Goal: Task Accomplishment & Management: Manage account settings

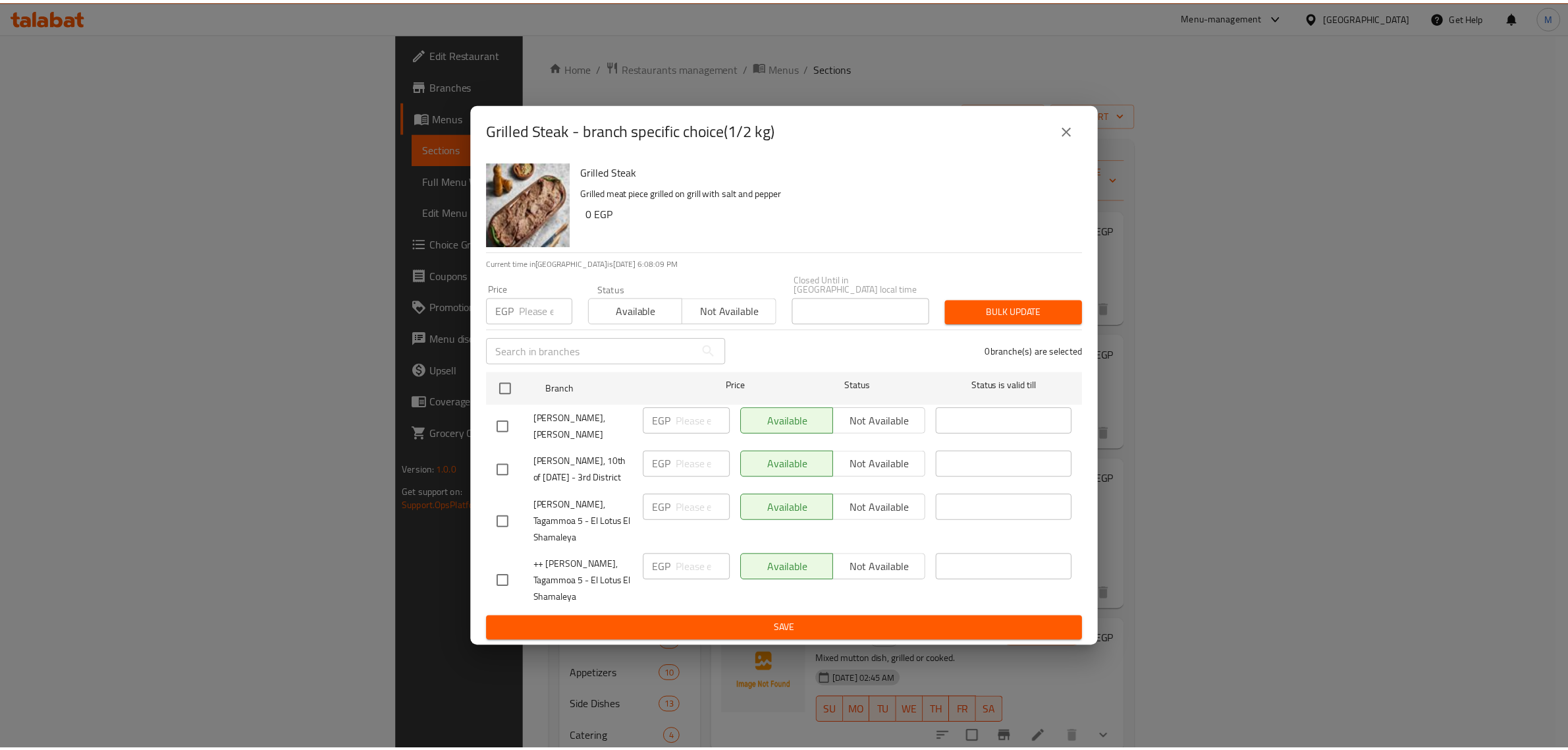
scroll to position [1, 0]
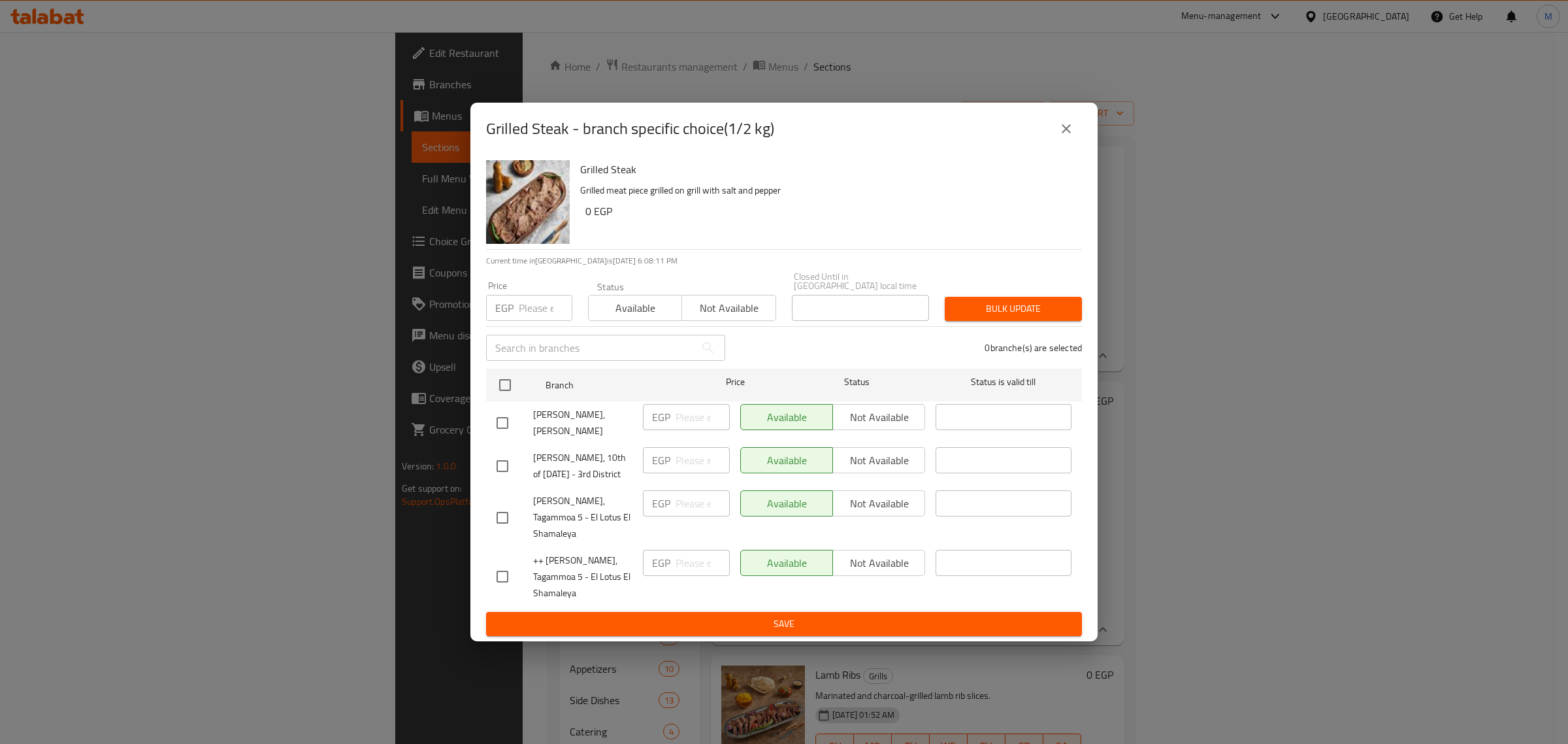
click at [903, 652] on div "Grilled Steak - branch specific choice(1/2 kg) Grilled Steak Grilled meat piece…" at bounding box center [784, 372] width 1568 height 744
click at [1071, 133] on icon "close" at bounding box center [1066, 129] width 16 height 16
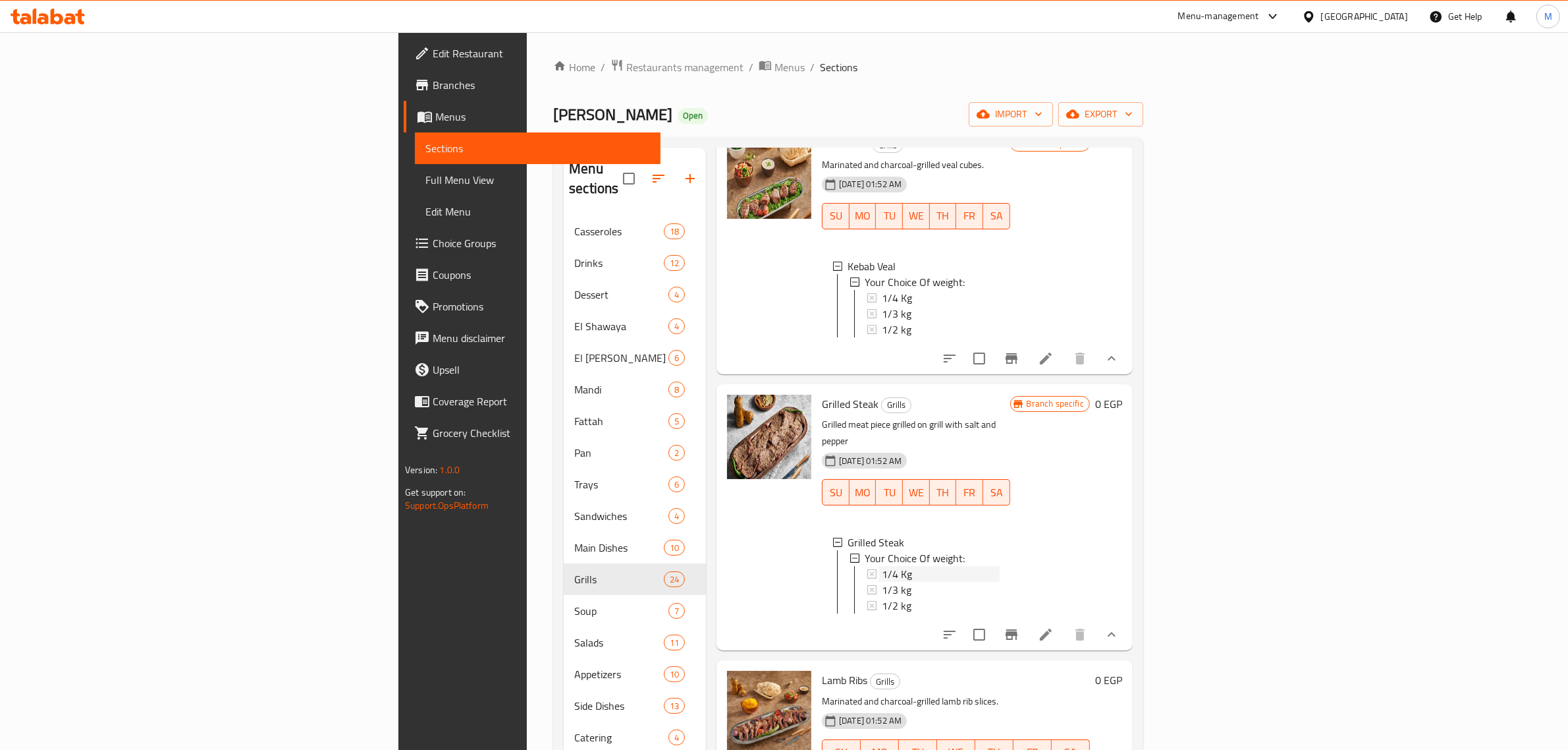
click at [882, 566] on div "1/4 Kg" at bounding box center [941, 574] width 118 height 16
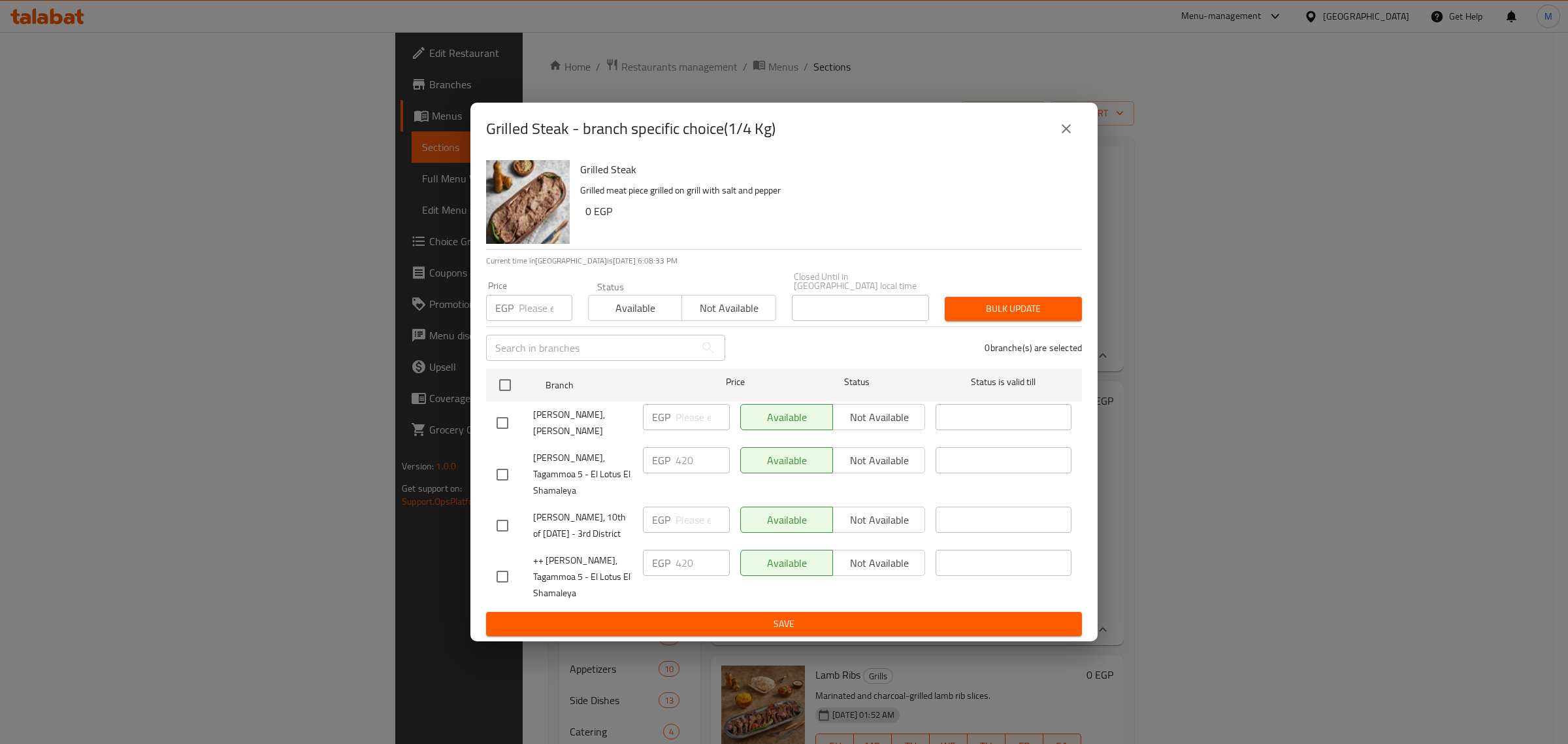
click at [1063, 137] on icon "close" at bounding box center [1066, 129] width 16 height 16
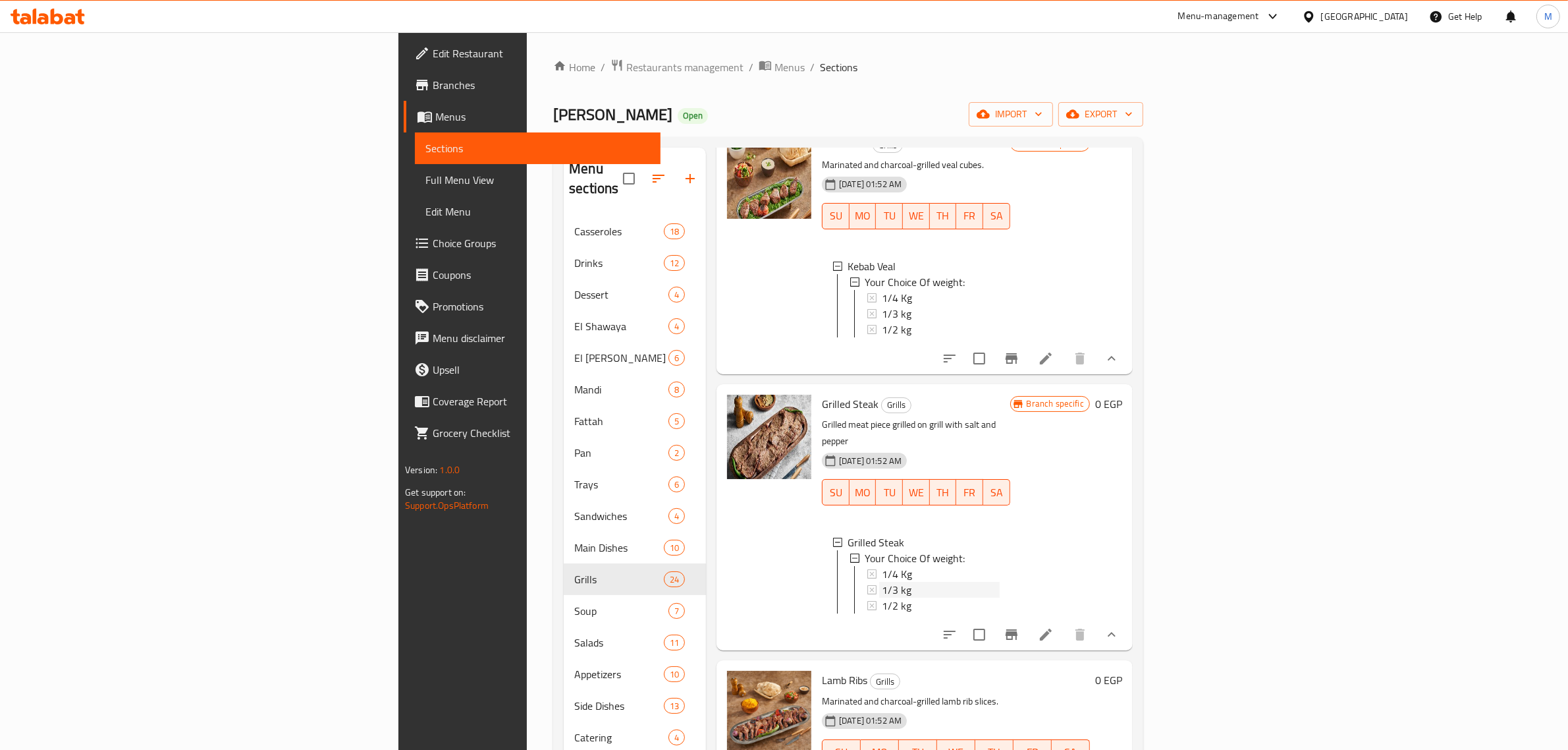
click at [882, 582] on div "1/3 kg" at bounding box center [941, 590] width 118 height 16
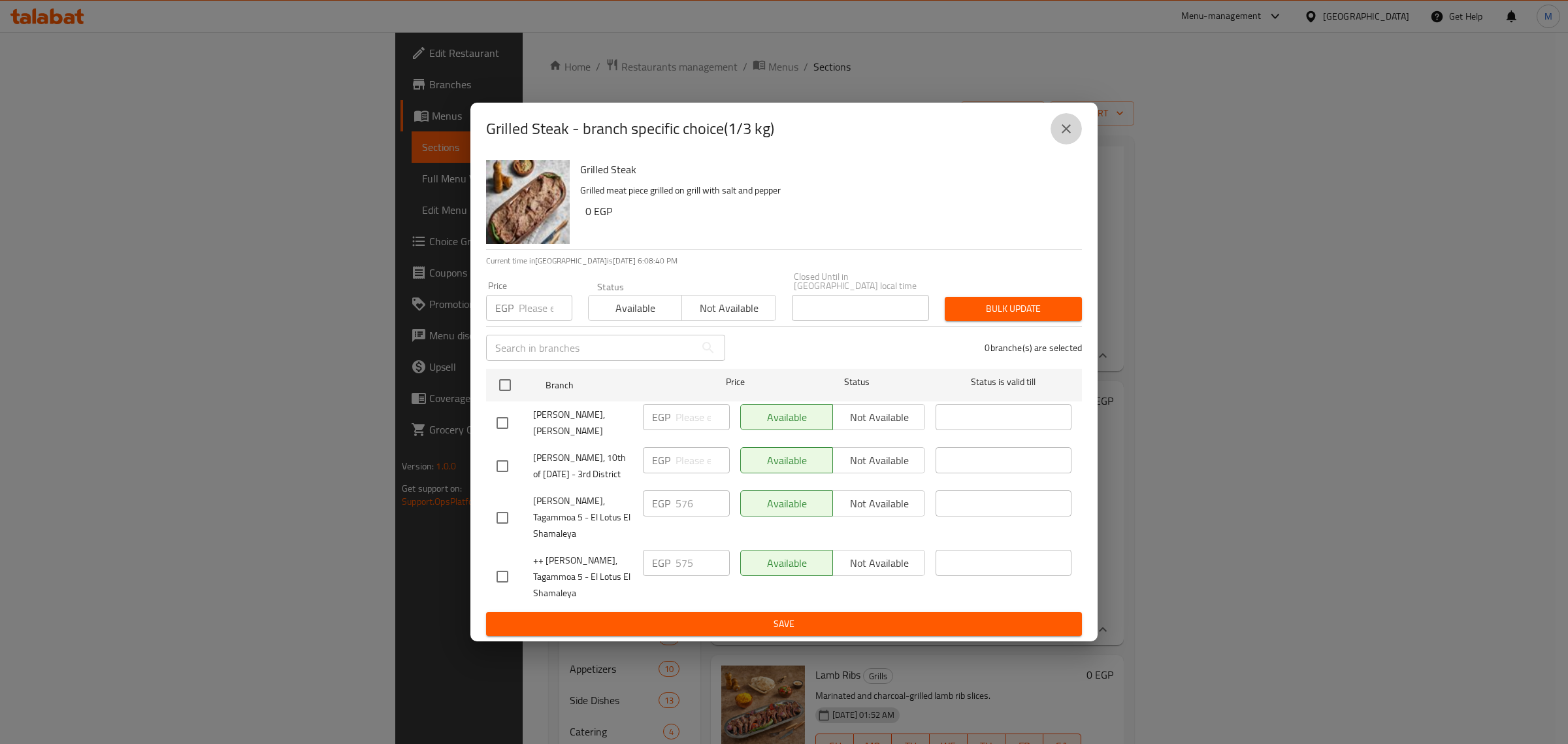
click at [1068, 137] on icon "close" at bounding box center [1066, 129] width 16 height 16
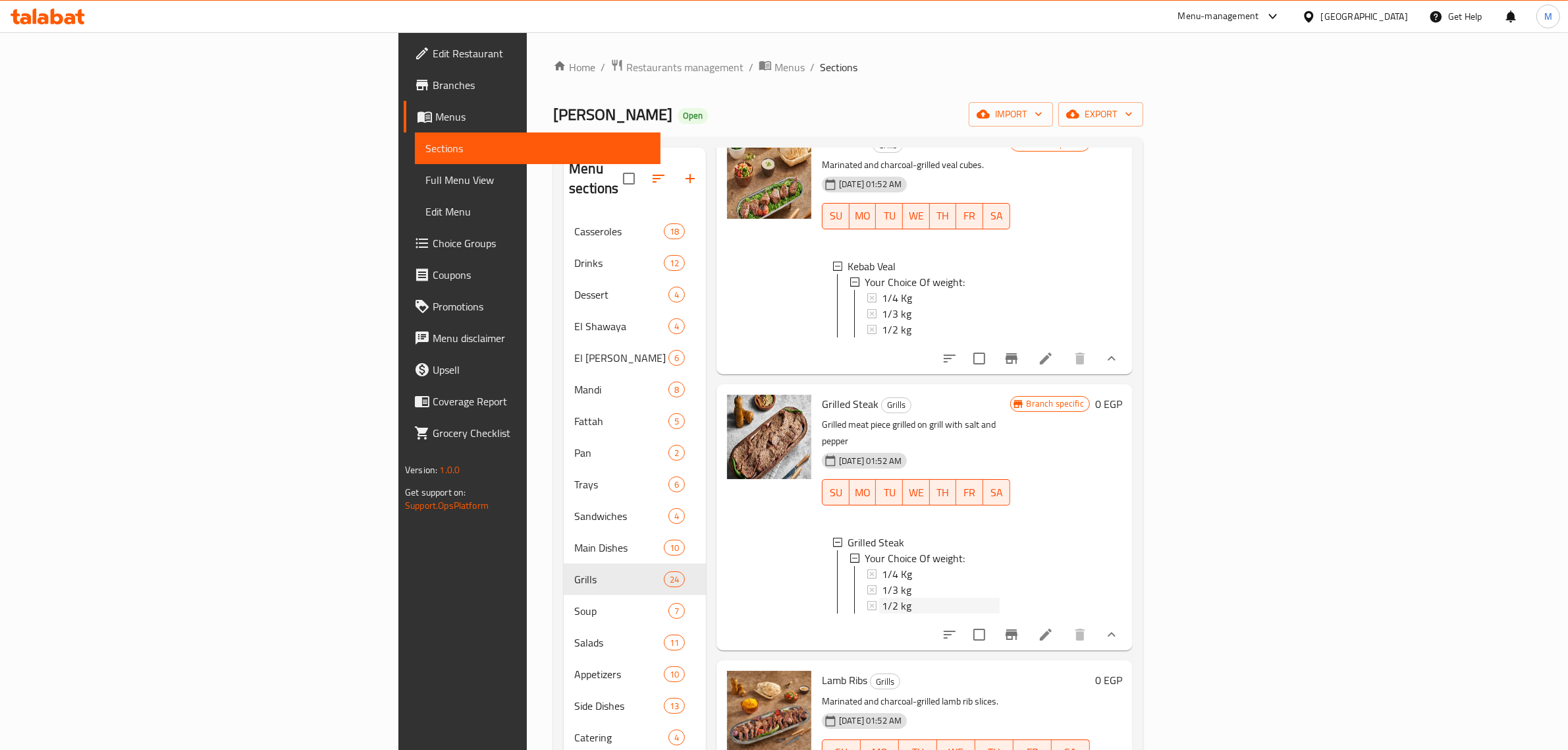
click at [882, 598] on span "1/2 kg" at bounding box center [896, 606] width 29 height 16
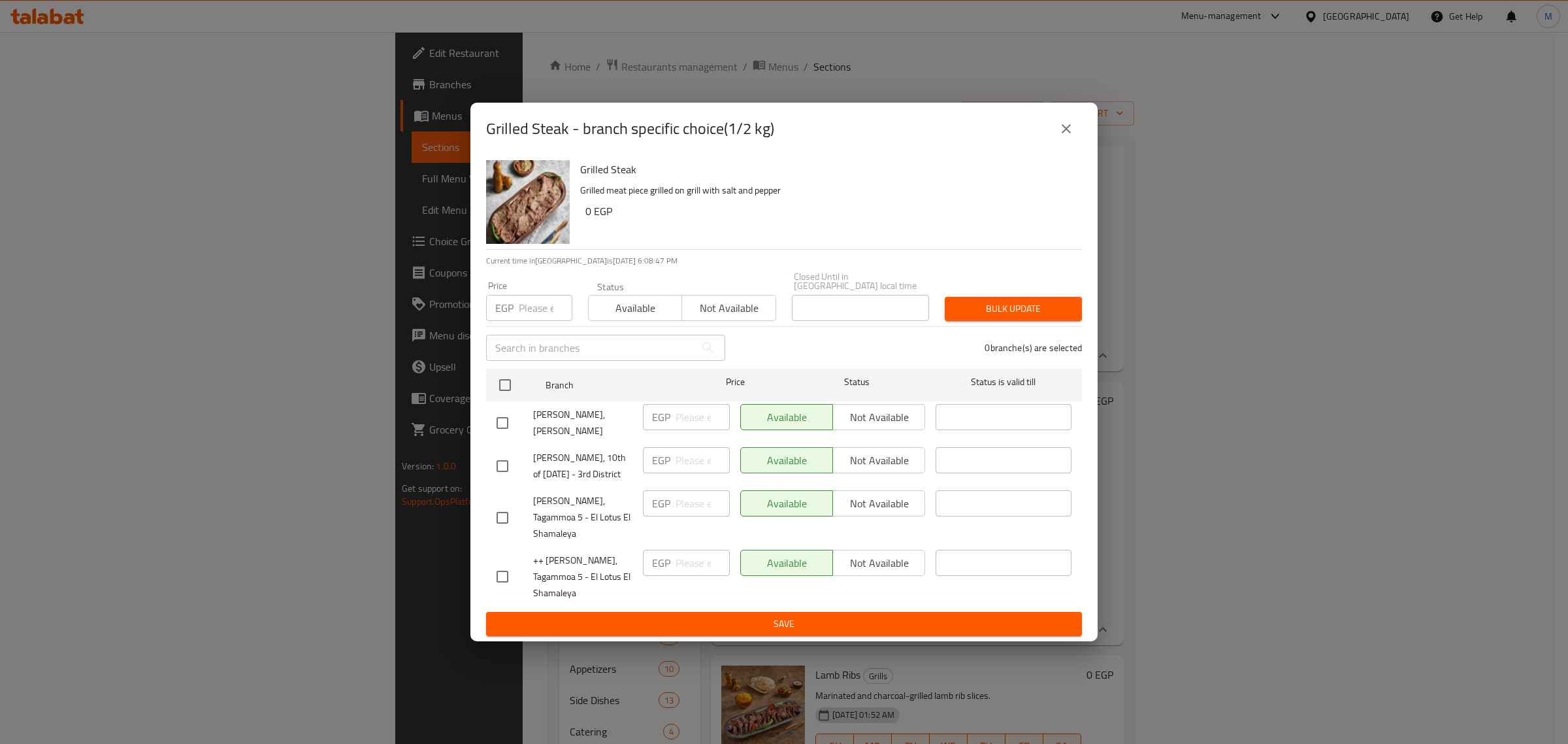
click at [500, 569] on input "checkbox" at bounding box center [502, 577] width 28 height 28
checkbox input "true"
click at [681, 559] on input "number" at bounding box center [702, 562] width 54 height 26
type input "840"
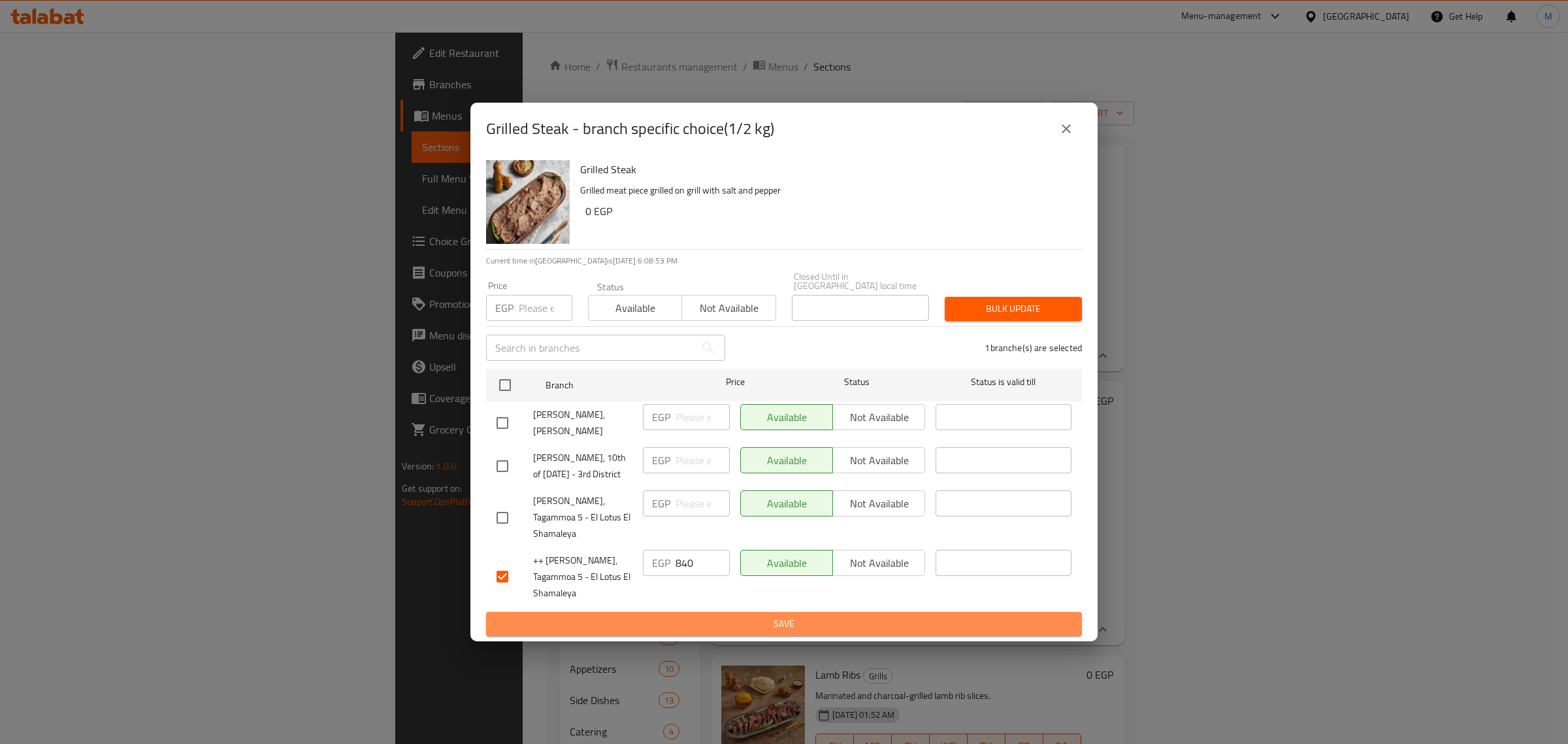
click at [800, 618] on span "Save" at bounding box center [784, 624] width 575 height 16
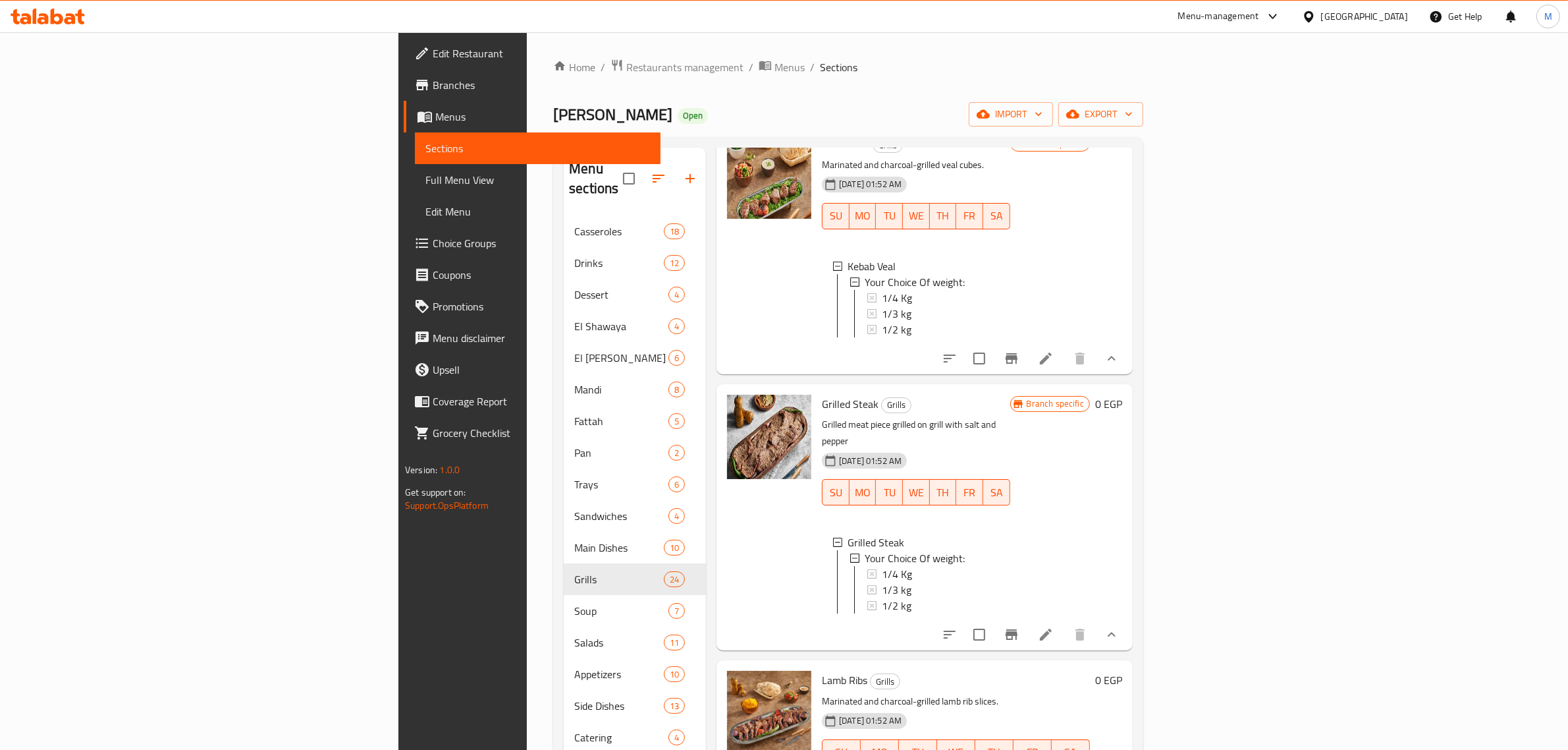
scroll to position [1, 0]
click at [882, 565] on span "1/4 Kg" at bounding box center [897, 573] width 30 height 16
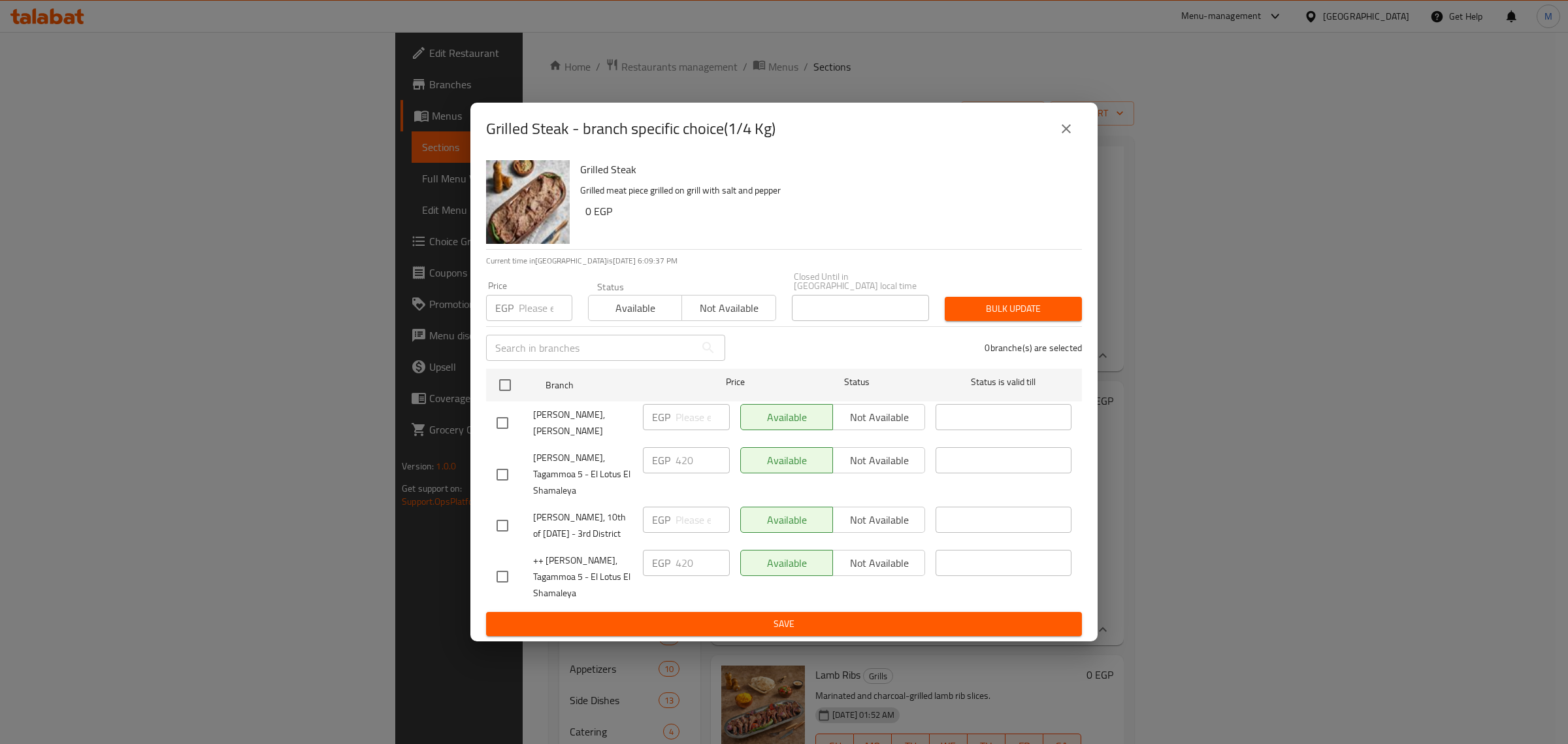
click at [500, 569] on input "checkbox" at bounding box center [502, 577] width 28 height 28
checkbox input "true"
drag, startPoint x: 657, startPoint y: 559, endPoint x: 640, endPoint y: 561, distance: 17.1
click at [640, 561] on div "EGP 420 ​" at bounding box center [686, 577] width 98 height 65
click at [1068, 133] on icon "close" at bounding box center [1066, 128] width 9 height 9
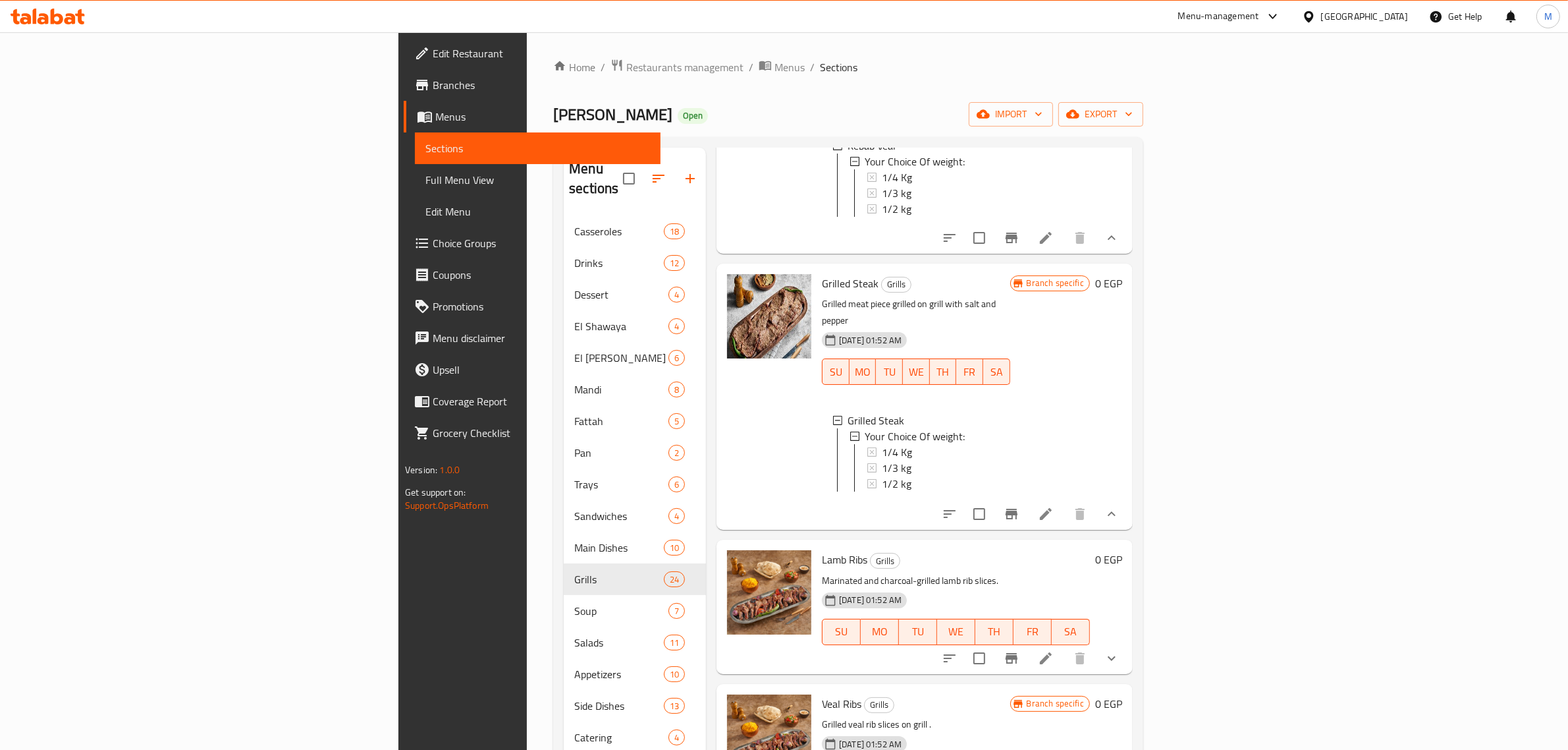
scroll to position [3489, 0]
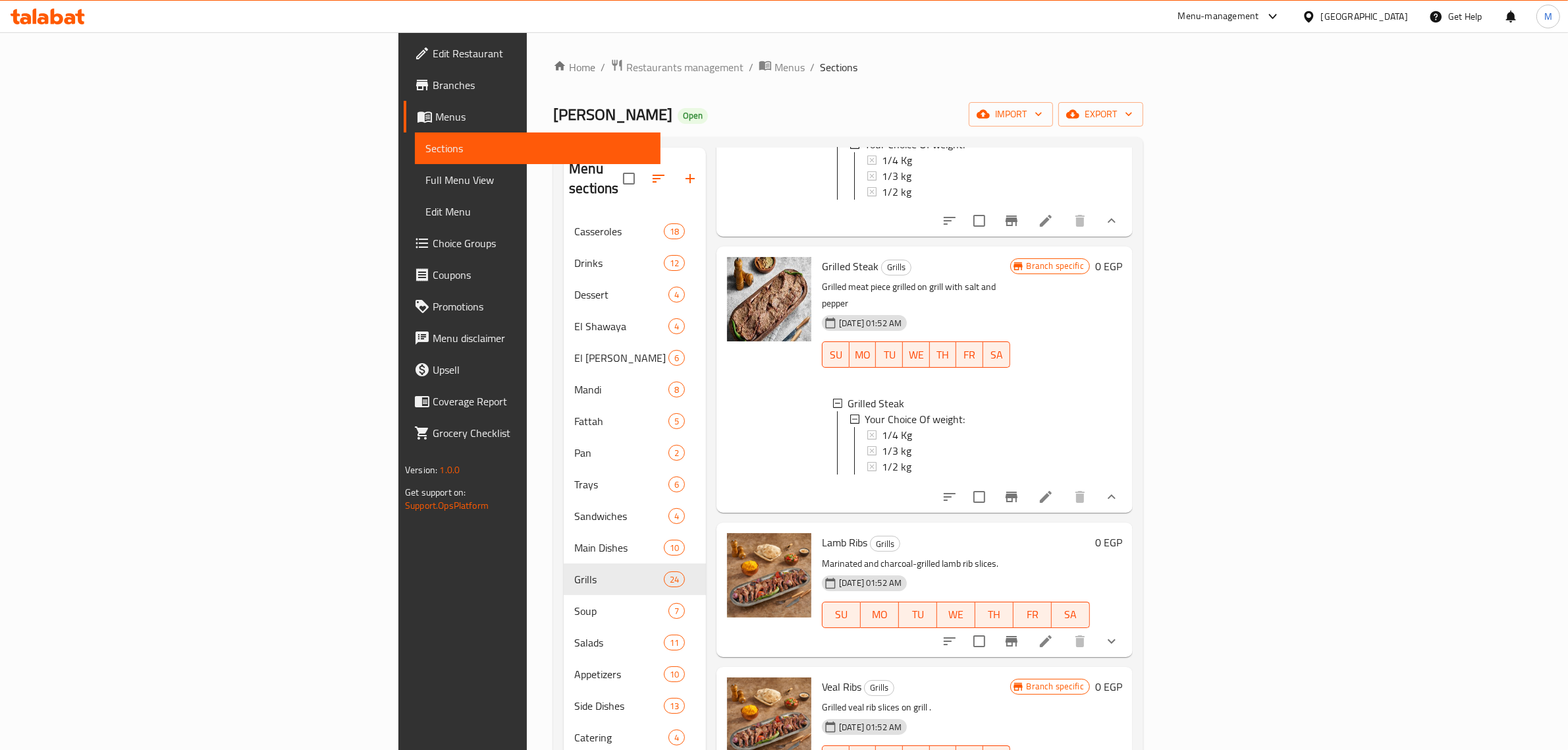
click at [822, 532] on span "Lamb Ribs" at bounding box center [844, 542] width 45 height 20
copy h6 "Lamb Ribs"
click at [1115, 639] on icon "show more" at bounding box center [1111, 641] width 8 height 4
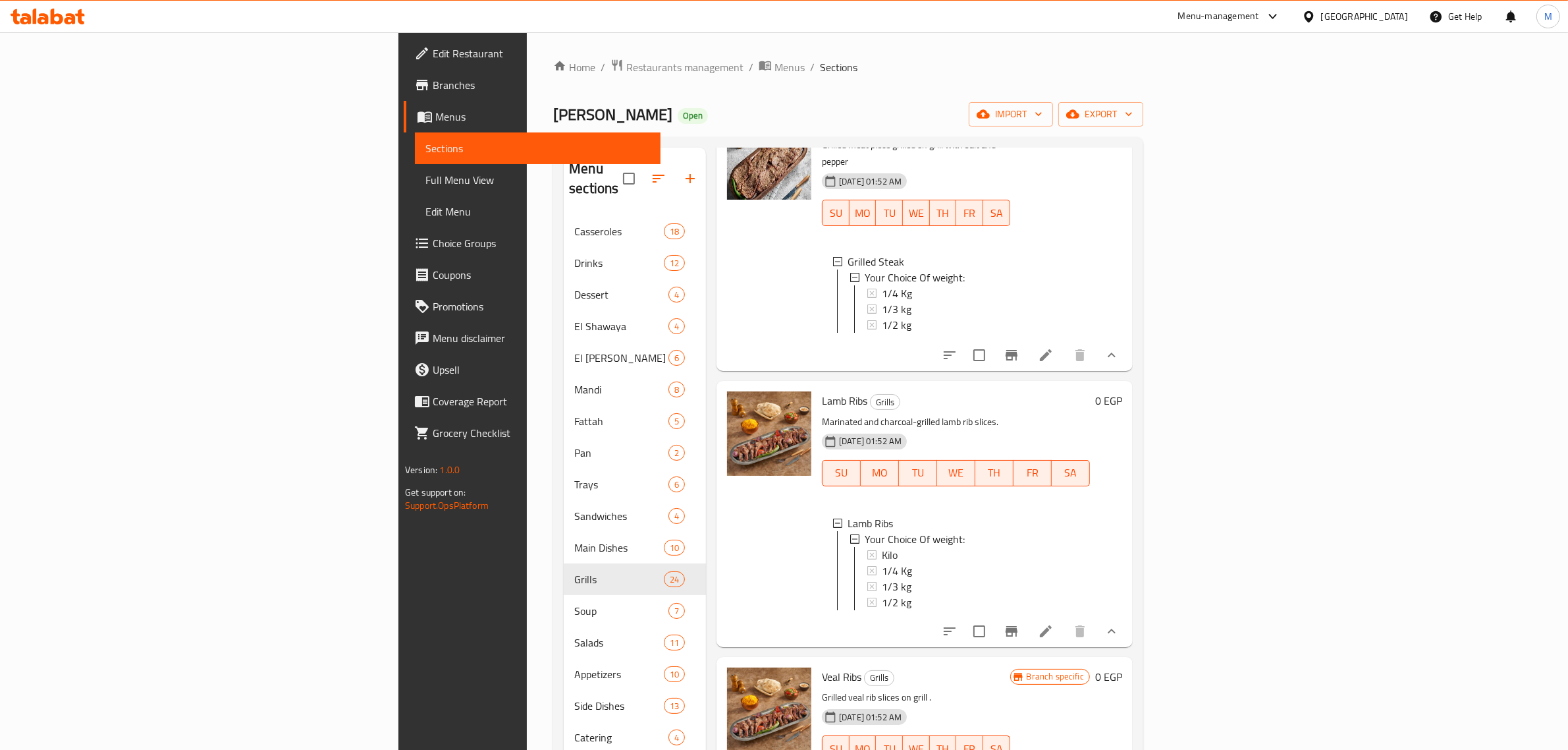
scroll to position [3633, 0]
click at [882, 560] on span "1/4 Kg" at bounding box center [897, 568] width 30 height 16
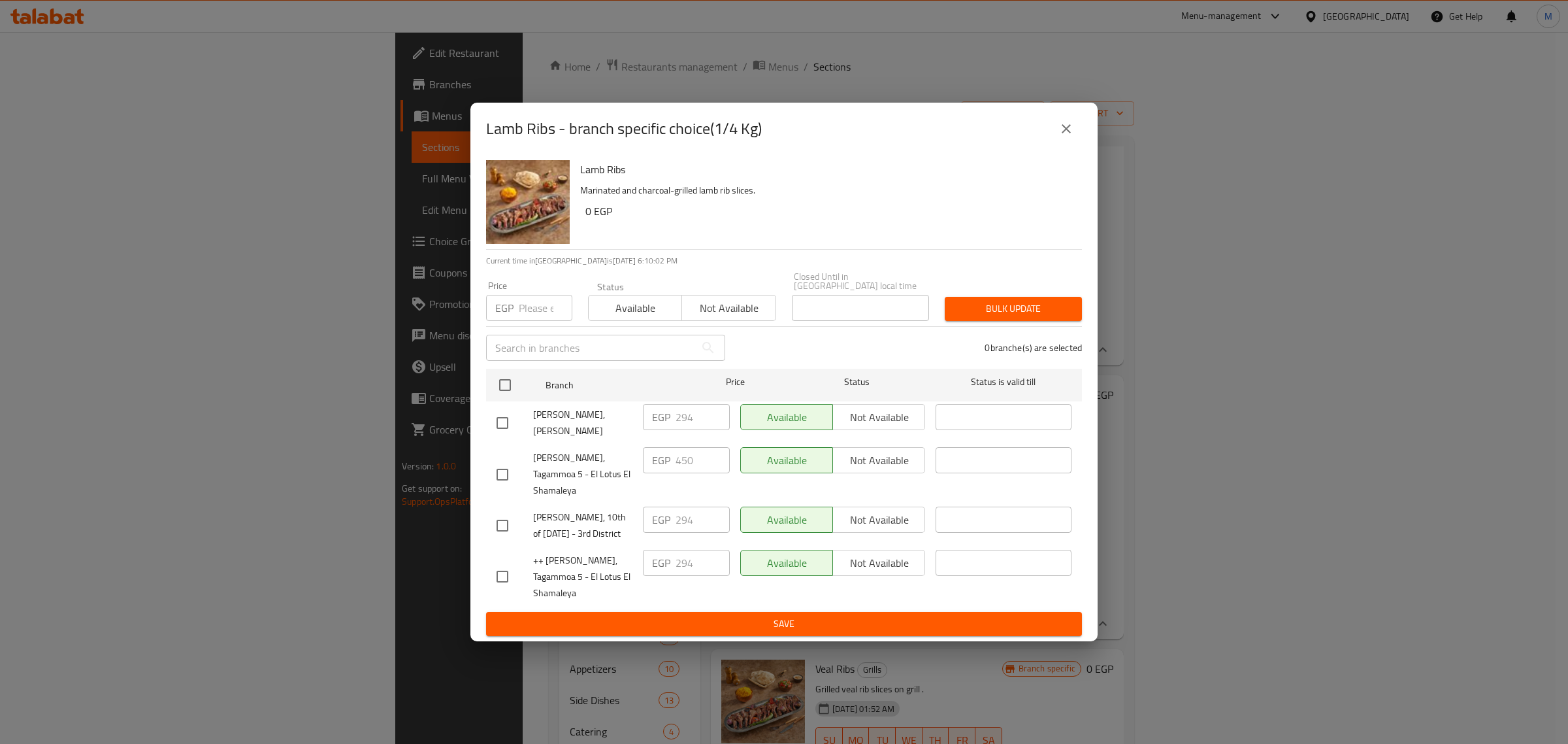
click at [502, 574] on input "checkbox" at bounding box center [502, 577] width 28 height 28
checkbox input "true"
drag, startPoint x: 699, startPoint y: 560, endPoint x: 661, endPoint y: 554, distance: 38.5
click at [661, 554] on div "EGP 294 ​" at bounding box center [686, 562] width 87 height 26
type input "450"
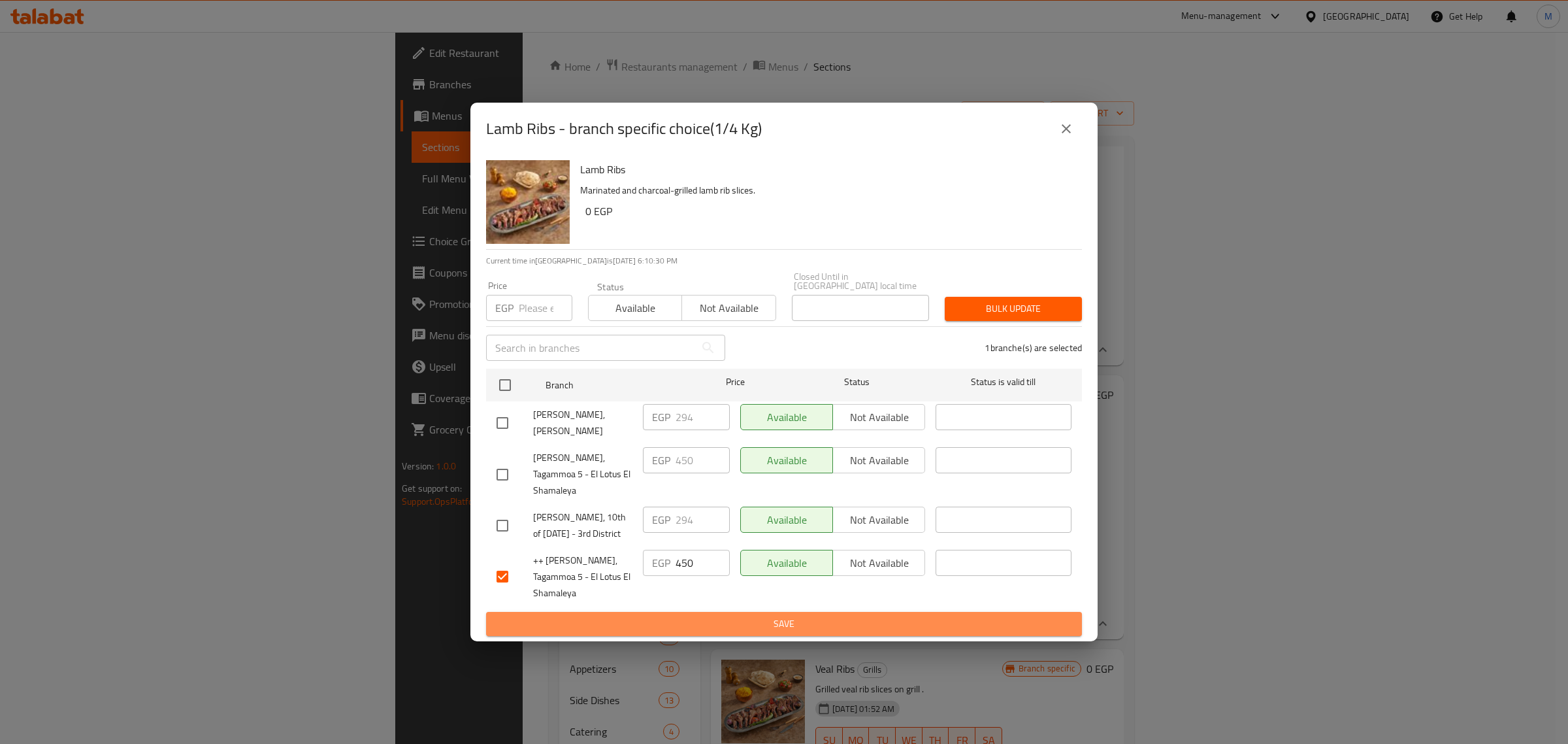
click at [783, 626] on span "Save" at bounding box center [784, 624] width 575 height 16
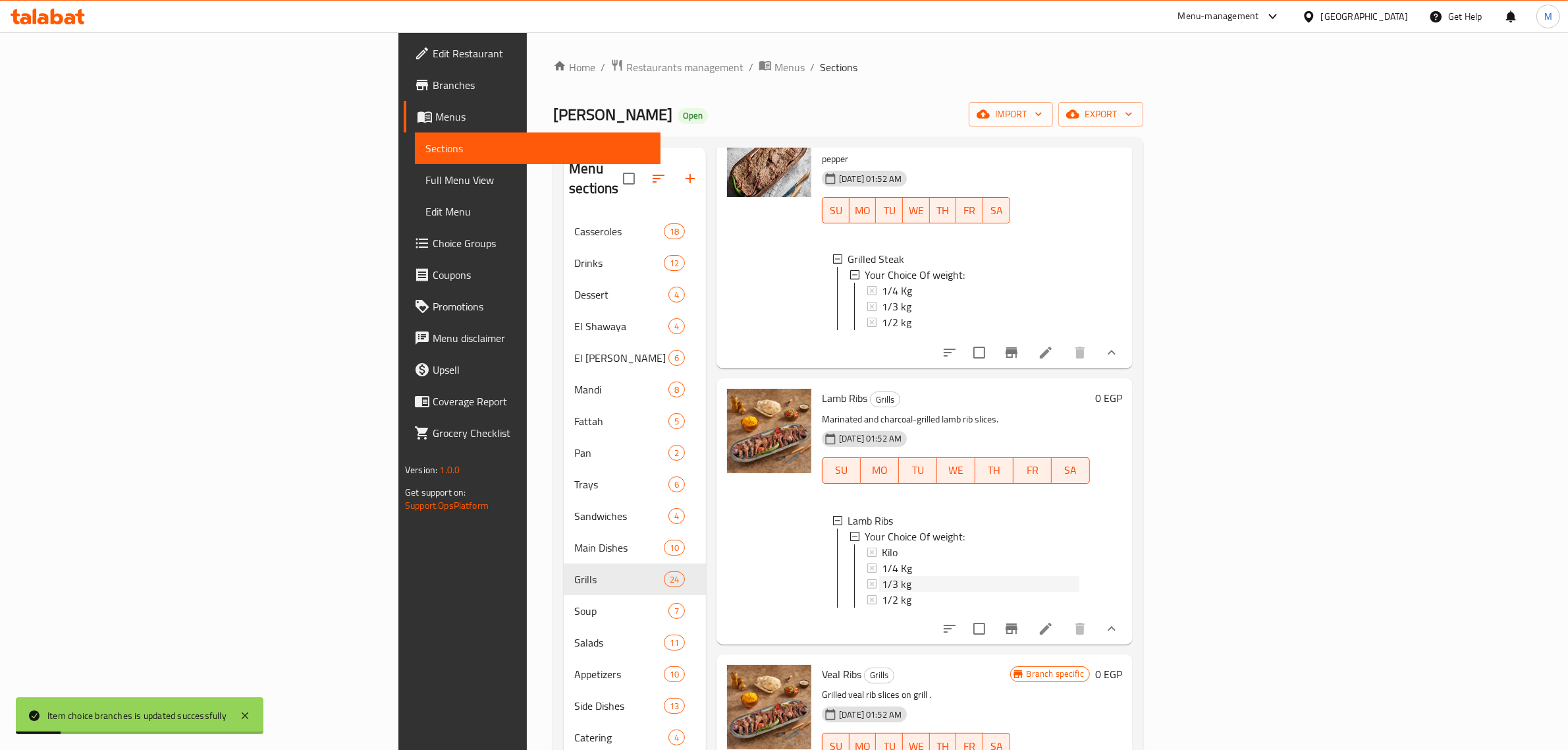
click at [882, 575] on span "1/3 kg" at bounding box center [896, 583] width 29 height 16
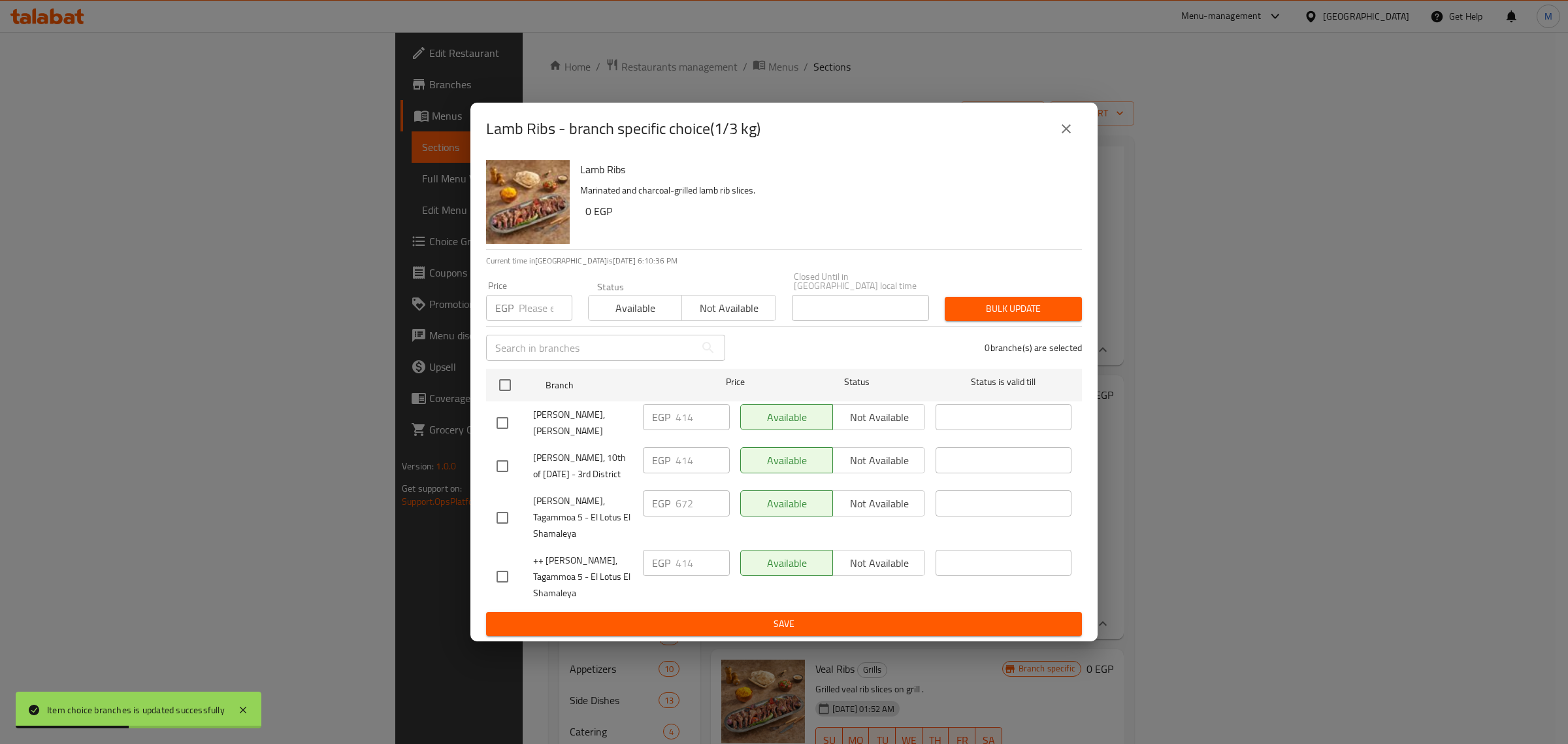
click at [504, 573] on input "checkbox" at bounding box center [502, 577] width 28 height 28
checkbox input "true"
drag, startPoint x: 688, startPoint y: 554, endPoint x: 655, endPoint y: 554, distance: 33.0
click at [655, 554] on div "EGP 414 ​" at bounding box center [686, 562] width 87 height 26
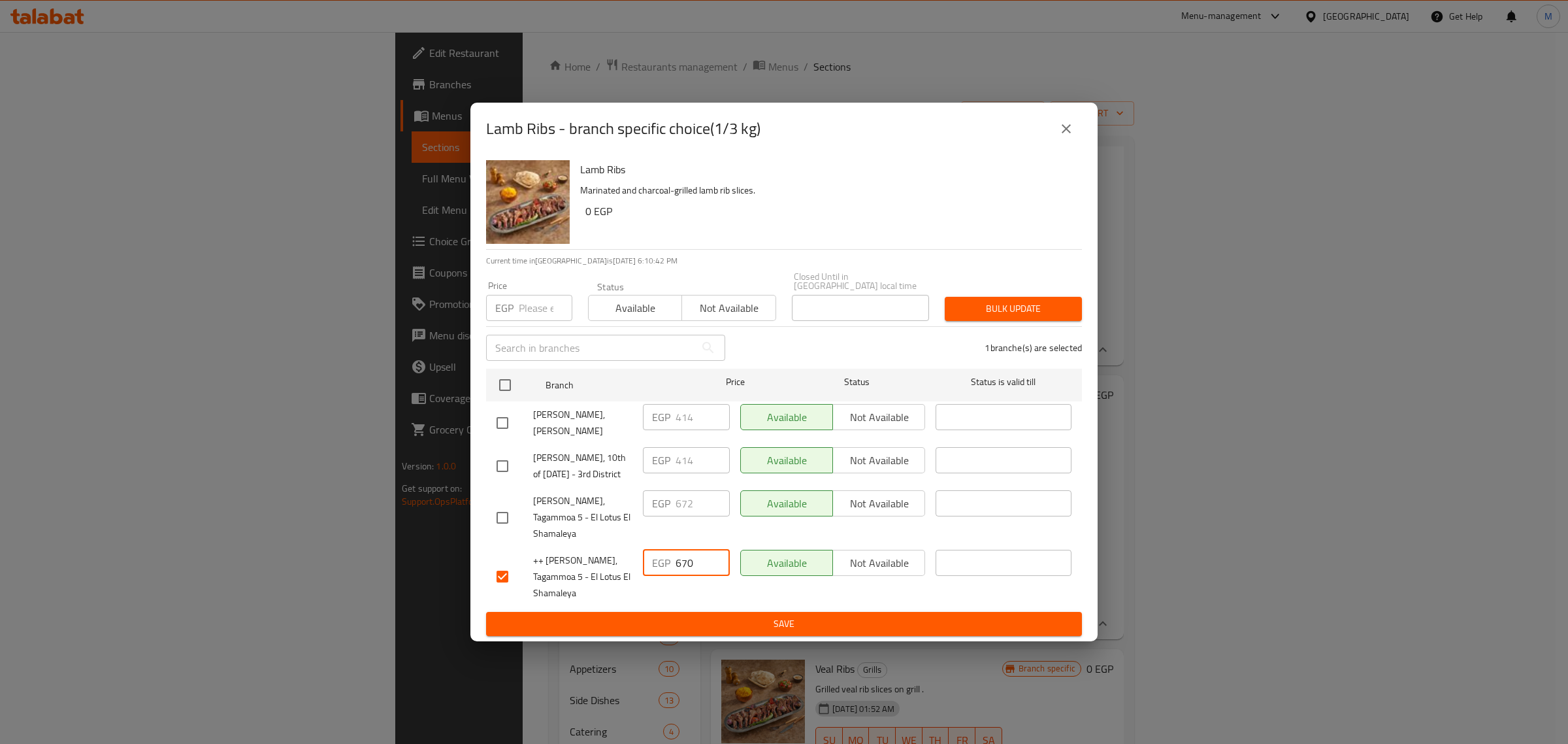
type input "670"
click at [763, 626] on span "Save" at bounding box center [784, 624] width 575 height 16
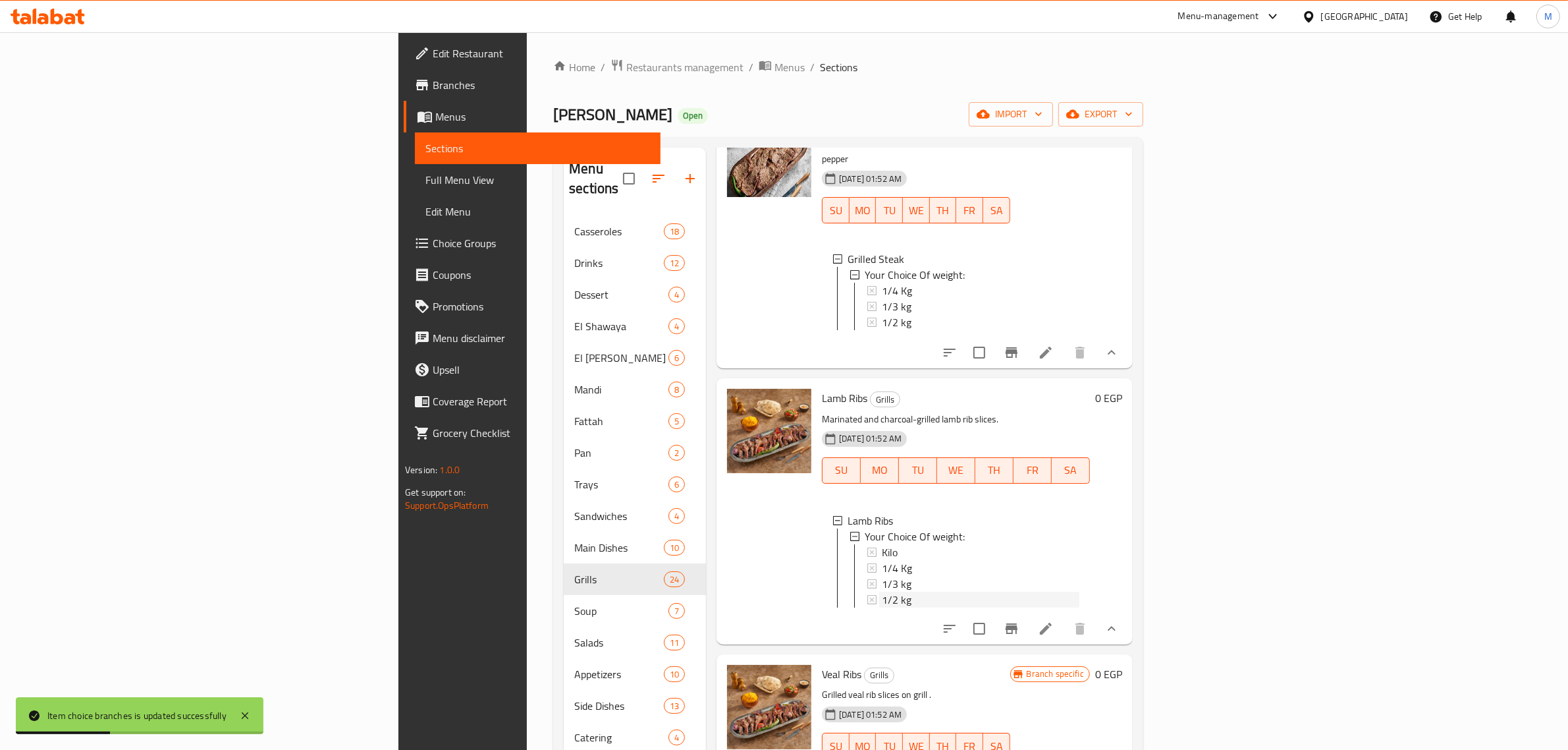
click at [882, 591] on span "1/2 kg" at bounding box center [896, 599] width 29 height 16
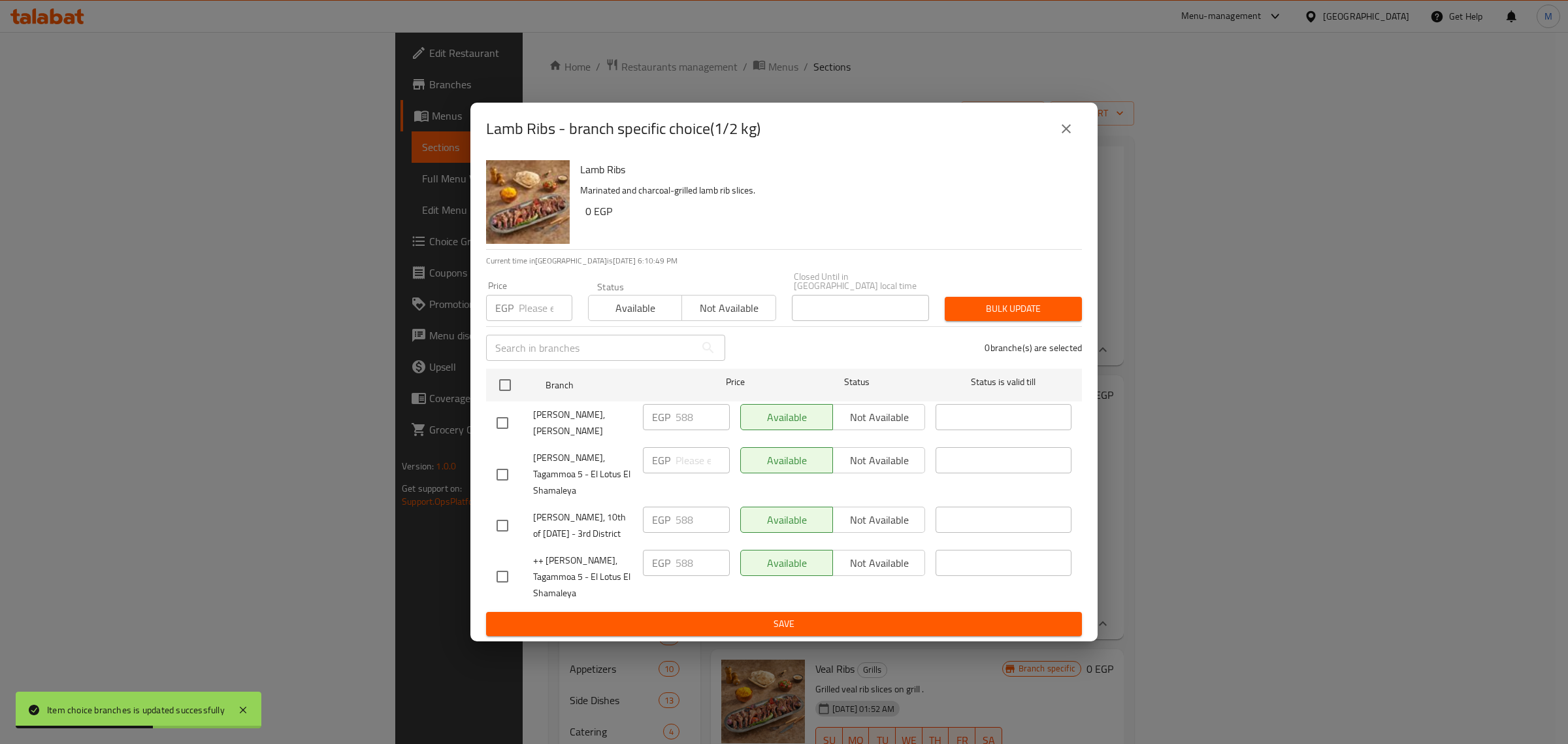
click at [499, 573] on input "checkbox" at bounding box center [502, 577] width 28 height 28
checkbox input "true"
drag, startPoint x: 668, startPoint y: 562, endPoint x: 654, endPoint y: 562, distance: 14.0
click at [654, 562] on div "EGP 588 ​" at bounding box center [686, 562] width 87 height 26
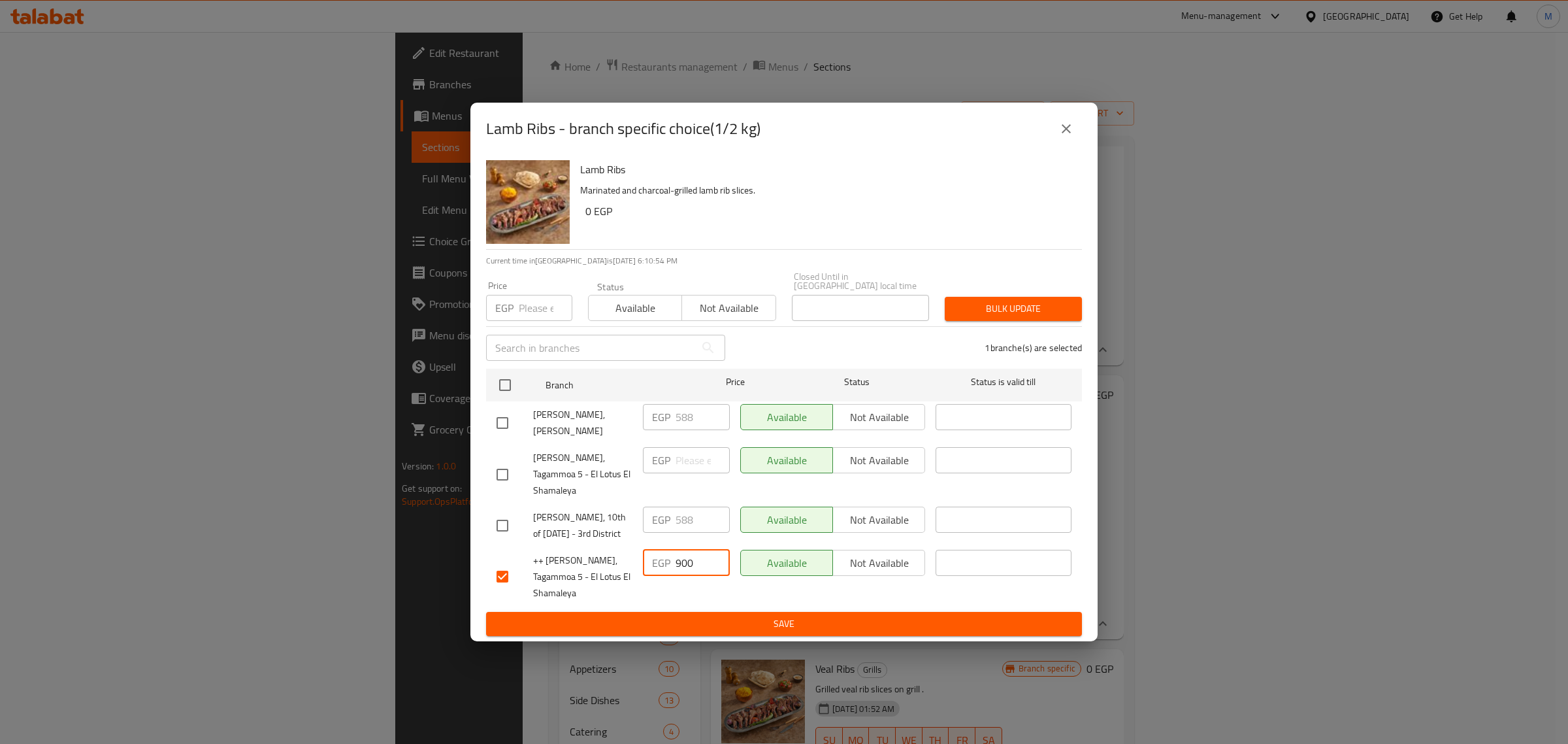
type input "900"
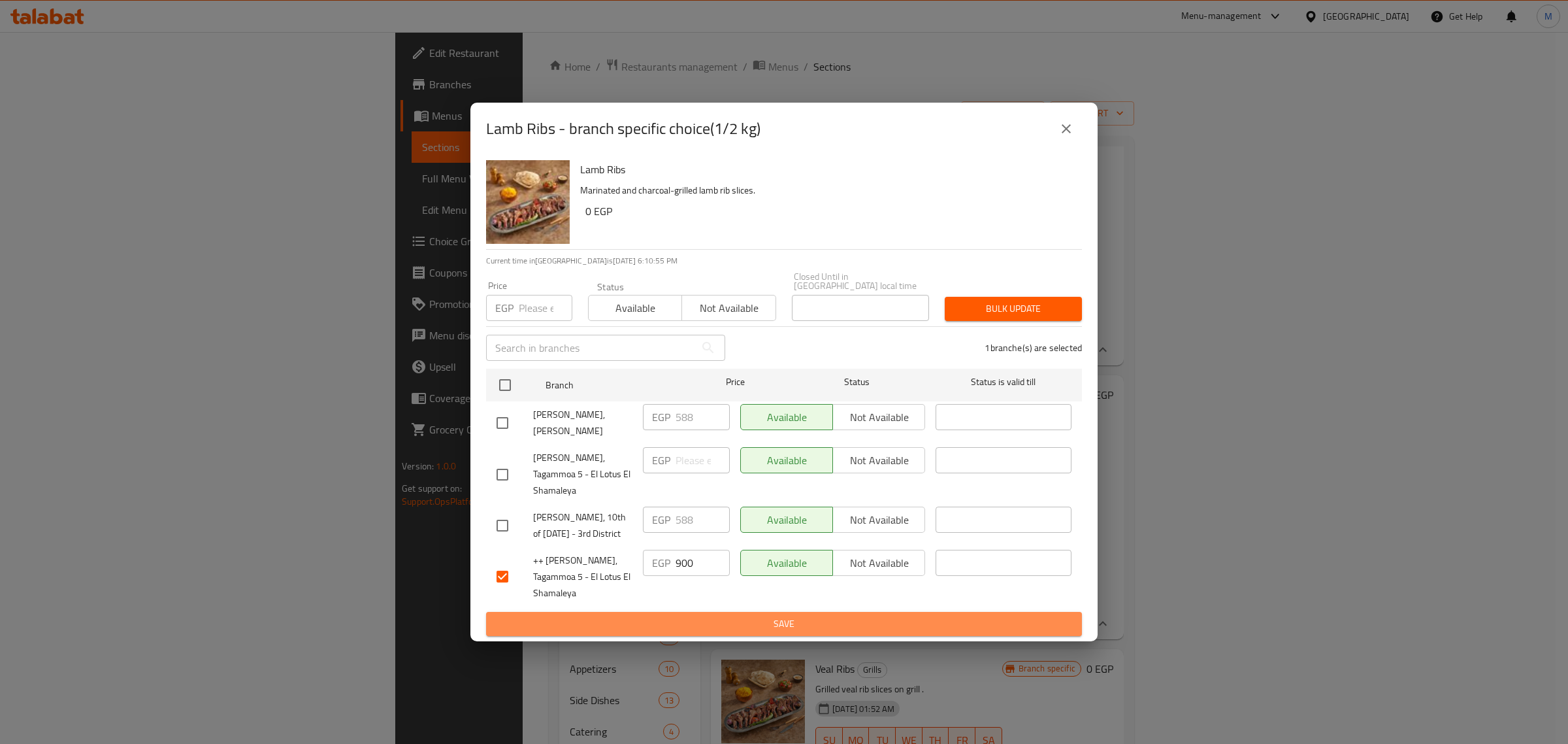
click at [703, 619] on span "Save" at bounding box center [784, 624] width 575 height 16
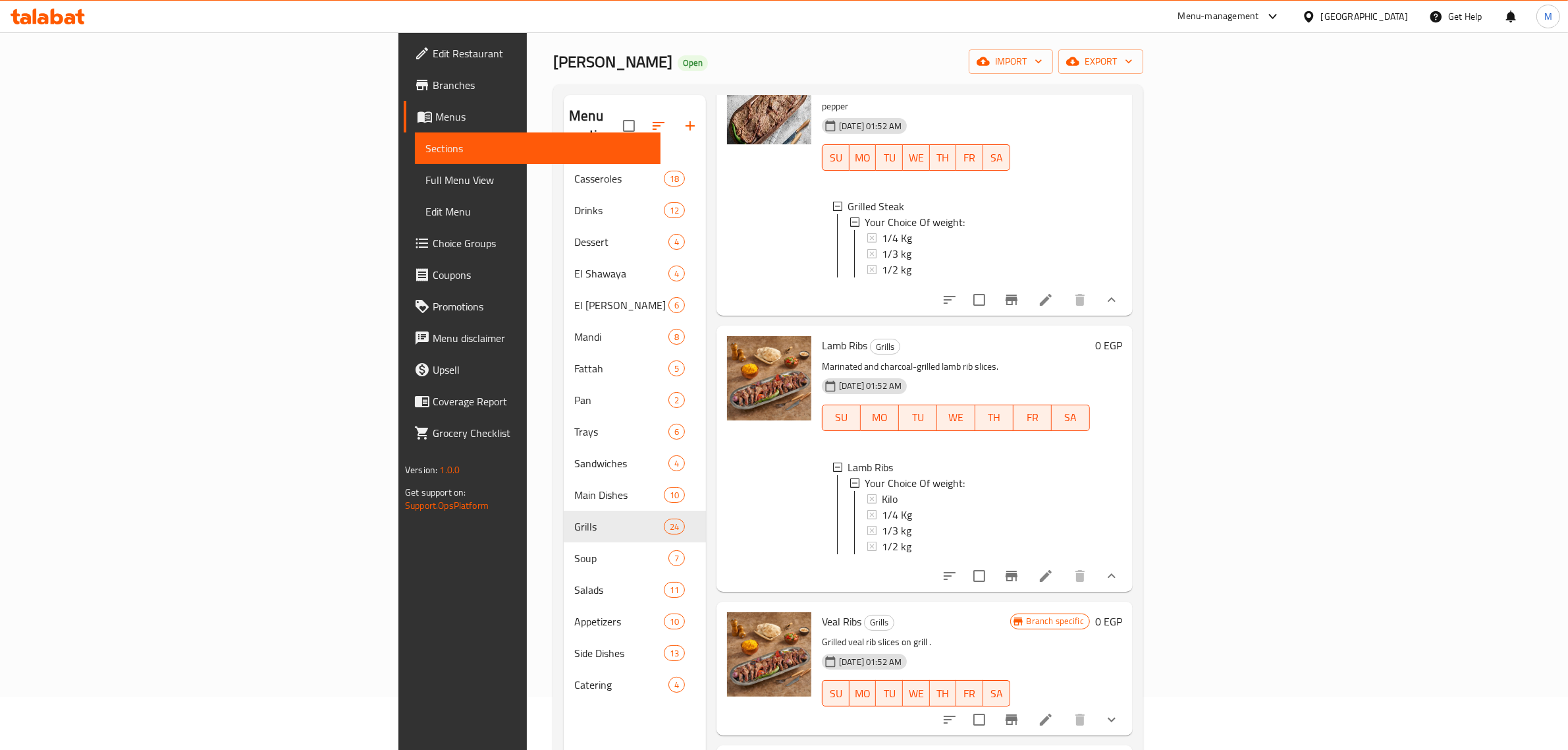
scroll to position [83, 0]
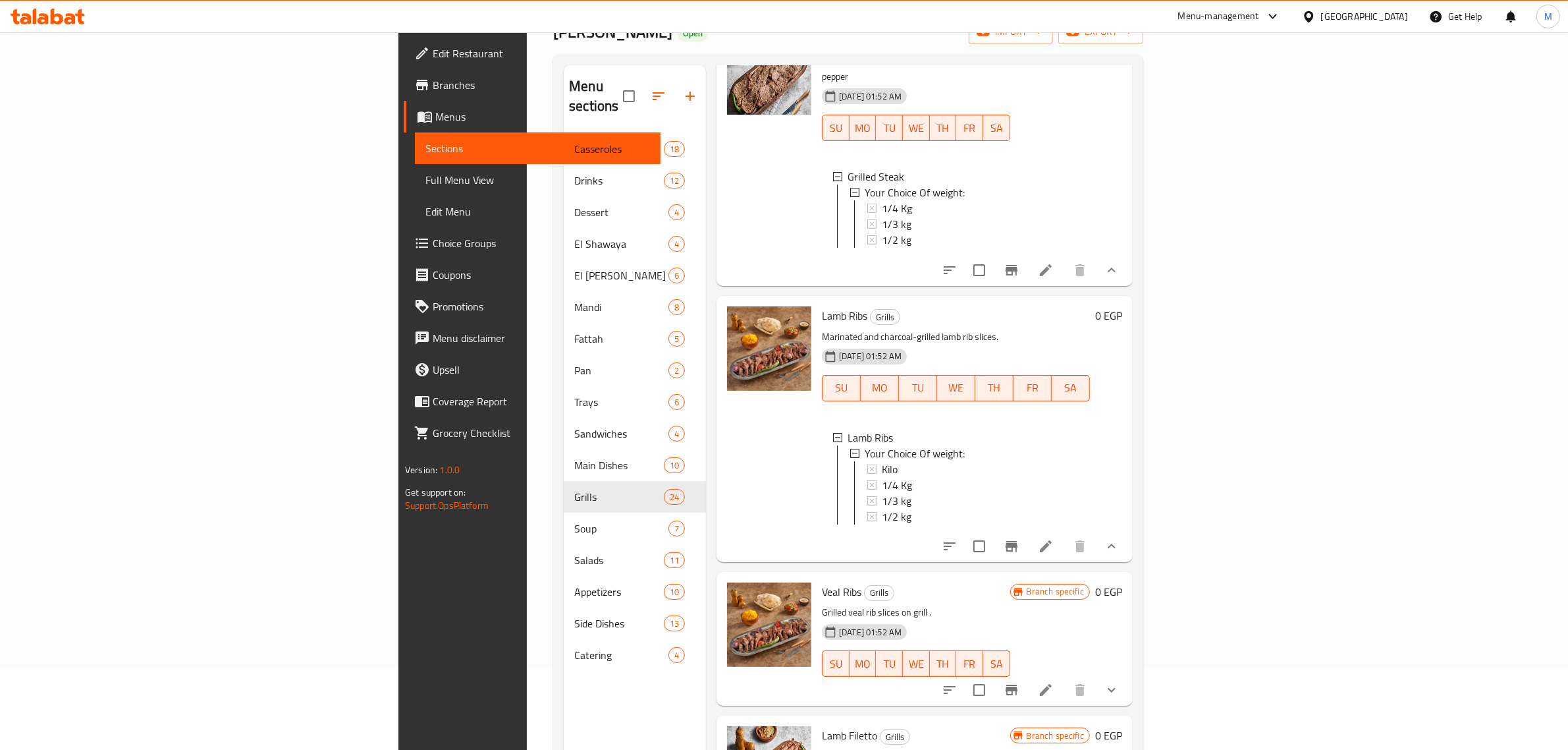
click at [896, 577] on div "Veal Ribs Grills Grilled veal rib slices on grill . 12-06-2025 01:52 AM SU MO T…" at bounding box center [916, 638] width 199 height 123
click at [882, 477] on span "1/4 Kg" at bounding box center [897, 485] width 30 height 16
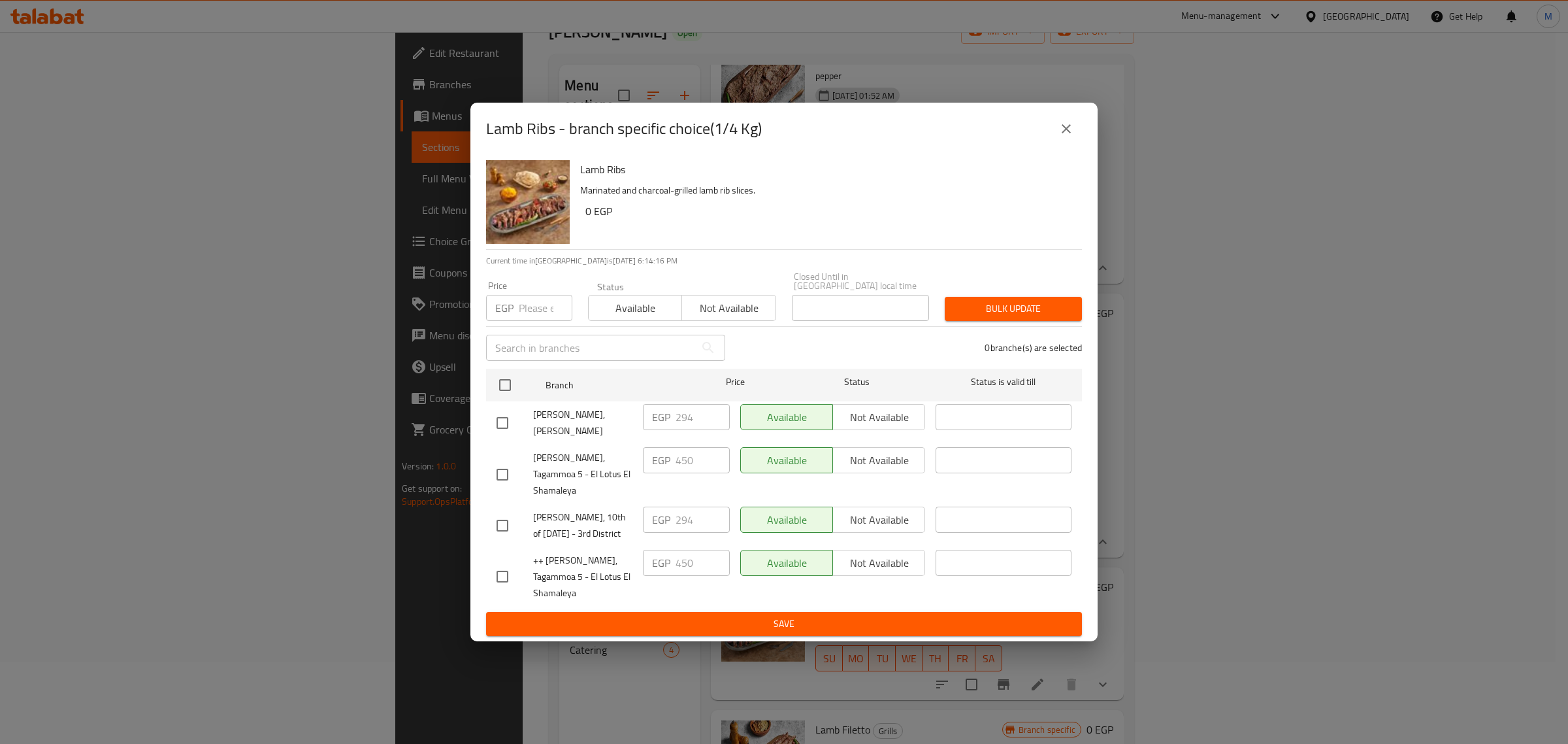
click at [1062, 135] on icon "close" at bounding box center [1066, 129] width 16 height 16
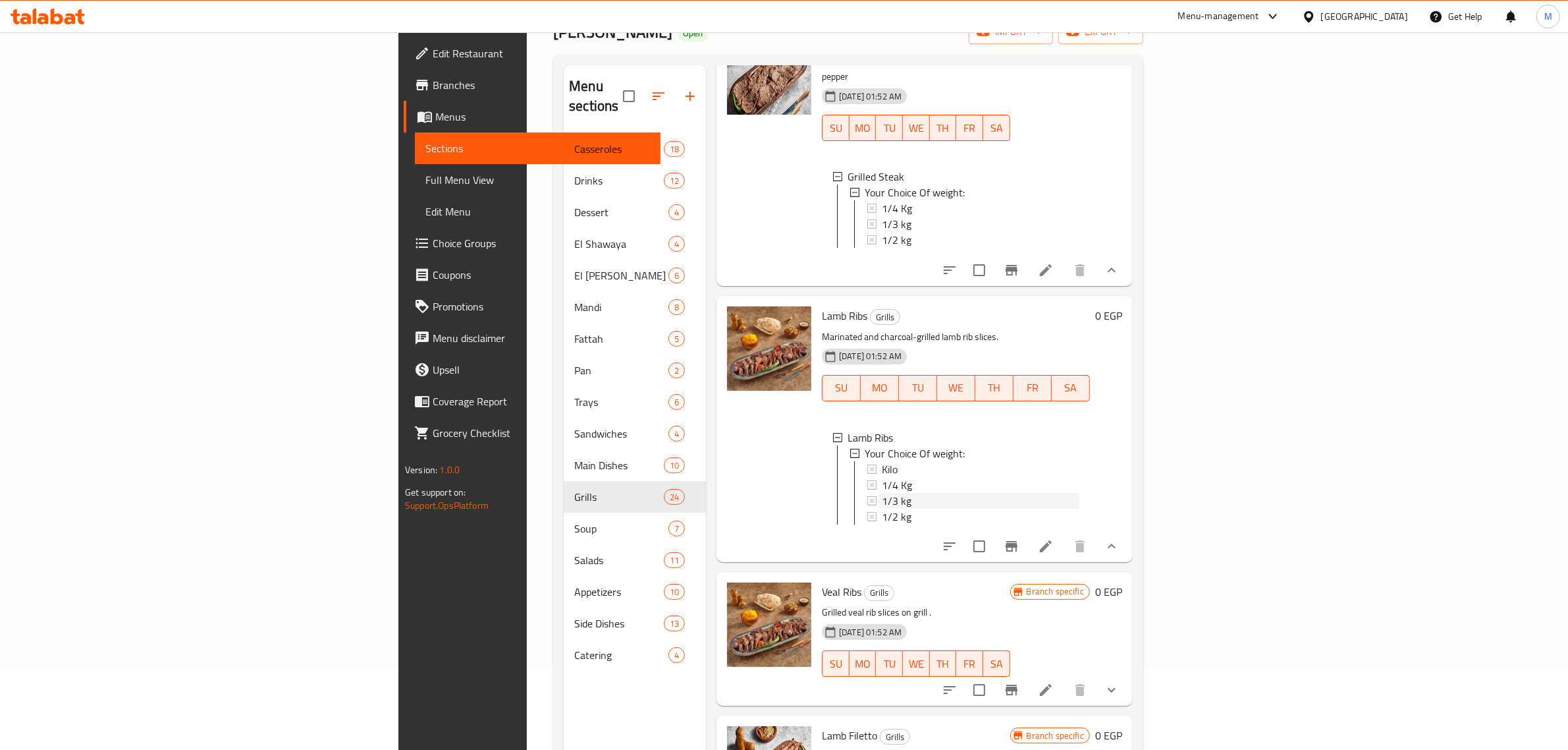
click at [882, 493] on span "1/3 kg" at bounding box center [896, 501] width 29 height 16
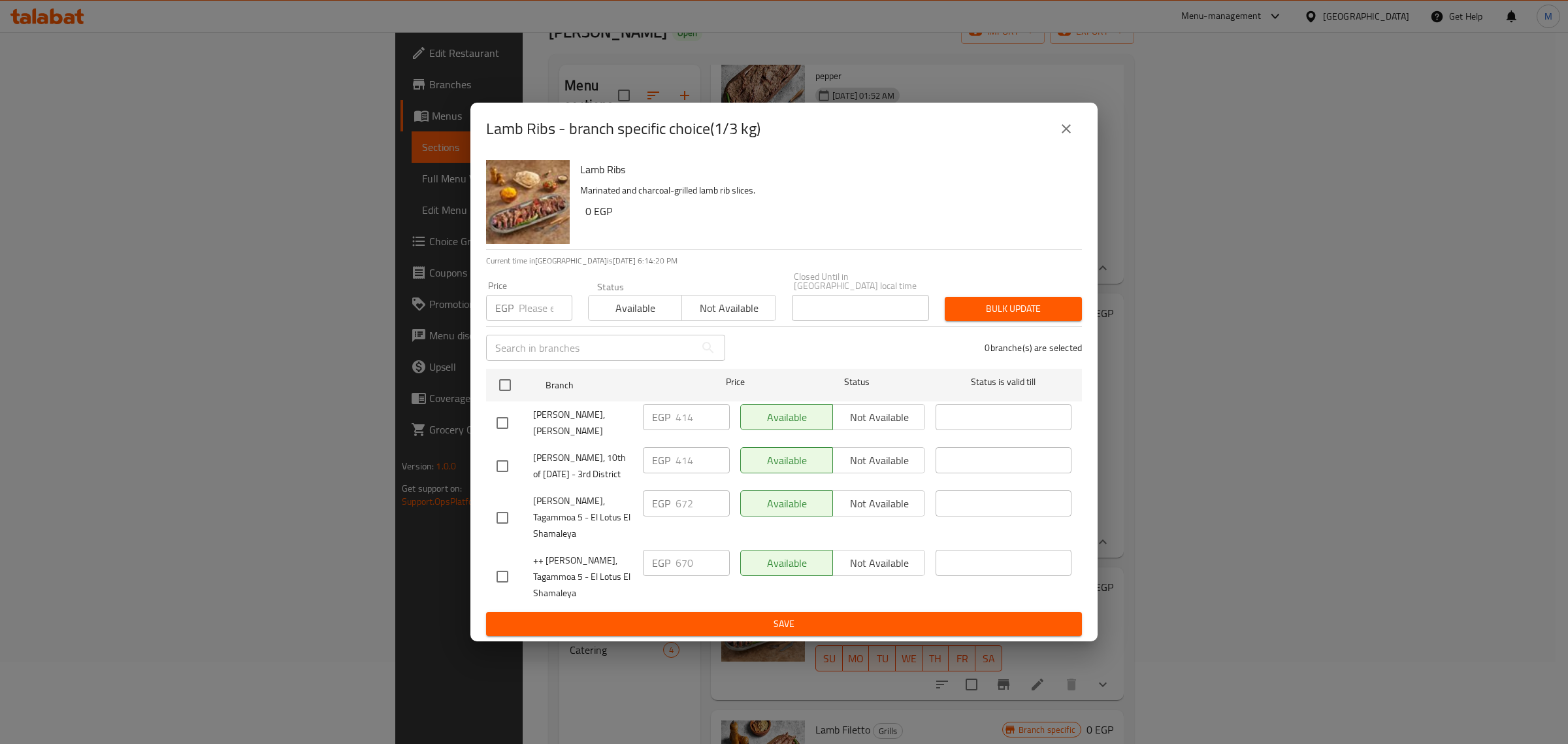
click at [1068, 130] on icon "close" at bounding box center [1066, 129] width 16 height 16
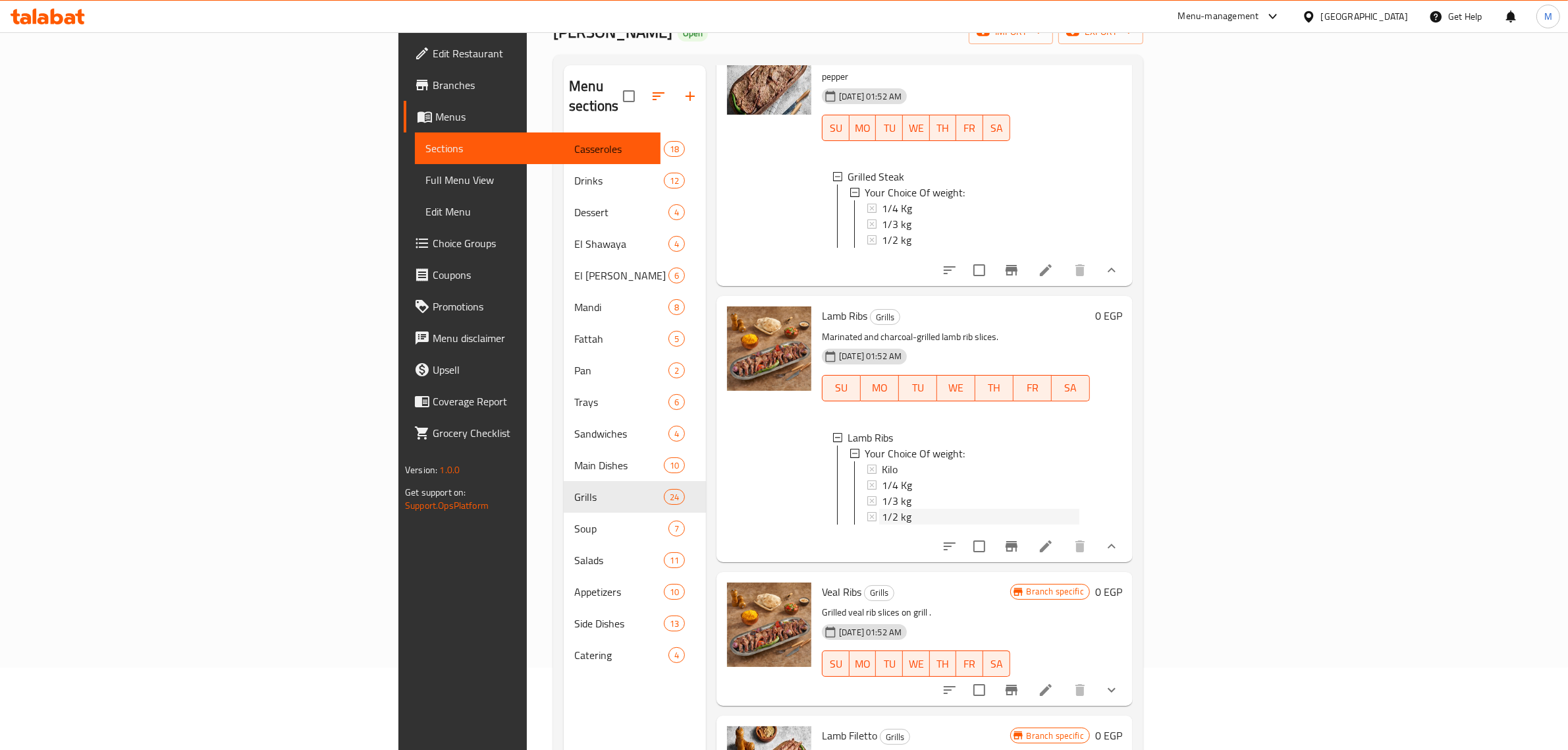
click at [882, 509] on span "1/2 kg" at bounding box center [896, 517] width 29 height 16
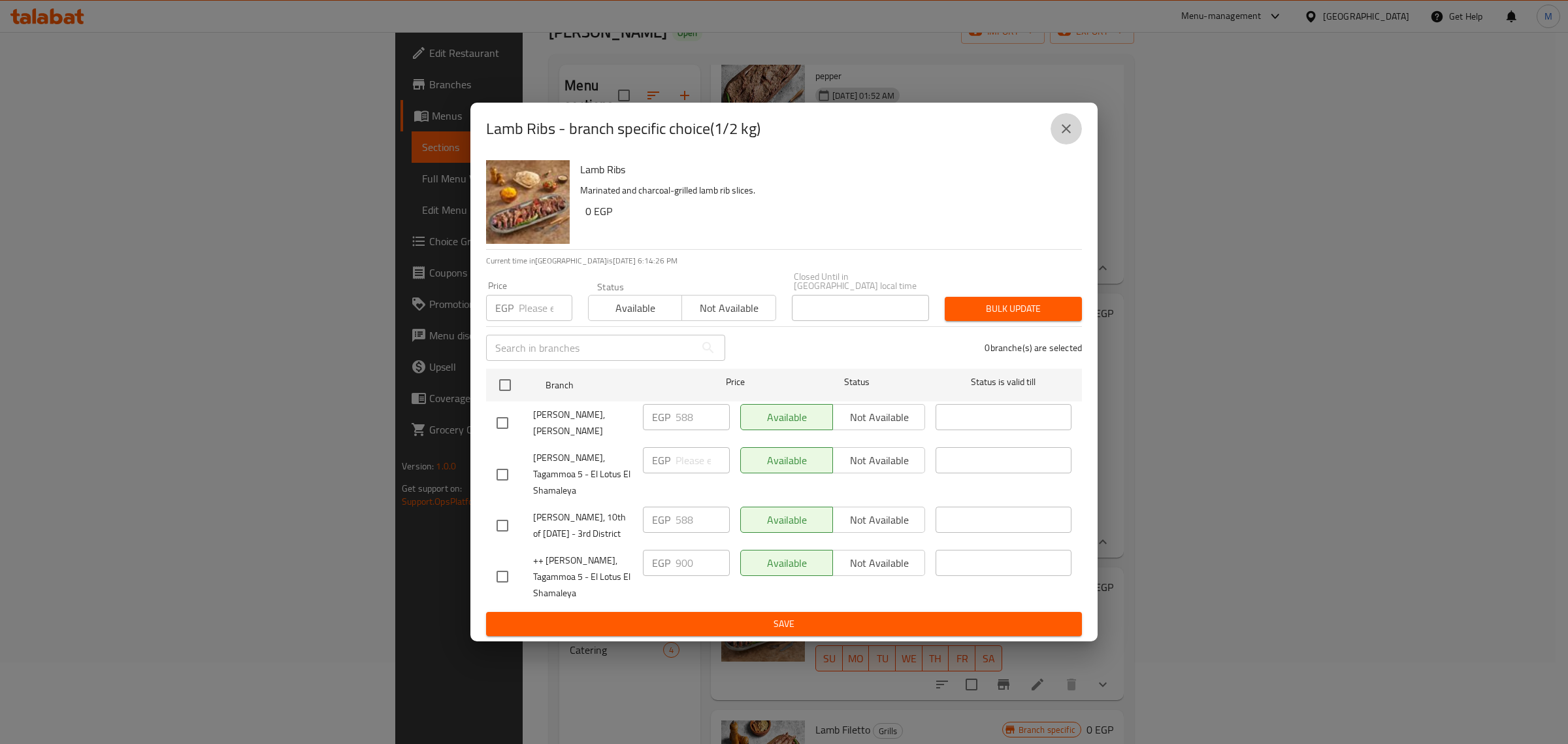
click at [1064, 137] on icon "close" at bounding box center [1066, 129] width 16 height 16
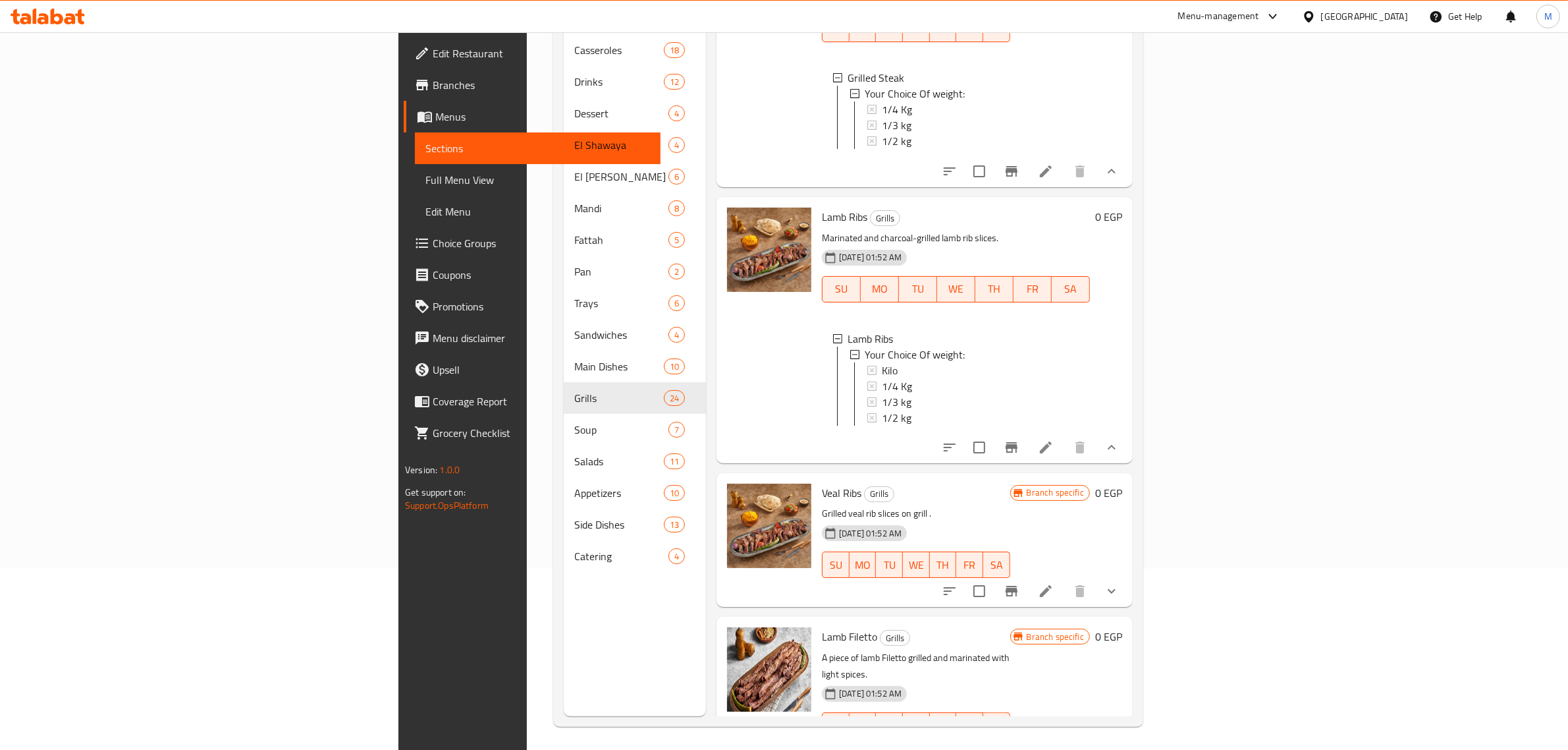
scroll to position [185, 0]
click at [980, 414] on div "Lamb Ribs Grills Marinated and charcoal-grilled lamb rib slices. 12-06-2025 01:…" at bounding box center [956, 326] width 279 height 255
click at [822, 480] on span "Veal Ribs" at bounding box center [841, 490] width 40 height 20
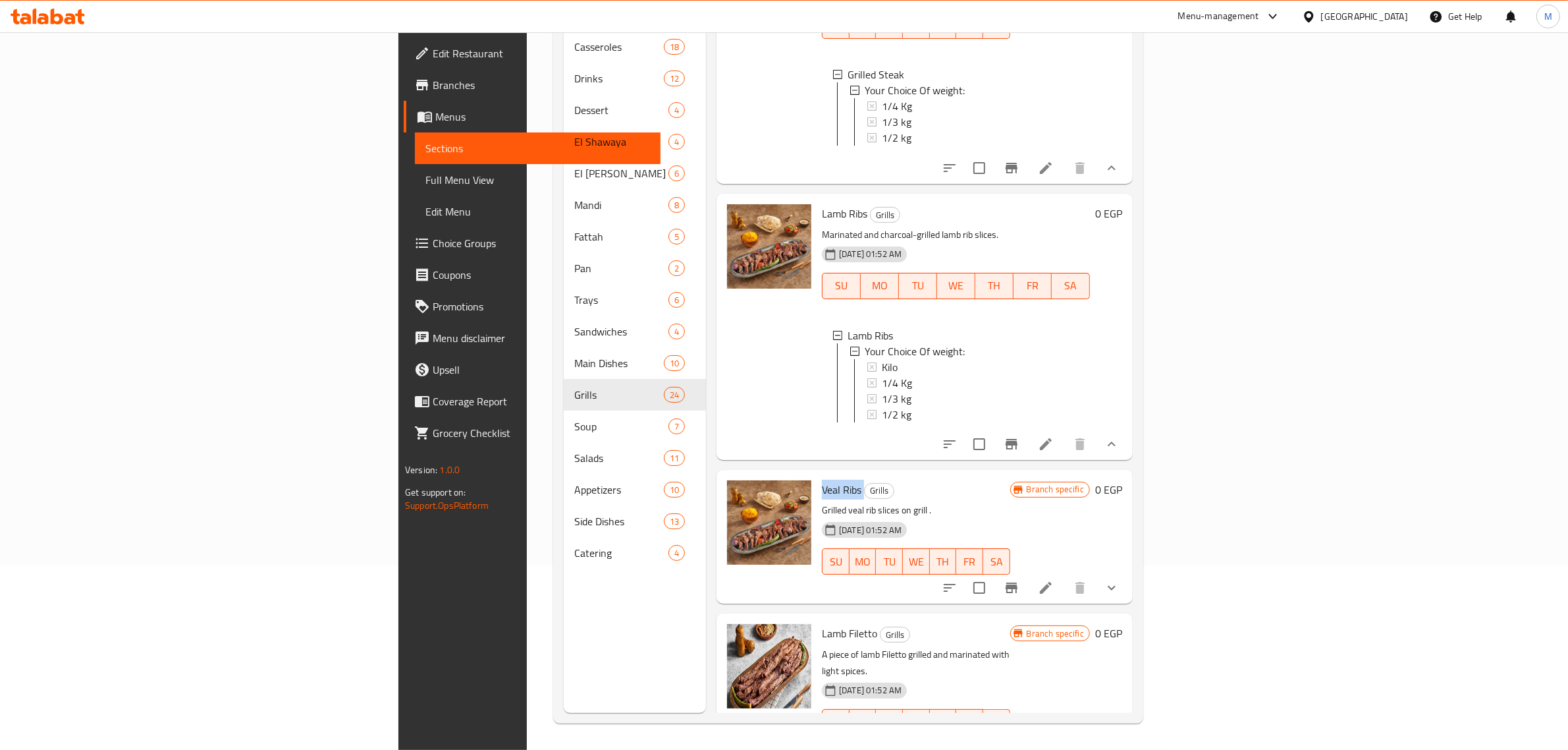
click at [822, 480] on span "Veal Ribs" at bounding box center [841, 490] width 40 height 20
copy h6 "Veal Ribs"
click at [1120, 580] on icon "show more" at bounding box center [1112, 588] width 16 height 16
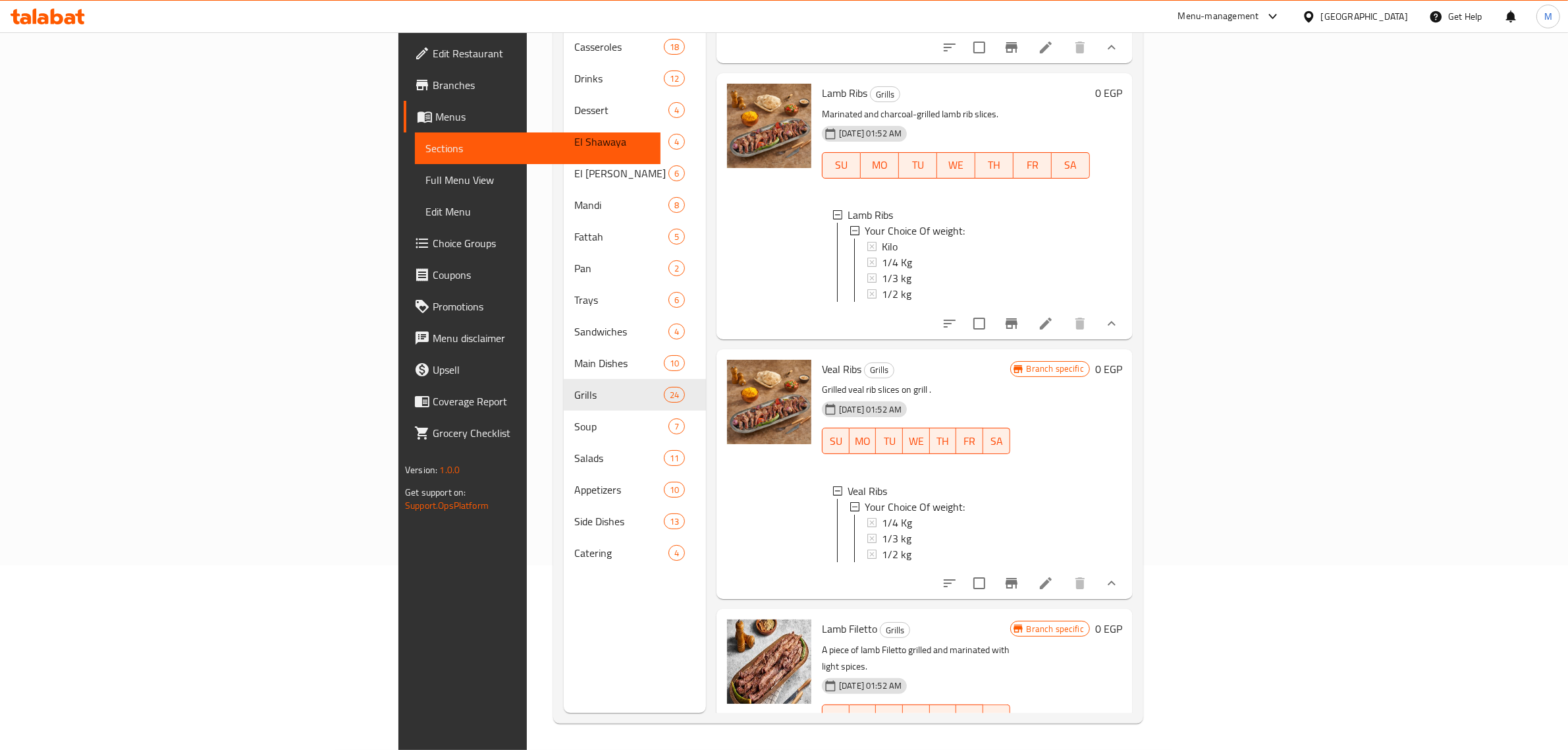
scroll to position [3760, 0]
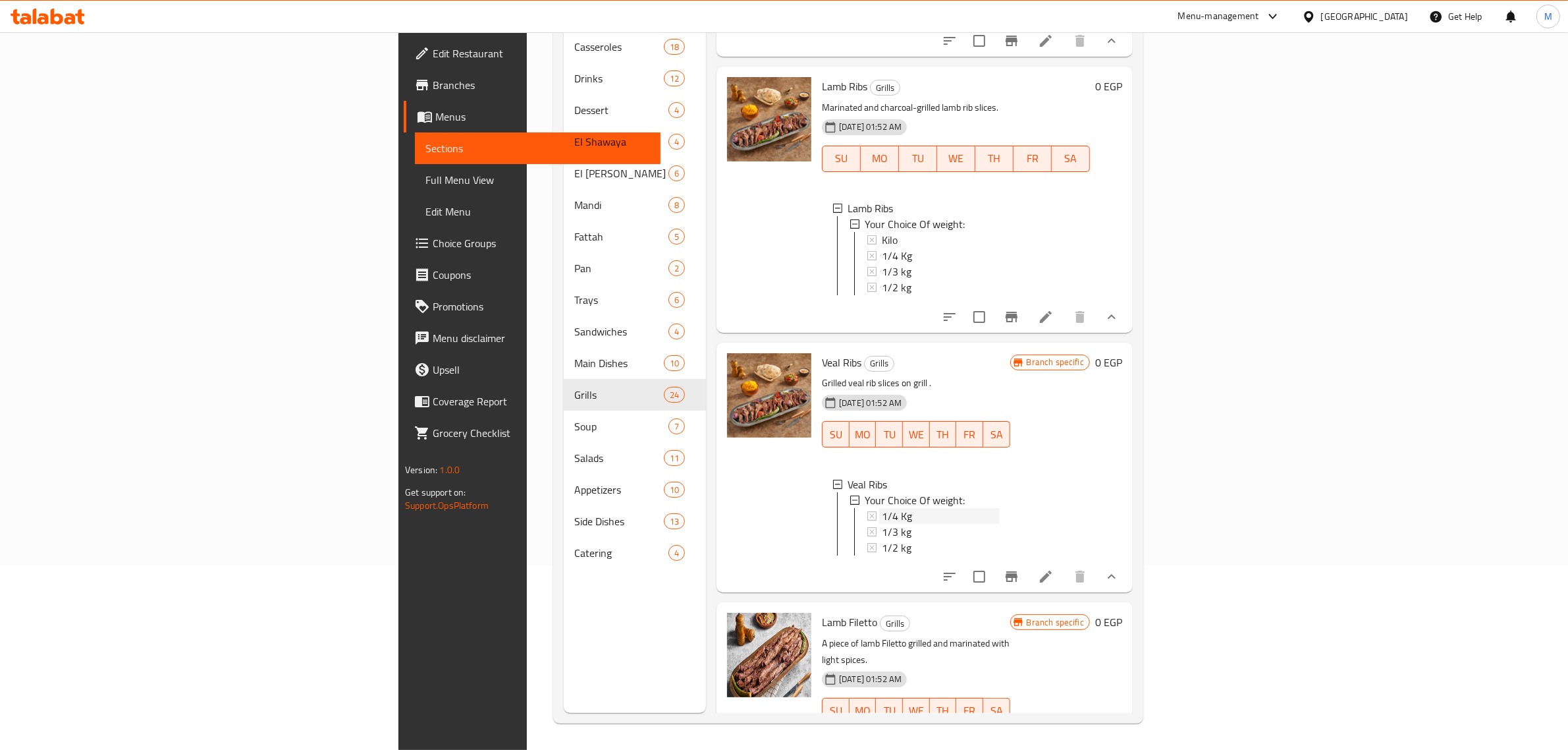
click at [882, 508] on span "1/4 Kg" at bounding box center [897, 516] width 30 height 16
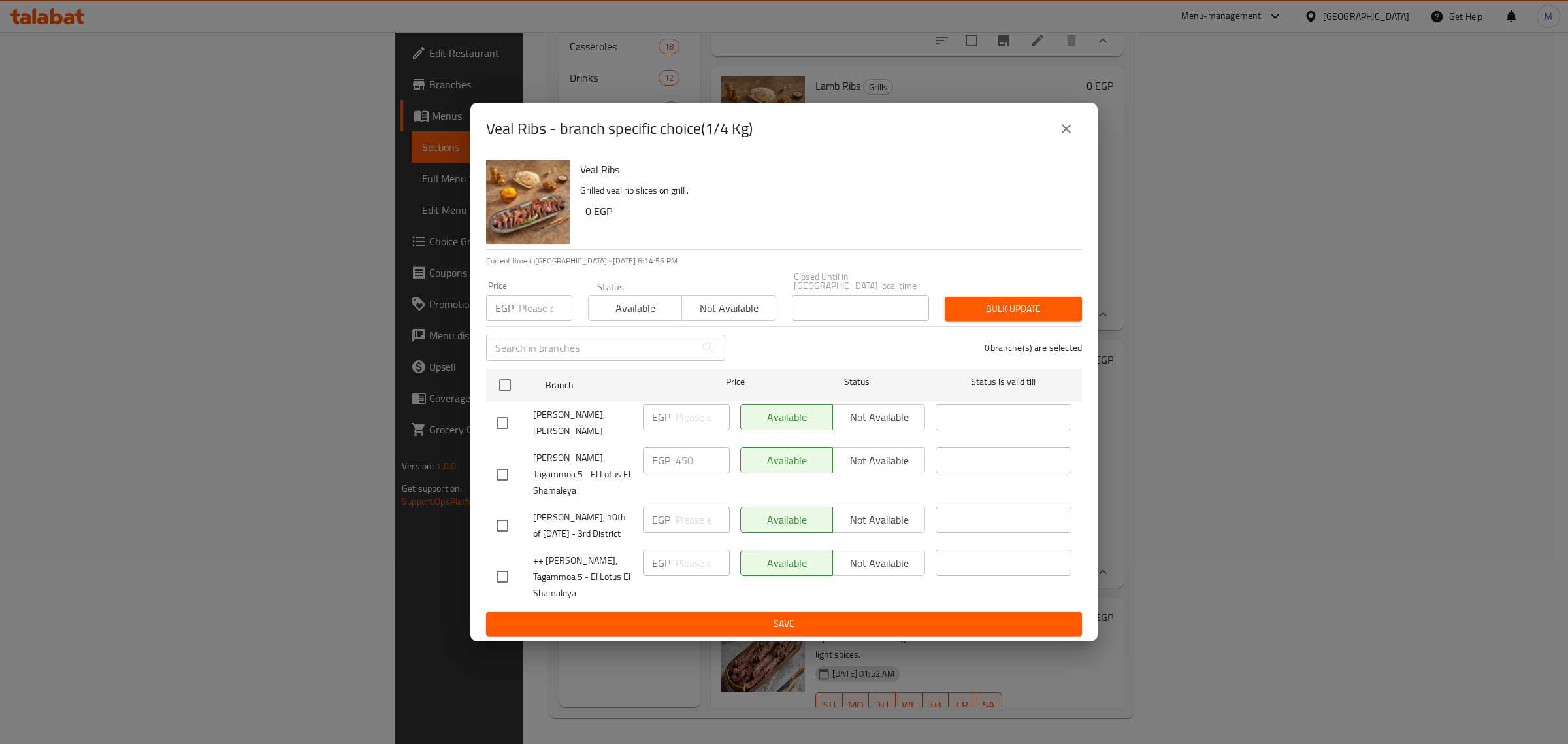
click at [507, 563] on input "checkbox" at bounding box center [502, 577] width 28 height 28
checkbox input "true"
click at [683, 557] on input "number" at bounding box center [702, 562] width 54 height 26
type input "450"
click at [712, 616] on span "Save" at bounding box center [784, 624] width 575 height 16
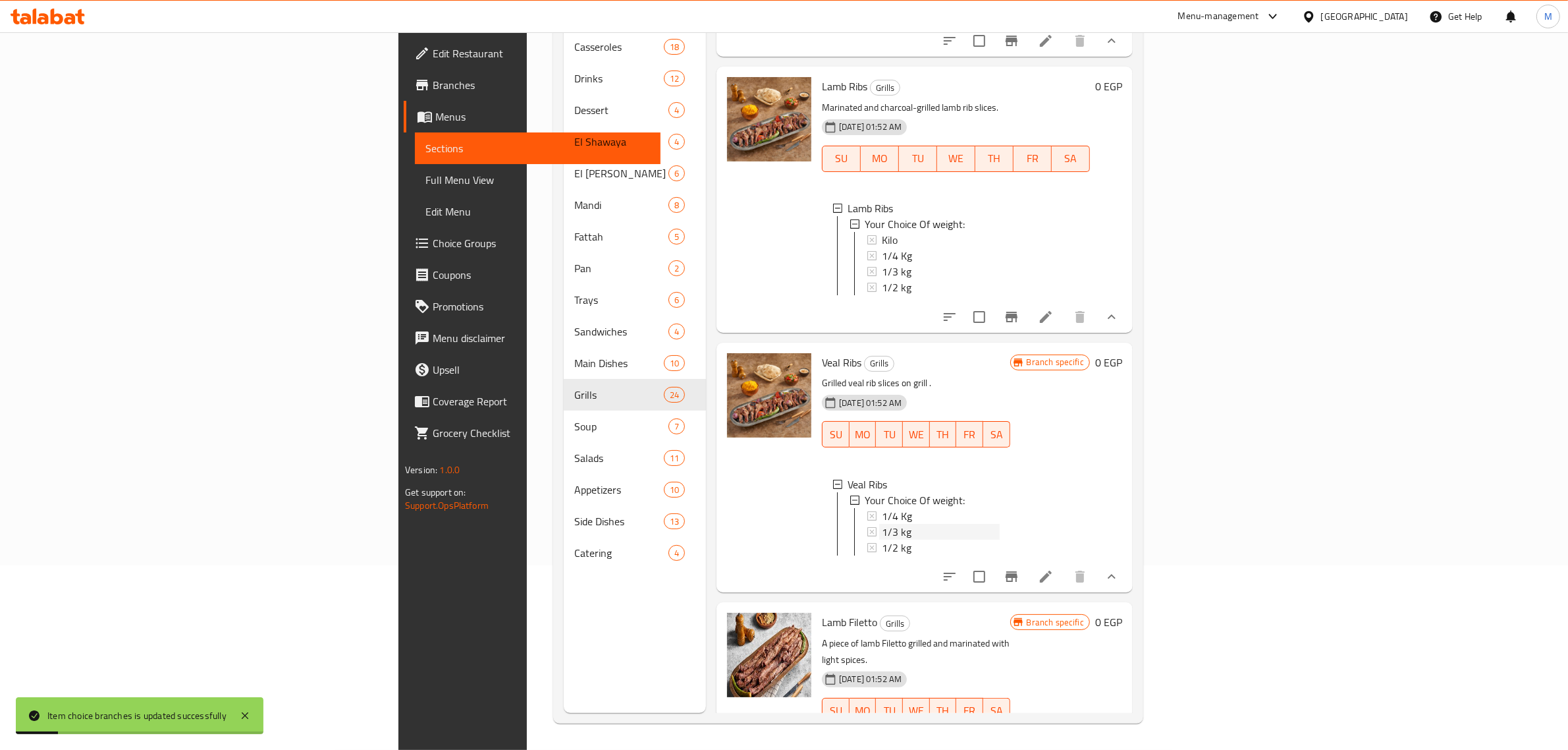
click at [882, 524] on span "1/3 kg" at bounding box center [896, 532] width 29 height 16
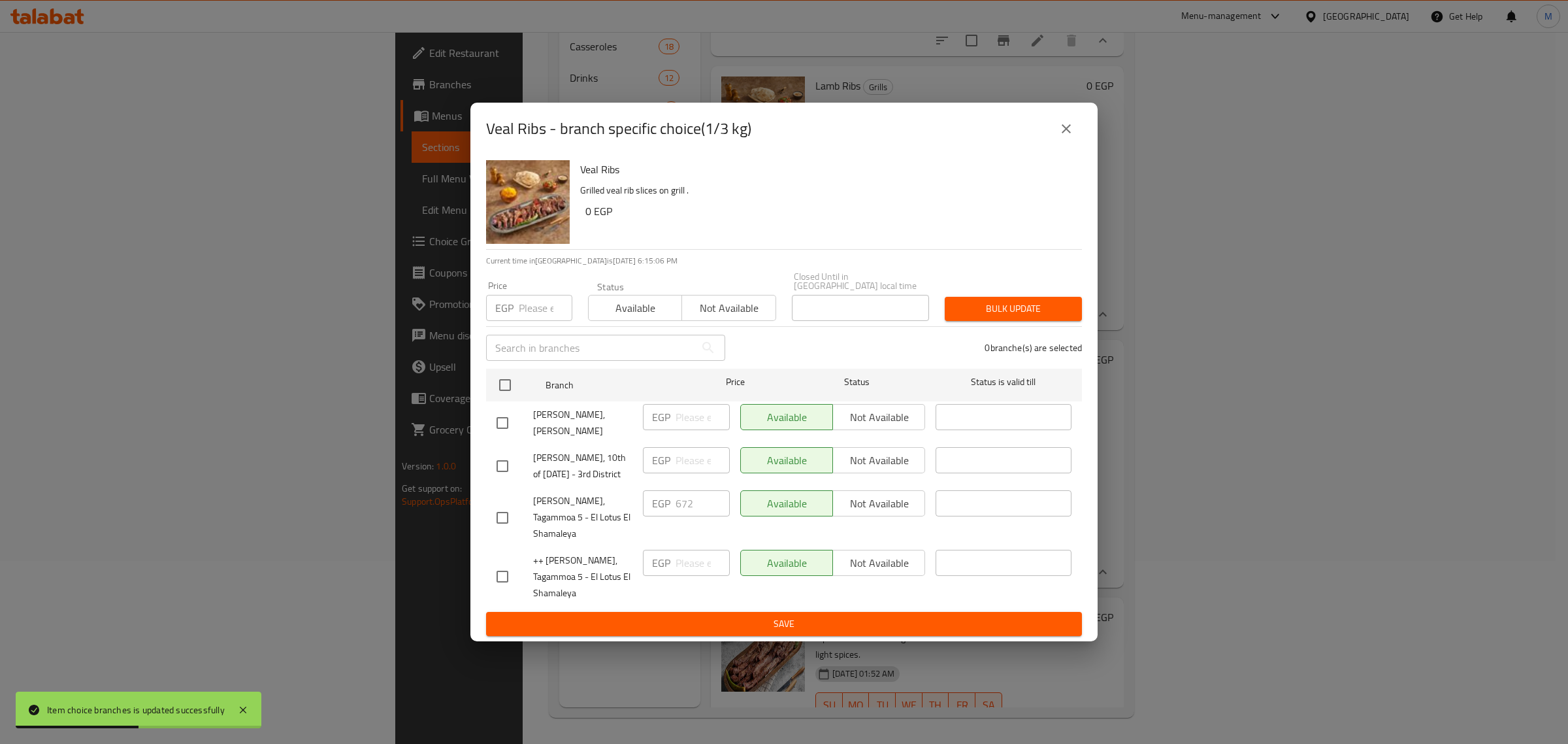
drag, startPoint x: 507, startPoint y: 569, endPoint x: 665, endPoint y: 550, distance: 159.1
click at [507, 569] on input "checkbox" at bounding box center [502, 577] width 28 height 28
checkbox input "true"
click at [696, 552] on input "number" at bounding box center [702, 562] width 54 height 26
type input "670"
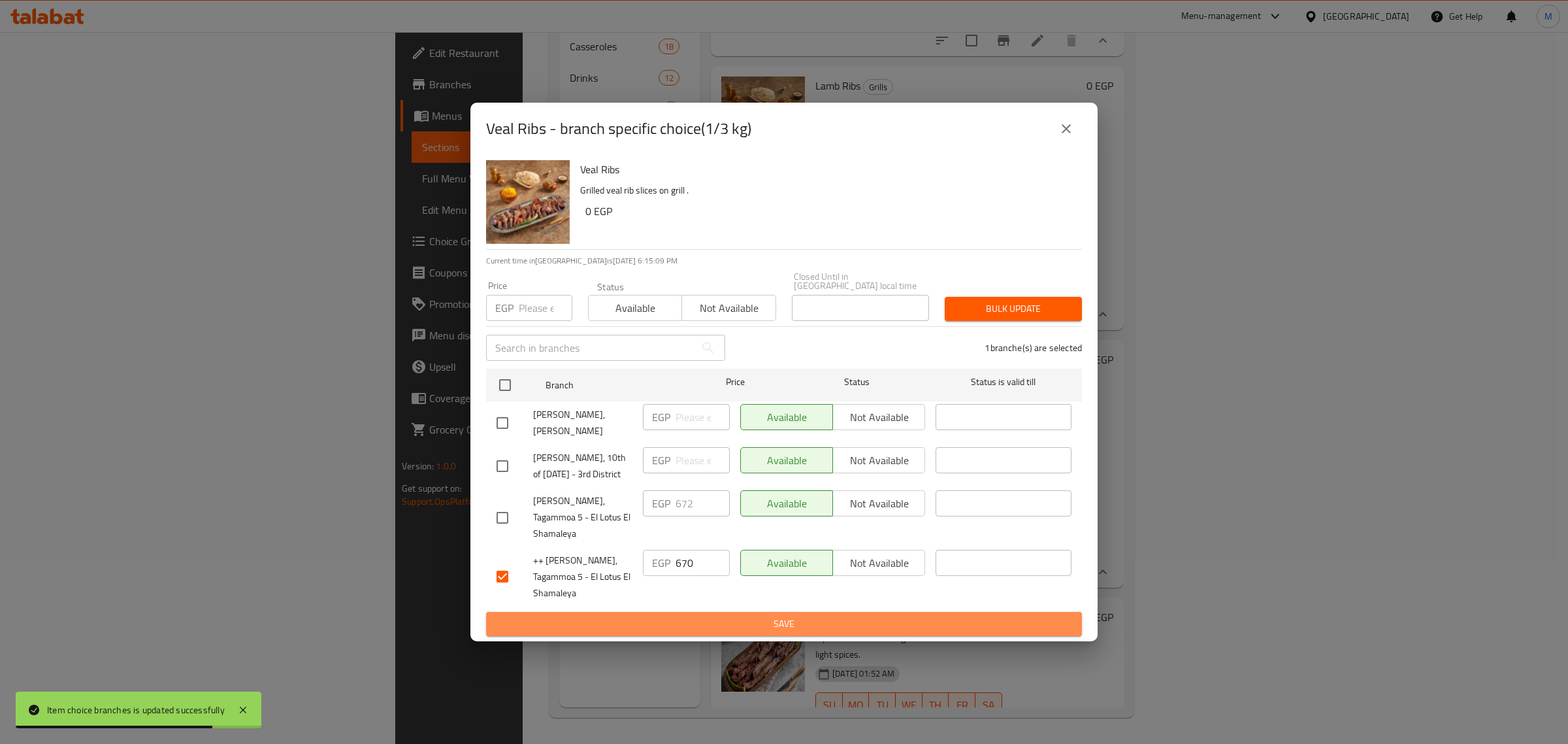
click at [767, 622] on span "Save" at bounding box center [784, 624] width 575 height 16
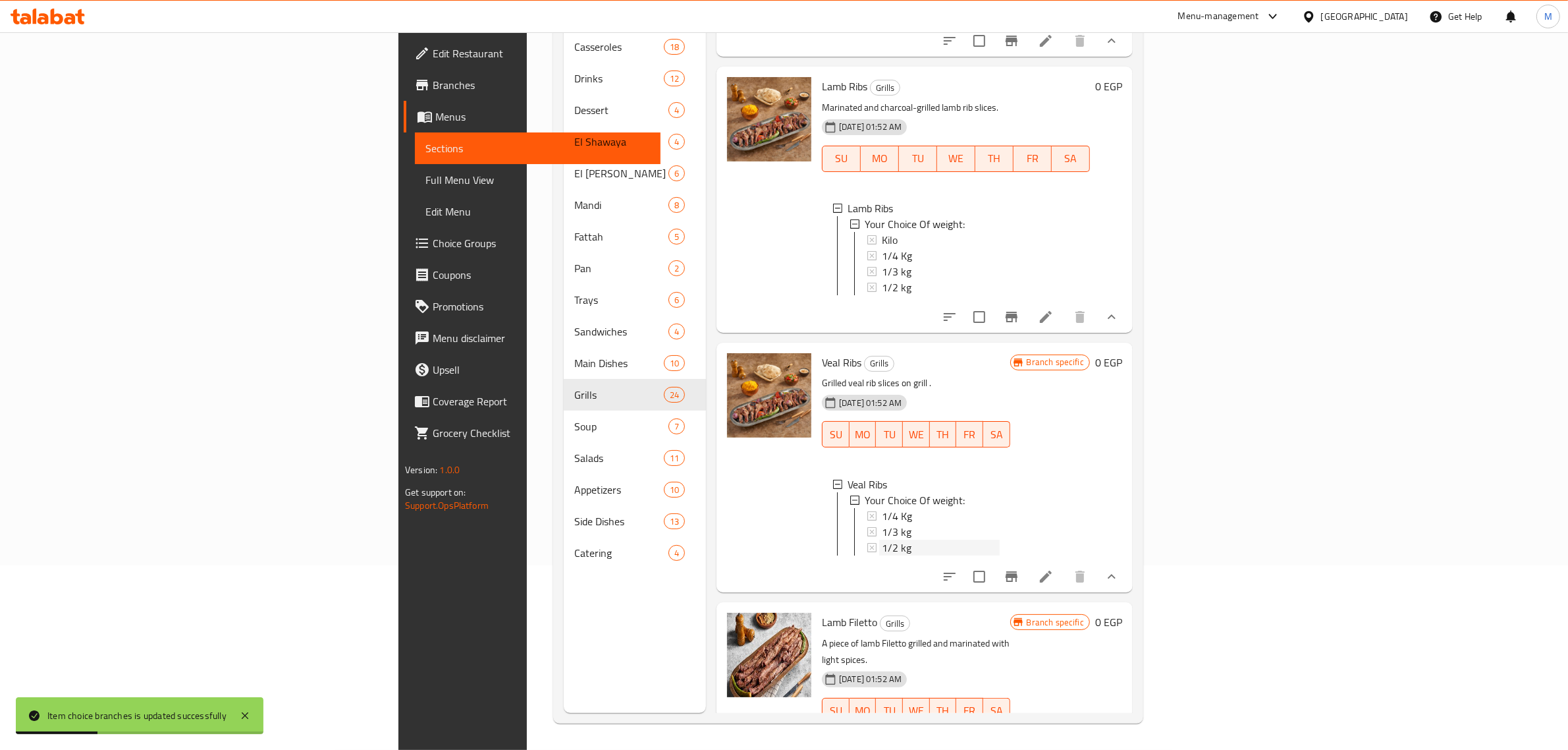
click at [882, 540] on div "1/2 kg" at bounding box center [941, 547] width 118 height 16
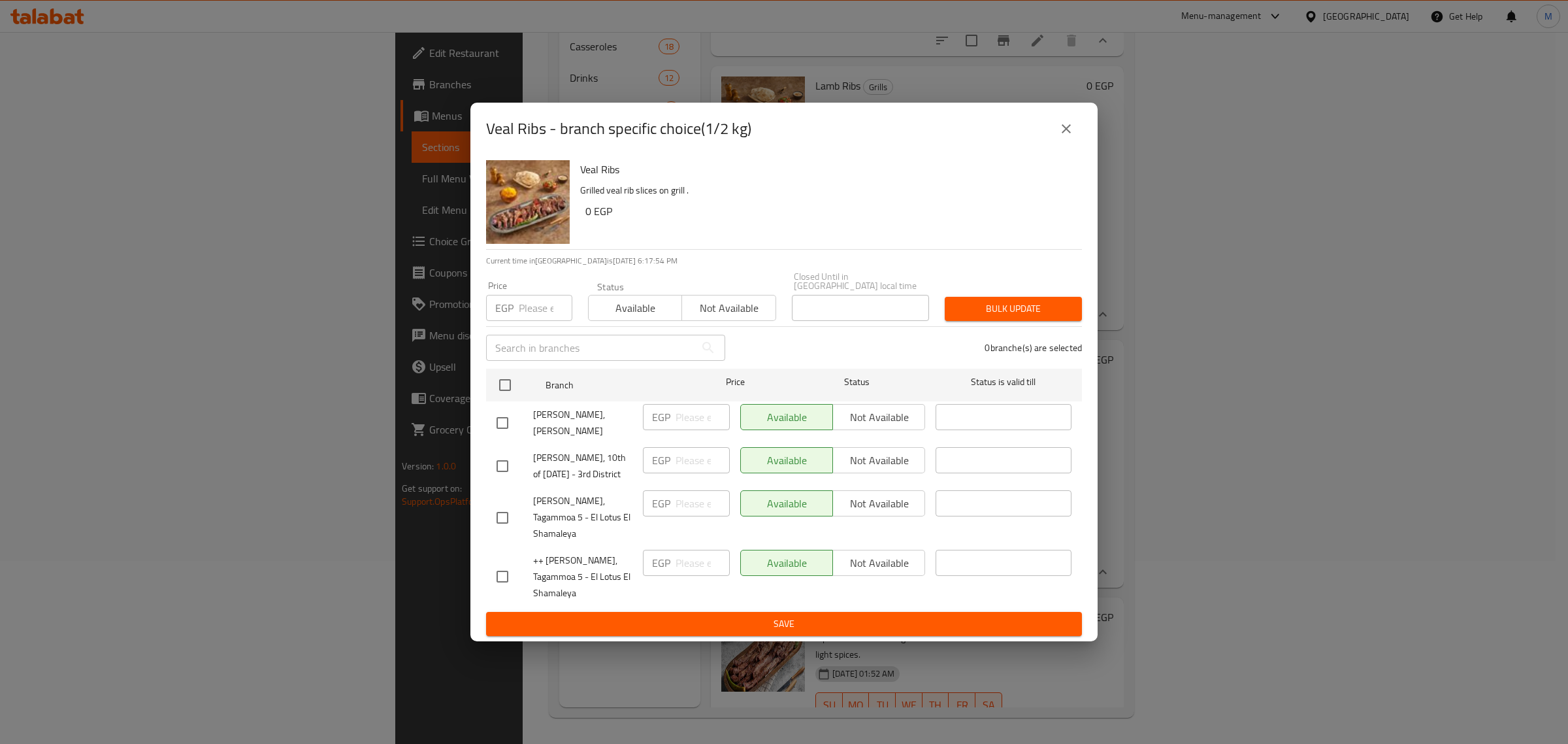
click at [505, 570] on input "checkbox" at bounding box center [502, 577] width 28 height 28
checkbox input "true"
click at [697, 559] on input "number" at bounding box center [702, 562] width 54 height 26
type input "900"
click at [804, 625] on span "Save" at bounding box center [784, 624] width 575 height 16
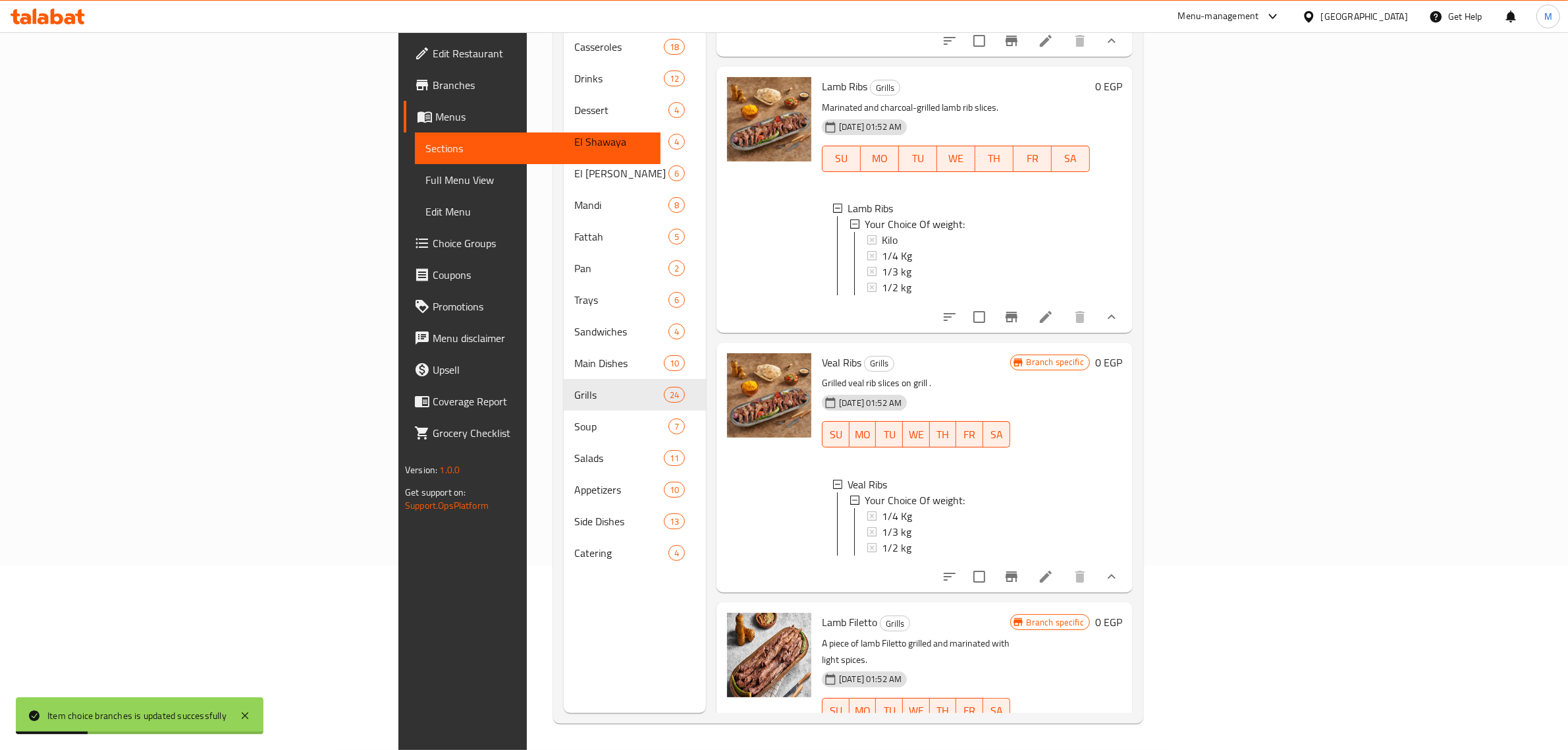
click at [882, 540] on div "1/2 kg" at bounding box center [941, 547] width 118 height 16
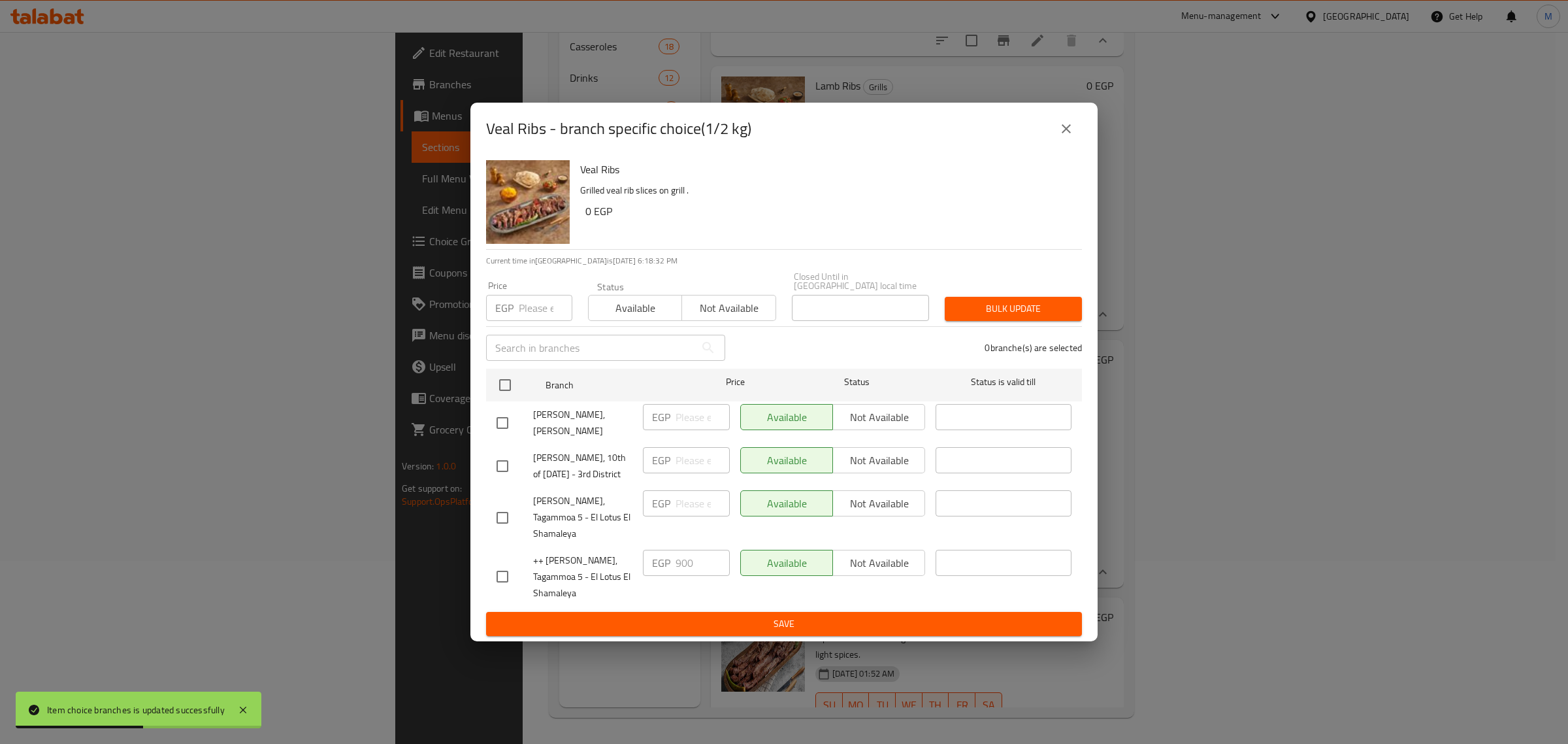
click at [1066, 133] on icon "close" at bounding box center [1066, 128] width 9 height 9
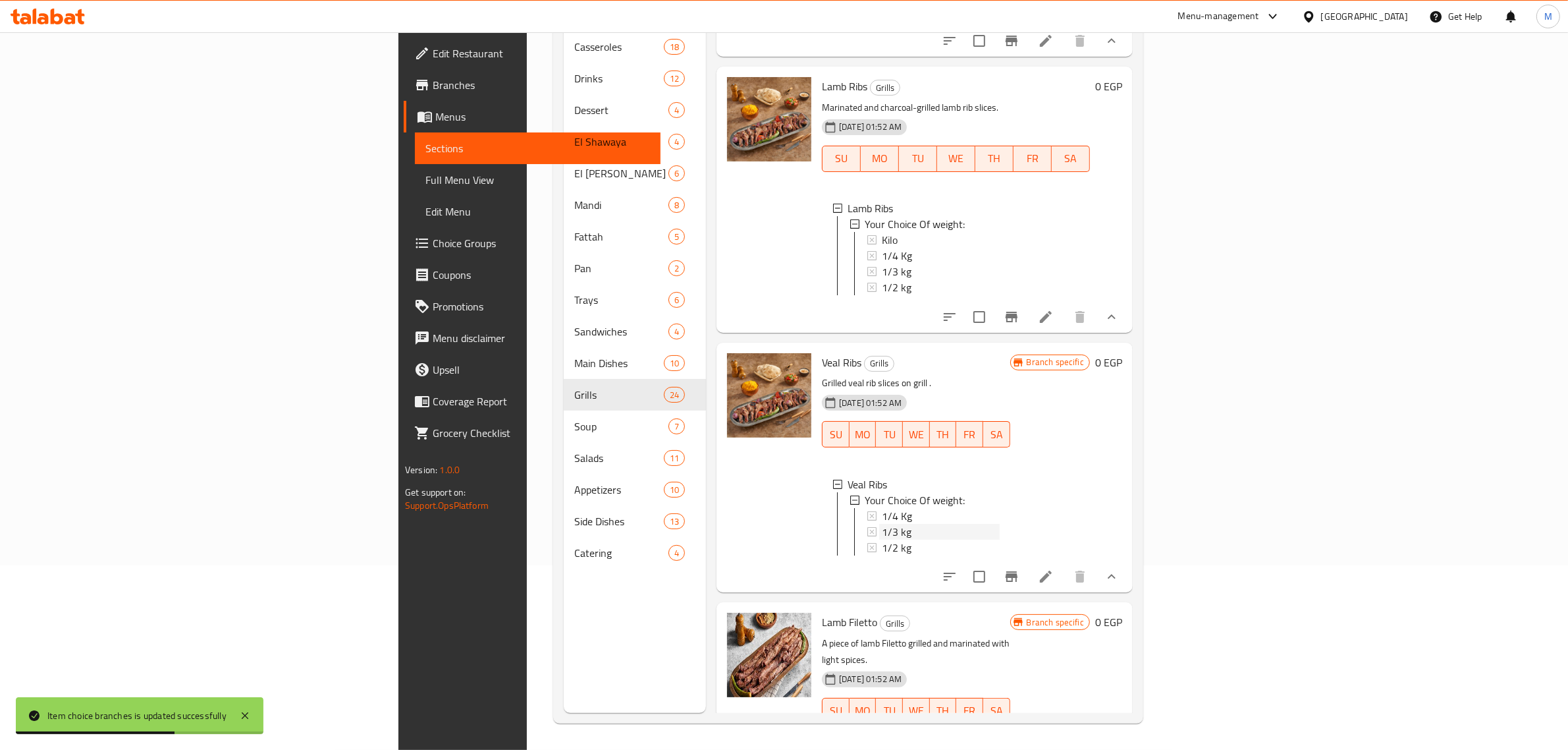
click at [882, 524] on div "1/3 kg" at bounding box center [941, 532] width 118 height 16
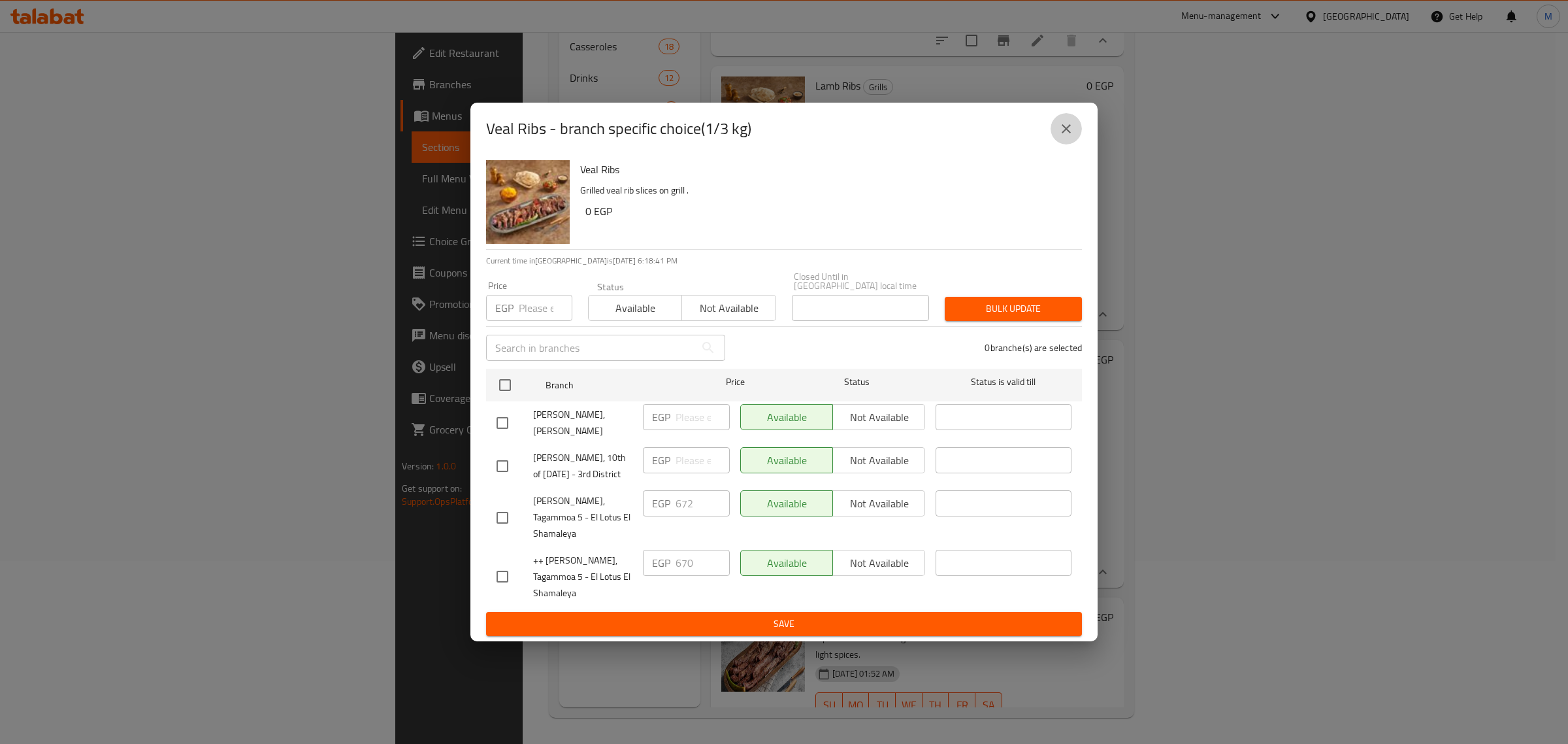
click at [1066, 132] on icon "close" at bounding box center [1066, 128] width 9 height 9
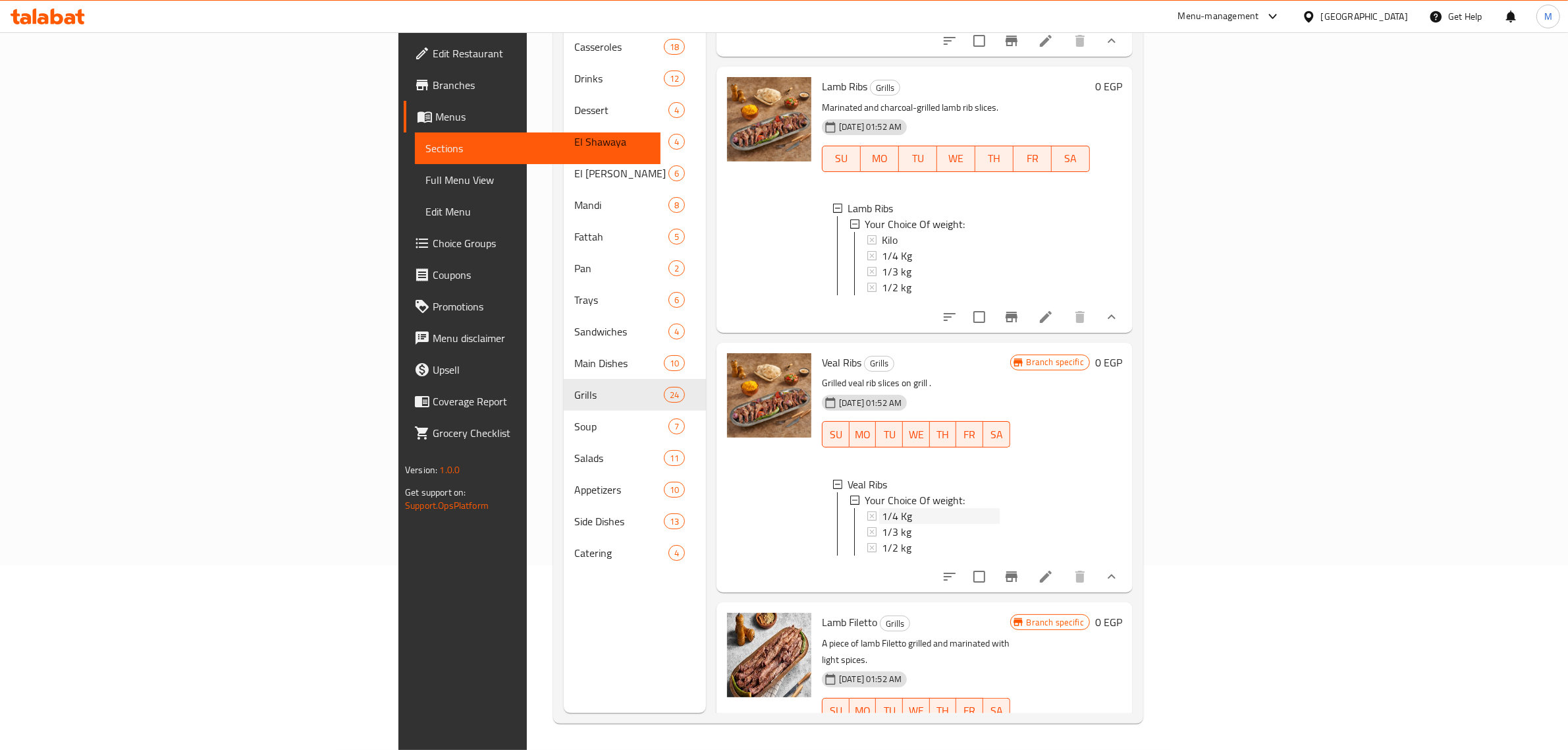
click at [882, 508] on div "1/4 Kg" at bounding box center [941, 516] width 118 height 16
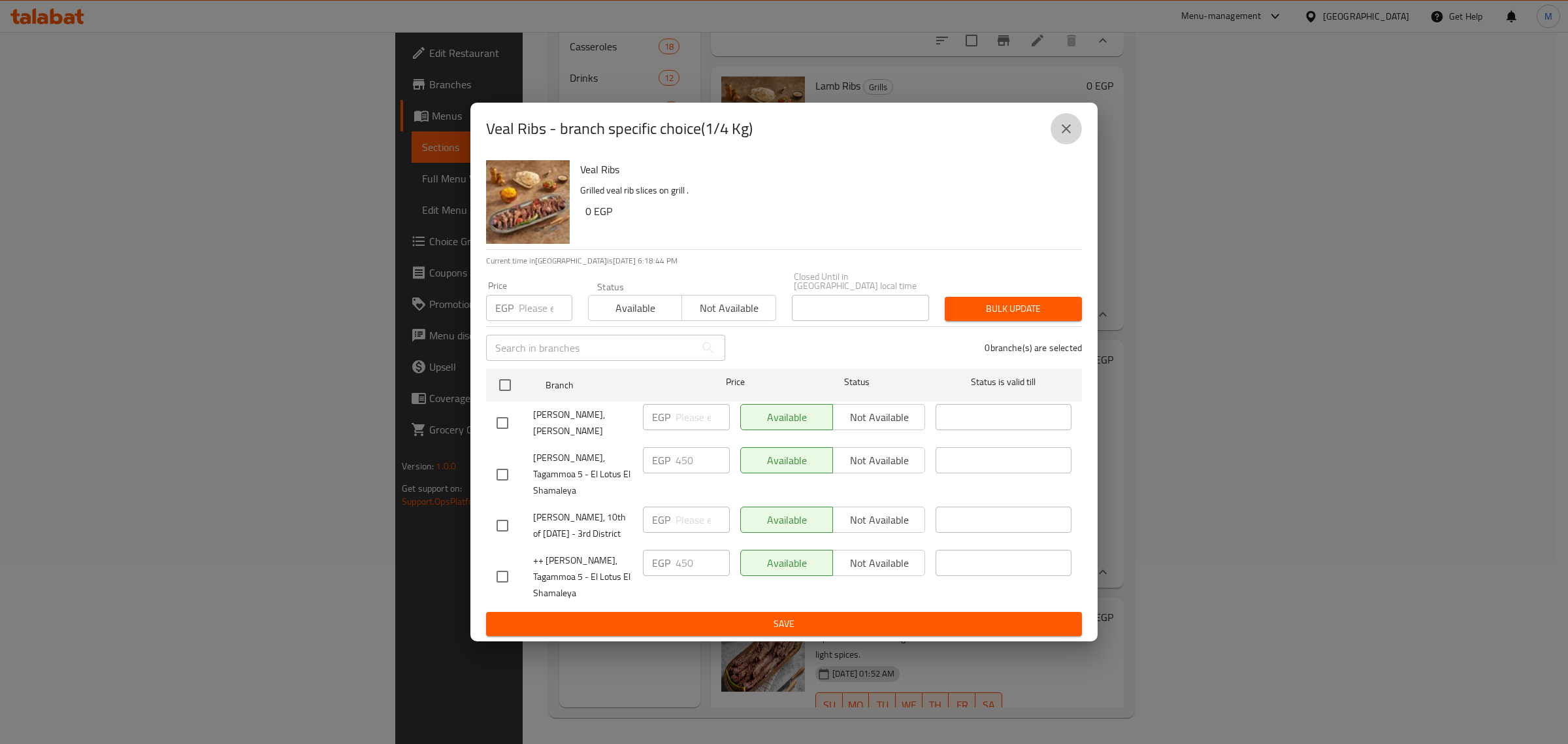
click at [1057, 133] on button "close" at bounding box center [1066, 129] width 31 height 31
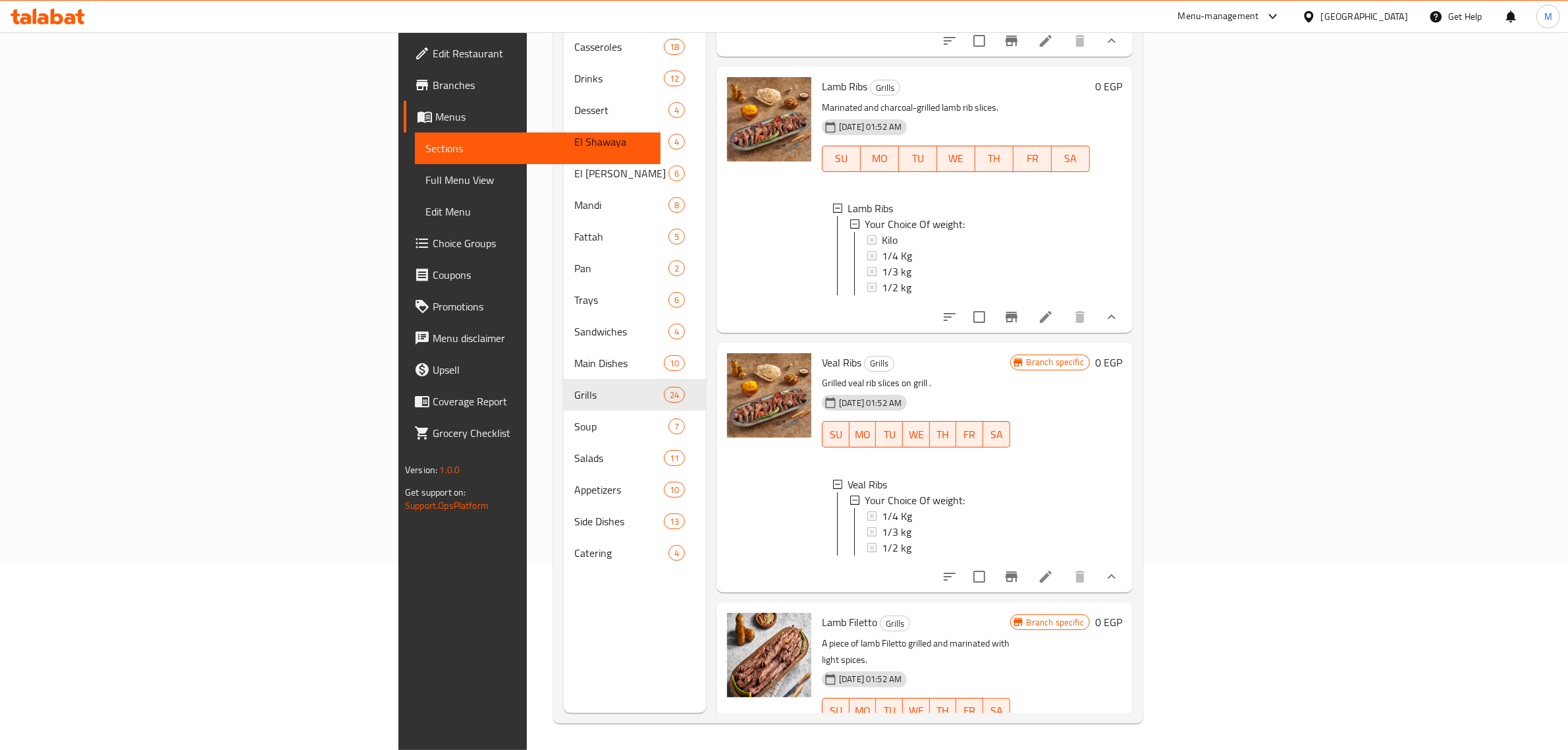
drag, startPoint x: 933, startPoint y: 581, endPoint x: 828, endPoint y: 586, distance: 105.1
click at [933, 602] on div "Lamb Filetto Grills A piece of lamb Filetto grilled and marinated with light sp…" at bounding box center [925, 677] width 417 height 150
click at [822, 612] on span "Lamb Filetto" at bounding box center [849, 622] width 55 height 20
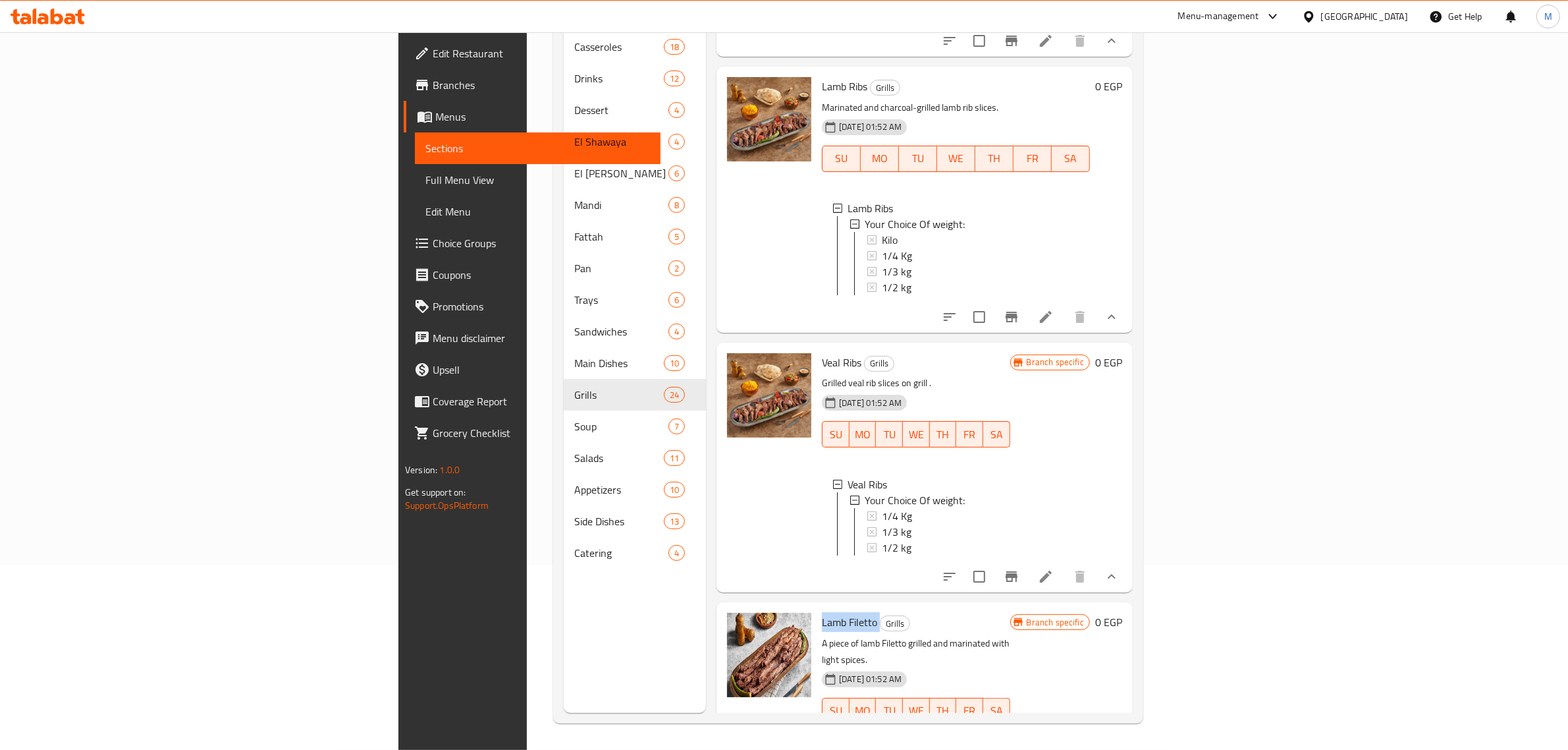
copy h6 "Lamb Filetto"
click at [891, 613] on h6 "Lamb Filetto Grills" at bounding box center [916, 622] width 188 height 19
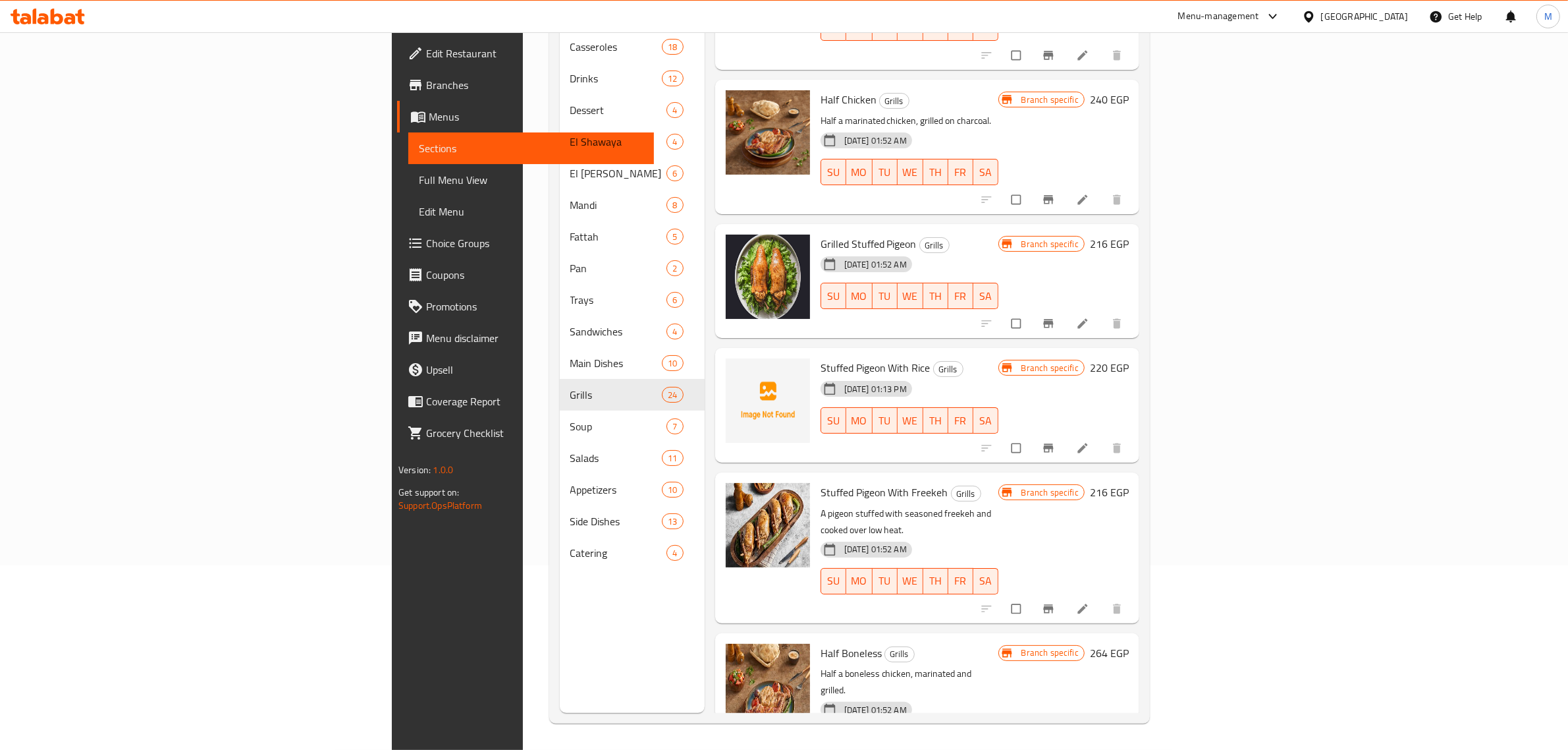
scroll to position [2656, 0]
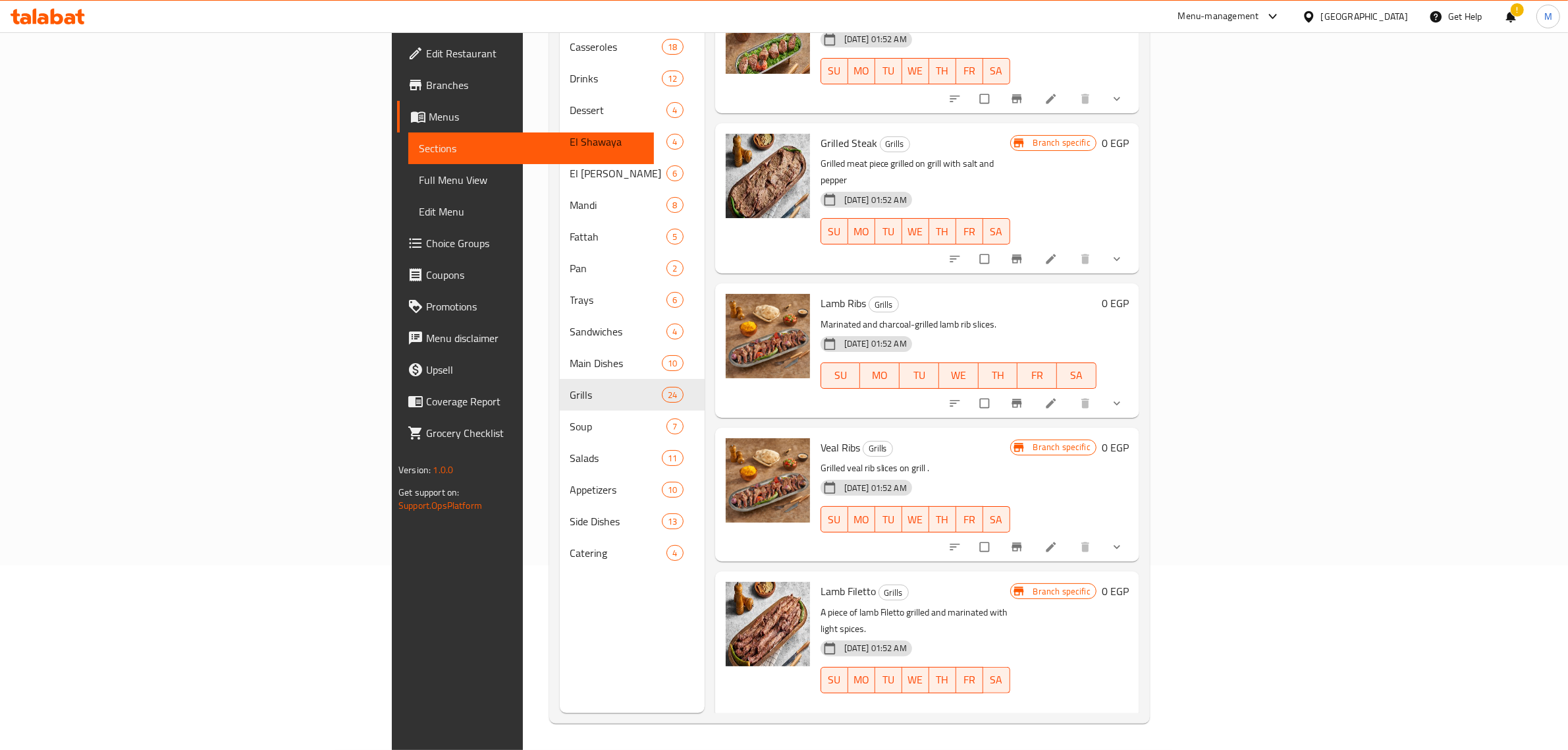
scroll to position [1, 0]
click at [881, 749] on span "1/4 Kg" at bounding box center [896, 760] width 30 height 16
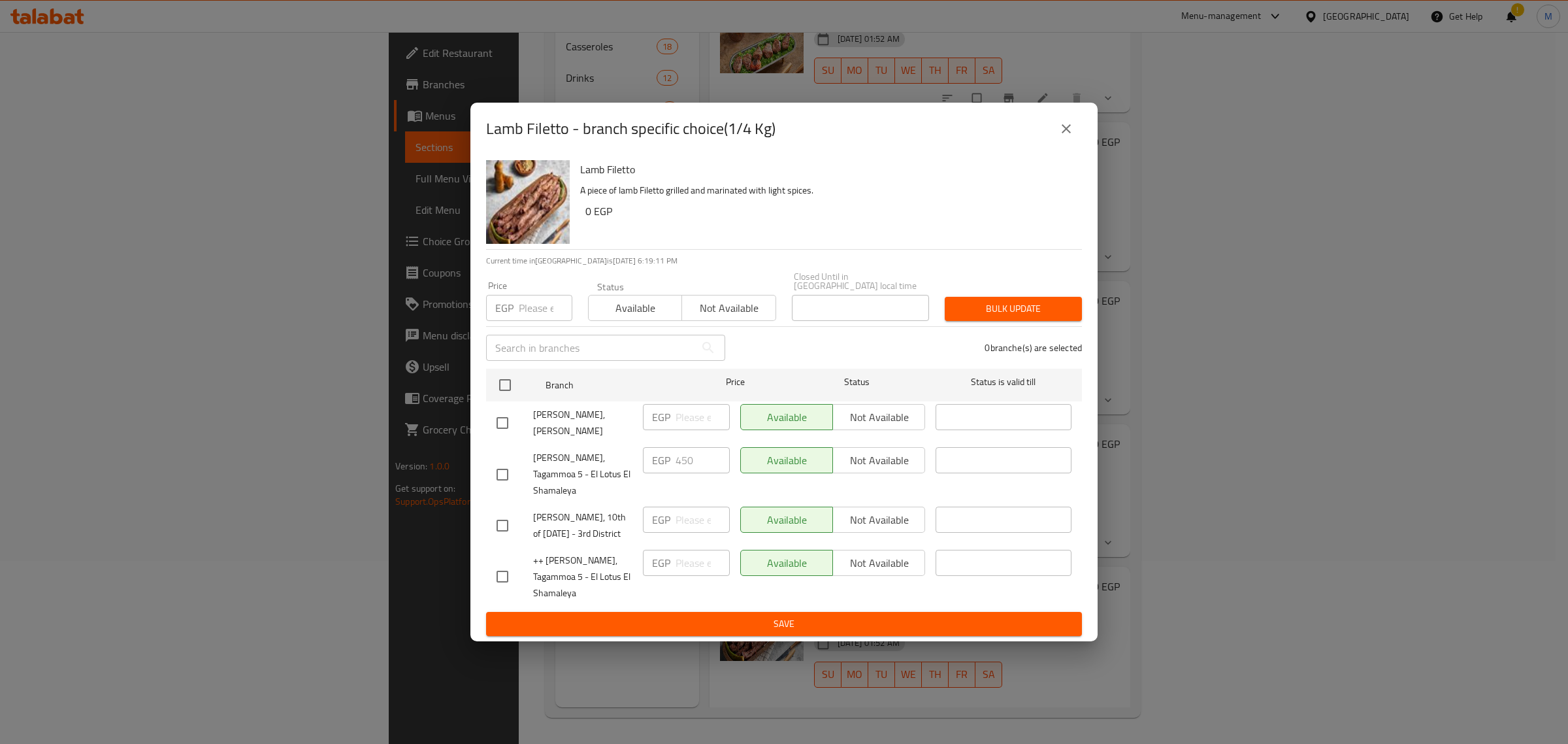
click at [505, 570] on input "checkbox" at bounding box center [502, 577] width 28 height 28
checkbox input "true"
click at [697, 559] on input "number" at bounding box center [702, 562] width 54 height 26
type input "450"
click at [748, 616] on span "Save" at bounding box center [784, 624] width 575 height 16
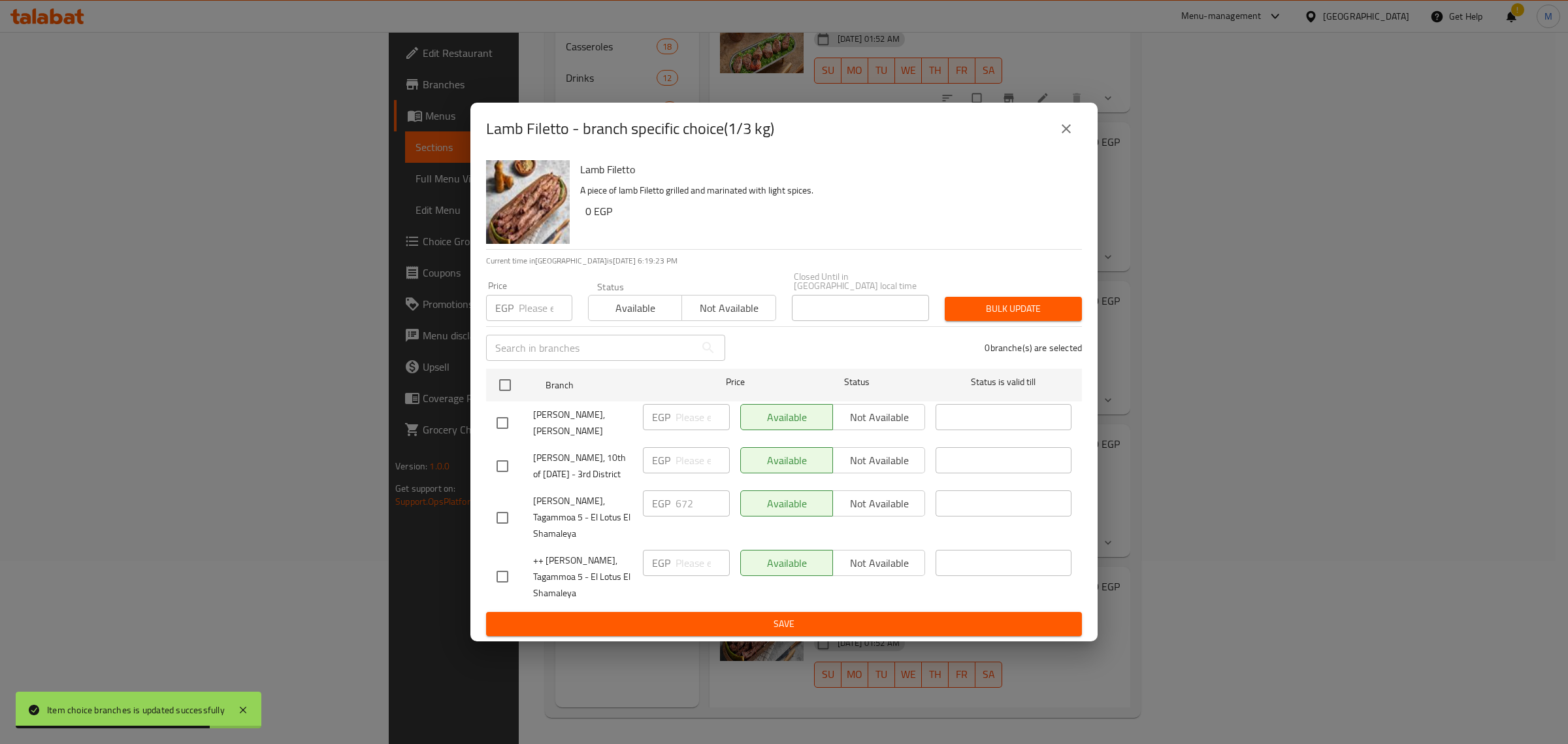
drag, startPoint x: 504, startPoint y: 572, endPoint x: 527, endPoint y: 572, distance: 23.0
click at [505, 572] on input "checkbox" at bounding box center [502, 577] width 28 height 28
checkbox input "true"
click at [699, 570] on input "number" at bounding box center [702, 562] width 54 height 26
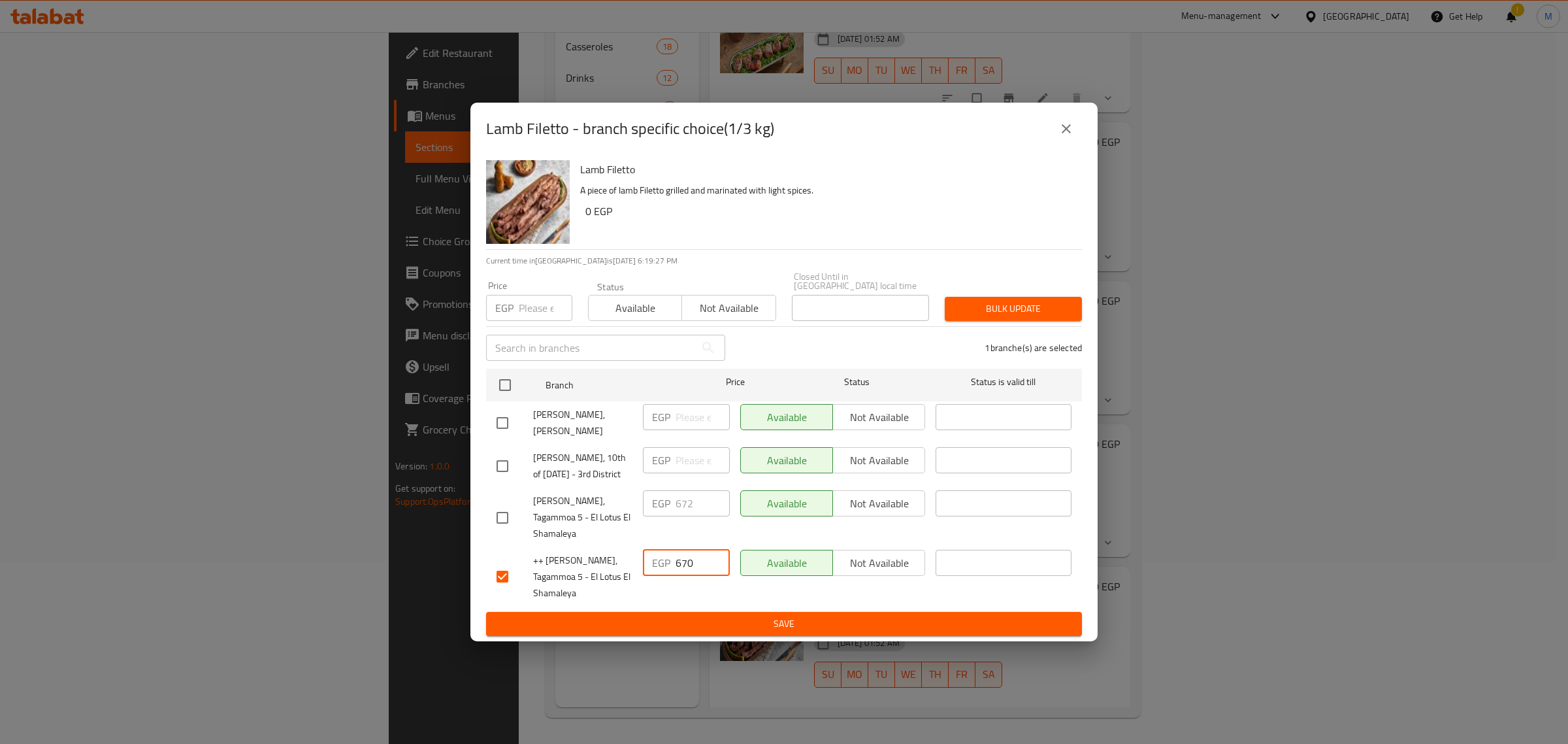
type input "670"
click at [736, 619] on span "Save" at bounding box center [784, 624] width 575 height 16
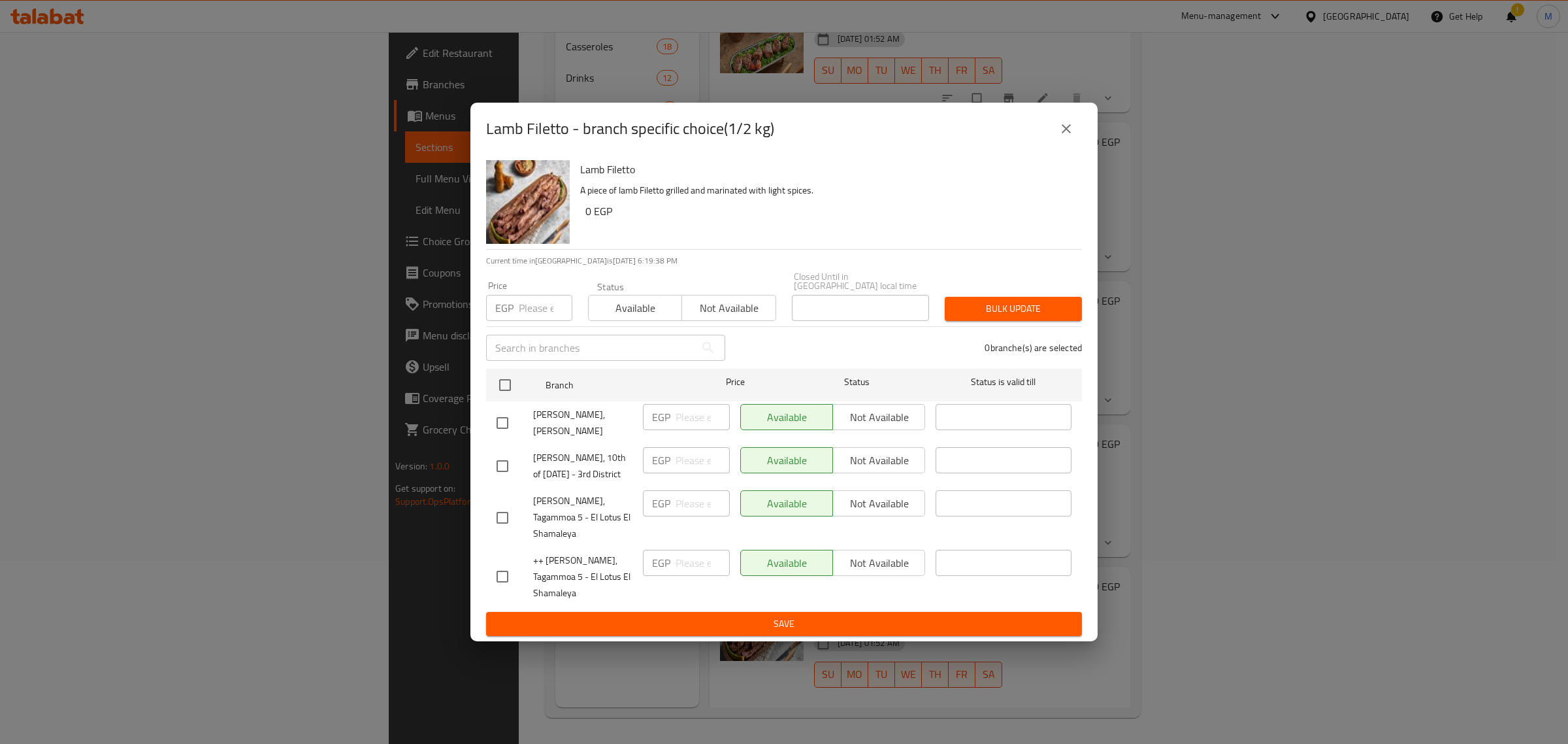
click at [509, 575] on input "checkbox" at bounding box center [502, 577] width 28 height 28
checkbox input "true"
click at [682, 569] on input "number" at bounding box center [702, 562] width 54 height 26
type input "900"
click at [722, 596] on div "EGP 900 ​" at bounding box center [686, 577] width 98 height 65
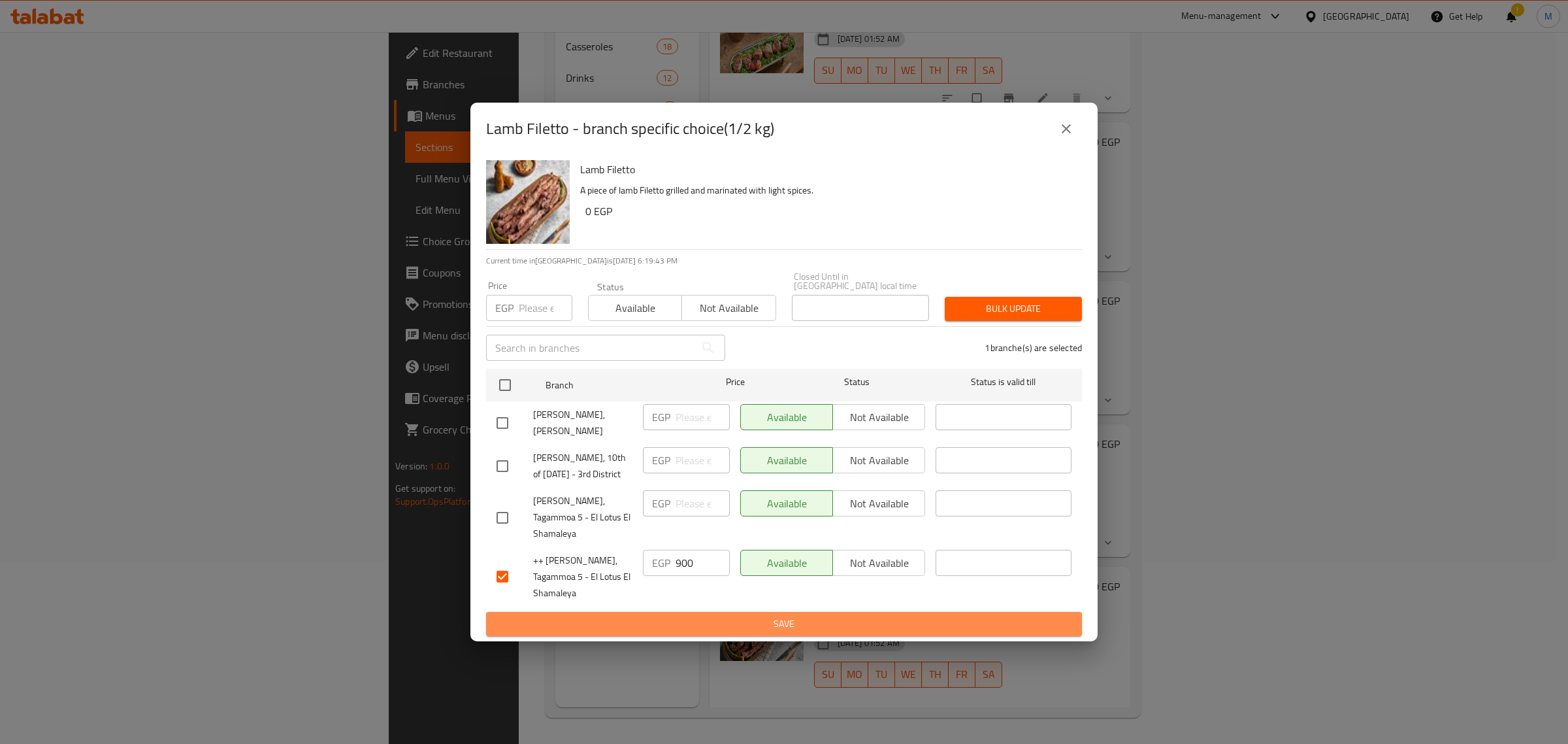
click at [737, 611] on button "Save" at bounding box center [784, 624] width 596 height 24
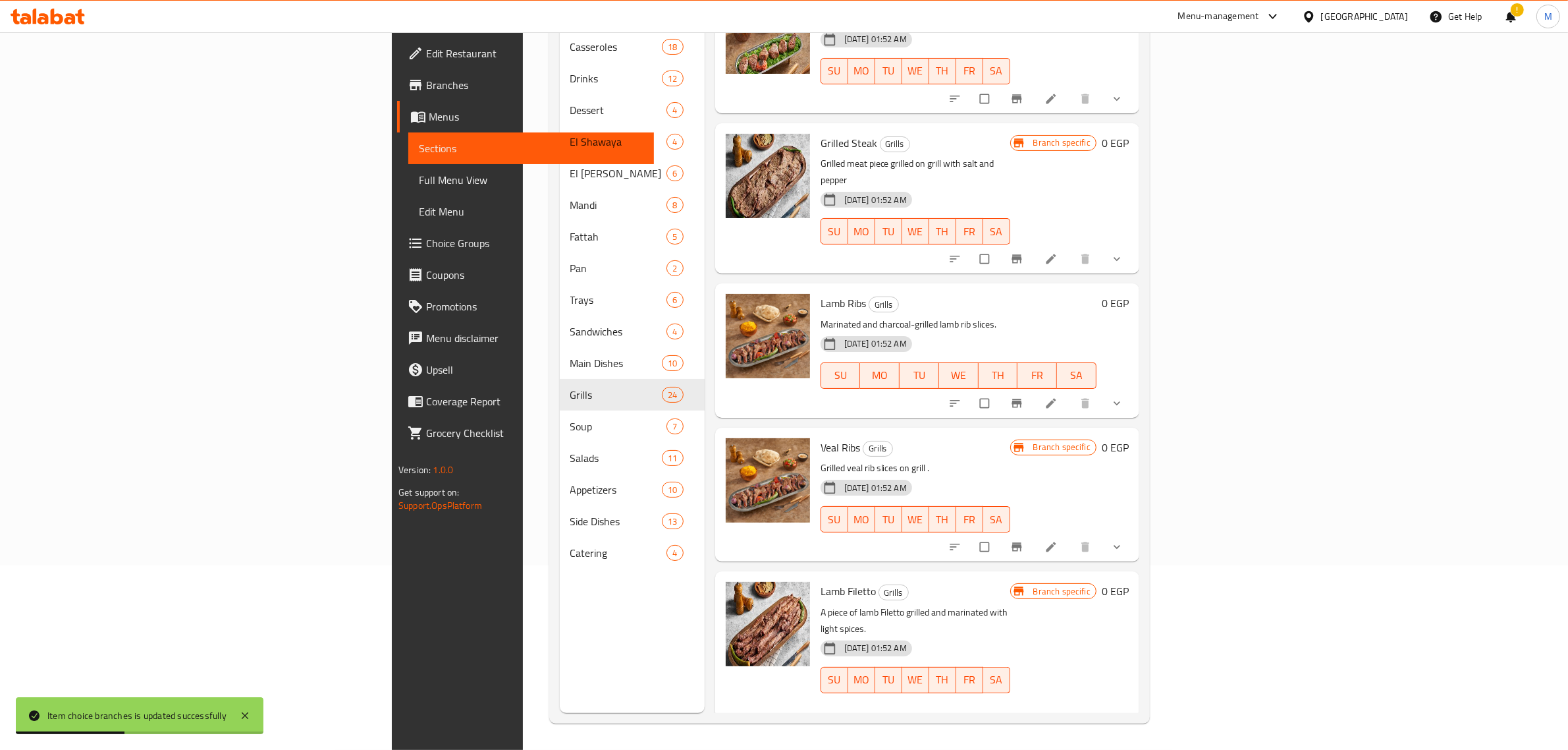
click at [596, 627] on div "Menu sections Casseroles 18 Drinks 12 Dessert 4 El Shawaya 4 El Badawy 6 Mandi …" at bounding box center [632, 338] width 145 height 750
click at [560, 654] on div "Menu sections Casseroles 18 Drinks 12 Dessert 4 El Shawaya 4 El Badawy 6 Mandi …" at bounding box center [632, 338] width 145 height 750
click at [560, 649] on div "Menu sections Casseroles 18 Drinks 12 Dessert 4 El Shawaya 4 El Badawy 6 Mandi …" at bounding box center [632, 338] width 145 height 750
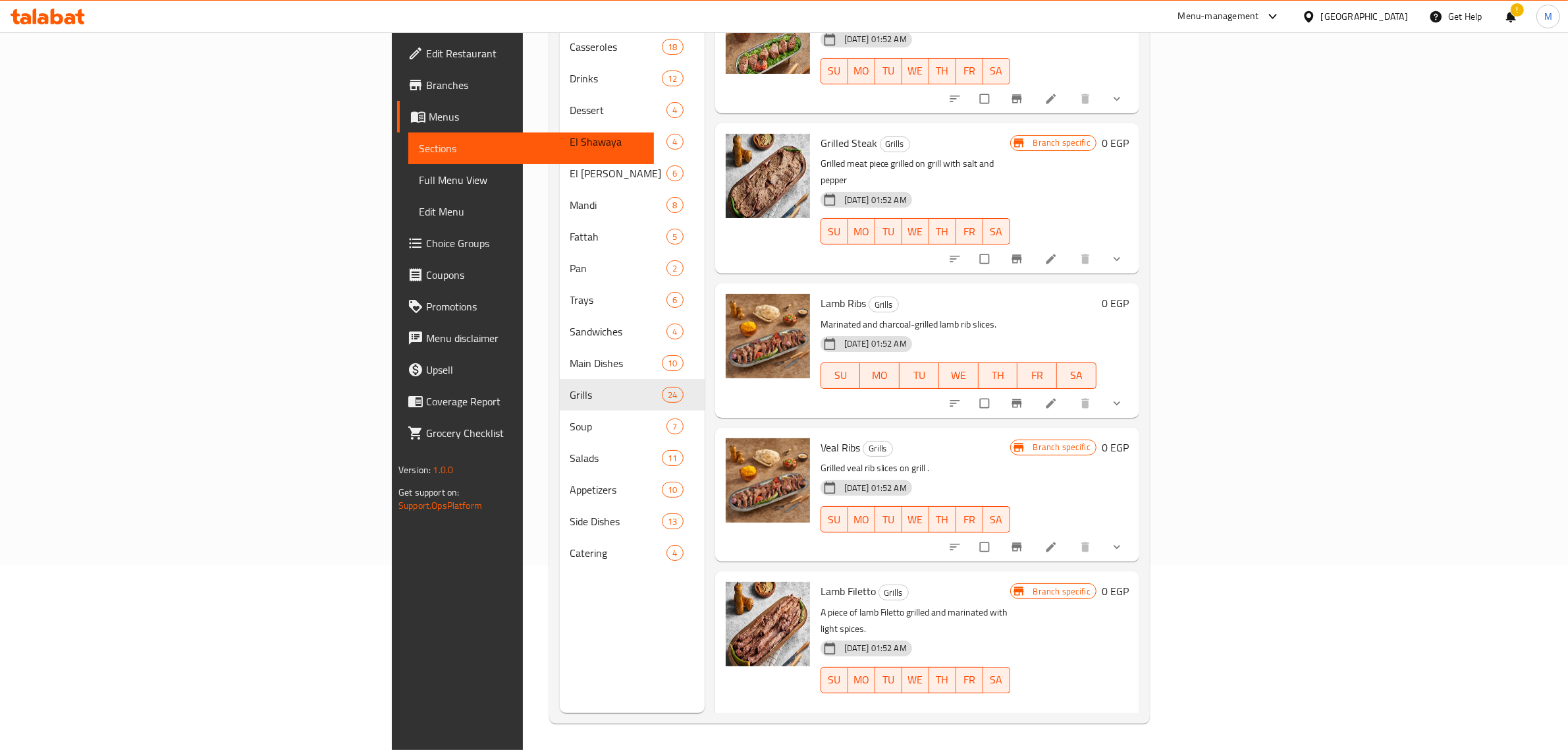
click at [881, 749] on div "1/4 Kg" at bounding box center [940, 760] width 119 height 16
click at [1011, 604] on p "A piece of lamb Filetto grilled and marinated with light spices." at bounding box center [916, 621] width 190 height 33
click at [1011, 582] on h6 "Lamb Filetto Grills" at bounding box center [916, 591] width 190 height 19
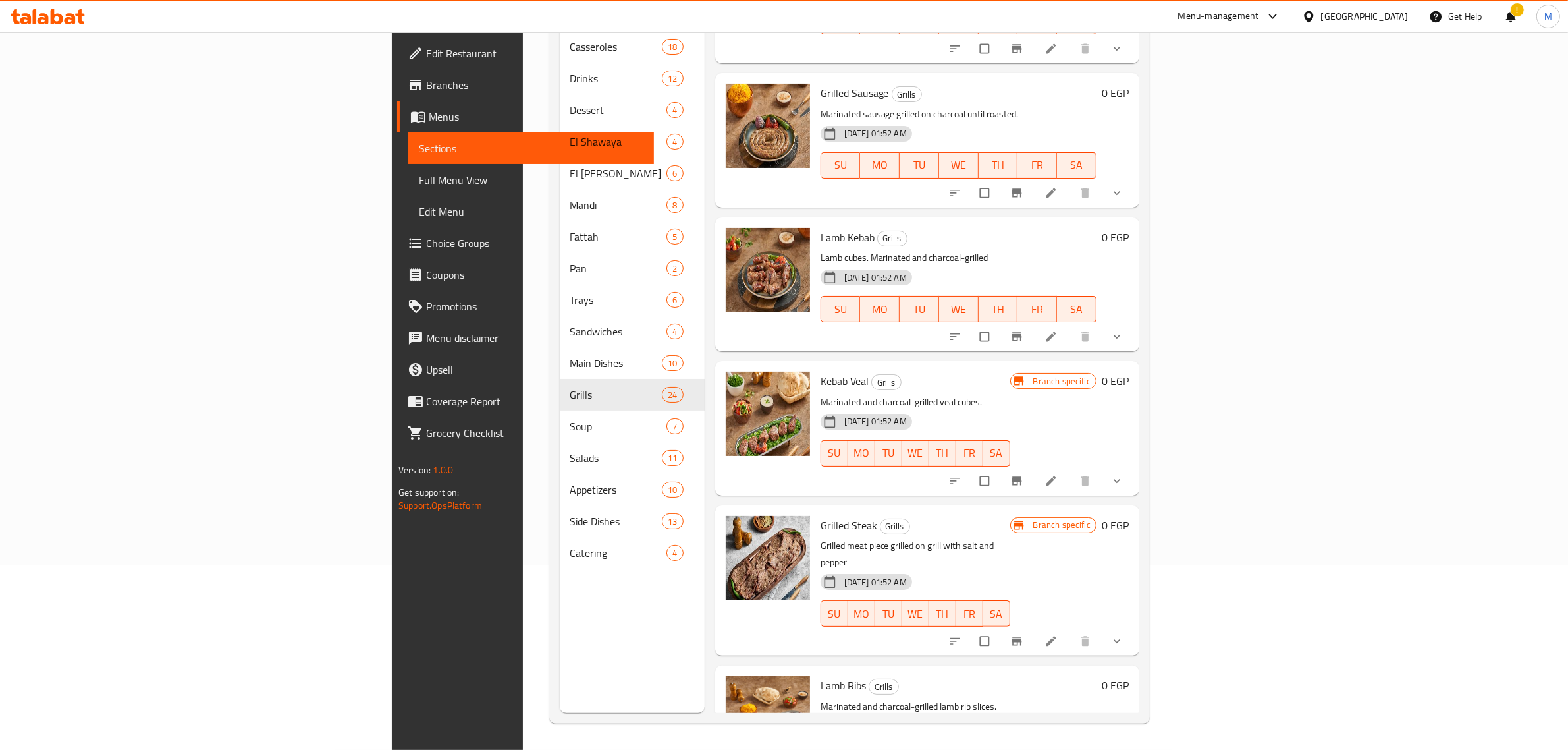
scroll to position [2373, 0]
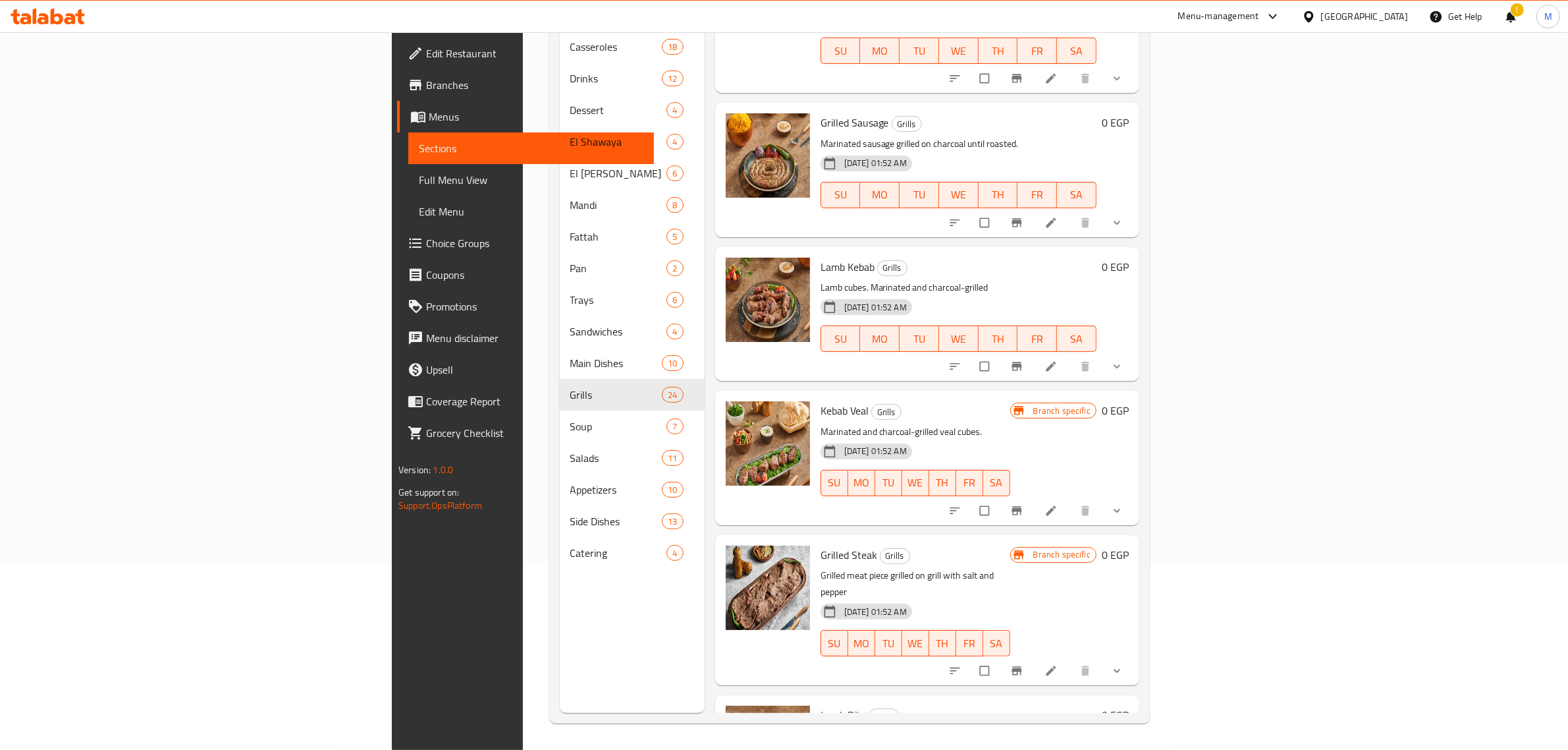
click at [815, 396] on div "Kebab Veal Grills Marinated and charcoal-grilled veal cubes. 12-06-2025 01:52 A…" at bounding box center [915, 457] width 200 height 123
click at [821, 401] on span "Kebab Veal" at bounding box center [845, 411] width 48 height 20
copy h6 "Kebab Veal"
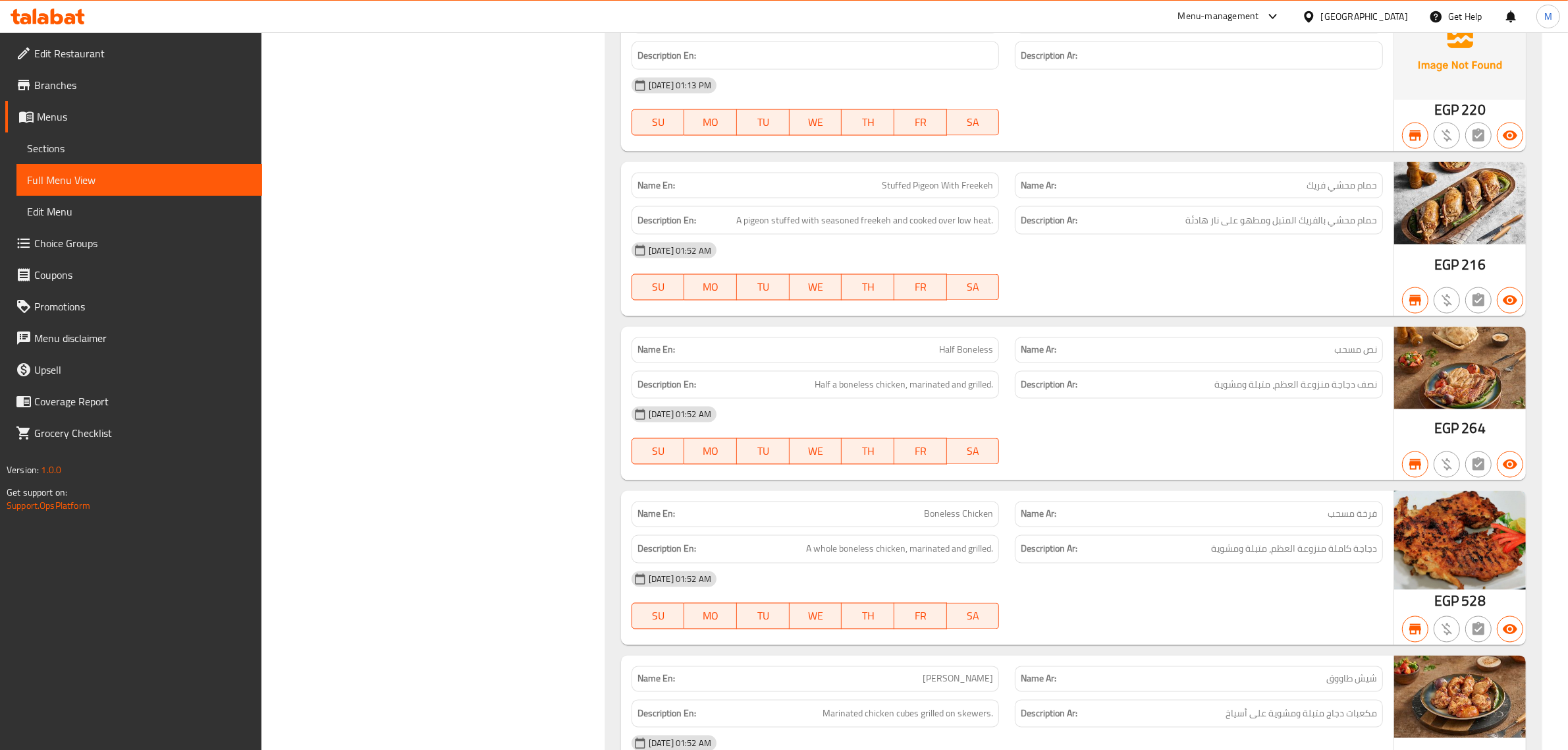
scroll to position [17830, 0]
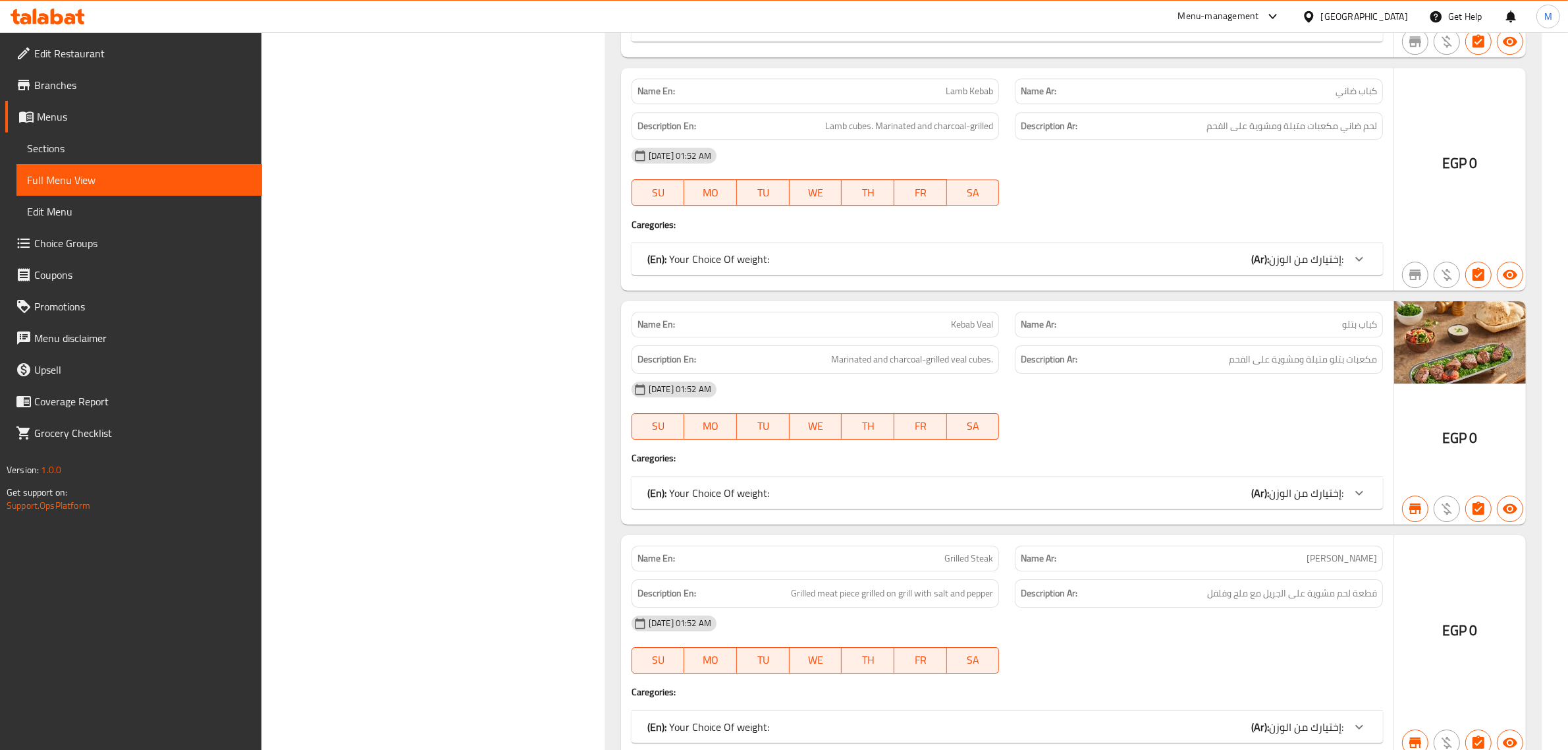
click at [1252, 509] on div "(En): Your Choice Of weight: (Ar): إختيارك من الوزن:" at bounding box center [1007, 493] width 751 height 32
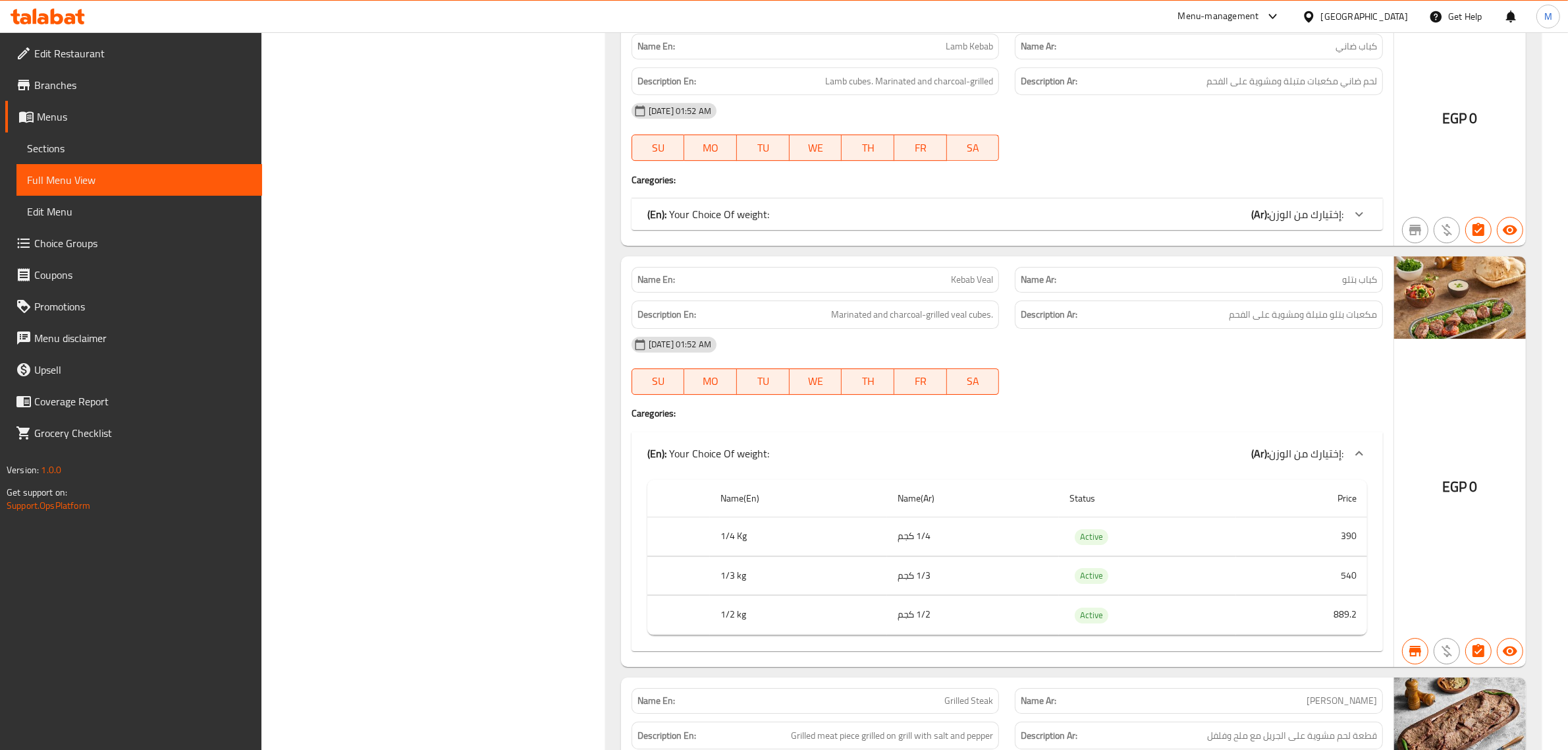
scroll to position [17913, 0]
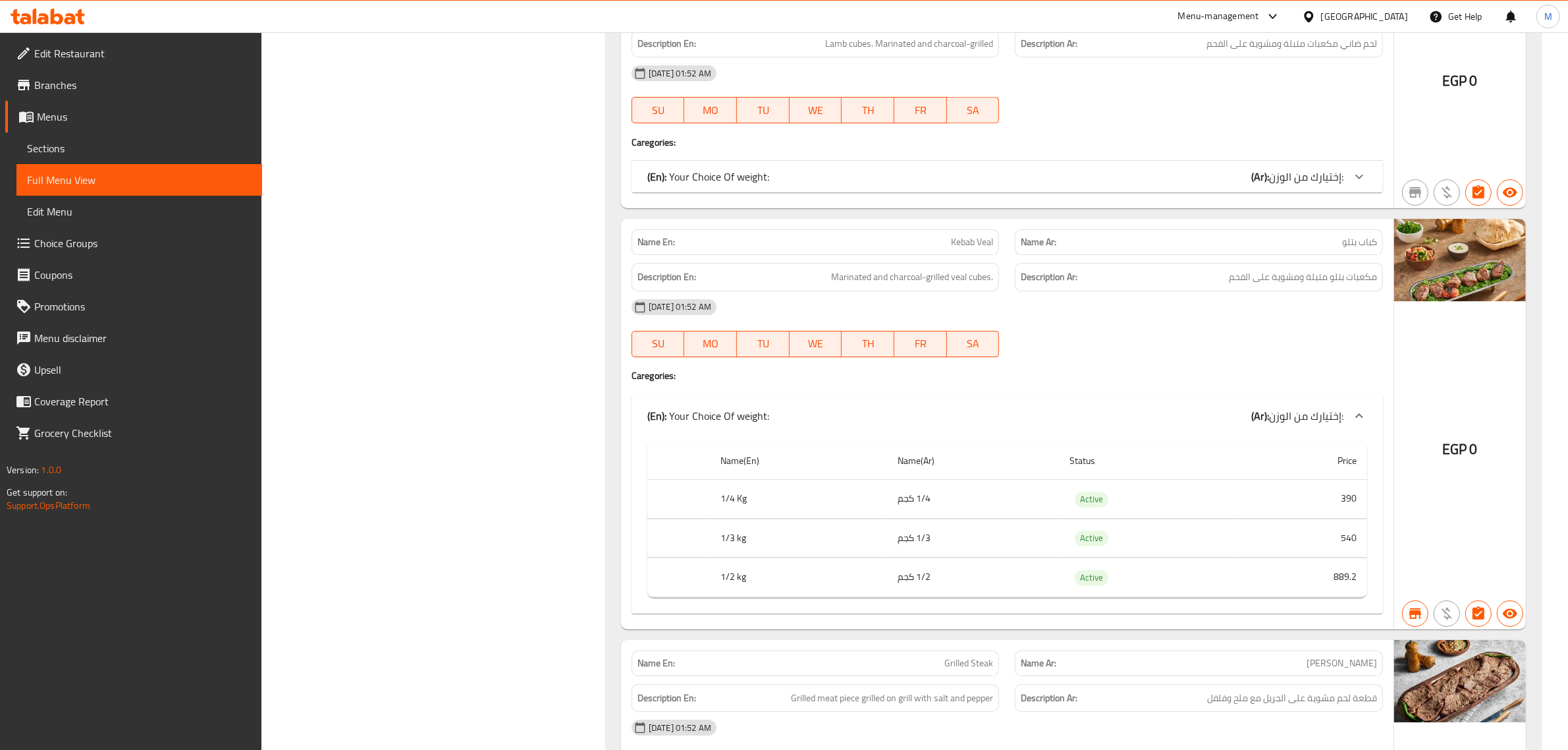
click at [1259, 187] on b "(Ar):" at bounding box center [1260, 177] width 18 height 20
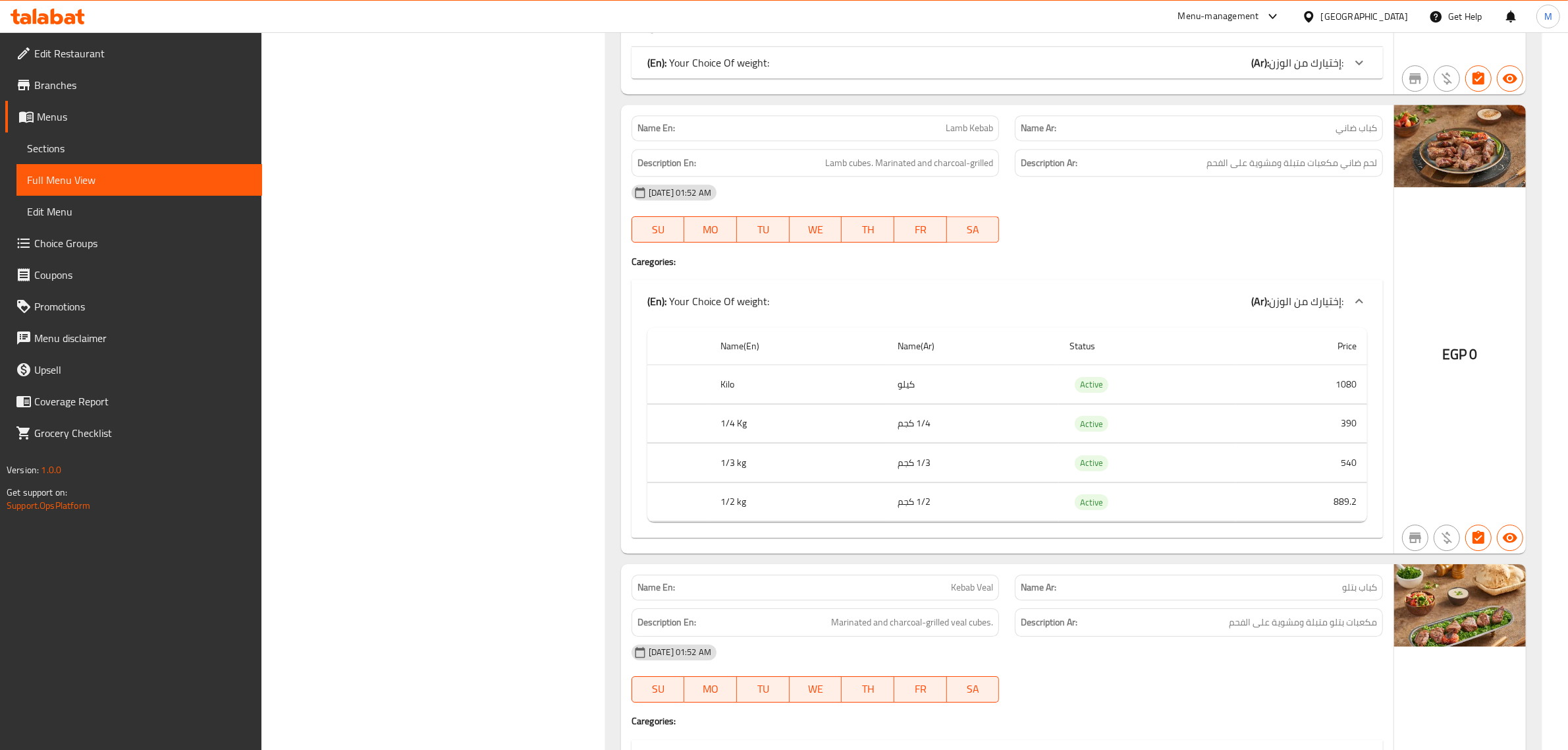
scroll to position [17648, 0]
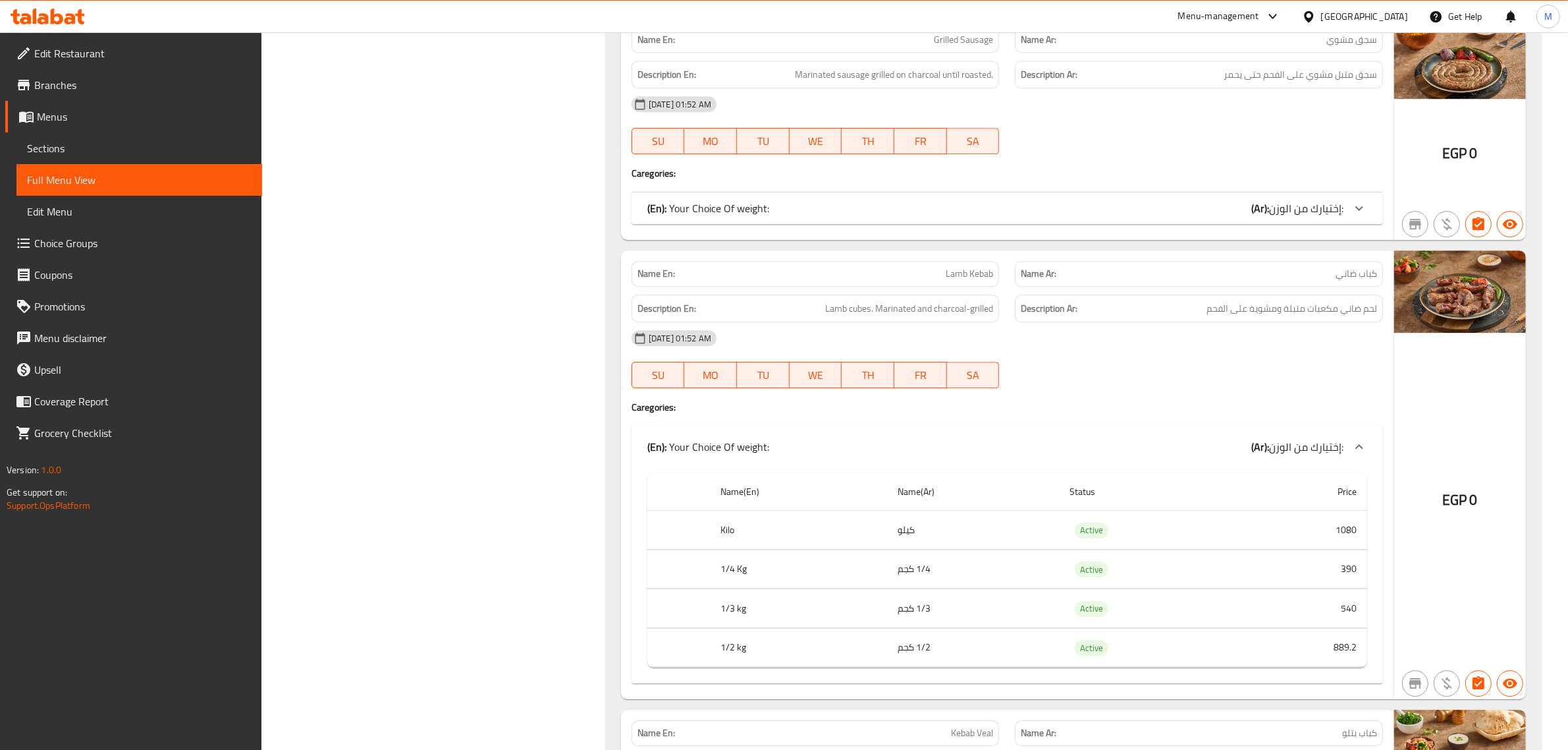
click at [1318, 218] on span "إختيارك من الوزن:" at bounding box center [1307, 208] width 75 height 20
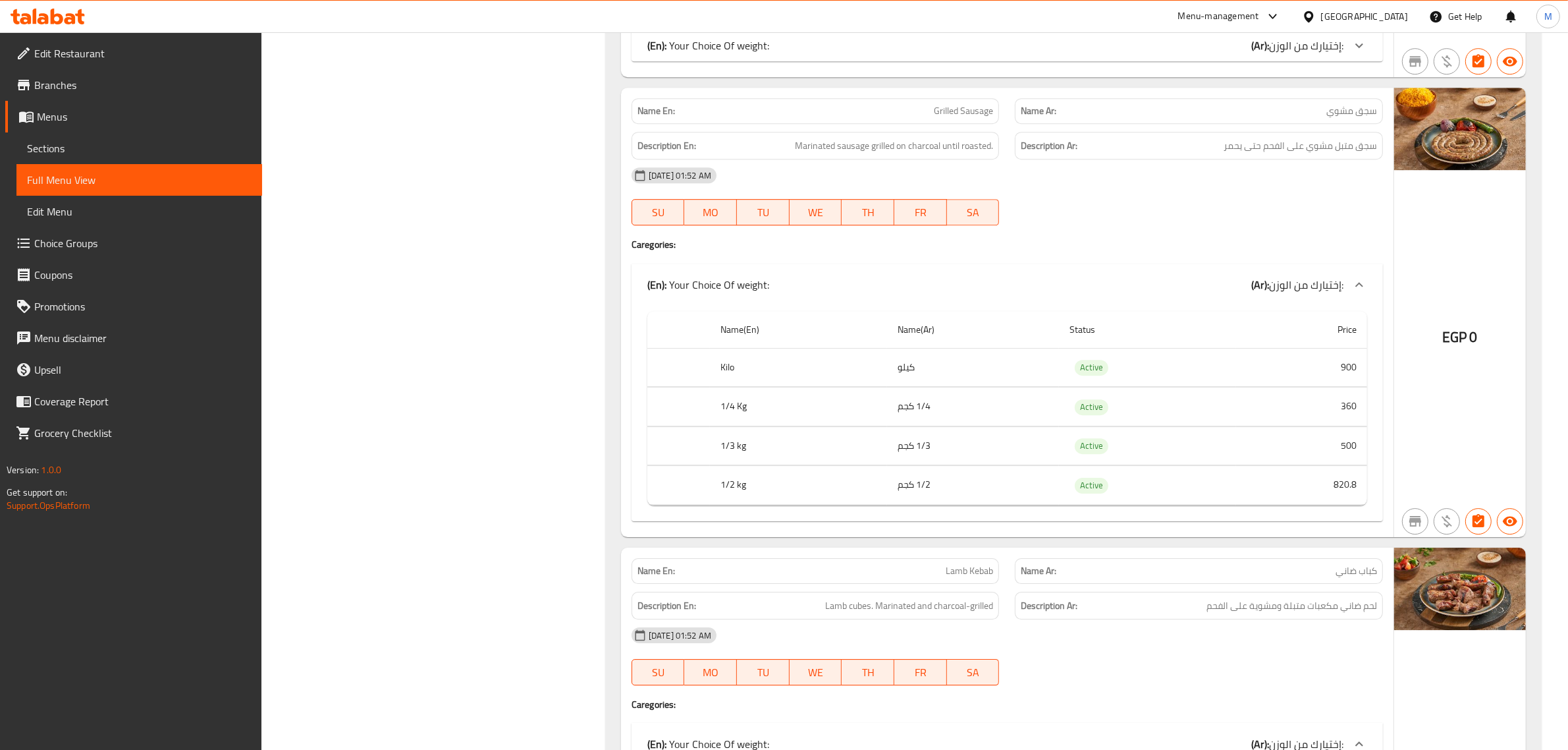
scroll to position [17483, 0]
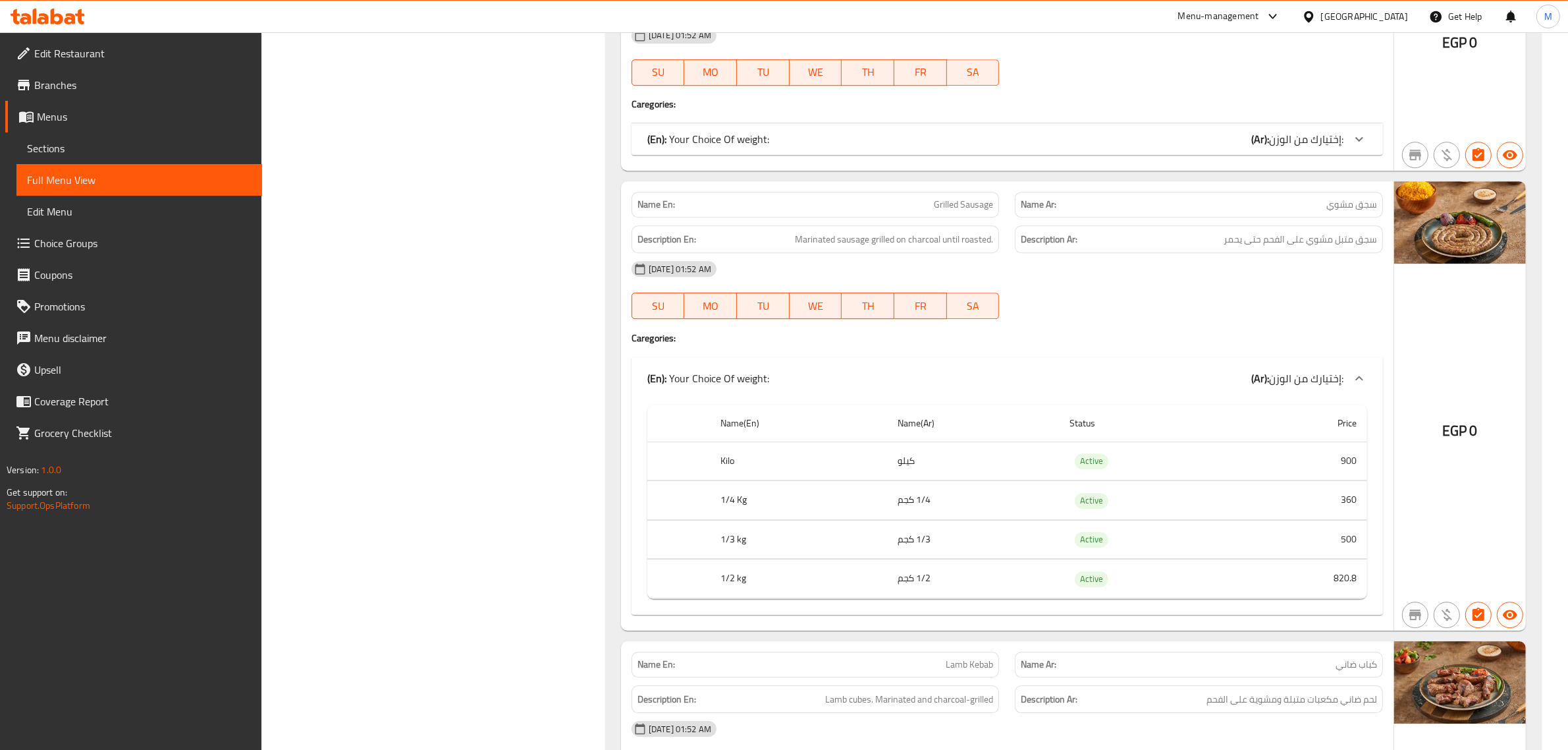
click at [1309, 149] on span "إختيارك من الوزن:" at bounding box center [1307, 139] width 75 height 20
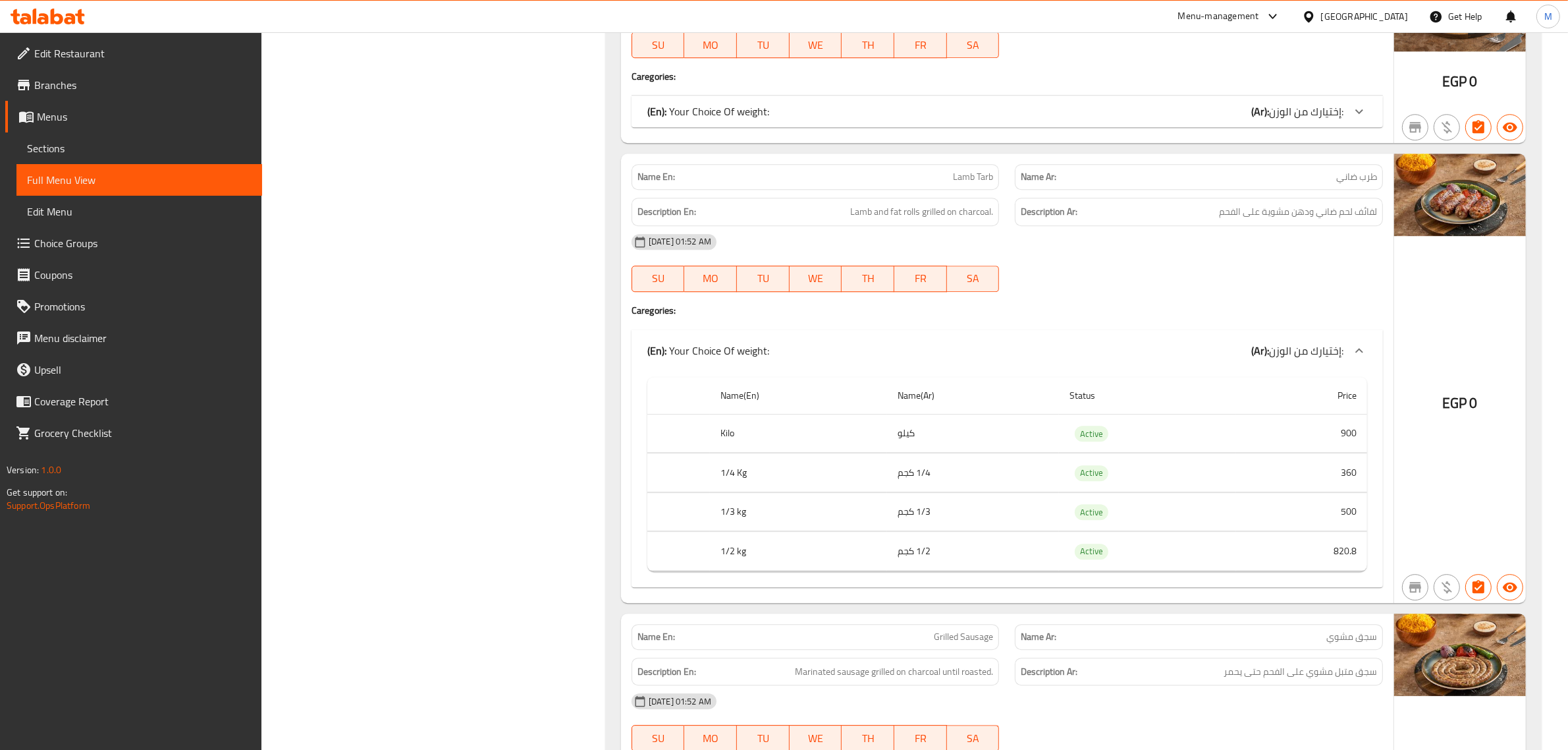
scroll to position [17236, 0]
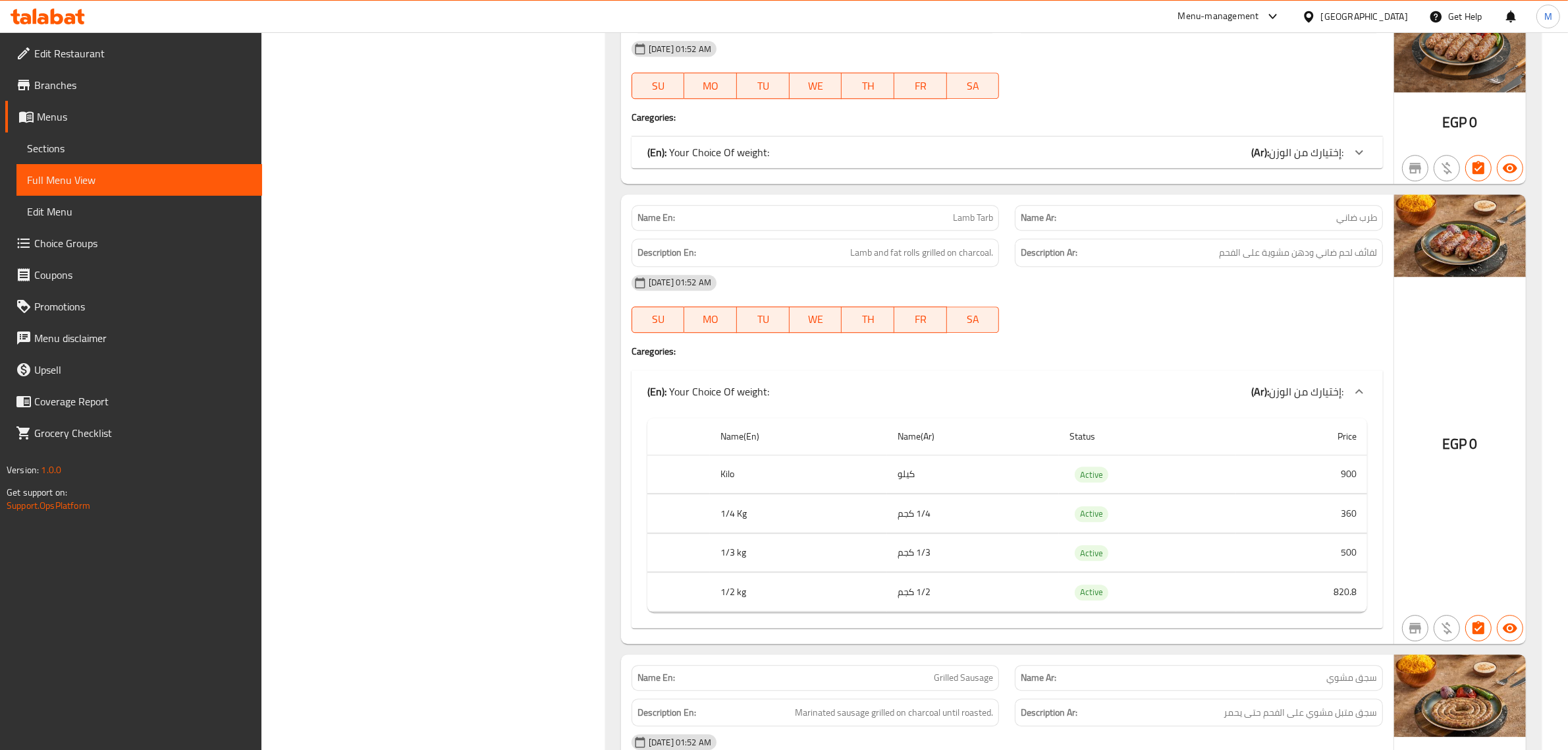
click at [1281, 162] on span "إختيارك من الوزن:" at bounding box center [1307, 152] width 75 height 20
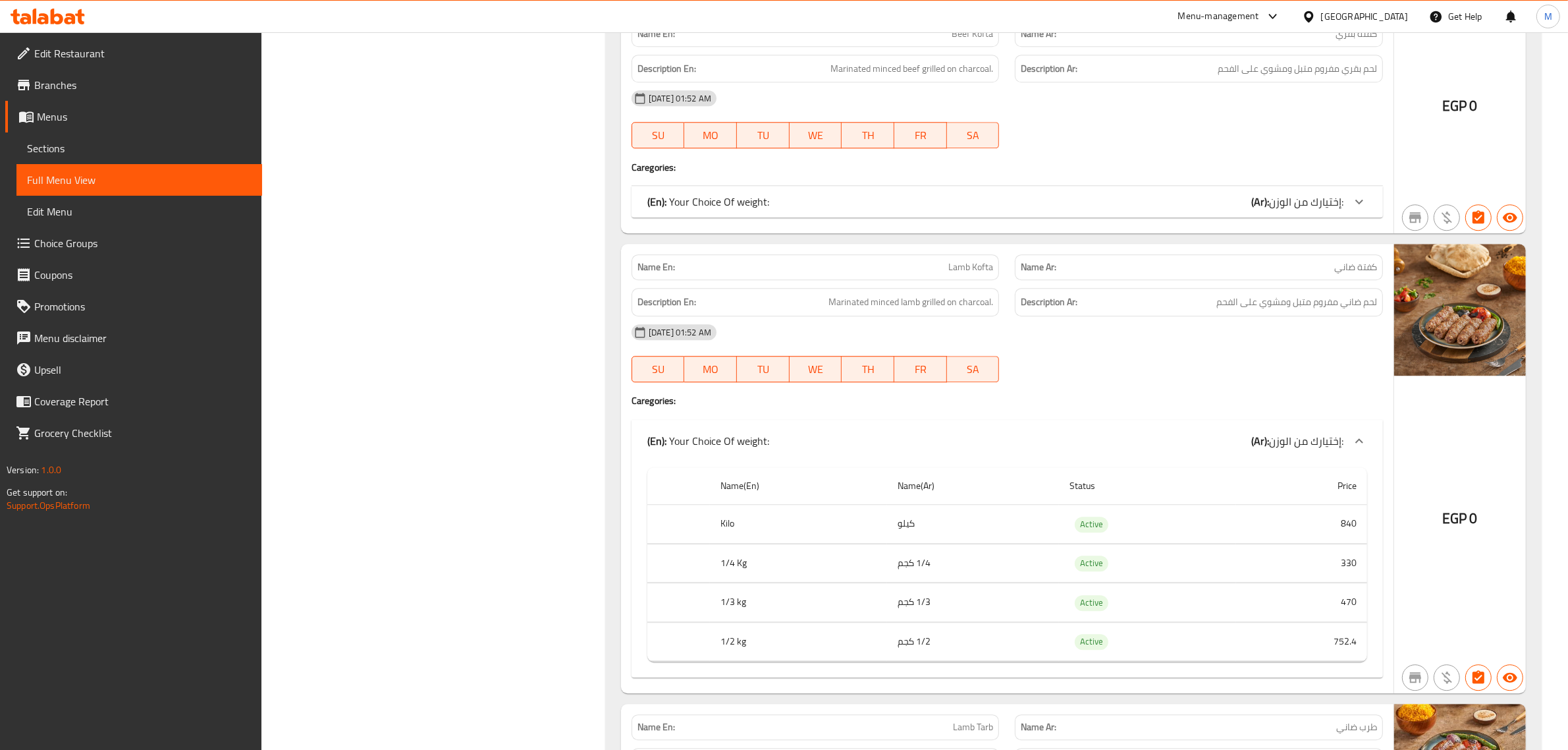
scroll to position [16907, 0]
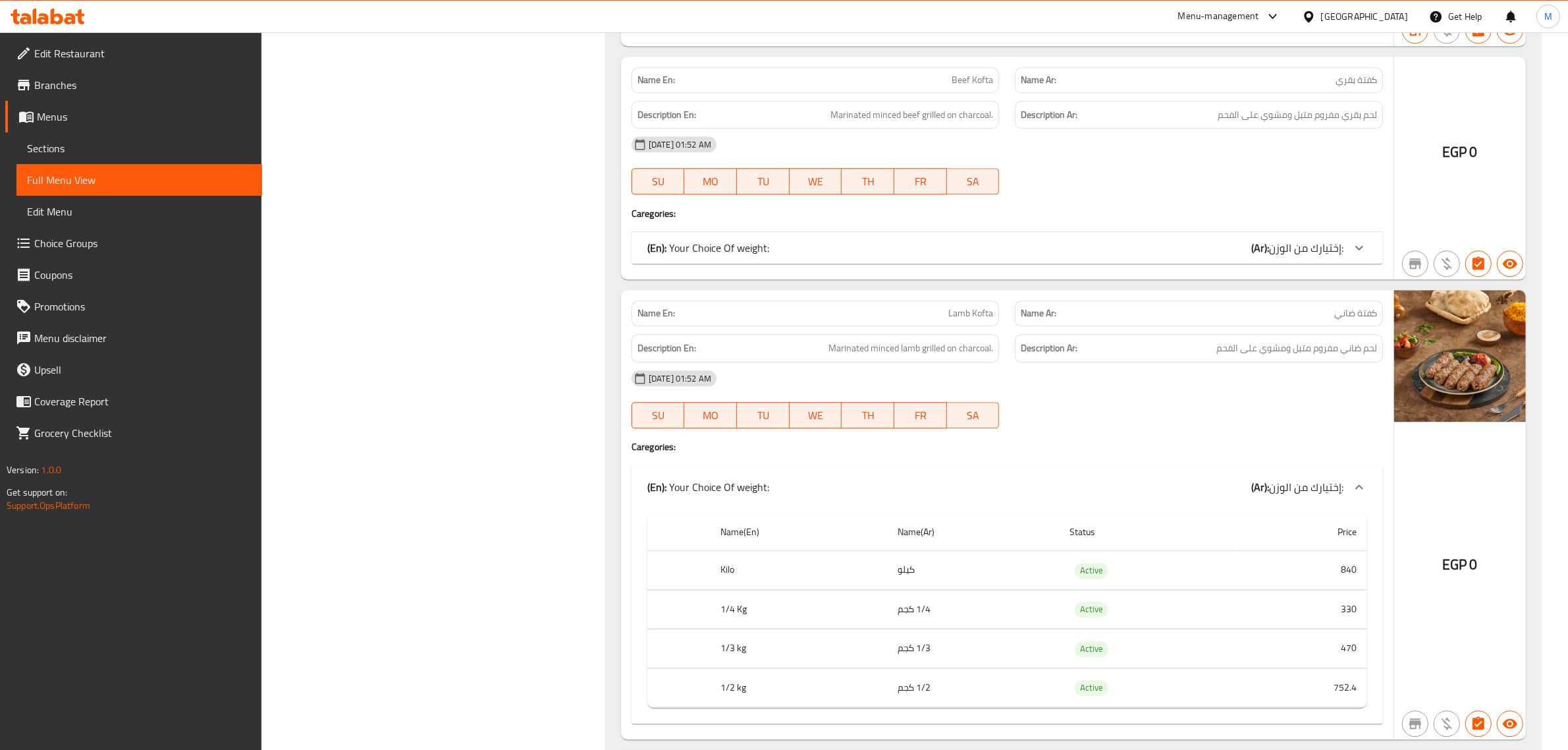
click at [1268, 258] on b "(Ar):" at bounding box center [1260, 248] width 18 height 20
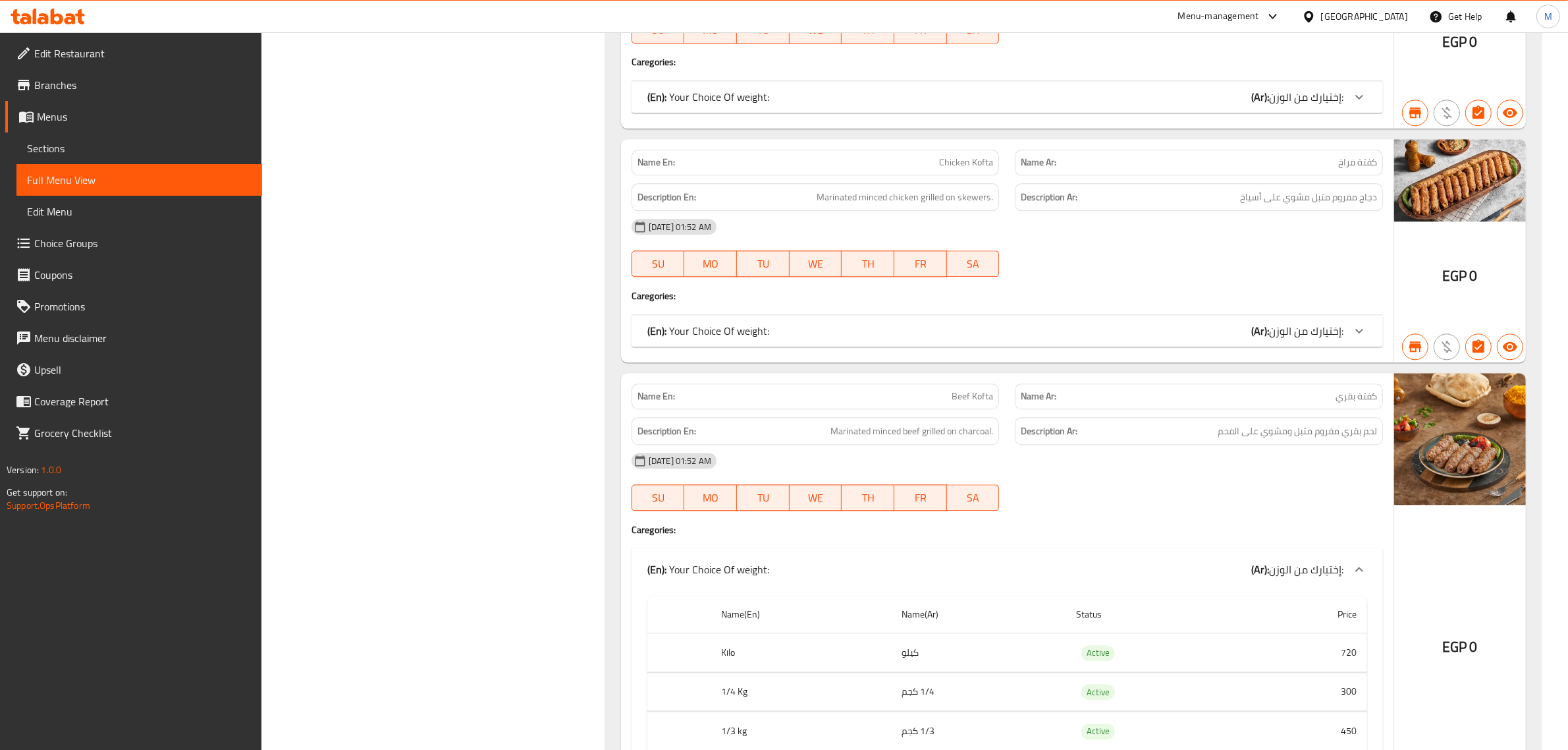
scroll to position [16578, 0]
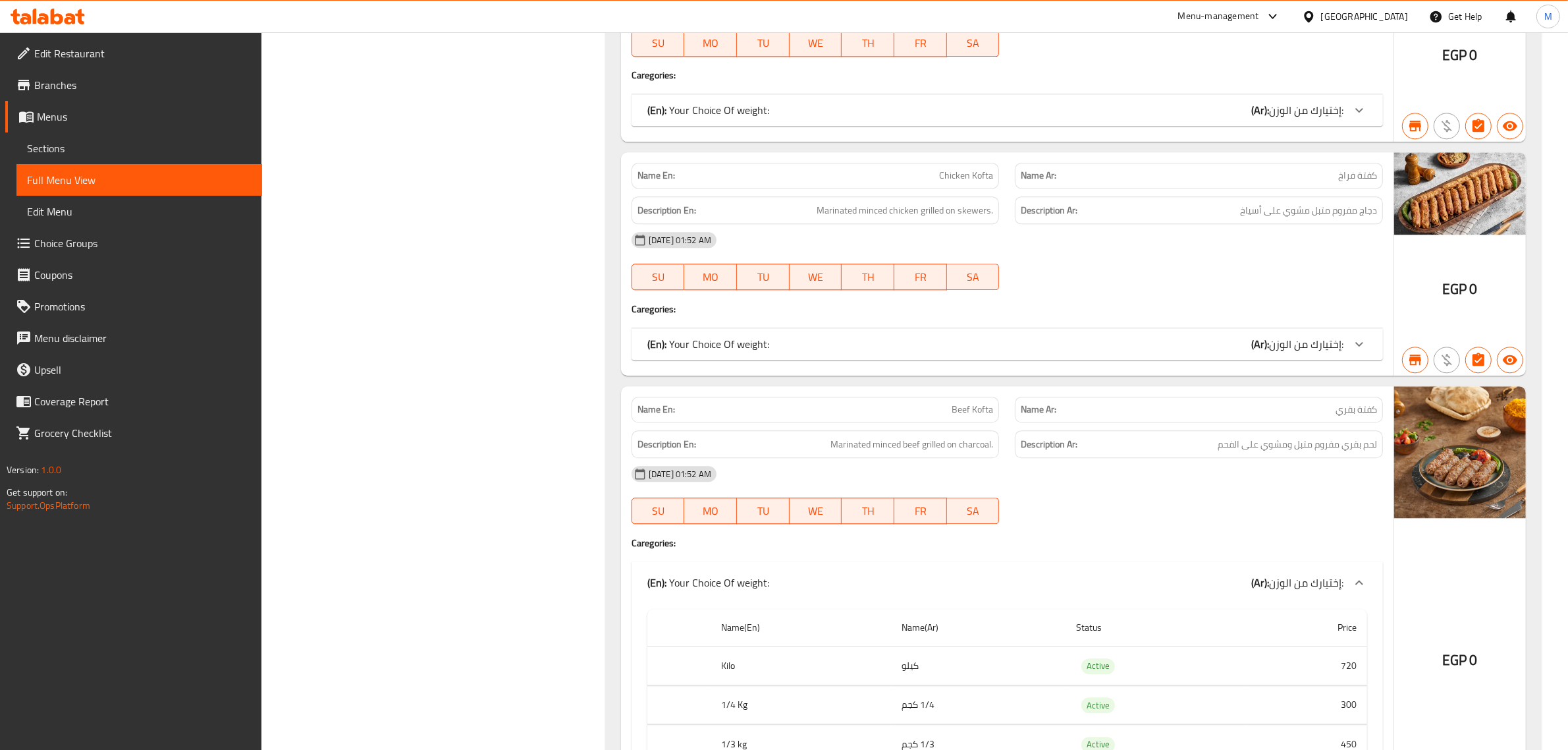
click at [1225, 352] on div "(En): Your Choice Of weight: (Ar): إختيارك من الوزن:" at bounding box center [995, 344] width 696 height 16
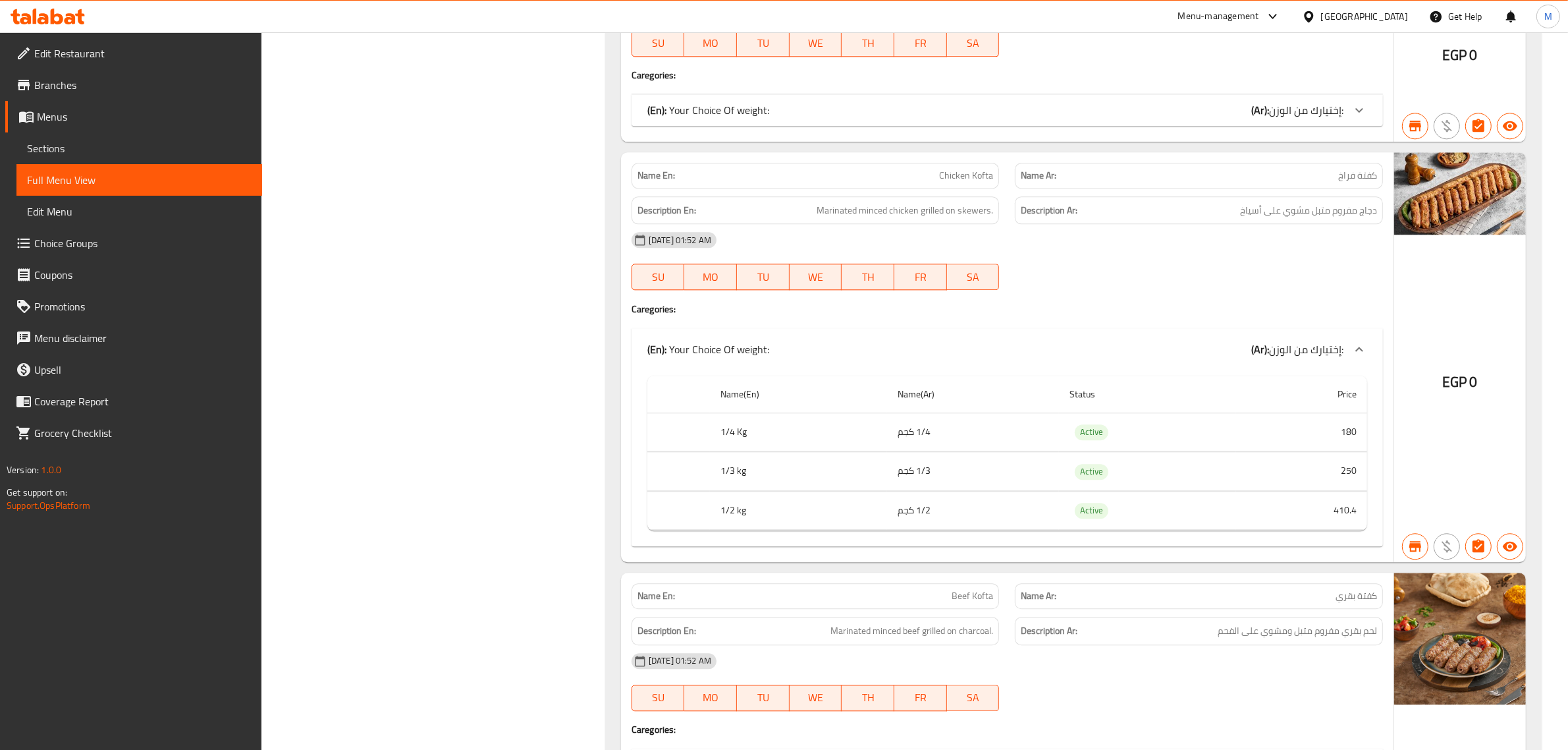
click at [1260, 120] on b "(Ar):" at bounding box center [1260, 110] width 18 height 20
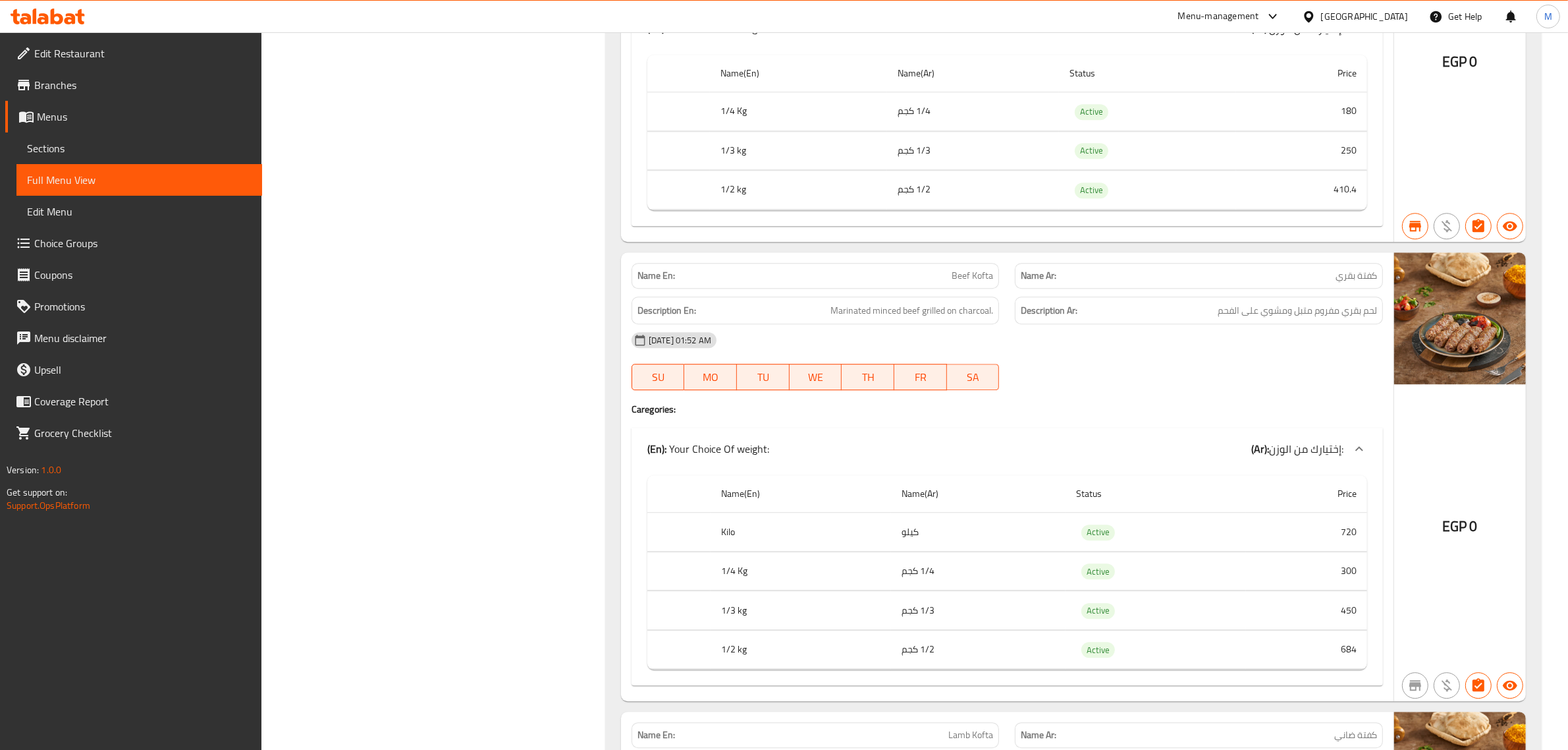
scroll to position [17236, 0]
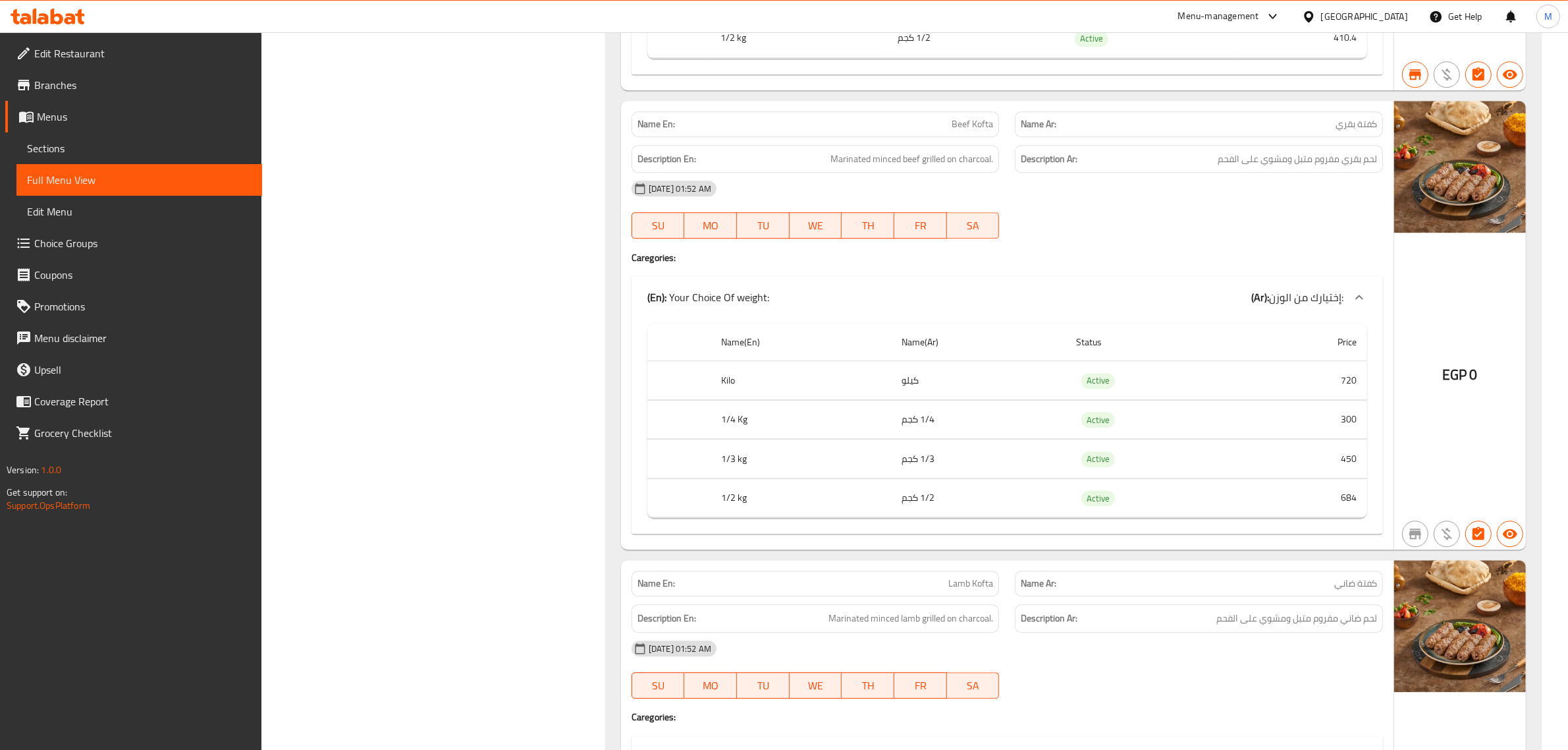
click at [980, 131] on span "Beef Kofta" at bounding box center [973, 124] width 42 height 14
copy span "Beef Kofta"
click at [973, 131] on span "Beef Kofta" at bounding box center [973, 124] width 42 height 14
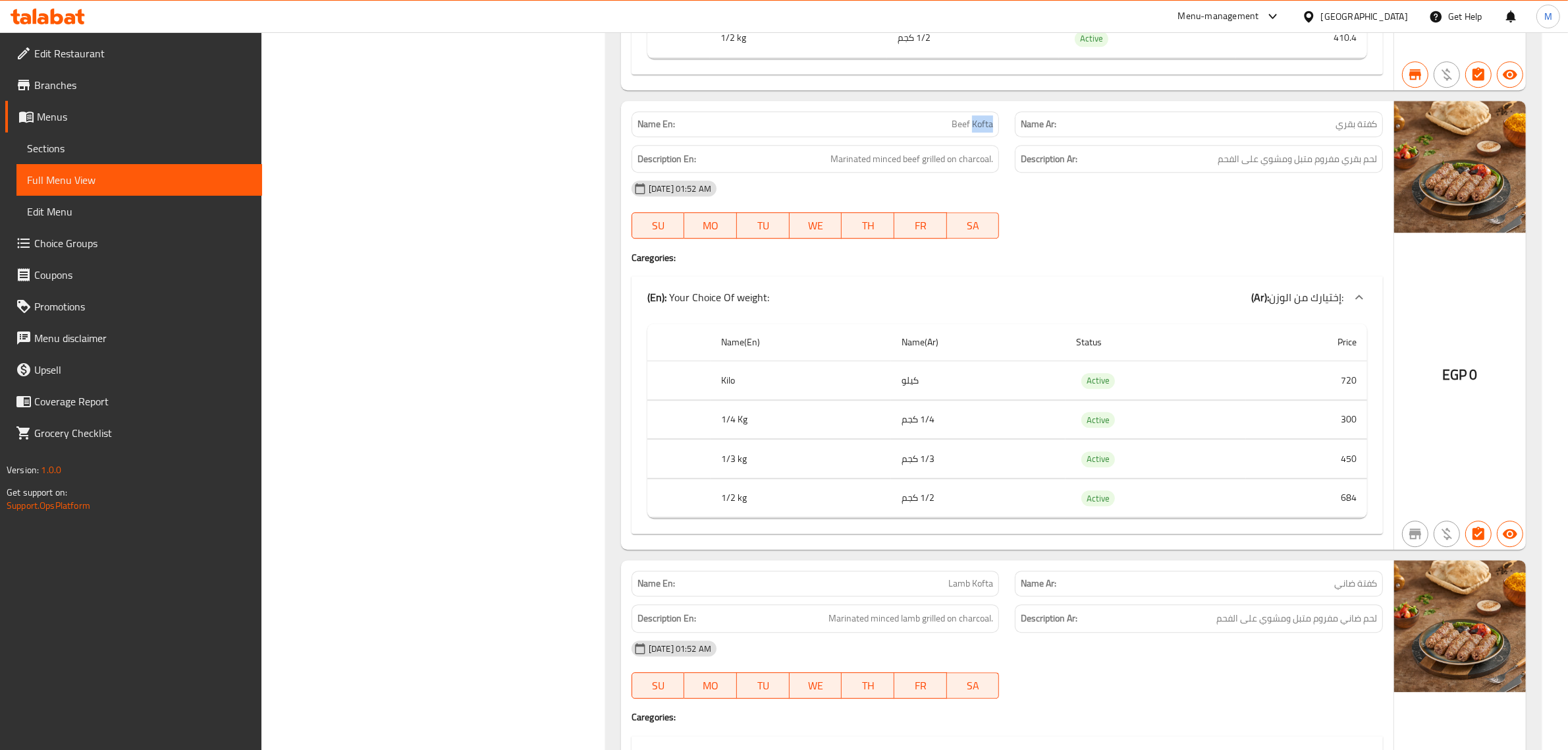
click at [973, 131] on span "Beef Kofta" at bounding box center [973, 124] width 42 height 14
click at [976, 131] on span "Beef Kofta" at bounding box center [973, 124] width 42 height 14
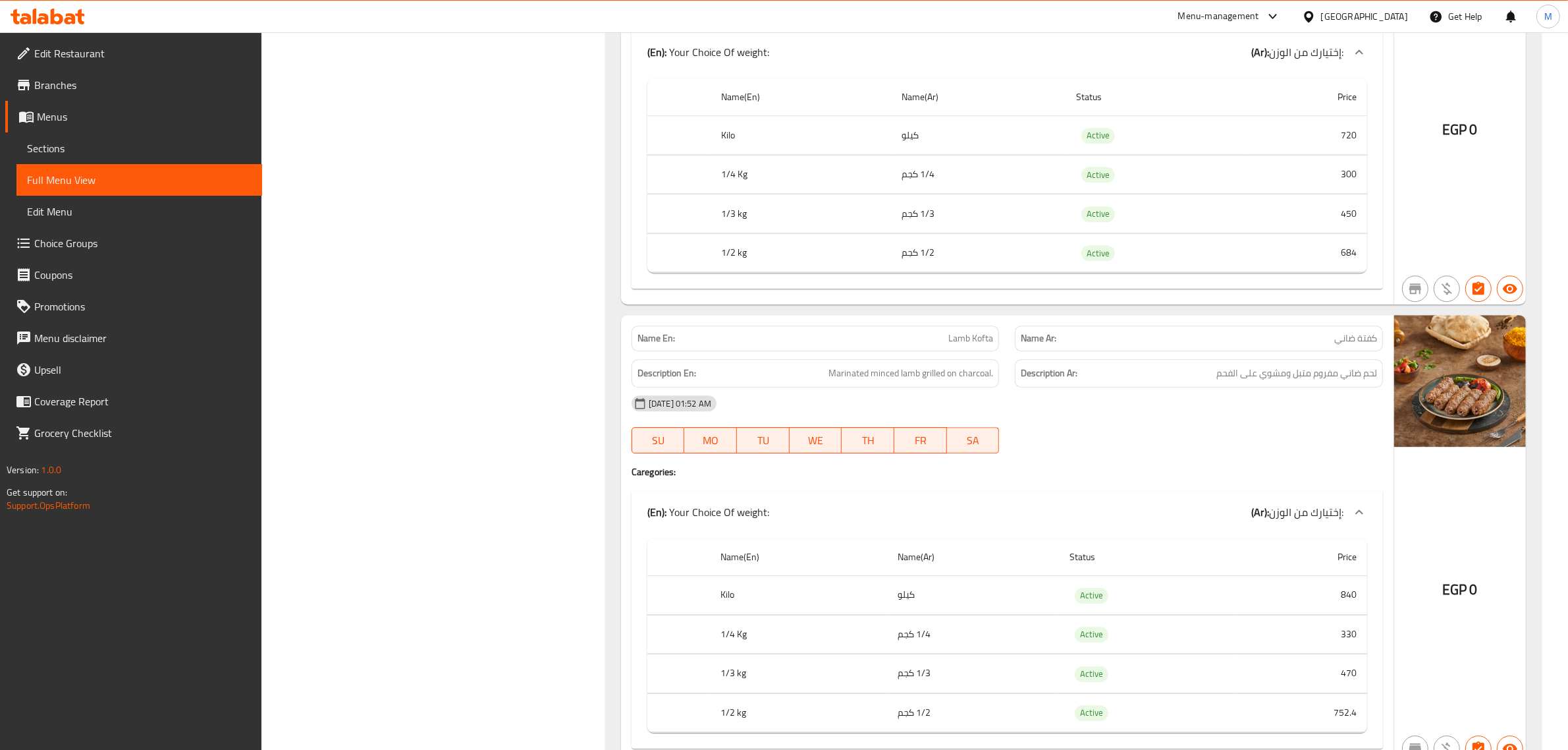
scroll to position [17483, 0]
click at [978, 343] on span "Lamb Kofta" at bounding box center [970, 335] width 45 height 14
copy span "Lamb Kofta"
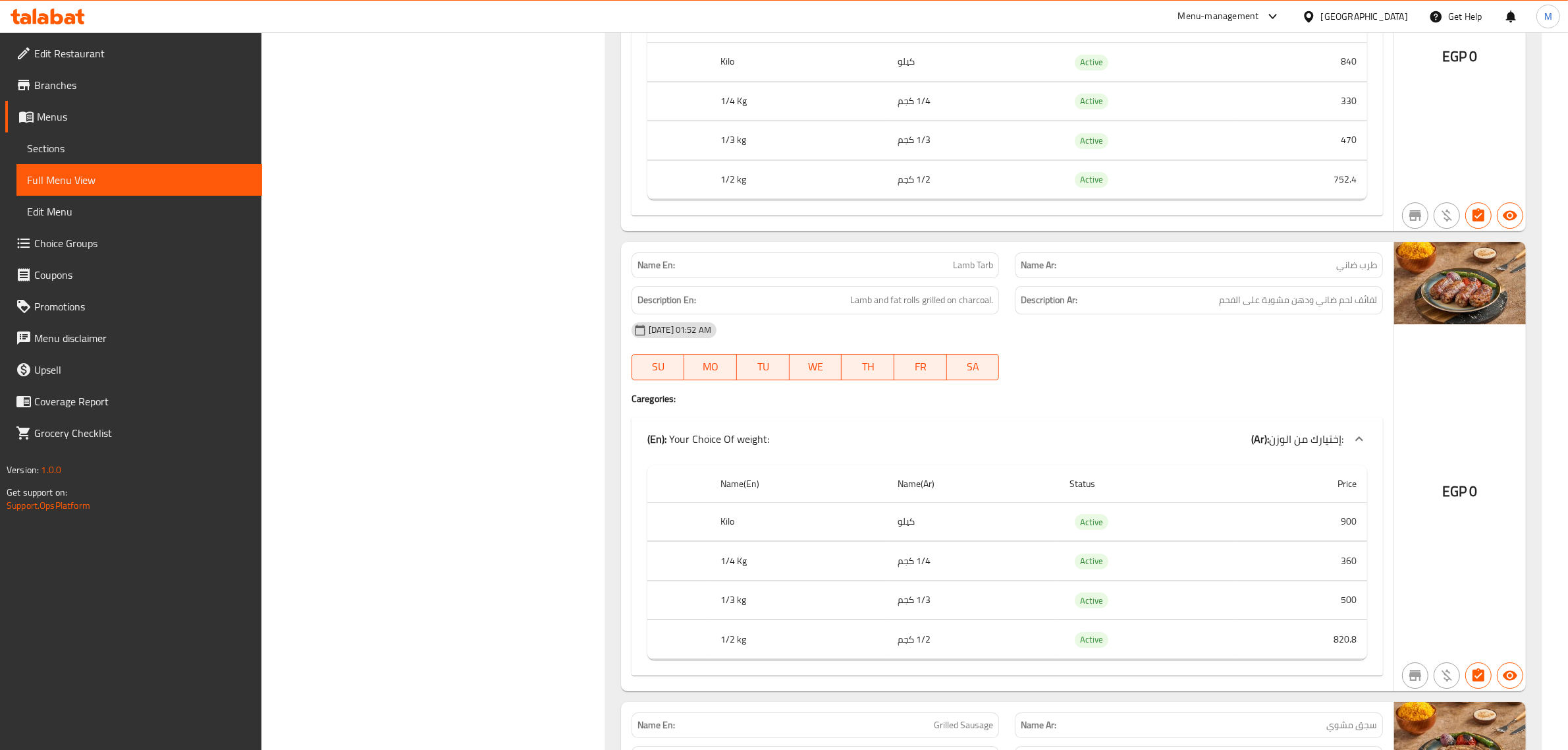
scroll to position [18060, 0]
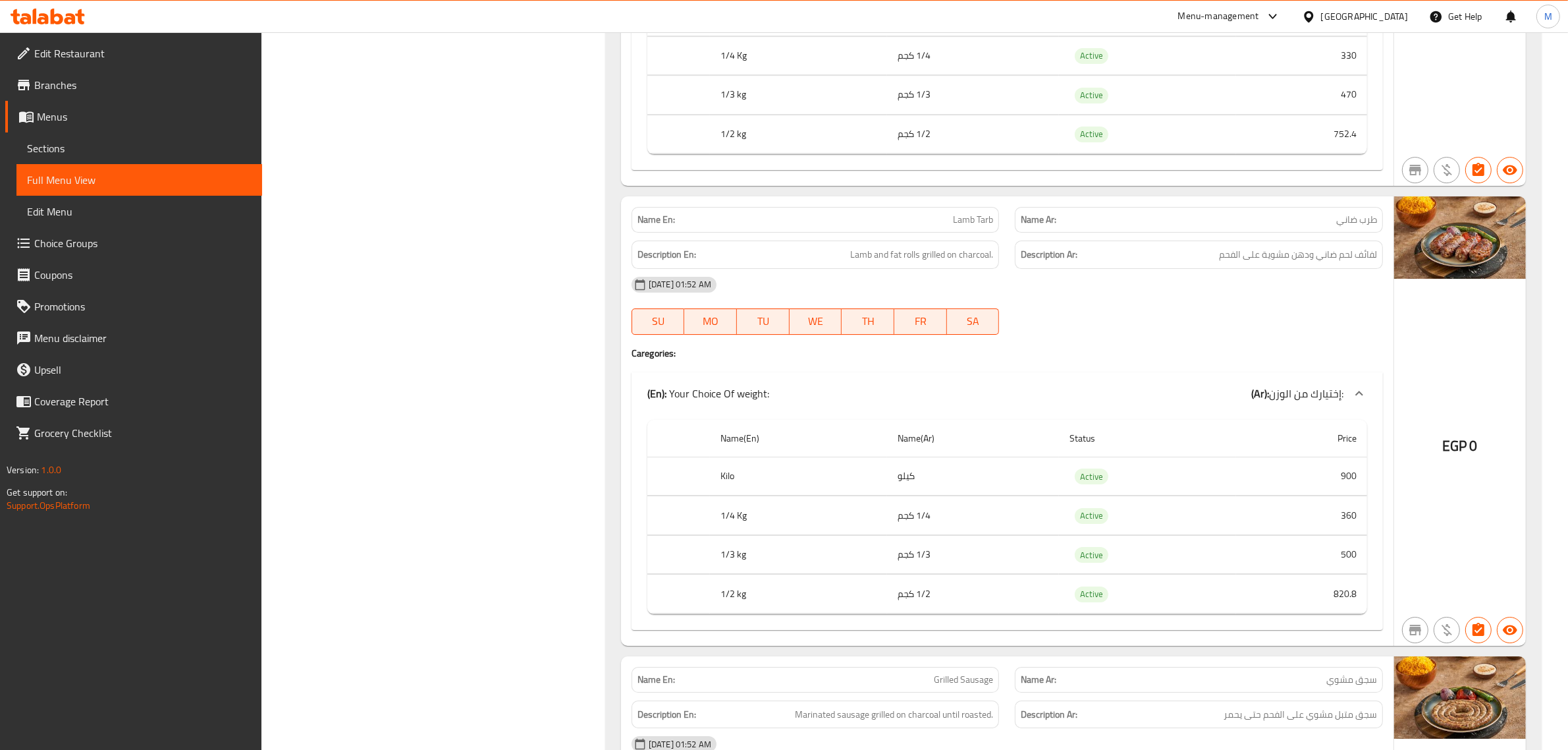
click at [968, 226] on span "Lamb Tarb" at bounding box center [973, 219] width 40 height 14
copy span "Lamb Tarb"
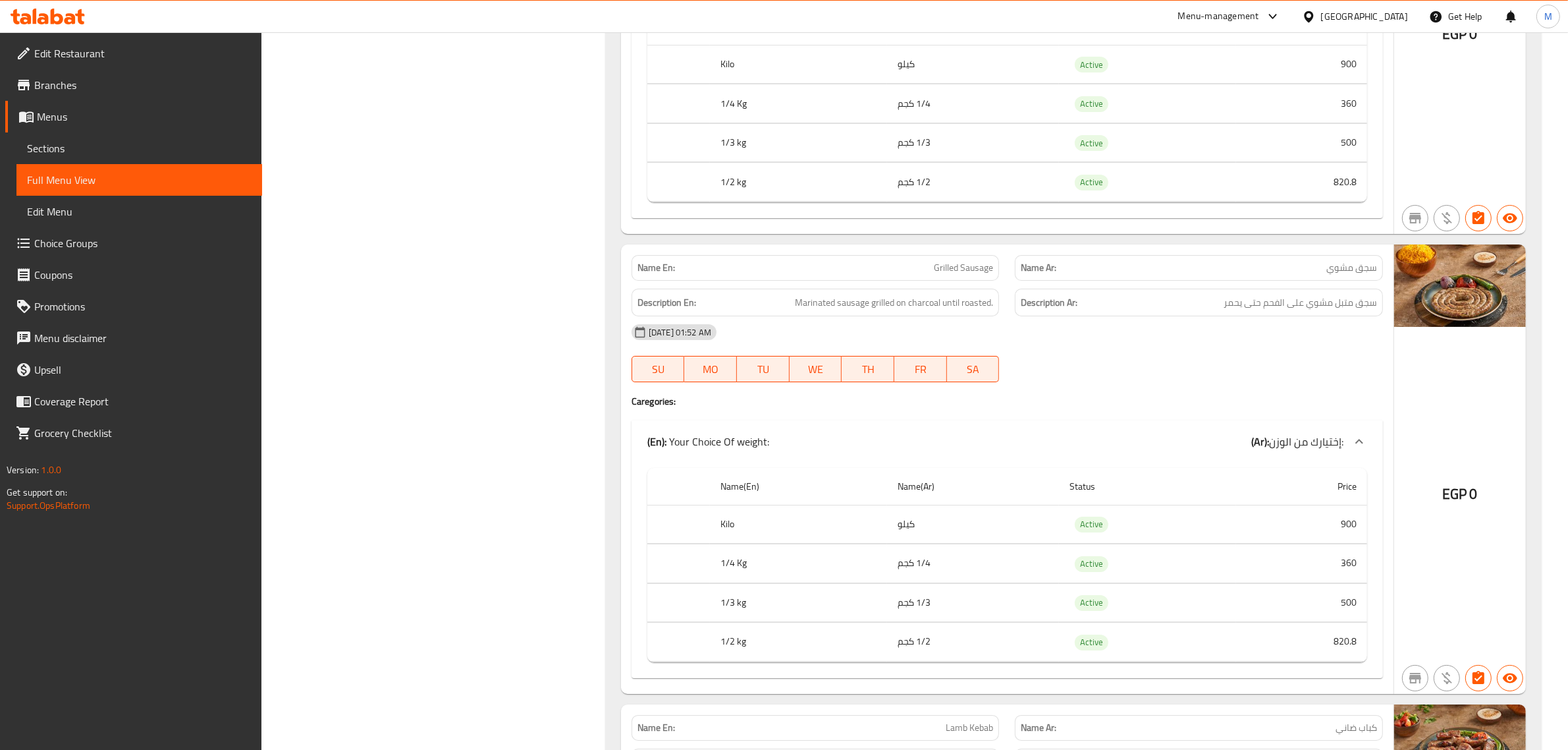
scroll to position [18554, 0]
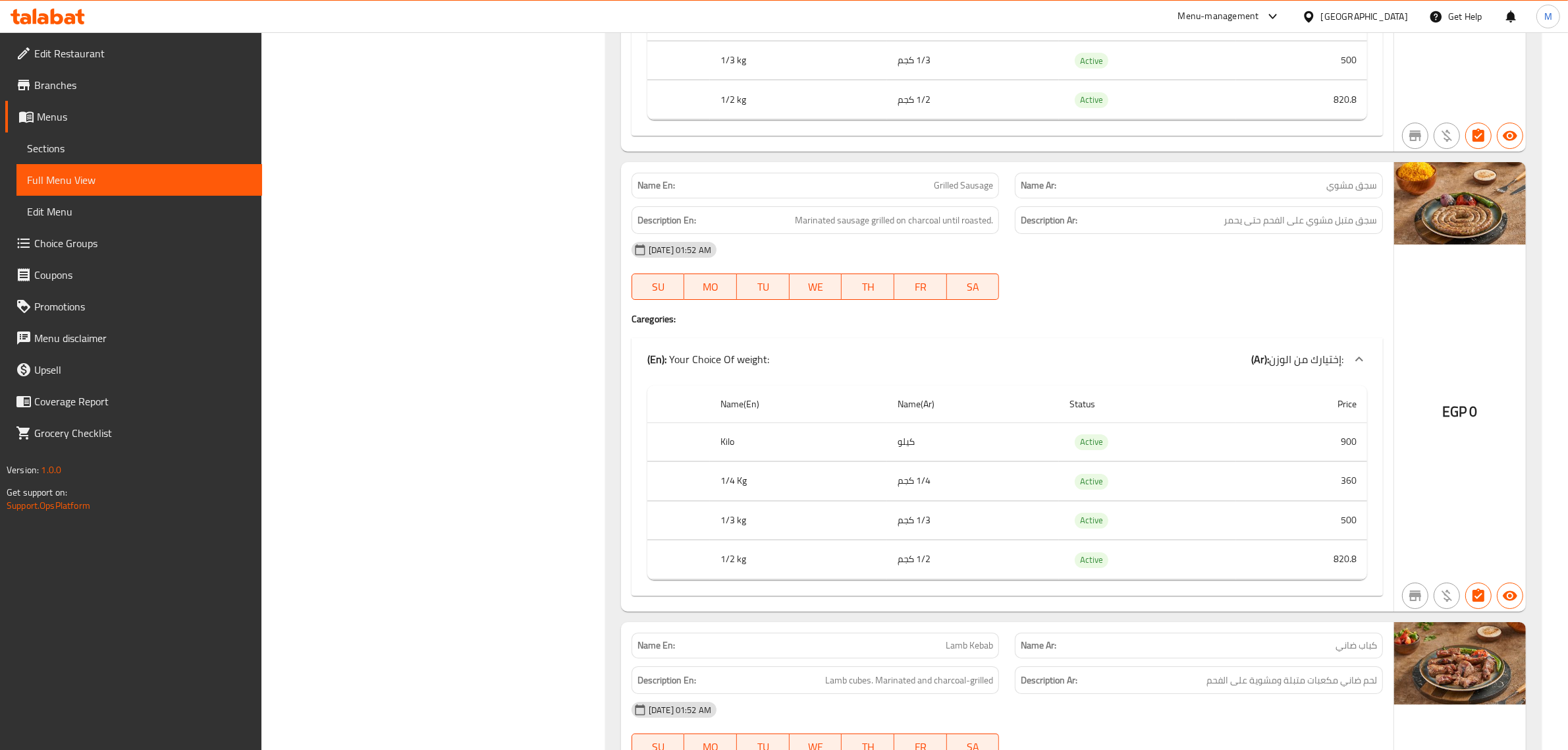
click at [973, 193] on span "Grilled Sausage" at bounding box center [963, 185] width 60 height 14
copy span "Grilled Sausage"
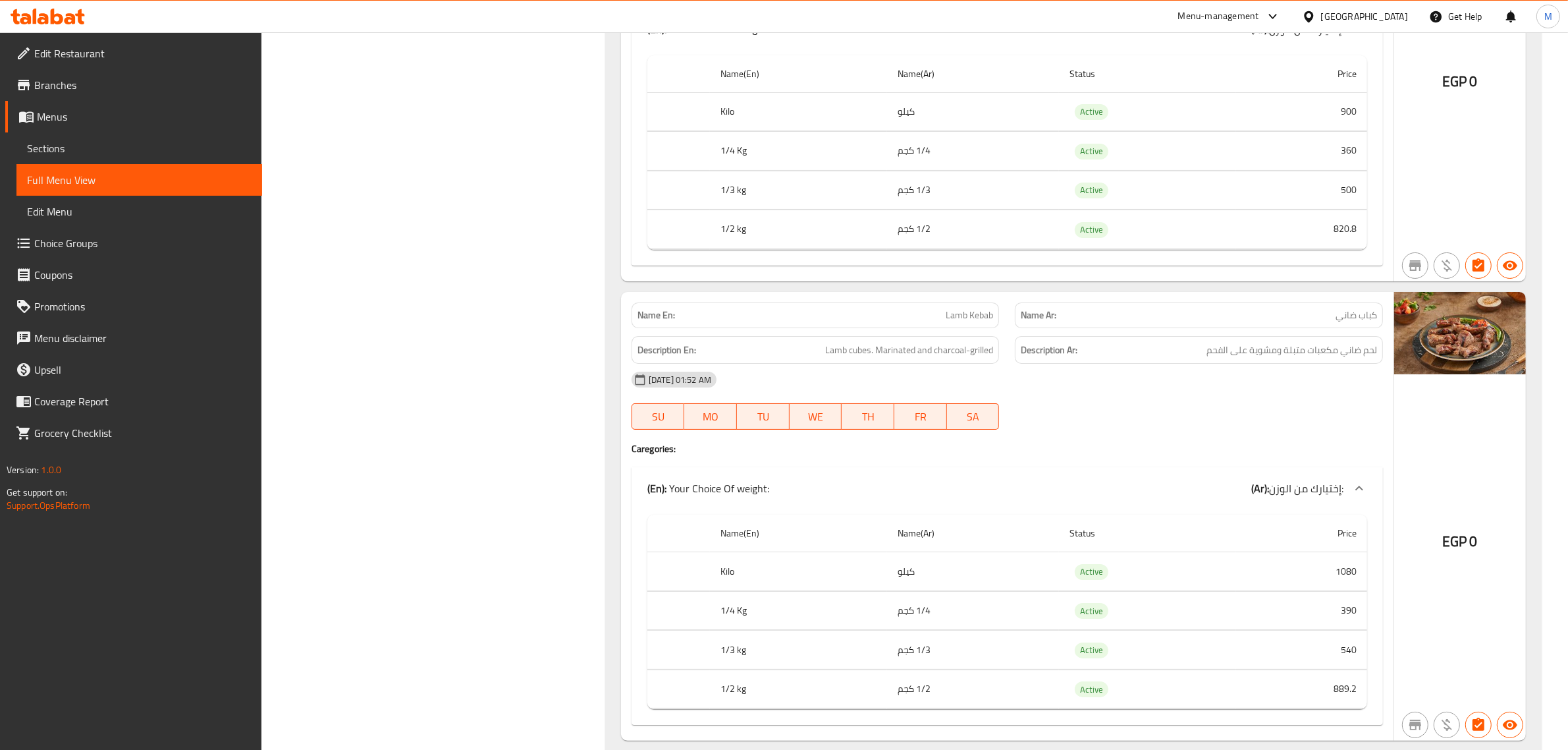
scroll to position [18966, 0]
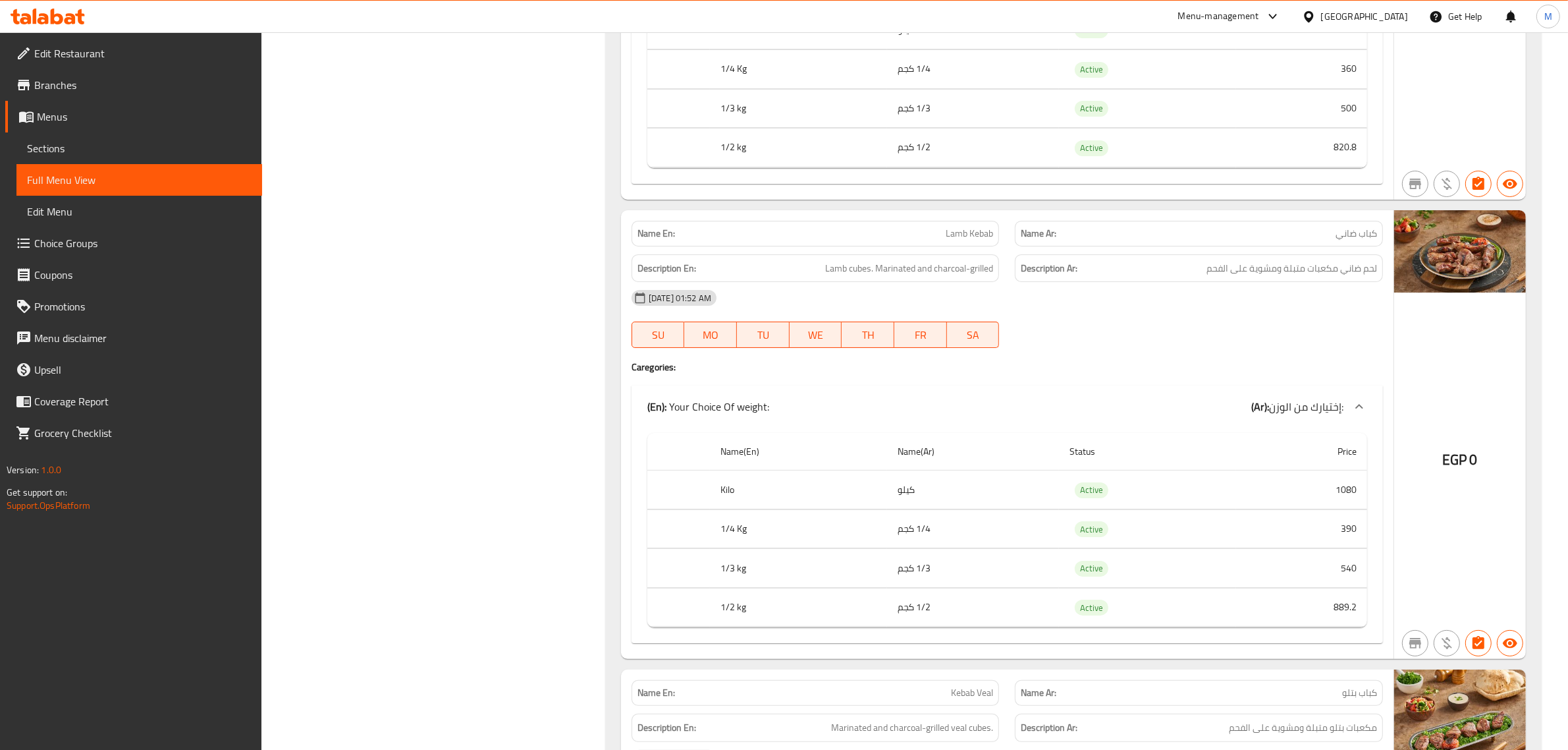
click at [977, 246] on div "Name En: Lamb Kebab" at bounding box center [815, 233] width 368 height 26
copy span "Lamb Kebab"
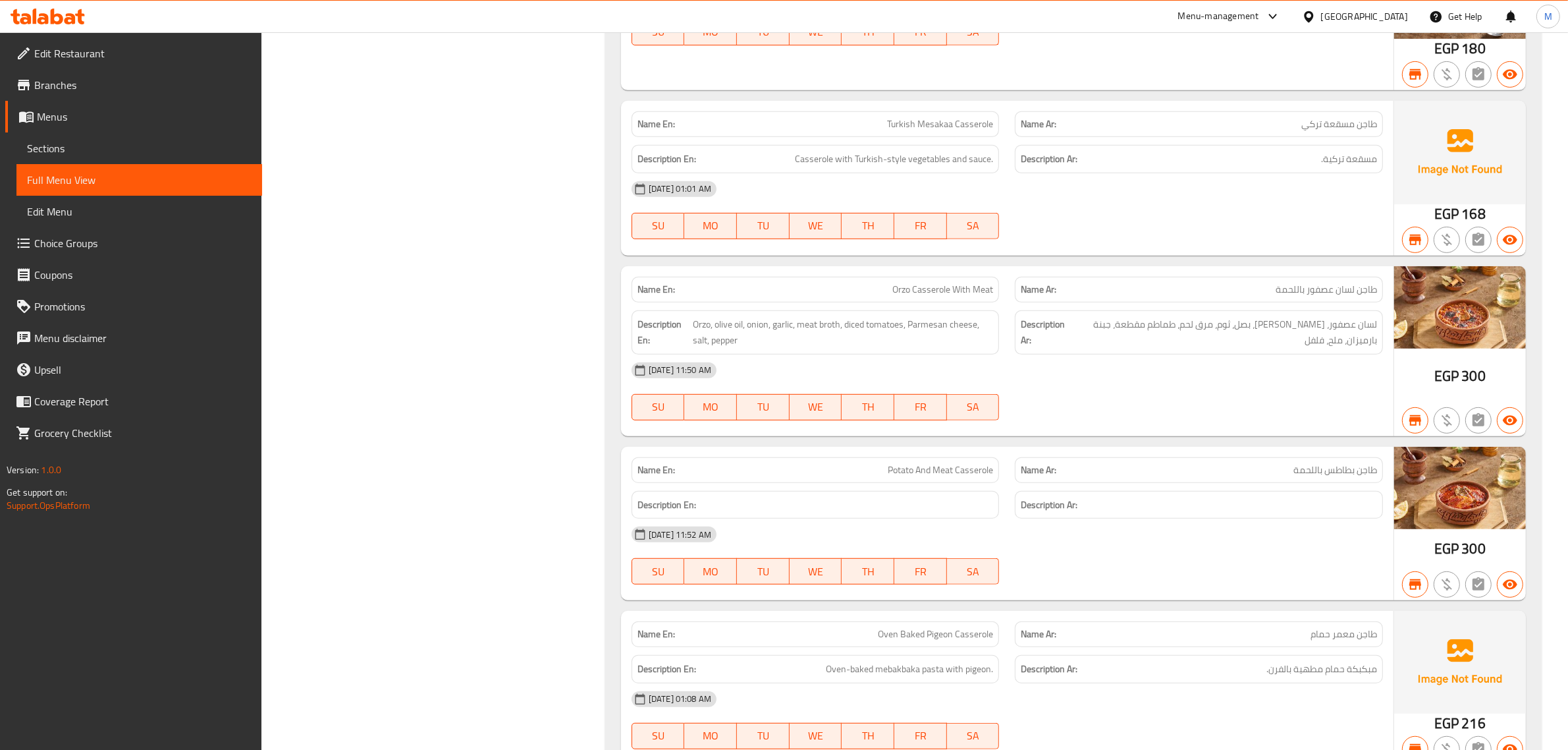
scroll to position [154, 0]
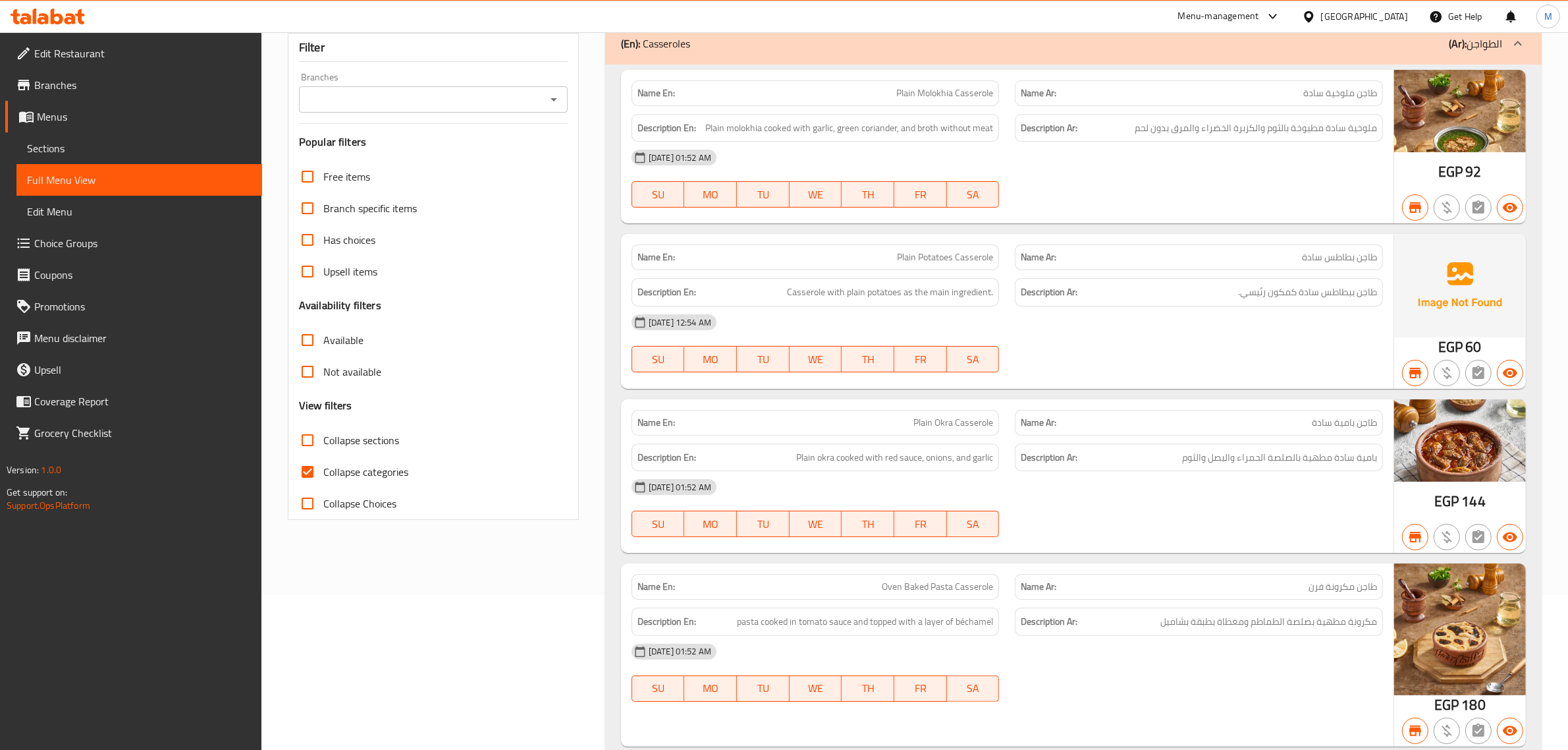
click at [455, 93] on input "Branches" at bounding box center [422, 100] width 239 height 19
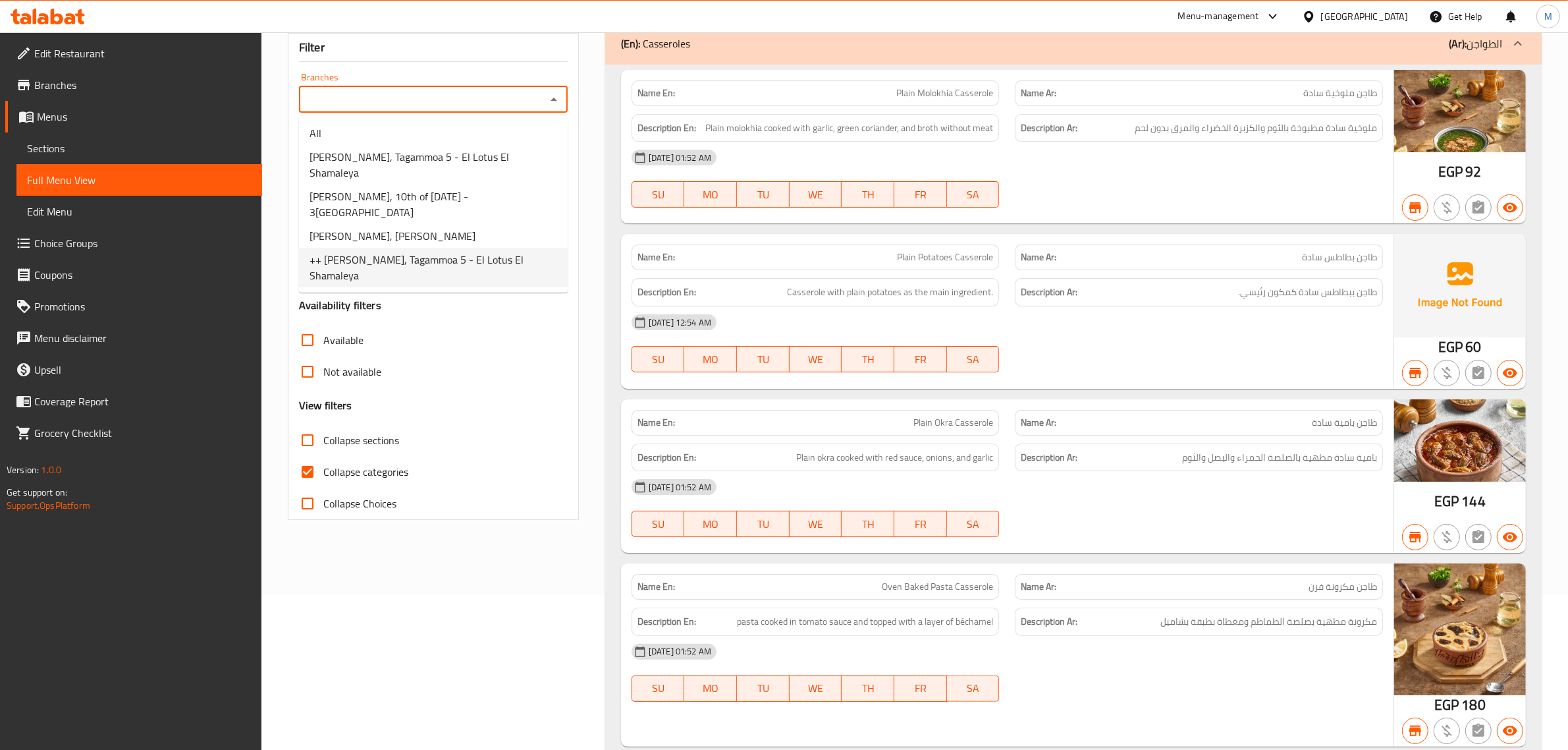
click at [392, 251] on span "++ Khaliha Mashawy, Tagammoa 5 - El Lotus El Shamaleya" at bounding box center [433, 267] width 248 height 32
type input "++ Khaliha Mashawy, Tagammoa 5 - El Lotus El Shamaleya"
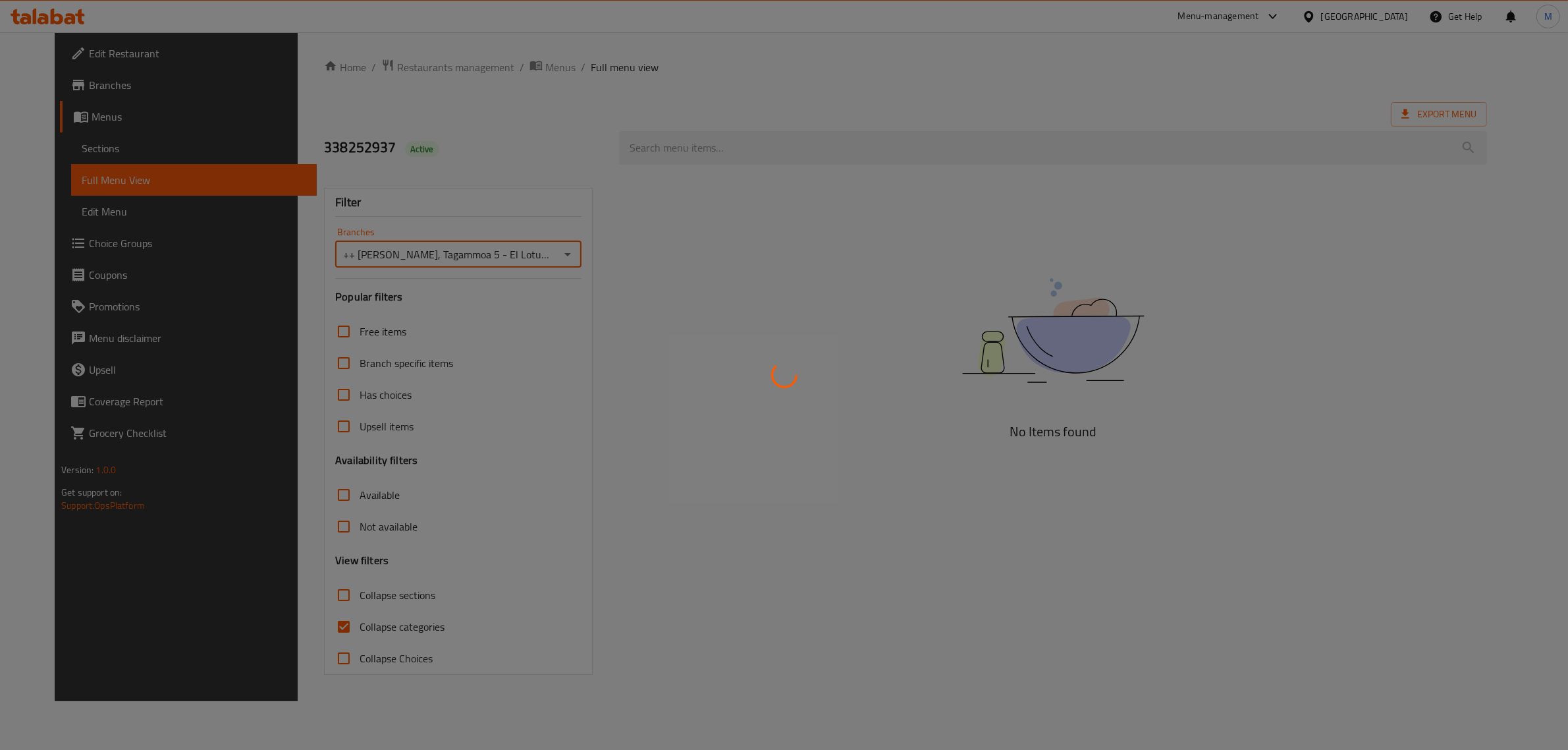
scroll to position [0, 0]
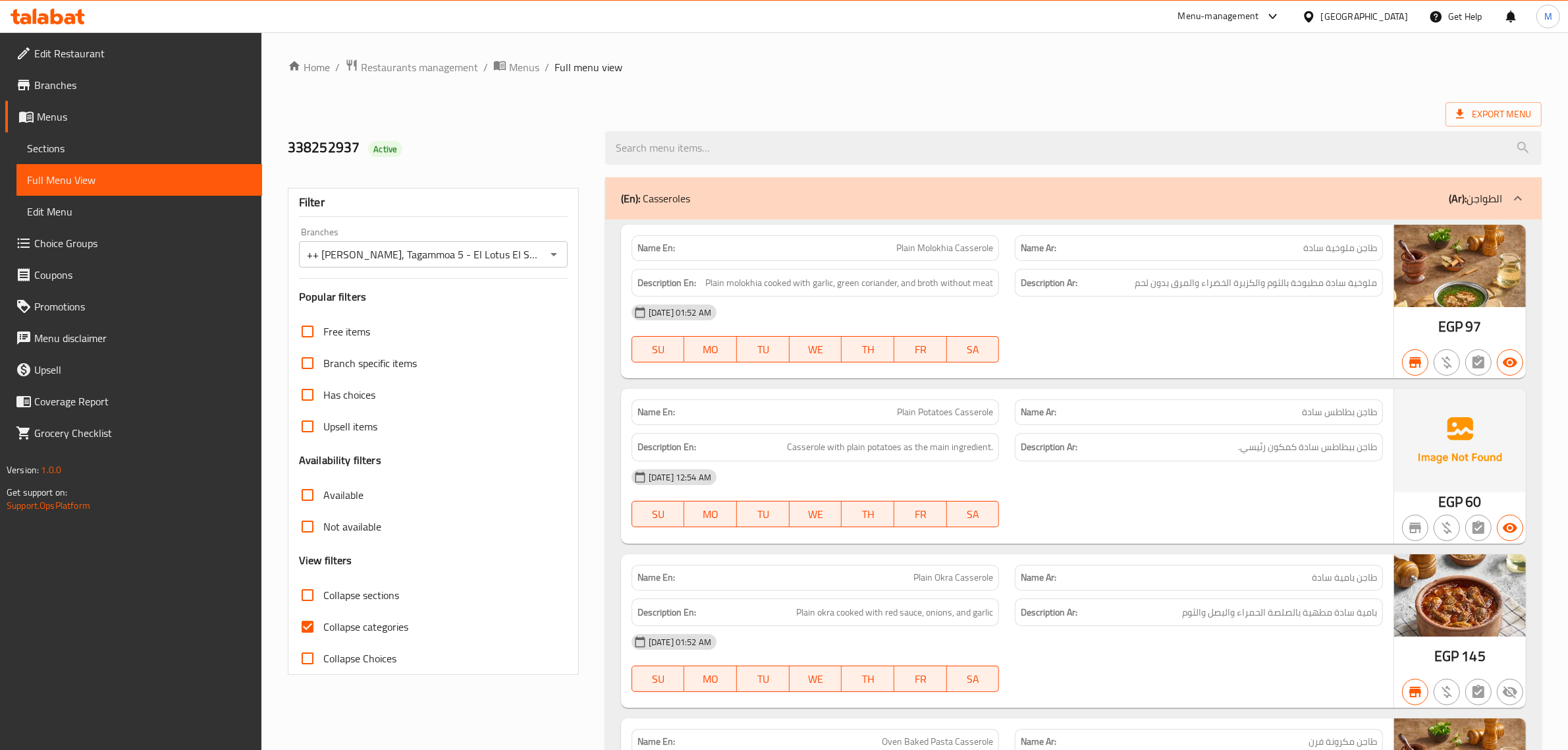
click at [802, 129] on div at bounding box center [1074, 147] width 952 height 50
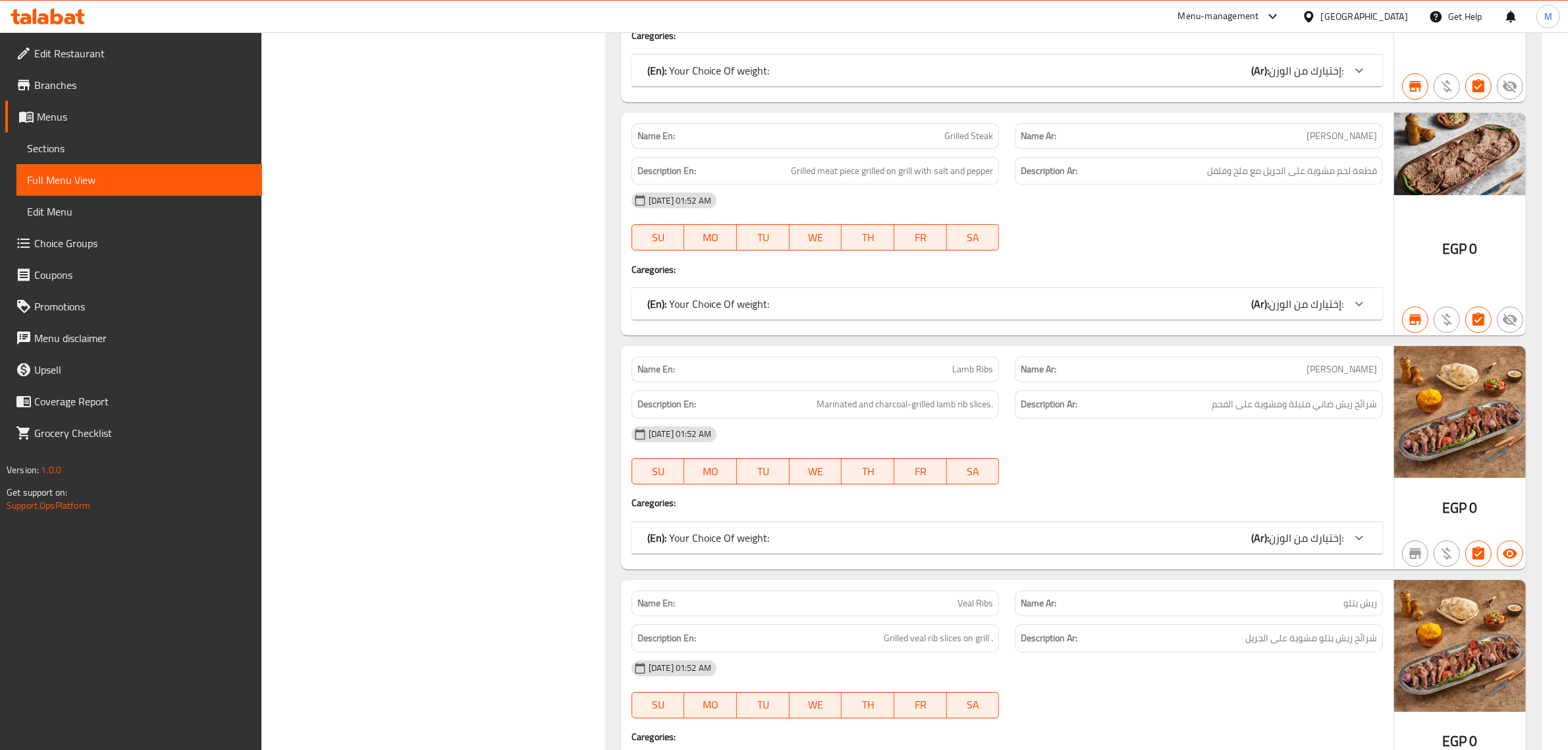
scroll to position [18107, 0]
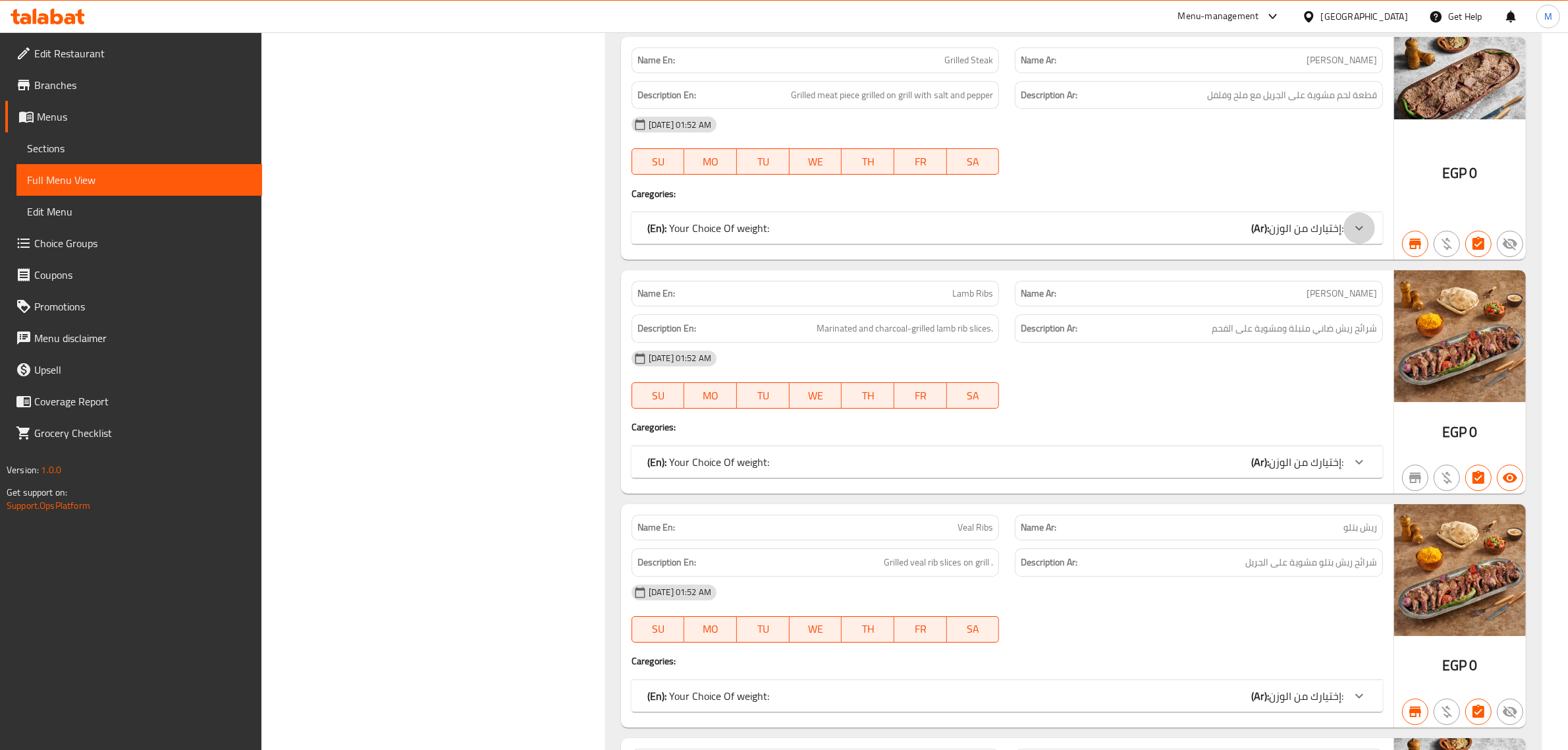
click at [1345, 244] on div at bounding box center [1360, 228] width 32 height 32
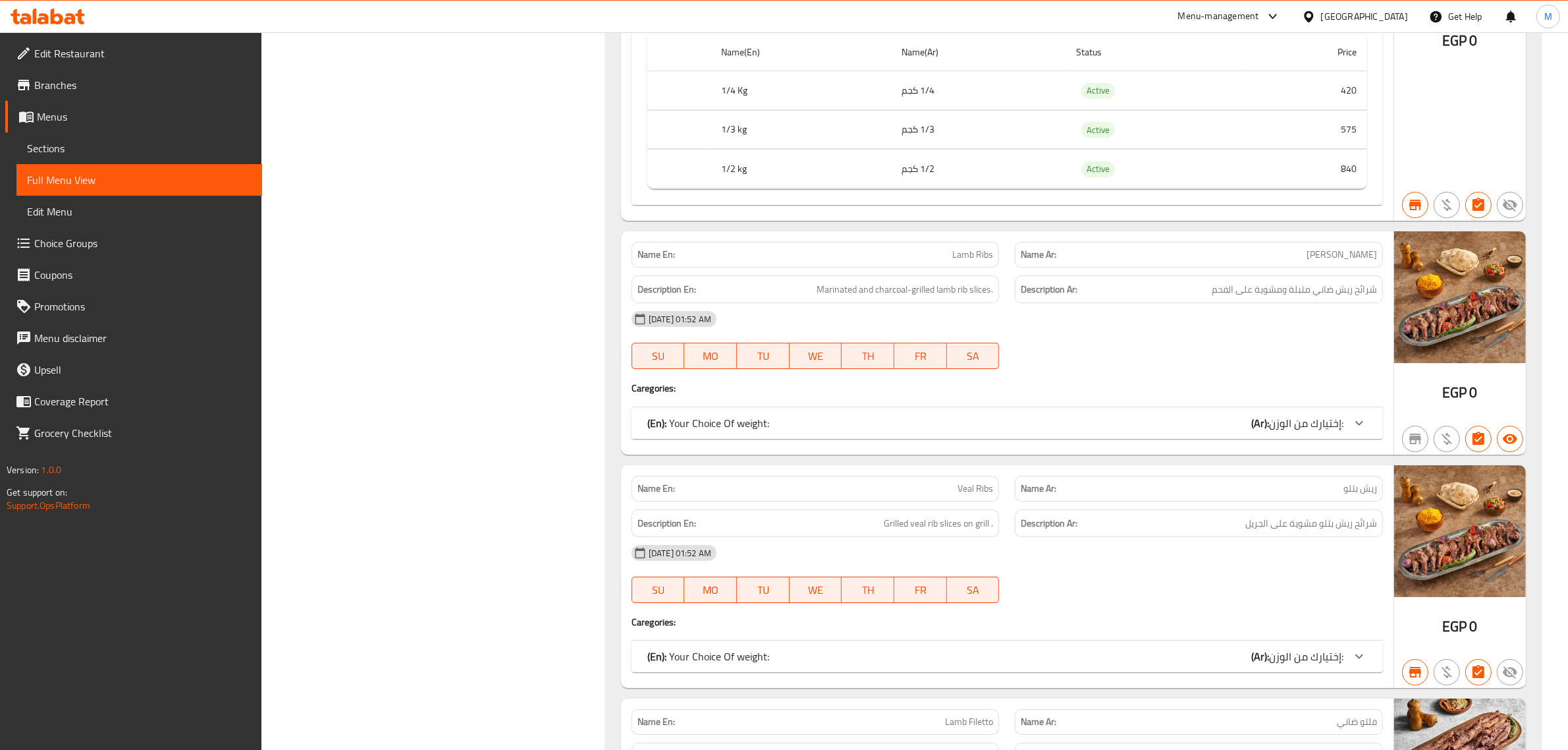
scroll to position [18354, 0]
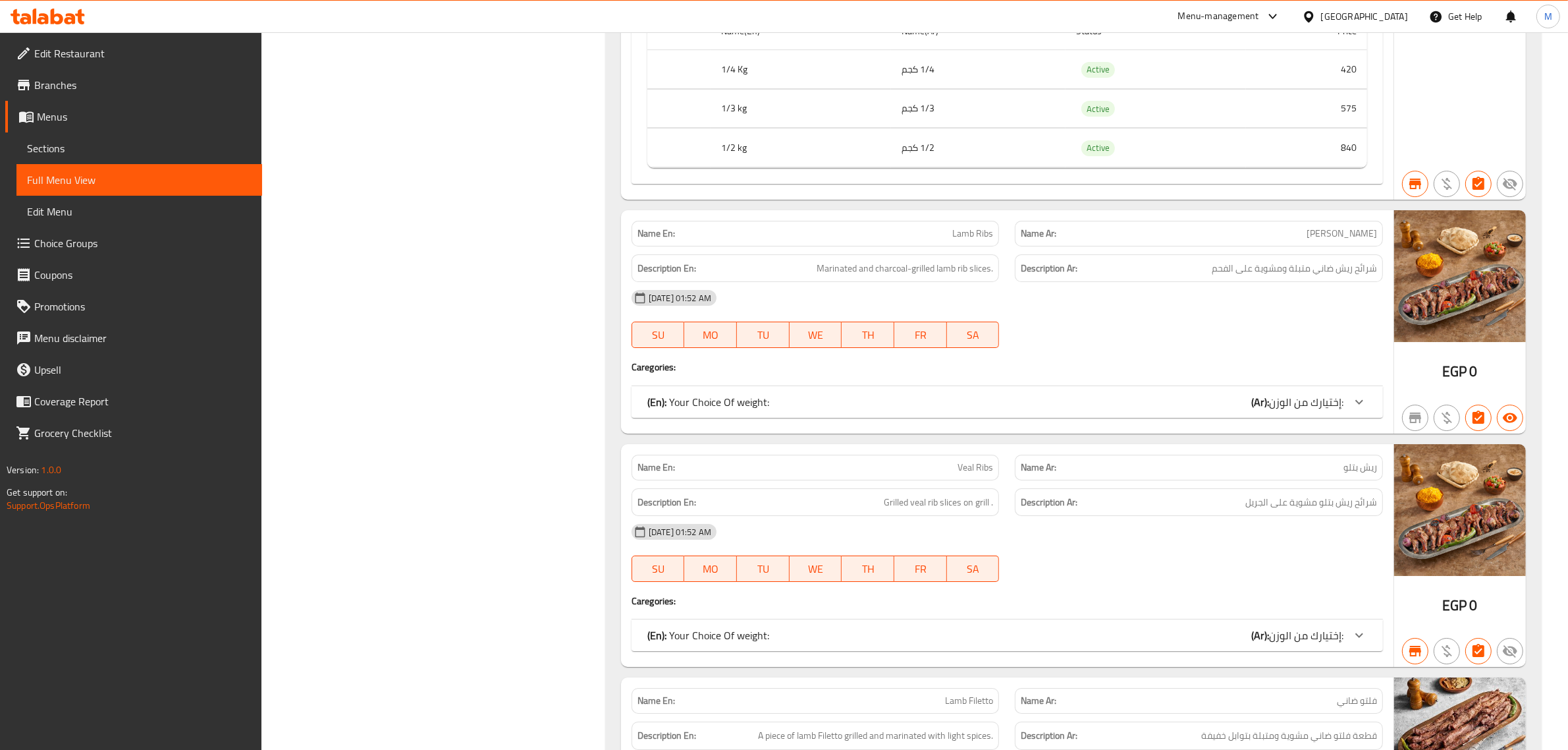
click at [1329, 412] on span "إختيارك من الوزن:" at bounding box center [1307, 402] width 75 height 20
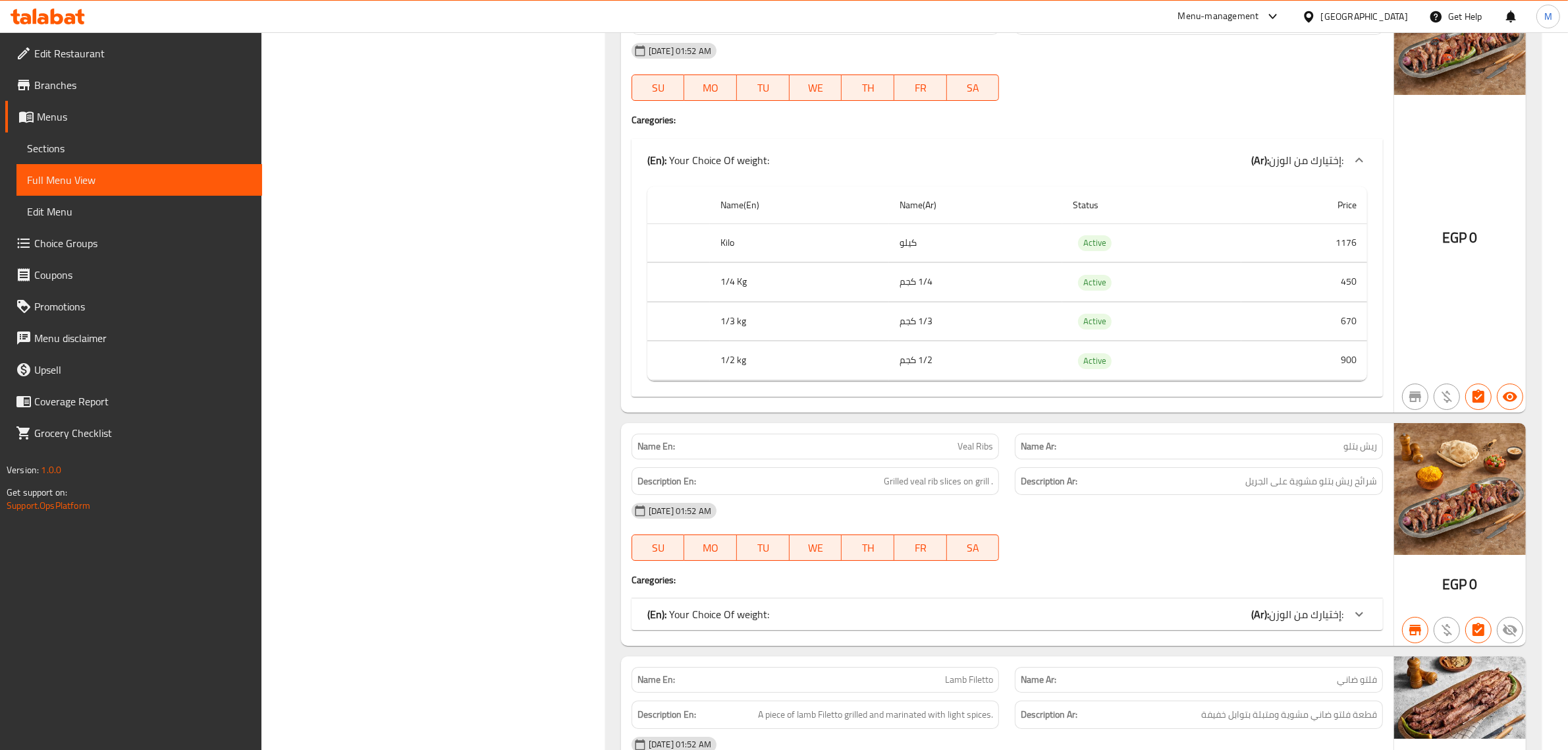
scroll to position [18519, 0]
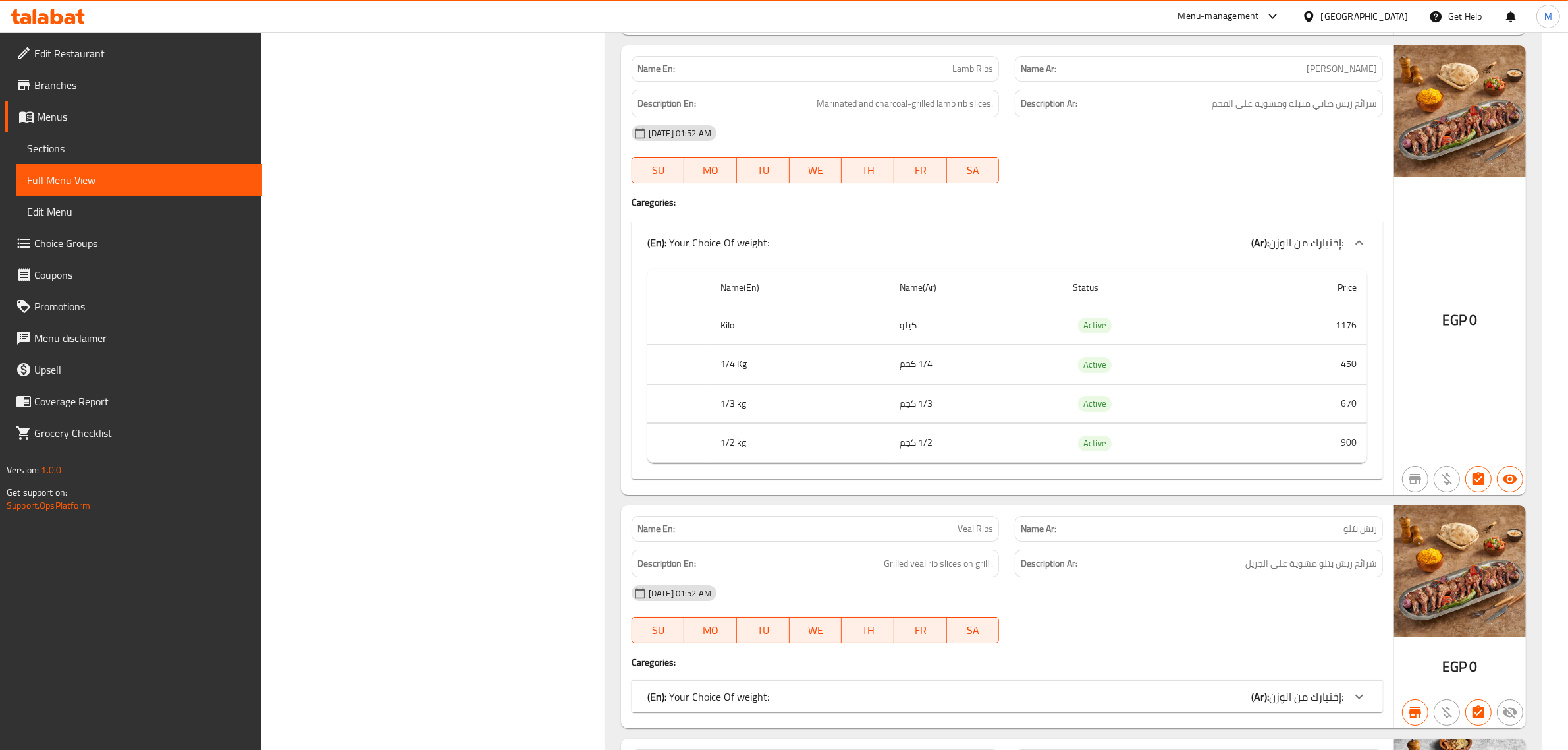
click at [972, 75] on span "Lamb Ribs" at bounding box center [973, 68] width 41 height 14
copy span "Lamb Ribs"
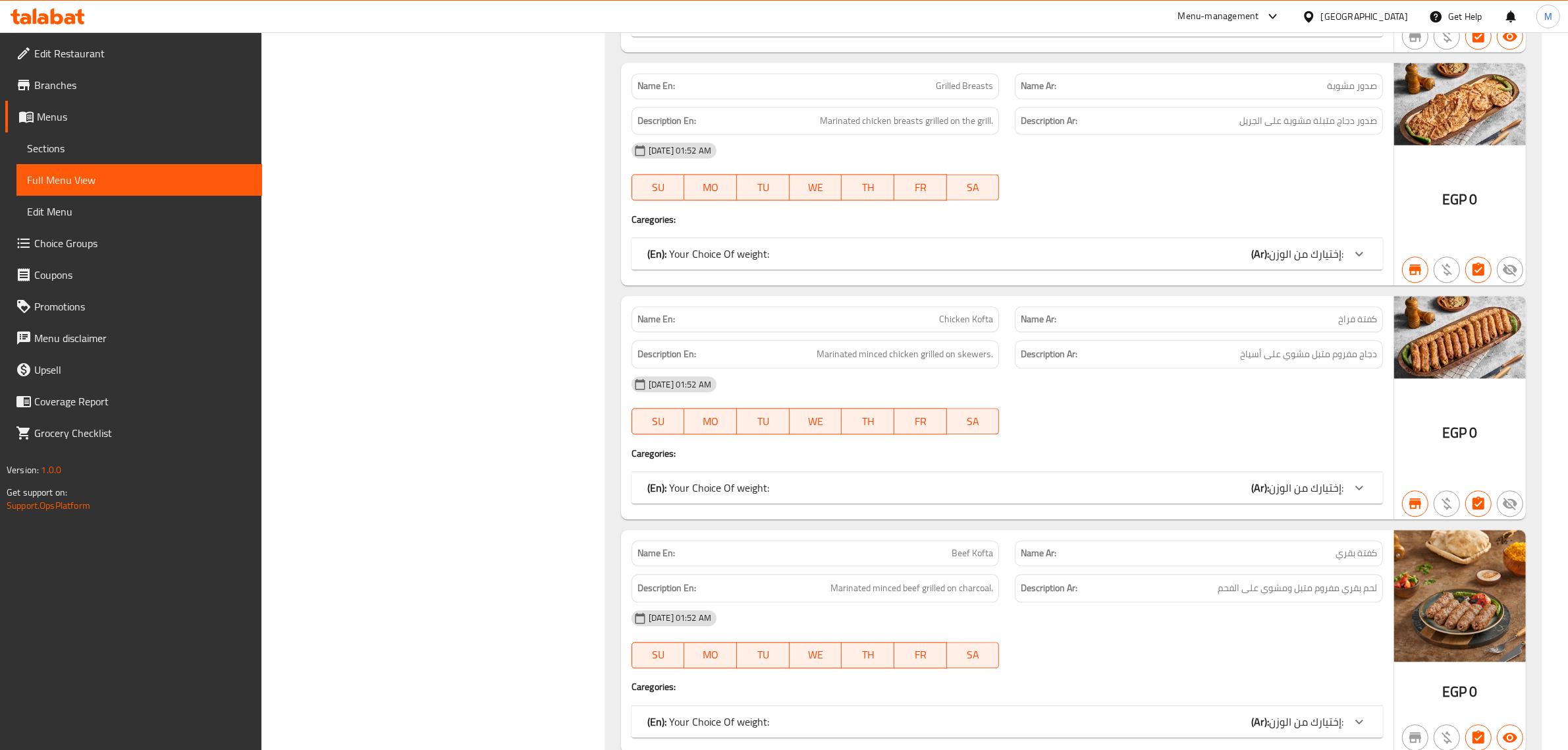
scroll to position [16213, 0]
click at [1235, 268] on div "(En): Your Choice Of weight: (Ar): إختيارك من الوزن:" at bounding box center [1007, 252] width 751 height 32
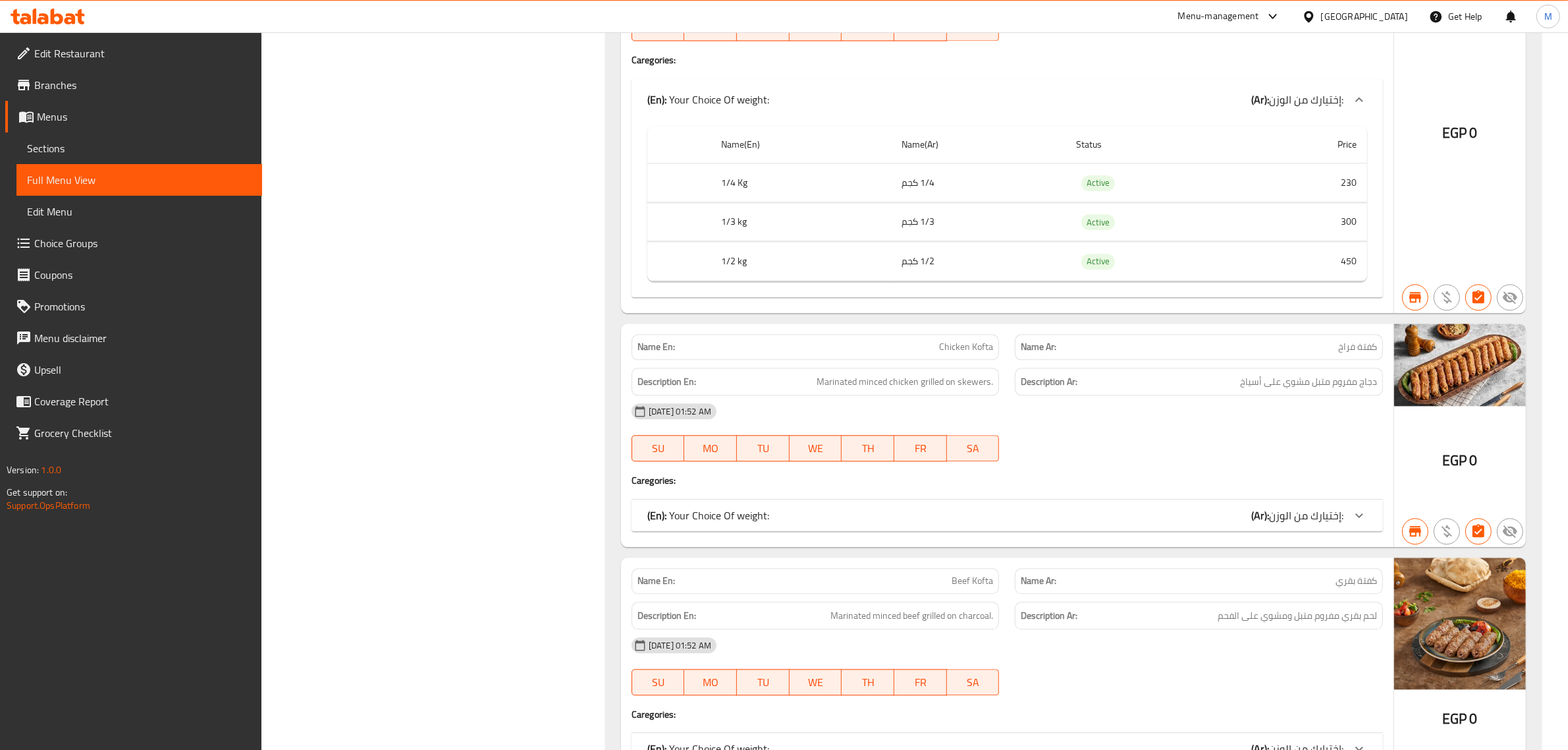
scroll to position [16378, 0]
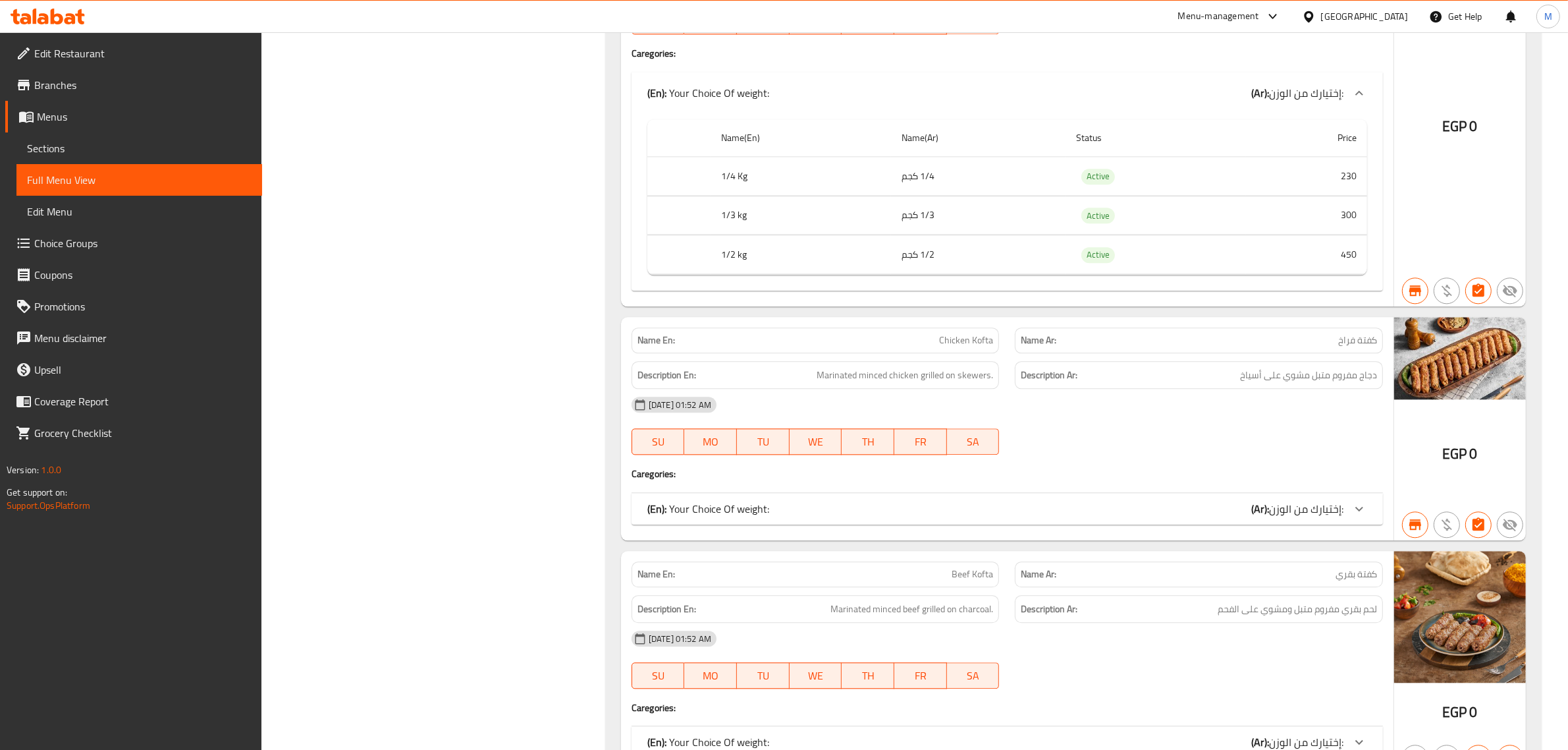
click at [1233, 517] on div "(En): Your Choice Of weight: (Ar): إختيارك من الوزن:" at bounding box center [995, 509] width 696 height 16
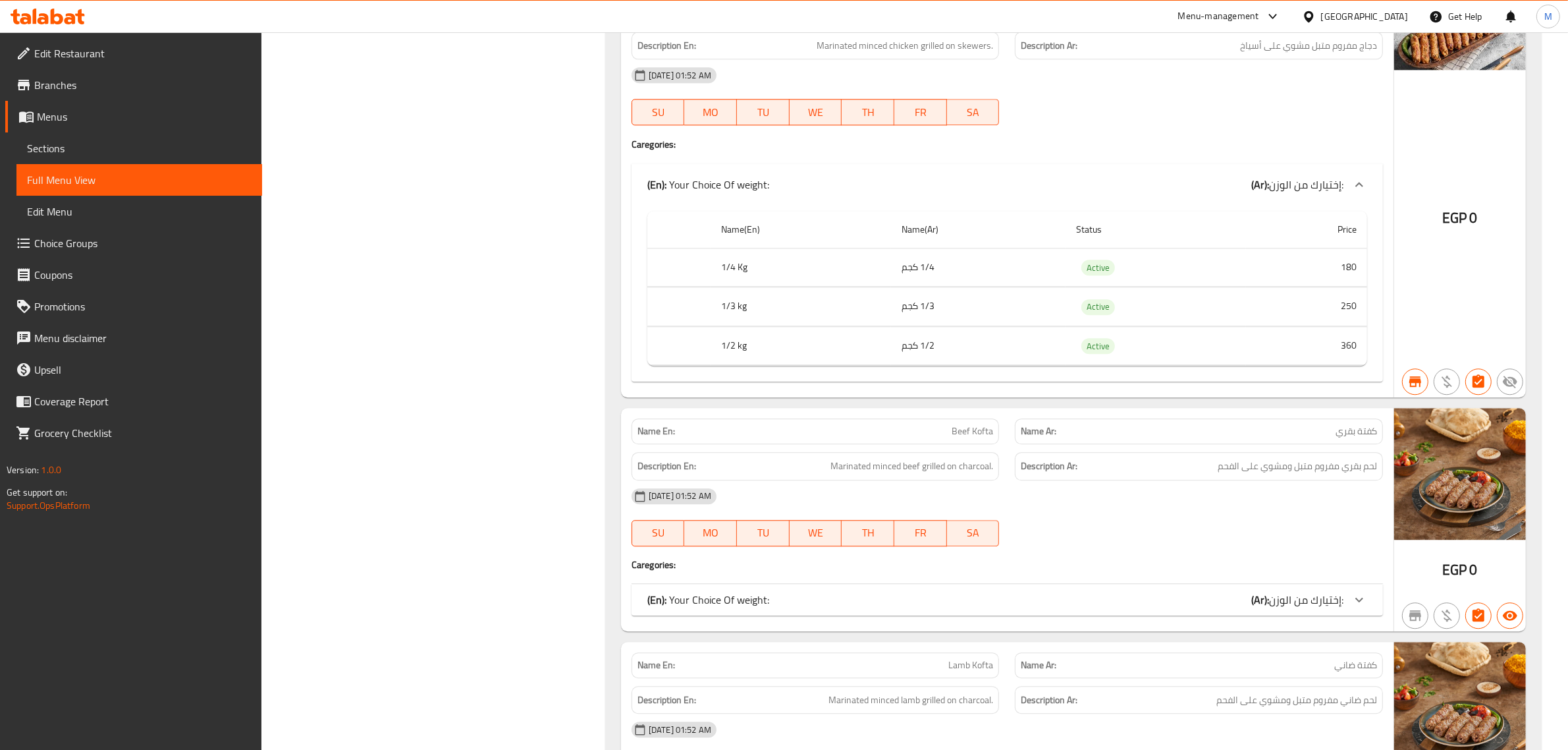
scroll to position [16872, 0]
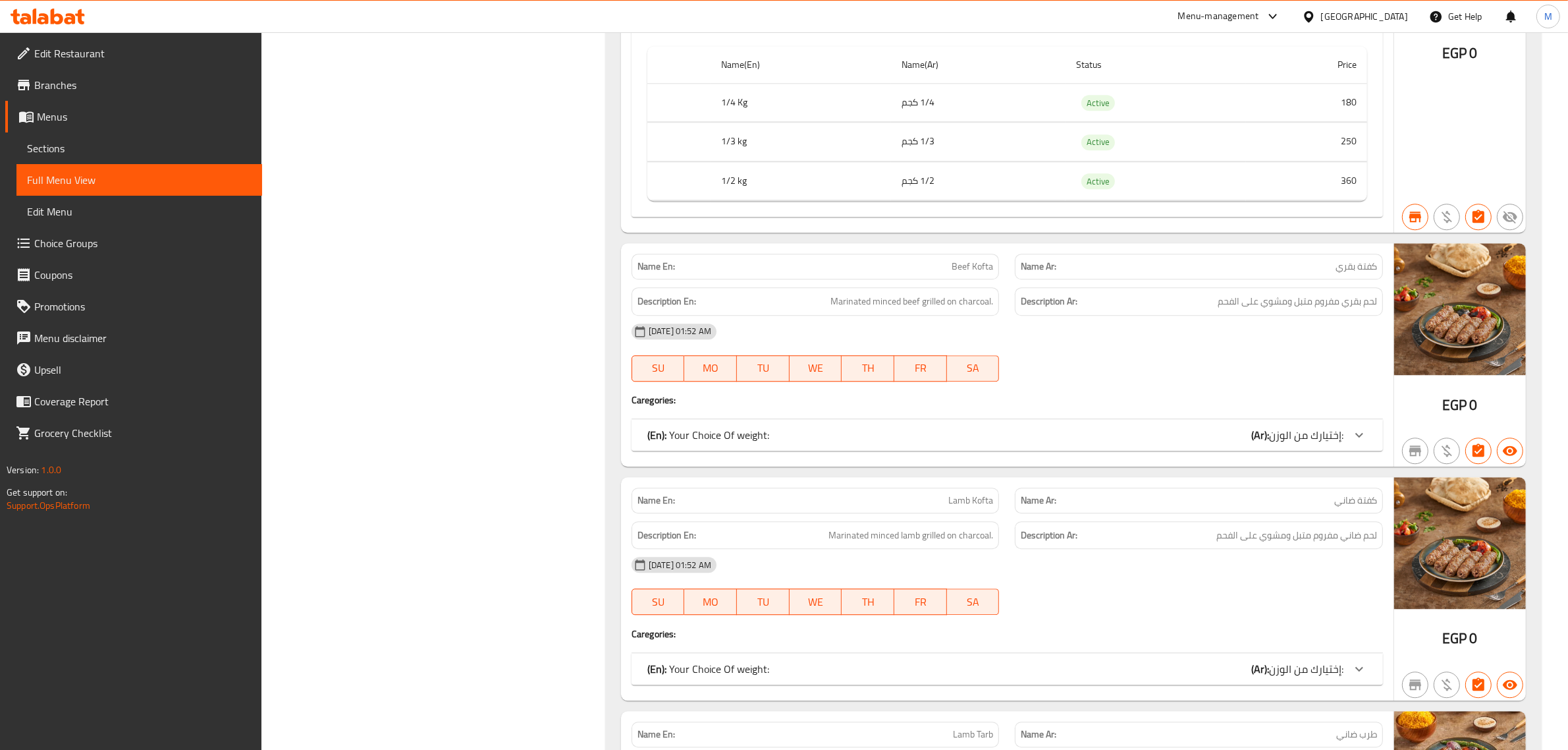
click at [1215, 443] on div "(En): Your Choice Of weight: (Ar): إختيارك من الوزن:" at bounding box center [995, 435] width 696 height 16
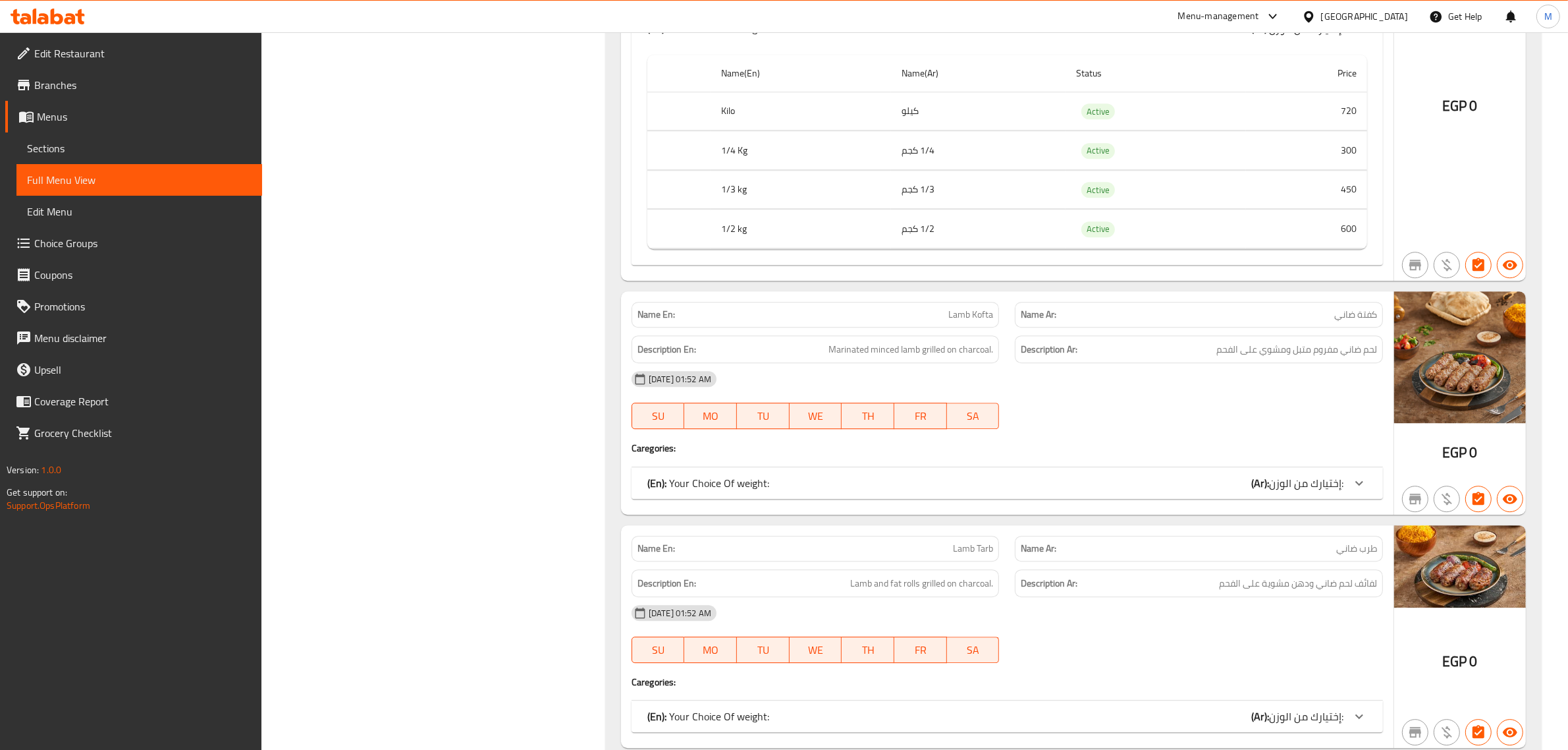
scroll to position [17366, 0]
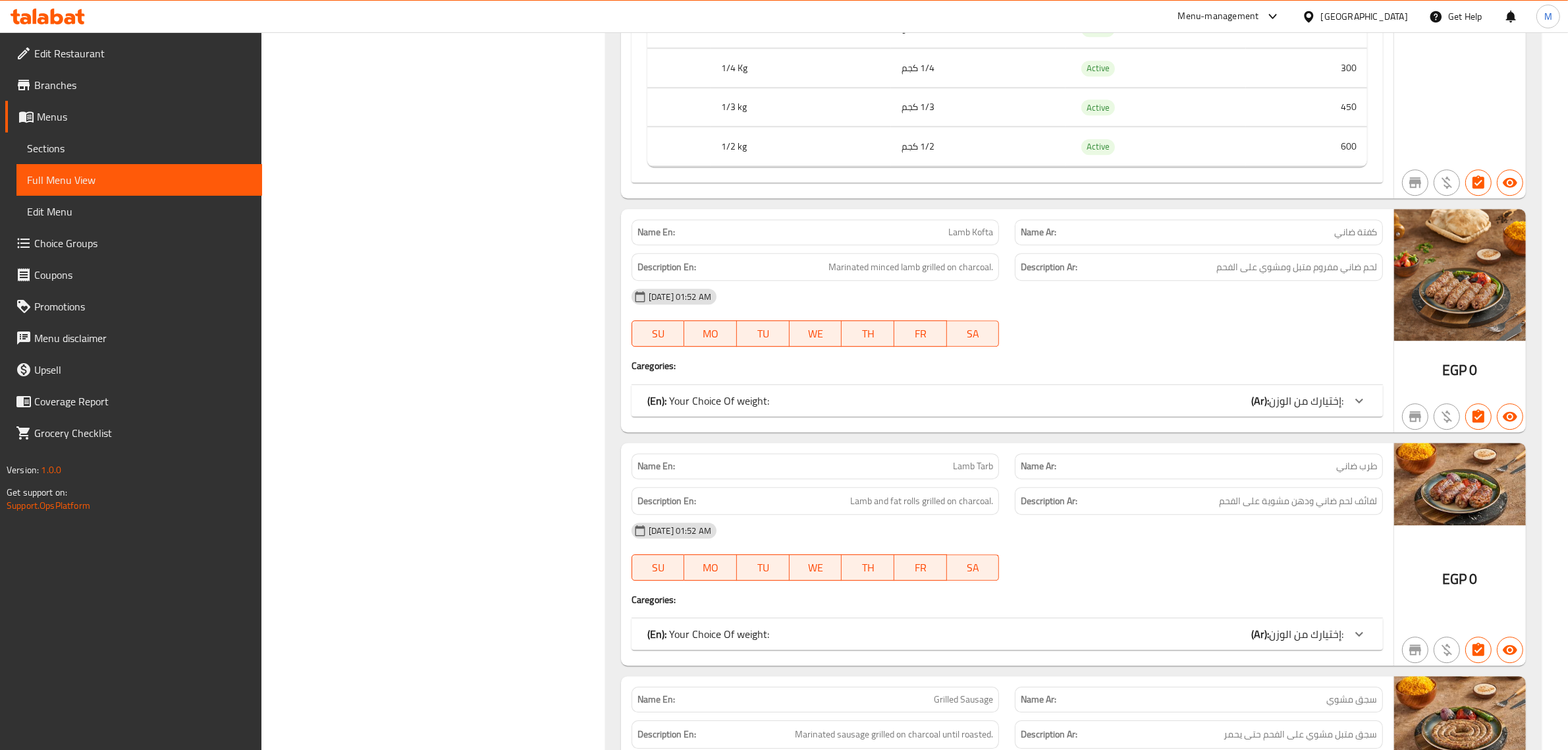
click at [1224, 417] on div "(En): Your Choice Of weight: (Ar): إختيارك من الوزن:" at bounding box center [1007, 401] width 751 height 32
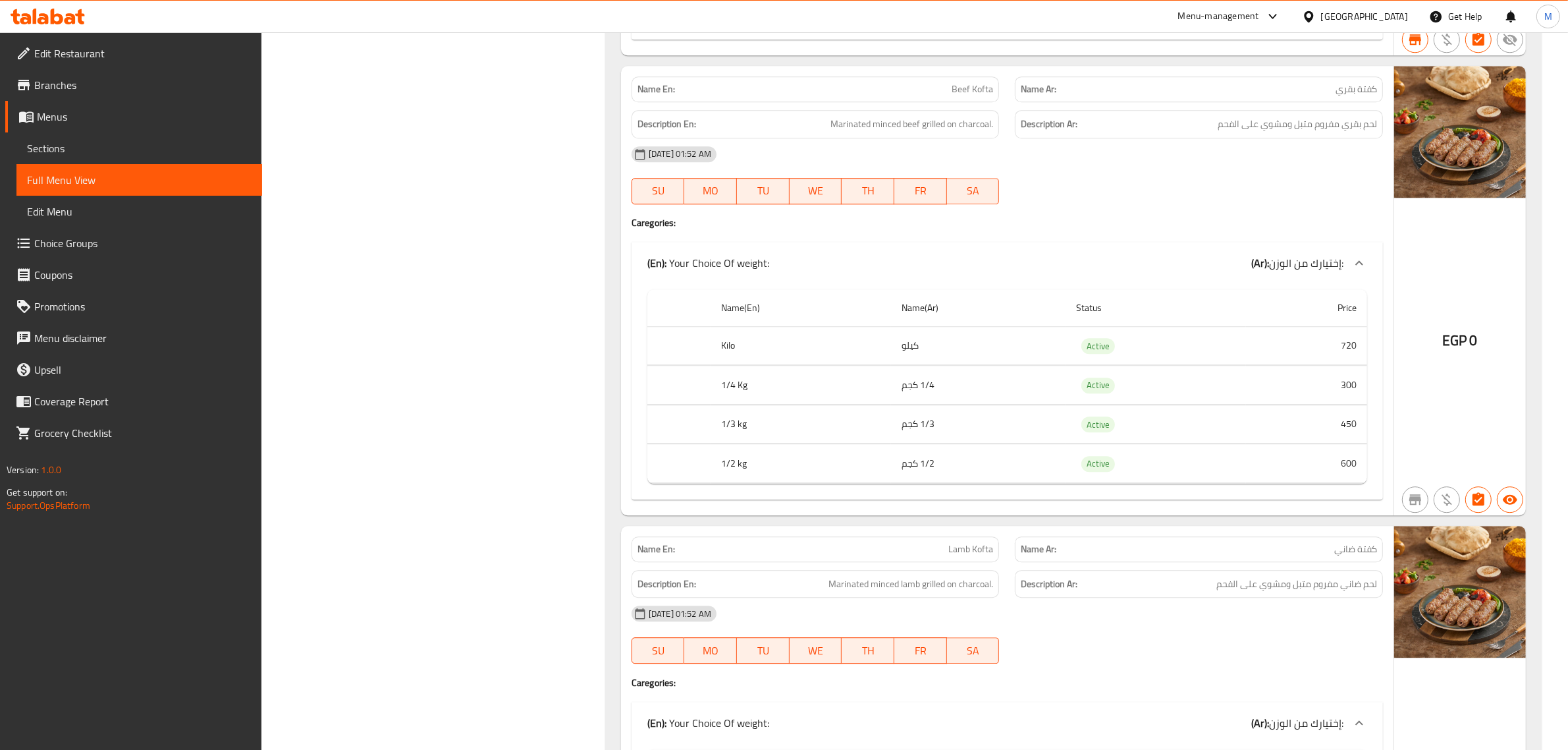
scroll to position [17037, 0]
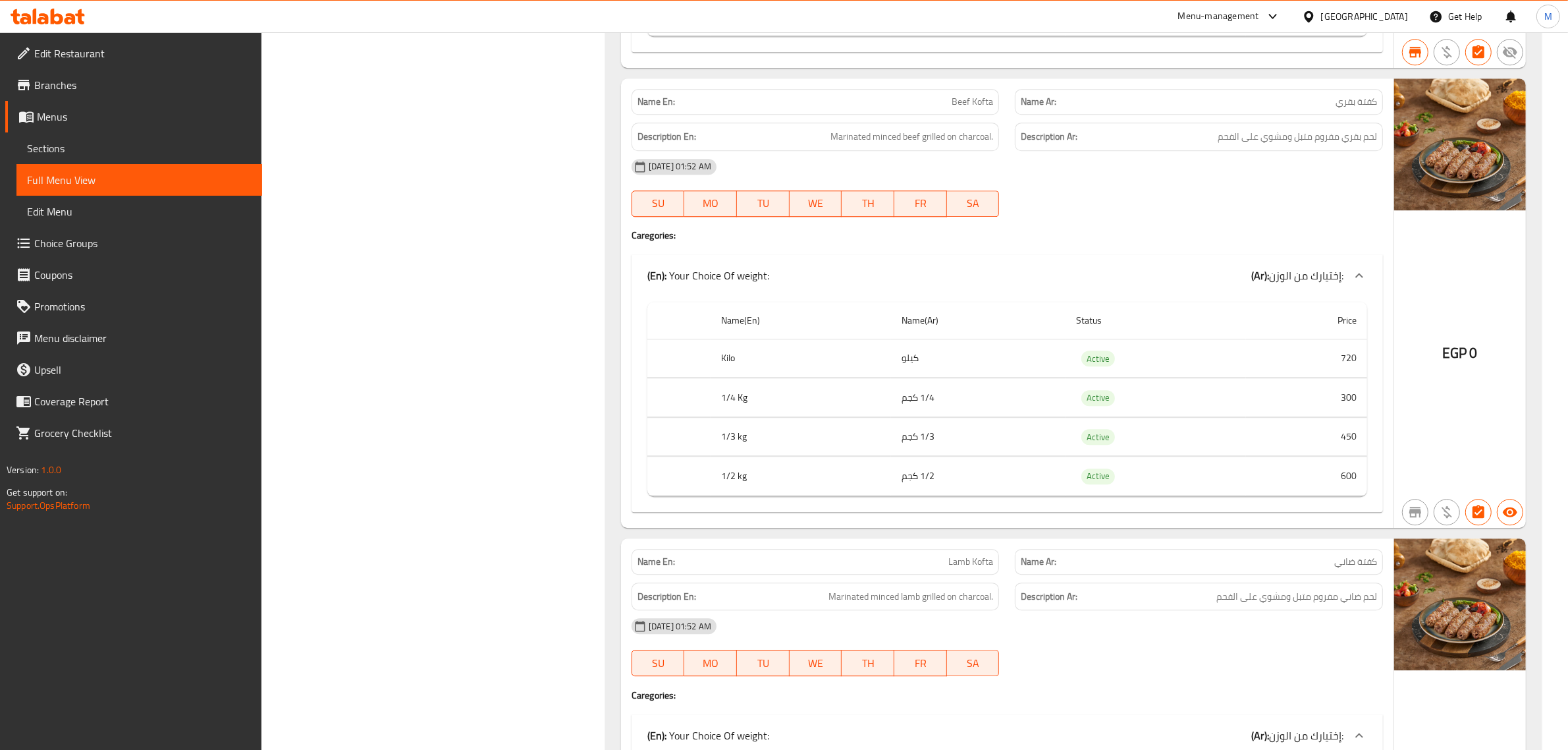
click at [988, 108] on span "Beef Kofta" at bounding box center [973, 101] width 42 height 14
click at [1351, 108] on span "كفتة بقري" at bounding box center [1357, 101] width 42 height 14
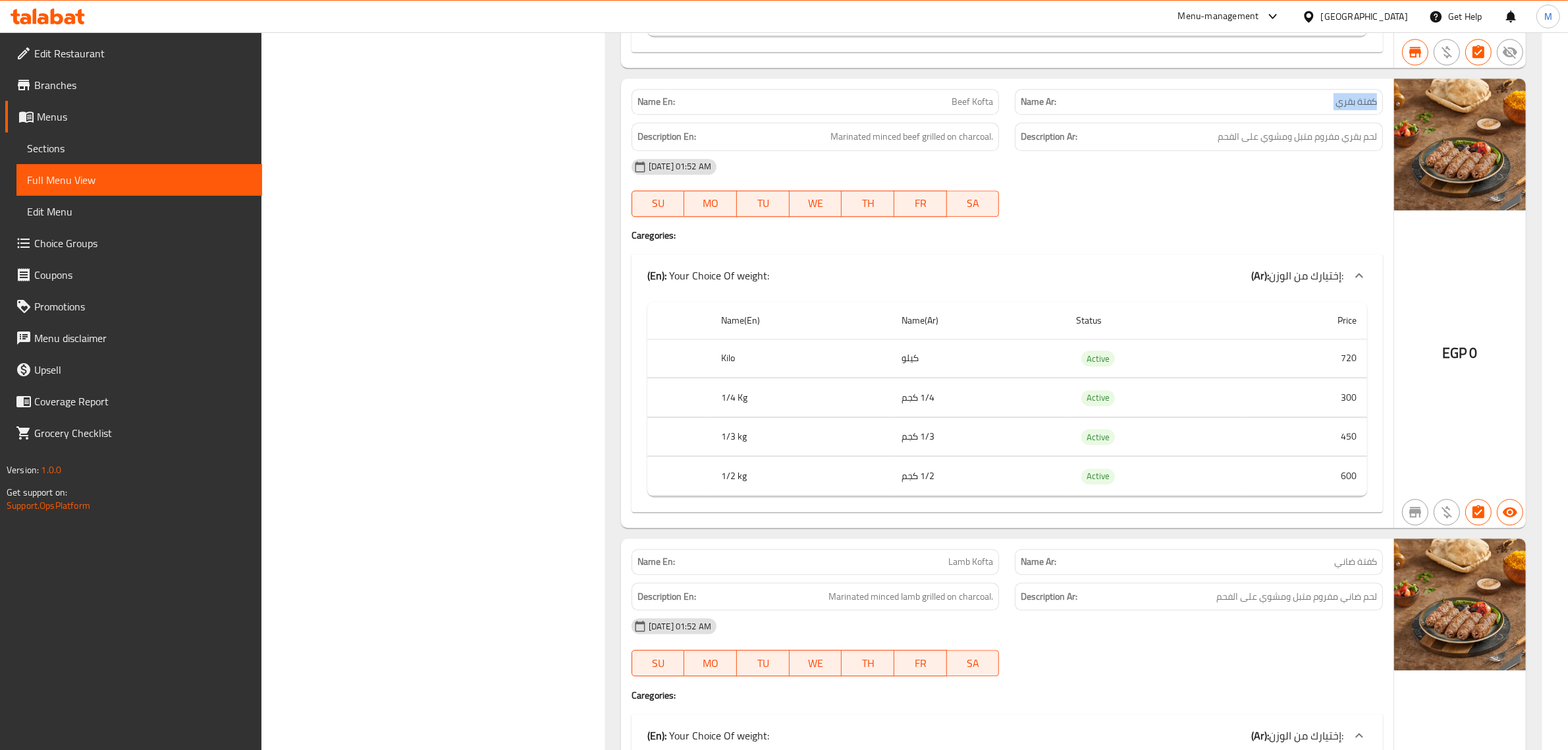
click at [1351, 108] on span "كفتة بقري" at bounding box center [1357, 101] width 42 height 14
copy span "كفتة بقري"
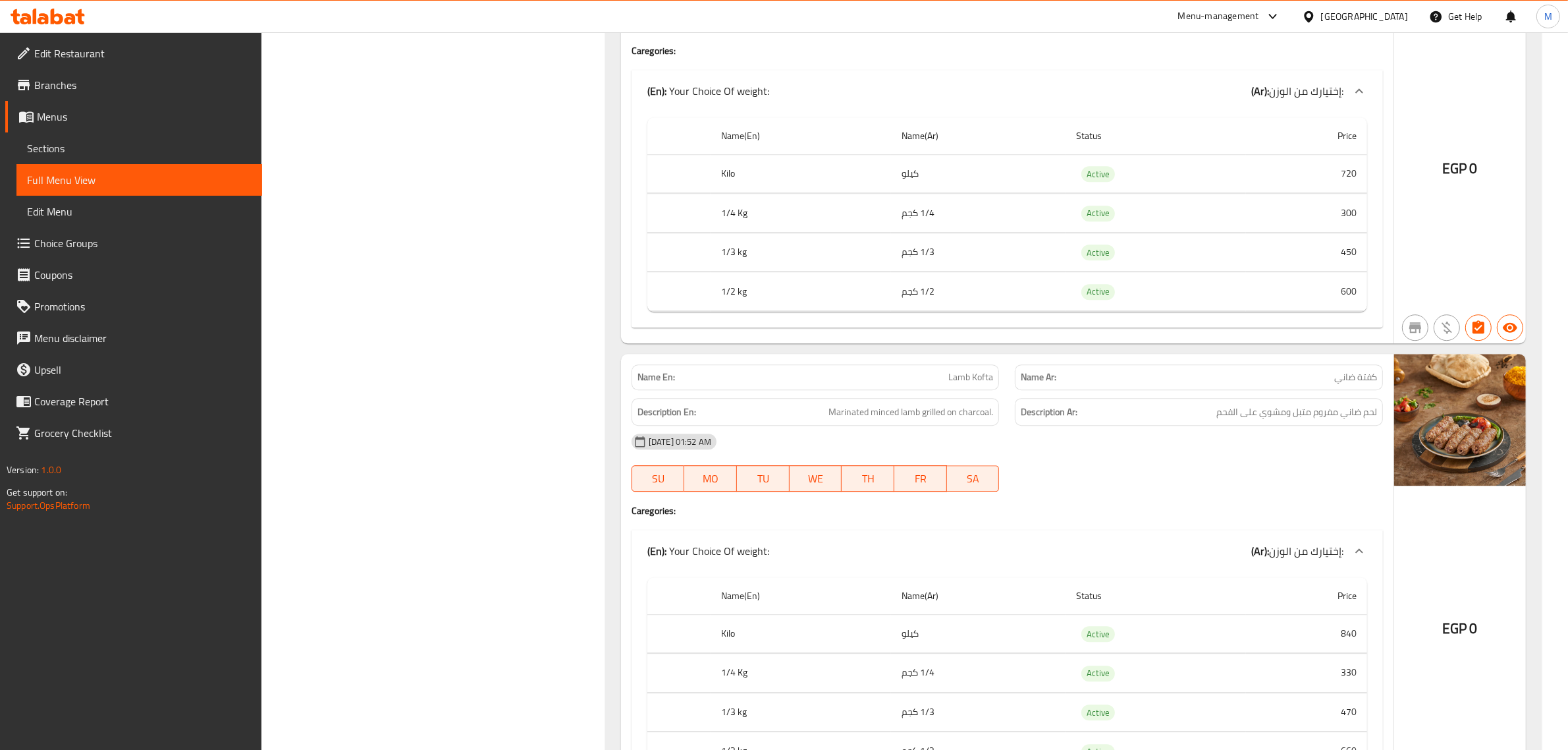
scroll to position [17284, 0]
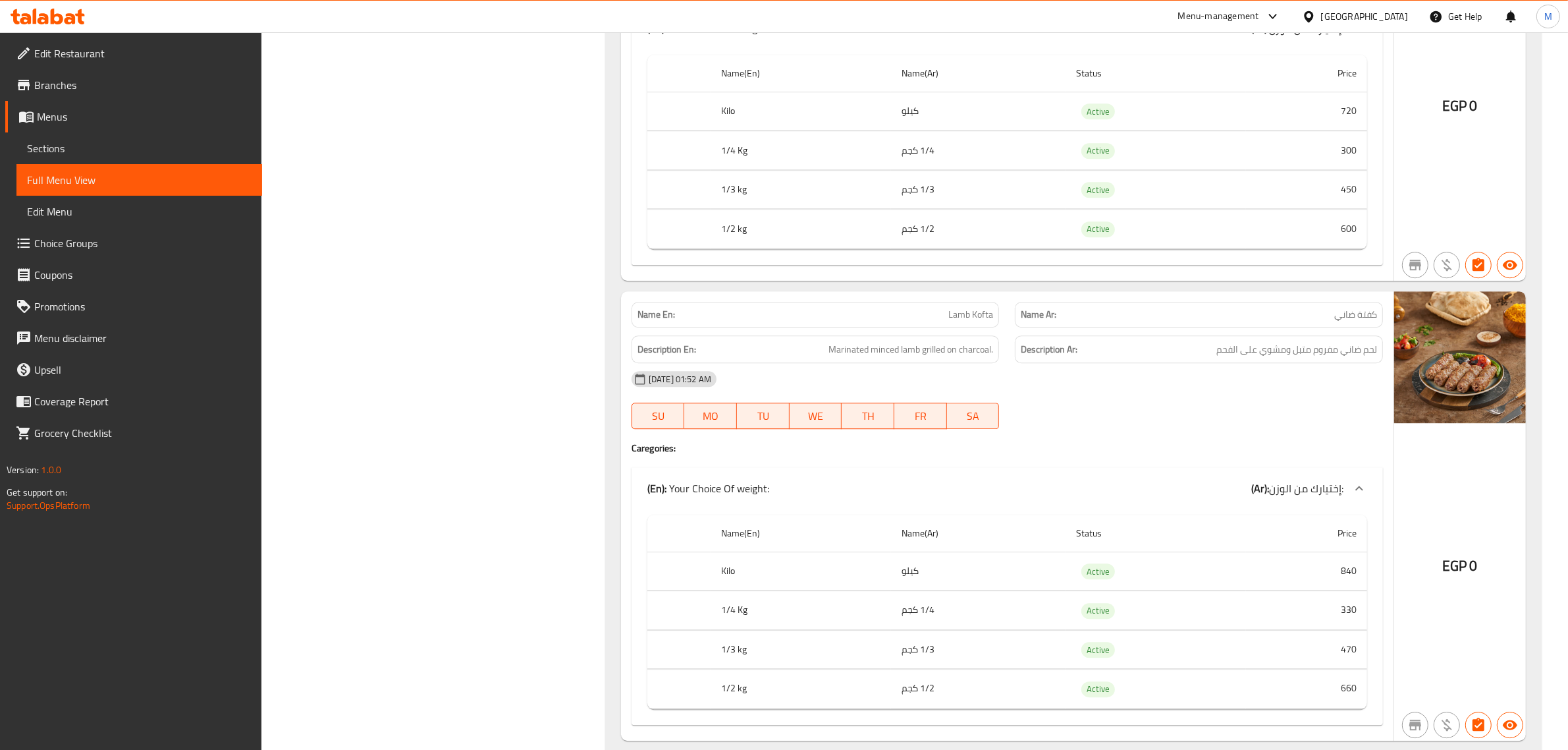
click at [1345, 321] on span "كفتة ضاني" at bounding box center [1356, 314] width 43 height 14
copy span "كفتة ضاني"
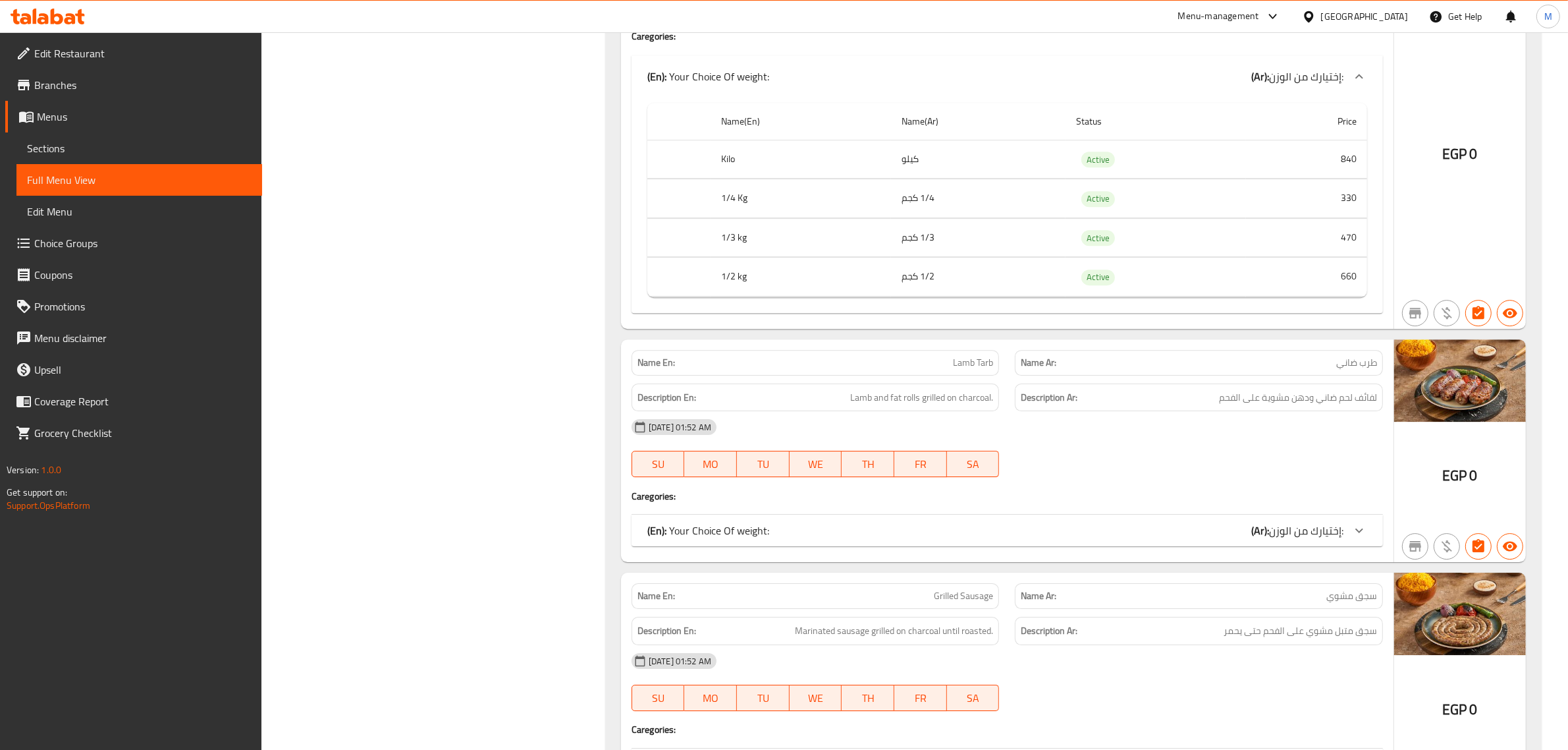
scroll to position [17778, 0]
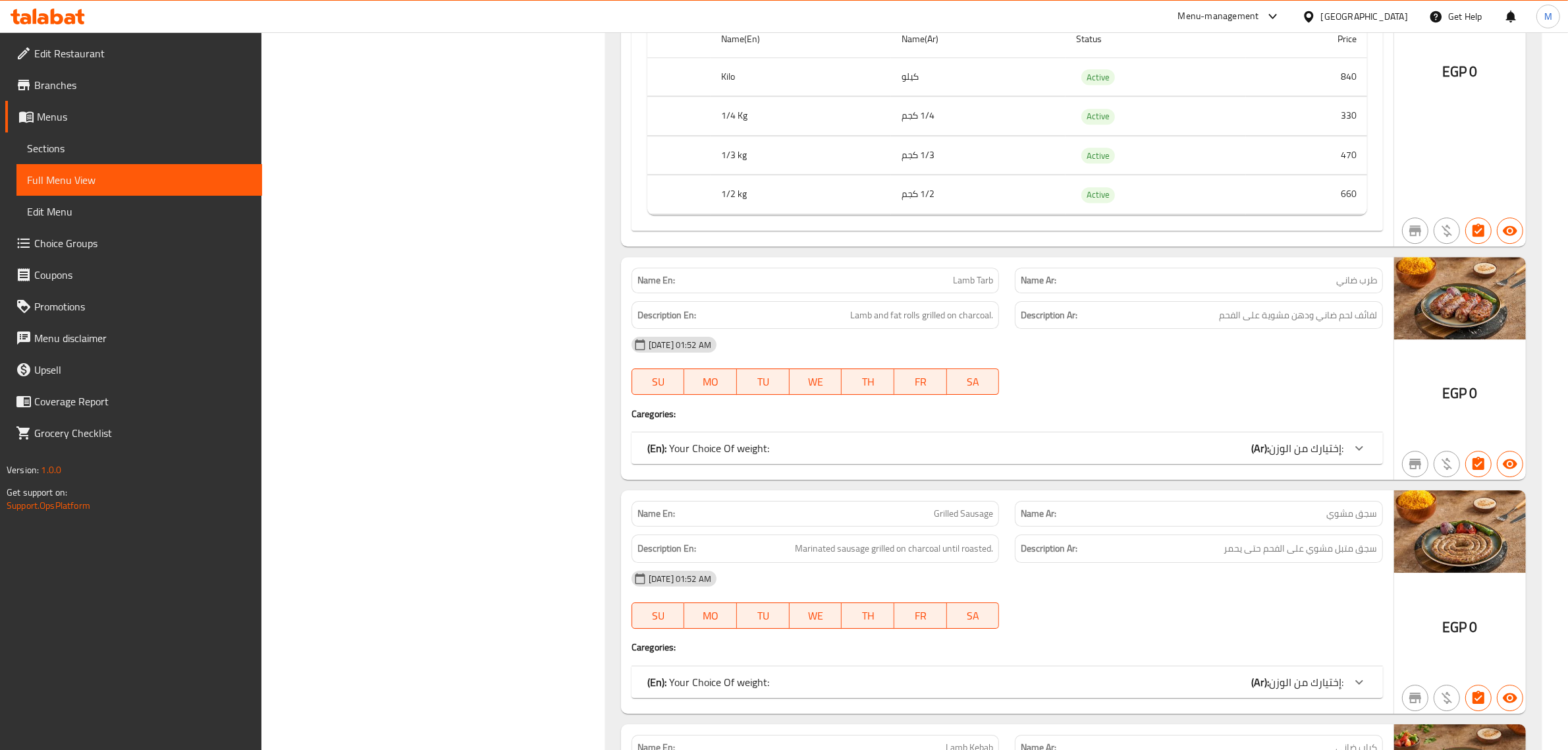
click at [1314, 458] on span "إختيارك من الوزن:" at bounding box center [1307, 448] width 75 height 20
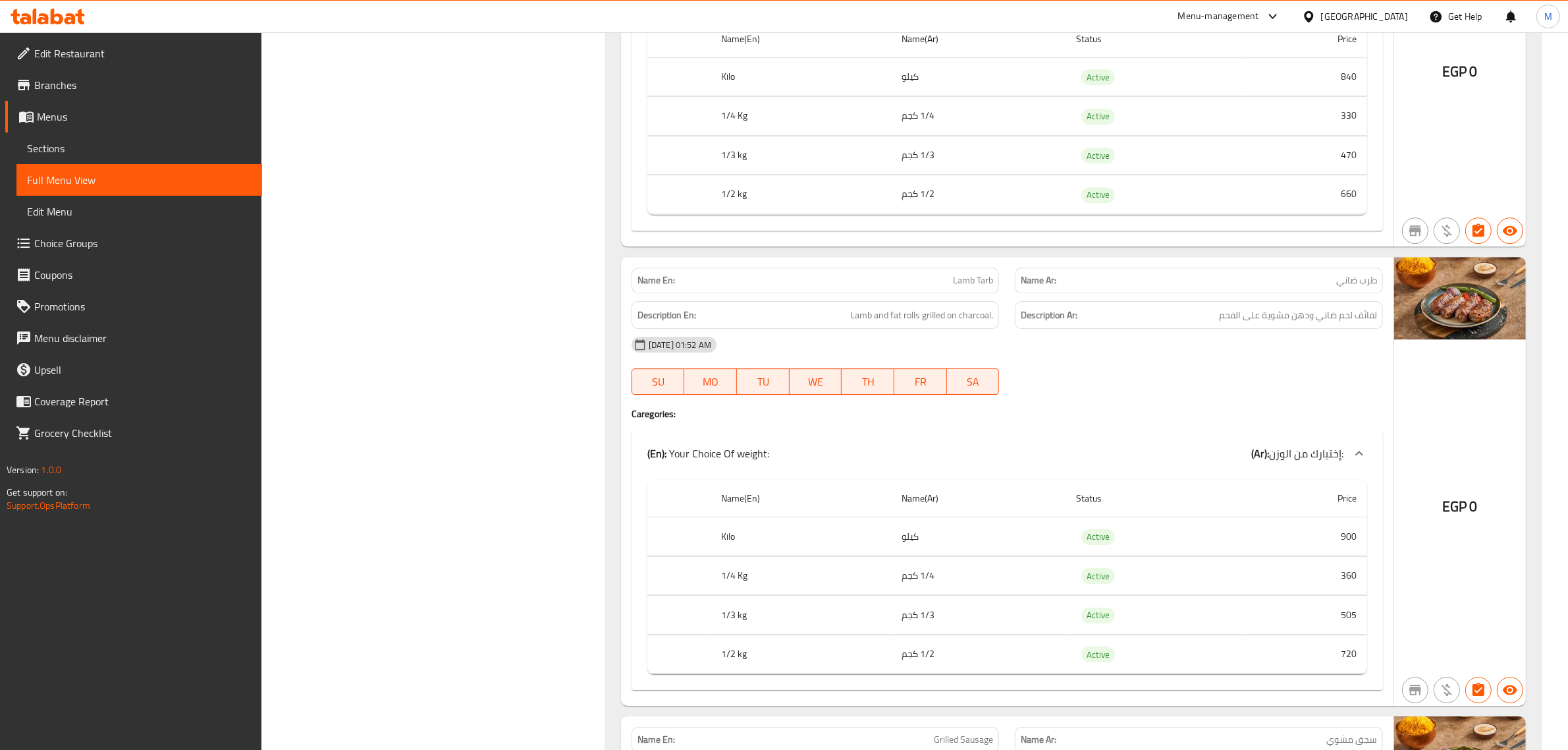
scroll to position [17943, 0]
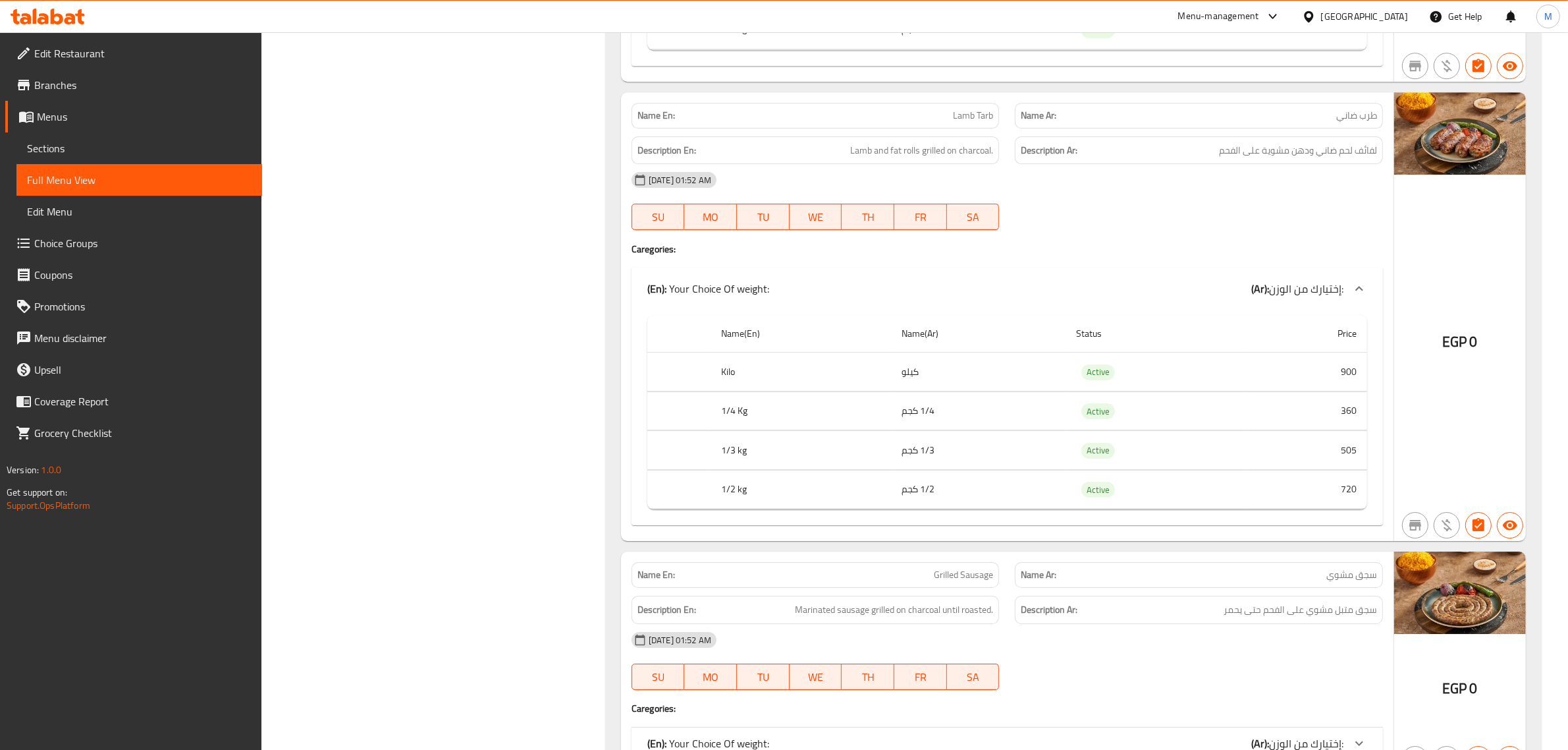
click at [1353, 123] on span "طرب ضاني" at bounding box center [1357, 115] width 41 height 14
copy span "طرب ضاني"
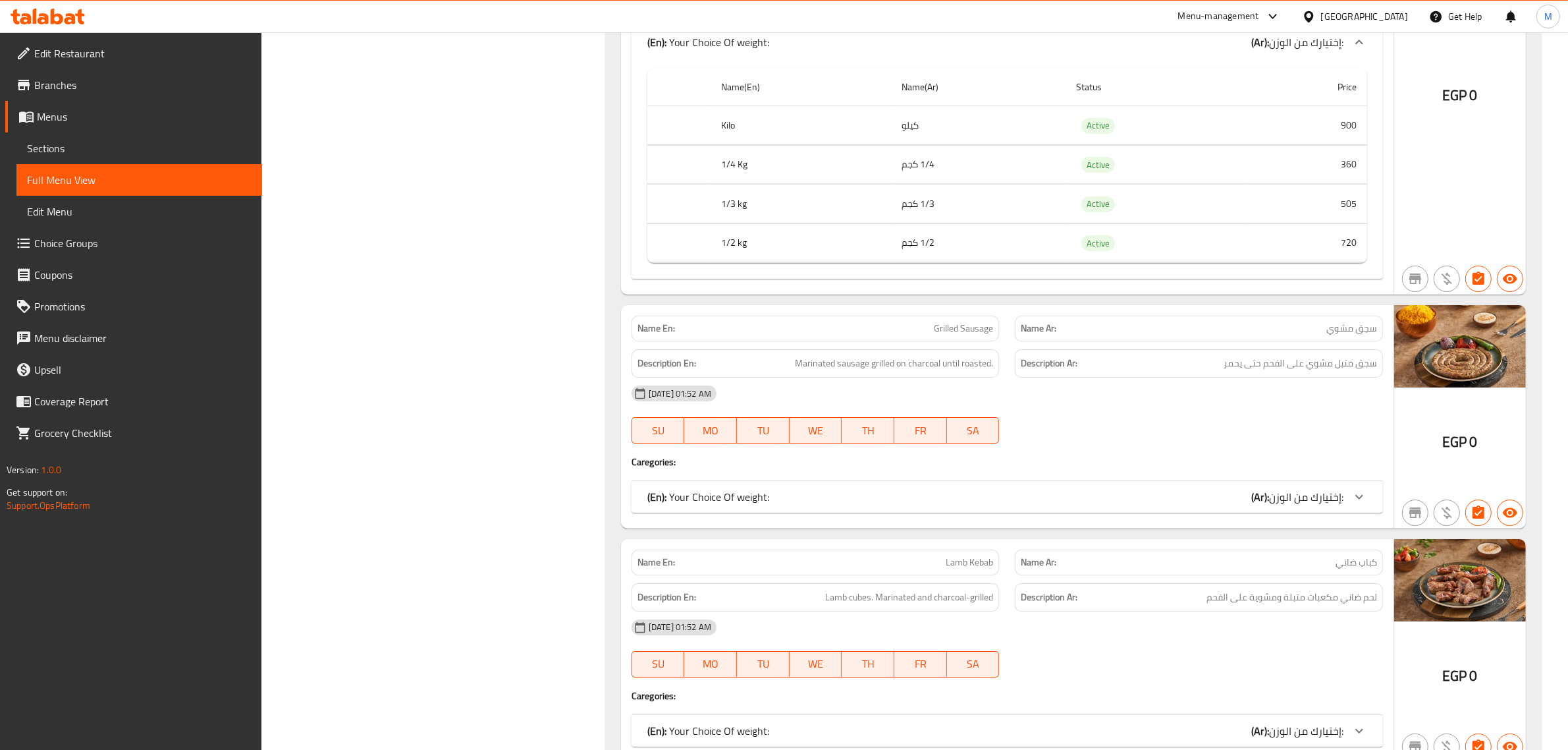
scroll to position [18190, 0]
drag, startPoint x: 1256, startPoint y: 565, endPoint x: 1253, endPoint y: 555, distance: 10.4
click at [1256, 506] on b "(Ar):" at bounding box center [1260, 496] width 18 height 20
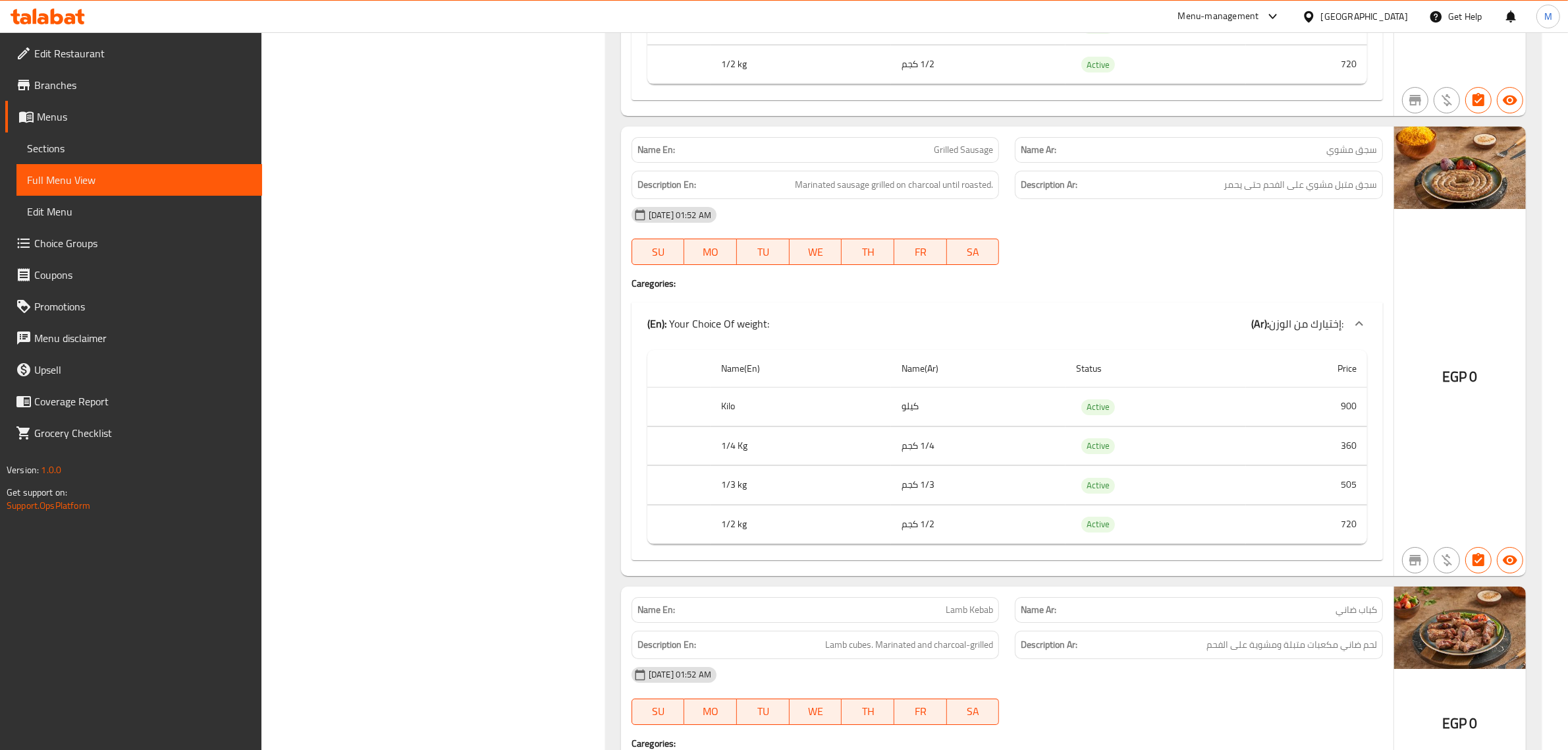
scroll to position [18437, 0]
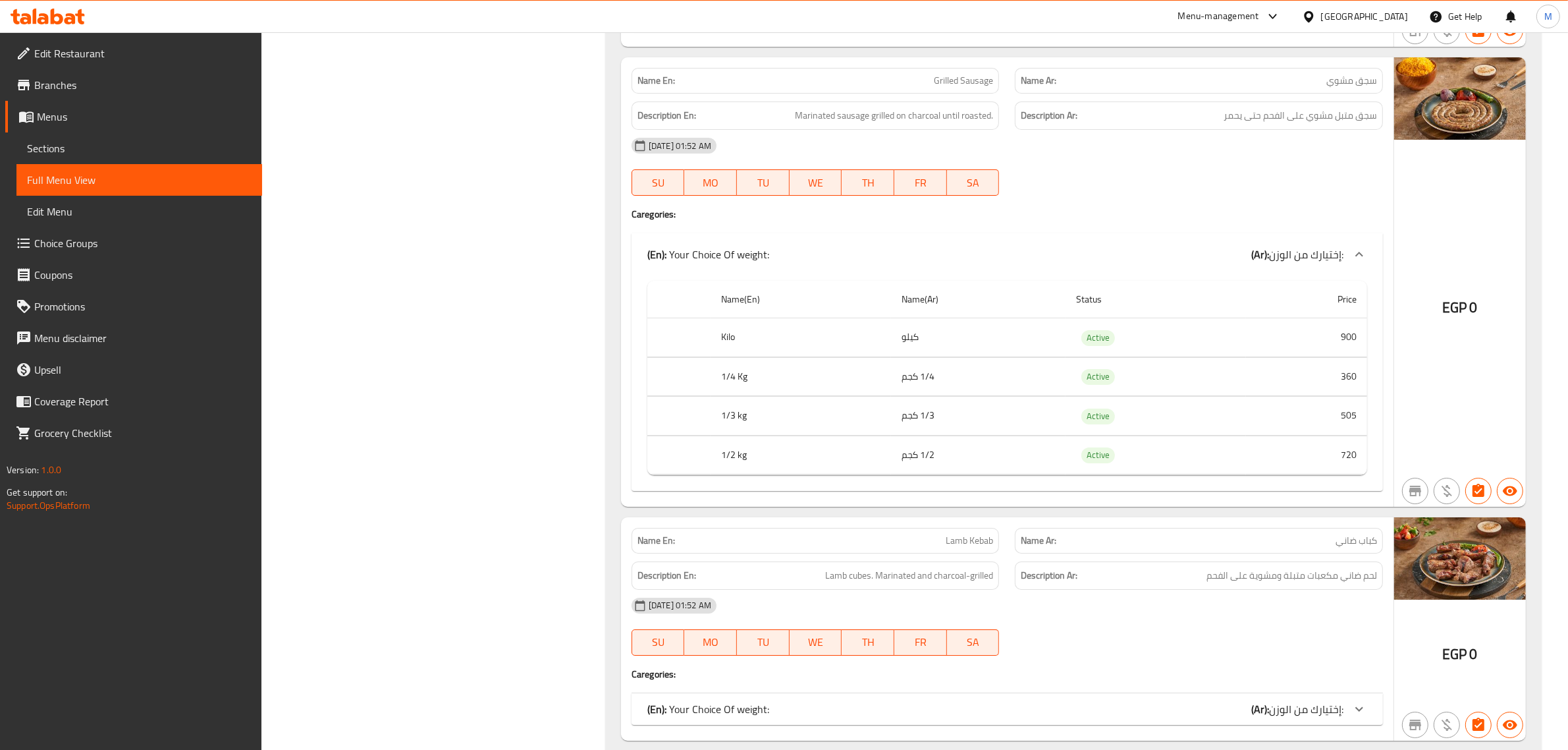
click at [1345, 88] on span "سجق مشوي" at bounding box center [1352, 80] width 51 height 14
click at [1347, 88] on span "سجق مشوي" at bounding box center [1352, 80] width 51 height 14
copy span "سجق مشوي"
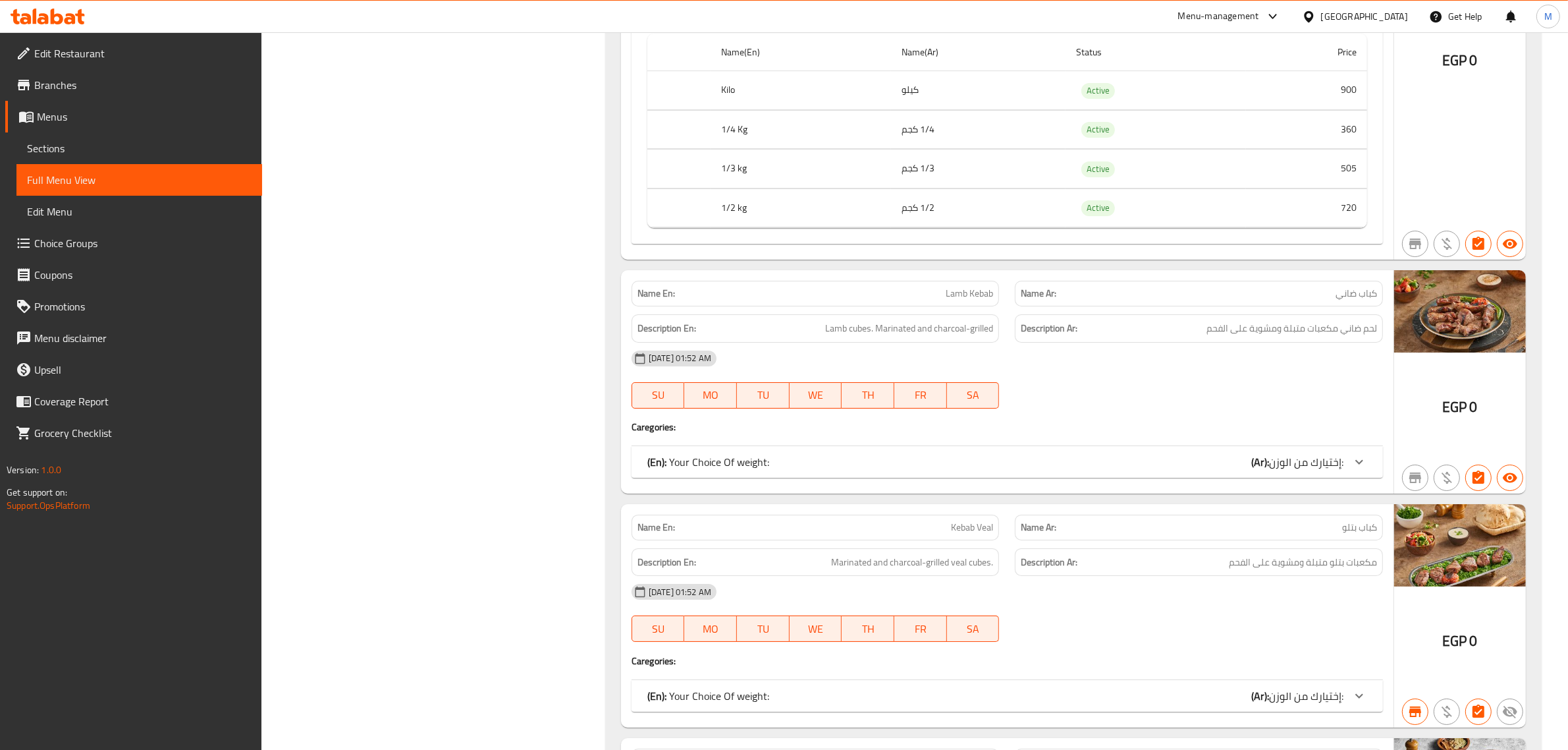
scroll to position [18766, 0]
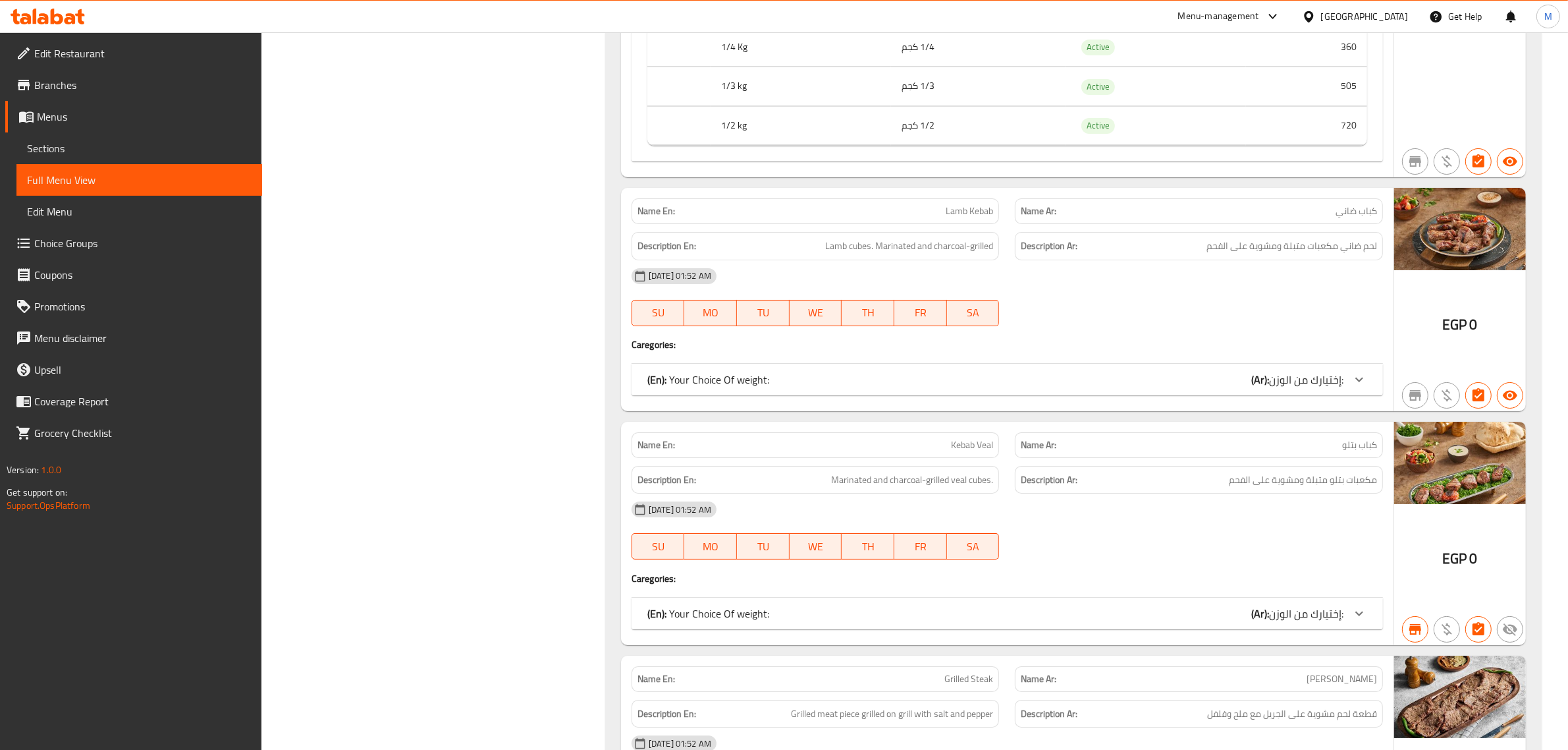
drag, startPoint x: 1091, startPoint y: 443, endPoint x: 1100, endPoint y: 440, distance: 9.5
click at [1091, 387] on div "(En): Your Choice Of weight: (Ar): إختيارك من الوزن:" at bounding box center [995, 379] width 696 height 16
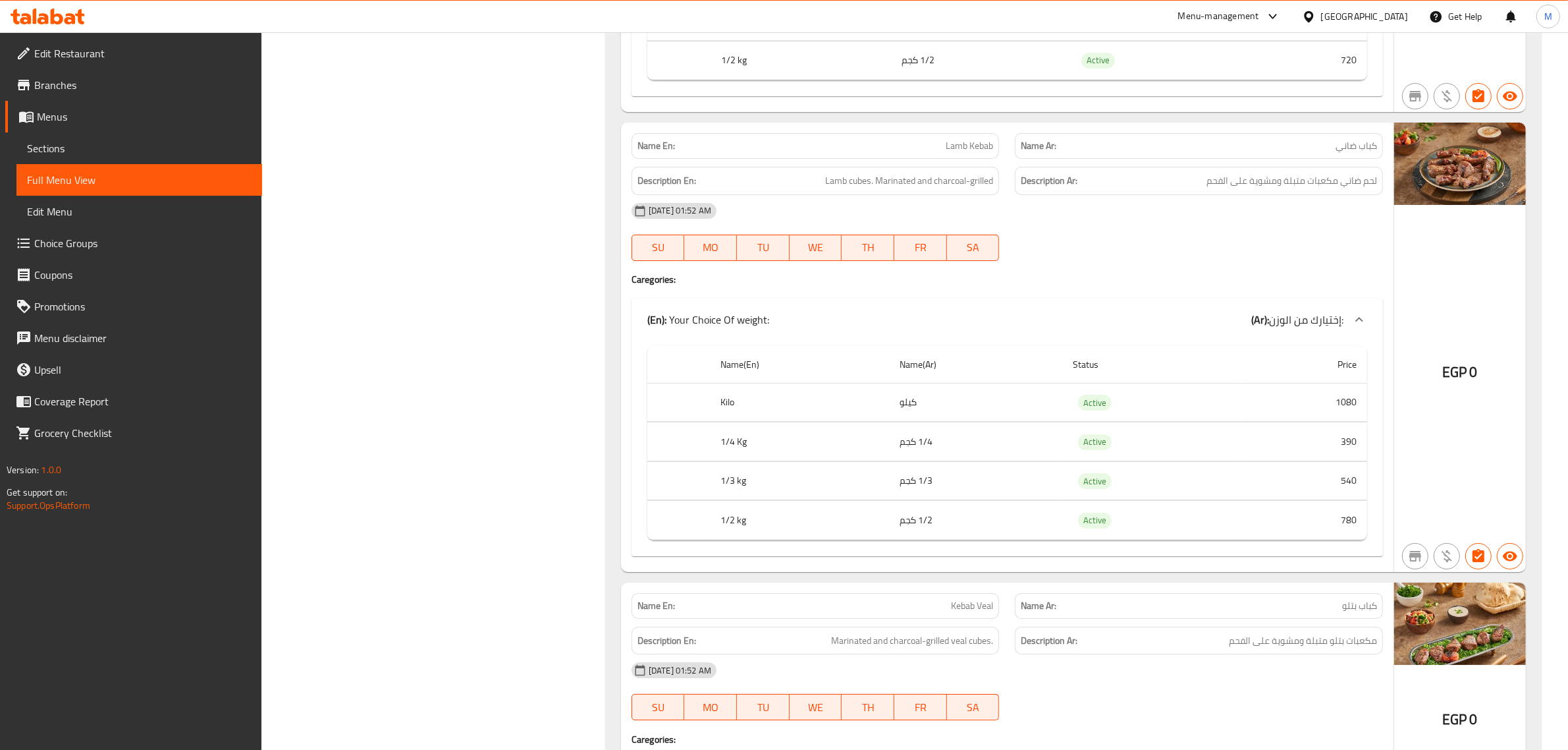
scroll to position [18830, 0]
click at [975, 154] on span "Lamb Kebab" at bounding box center [970, 146] width 47 height 14
click at [1338, 154] on span "كباب ضاني" at bounding box center [1357, 146] width 42 height 14
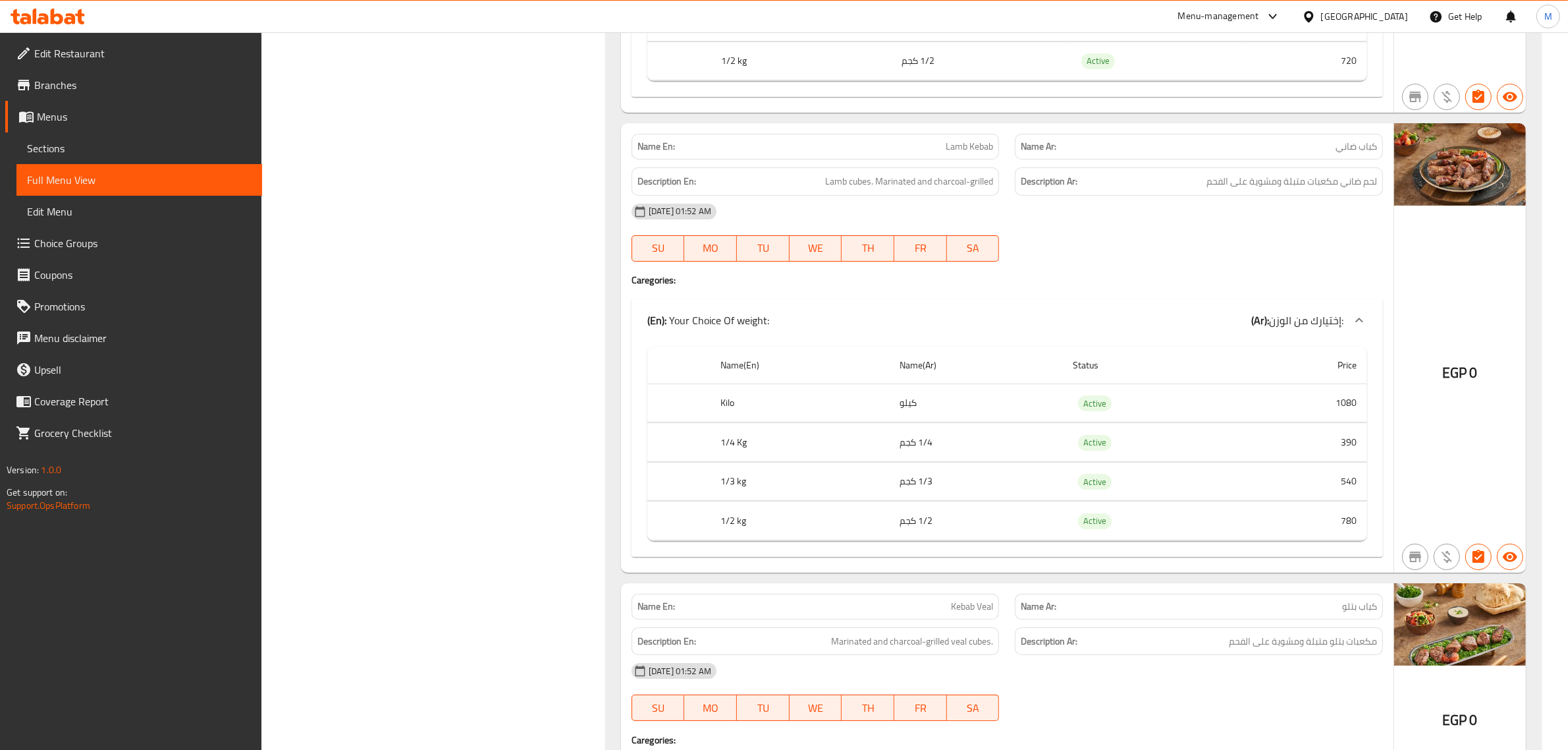
click at [1338, 154] on span "كباب ضاني" at bounding box center [1357, 146] width 42 height 14
click at [1337, 154] on span "كباب ضاني" at bounding box center [1357, 146] width 42 height 14
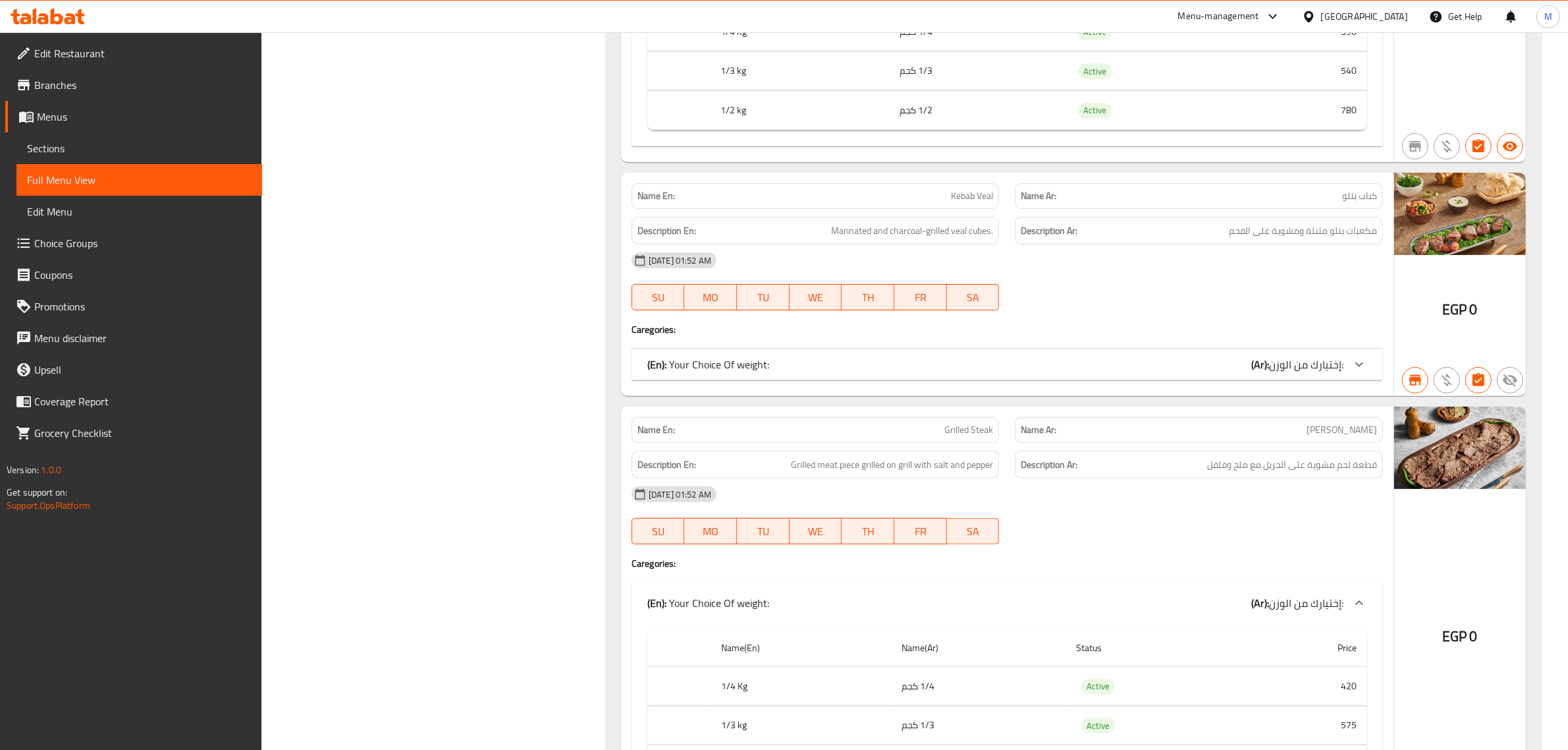
scroll to position [19242, 0]
click at [1217, 371] on div "(En): Your Choice Of weight: (Ar): إختيارك من الوزن:" at bounding box center [995, 363] width 696 height 16
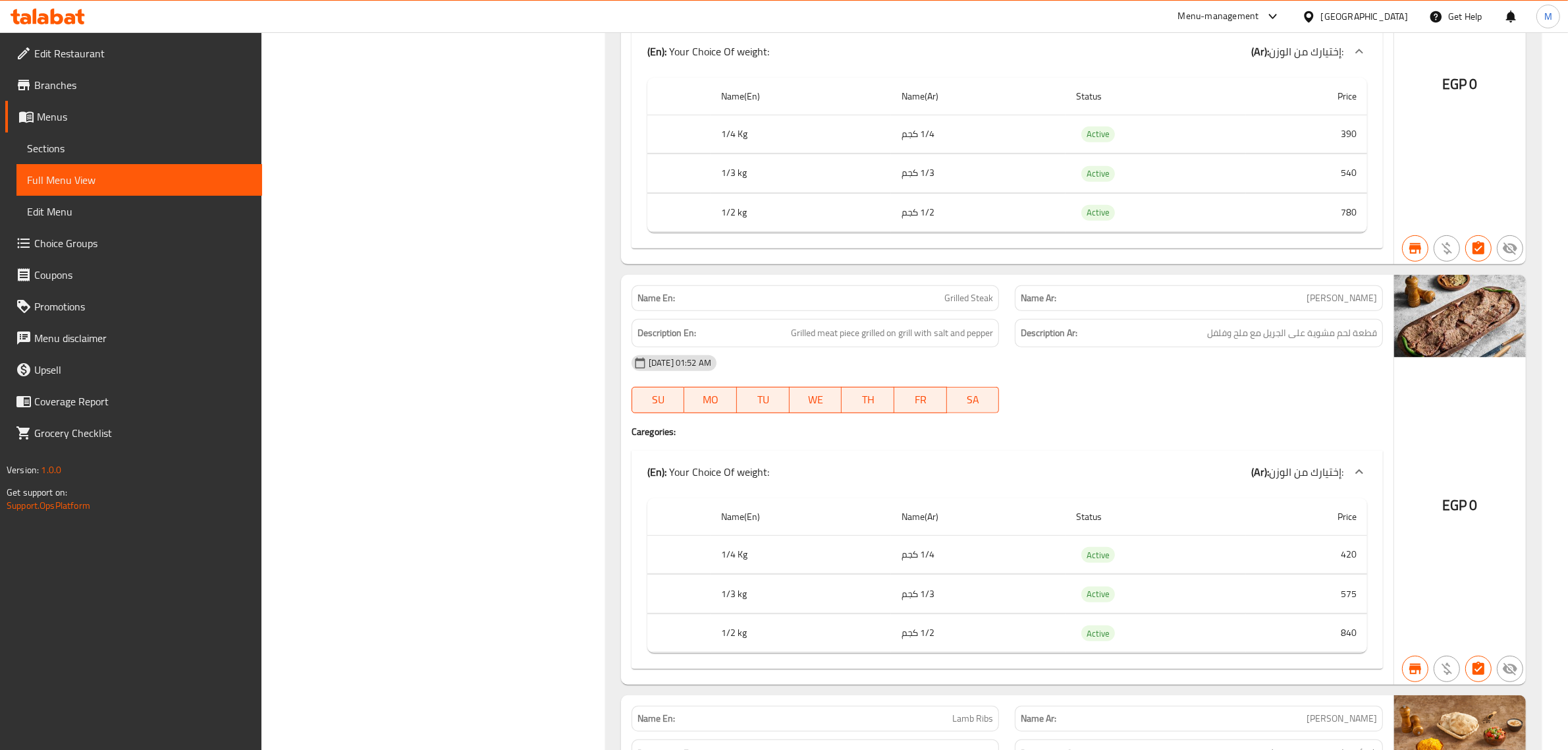
scroll to position [19654, 0]
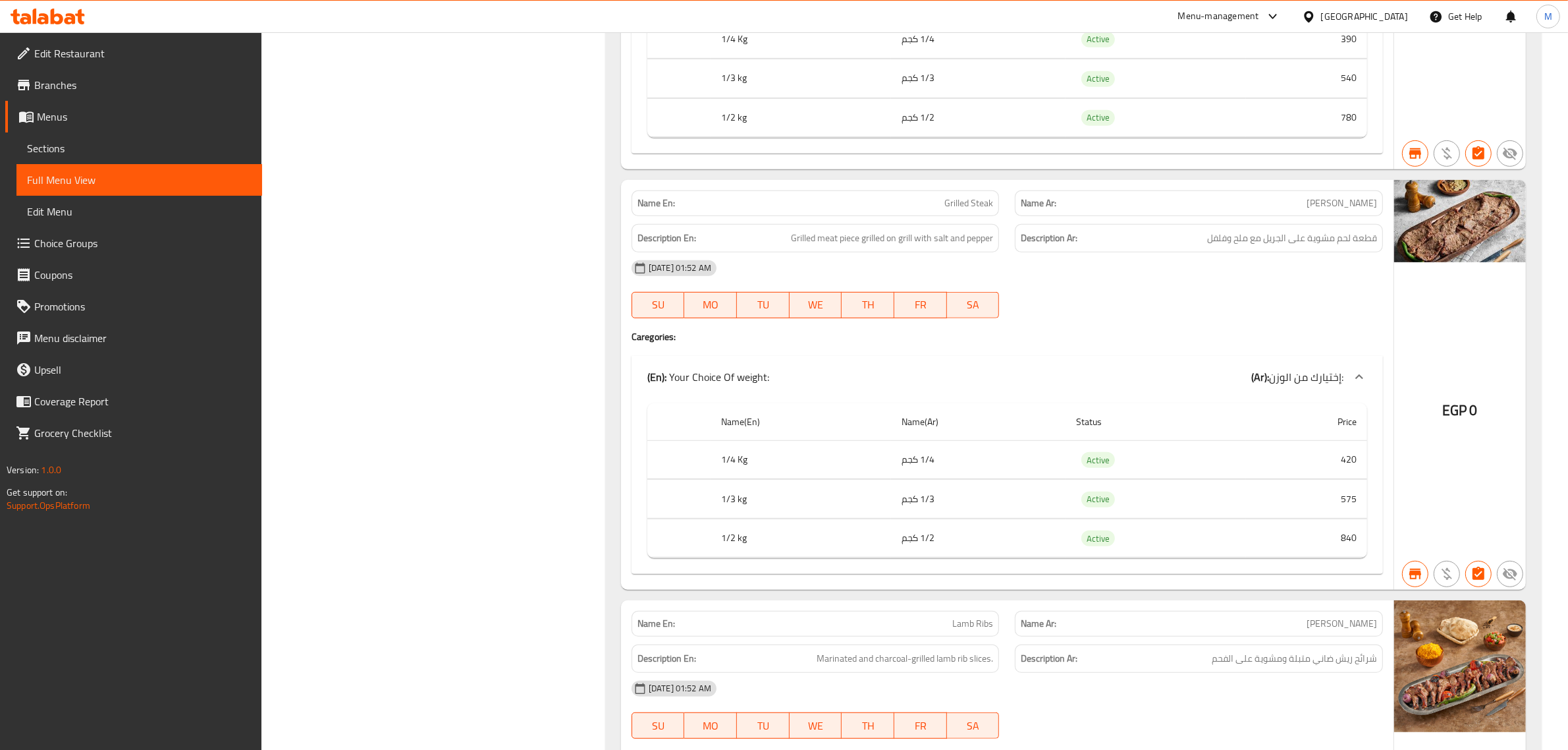
click at [1206, 440] on th "Status" at bounding box center [1156, 422] width 180 height 37
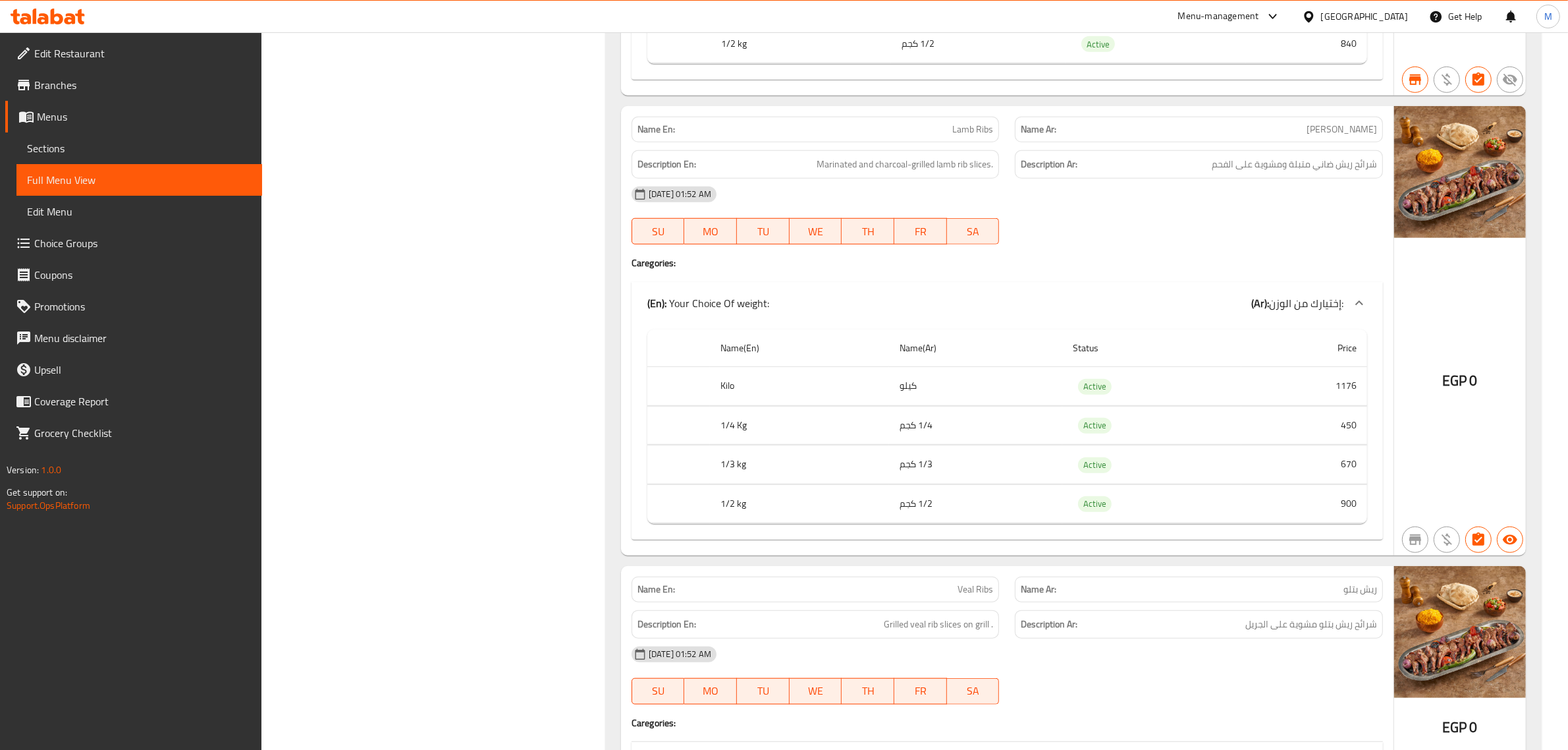
scroll to position [20231, 0]
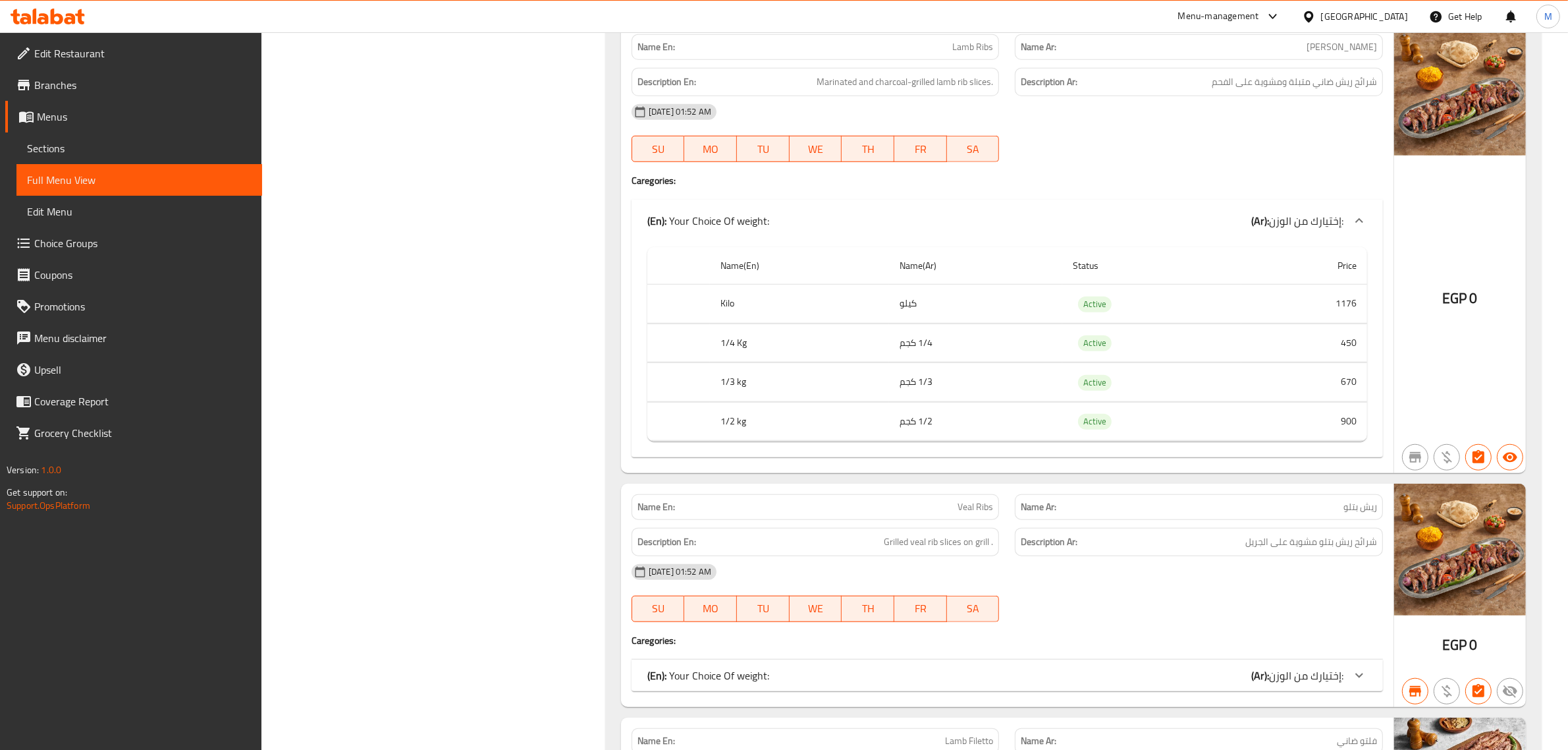
click at [983, 54] on span "Lamb Ribs" at bounding box center [973, 47] width 41 height 14
click at [1358, 54] on span "ريش ضاني" at bounding box center [1342, 47] width 70 height 14
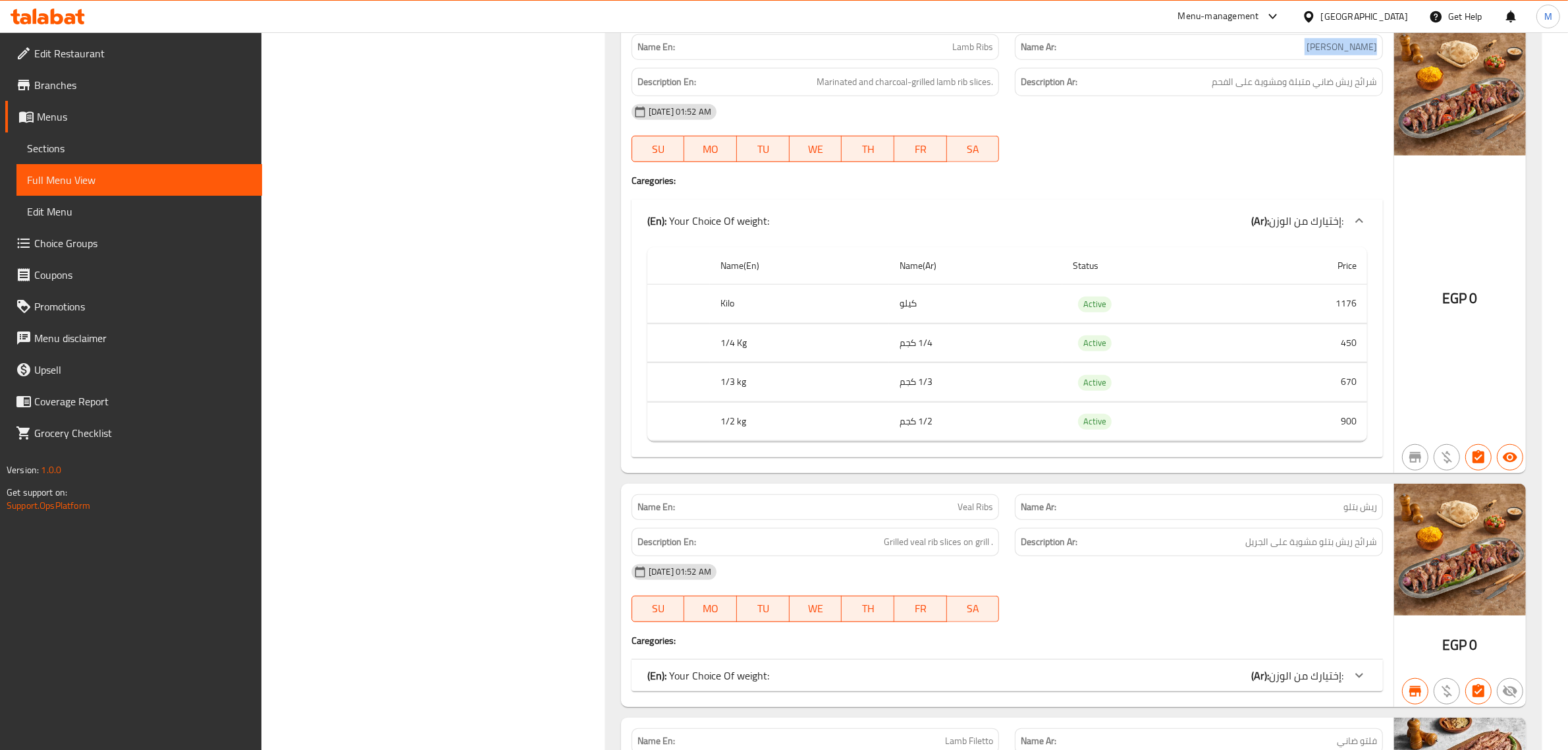
click at [1358, 54] on span "ريش ضاني" at bounding box center [1342, 47] width 70 height 14
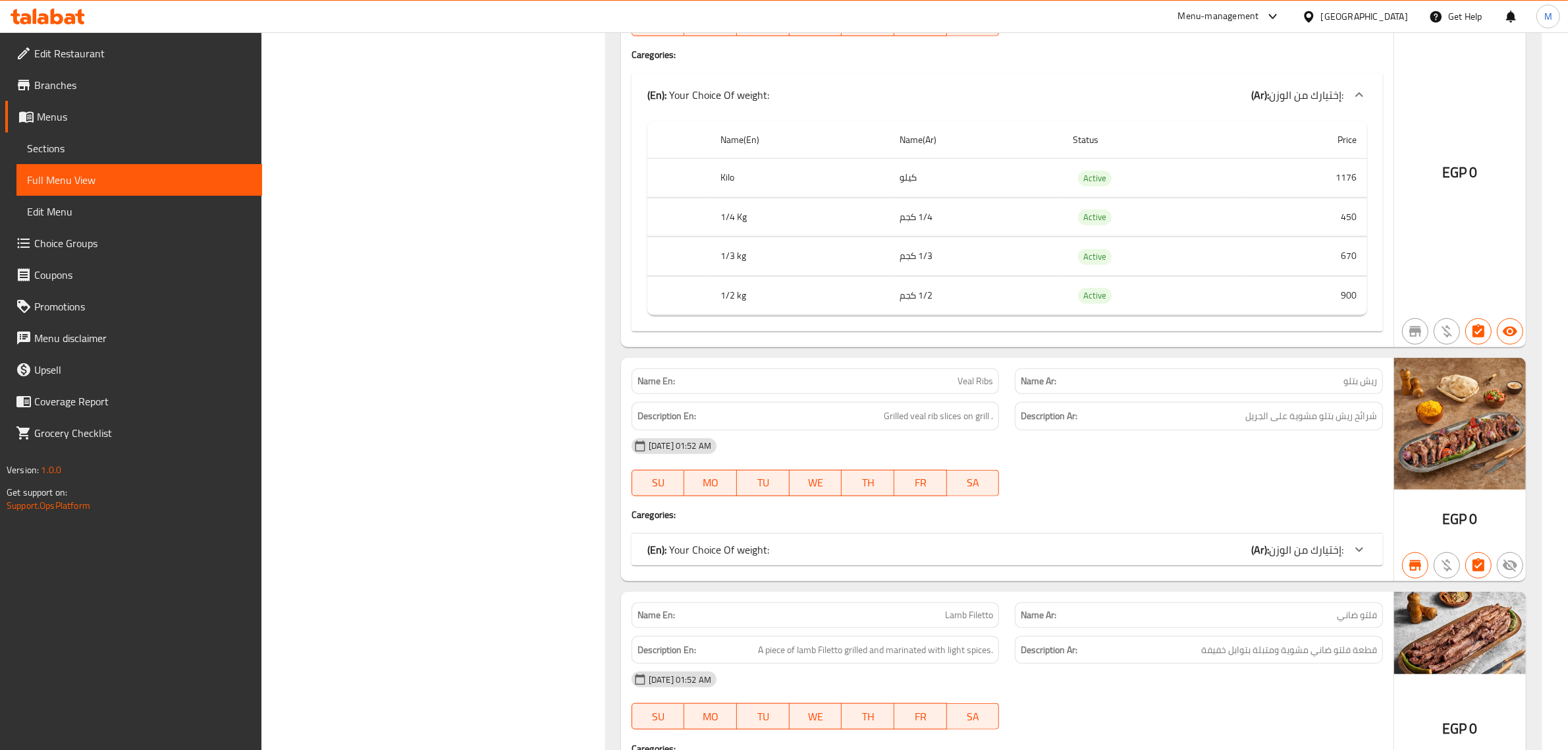
scroll to position [20560, 0]
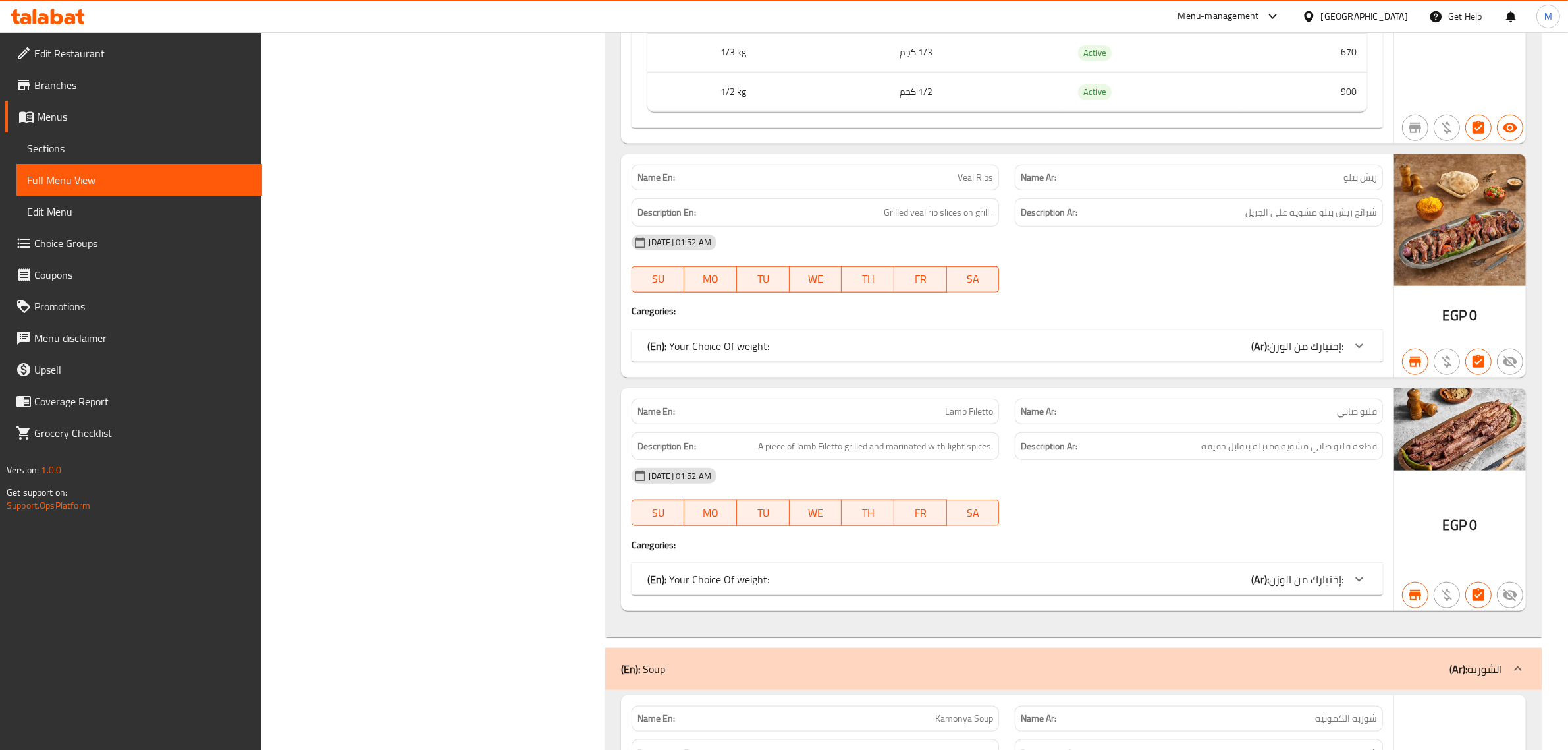
click at [1250, 361] on div "(En): Your Choice Of weight: (Ar): إختيارك من الوزن:" at bounding box center [1007, 346] width 751 height 32
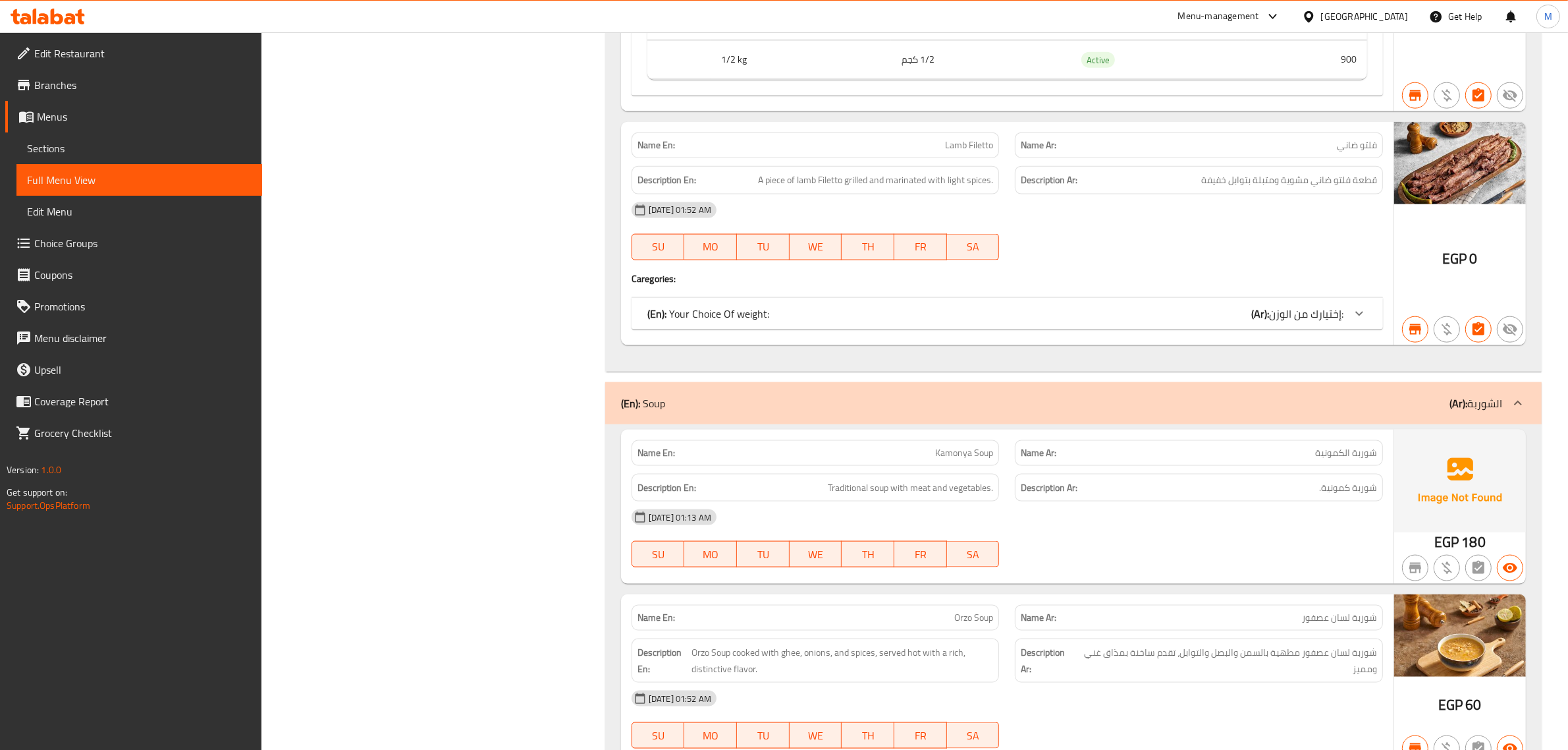
scroll to position [21054, 0]
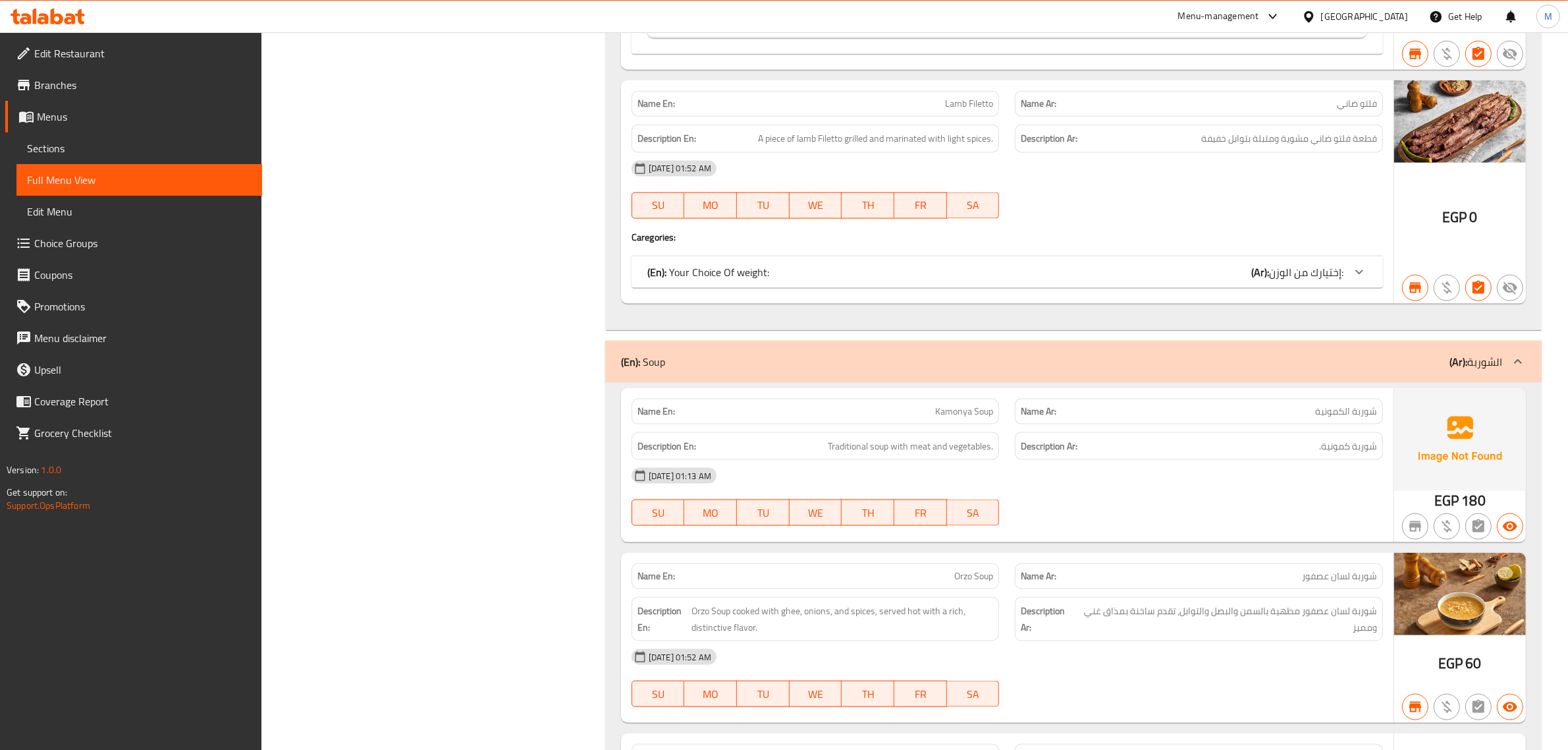
click at [1237, 280] on div "(En): Your Choice Of weight: (Ar): إختيارك من الوزن:" at bounding box center [995, 272] width 696 height 16
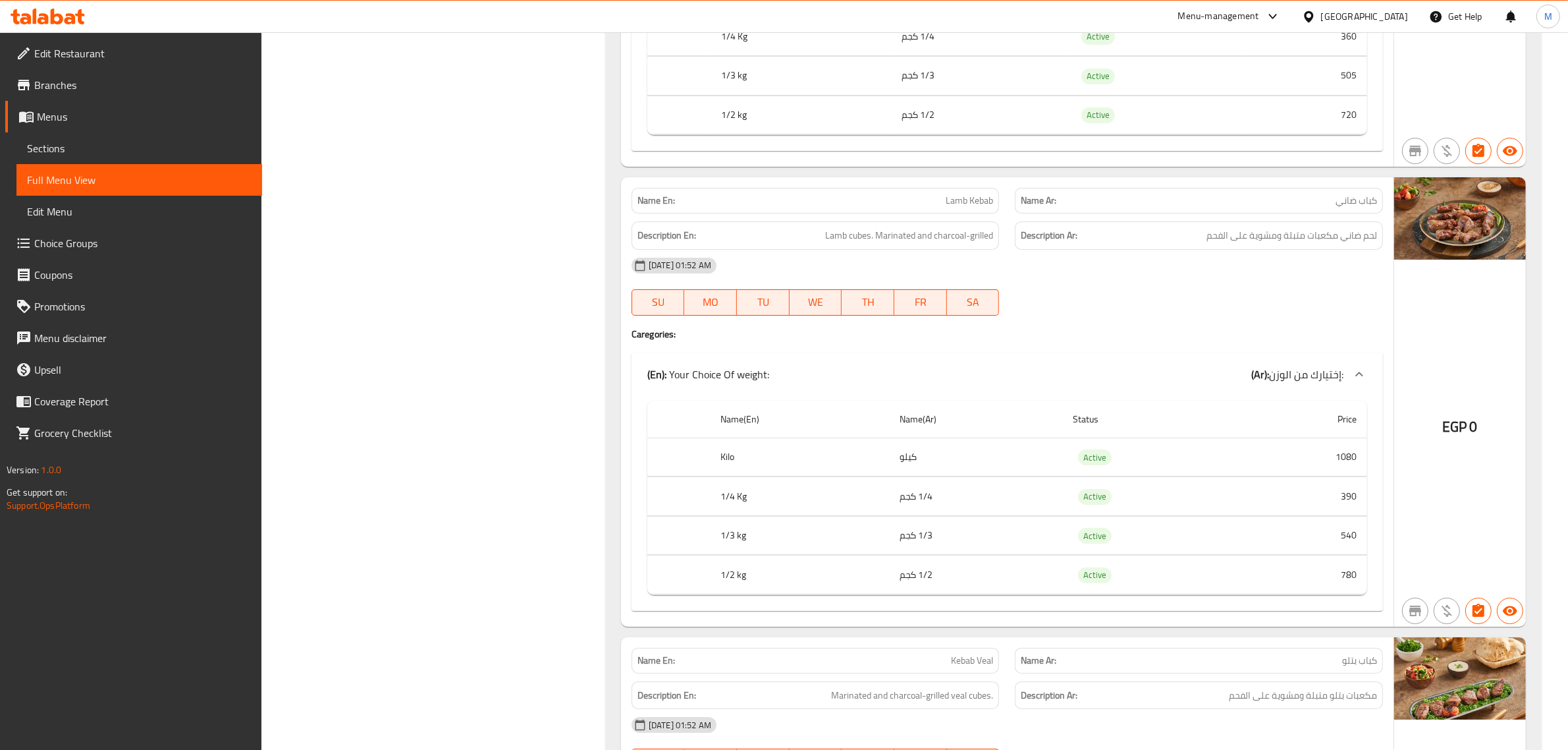
scroll to position [18748, 0]
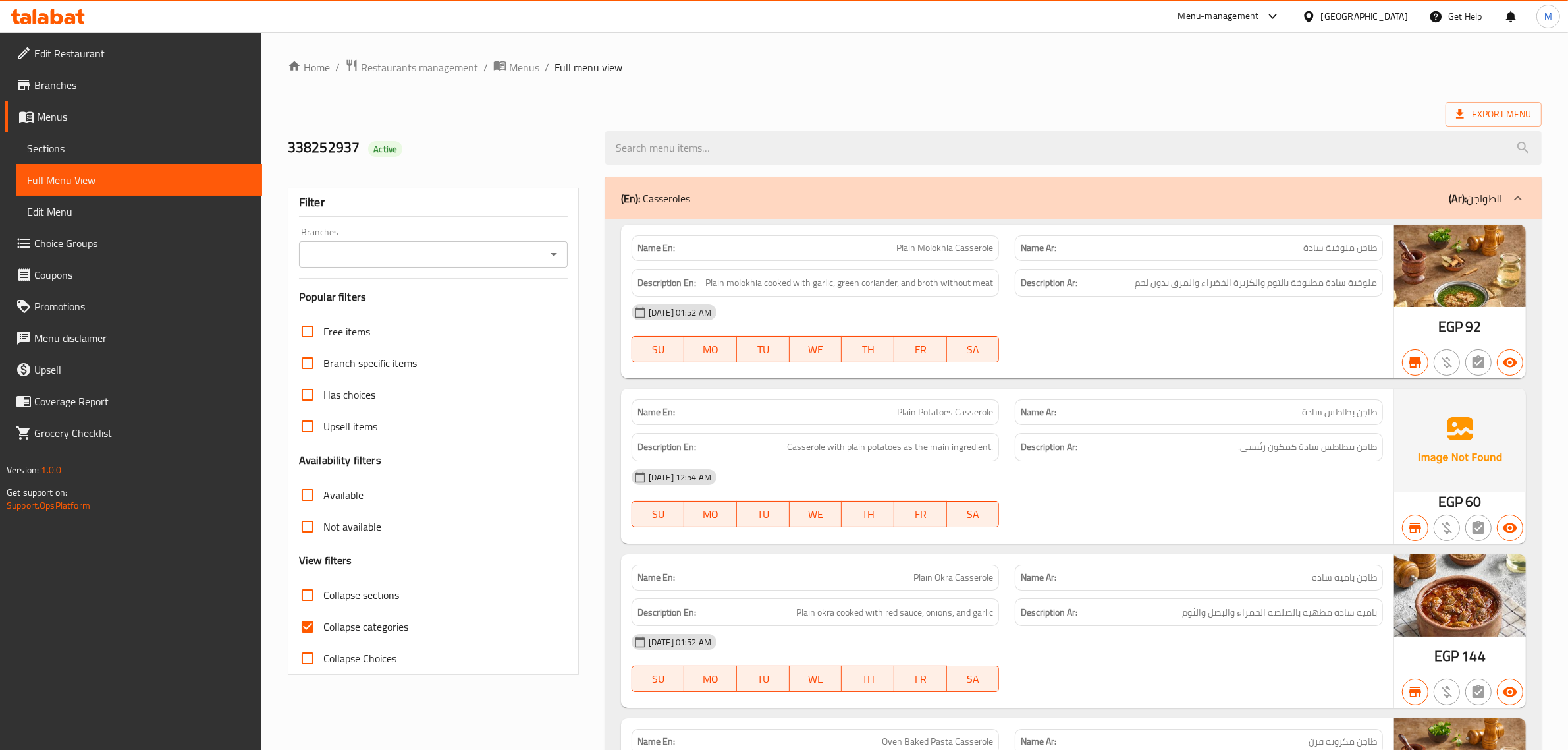
click at [509, 266] on div "Branches" at bounding box center [433, 254] width 269 height 27
click at [519, 251] on input "Branches" at bounding box center [422, 254] width 239 height 19
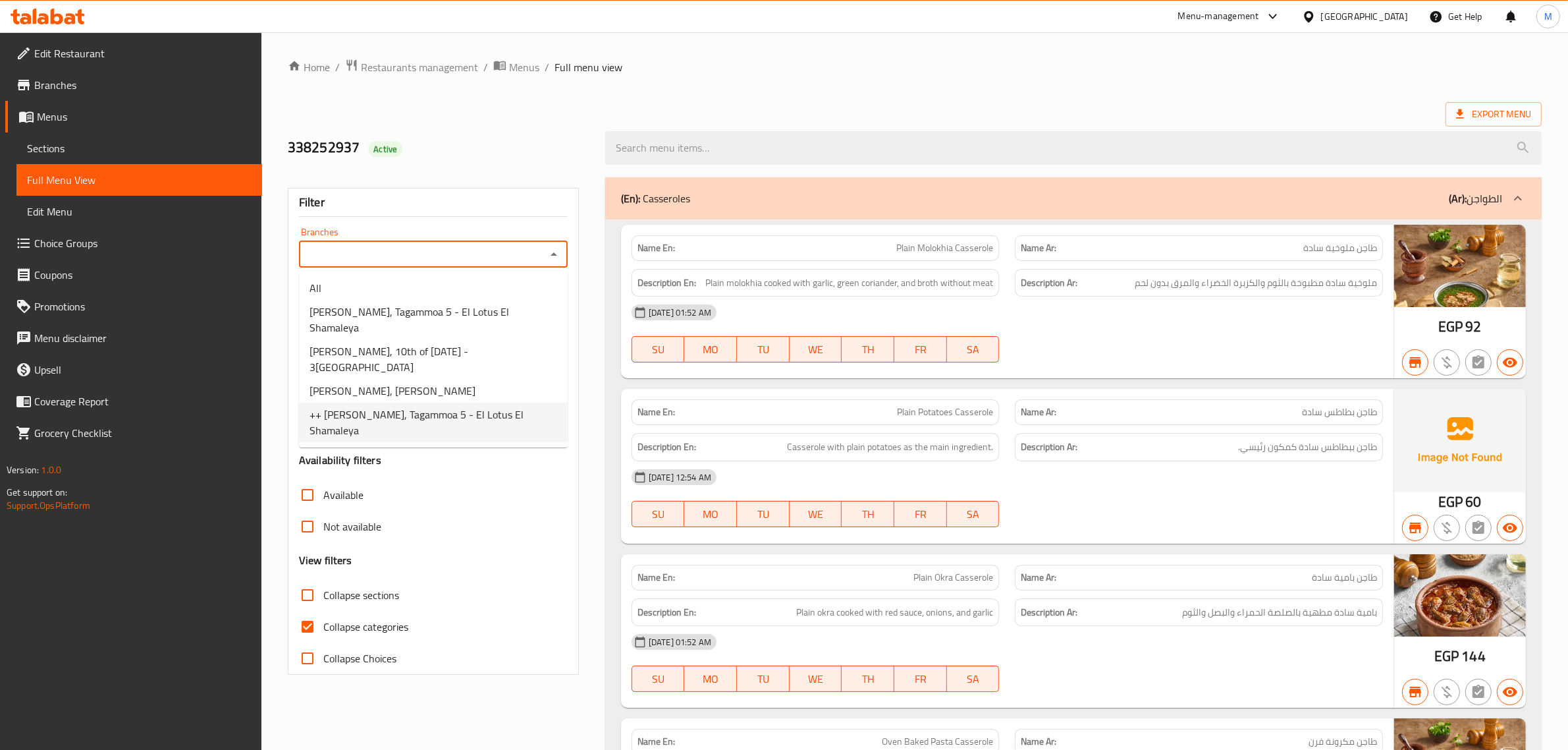
click at [363, 407] on span "++ [PERSON_NAME], Tagammoa 5 - El Lotus El Shamaleya" at bounding box center [433, 422] width 248 height 32
type input "++ [PERSON_NAME], Tagammoa 5 - El Lotus El Shamaleya"
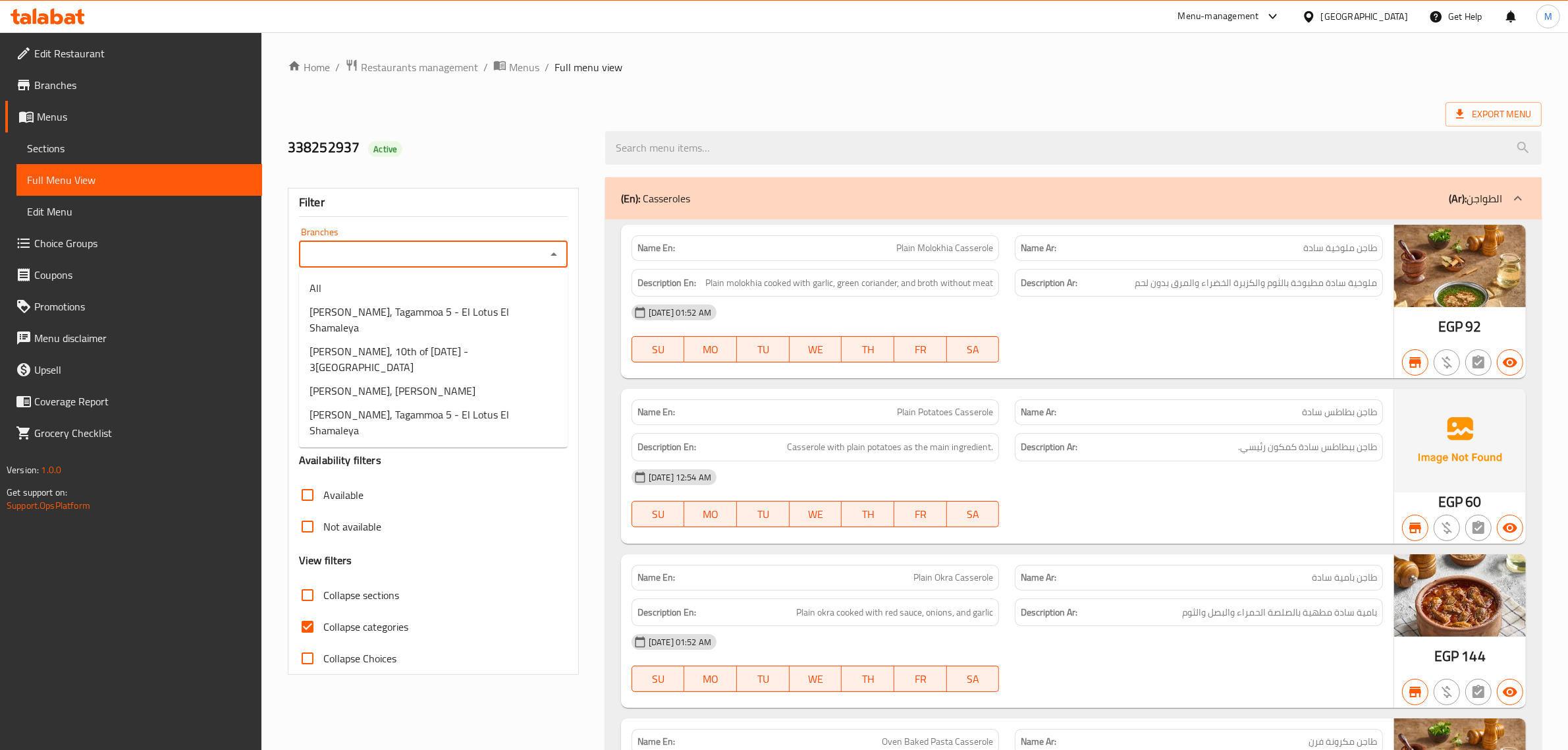
click at [526, 252] on input "Branches" at bounding box center [422, 254] width 239 height 19
click at [392, 407] on span "[PERSON_NAME], Tagammoa 5 - El Lotus El Shamaleya" at bounding box center [433, 422] width 248 height 32
type input "[PERSON_NAME], Tagammoa 5 - El Lotus El Shamaleya"
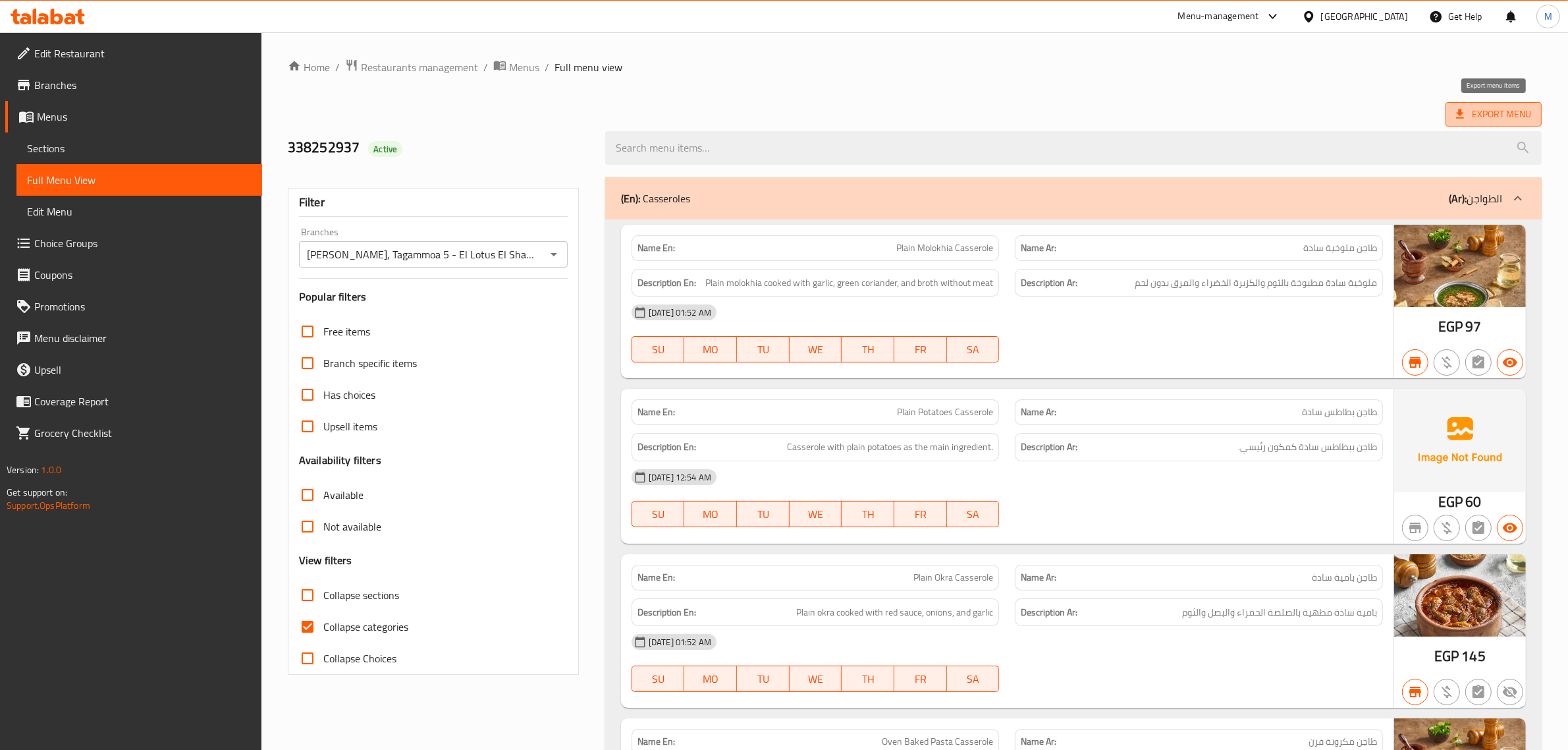
click at [1511, 106] on span "Export Menu" at bounding box center [1493, 114] width 75 height 17
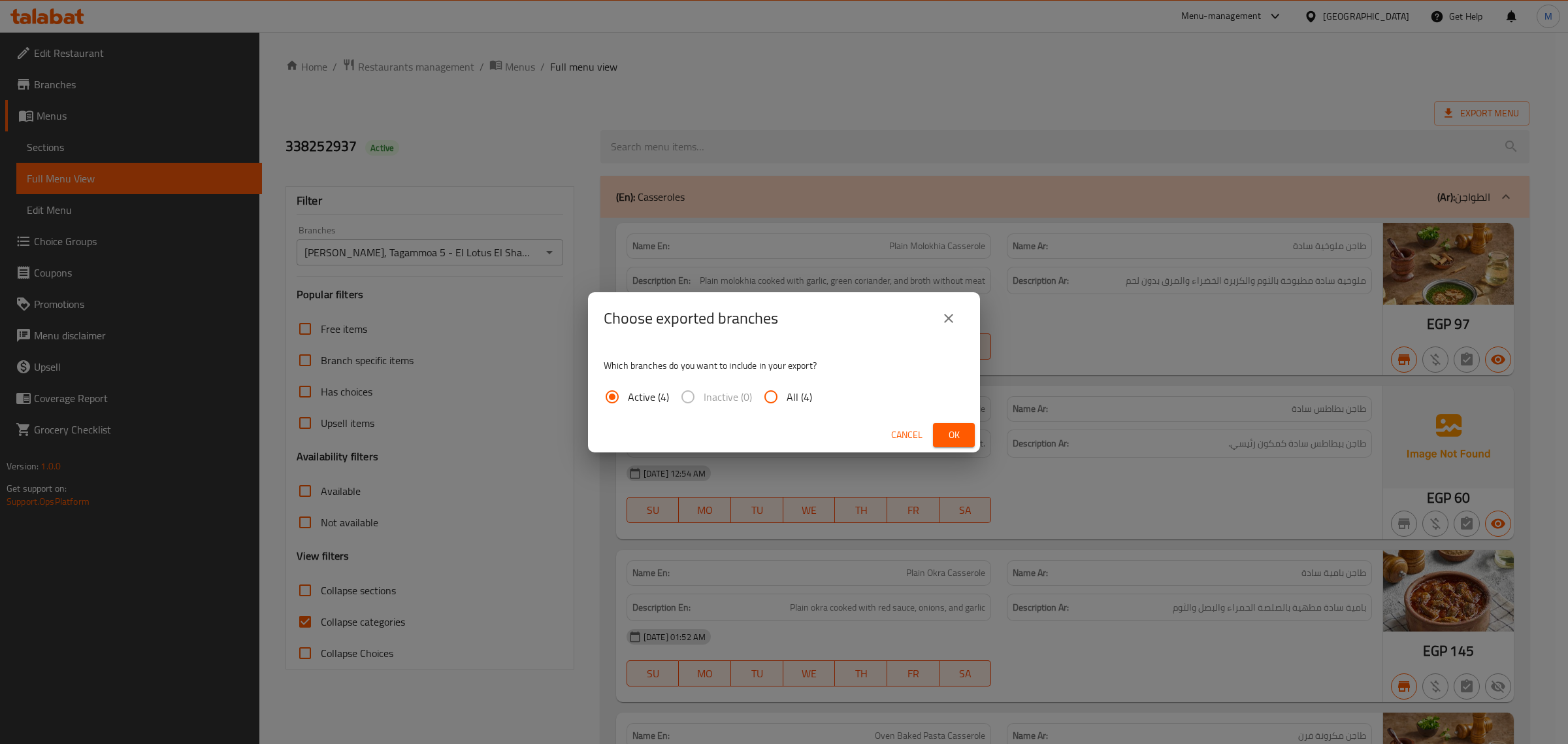
click at [943, 435] on span "Ok" at bounding box center [953, 435] width 21 height 16
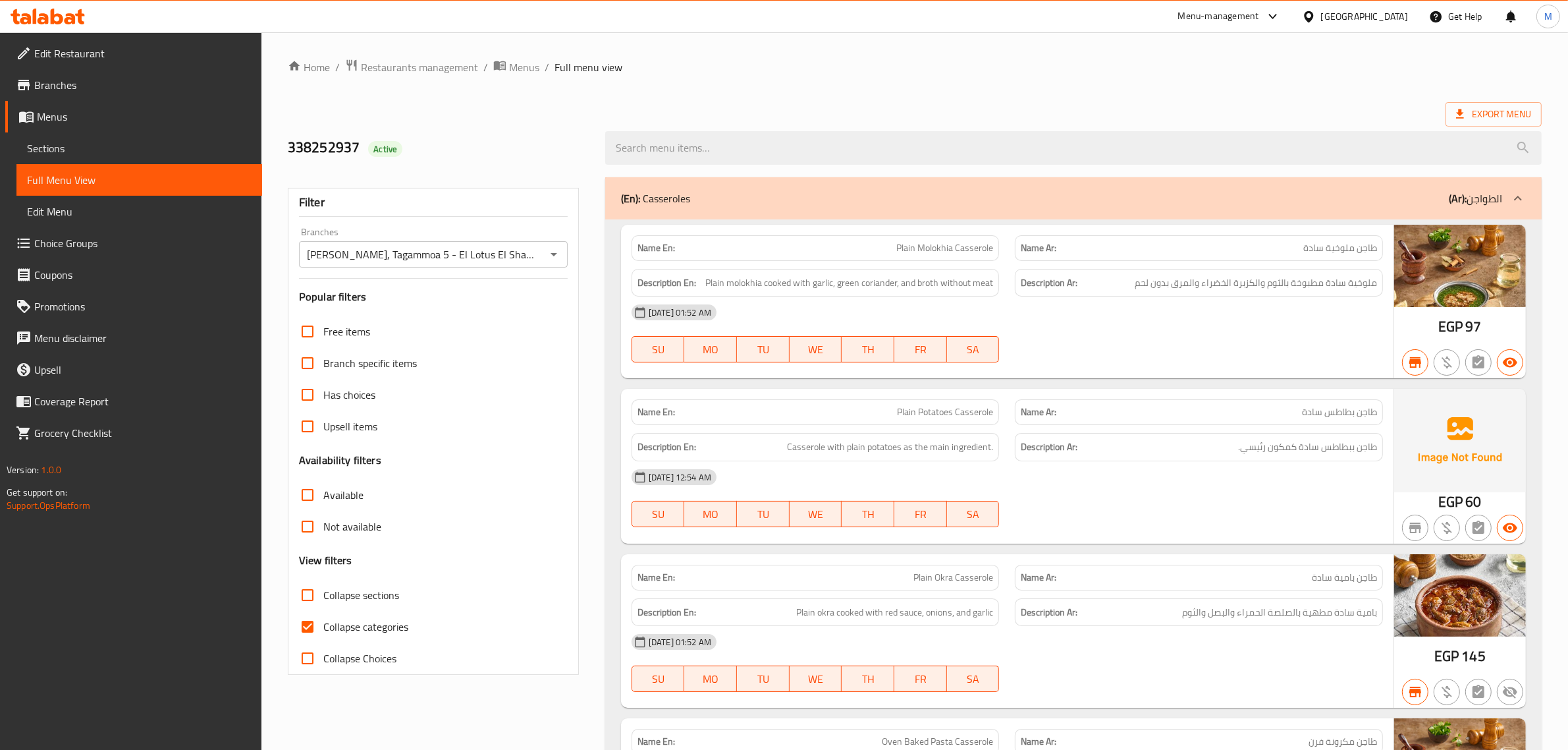
click at [377, 623] on span "Collapse categories" at bounding box center [366, 626] width 85 height 16
click at [323, 623] on input "Collapse categories" at bounding box center [307, 626] width 32 height 32
checkbox input "false"
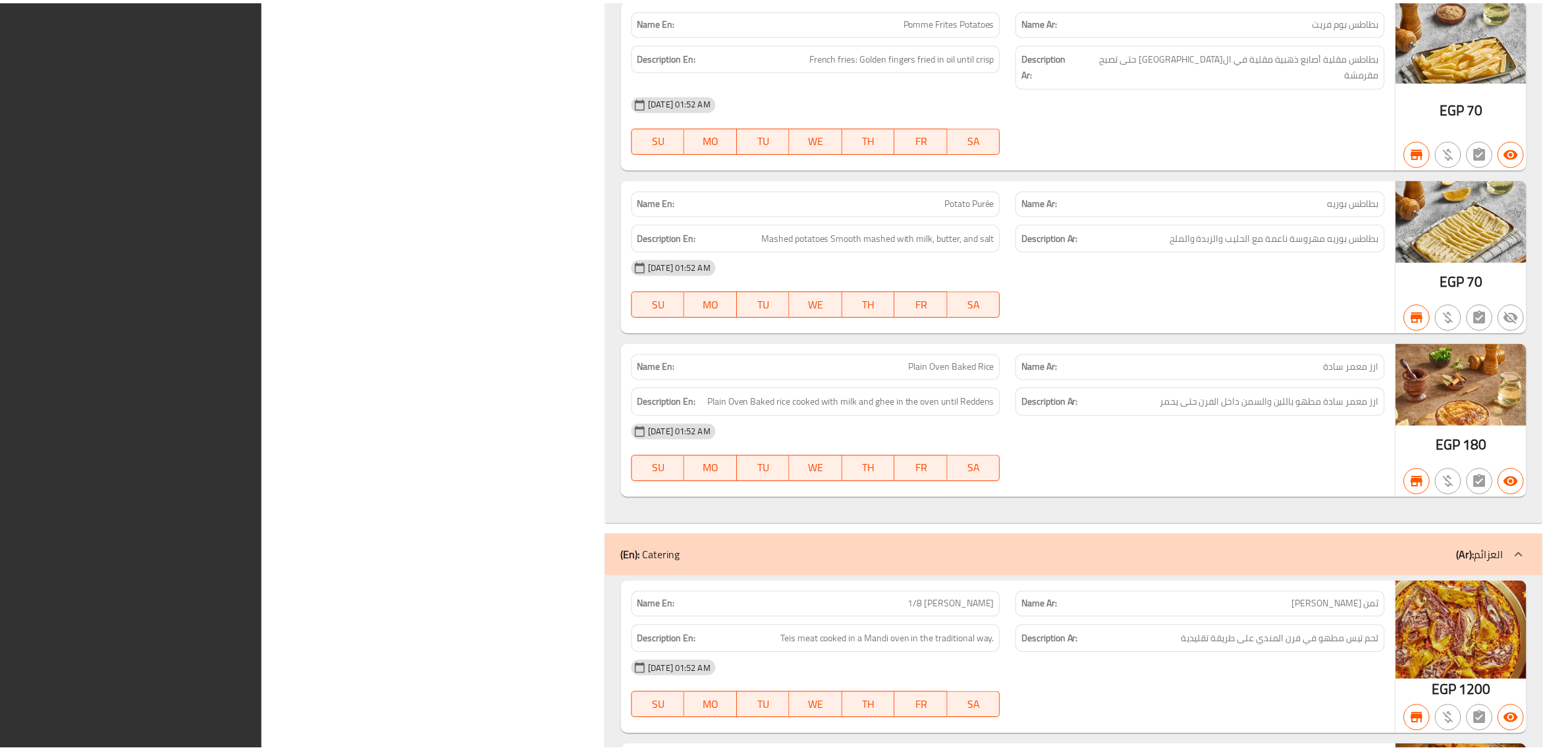
scroll to position [29581, 0]
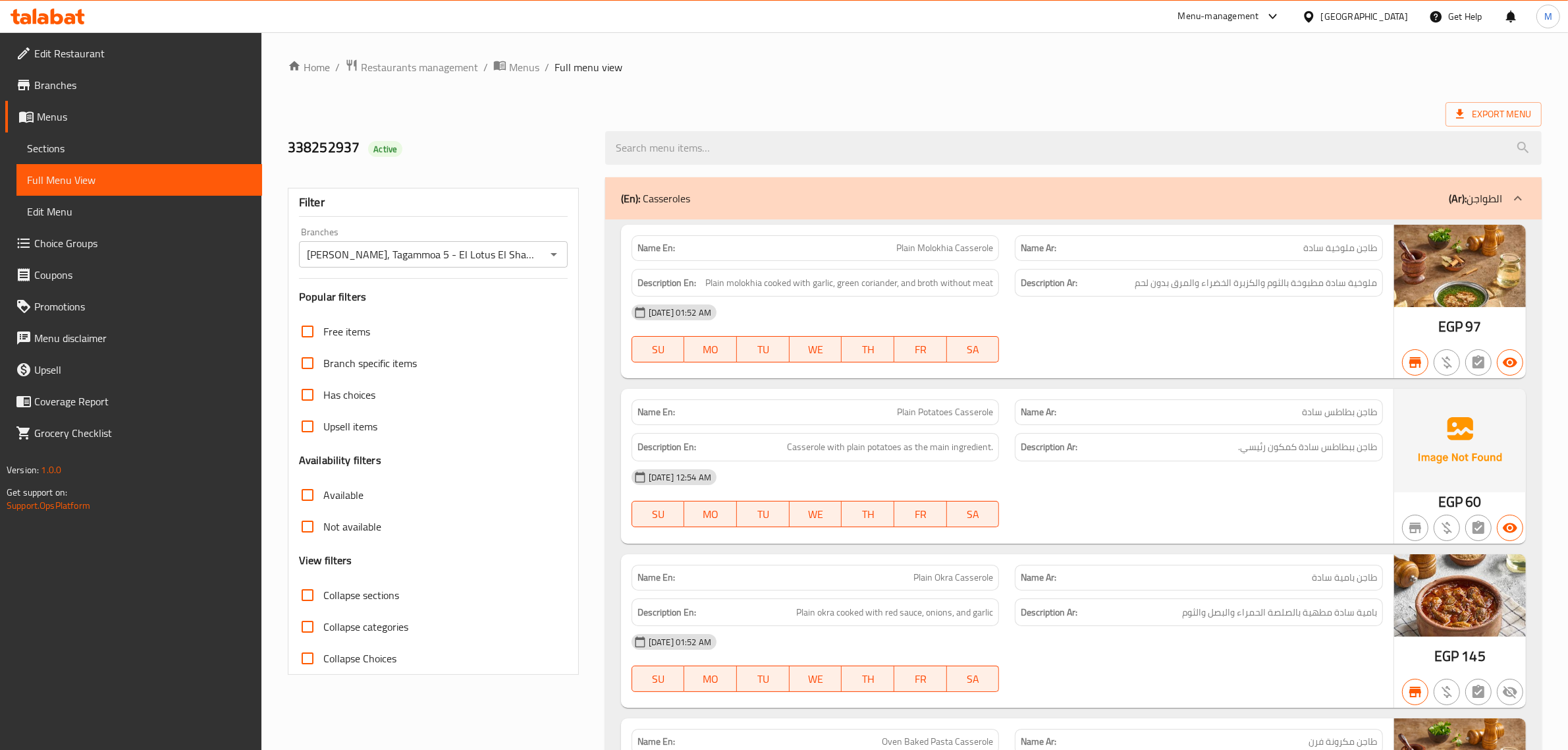
click at [432, 256] on input "Khaliha Mashawy, Tagammoa 5 - El Lotus El Shamaleya" at bounding box center [422, 254] width 239 height 19
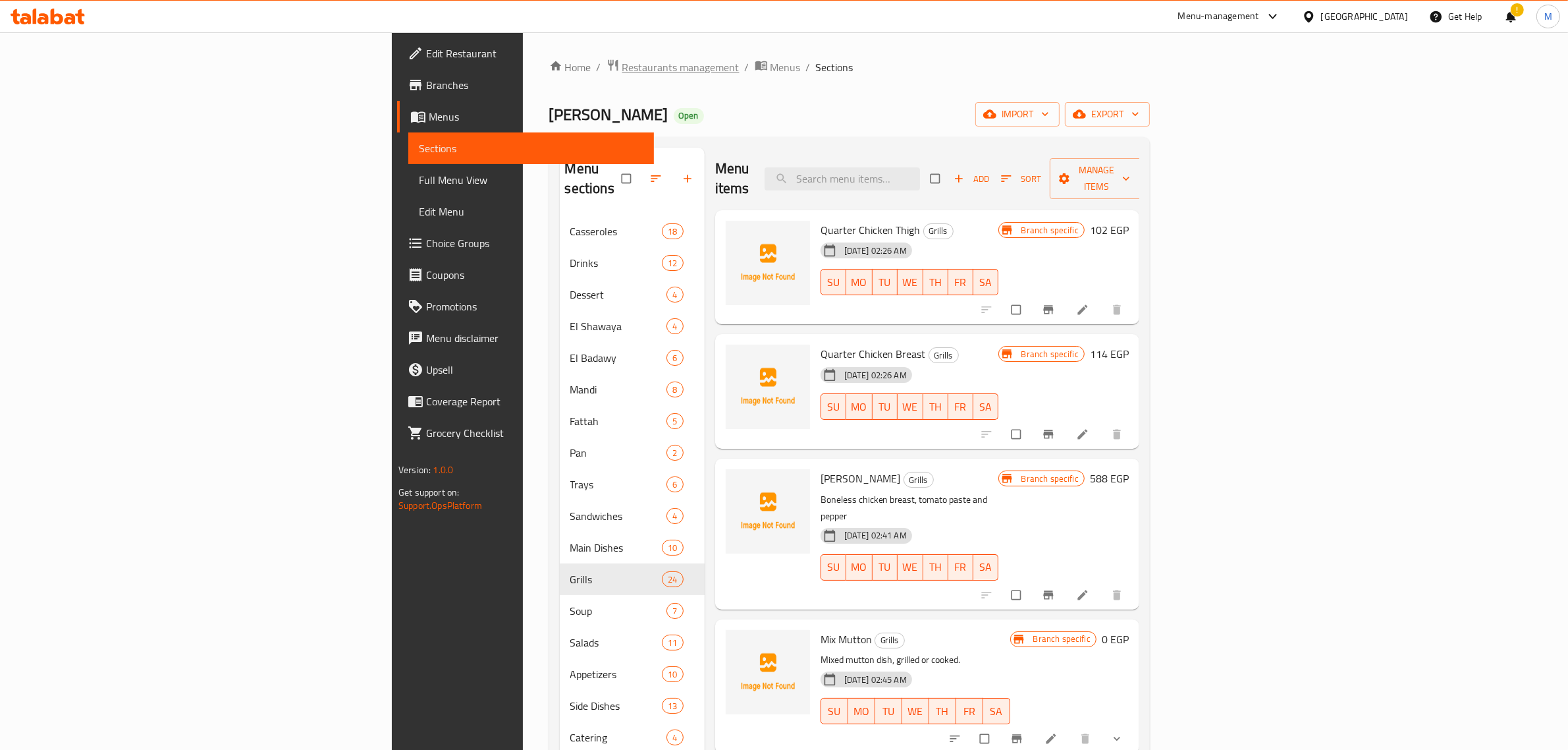
scroll to position [1, 0]
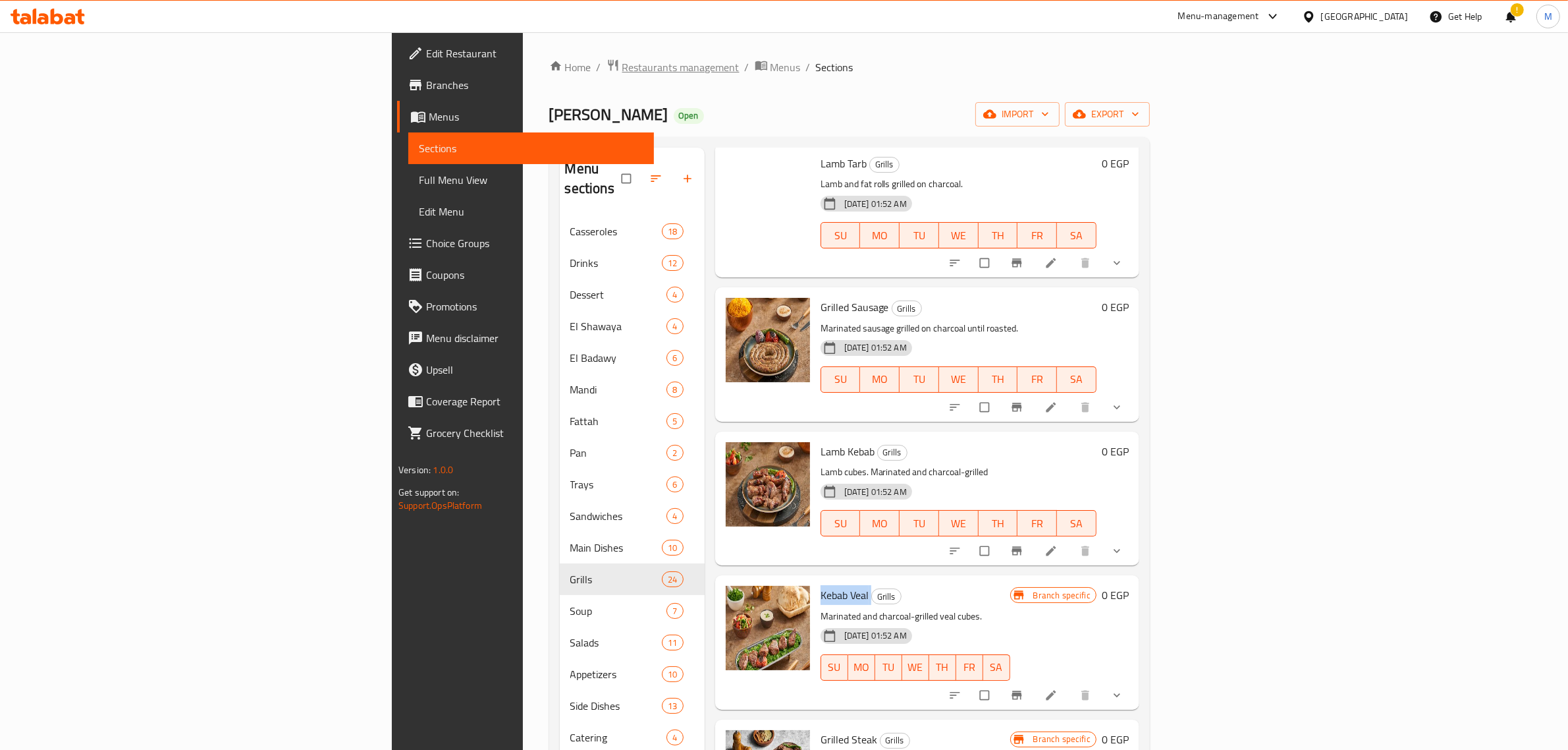
click at [623, 70] on span "Restaurants management" at bounding box center [681, 68] width 117 height 16
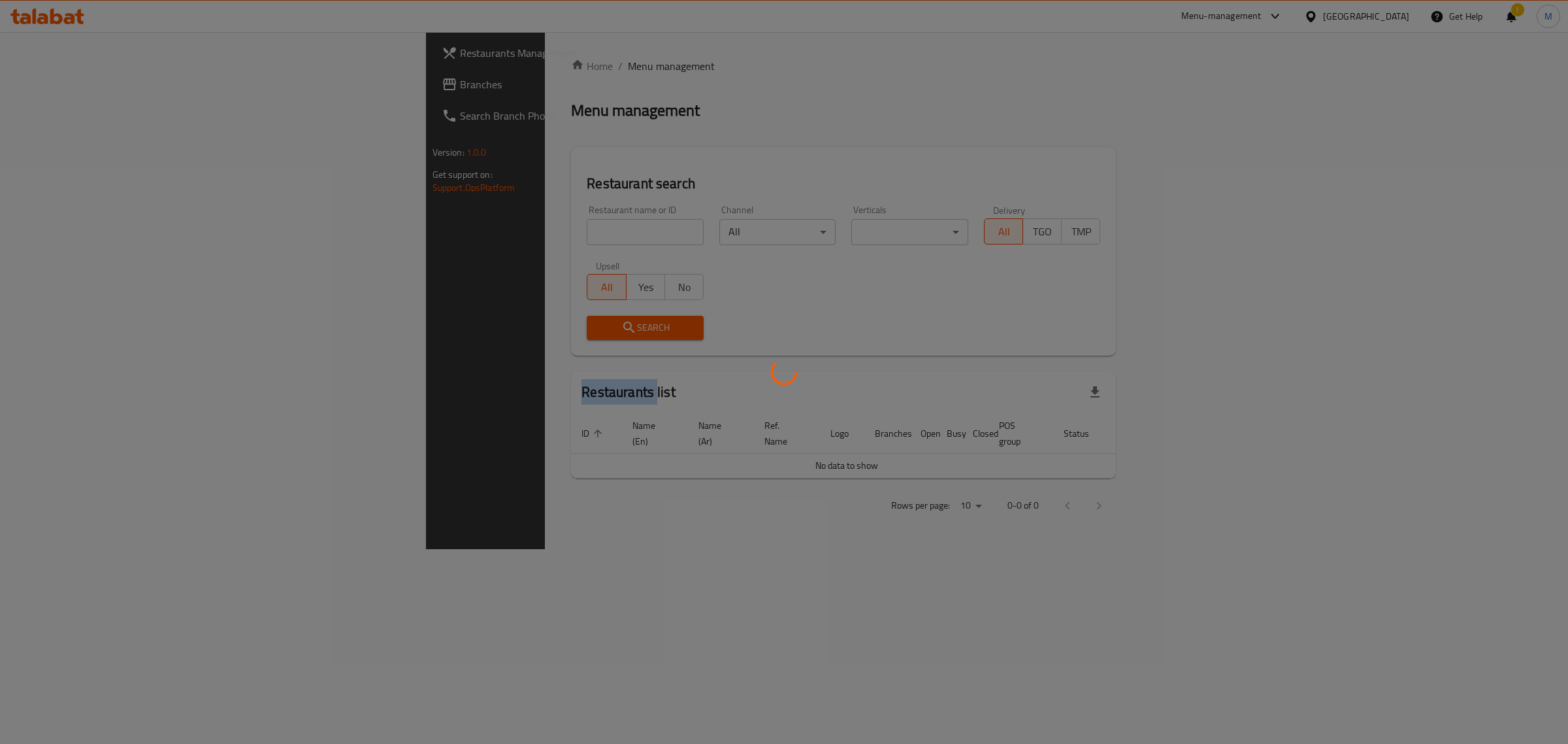
click at [446, 68] on div at bounding box center [784, 372] width 1568 height 744
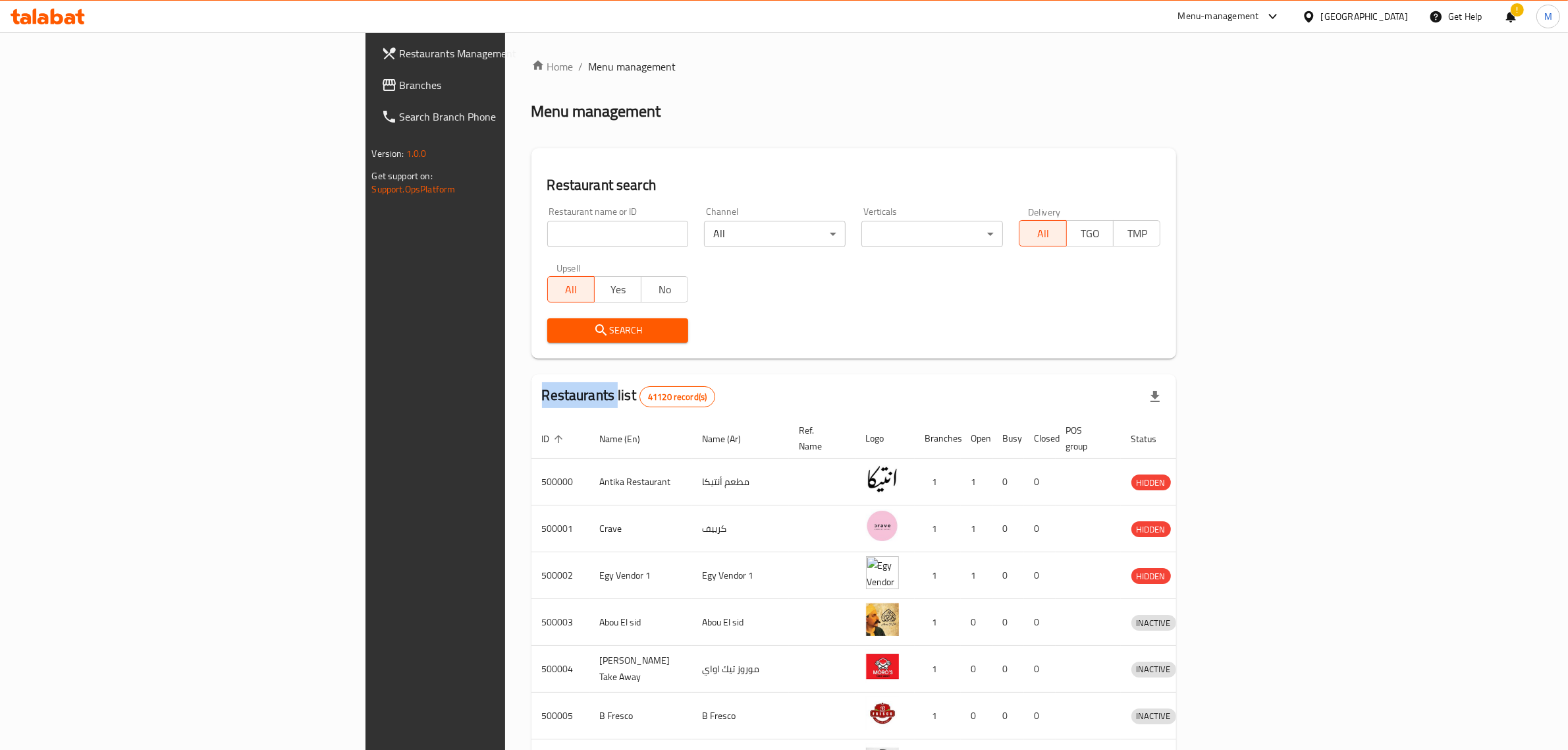
click at [400, 78] on span "Branches" at bounding box center [509, 85] width 218 height 16
drag, startPoint x: 71, startPoint y: 78, endPoint x: 80, endPoint y: 73, distance: 10.3
click at [400, 77] on span "Branches" at bounding box center [509, 85] width 218 height 16
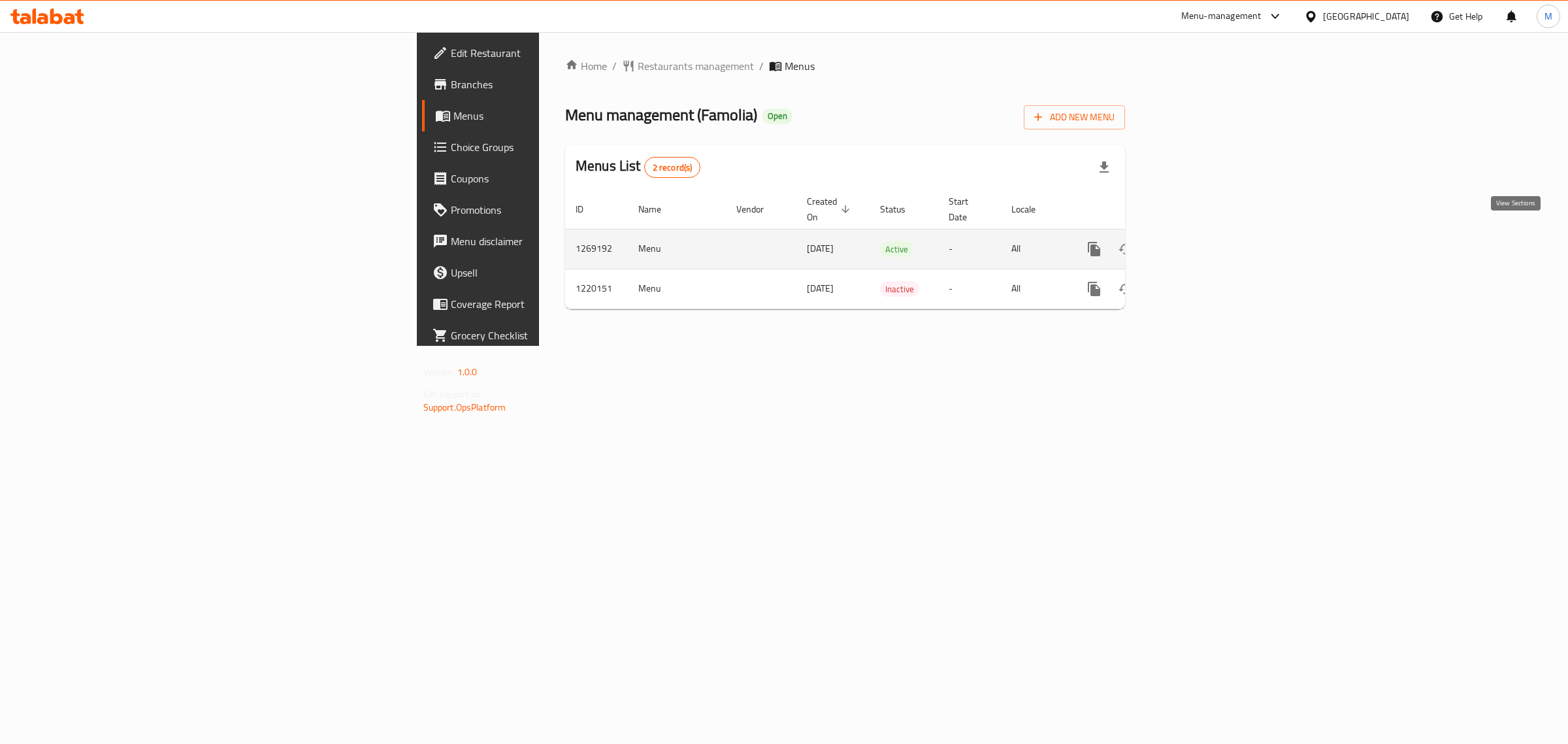
click at [1196, 241] on icon "enhanced table" at bounding box center [1188, 249] width 16 height 16
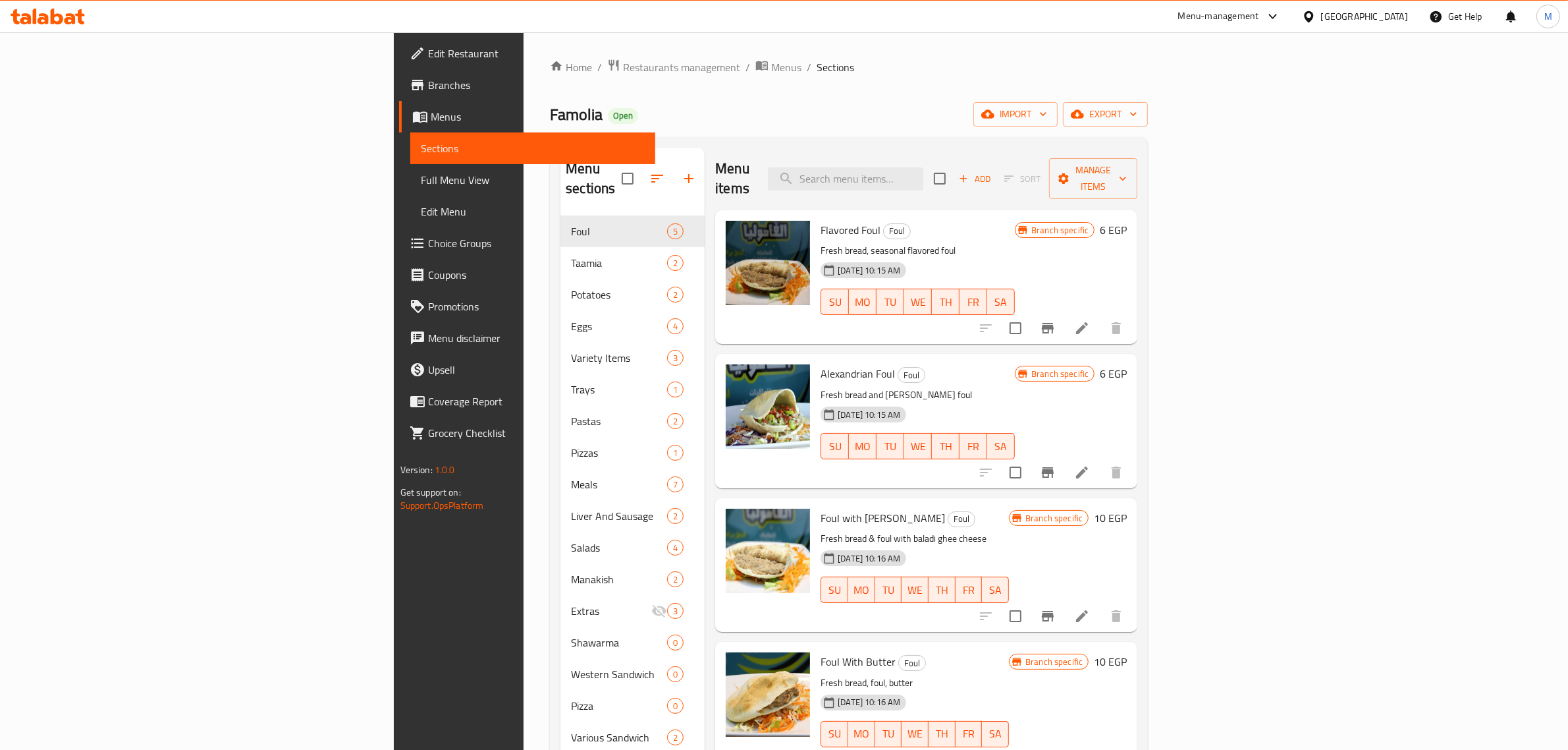
click at [788, 147] on div "Menu sections Foul 5 Taamia 2 Potatoes 2 Eggs 4 Variety Items 3 Trays 1 Pastas …" at bounding box center [849, 522] width 598 height 771
click at [1056, 320] on icon "Branch-specific-item" at bounding box center [1048, 328] width 16 height 16
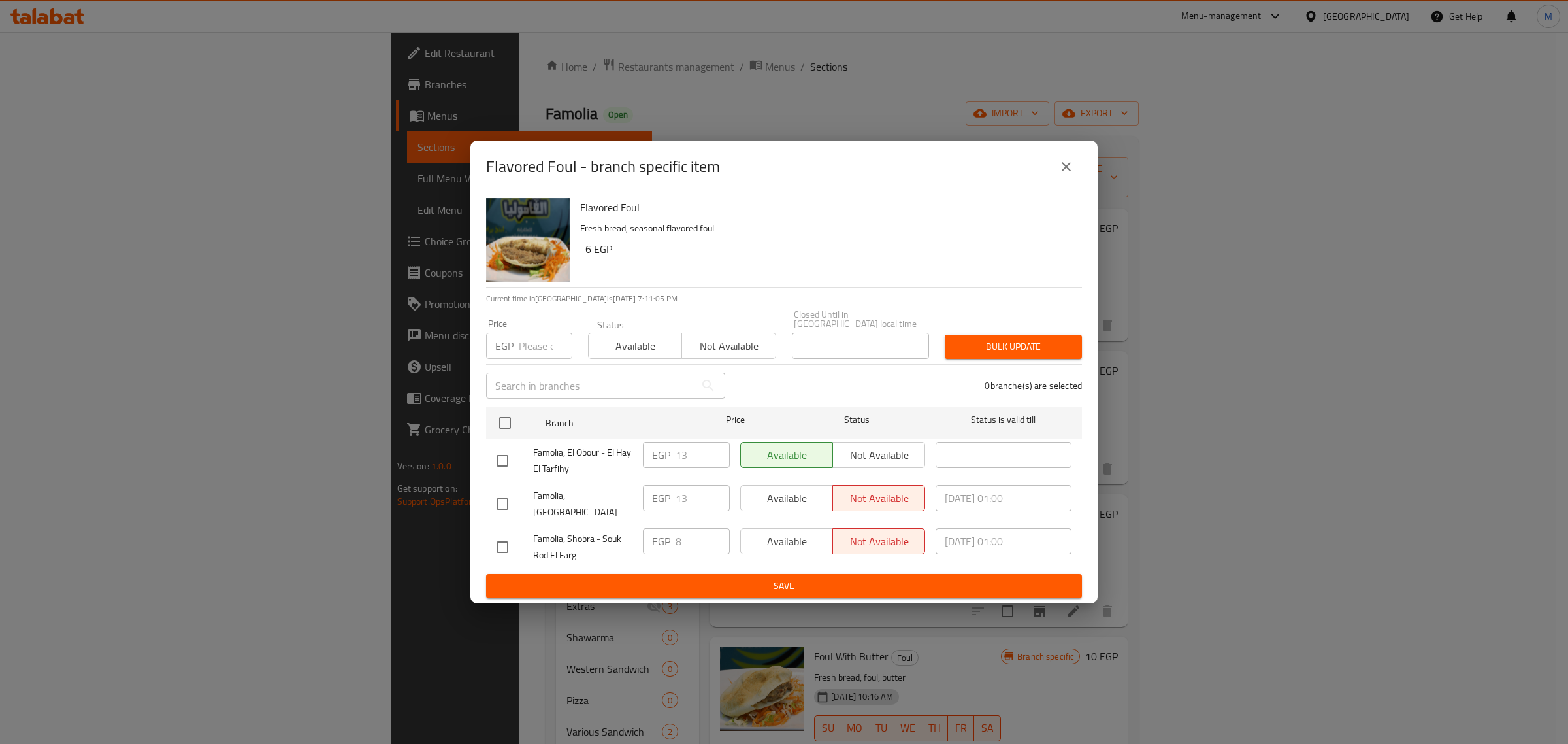
click at [1075, 177] on button "close" at bounding box center [1066, 167] width 31 height 31
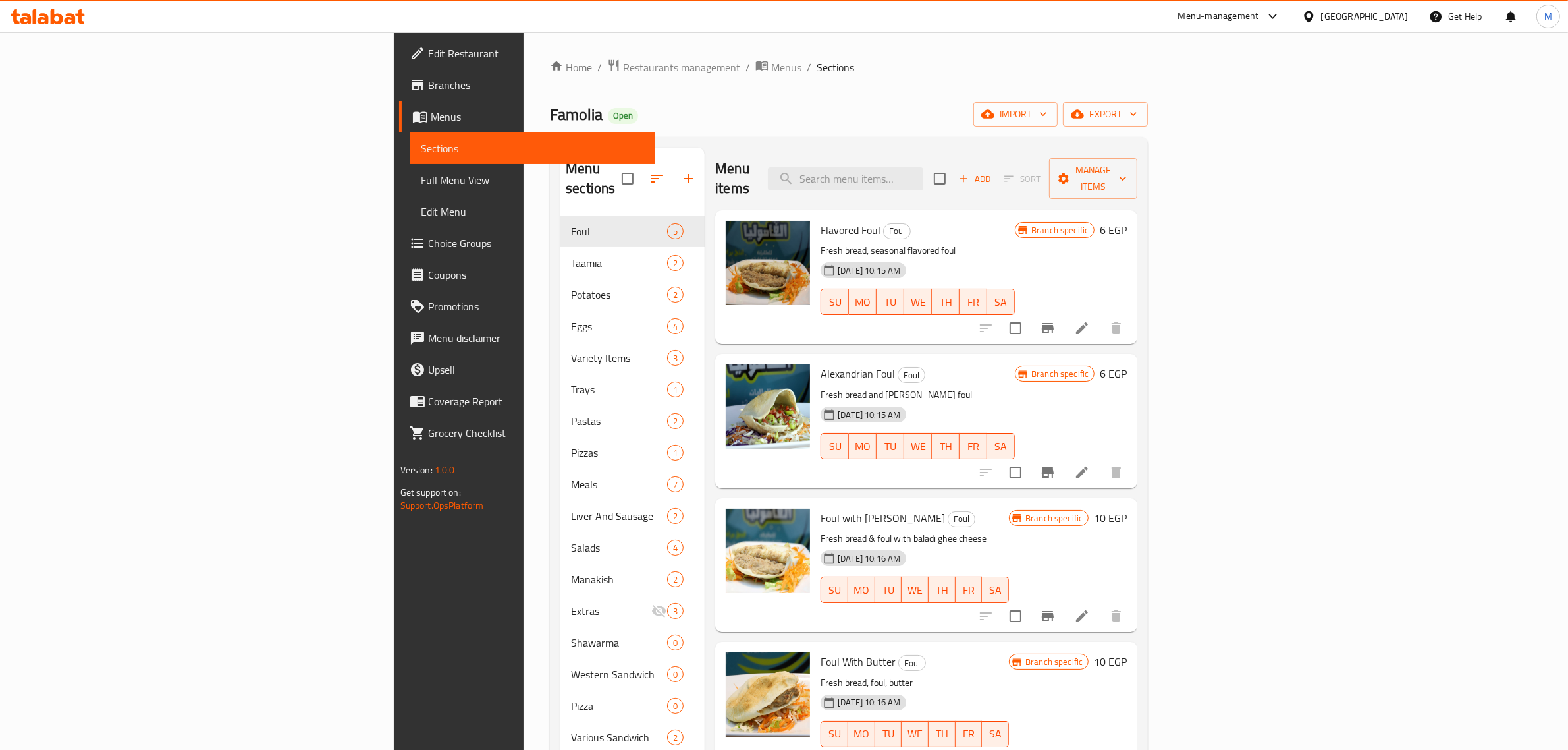
drag, startPoint x: 1080, startPoint y: 126, endPoint x: 1009, endPoint y: 116, distance: 71.7
click at [1078, 126] on div "Famolia Open import export" at bounding box center [849, 114] width 598 height 24
click at [771, 70] on span "Menus" at bounding box center [787, 68] width 30 height 16
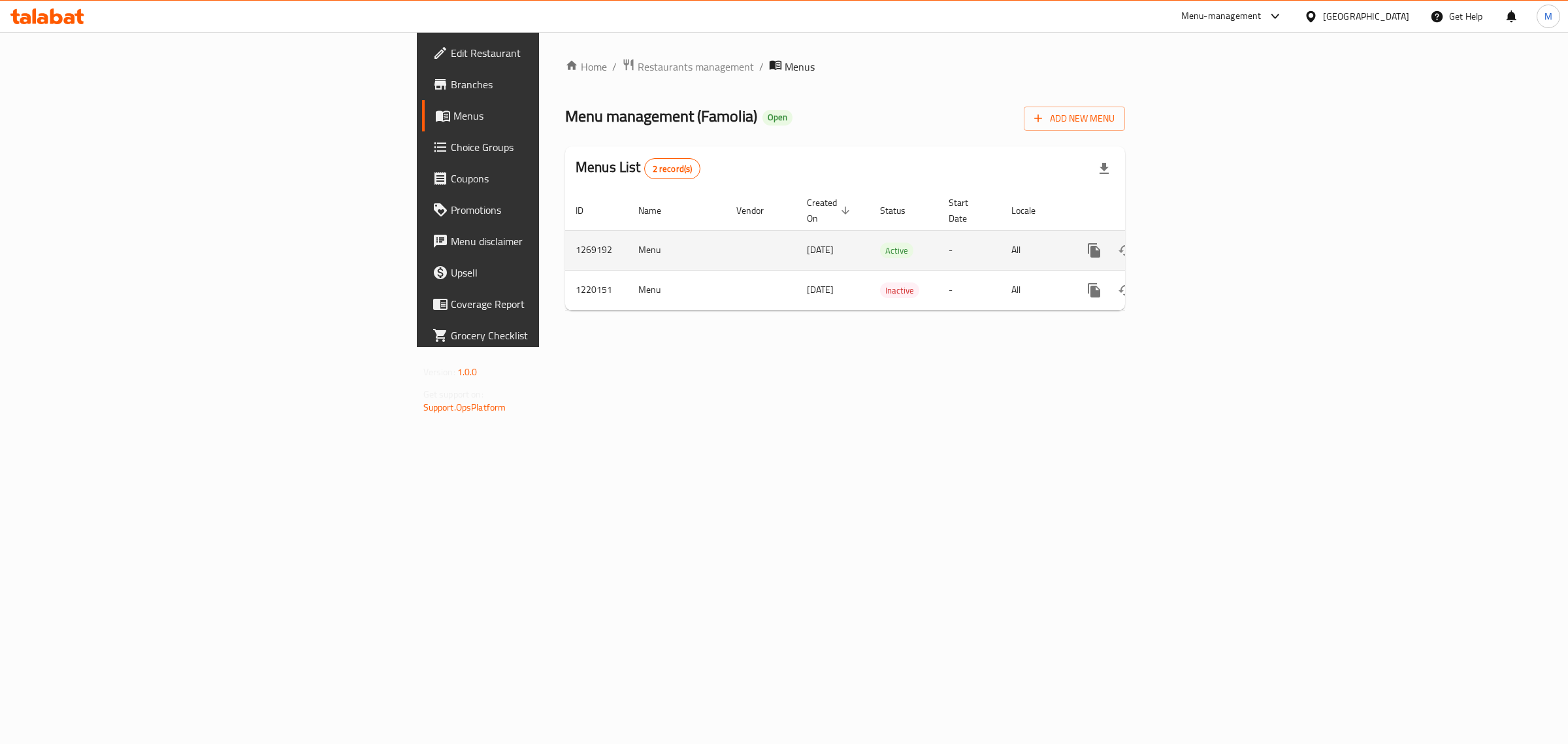
click at [628, 235] on td "Menu" at bounding box center [677, 250] width 98 height 40
click at [628, 234] on td "Menu" at bounding box center [677, 250] width 98 height 40
copy td "Menu"
click at [565, 230] on td "1269192" at bounding box center [596, 250] width 63 height 40
click at [565, 232] on td "1269192" at bounding box center [596, 250] width 63 height 40
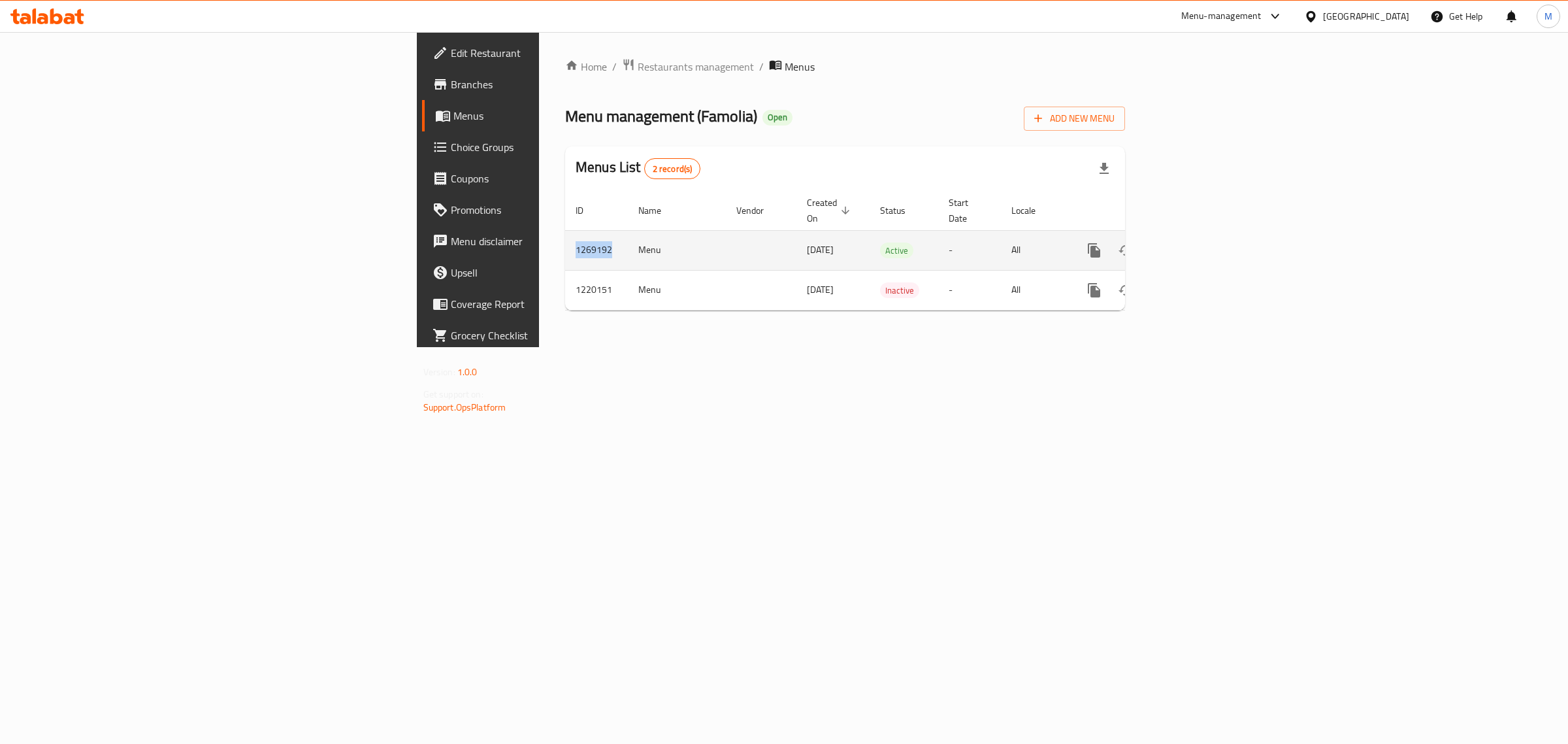
click at [565, 232] on td "1269192" at bounding box center [596, 250] width 63 height 40
copy td "1269192"
click at [1196, 242] on icon "enhanced table" at bounding box center [1188, 250] width 16 height 16
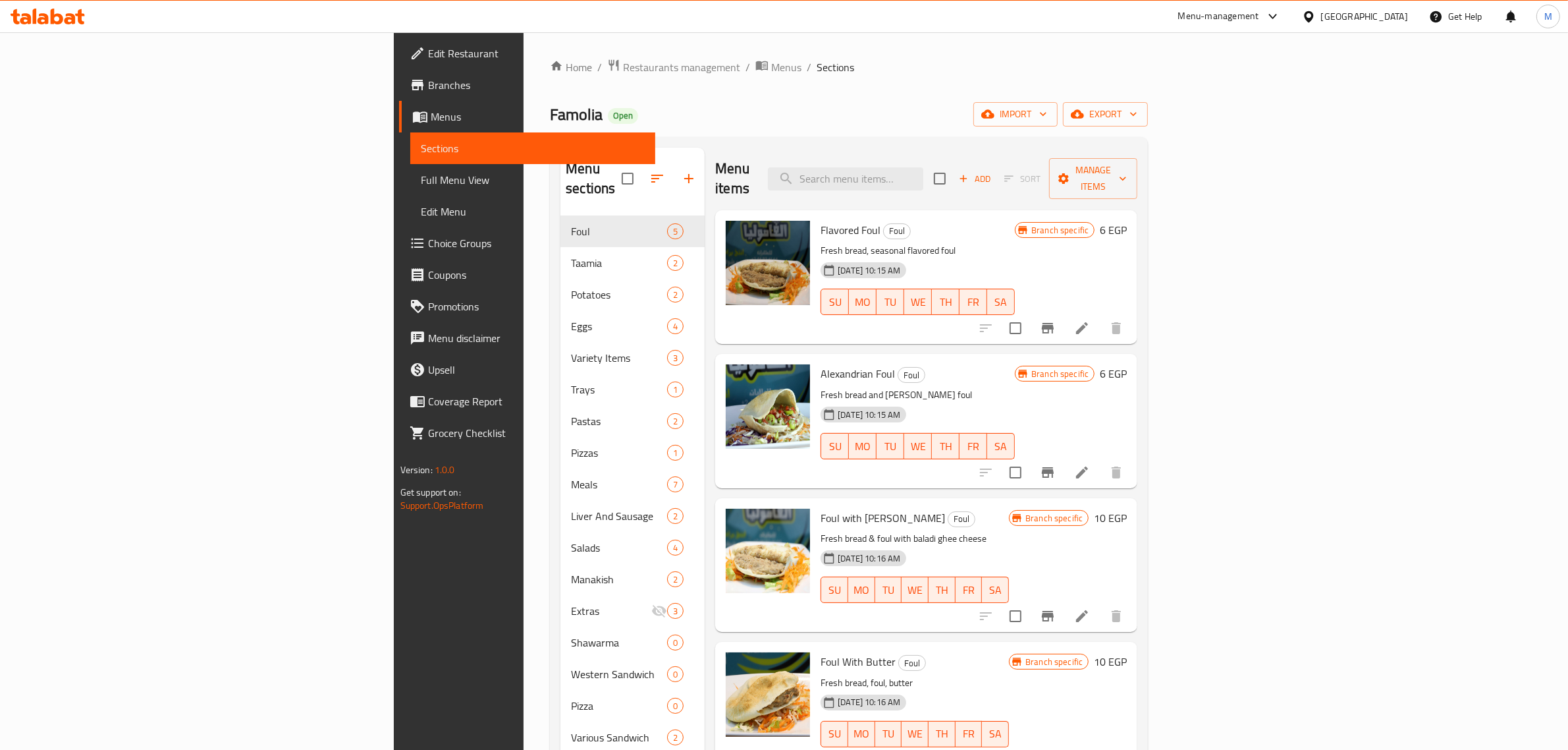
click at [858, 186] on div "Menu items Add Sort Manage items" at bounding box center [927, 178] width 422 height 62
click at [940, 507] on h6 "Foul with [PERSON_NAME]" at bounding box center [915, 517] width 188 height 19
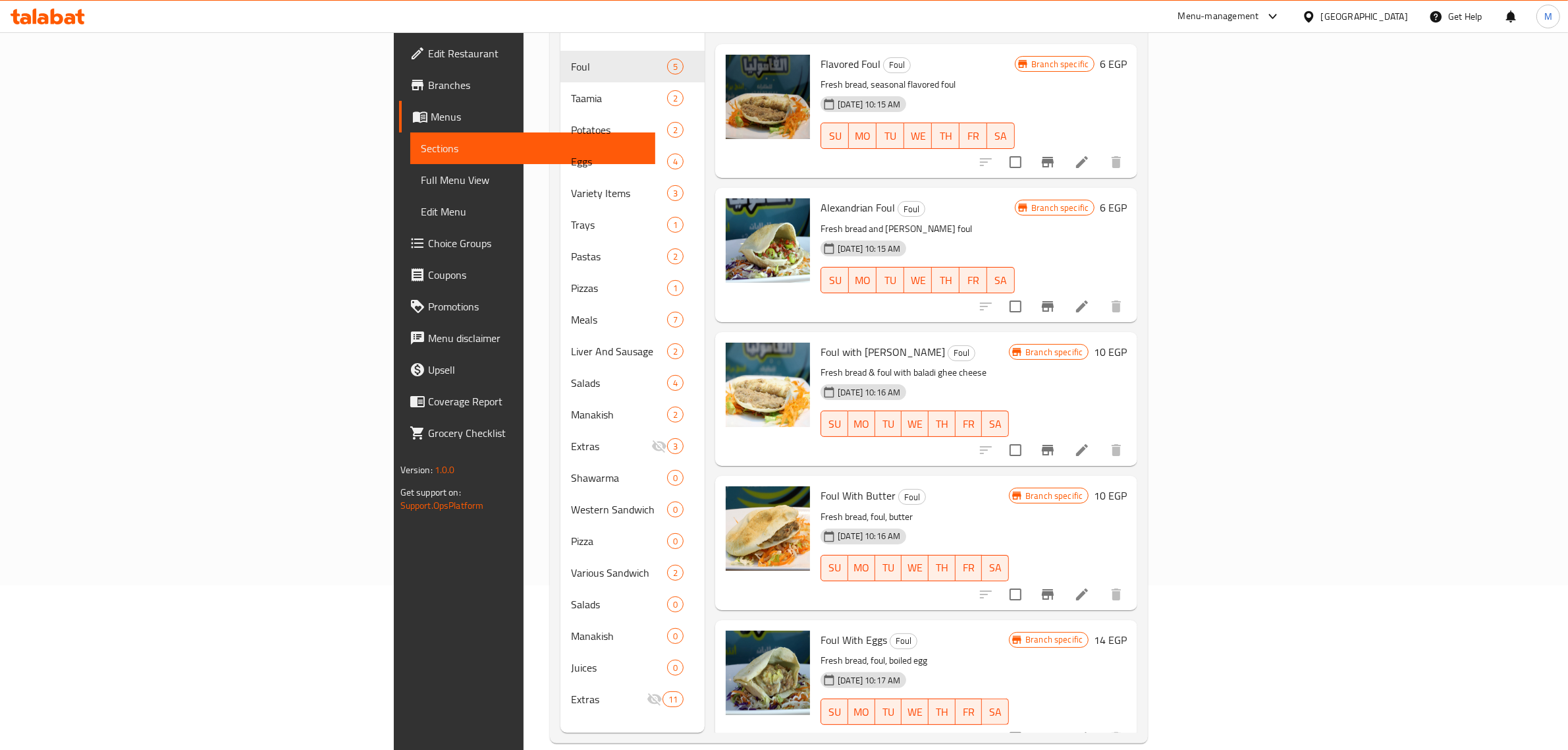
scroll to position [0, 0]
click at [991, 488] on h6 "Foul With Butter Foul" at bounding box center [915, 497] width 188 height 19
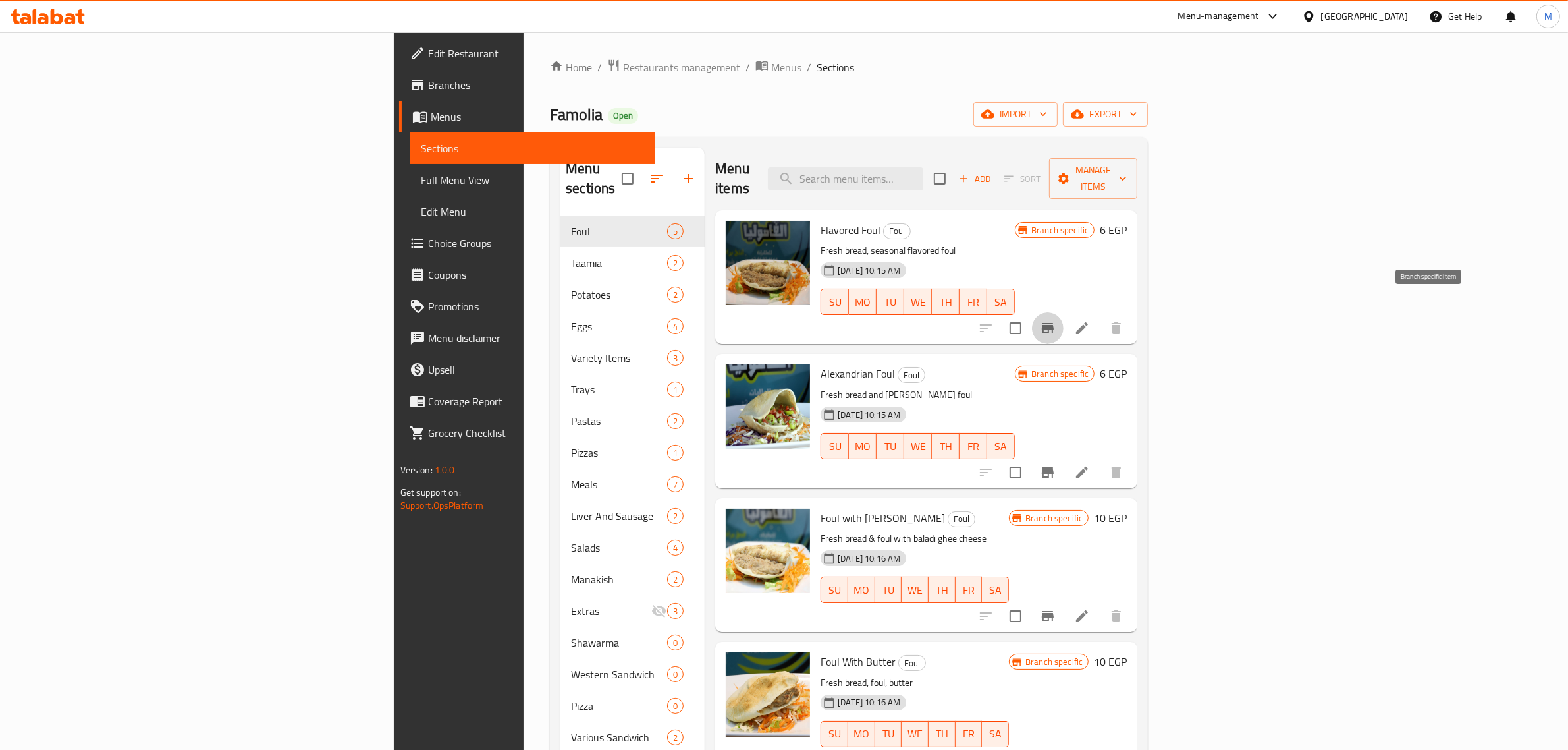
click at [1056, 320] on icon "Branch-specific-item" at bounding box center [1048, 328] width 16 height 16
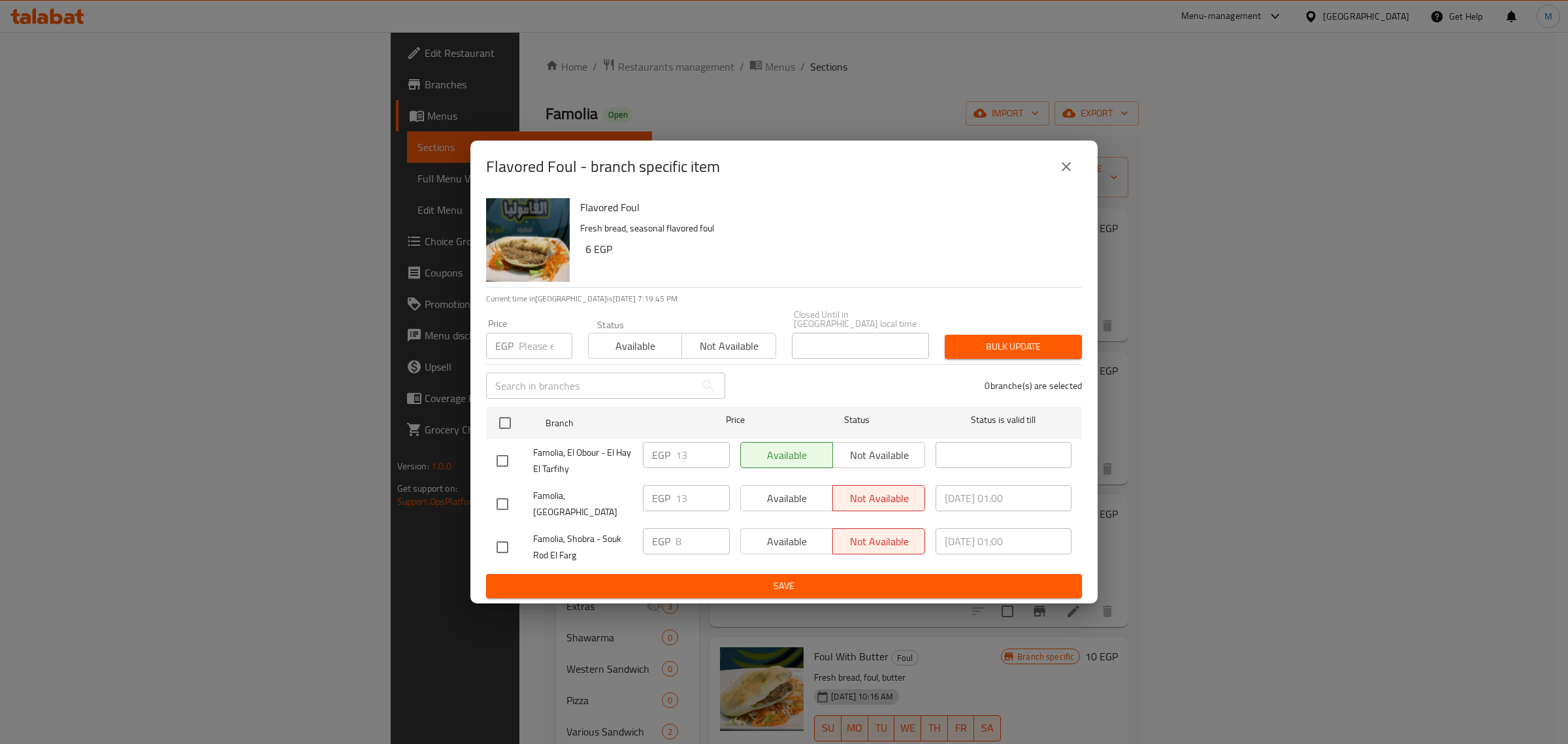
click at [1066, 171] on icon "close" at bounding box center [1066, 166] width 9 height 9
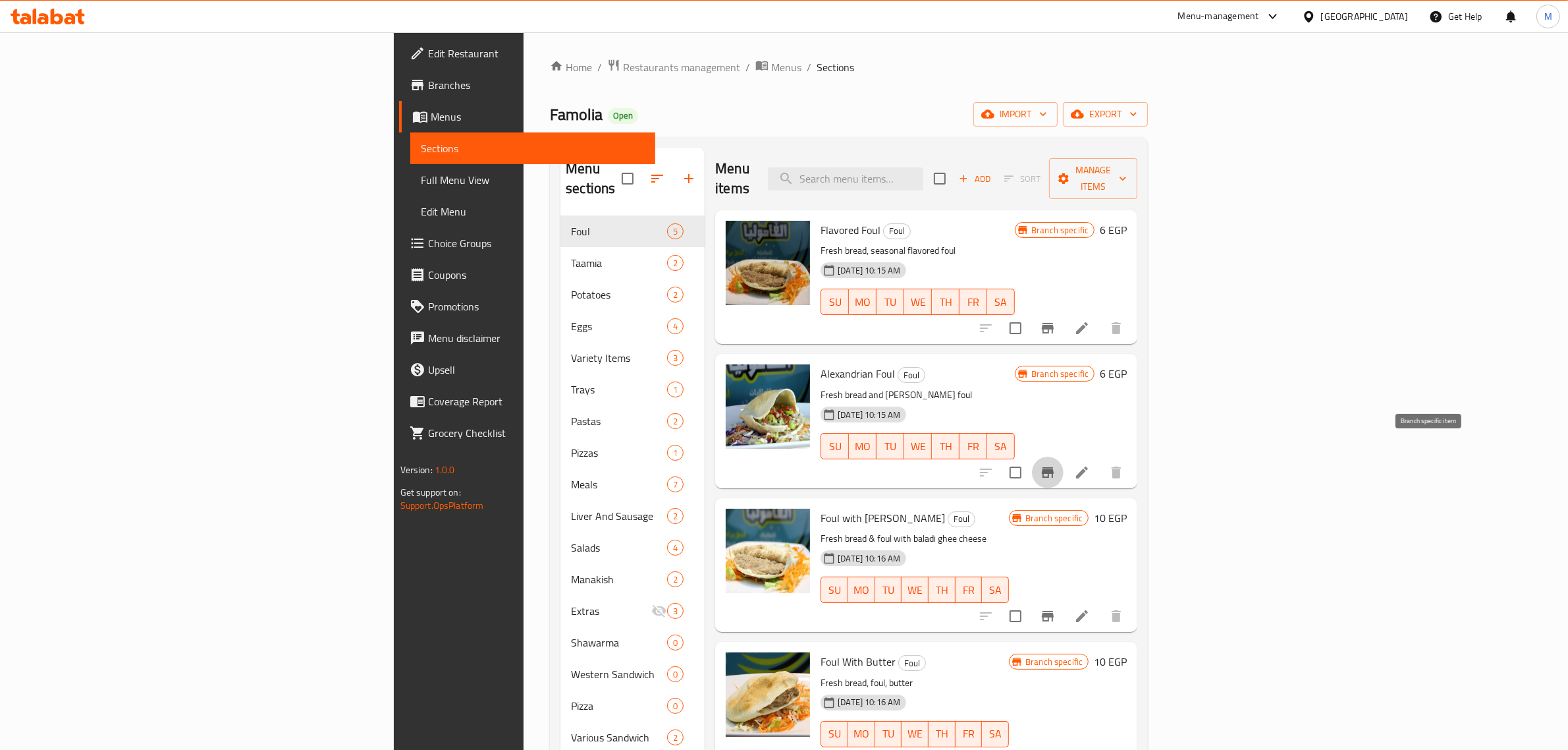
click at [1056, 464] on icon "Branch-specific-item" at bounding box center [1048, 472] width 16 height 16
click at [1056, 608] on icon "Branch-specific-item" at bounding box center [1048, 616] width 16 height 16
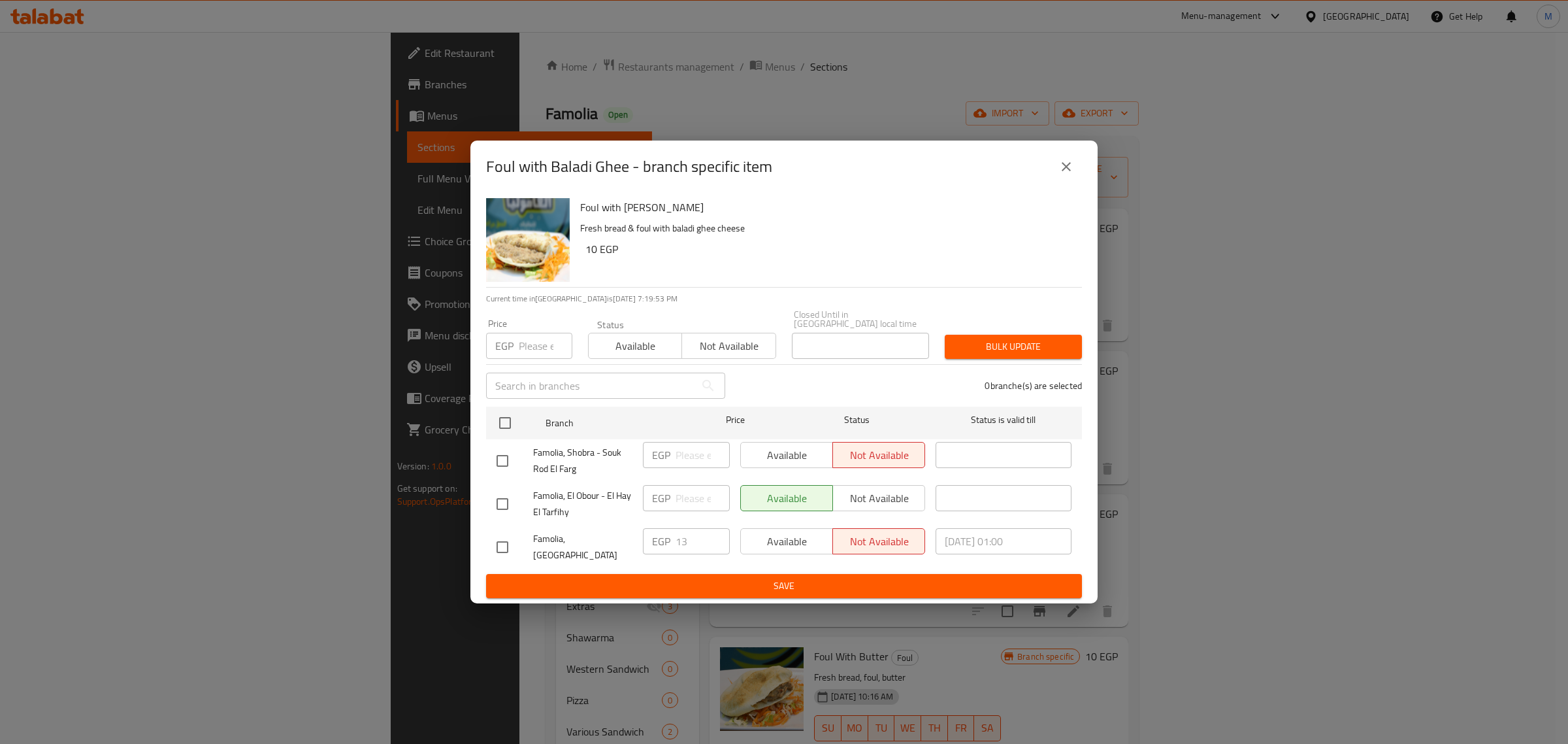
click at [512, 458] on input "checkbox" at bounding box center [502, 460] width 28 height 28
checkbox input "false"
click at [1070, 168] on icon "close" at bounding box center [1066, 167] width 16 height 16
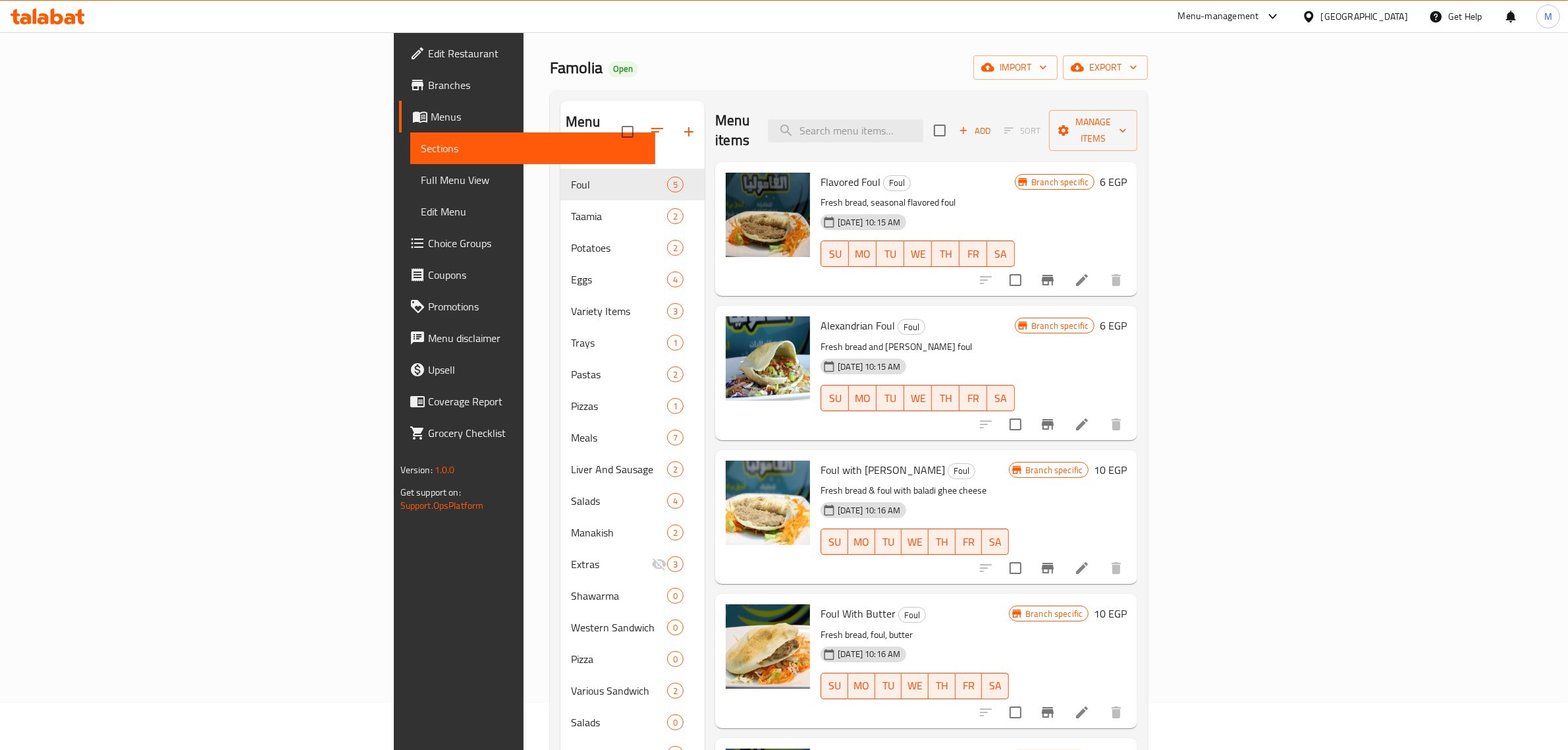
scroll to position [165, 0]
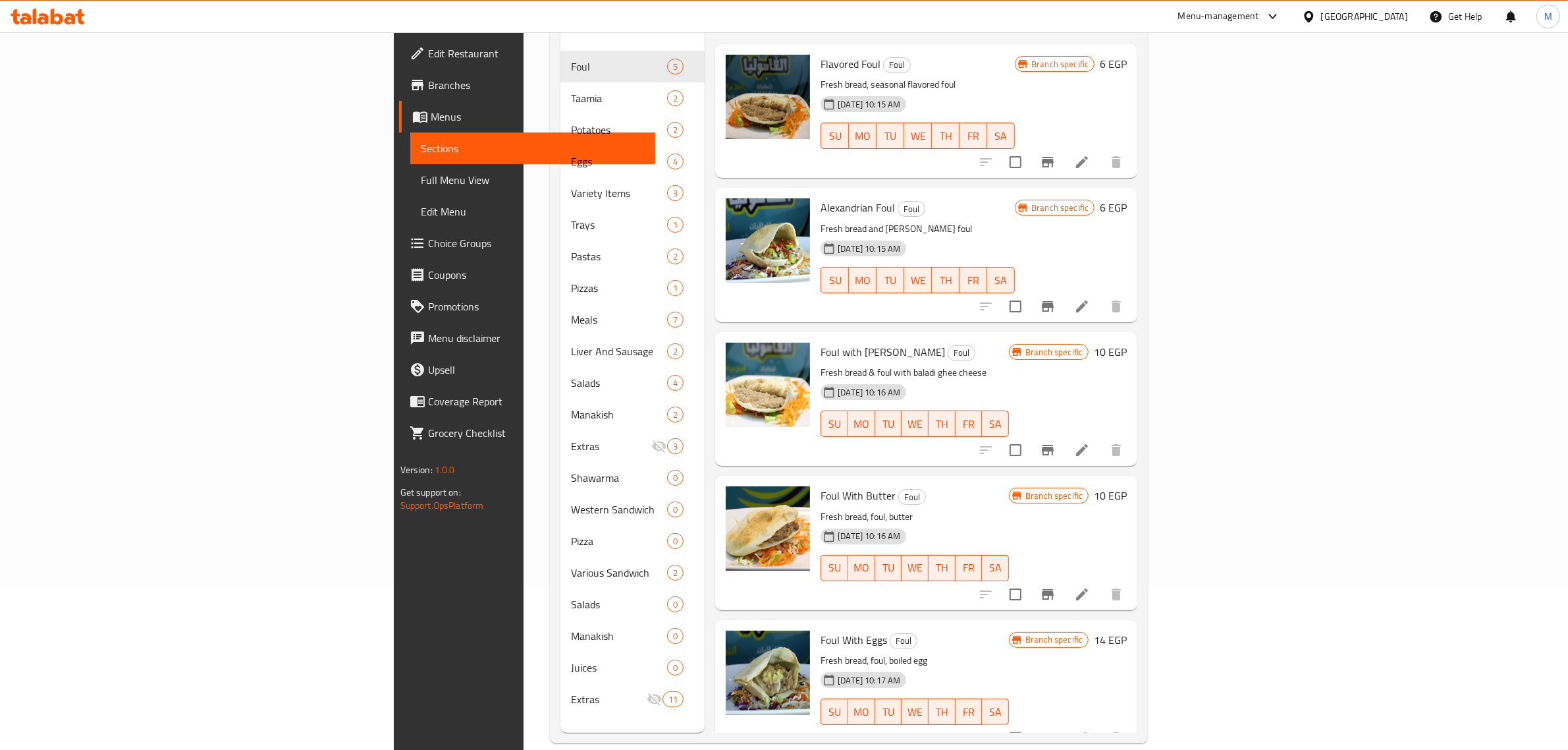
click at [821, 486] on span "Foul With Butter" at bounding box center [858, 496] width 75 height 20
copy h6 "Foul With Butter"
click at [1054, 589] on icon "Branch-specific-item" at bounding box center [1048, 594] width 12 height 11
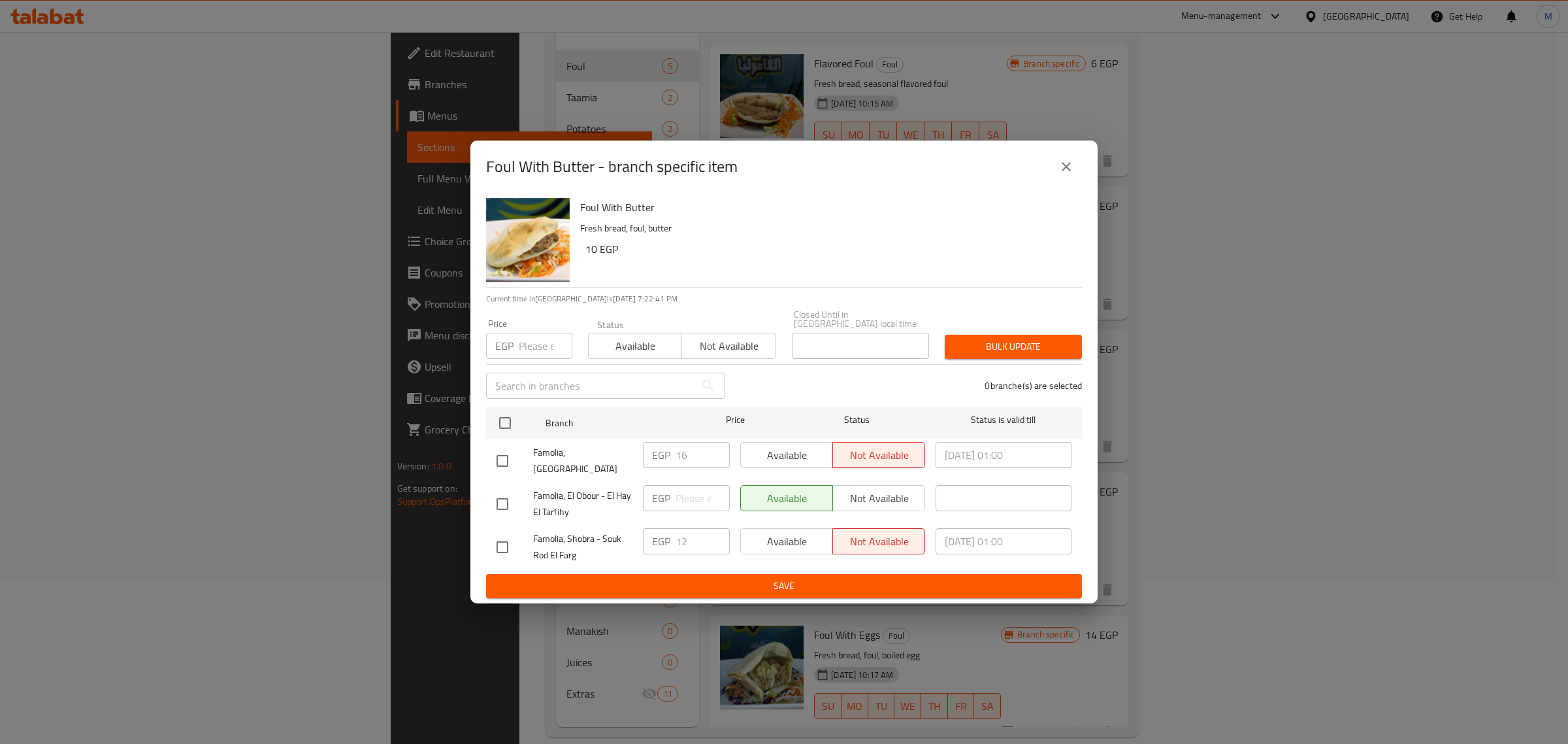
click at [507, 540] on input "checkbox" at bounding box center [502, 547] width 28 height 28
checkbox input "true"
click at [608, 578] on span "Save" at bounding box center [784, 586] width 575 height 16
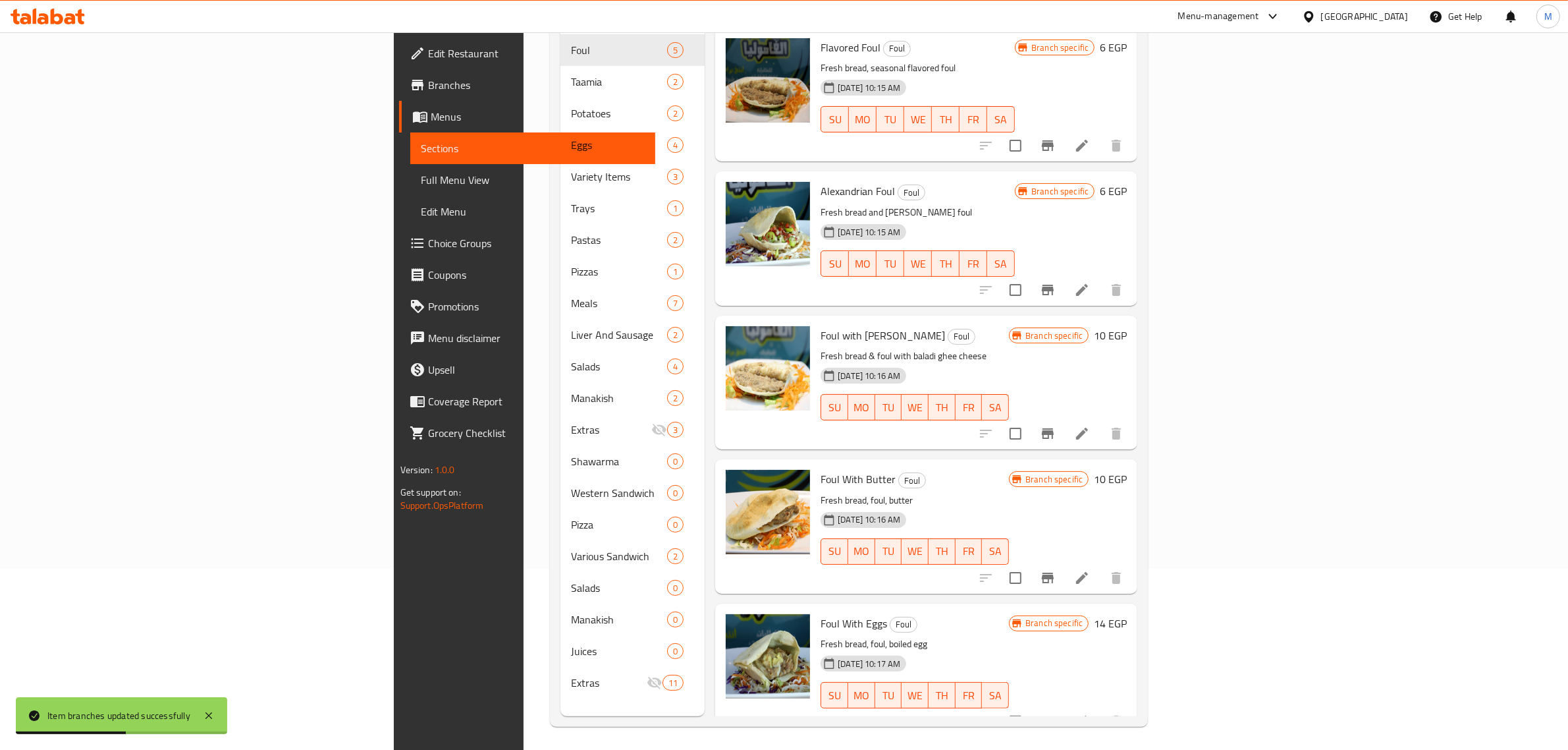
scroll to position [185, 0]
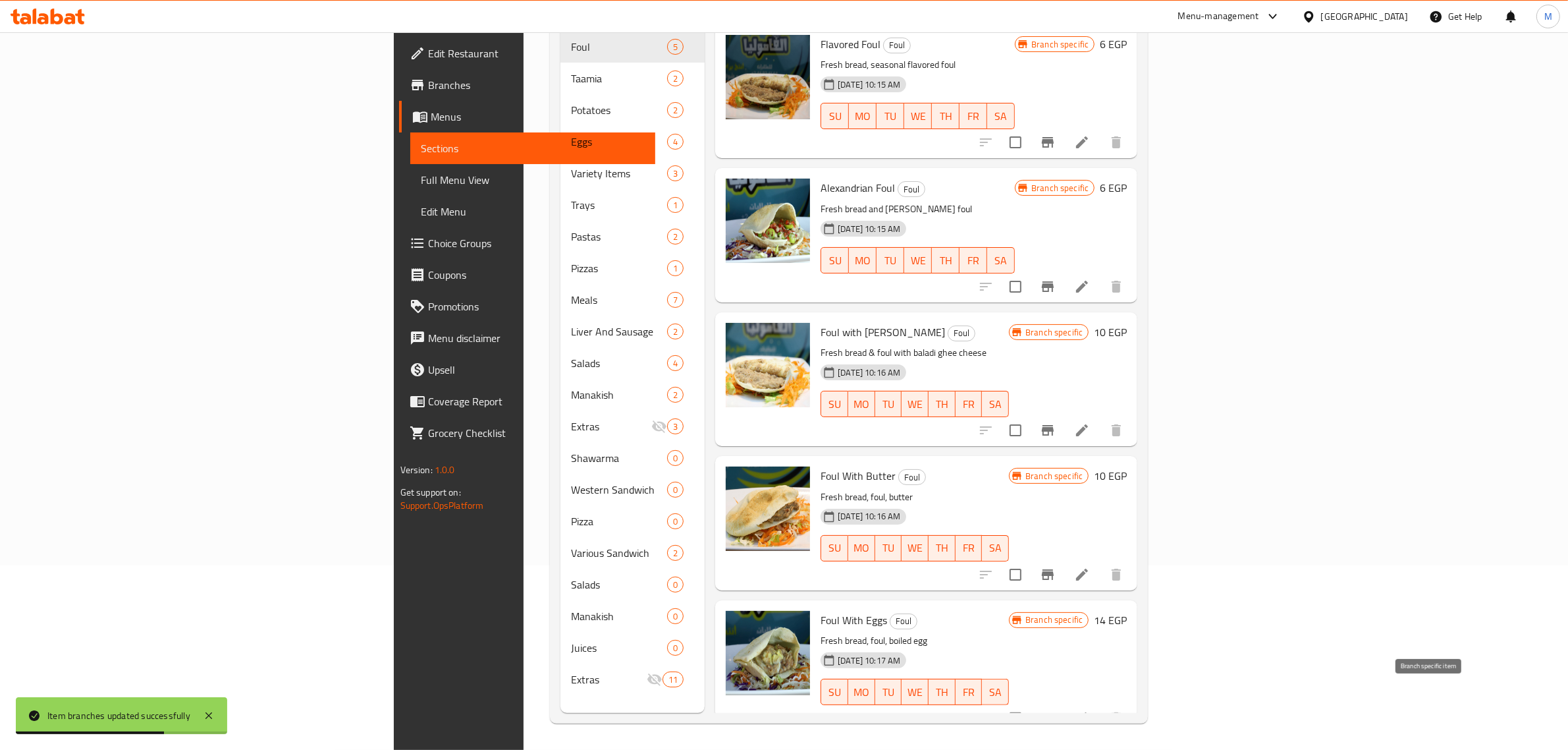
click at [1054, 713] on icon "Branch-specific-item" at bounding box center [1048, 718] width 12 height 11
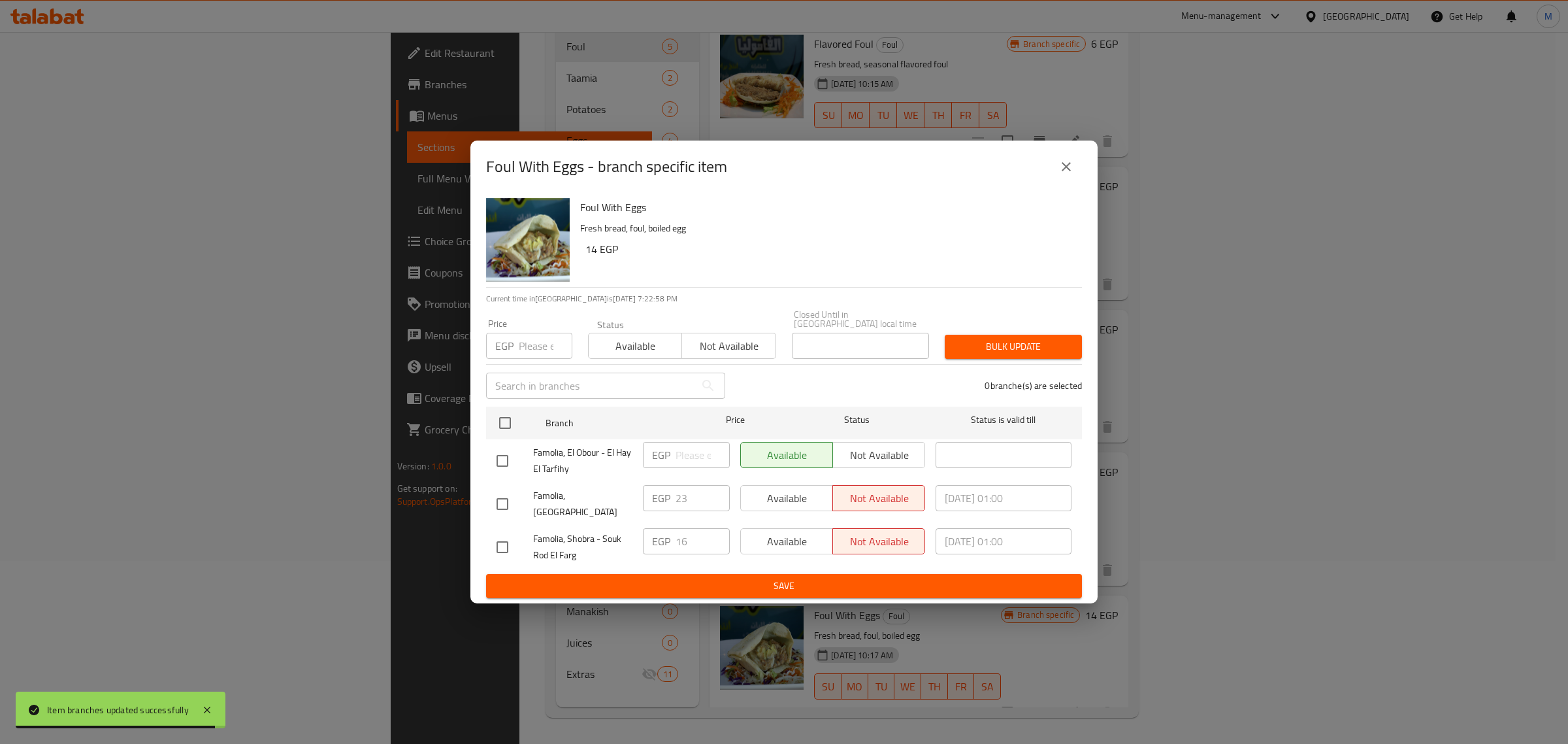
click at [507, 536] on input "checkbox" at bounding box center [502, 547] width 28 height 28
checkbox input "true"
click at [687, 547] on div "EGP 16 ​" at bounding box center [686, 547] width 98 height 48
click at [703, 559] on div "EGP 16 ​" at bounding box center [686, 547] width 98 height 48
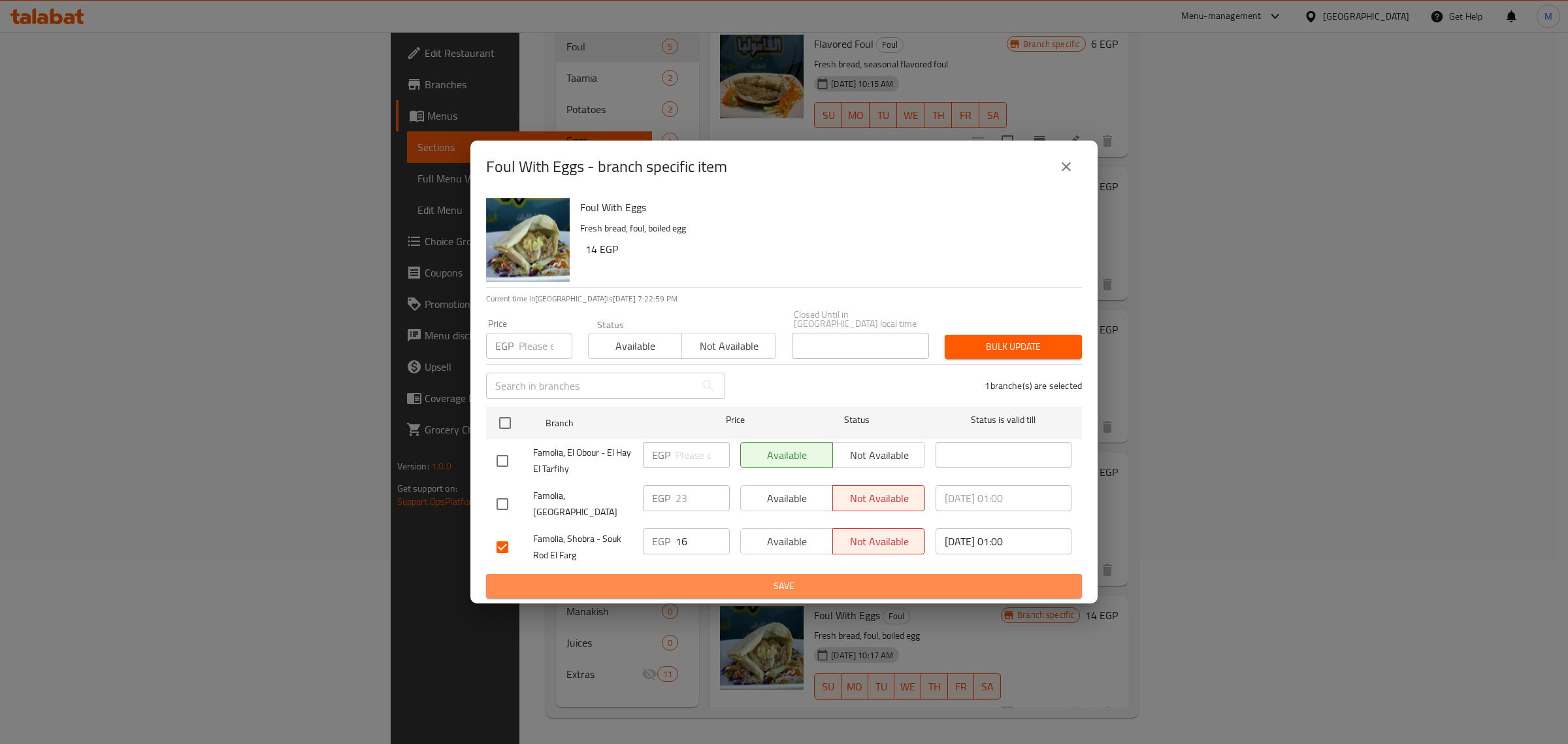
click at [710, 574] on button "Save" at bounding box center [784, 586] width 596 height 24
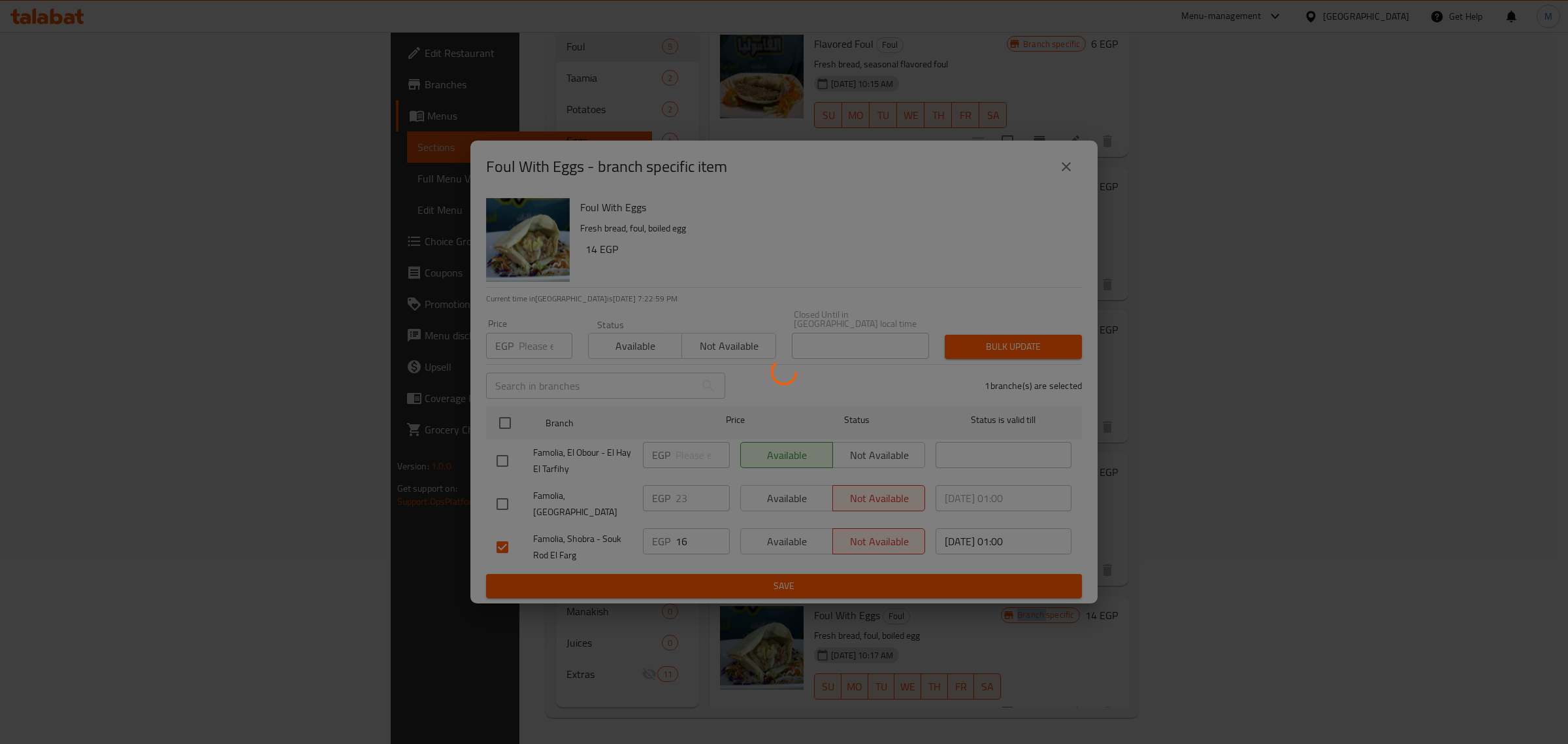
click at [710, 566] on div at bounding box center [784, 372] width 1568 height 744
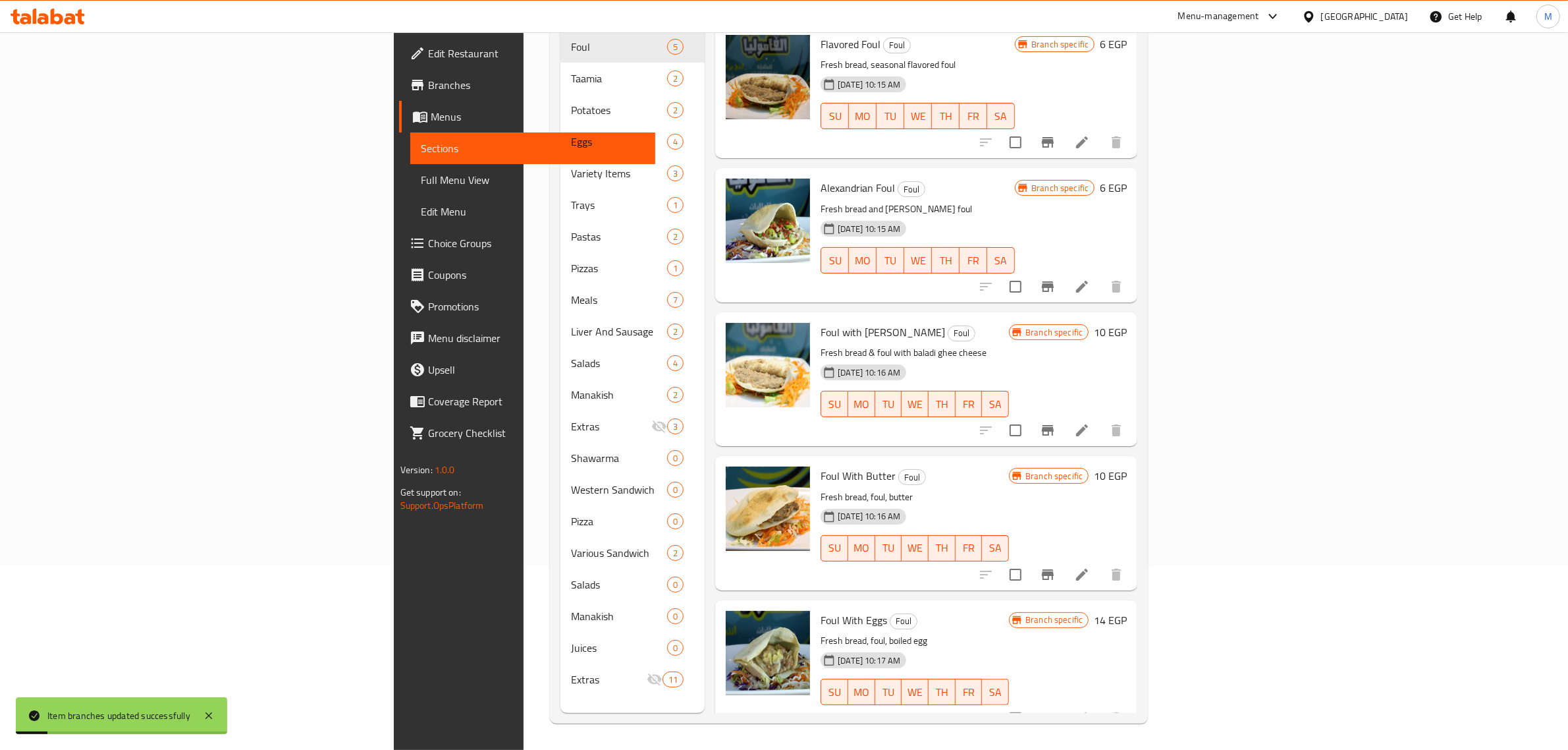
click at [973, 600] on div "Foul With Eggs Foul Fresh bread, foul, boiled egg 19-12-2024 10:17 AM SU MO TU …" at bounding box center [927, 667] width 422 height 134
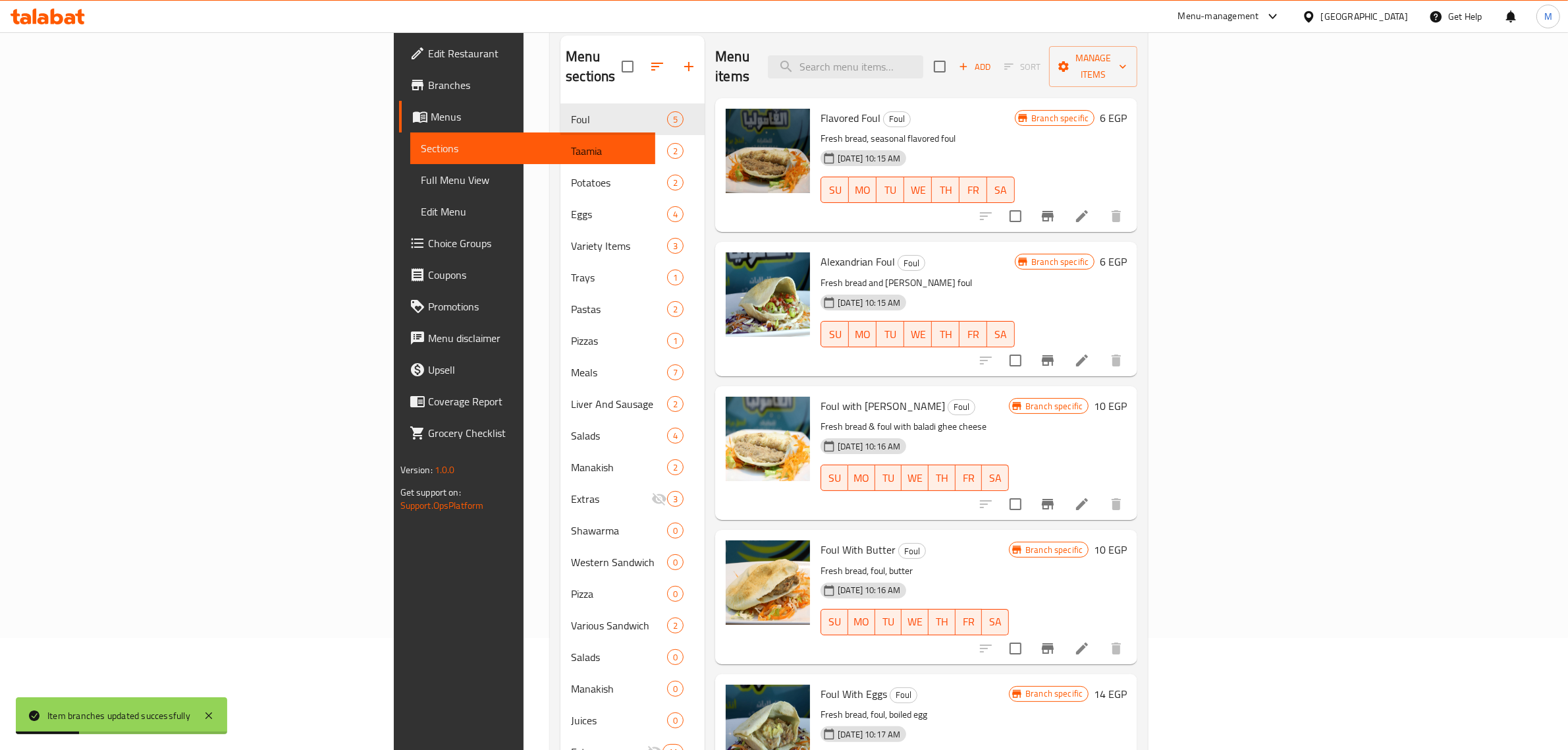
scroll to position [0, 0]
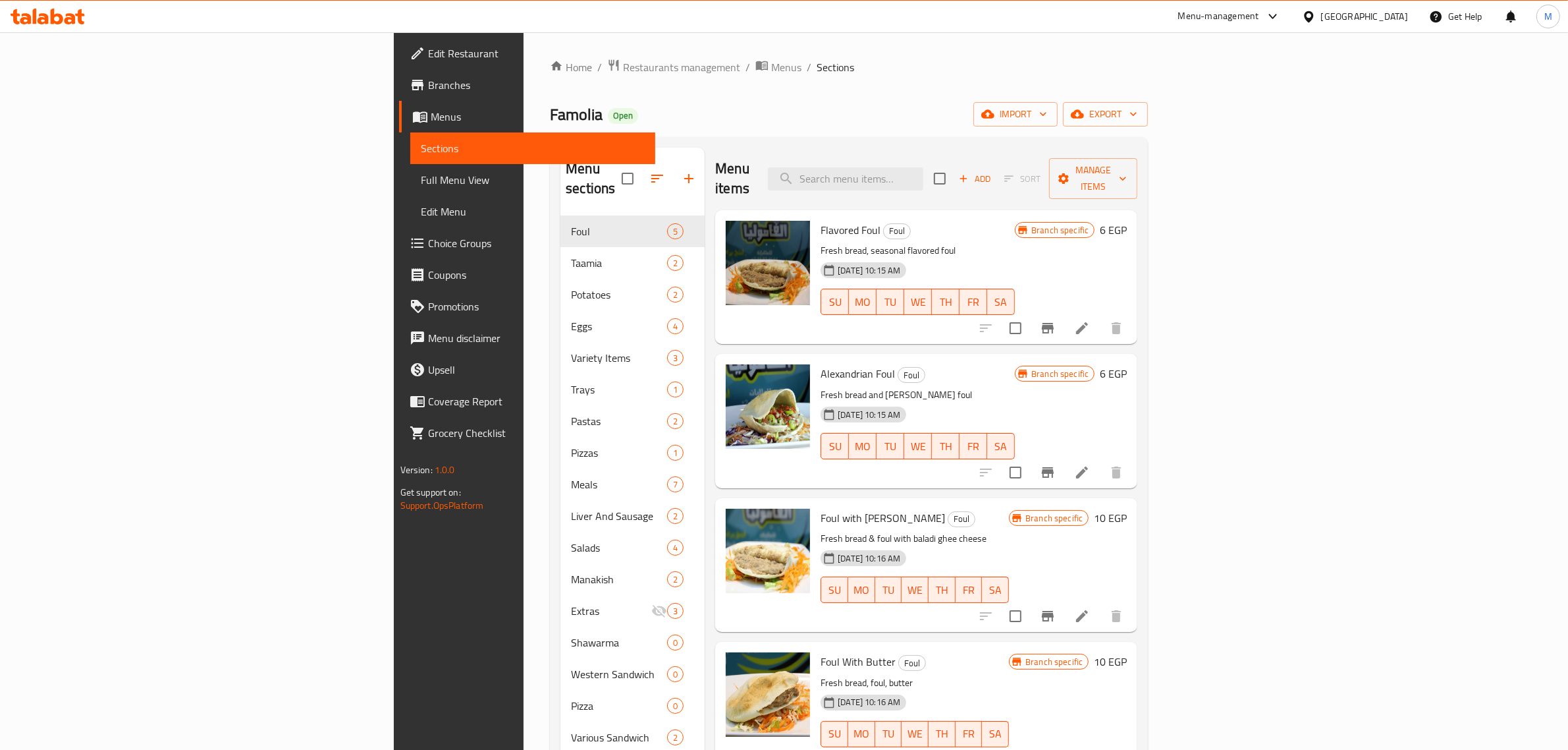
click at [917, 509] on h6 "Foul with Baladi Ghee Foul" at bounding box center [915, 518] width 188 height 19
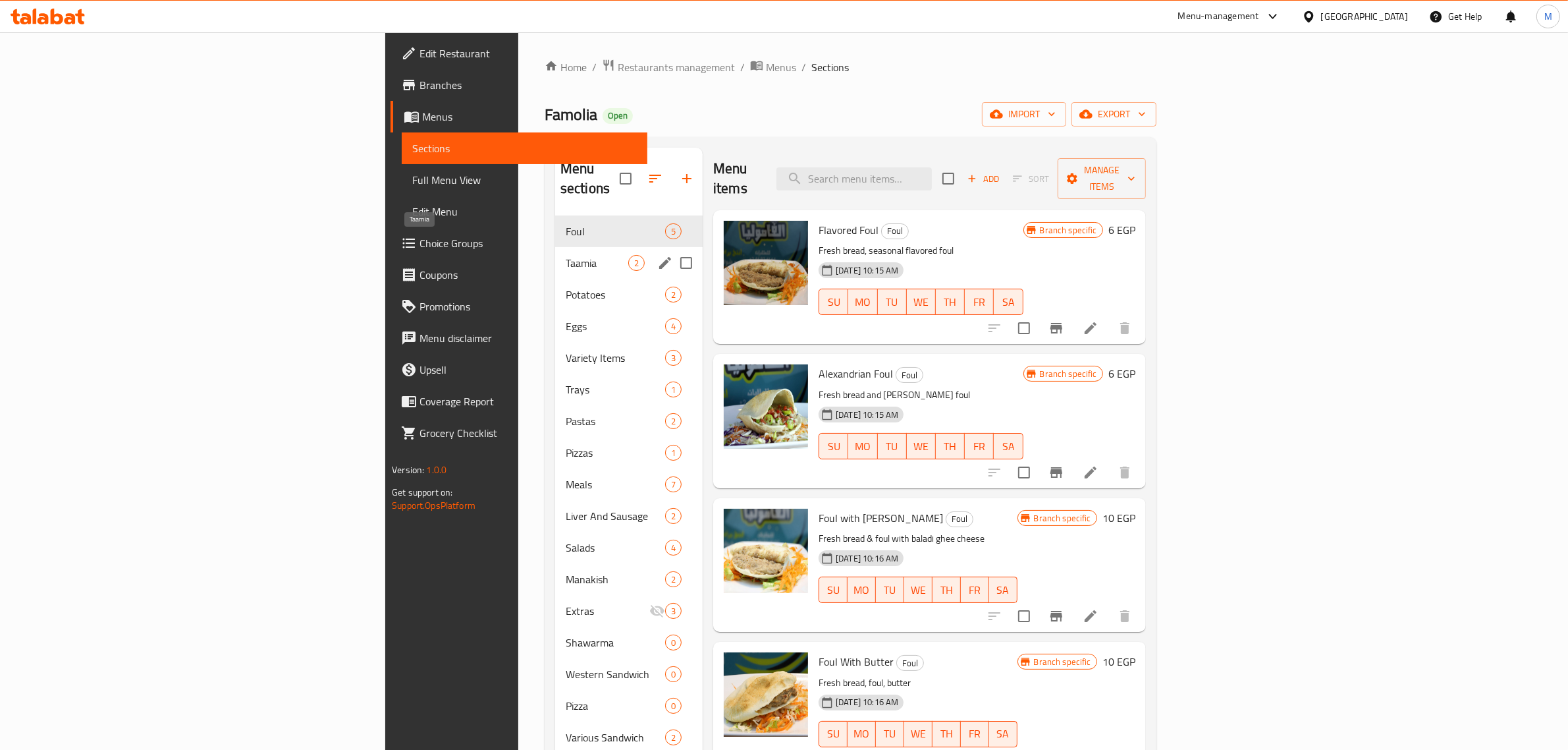
click at [566, 255] on span "Taamia" at bounding box center [597, 263] width 62 height 16
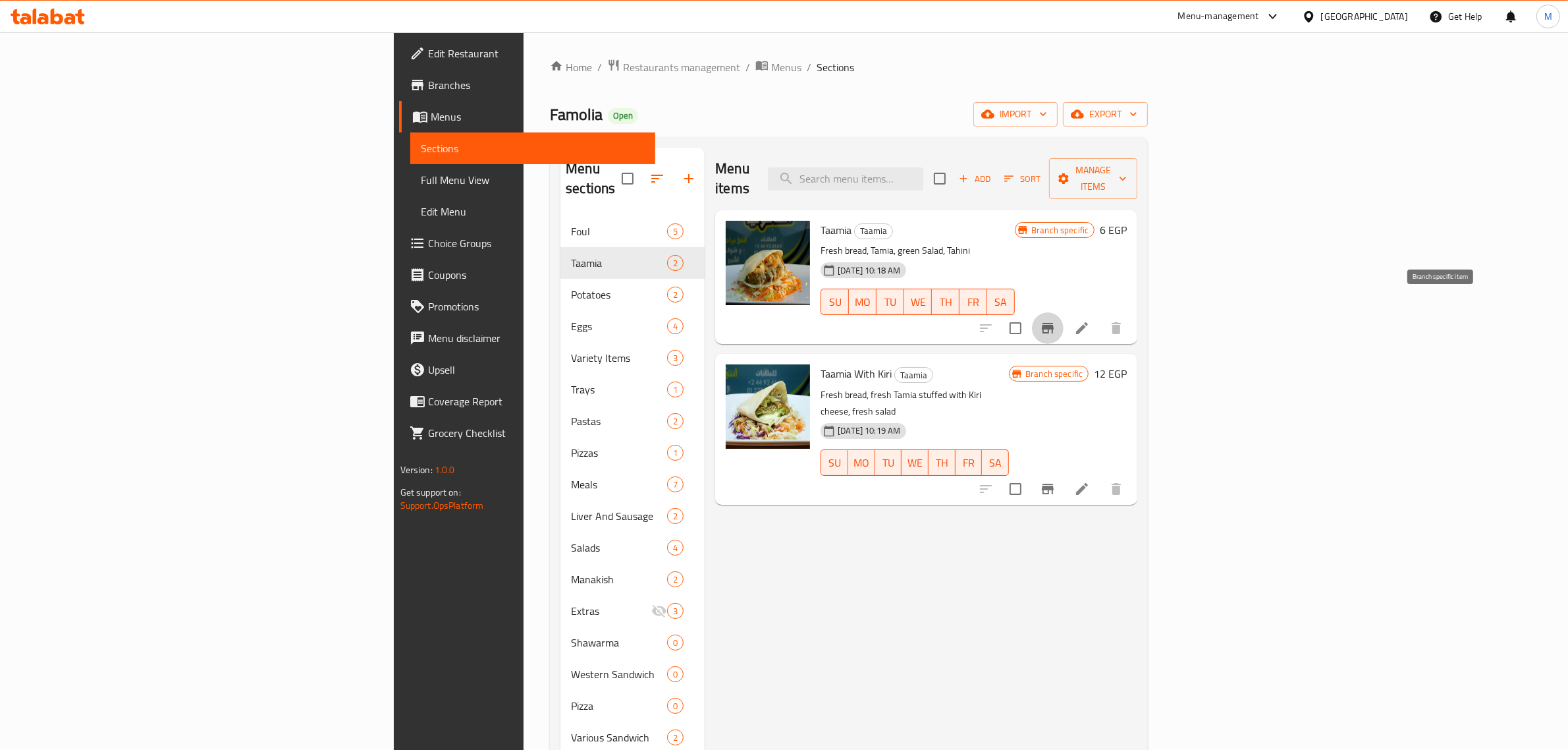
click at [1064, 312] on button "Branch-specific-item" at bounding box center [1048, 328] width 32 height 32
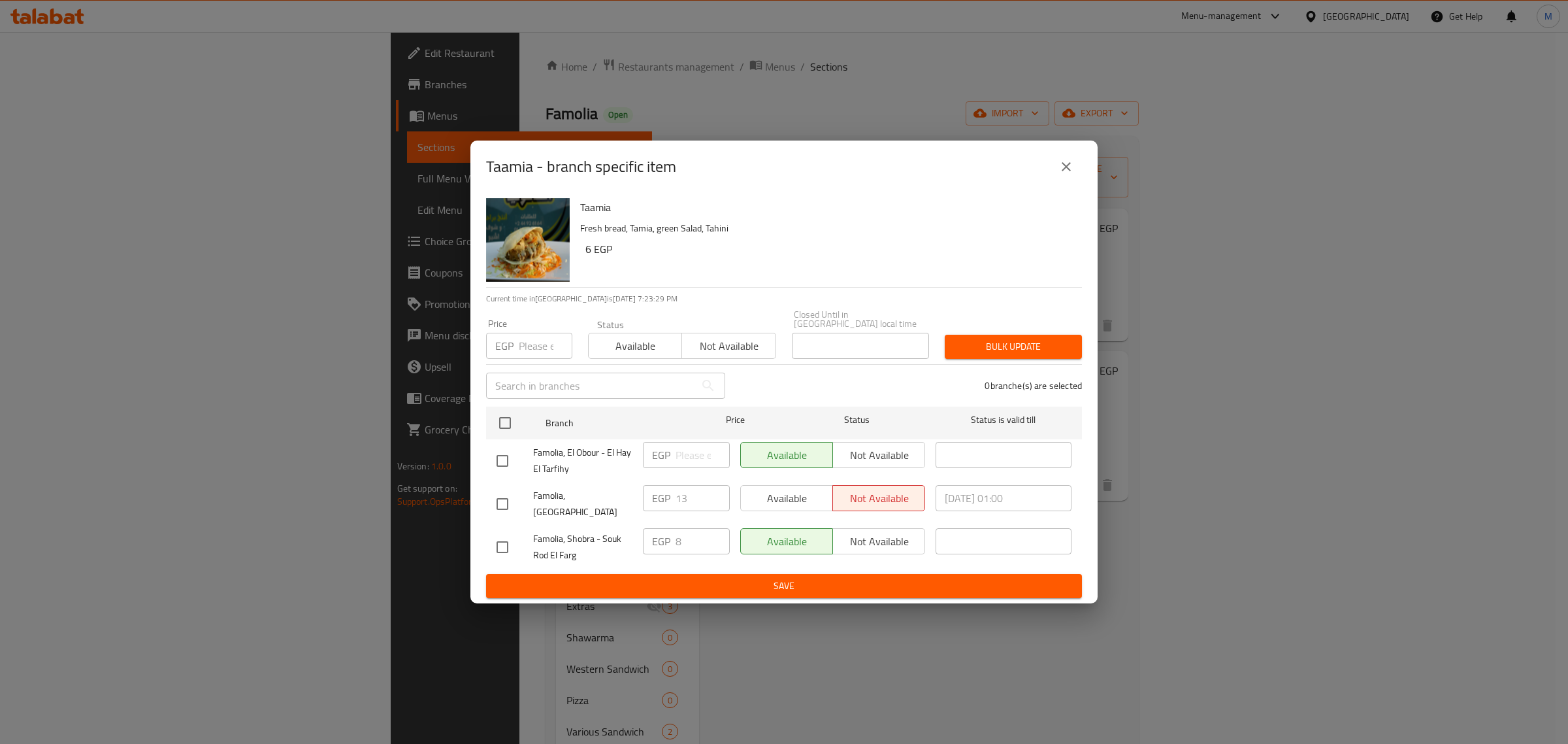
drag, startPoint x: 498, startPoint y: 536, endPoint x: 536, endPoint y: 543, distance: 38.6
click at [507, 537] on input "checkbox" at bounding box center [502, 547] width 28 height 28
checkbox input "true"
click at [861, 537] on span "Not available" at bounding box center [878, 541] width 82 height 19
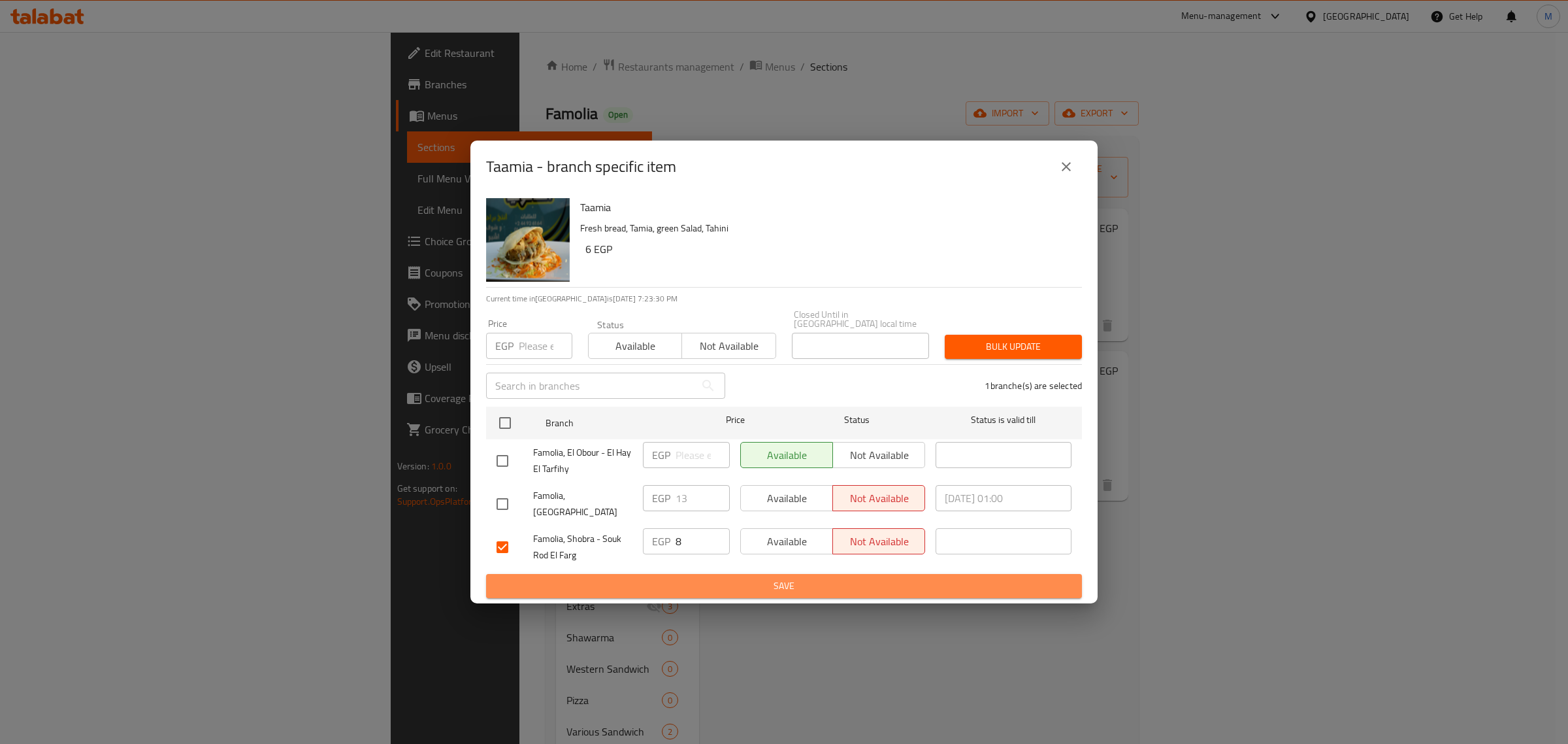
click at [859, 578] on span "Save" at bounding box center [784, 586] width 575 height 16
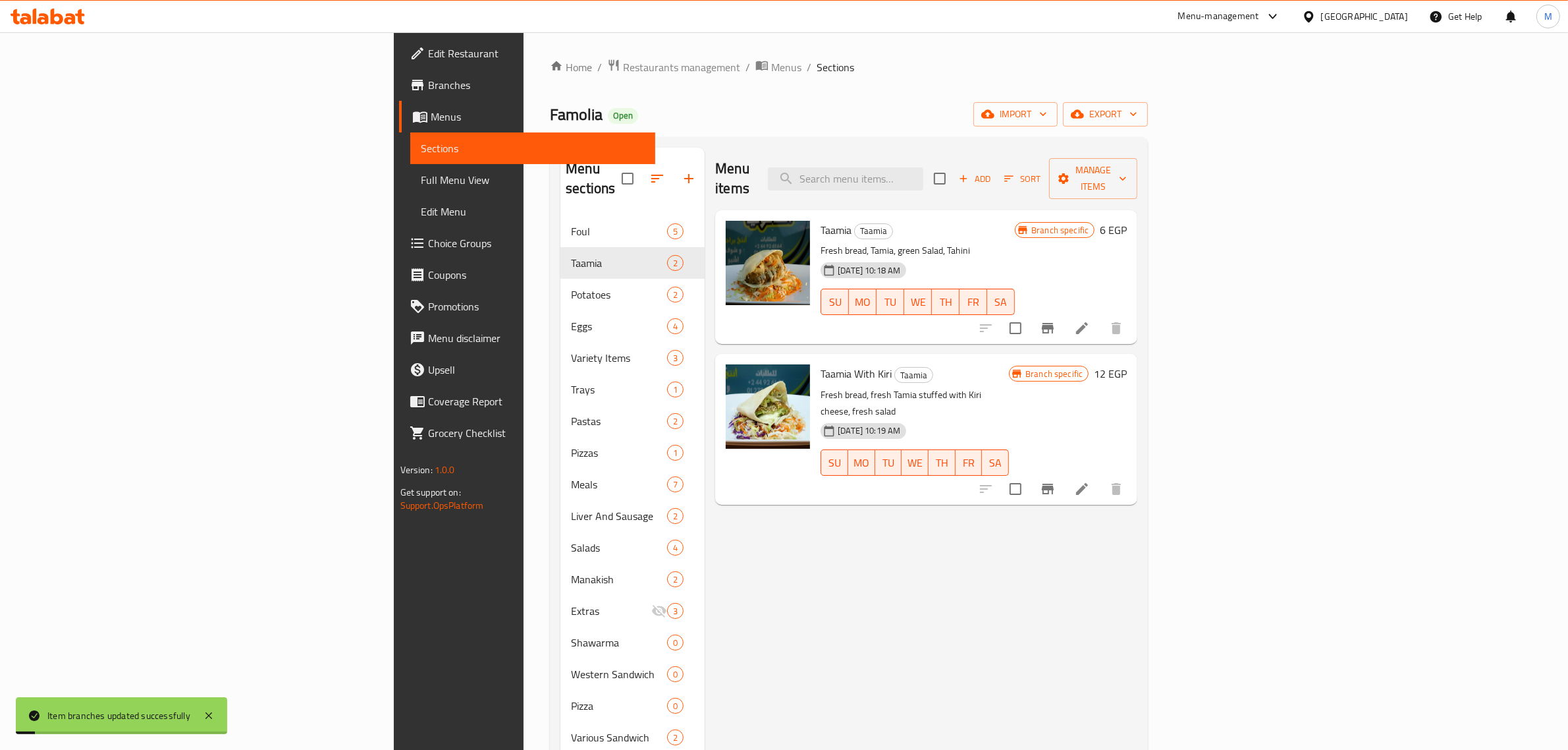
click at [1054, 483] on icon "Branch-specific-item" at bounding box center [1048, 489] width 12 height 11
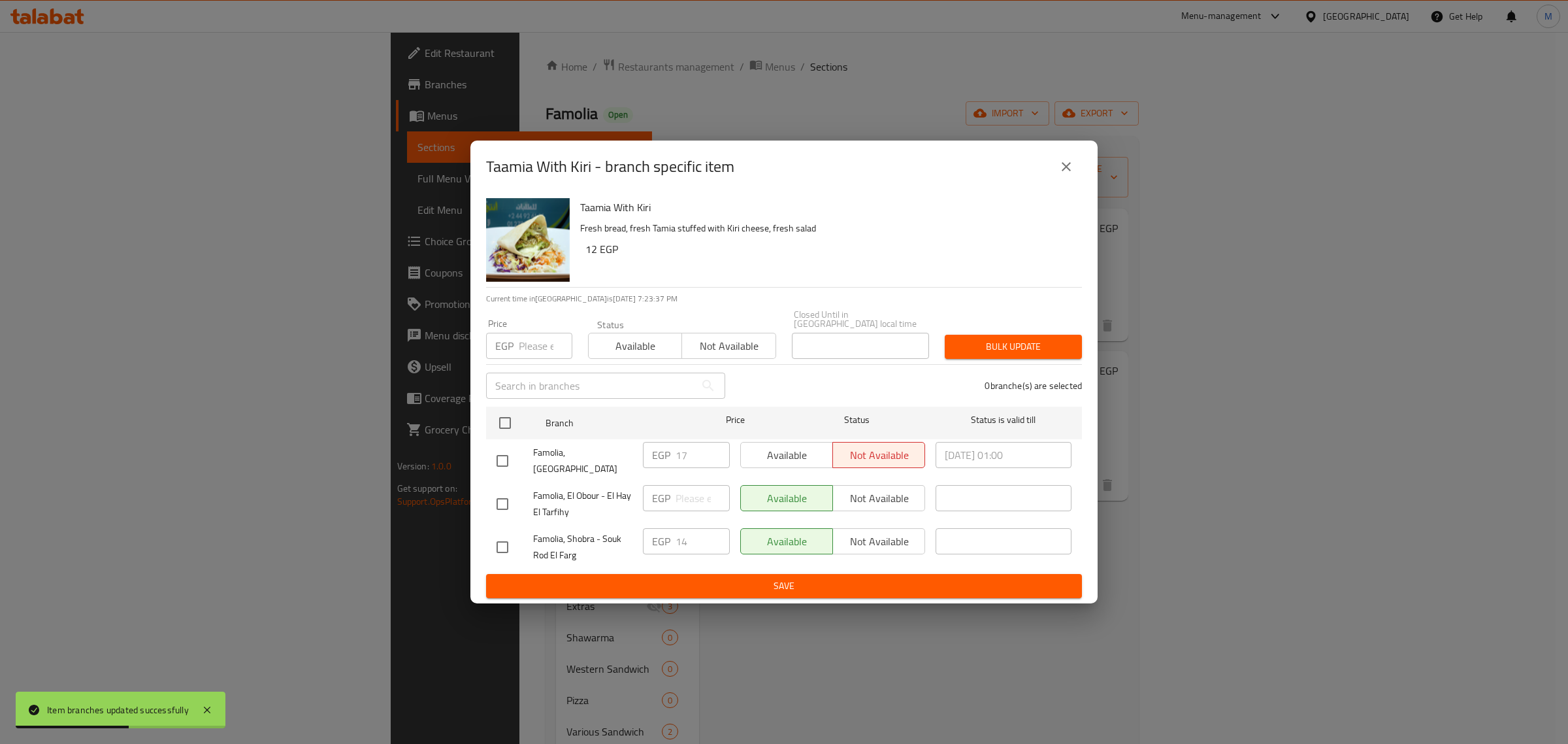
click at [511, 541] on input "checkbox" at bounding box center [502, 547] width 28 height 28
checkbox input "true"
drag, startPoint x: 858, startPoint y: 537, endPoint x: 853, endPoint y: 544, distance: 8.6
click at [857, 537] on span "Not available" at bounding box center [878, 541] width 82 height 19
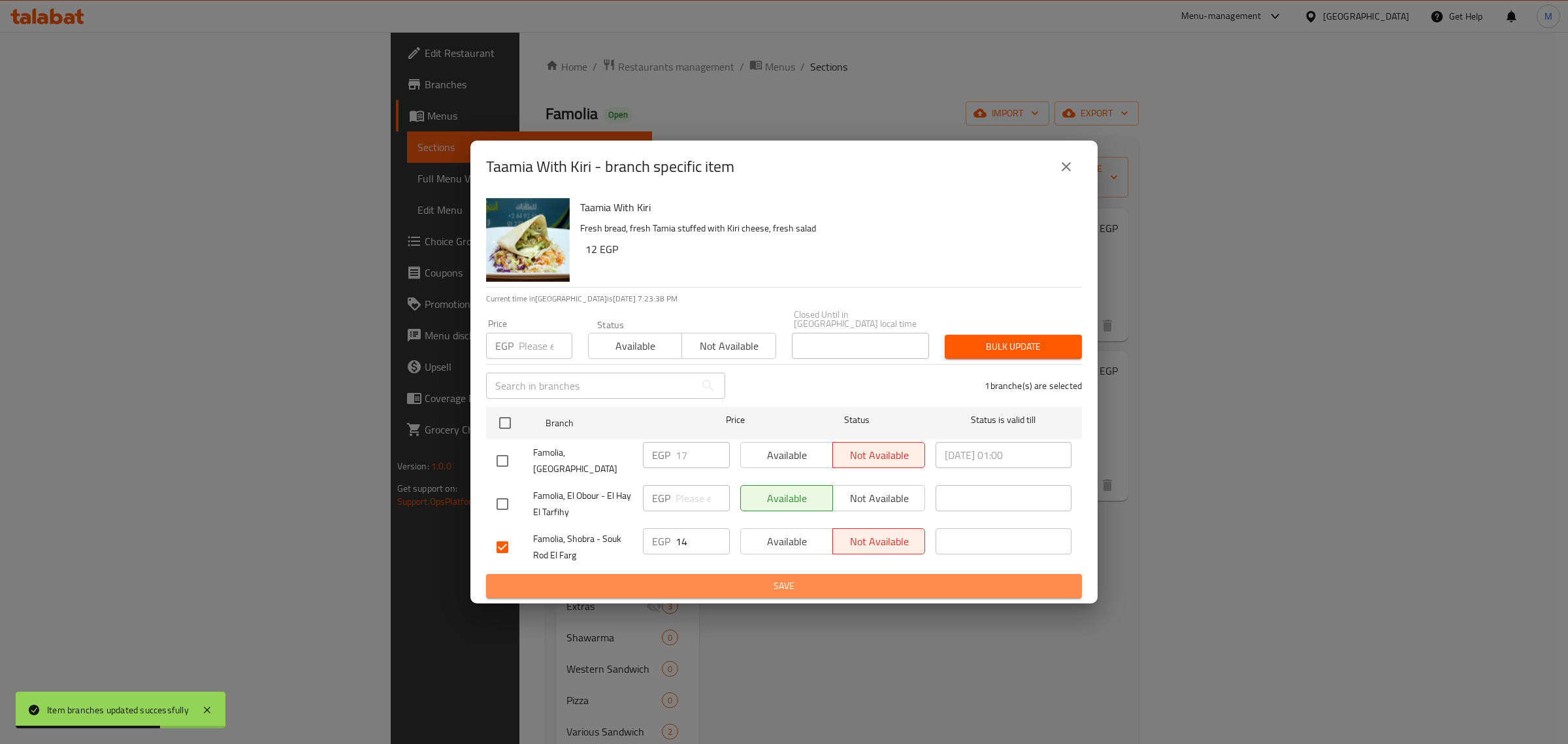
click at [845, 578] on span "Save" at bounding box center [784, 586] width 575 height 16
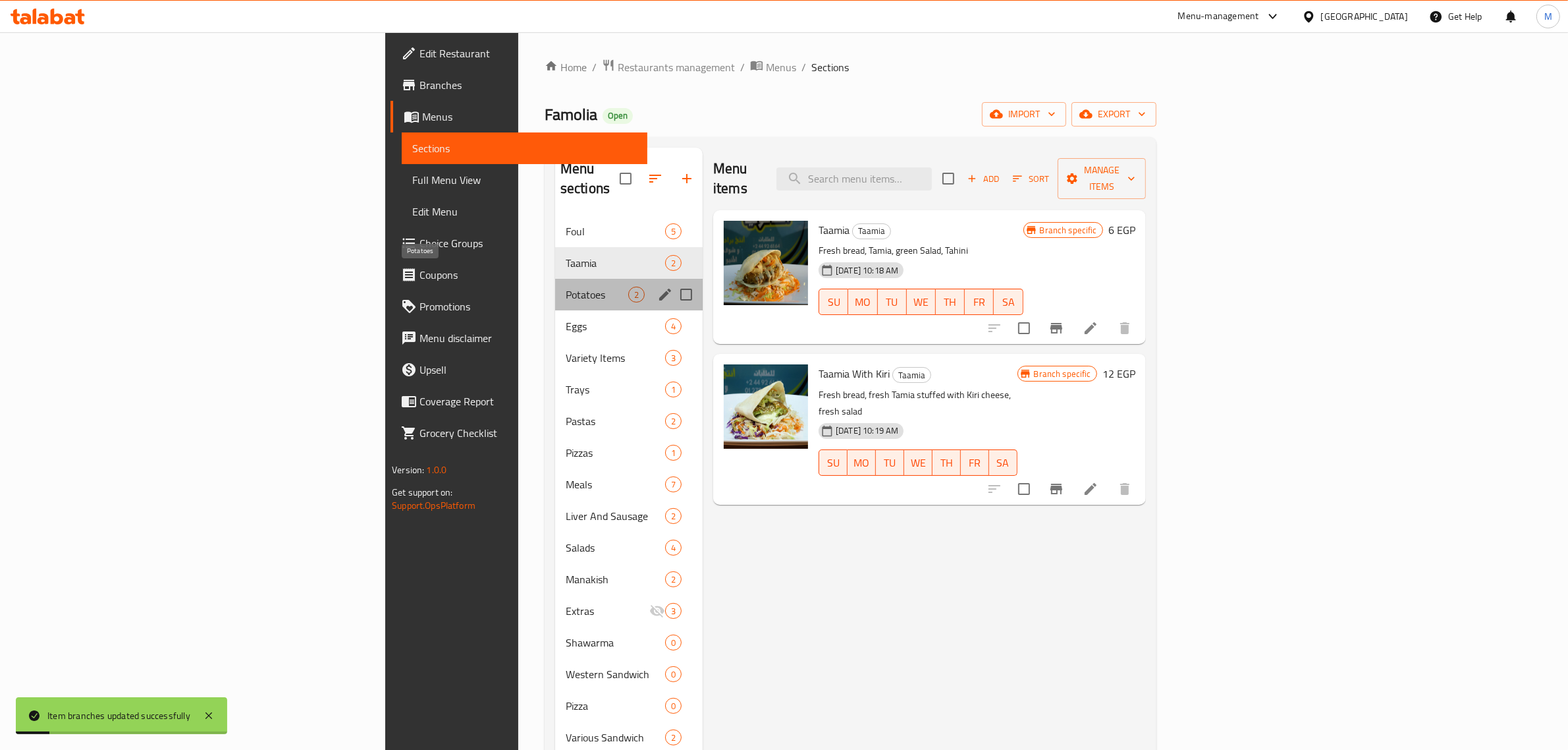
click at [566, 287] on span "Potatoes" at bounding box center [597, 295] width 62 height 16
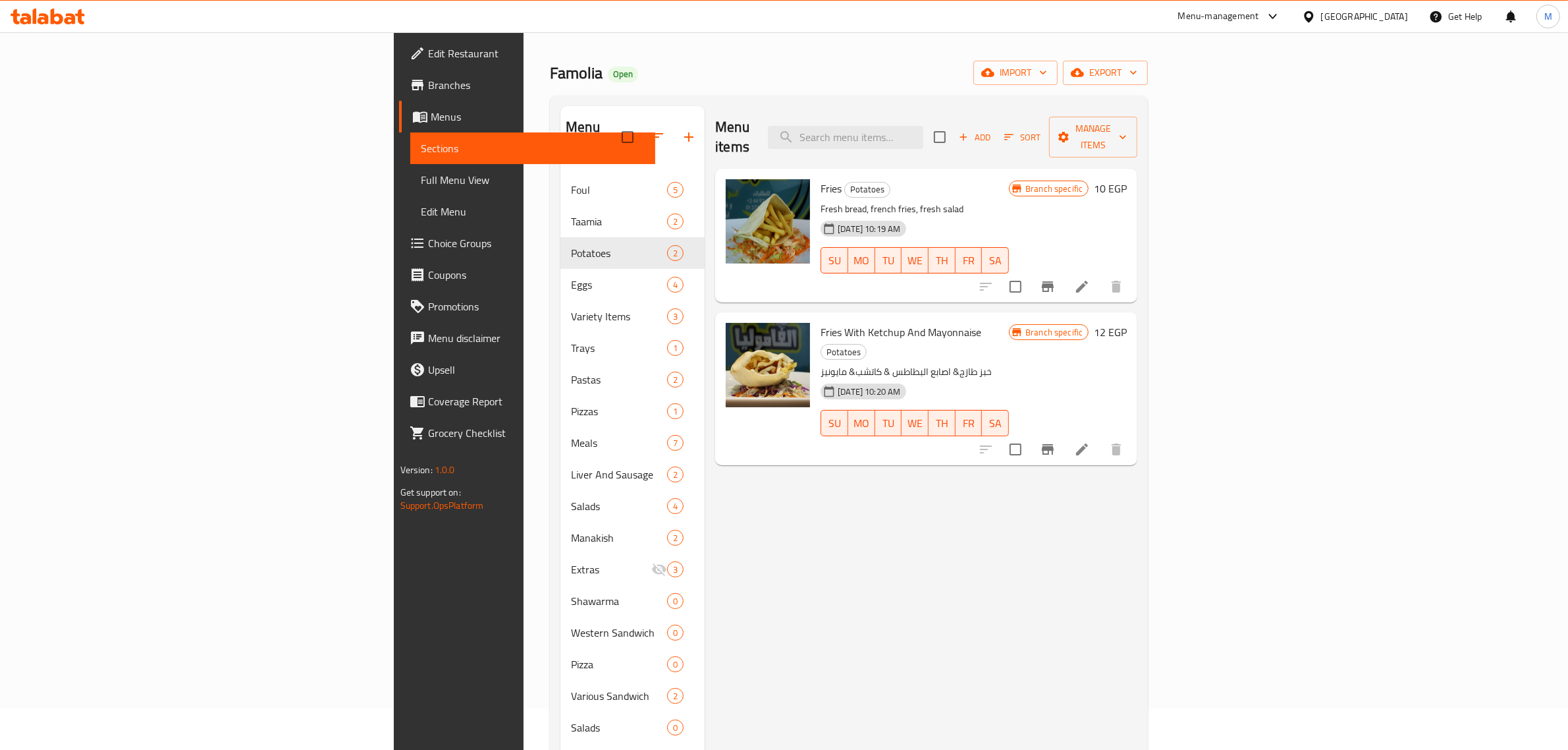
scroll to position [83, 0]
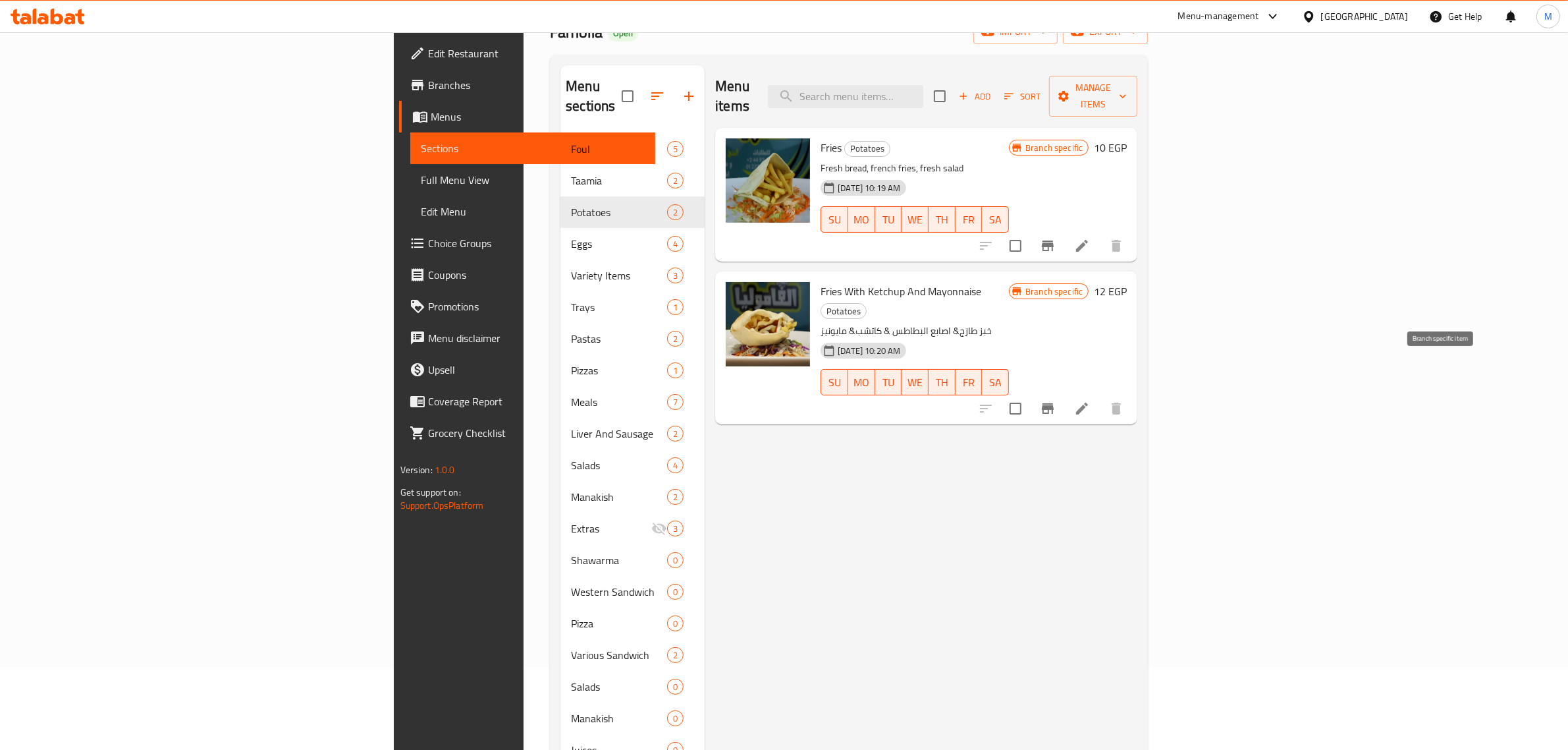
click at [1054, 403] on icon "Branch-specific-item" at bounding box center [1048, 408] width 12 height 11
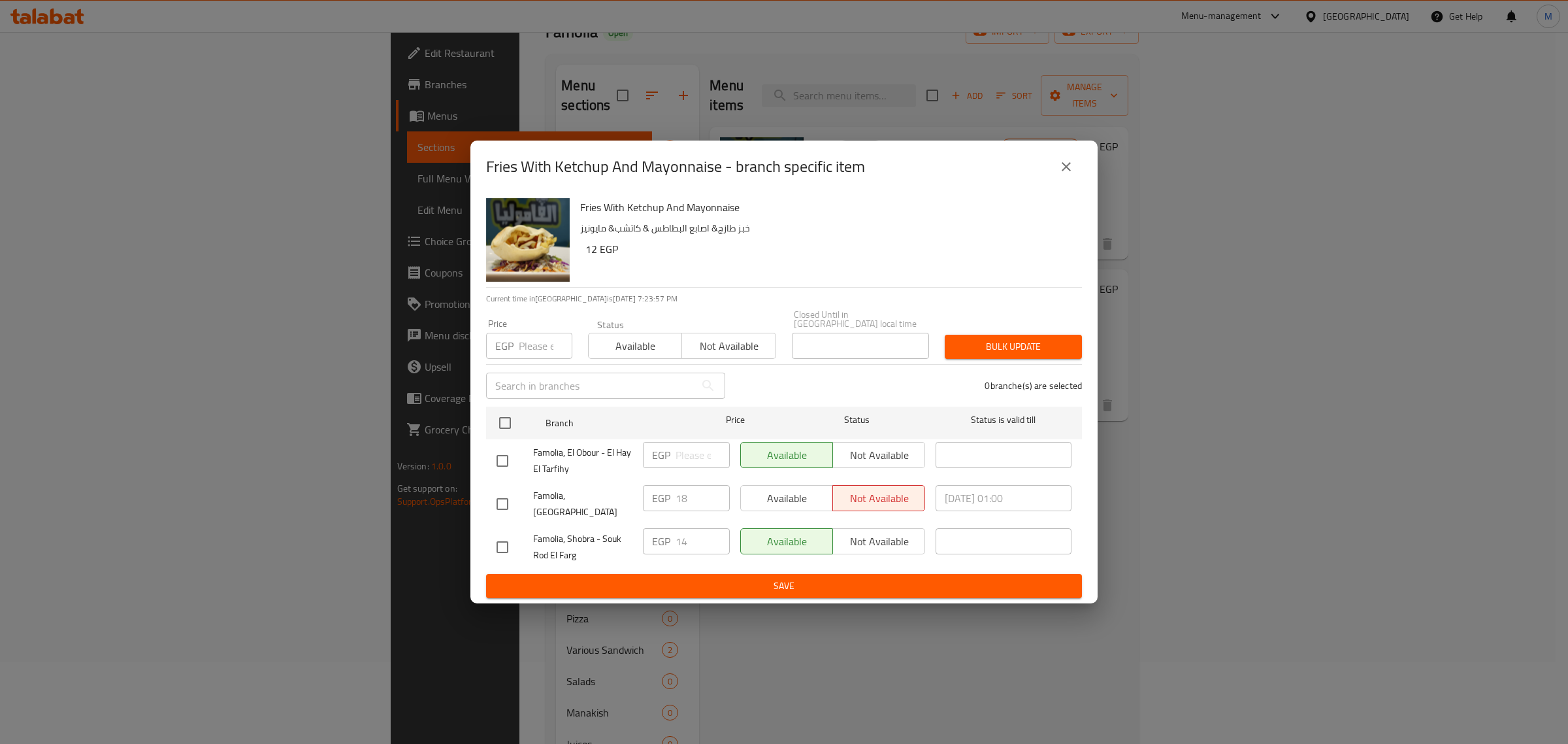
click at [499, 537] on input "checkbox" at bounding box center [502, 547] width 28 height 28
checkbox input "true"
click at [872, 539] on span "Not available" at bounding box center [878, 541] width 82 height 19
click at [867, 583] on span "Save" at bounding box center [784, 586] width 575 height 16
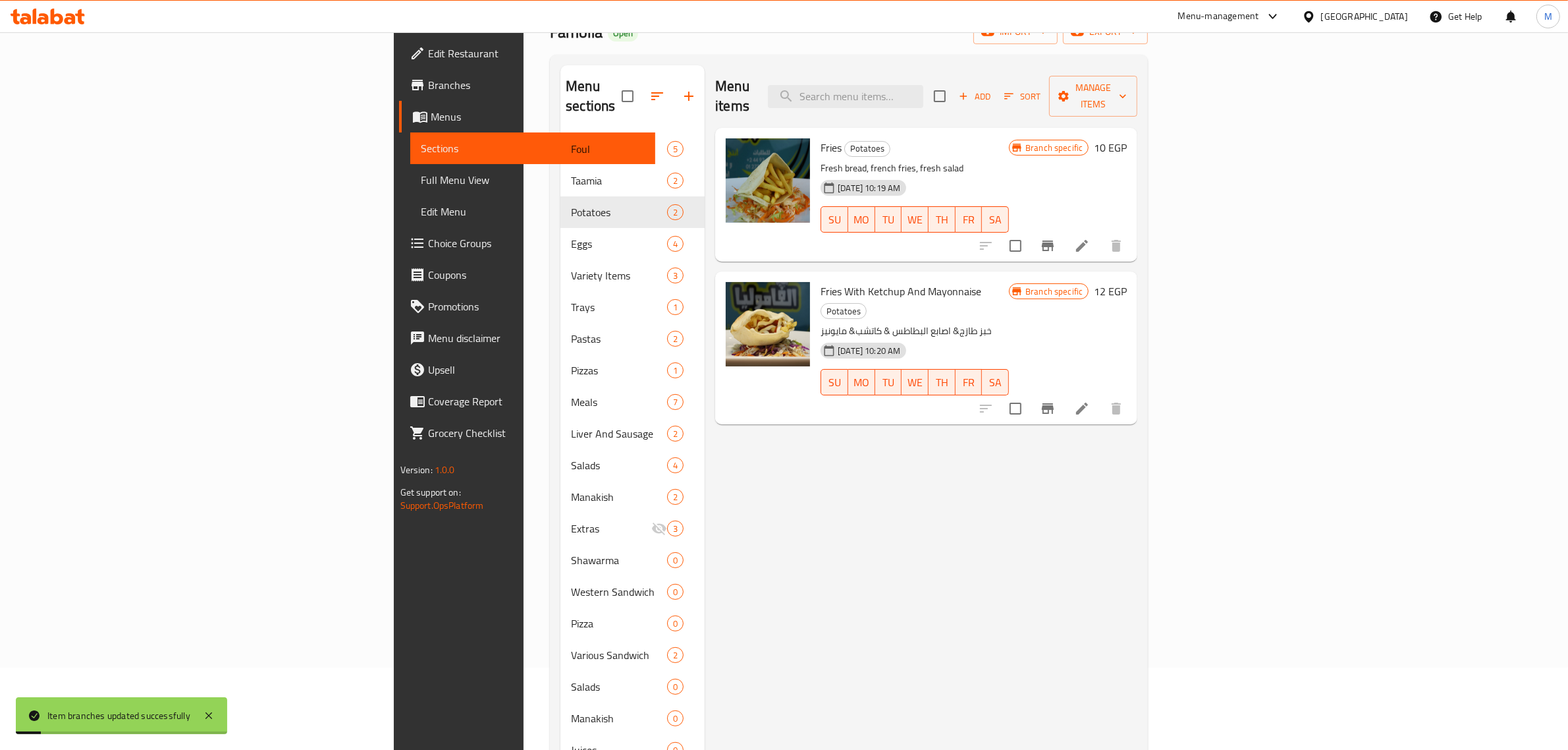
scroll to position [0, 0]
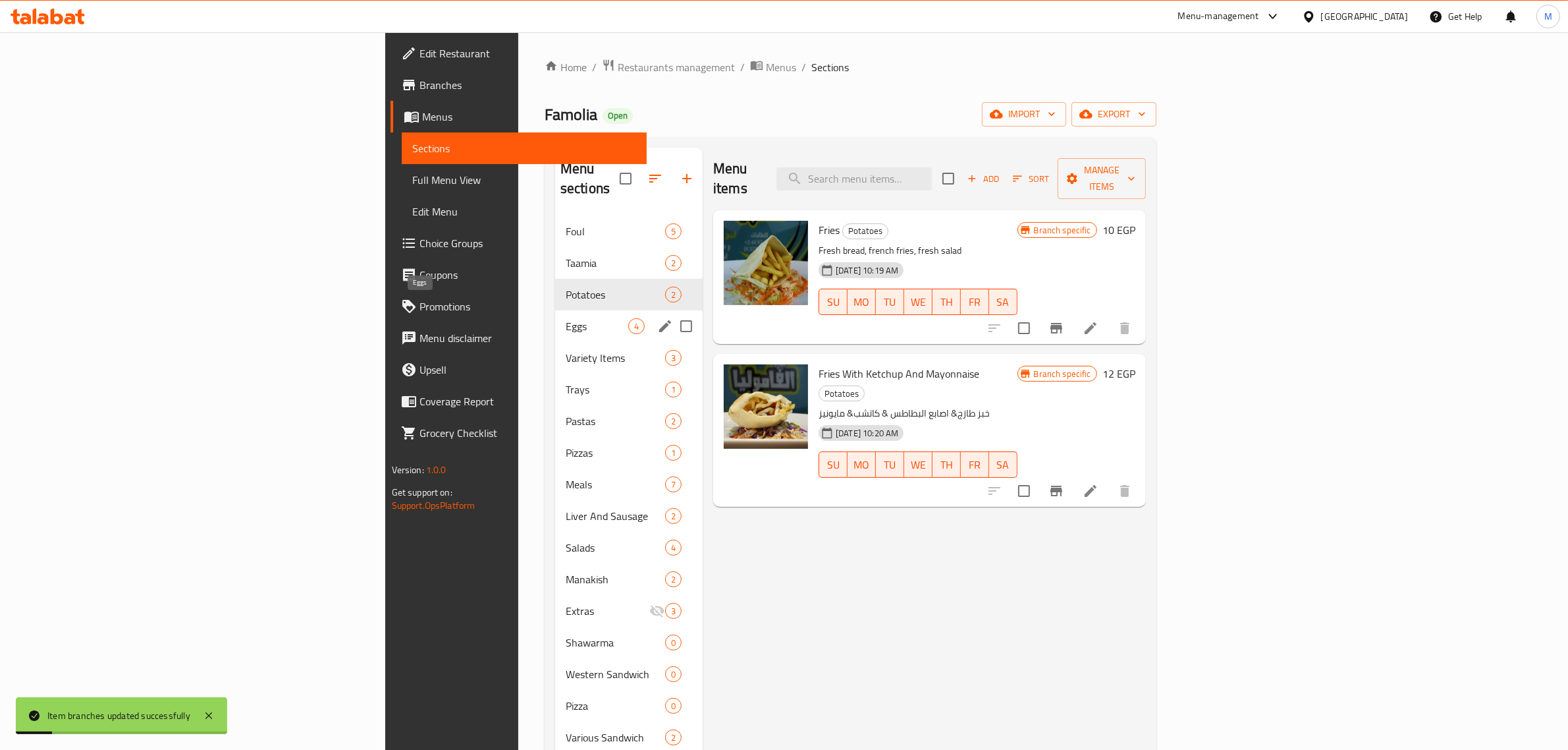
click at [566, 318] on span "Eggs" at bounding box center [597, 326] width 62 height 16
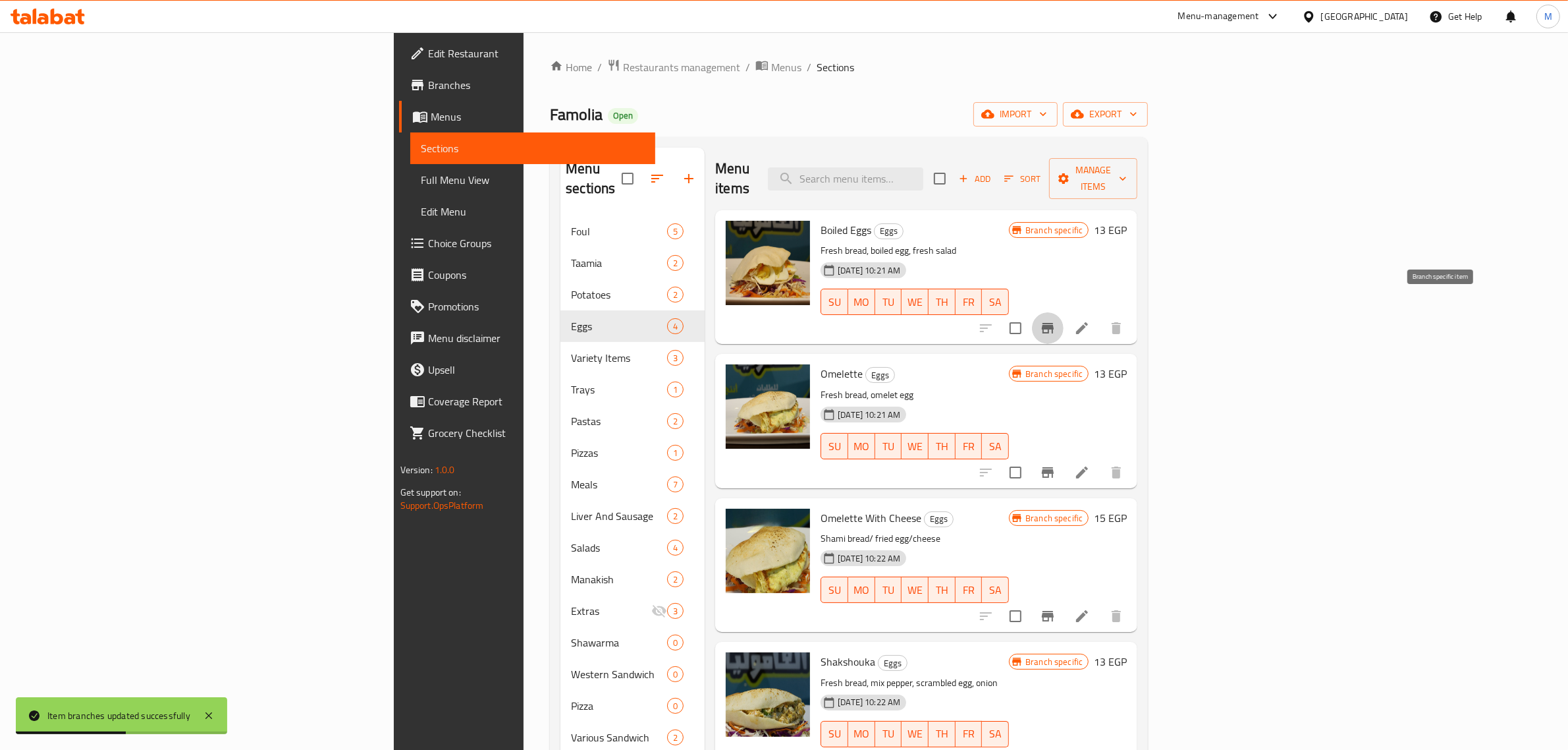
click at [1056, 320] on icon "Branch-specific-item" at bounding box center [1048, 328] width 16 height 16
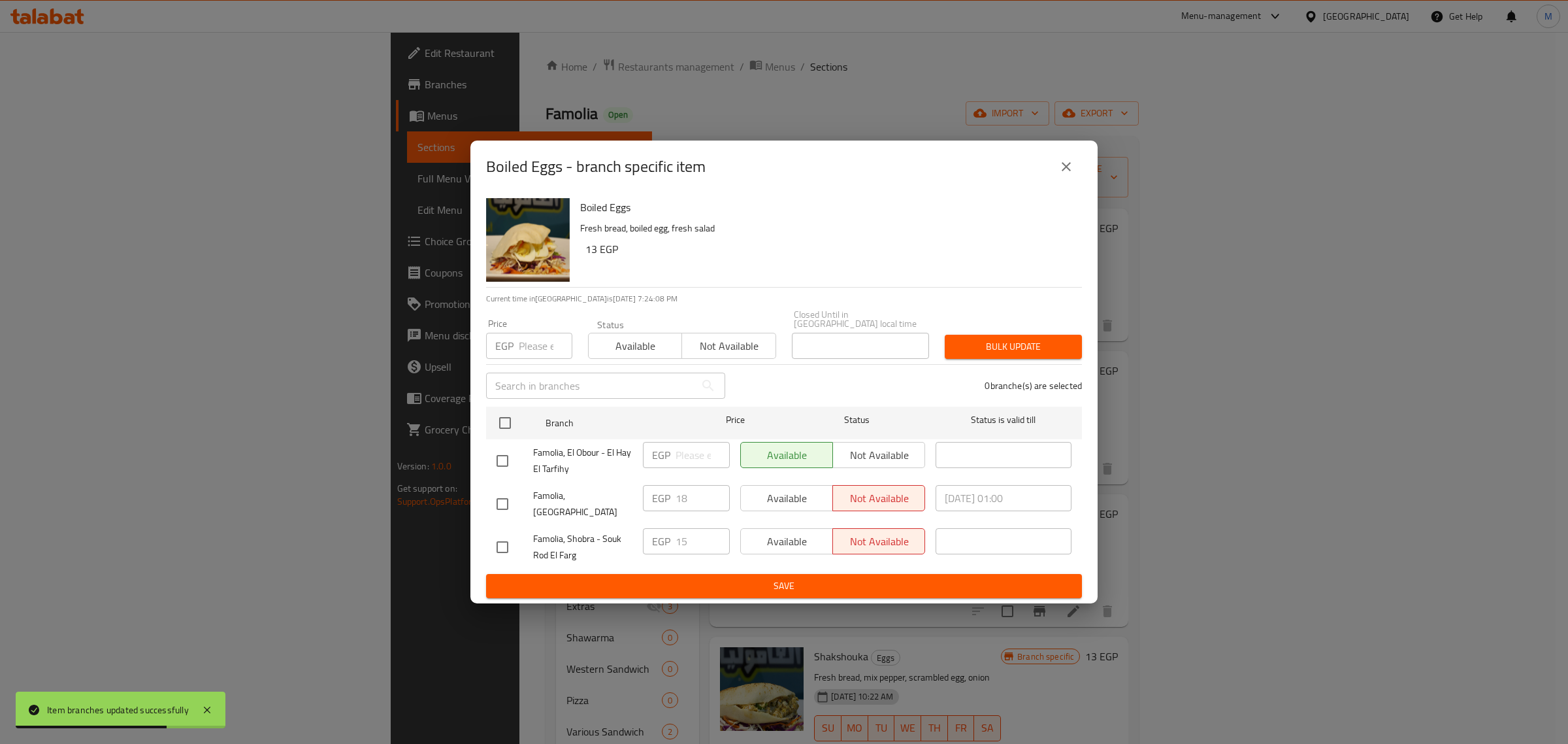
drag, startPoint x: 489, startPoint y: 540, endPoint x: 499, endPoint y: 540, distance: 10.0
click at [490, 540] on input "checkbox" at bounding box center [502, 547] width 28 height 28
checkbox input "true"
click at [625, 579] on span "Save" at bounding box center [784, 586] width 575 height 16
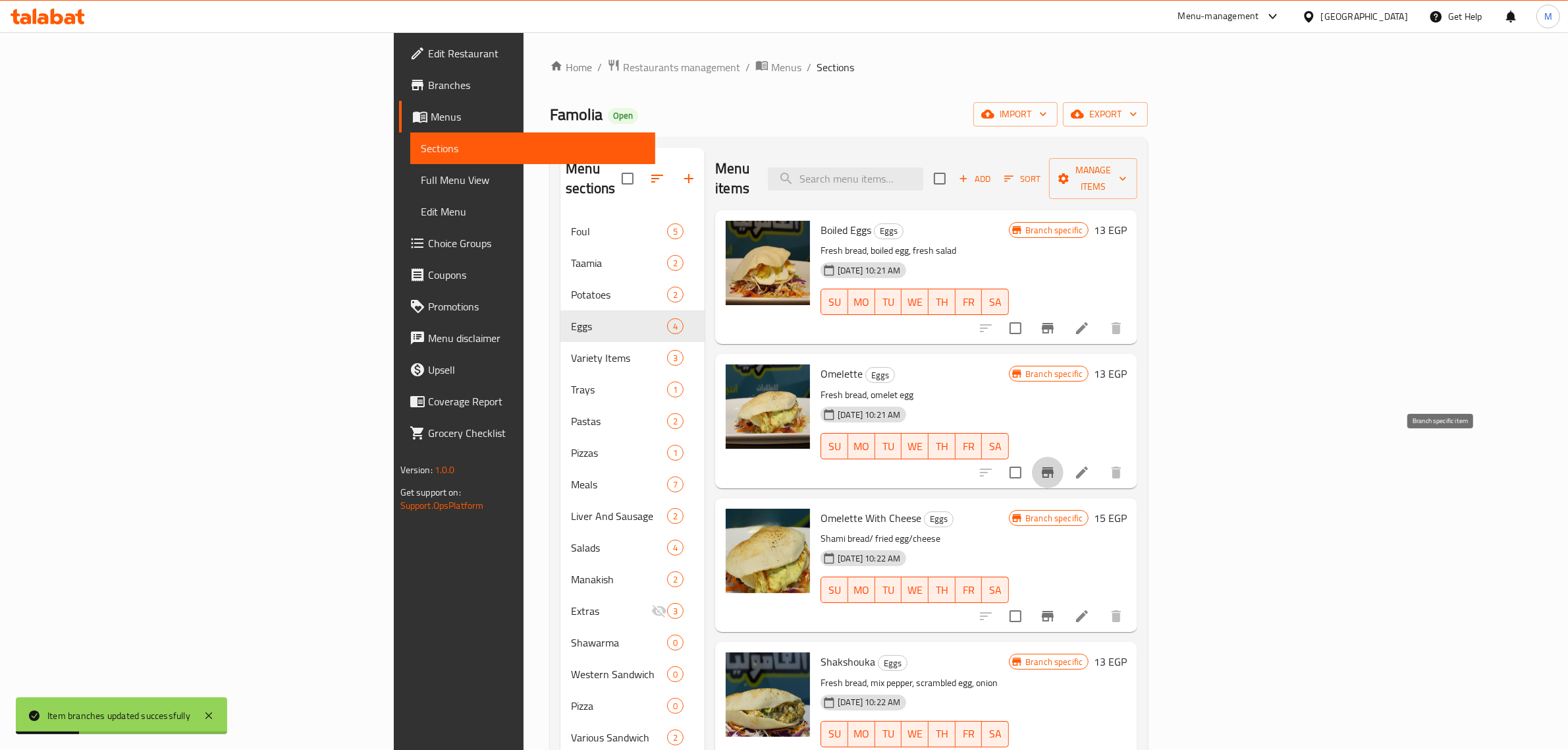
click at [1056, 464] on icon "Branch-specific-item" at bounding box center [1048, 472] width 16 height 16
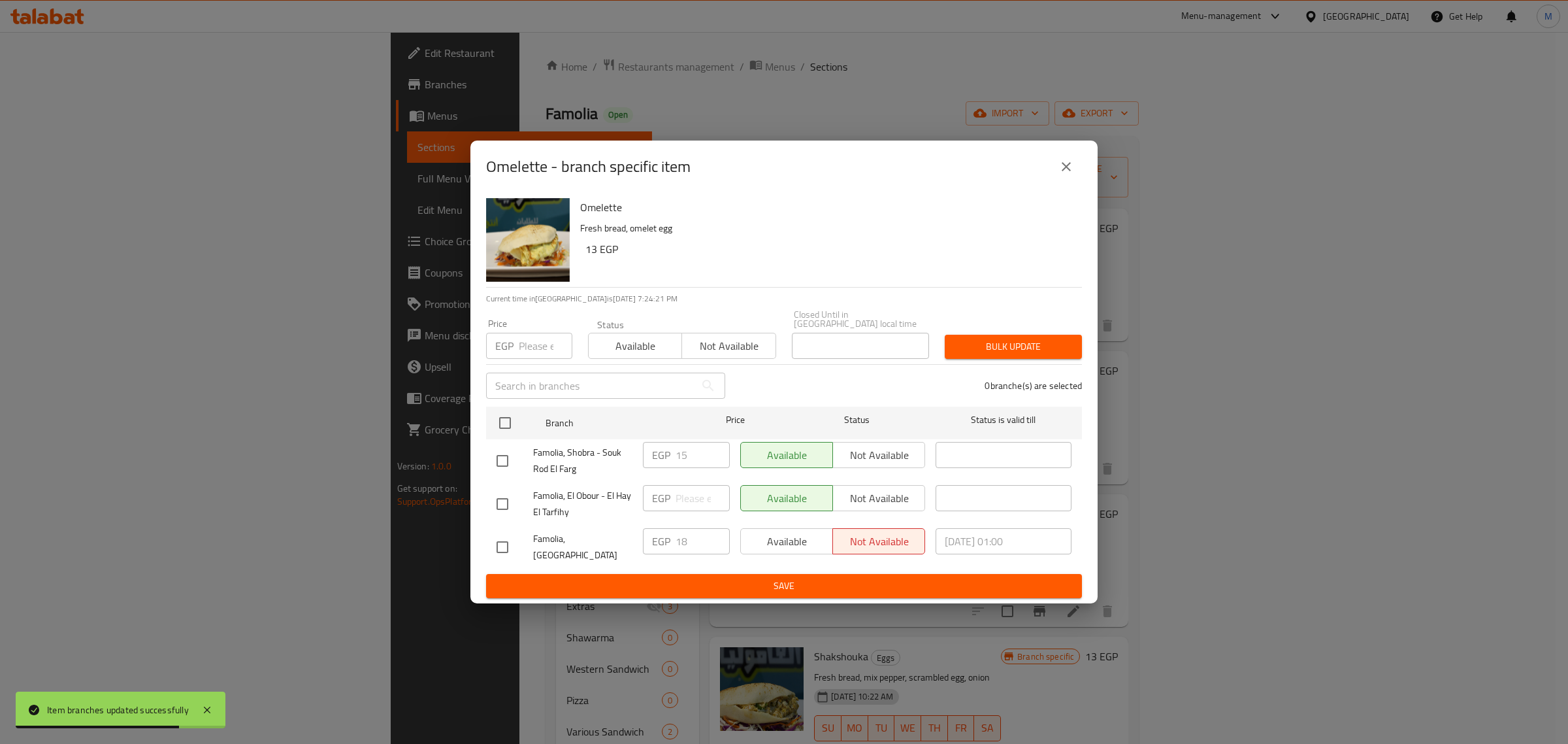
click at [500, 462] on input "checkbox" at bounding box center [502, 460] width 28 height 28
checkbox input "true"
click at [886, 446] on span "Not available" at bounding box center [878, 455] width 82 height 19
click at [867, 578] on span "Save" at bounding box center [784, 586] width 575 height 16
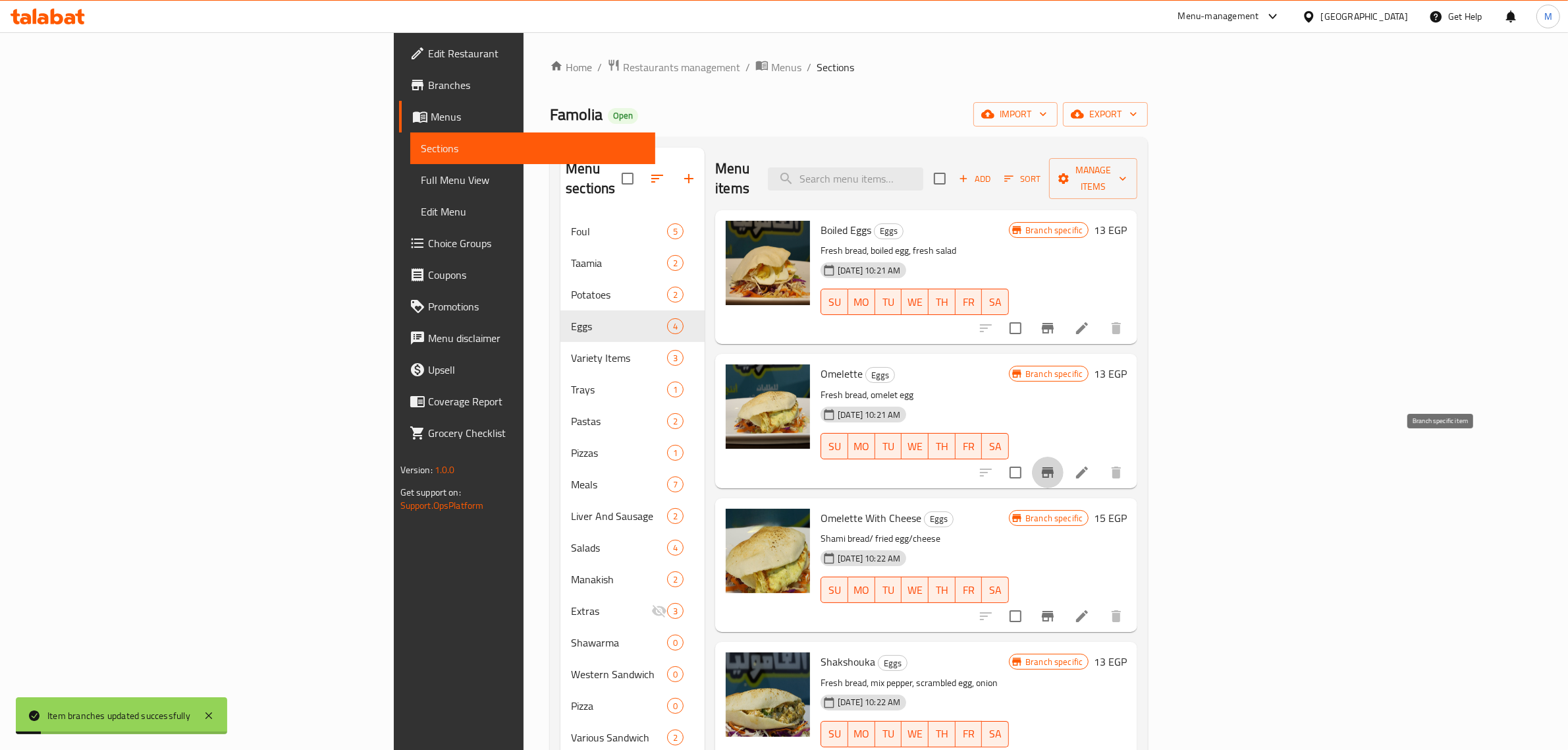
click at [1054, 467] on icon "Branch-specific-item" at bounding box center [1048, 472] width 12 height 11
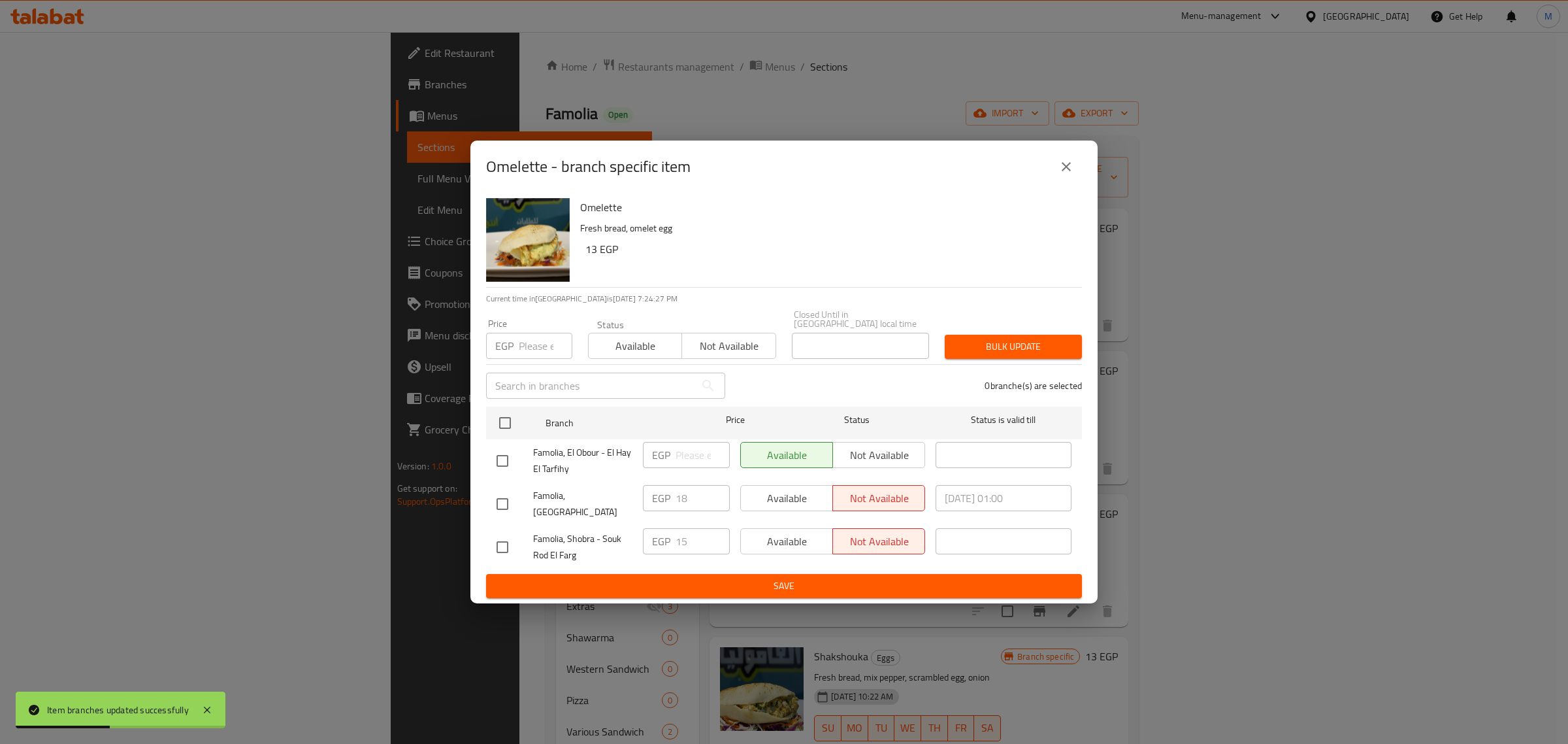
click at [1068, 175] on icon "close" at bounding box center [1066, 167] width 16 height 16
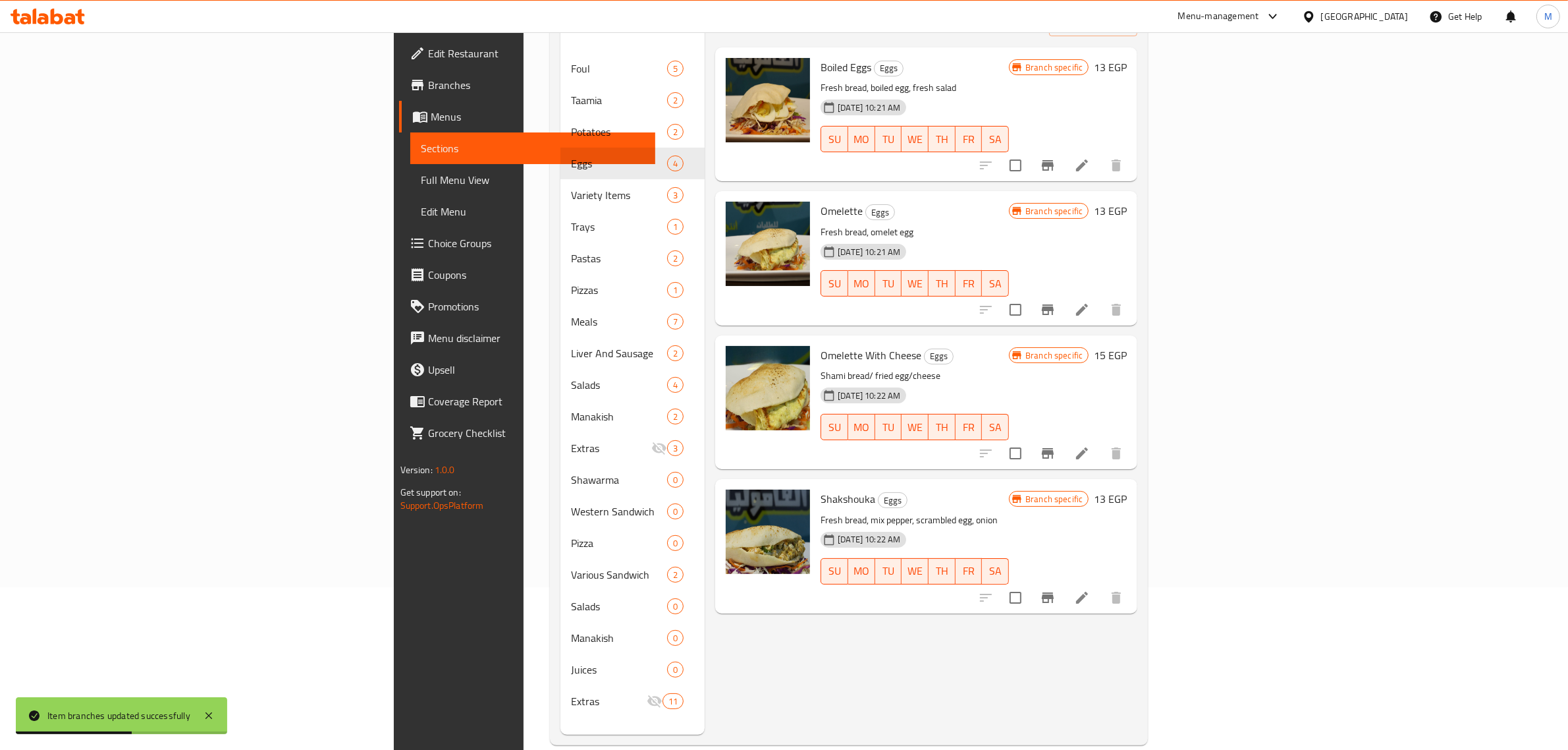
scroll to position [165, 0]
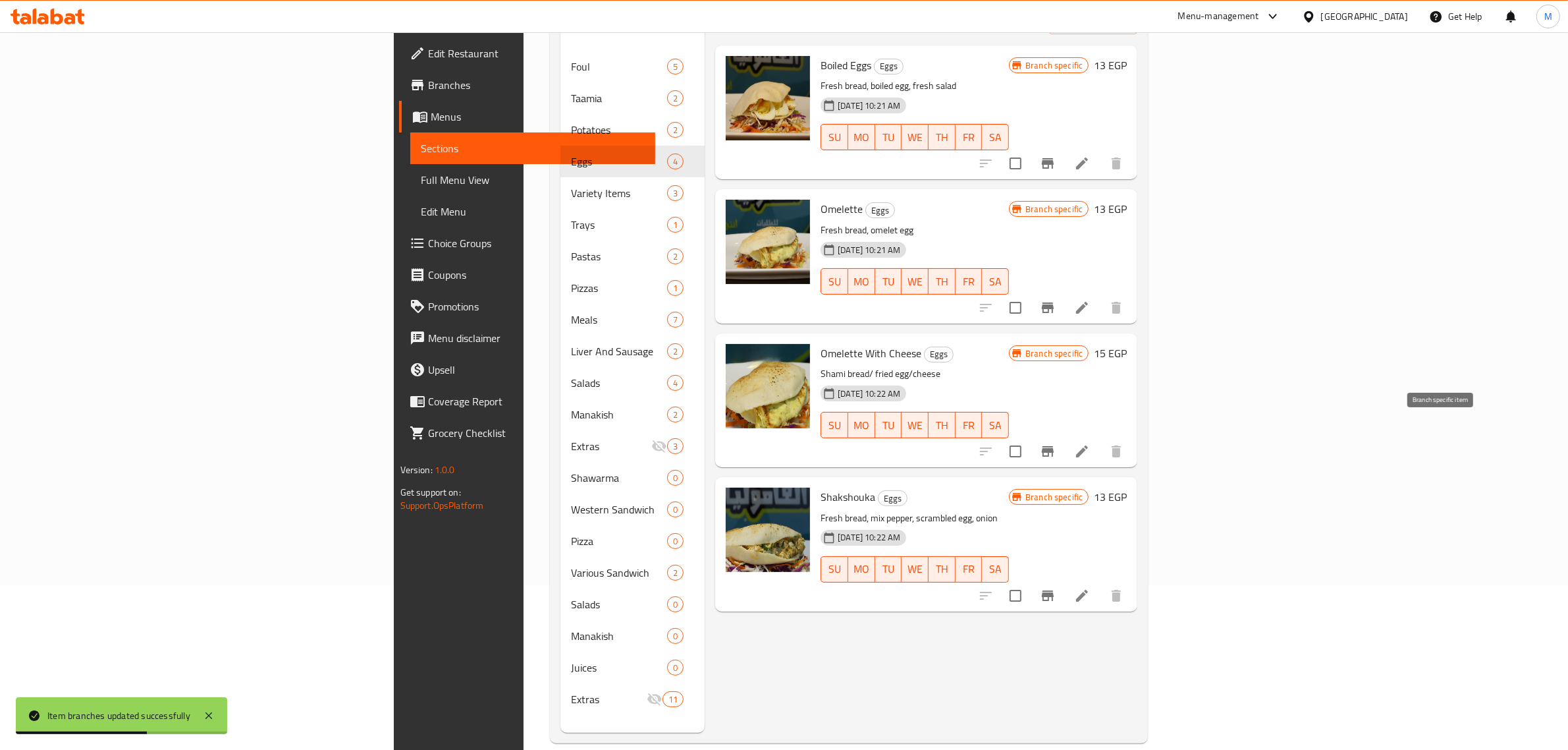
click at [1056, 443] on icon "Branch-specific-item" at bounding box center [1048, 451] width 16 height 16
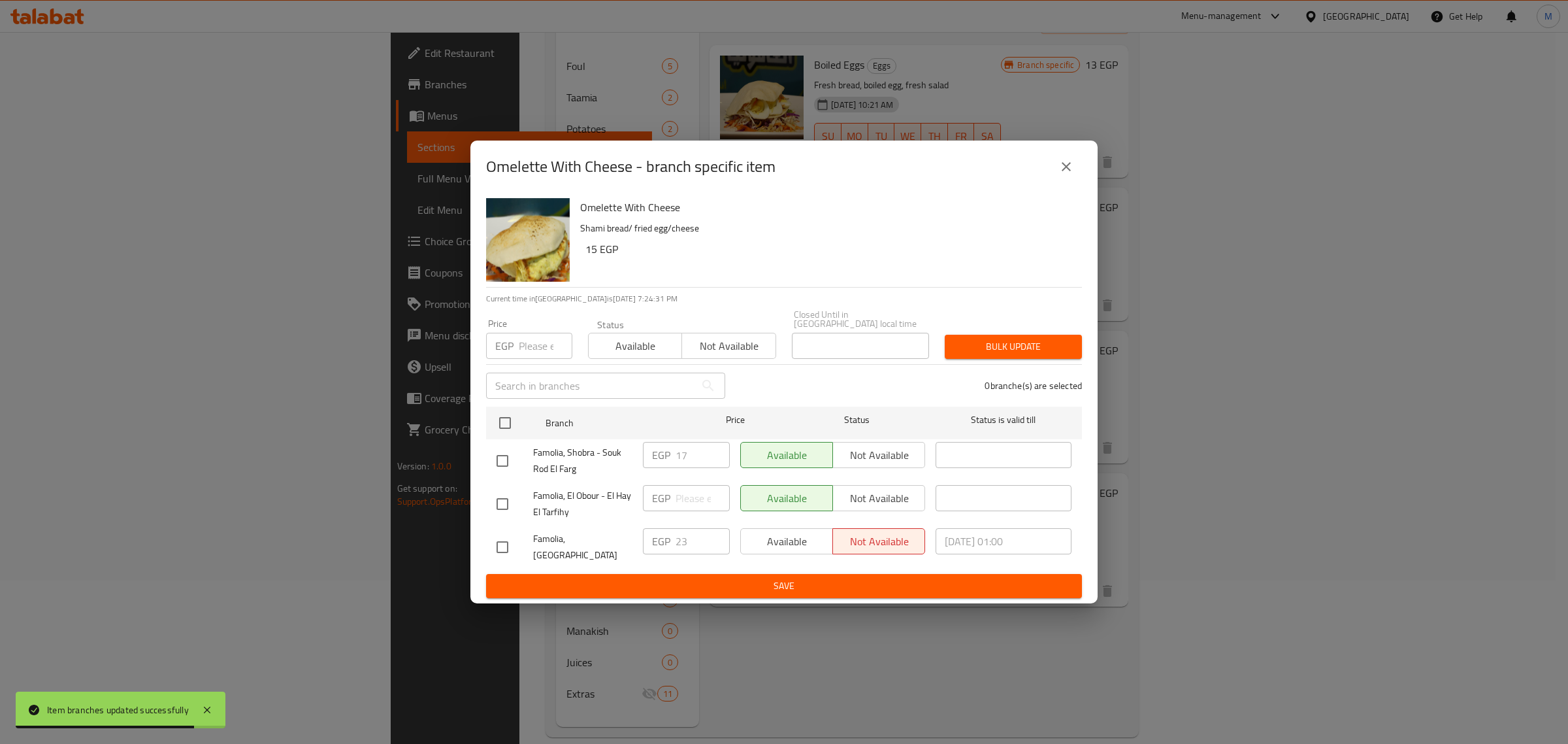
click at [500, 466] on input "checkbox" at bounding box center [502, 460] width 28 height 28
checkbox input "true"
click at [864, 459] on span "Not available" at bounding box center [878, 455] width 82 height 19
click at [831, 561] on div "Available Not available" at bounding box center [833, 547] width 195 height 48
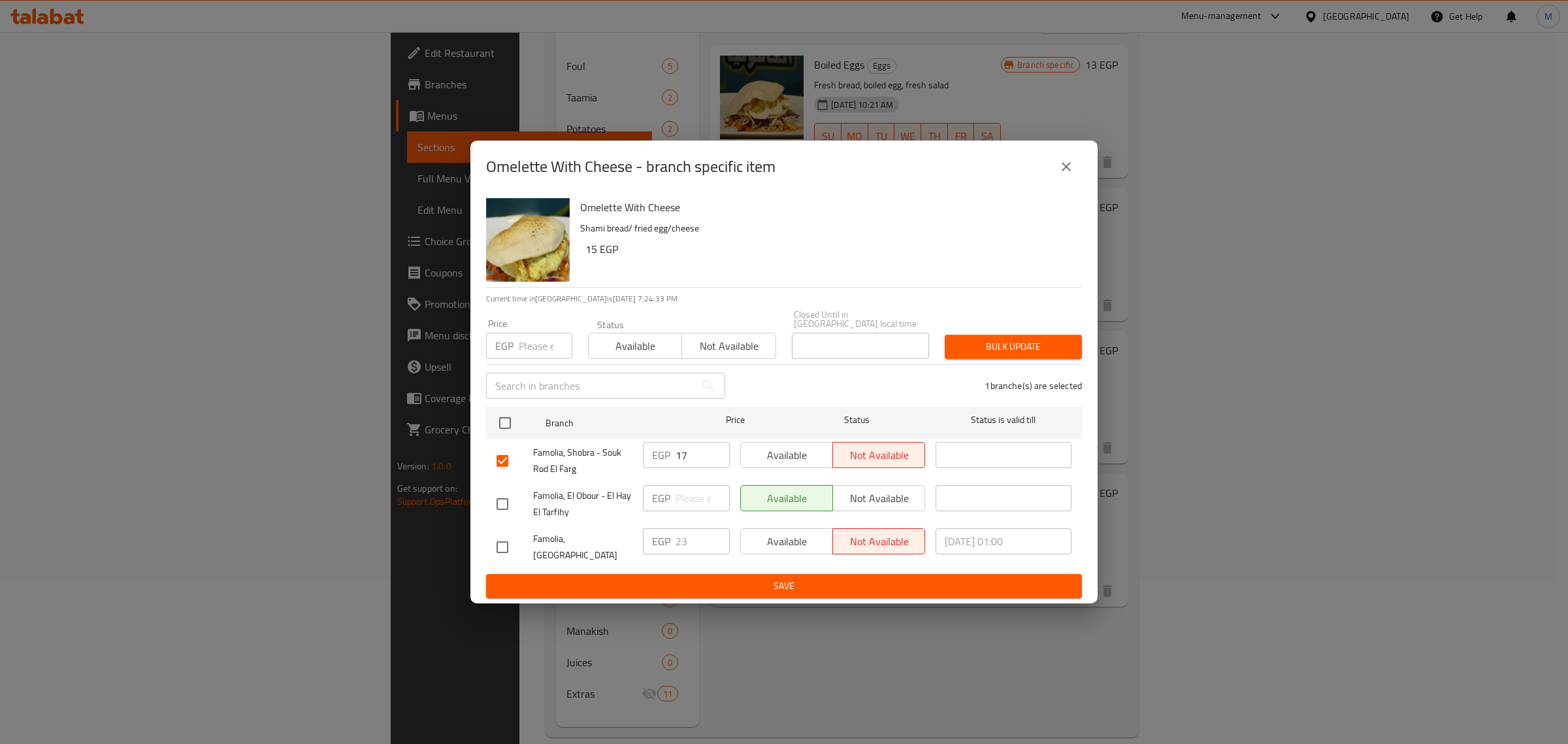
click at [837, 578] on span "Save" at bounding box center [784, 586] width 575 height 16
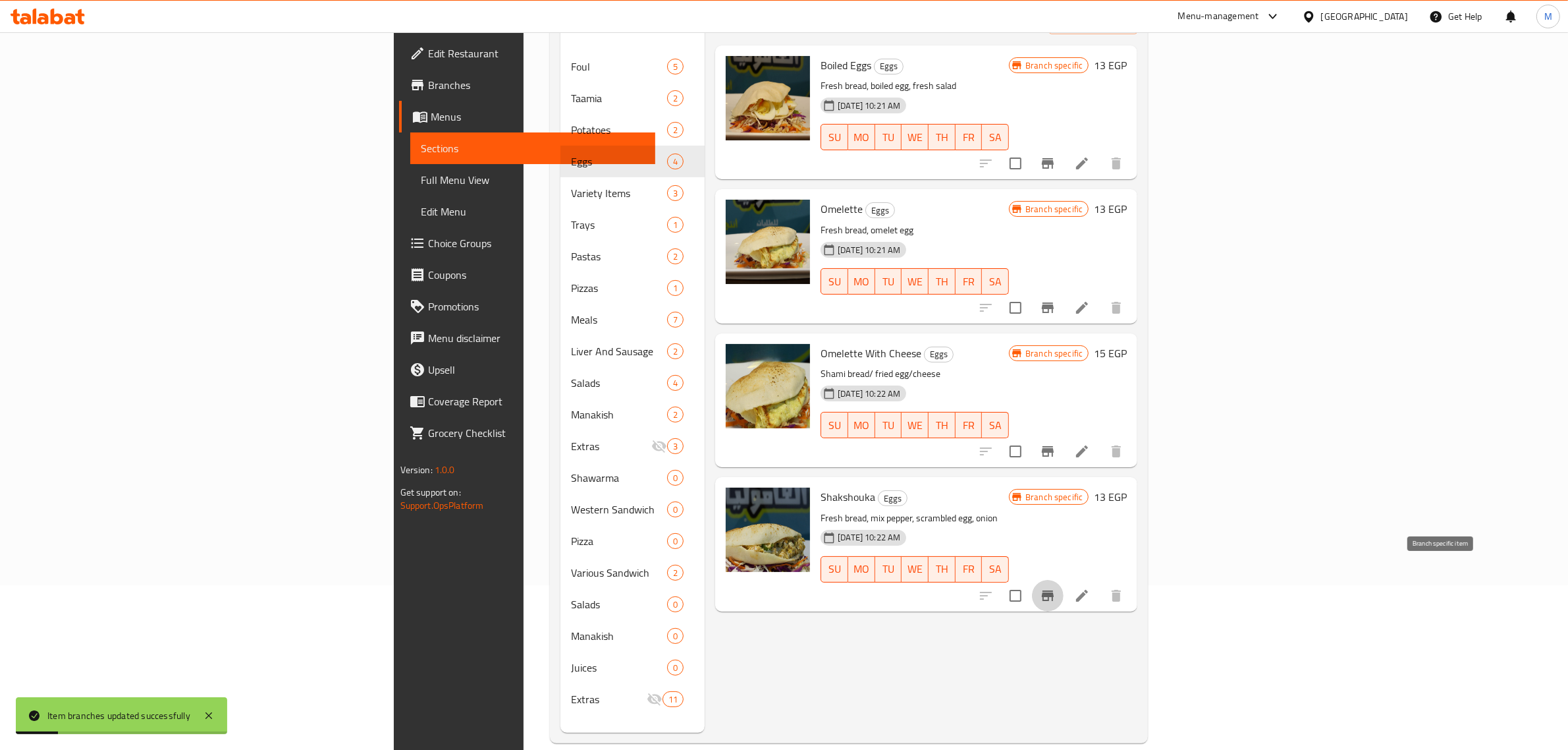
click at [1054, 591] on icon "Branch-specific-item" at bounding box center [1048, 596] width 12 height 11
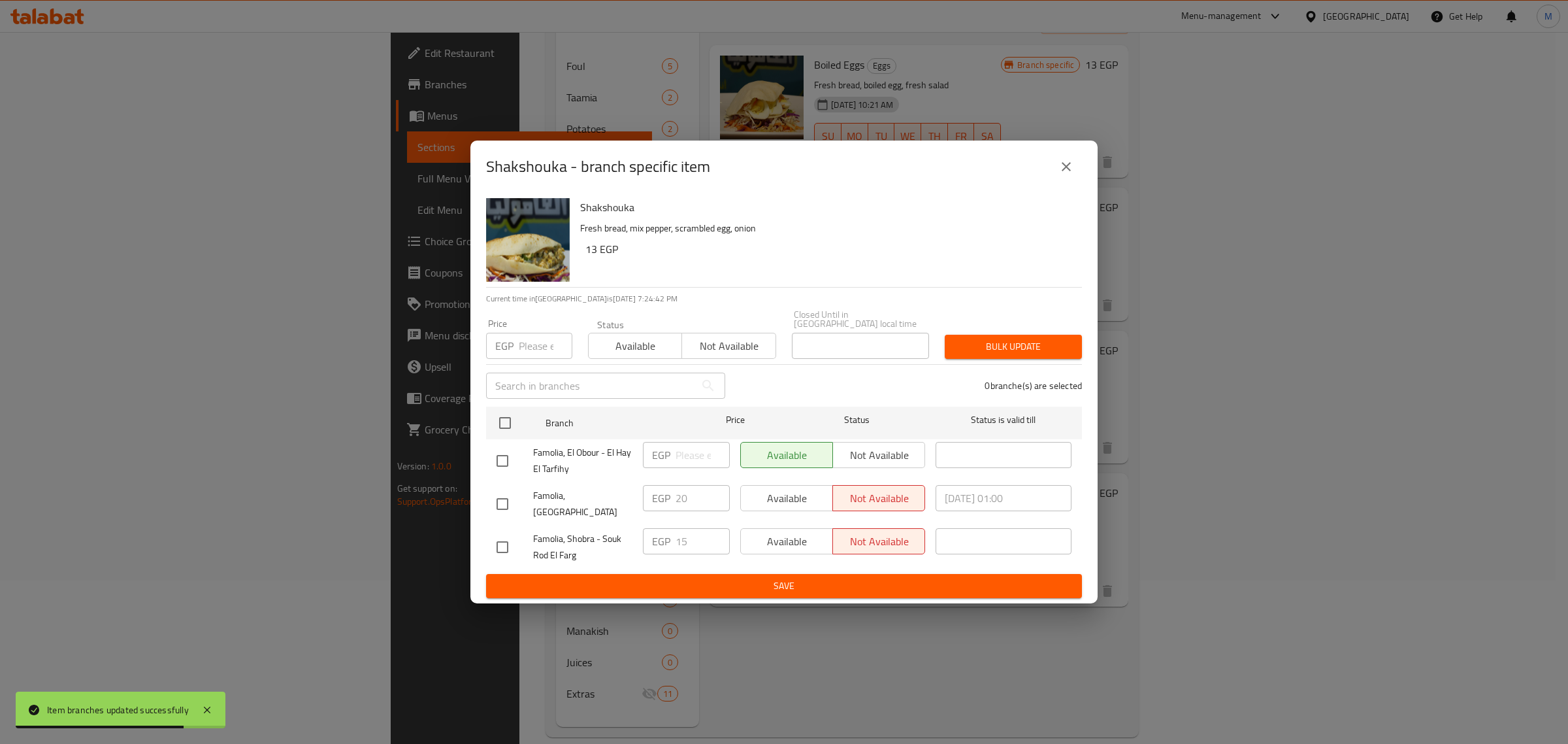
click at [514, 543] on input "checkbox" at bounding box center [502, 547] width 28 height 28
checkbox input "true"
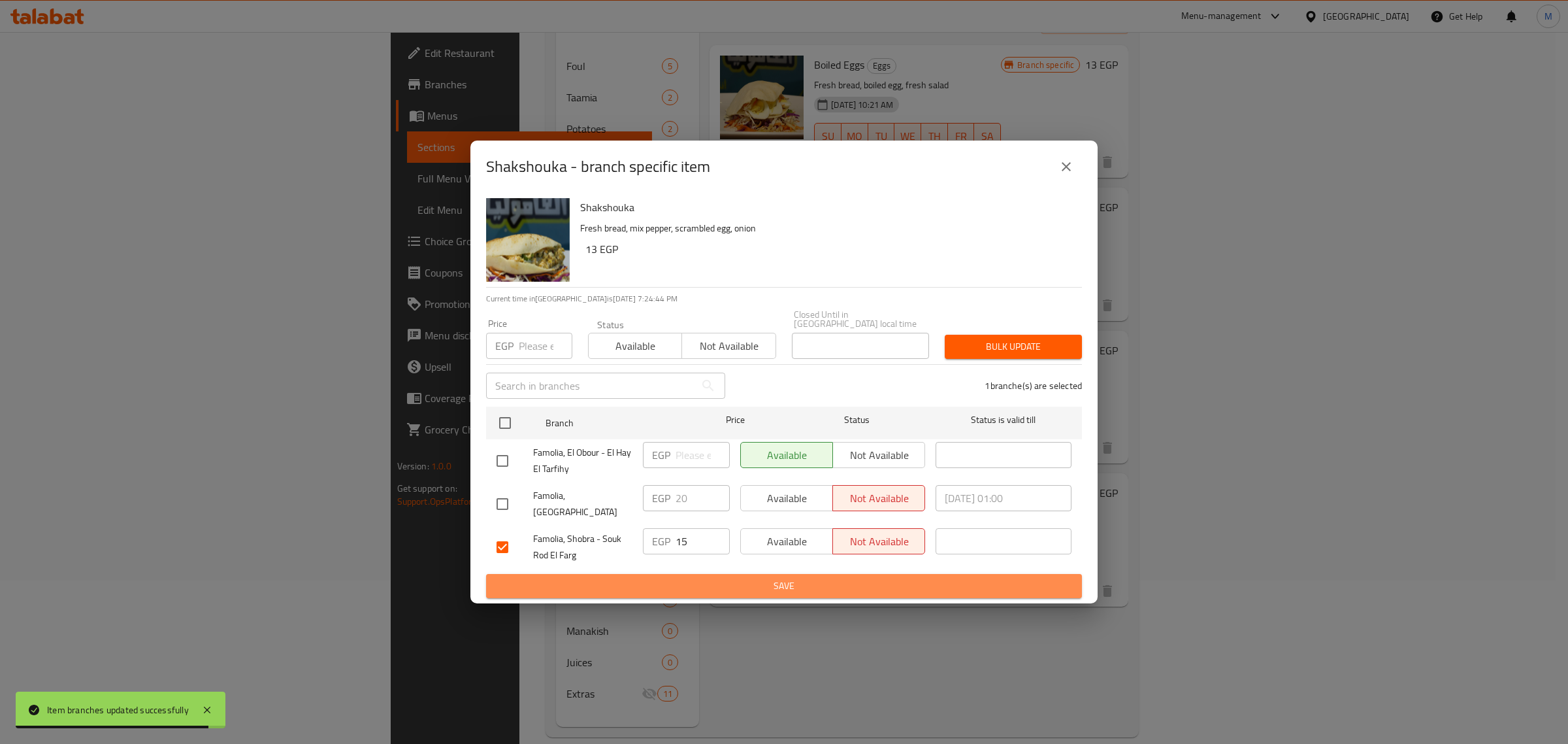
click at [787, 583] on span "Save" at bounding box center [784, 586] width 575 height 16
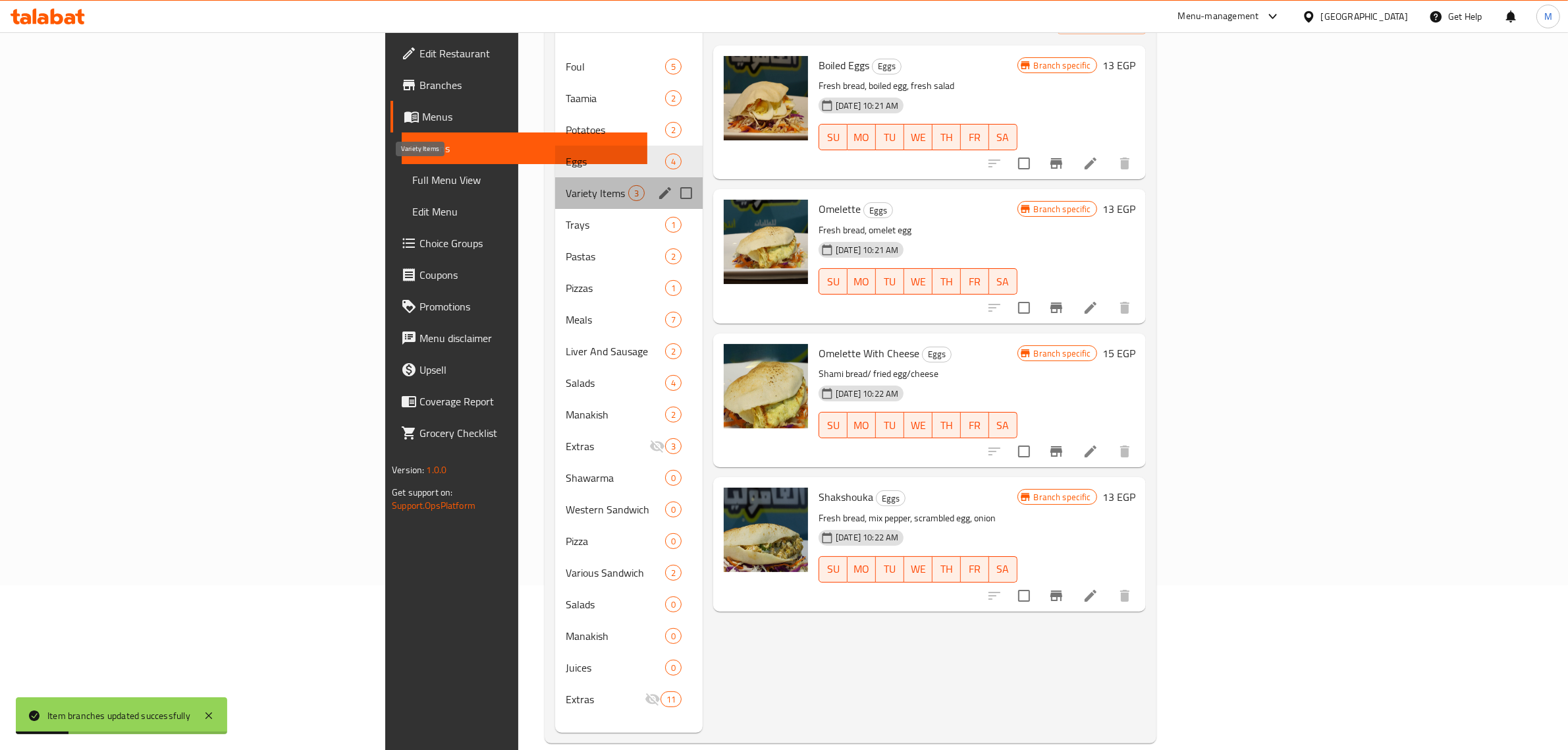
click at [566, 185] on span "Variety Items" at bounding box center [597, 193] width 62 height 16
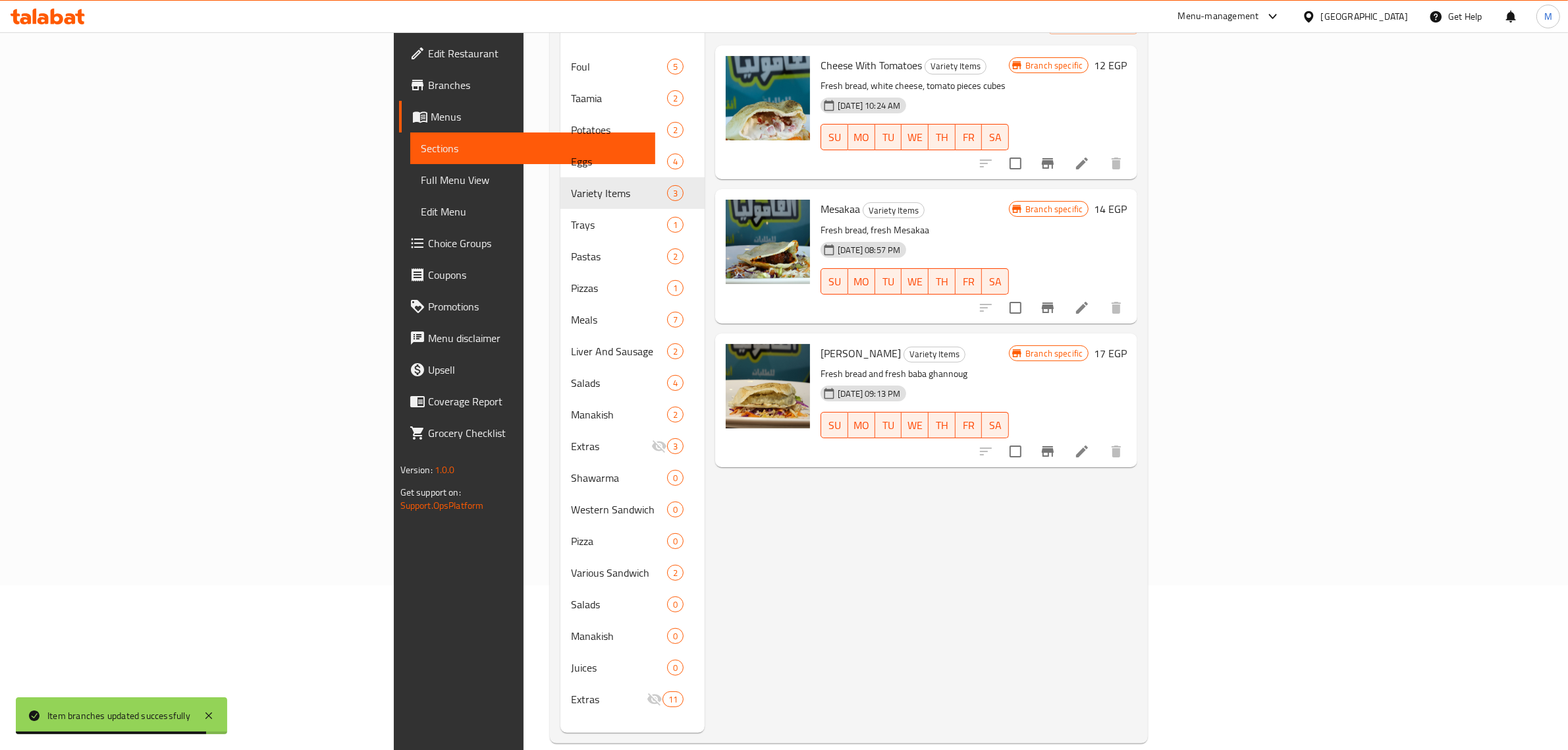
drag, startPoint x: 1019, startPoint y: 475, endPoint x: 999, endPoint y: 470, distance: 20.6
click at [999, 470] on div "Menu items Add Sort Manage items Cheese With Tomatoes Variety Items Fresh bread…" at bounding box center [921, 358] width 432 height 750
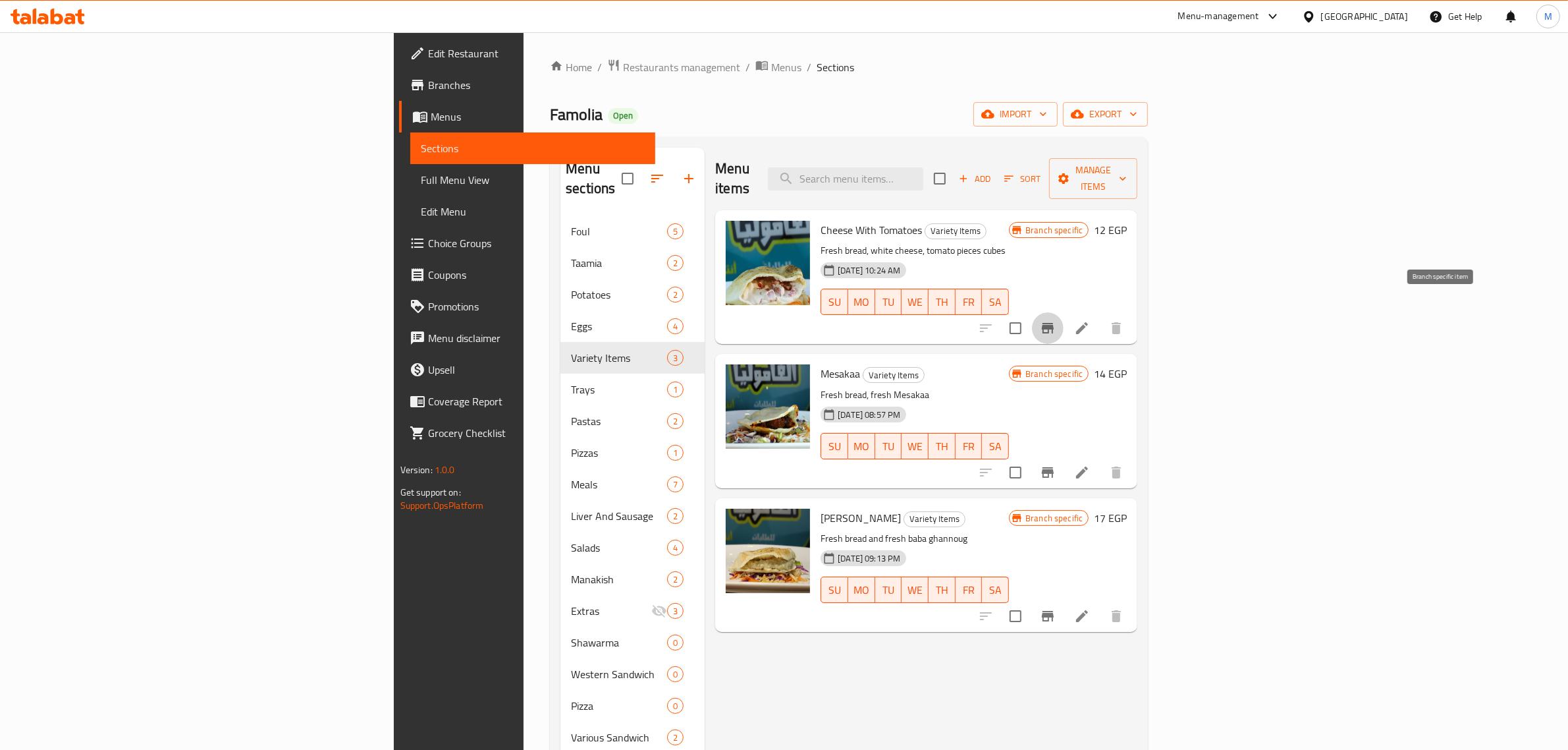
click at [1054, 323] on icon "Branch-specific-item" at bounding box center [1048, 328] width 12 height 11
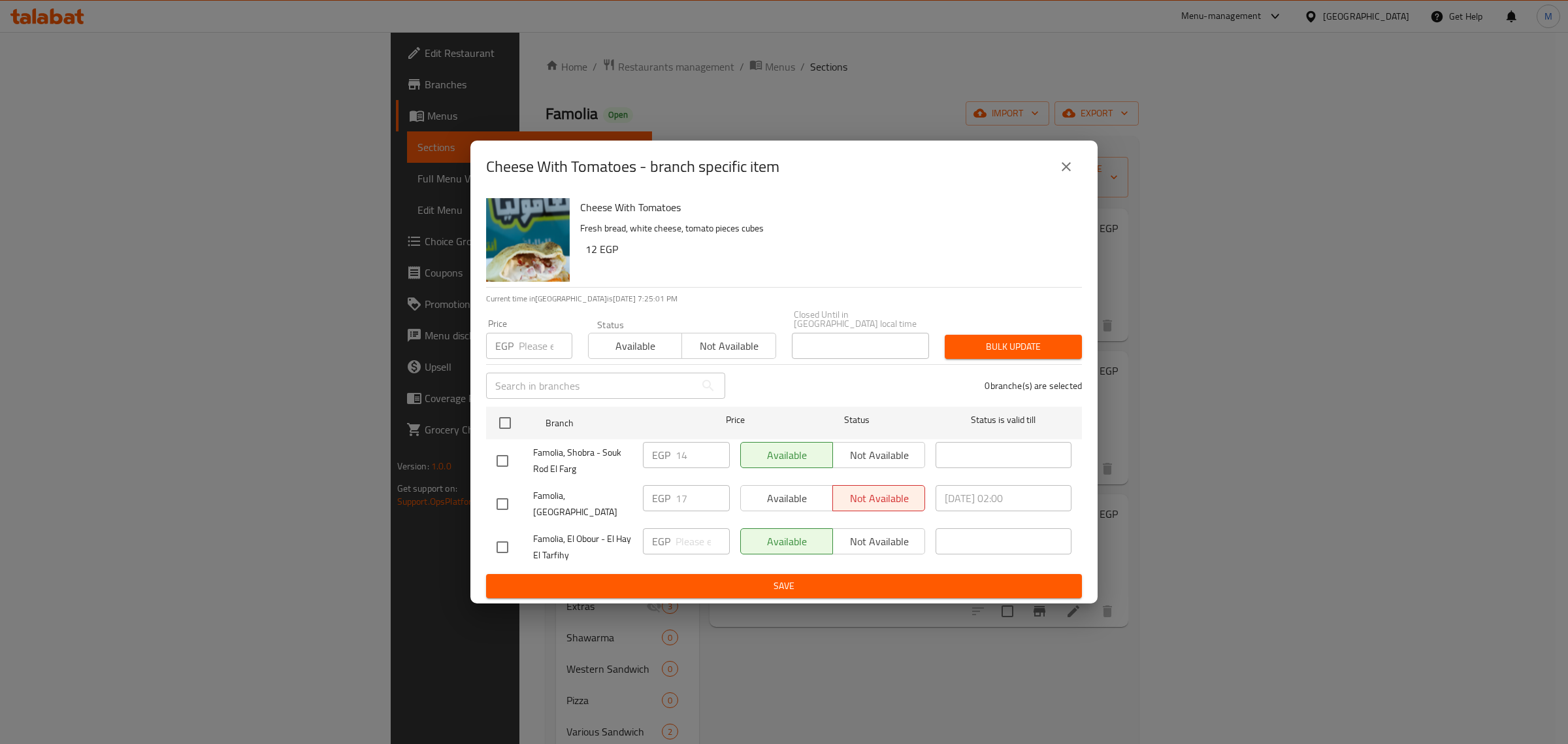
drag, startPoint x: 504, startPoint y: 463, endPoint x: 814, endPoint y: 472, distance: 310.1
click at [510, 464] on input "checkbox" at bounding box center [502, 460] width 28 height 28
checkbox input "true"
click at [870, 455] on span "Not available" at bounding box center [878, 455] width 82 height 19
click at [853, 596] on div "Cheese With Tomatoes - branch specific item Cheese With Tomatoes Fresh bread, w…" at bounding box center [784, 372] width 1568 height 744
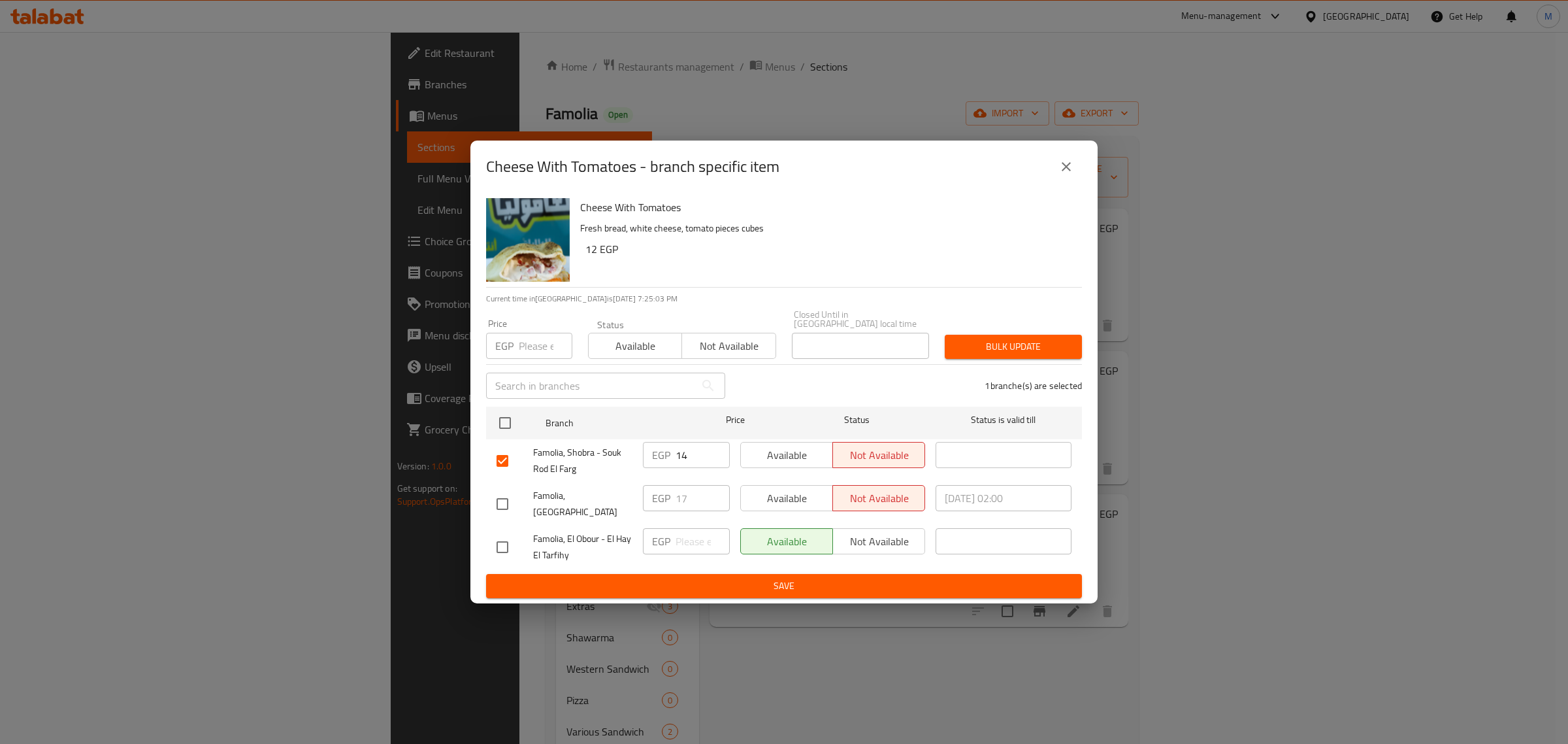
click at [853, 579] on span "Save" at bounding box center [784, 586] width 575 height 16
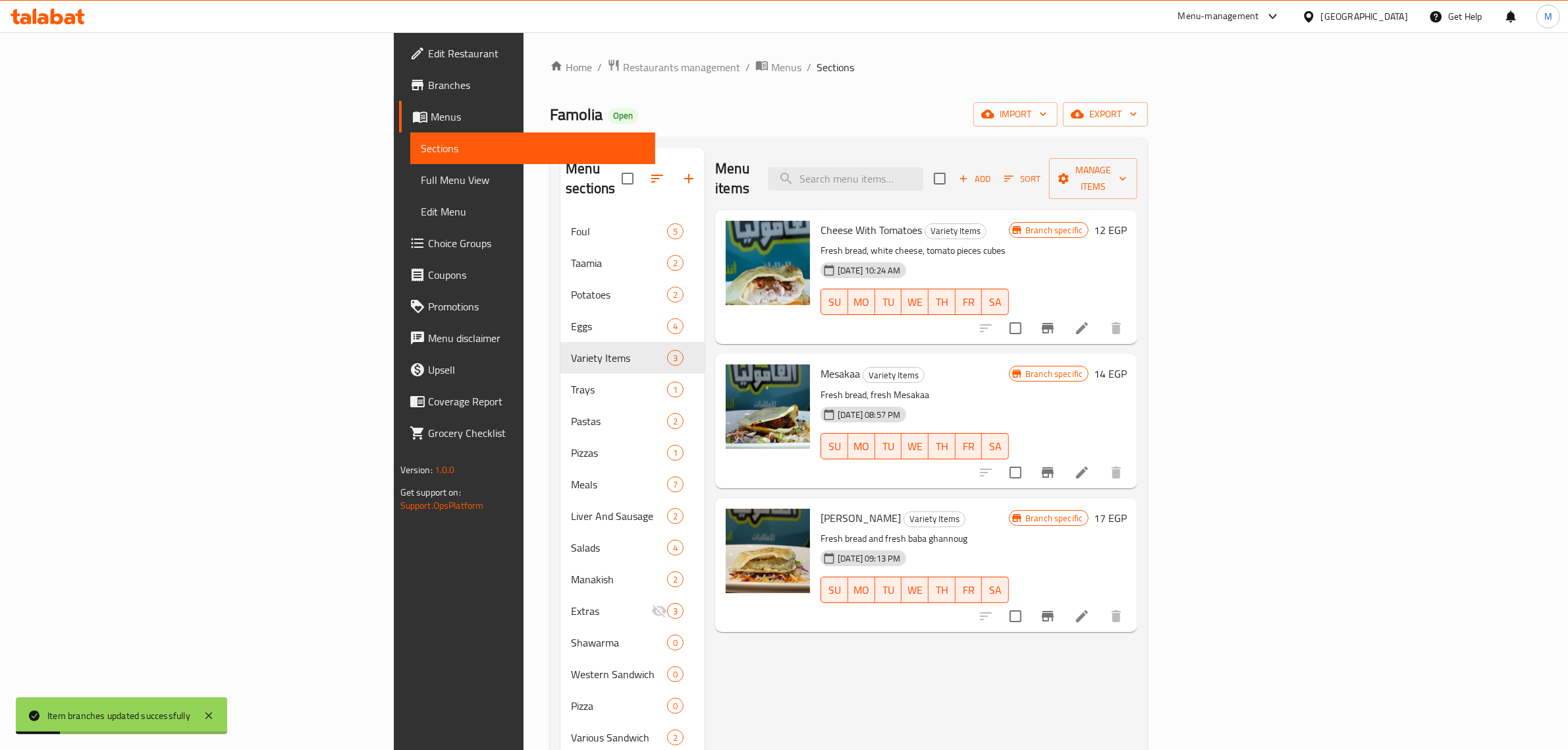
drag, startPoint x: 1098, startPoint y: 397, endPoint x: 1081, endPoint y: 389, distance: 18.8
click at [1014, 401] on div "02-01-2025 08:57 PM SU MO TU WE TH FR SA" at bounding box center [914, 436] width 199 height 71
click at [1054, 467] on icon "Branch-specific-item" at bounding box center [1048, 472] width 12 height 11
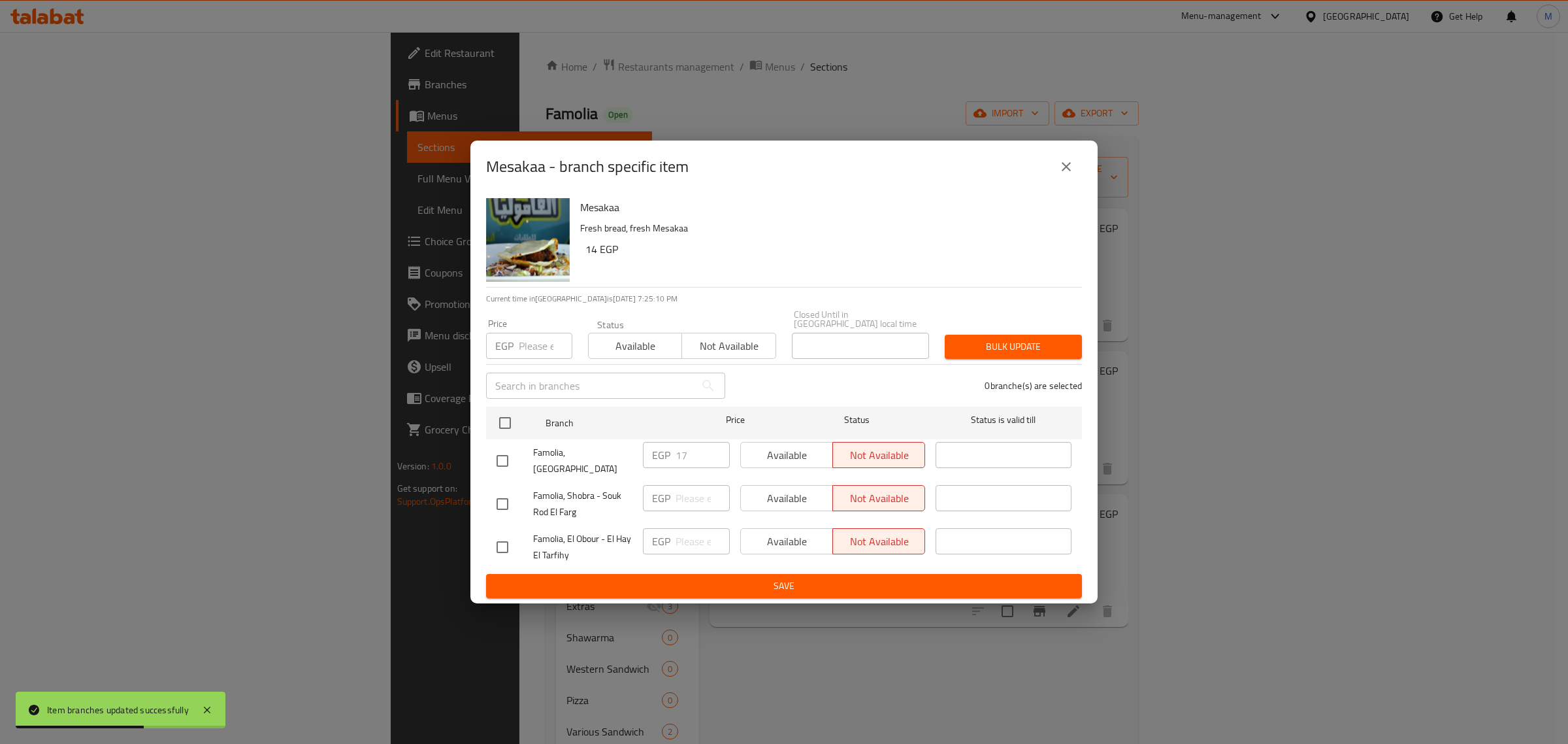
click at [494, 493] on input "checkbox" at bounding box center [502, 504] width 28 height 28
checkbox input "true"
click at [797, 578] on span "Save" at bounding box center [784, 586] width 575 height 16
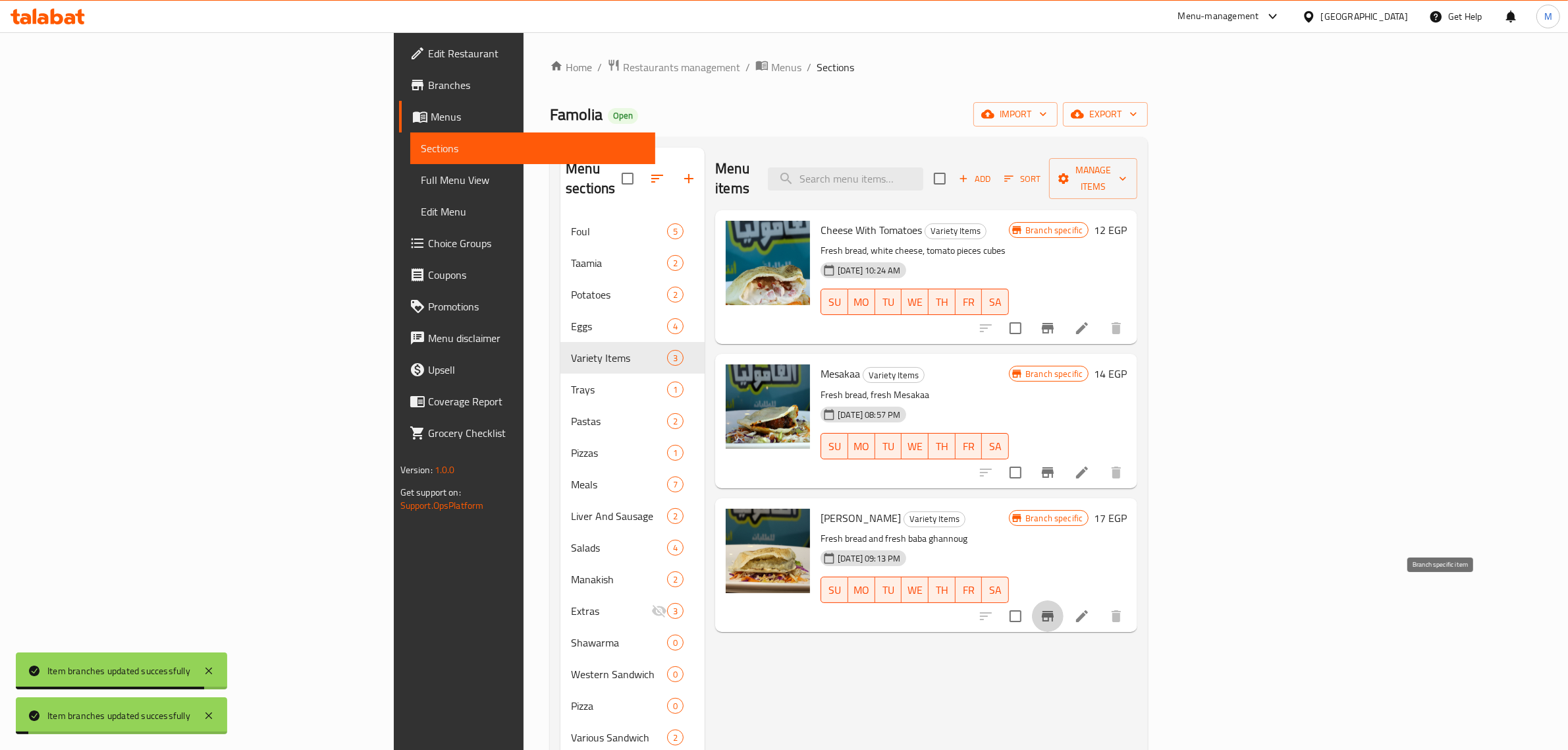
click at [1056, 608] on icon "Branch-specific-item" at bounding box center [1048, 616] width 16 height 16
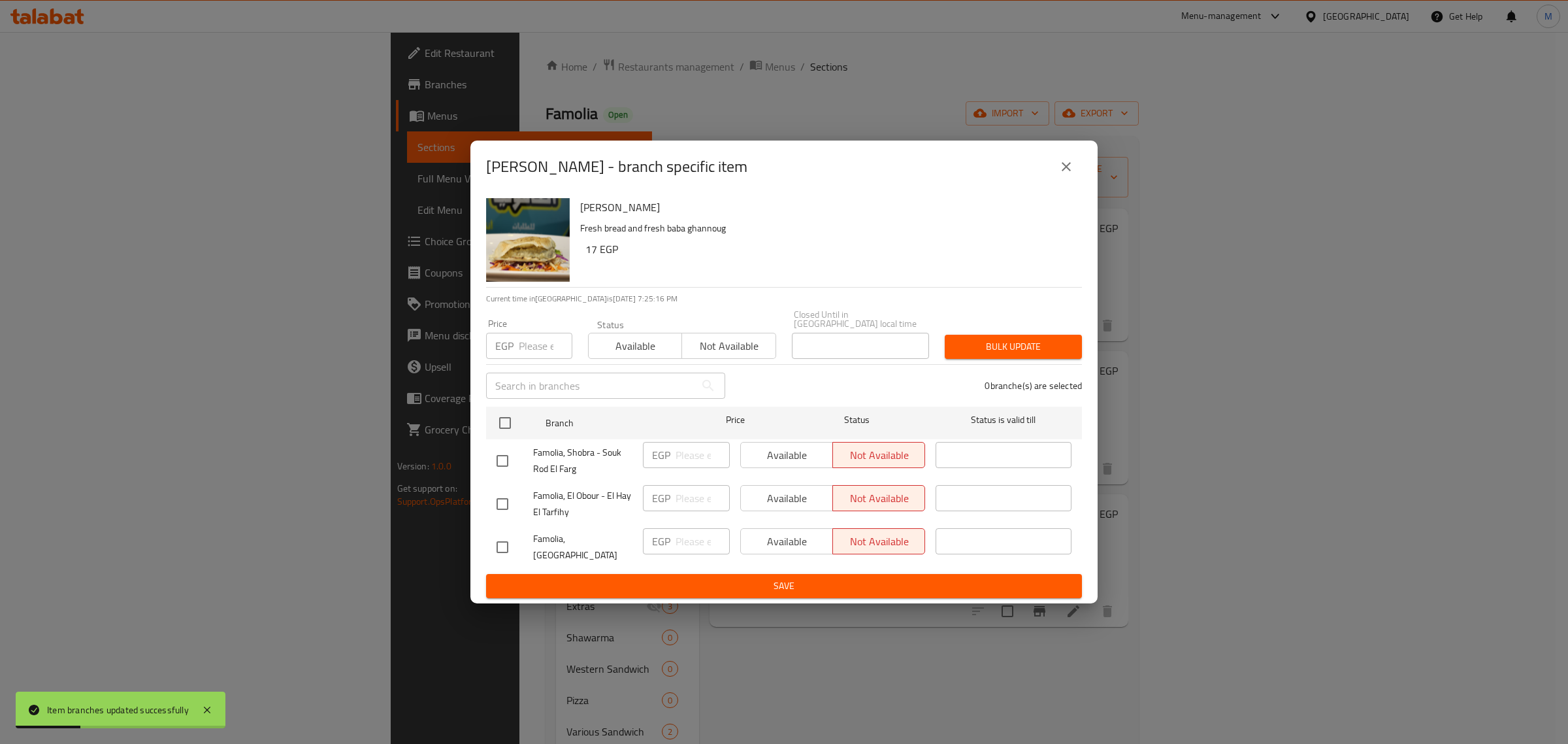
click at [515, 459] on input "checkbox" at bounding box center [502, 460] width 28 height 28
checkbox input "true"
click at [744, 578] on span "Save" at bounding box center [784, 586] width 575 height 16
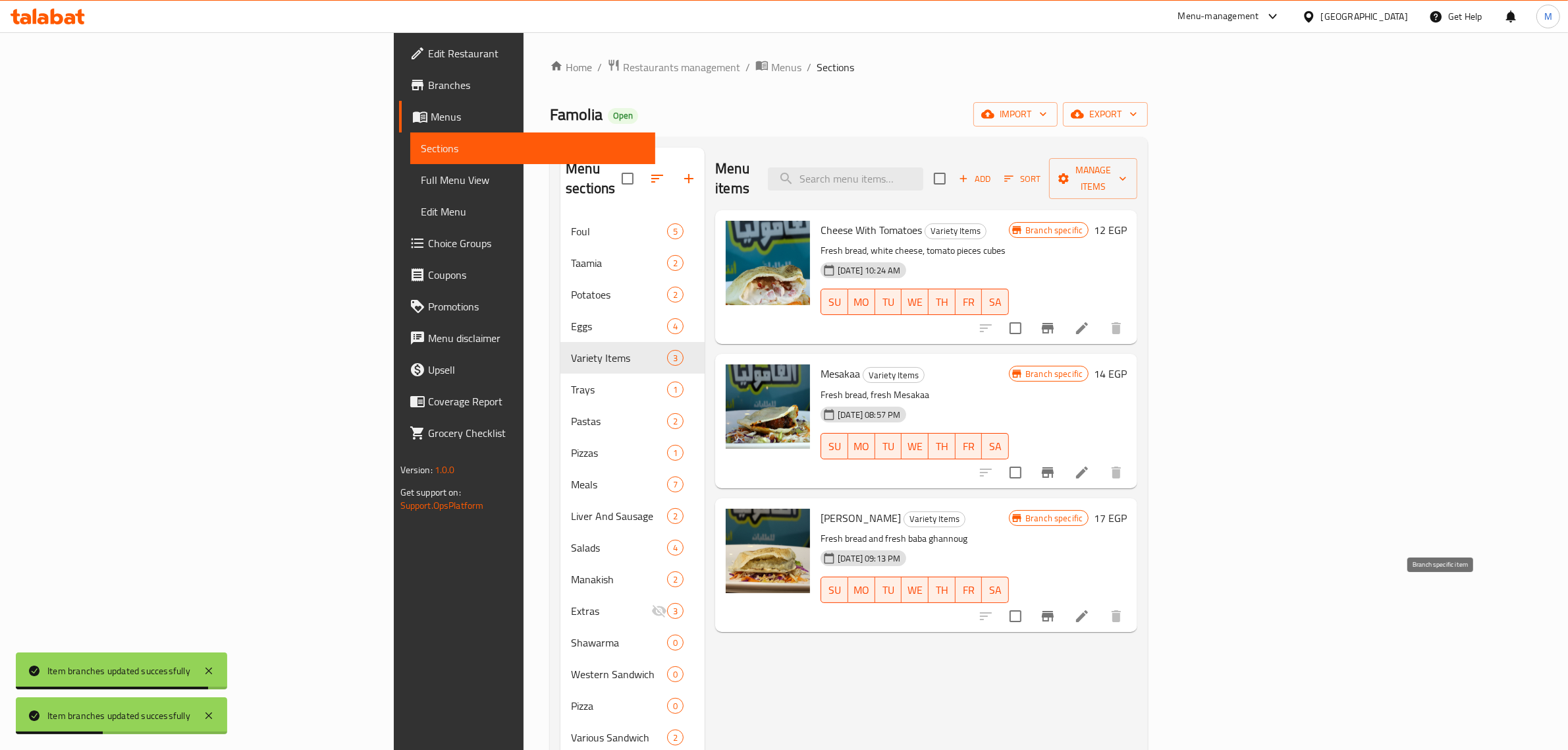
click at [1054, 611] on icon "Branch-specific-item" at bounding box center [1048, 616] width 12 height 11
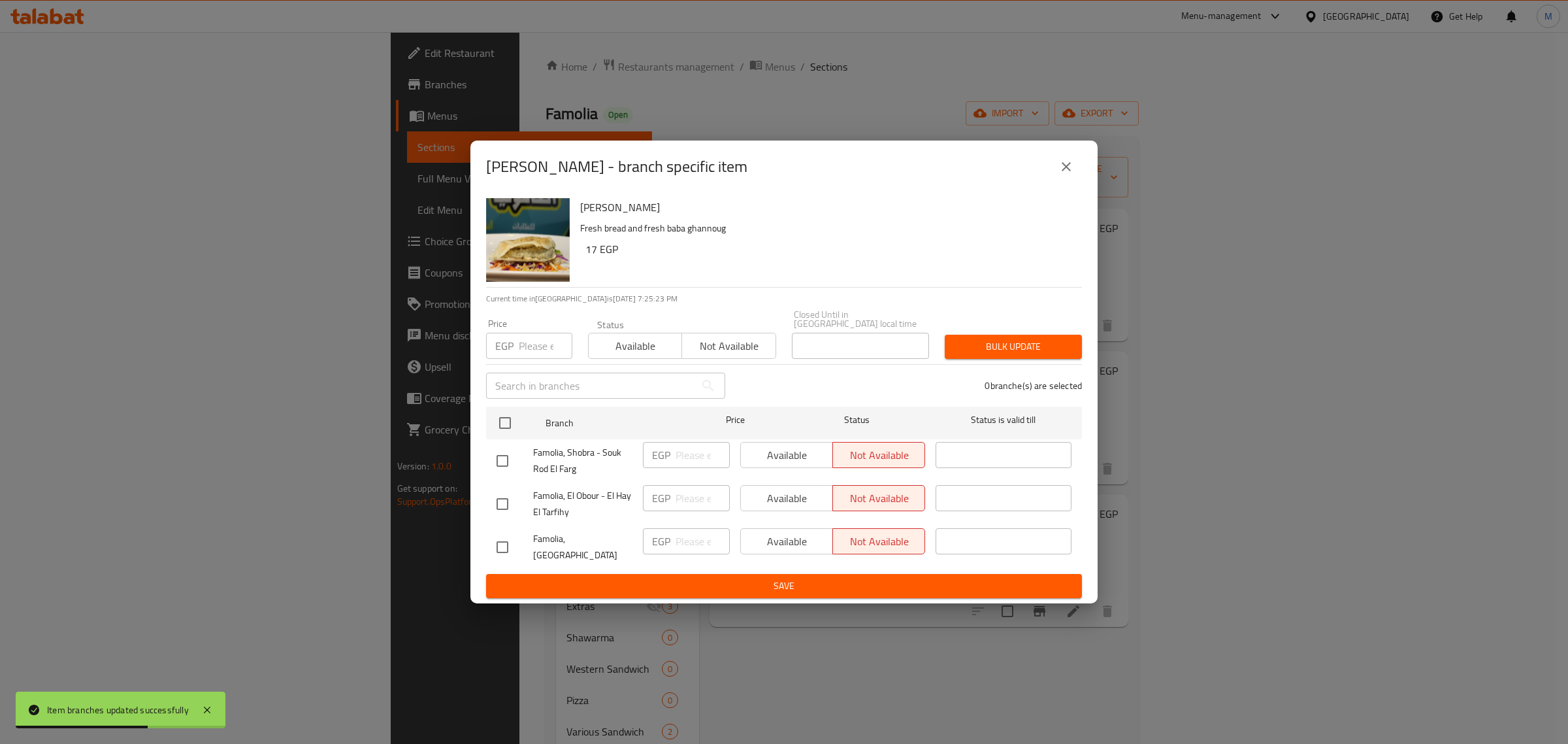
click at [507, 458] on input "checkbox" at bounding box center [502, 460] width 28 height 28
checkbox input "true"
click at [752, 579] on span "Save" at bounding box center [784, 586] width 575 height 16
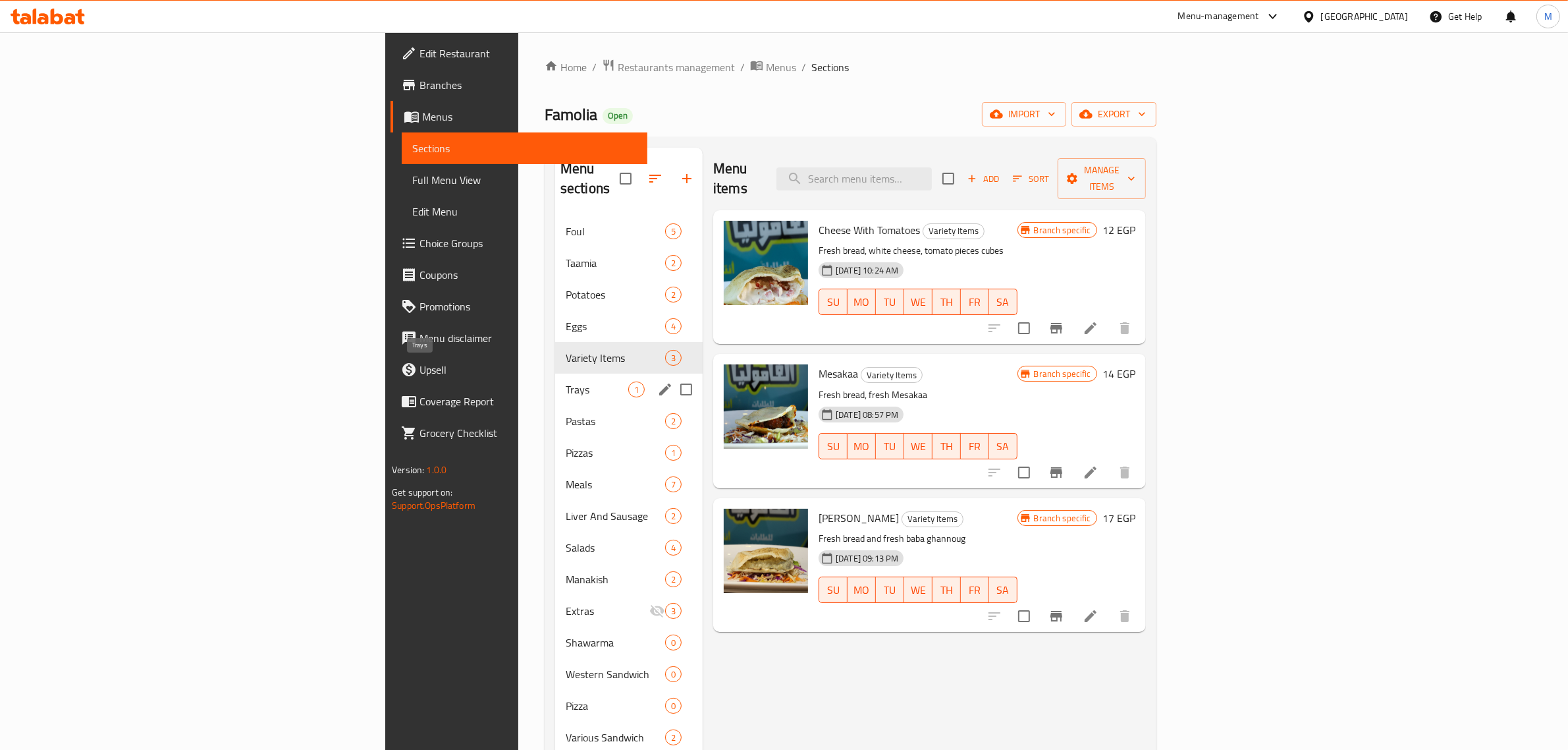
click at [566, 381] on span "Trays" at bounding box center [597, 389] width 62 height 16
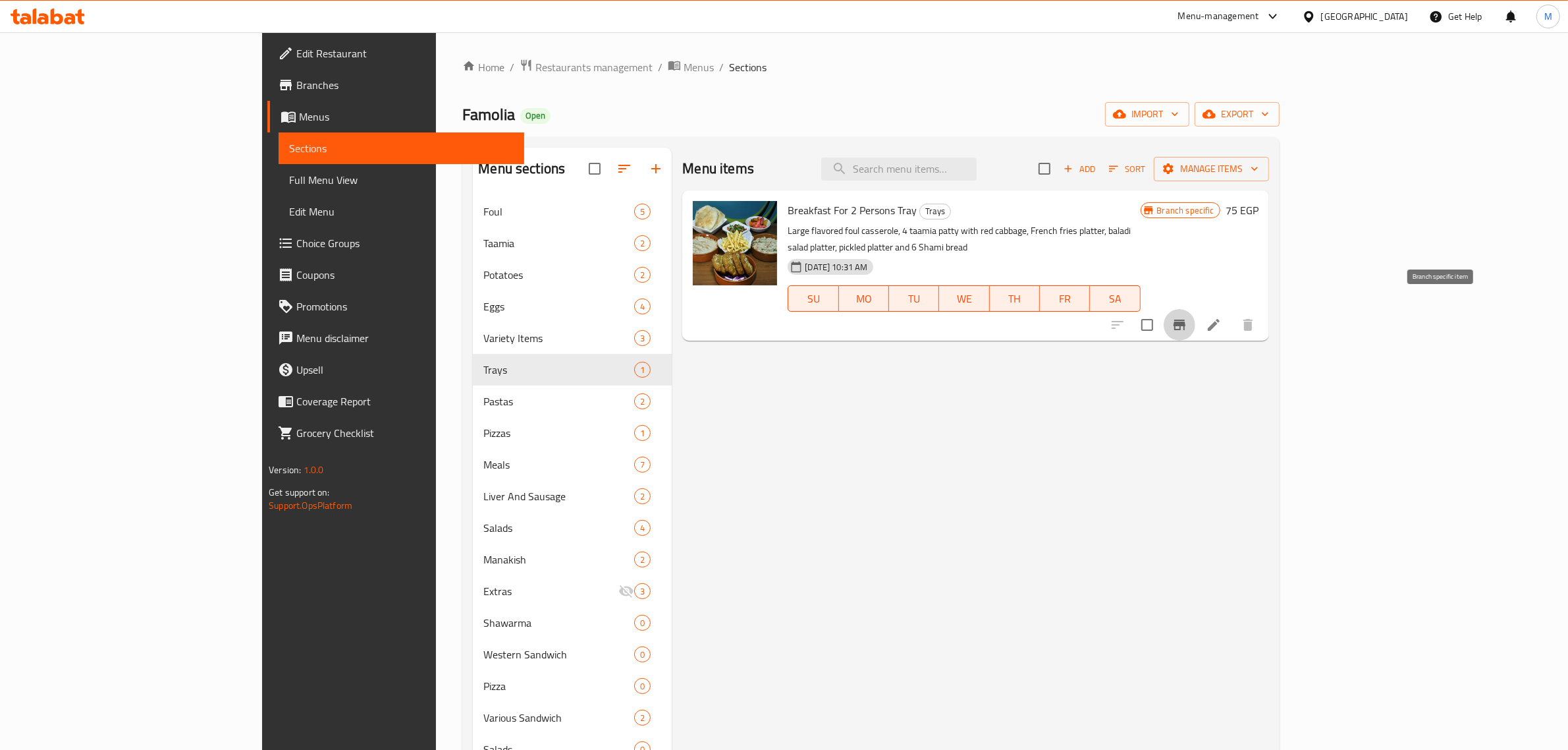
click at [1186, 320] on icon "Branch-specific-item" at bounding box center [1179, 325] width 12 height 11
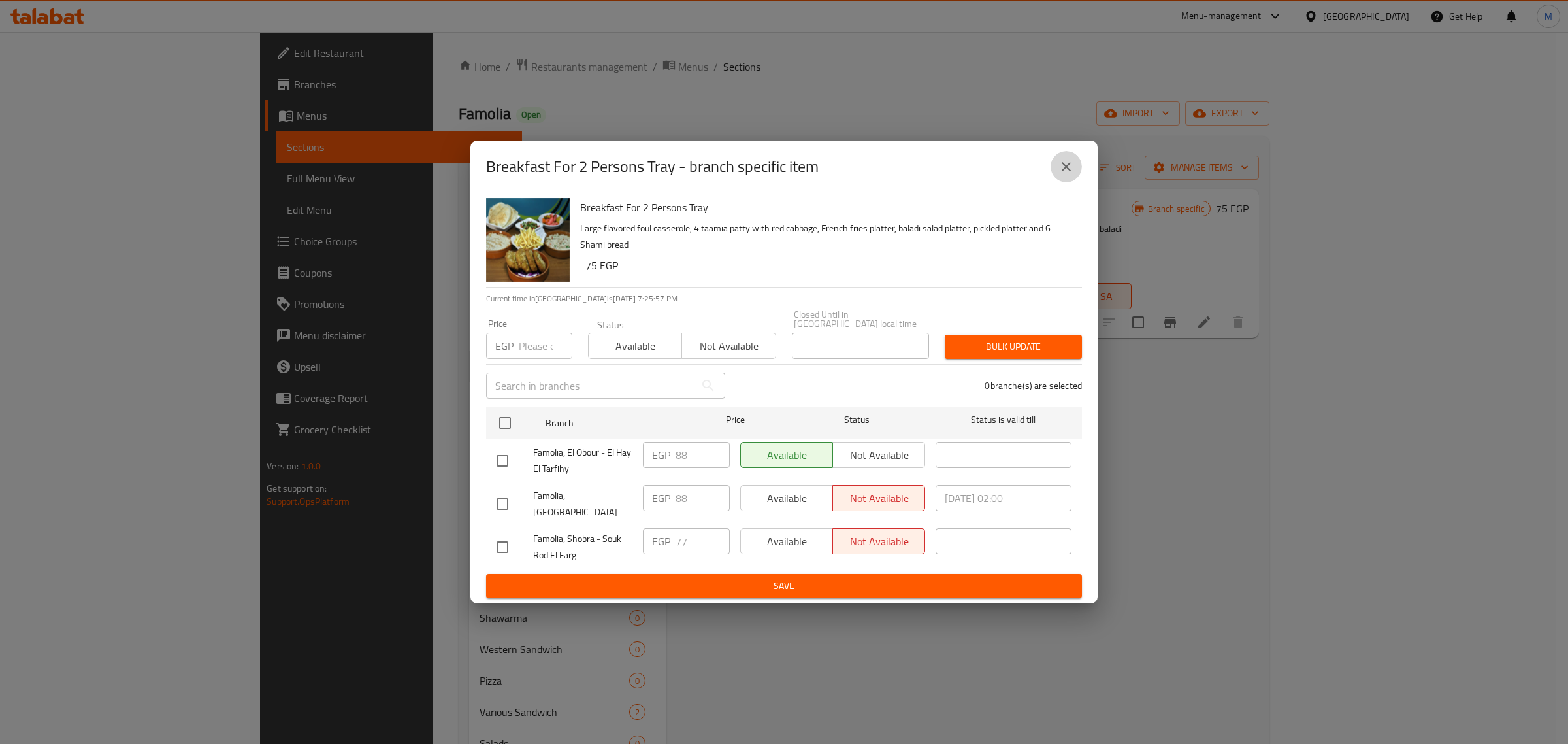
click at [1062, 175] on icon "close" at bounding box center [1066, 167] width 16 height 16
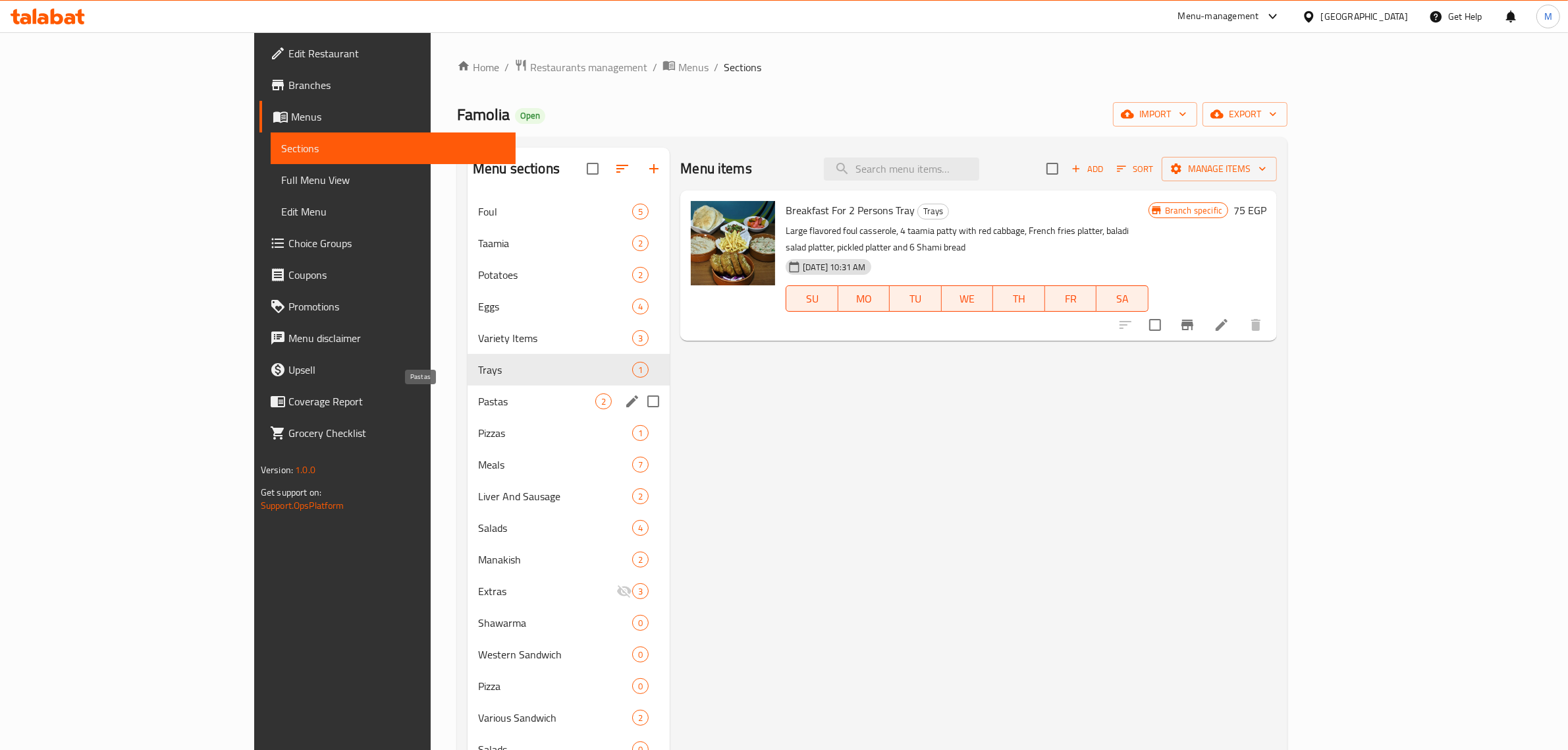
click at [478, 402] on span "Pastas" at bounding box center [537, 401] width 117 height 16
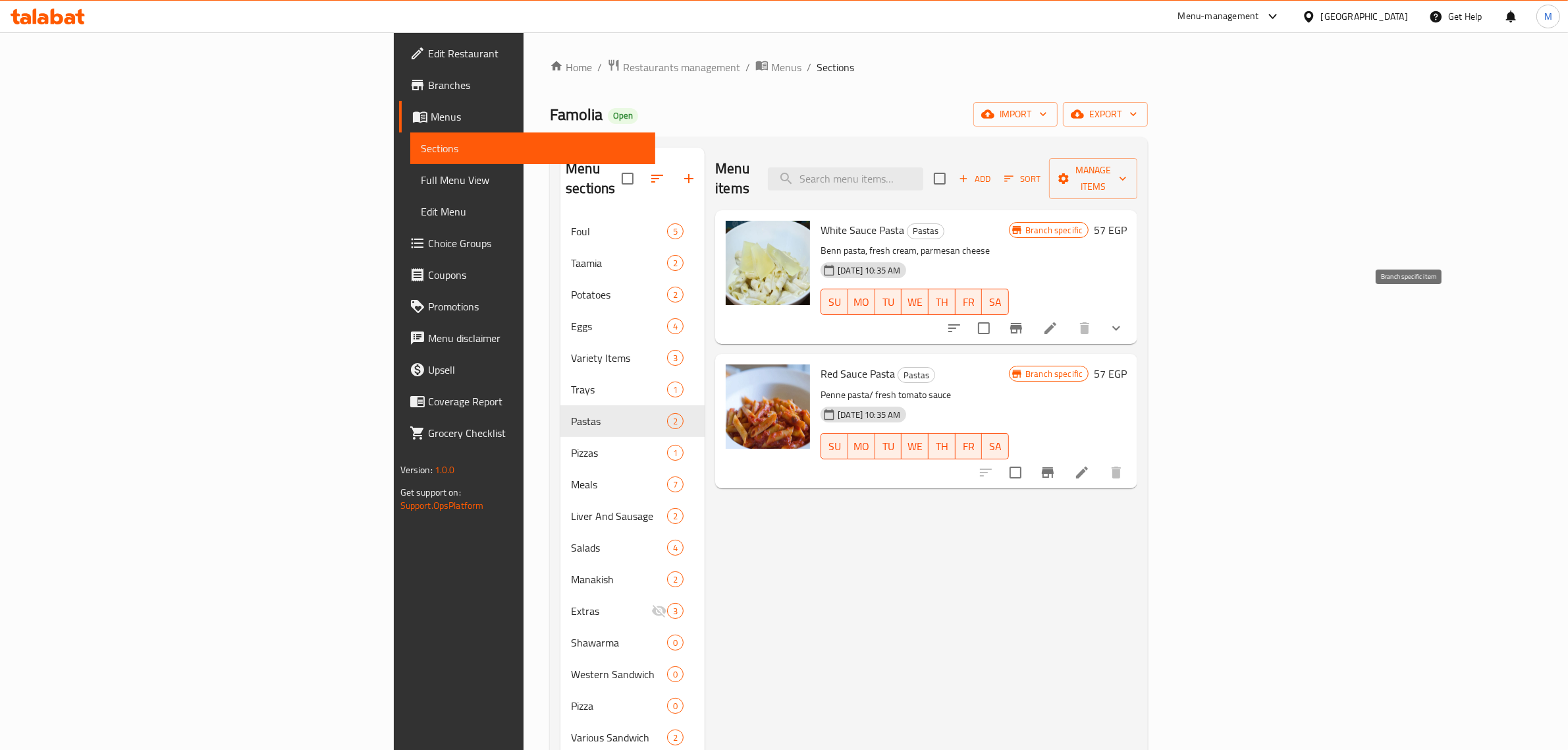
click at [1024, 320] on icon "Branch-specific-item" at bounding box center [1016, 328] width 16 height 16
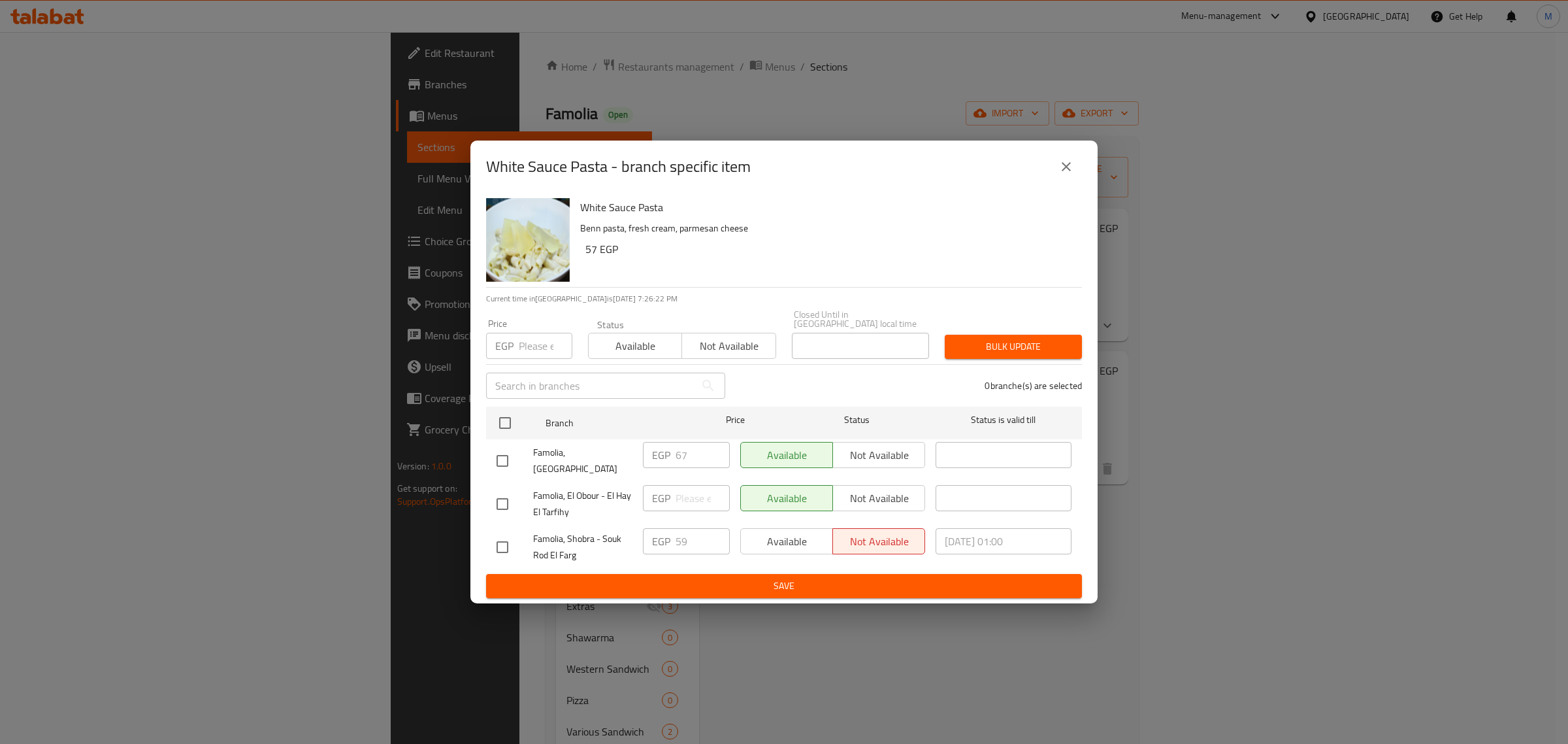
click at [499, 539] on input "checkbox" at bounding box center [502, 547] width 28 height 28
checkbox input "true"
click at [658, 578] on span "Save" at bounding box center [784, 586] width 575 height 16
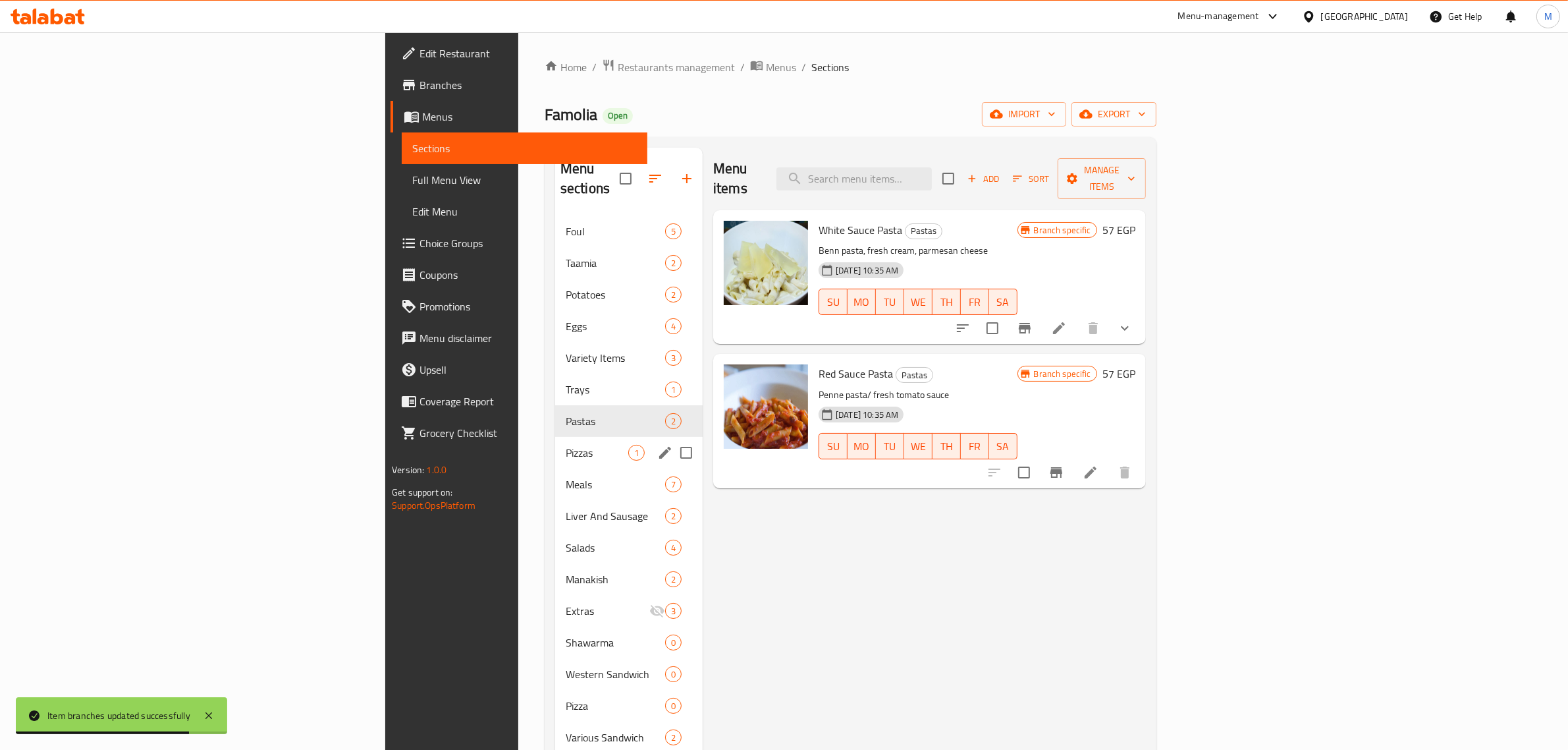
click at [555, 441] on div "Pizzas 1" at bounding box center [628, 453] width 147 height 32
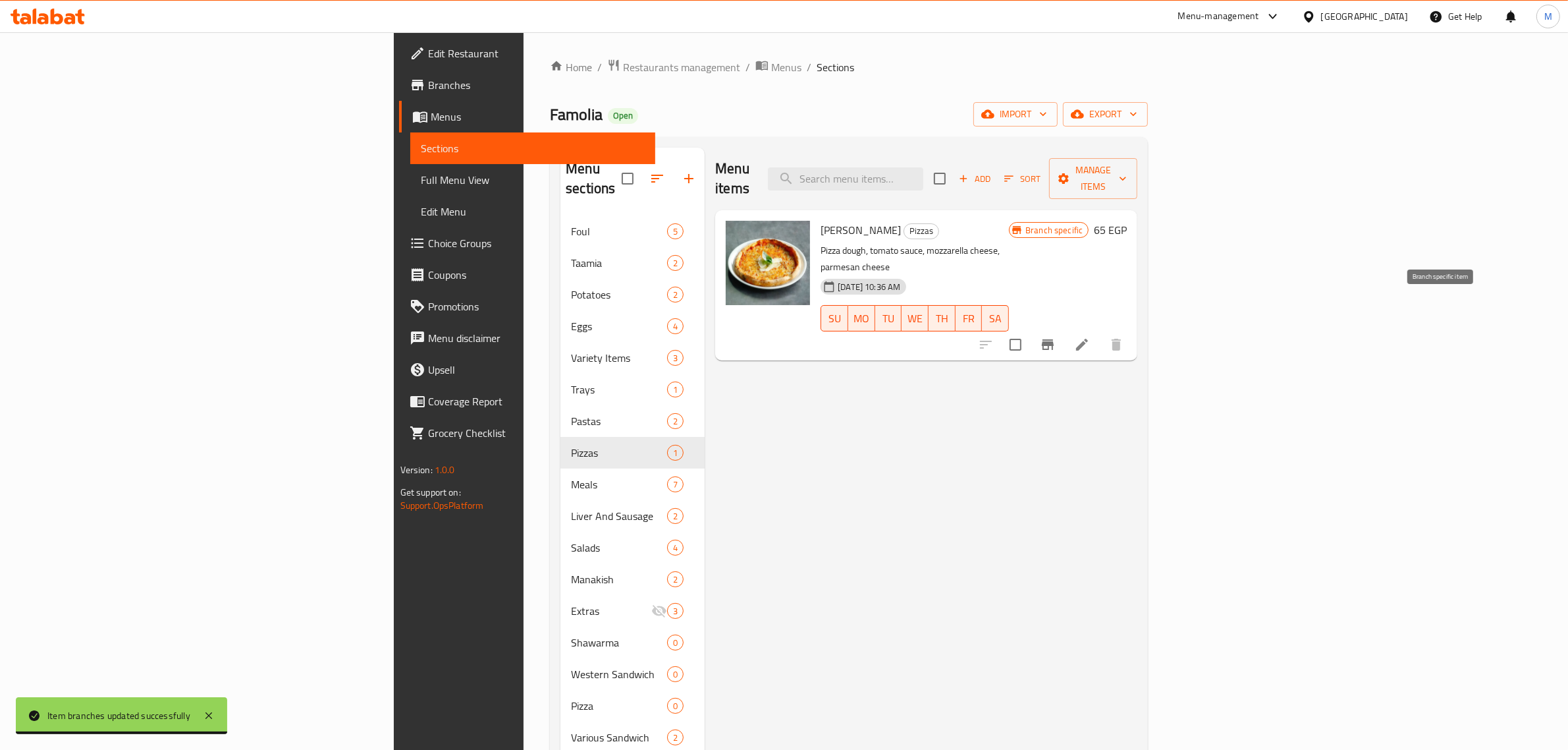
click at [1054, 339] on icon "Branch-specific-item" at bounding box center [1048, 344] width 12 height 11
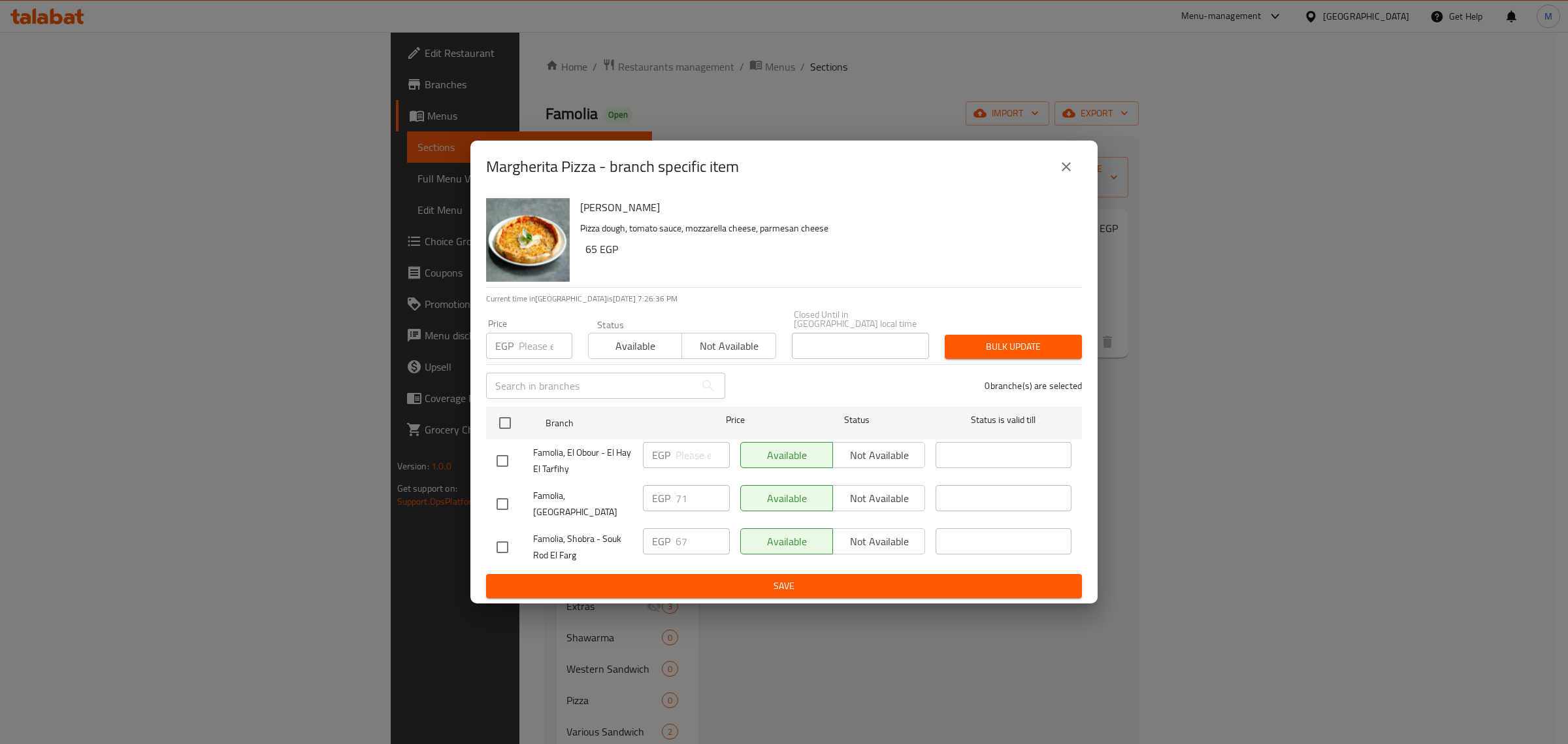
click at [504, 540] on input "checkbox" at bounding box center [502, 547] width 28 height 28
checkbox input "true"
click at [861, 532] on span "Not available" at bounding box center [878, 541] width 82 height 19
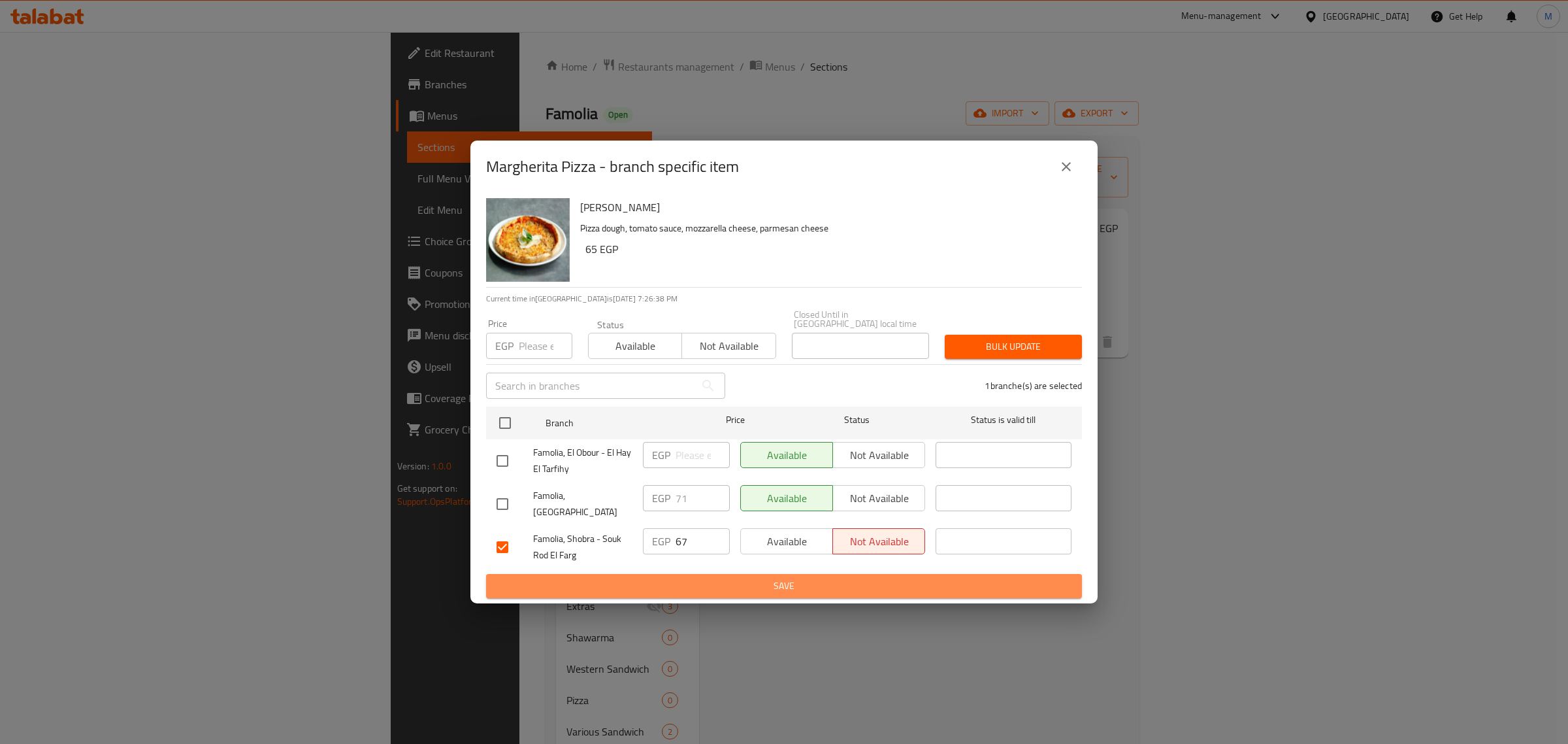
click at [867, 579] on span "Save" at bounding box center [784, 586] width 575 height 16
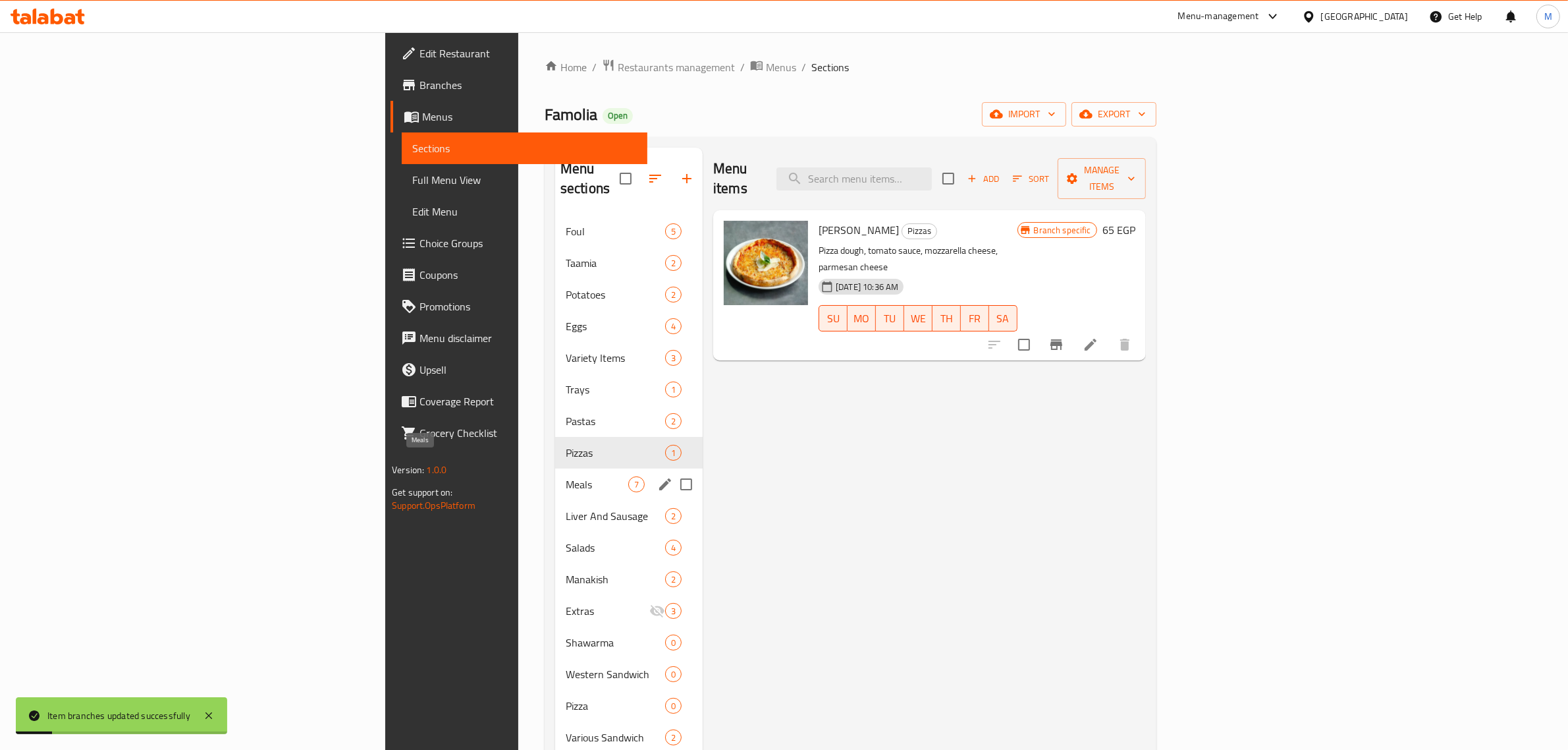
click at [566, 476] on span "Meals" at bounding box center [597, 484] width 62 height 16
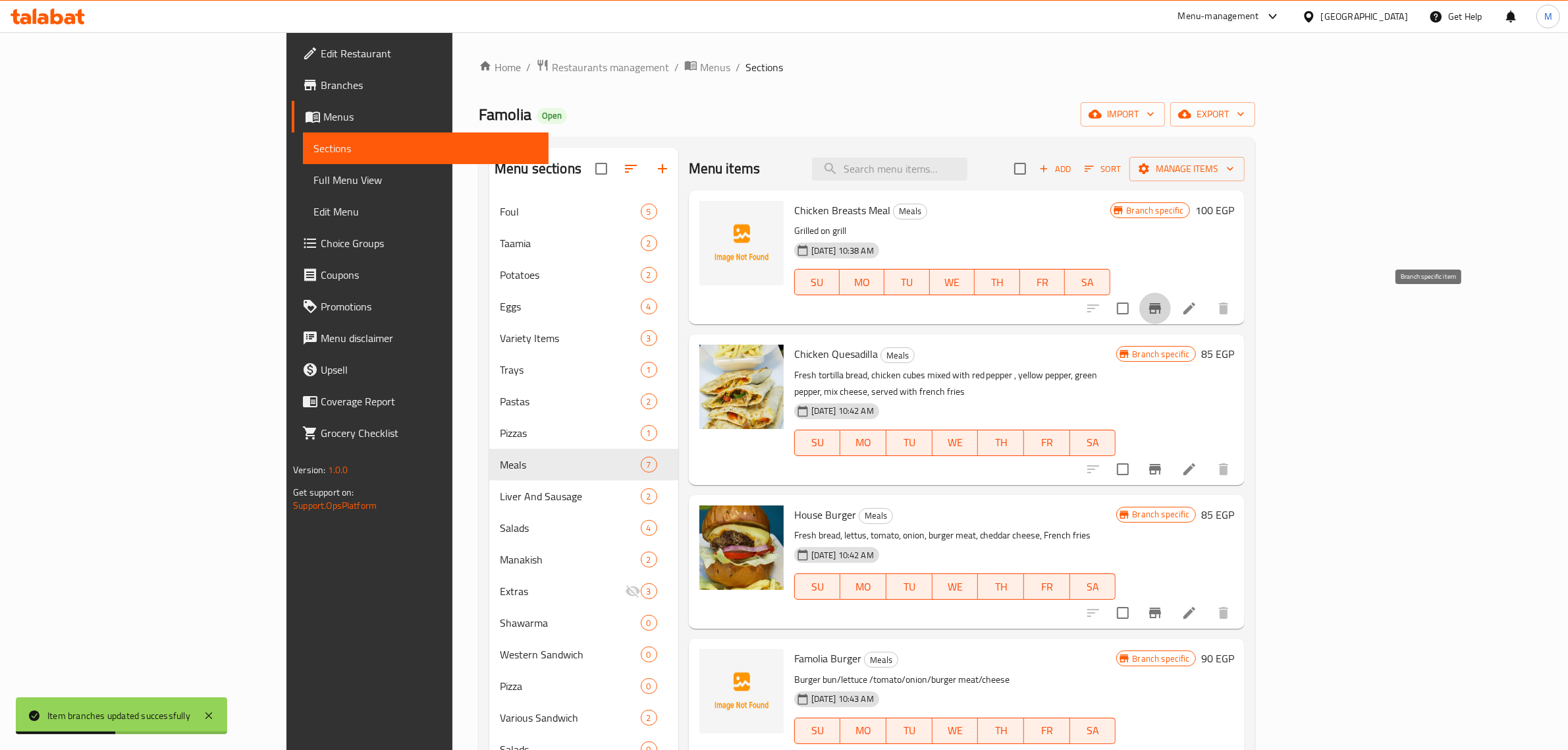
click at [1161, 313] on icon "Branch-specific-item" at bounding box center [1155, 308] width 12 height 11
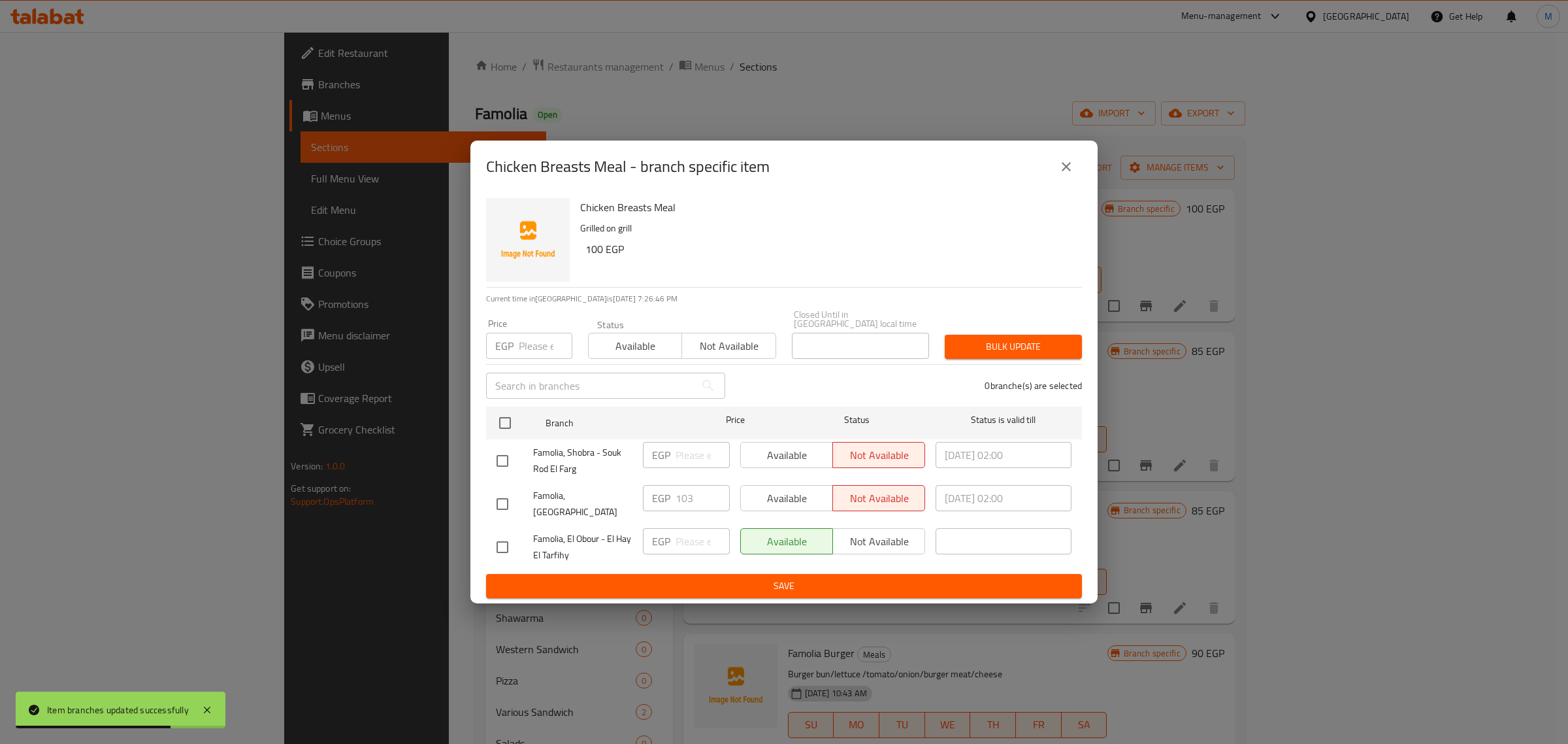
click at [489, 456] on input "checkbox" at bounding box center [502, 460] width 28 height 28
checkbox input "true"
click at [781, 579] on span "Save" at bounding box center [784, 586] width 575 height 16
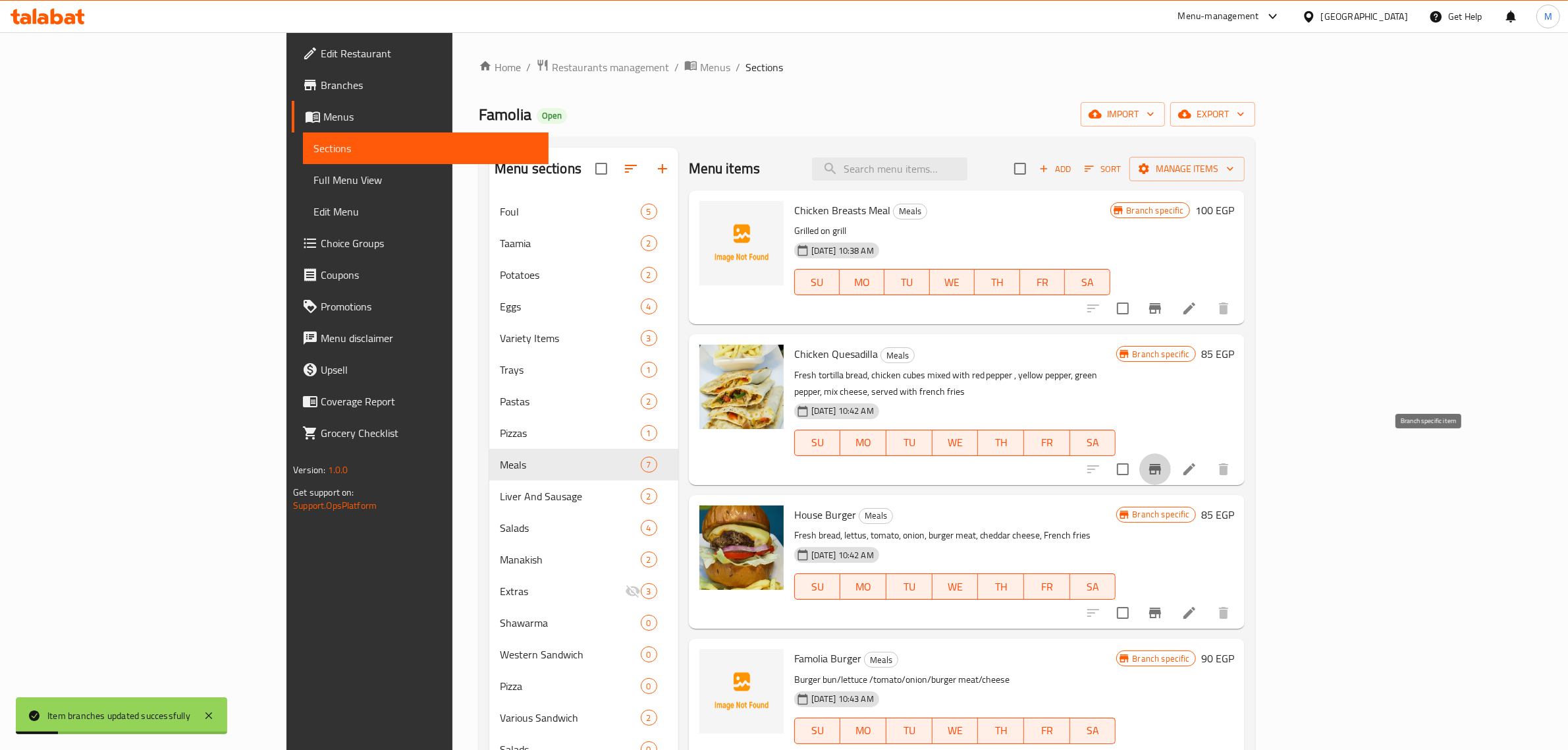
click at [1161, 464] on icon "Branch-specific-item" at bounding box center [1155, 469] width 12 height 11
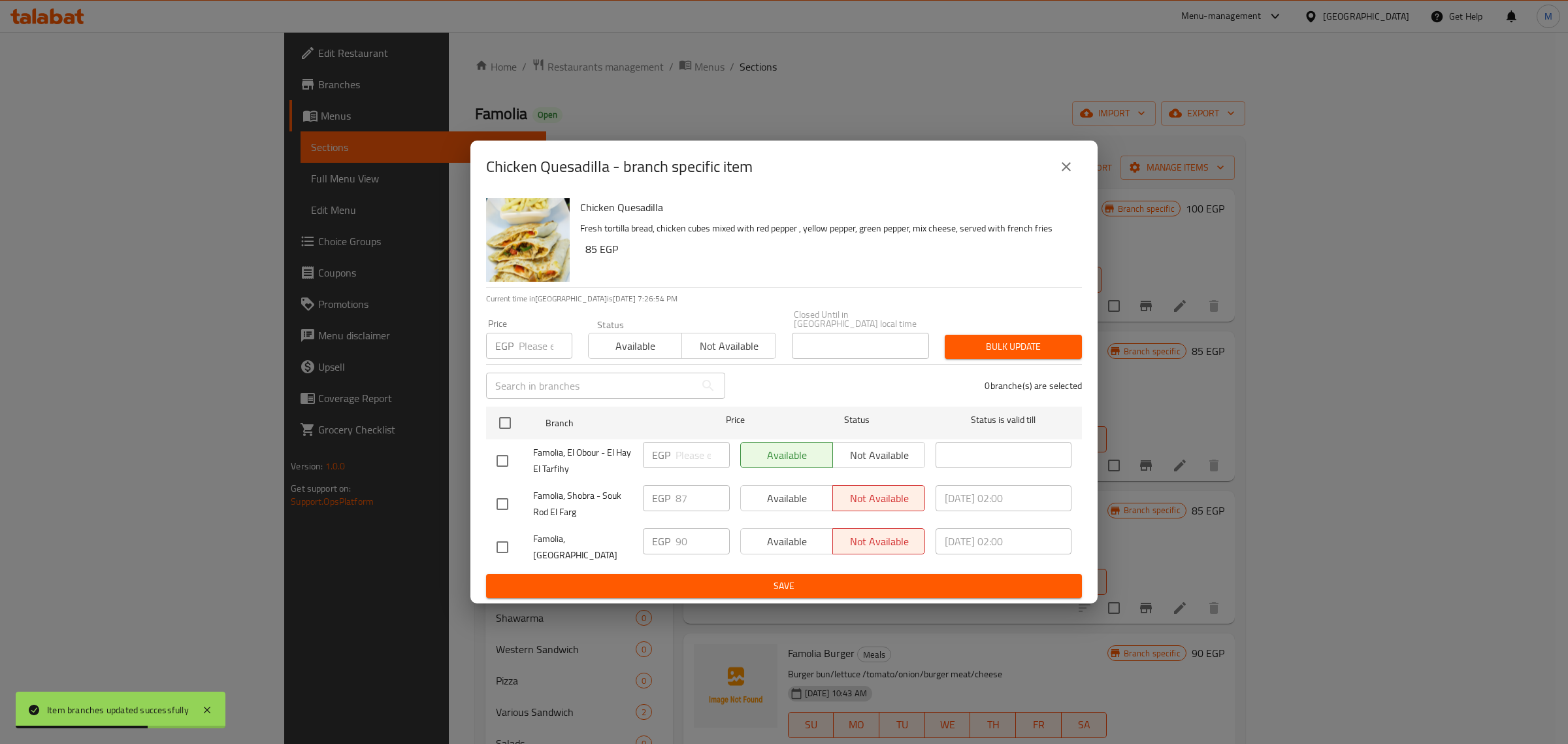
click at [494, 507] on input "checkbox" at bounding box center [502, 504] width 28 height 28
checkbox input "true"
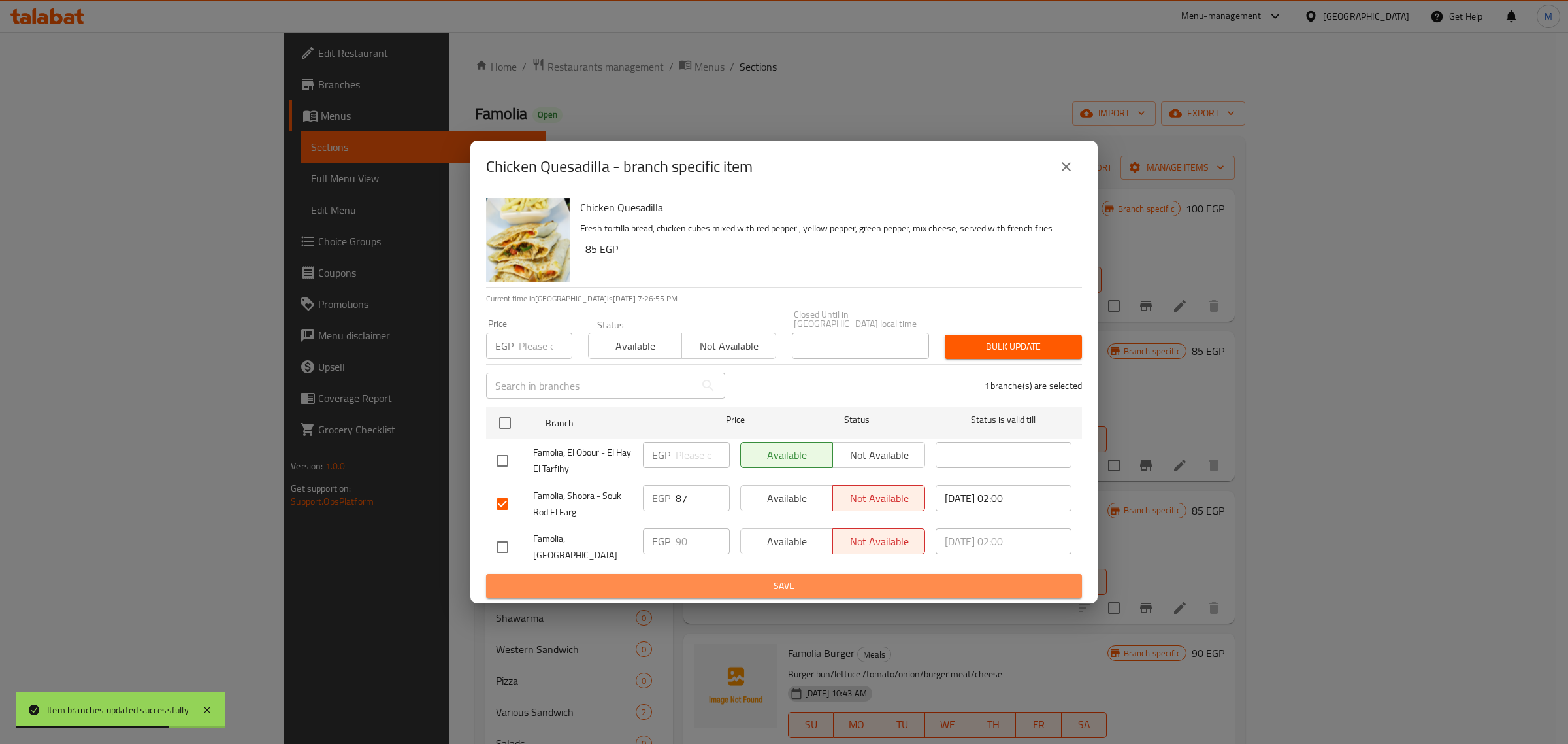
click at [798, 579] on span "Save" at bounding box center [784, 586] width 575 height 16
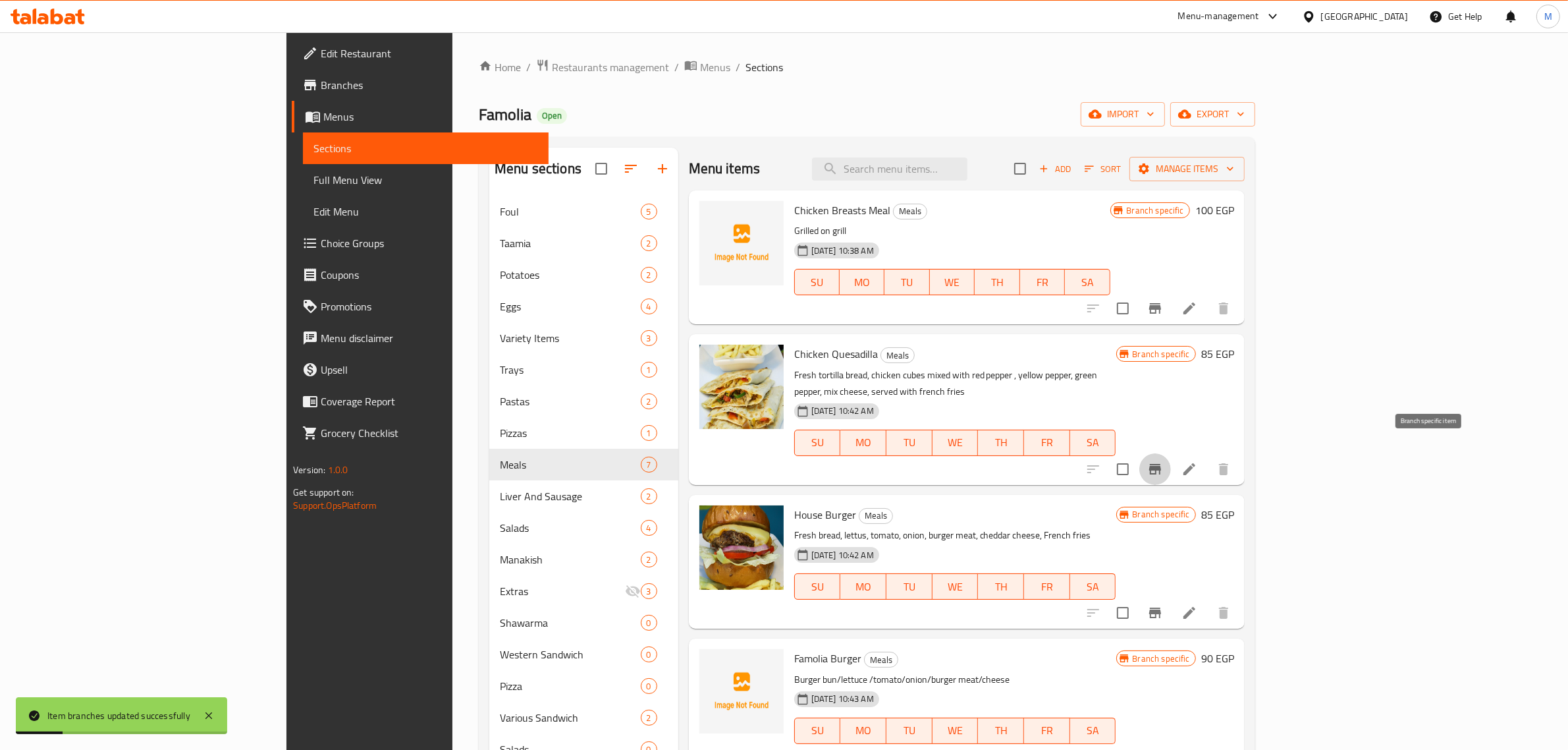
click at [1161, 464] on icon "Branch-specific-item" at bounding box center [1155, 469] width 12 height 11
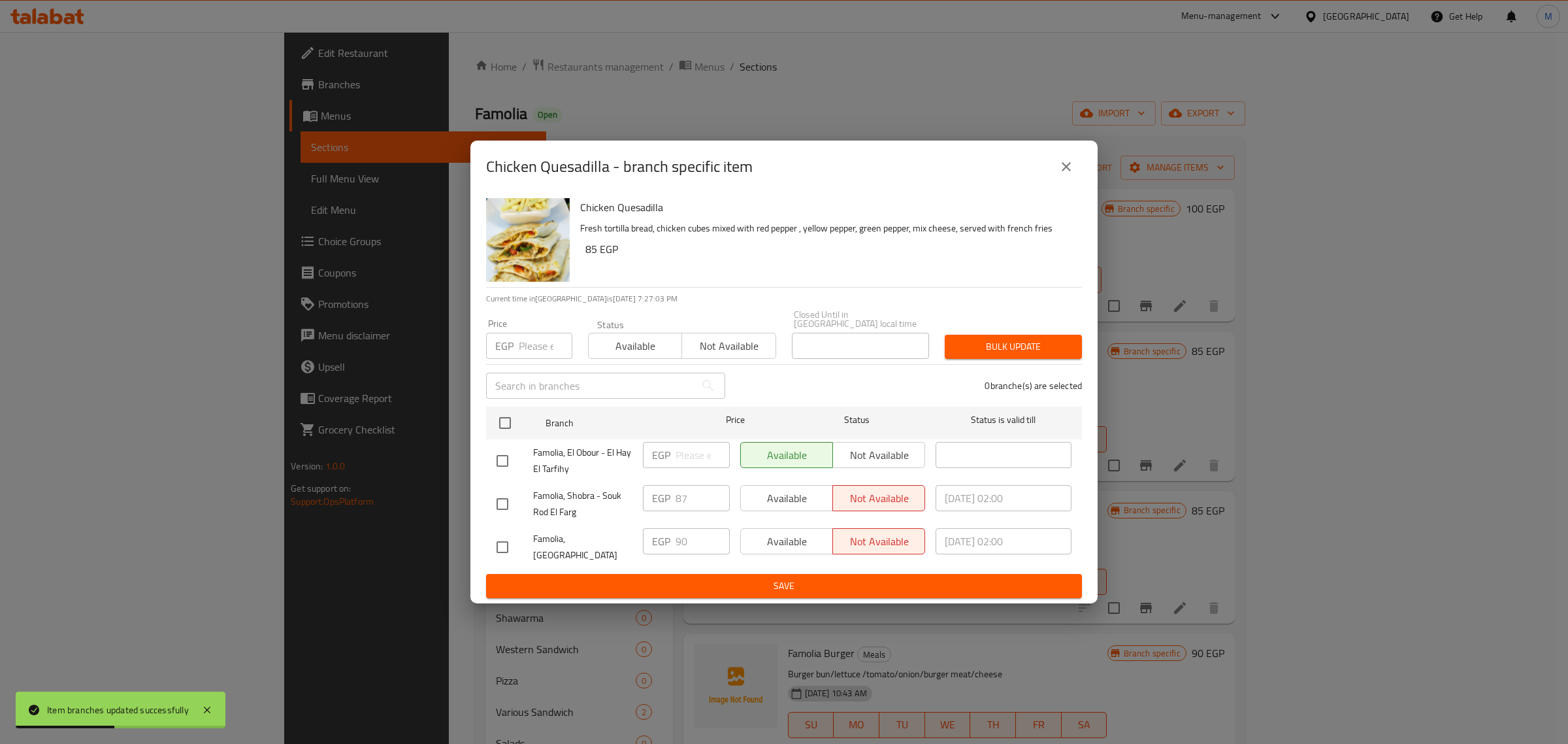
click at [1068, 175] on icon "close" at bounding box center [1066, 167] width 16 height 16
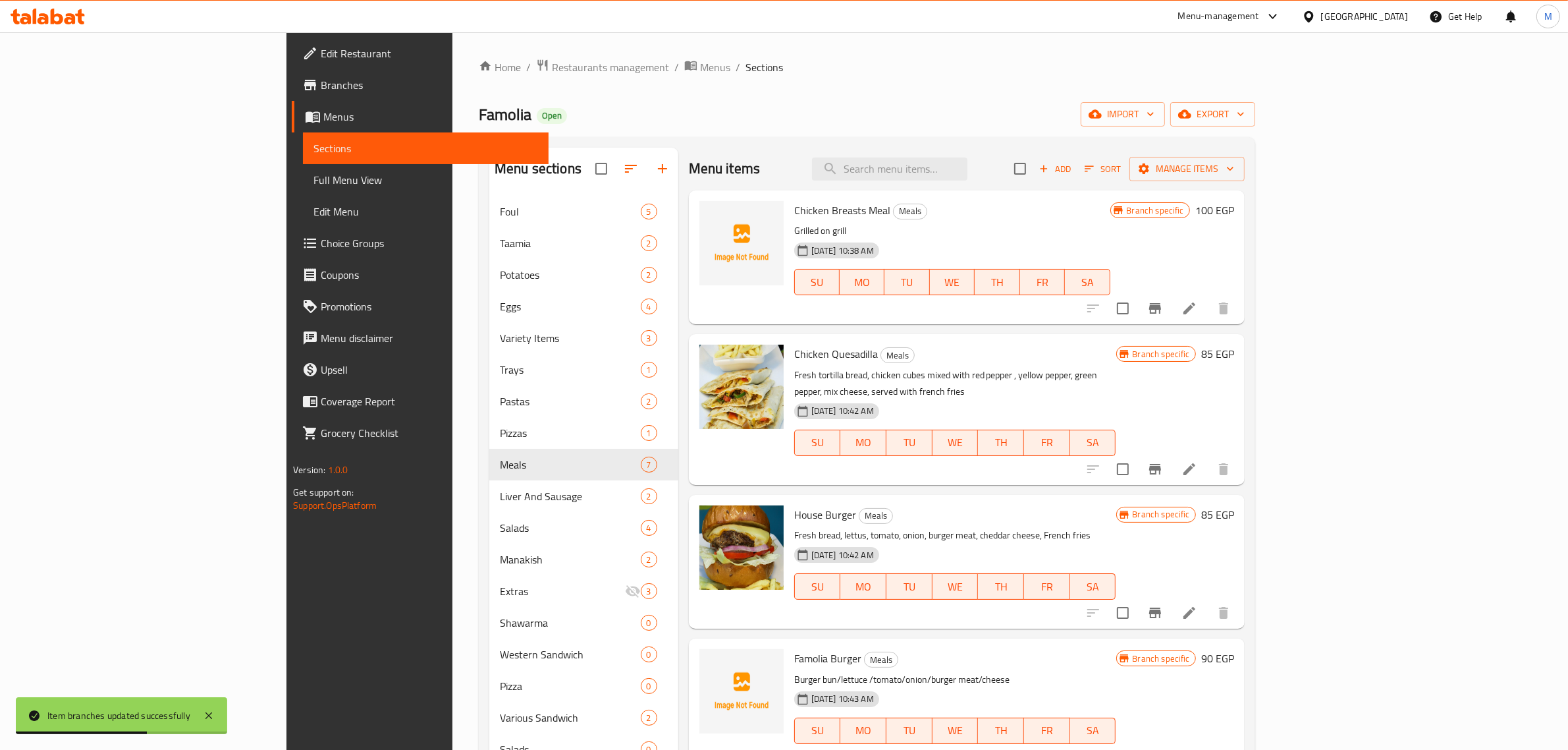
click at [794, 504] on span "House Burger" at bounding box center [825, 514] width 62 height 20
copy h6 "House Burger"
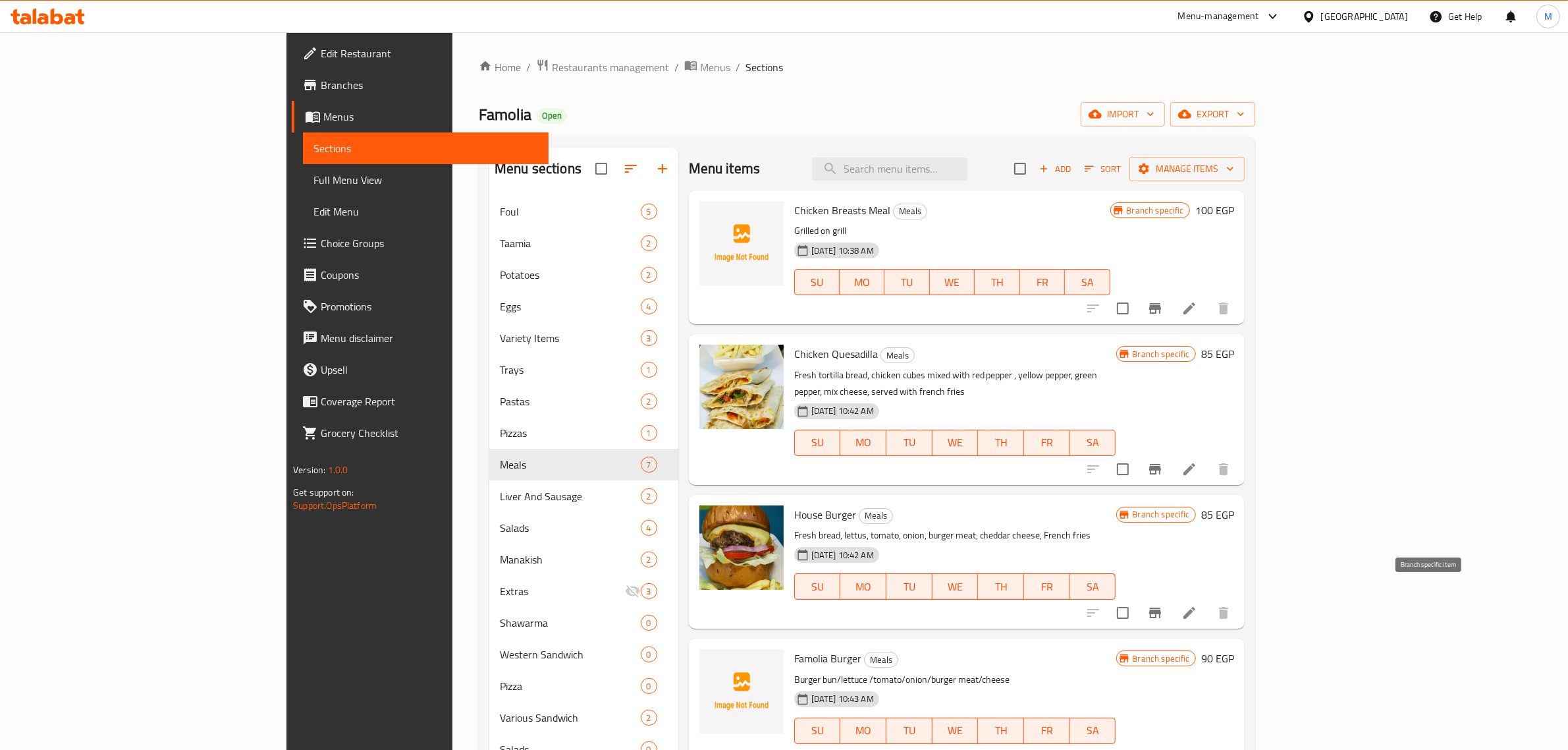
click at [1163, 605] on icon "Branch-specific-item" at bounding box center [1155, 613] width 16 height 16
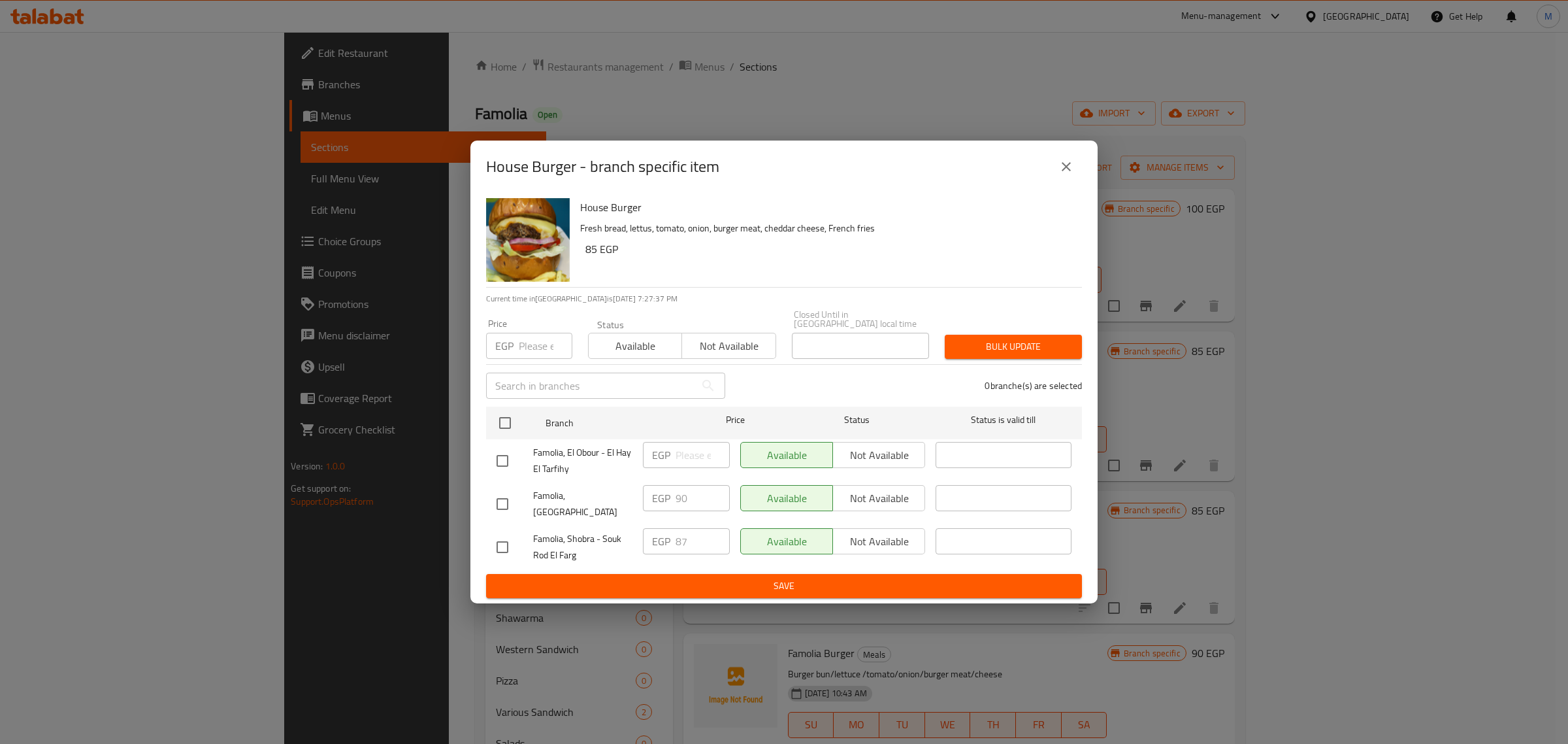
click at [507, 537] on input "checkbox" at bounding box center [502, 547] width 28 height 28
checkbox input "true"
click at [891, 532] on span "Not available" at bounding box center [878, 541] width 82 height 19
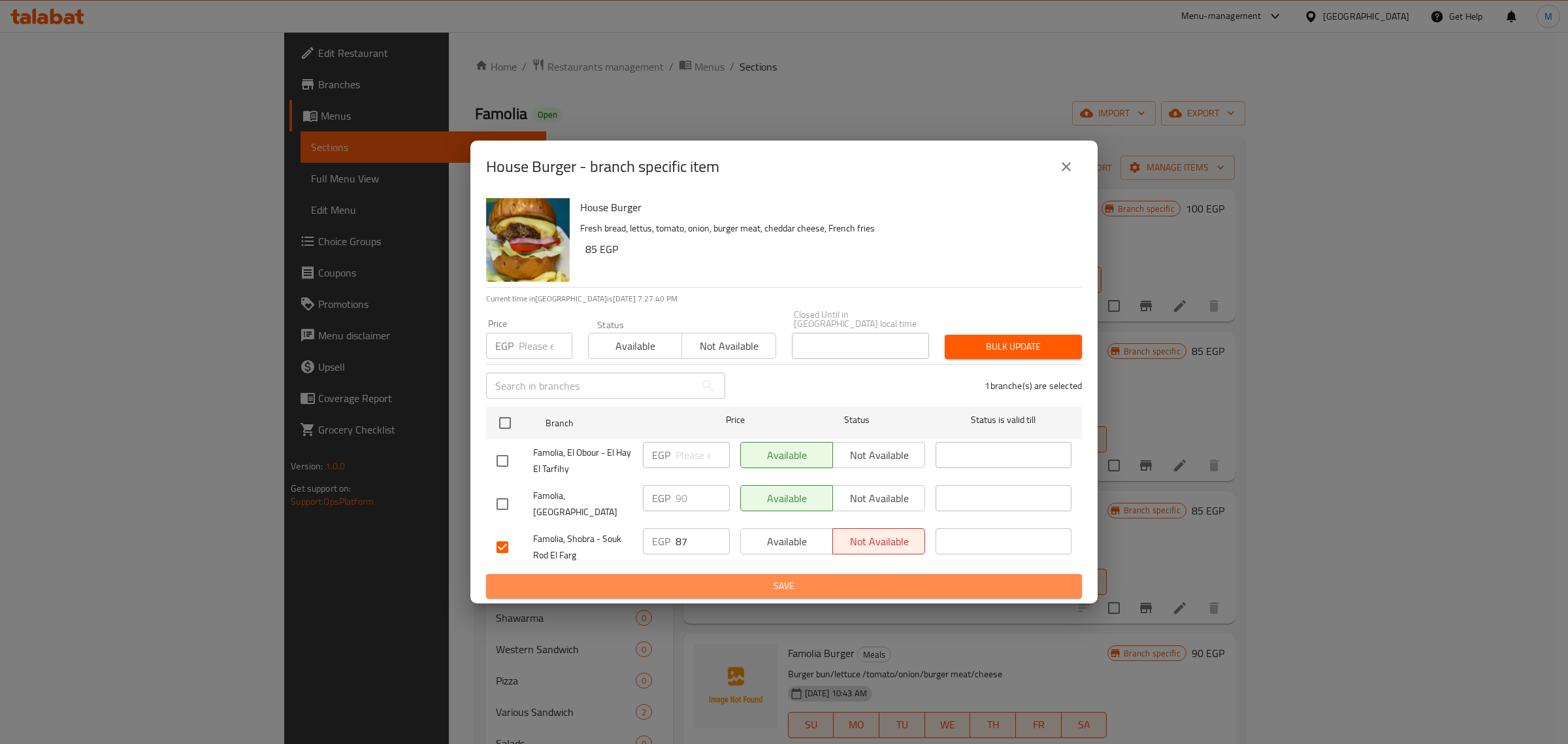
click at [853, 578] on span "Save" at bounding box center [784, 586] width 575 height 16
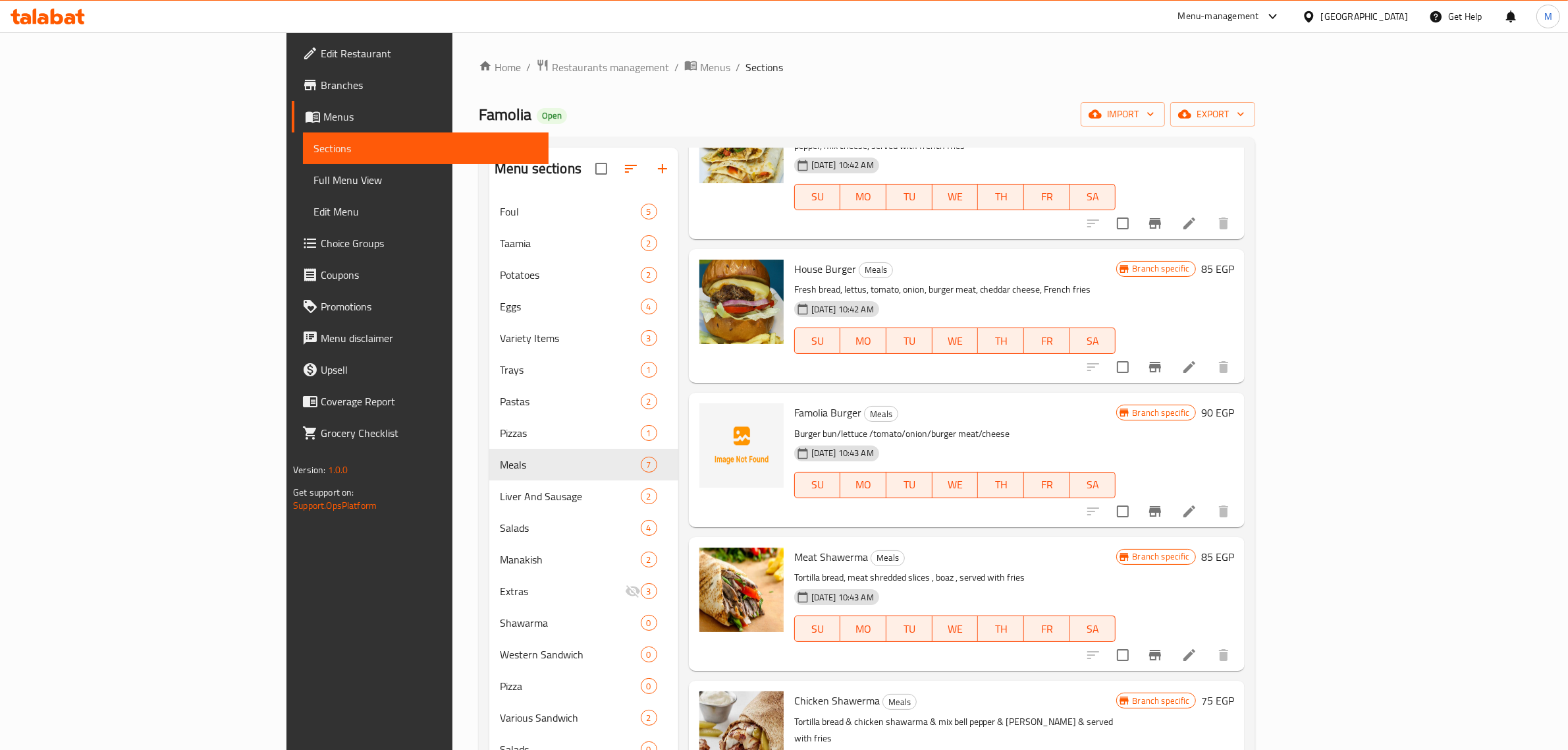
scroll to position [247, 0]
click at [1171, 350] on button "Branch-specific-item" at bounding box center [1155, 366] width 32 height 32
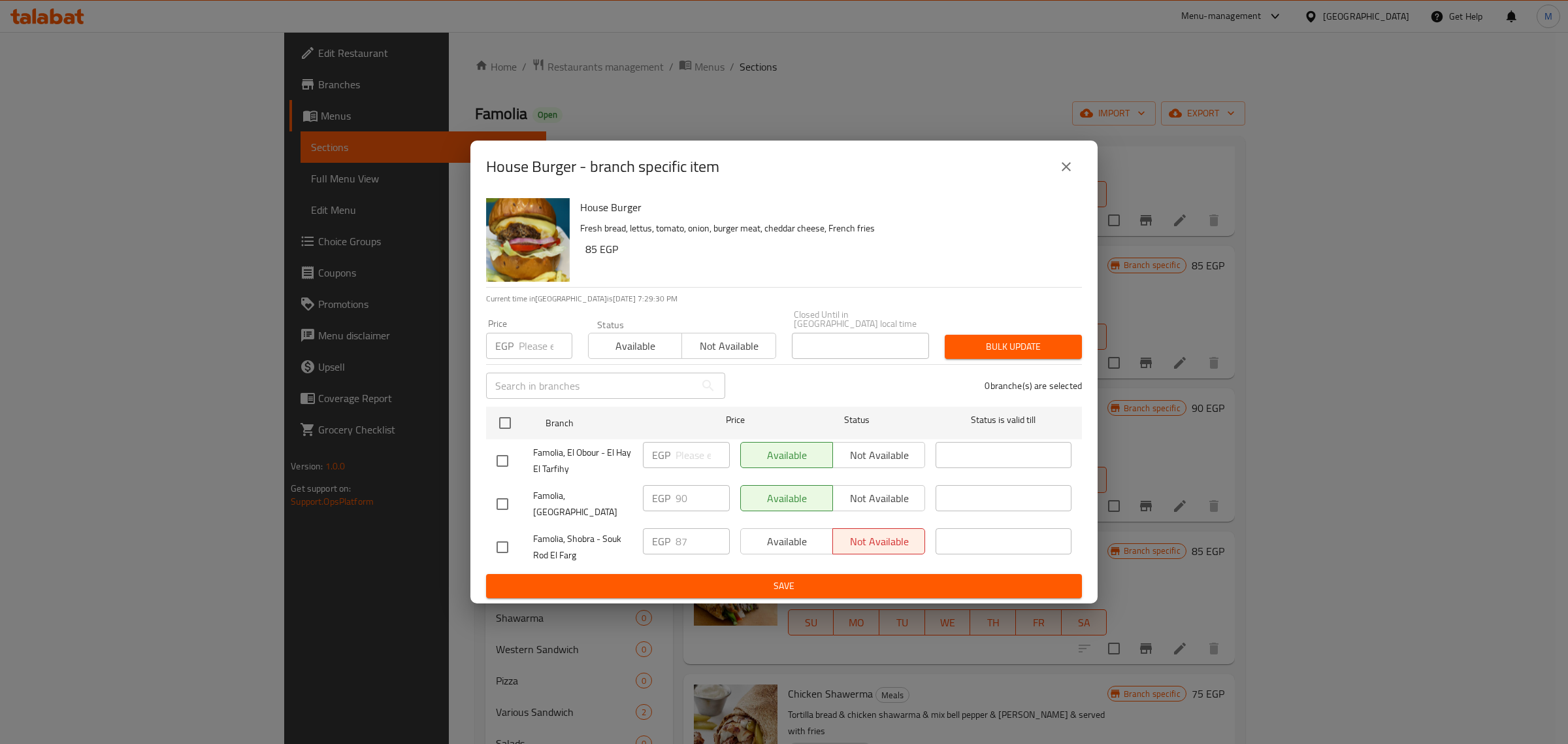
click at [1065, 175] on icon "close" at bounding box center [1066, 167] width 16 height 16
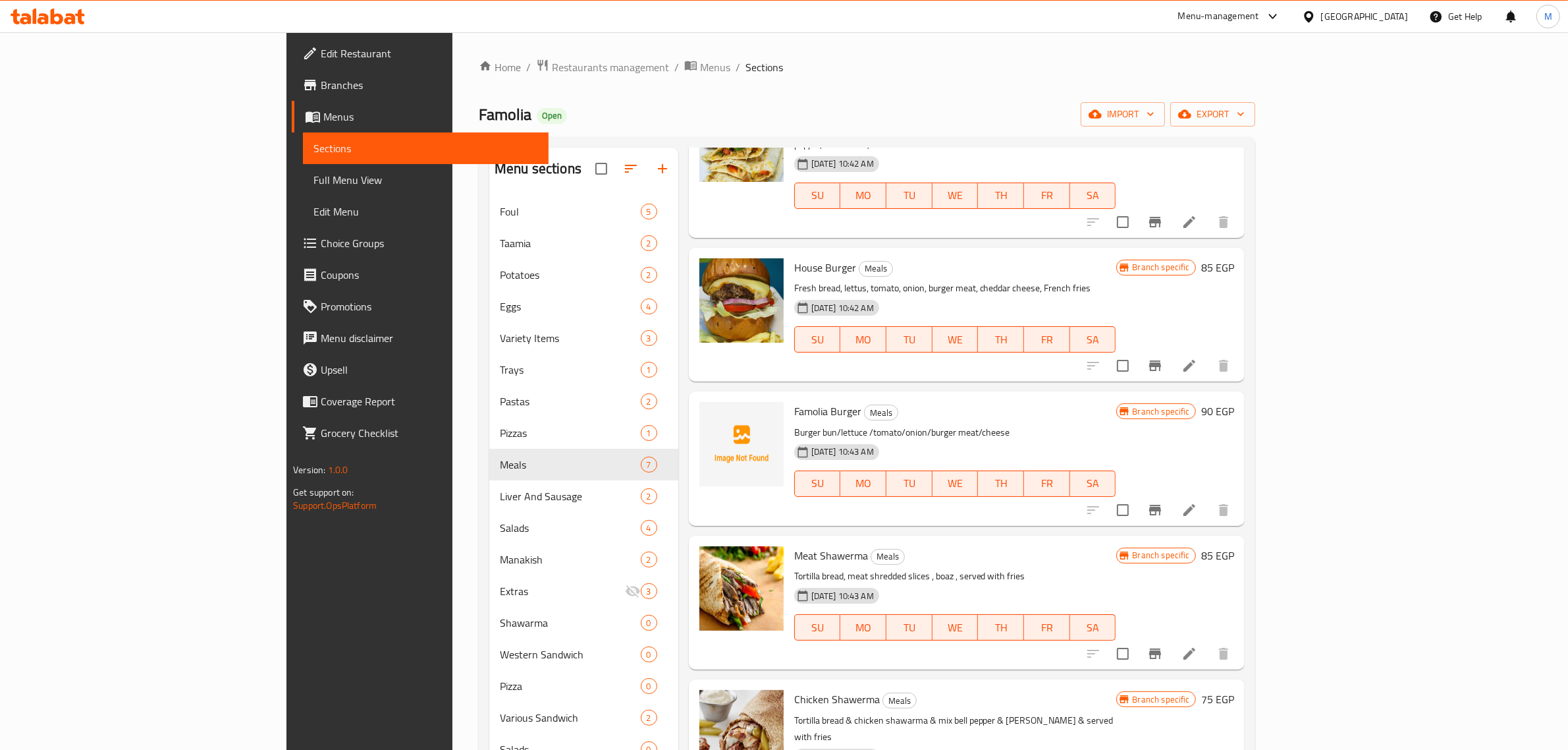
click at [794, 401] on span "Famolia Burger" at bounding box center [828, 411] width 68 height 20
copy h6 "Famolia Burger"
click at [1161, 504] on icon "Branch-specific-item" at bounding box center [1155, 509] width 12 height 11
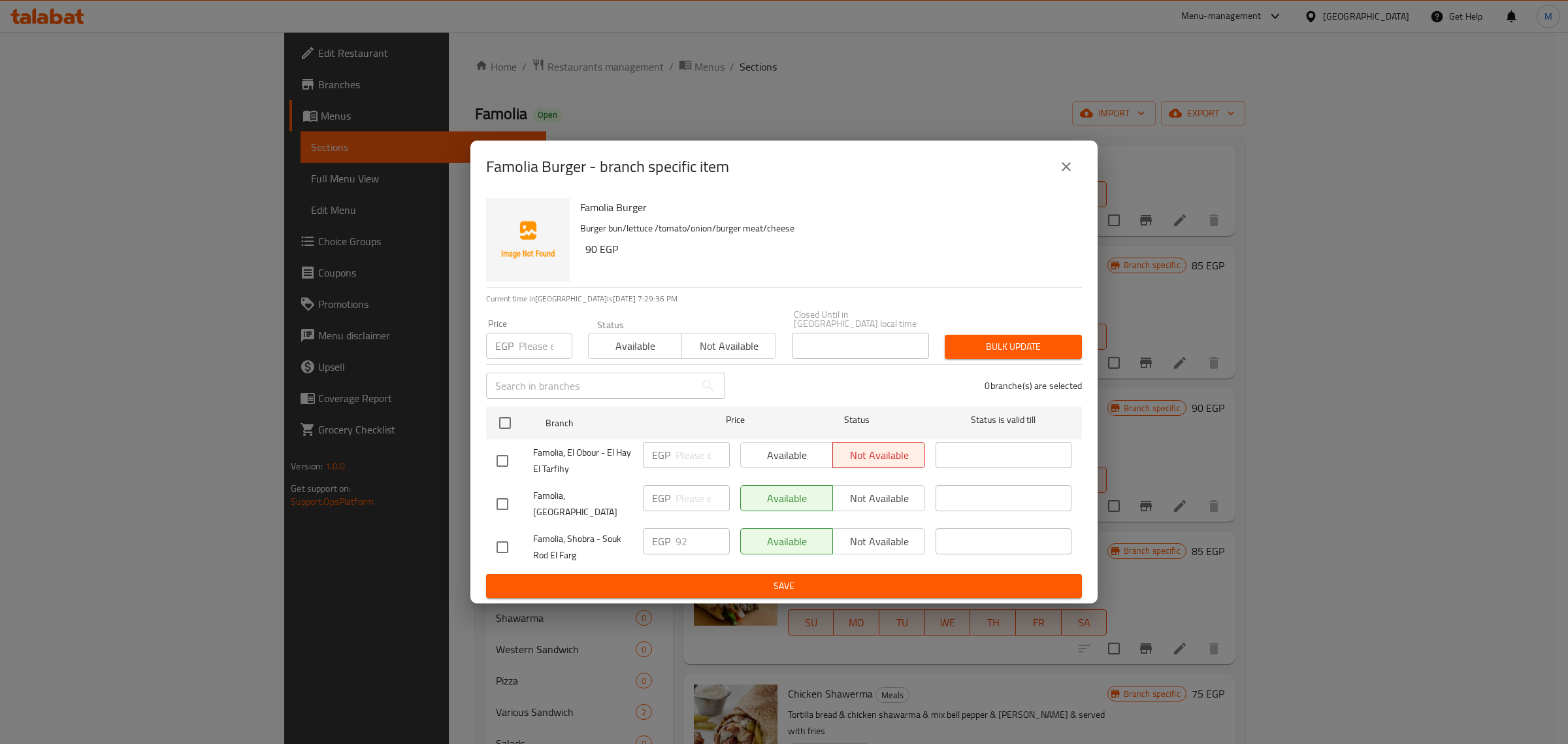
click at [504, 537] on input "checkbox" at bounding box center [502, 547] width 28 height 28
checkbox input "true"
click at [844, 533] on span "Not available" at bounding box center [878, 541] width 82 height 19
click at [861, 579] on span "Save" at bounding box center [784, 586] width 575 height 16
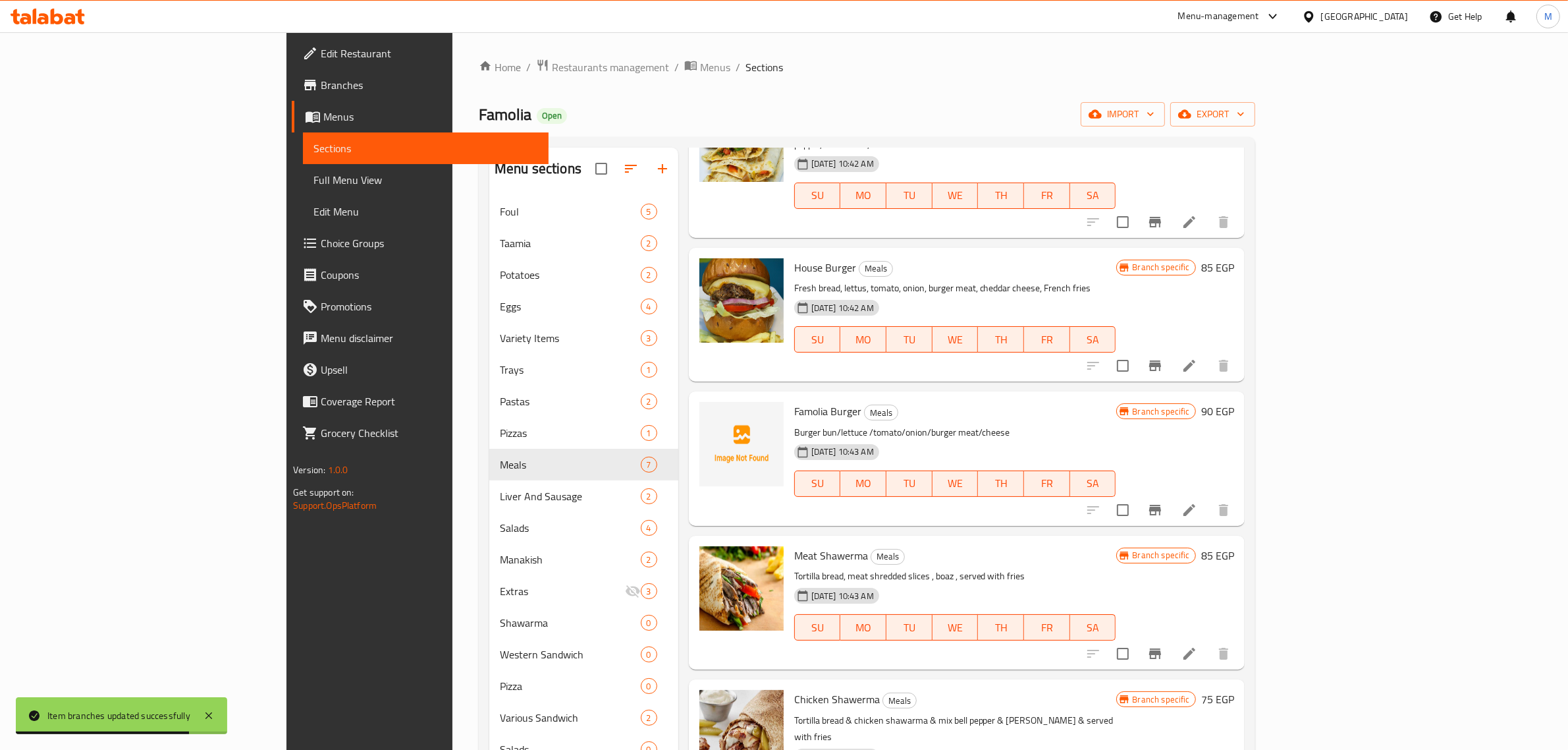
scroll to position [290, 0]
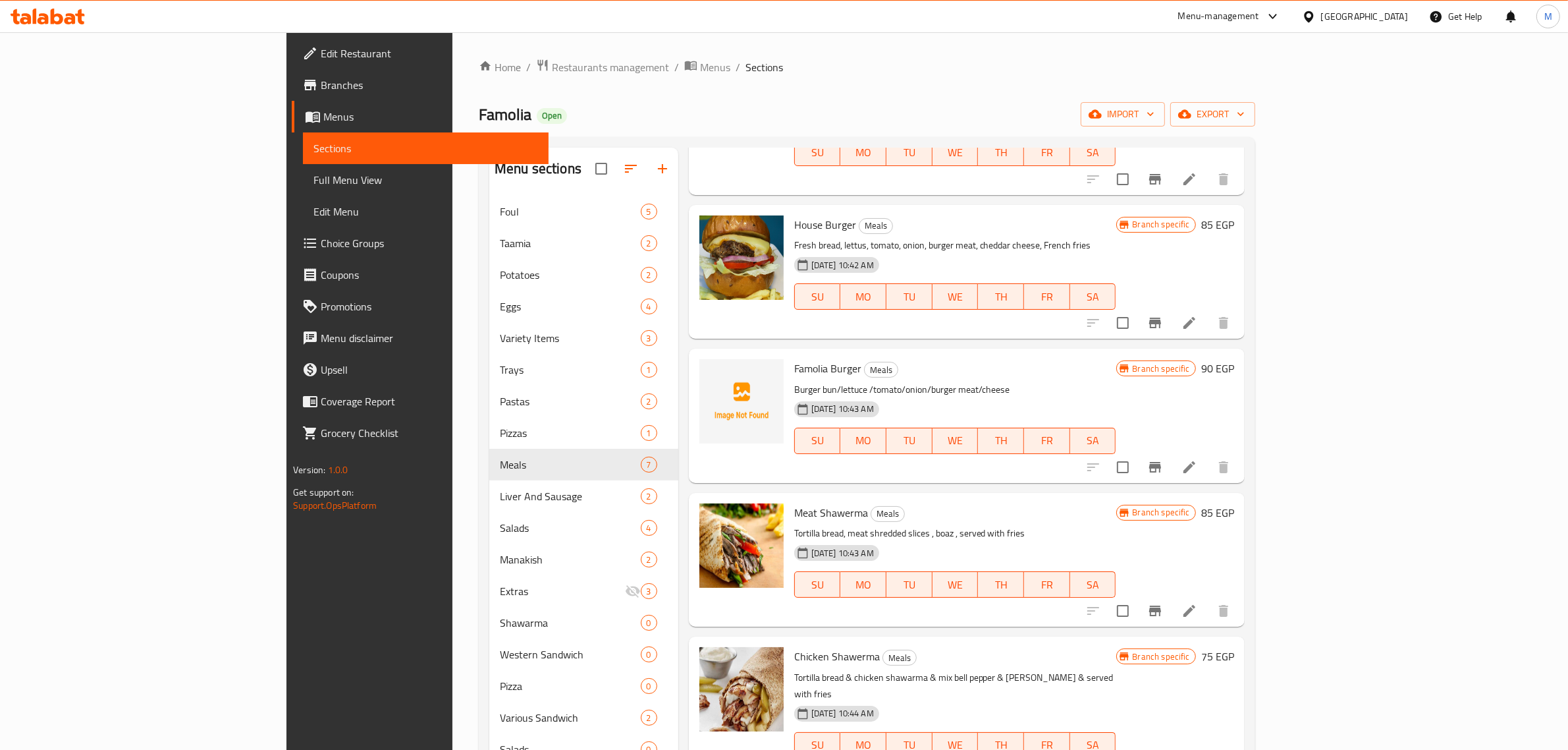
click at [1116, 525] on p "Tortilla bread, meat shredded slices , boaz , served with fries" at bounding box center [955, 533] width 322 height 17
click at [1161, 462] on icon "Branch-specific-item" at bounding box center [1155, 467] width 12 height 11
click at [794, 503] on span "Meat Shawerma" at bounding box center [831, 513] width 74 height 20
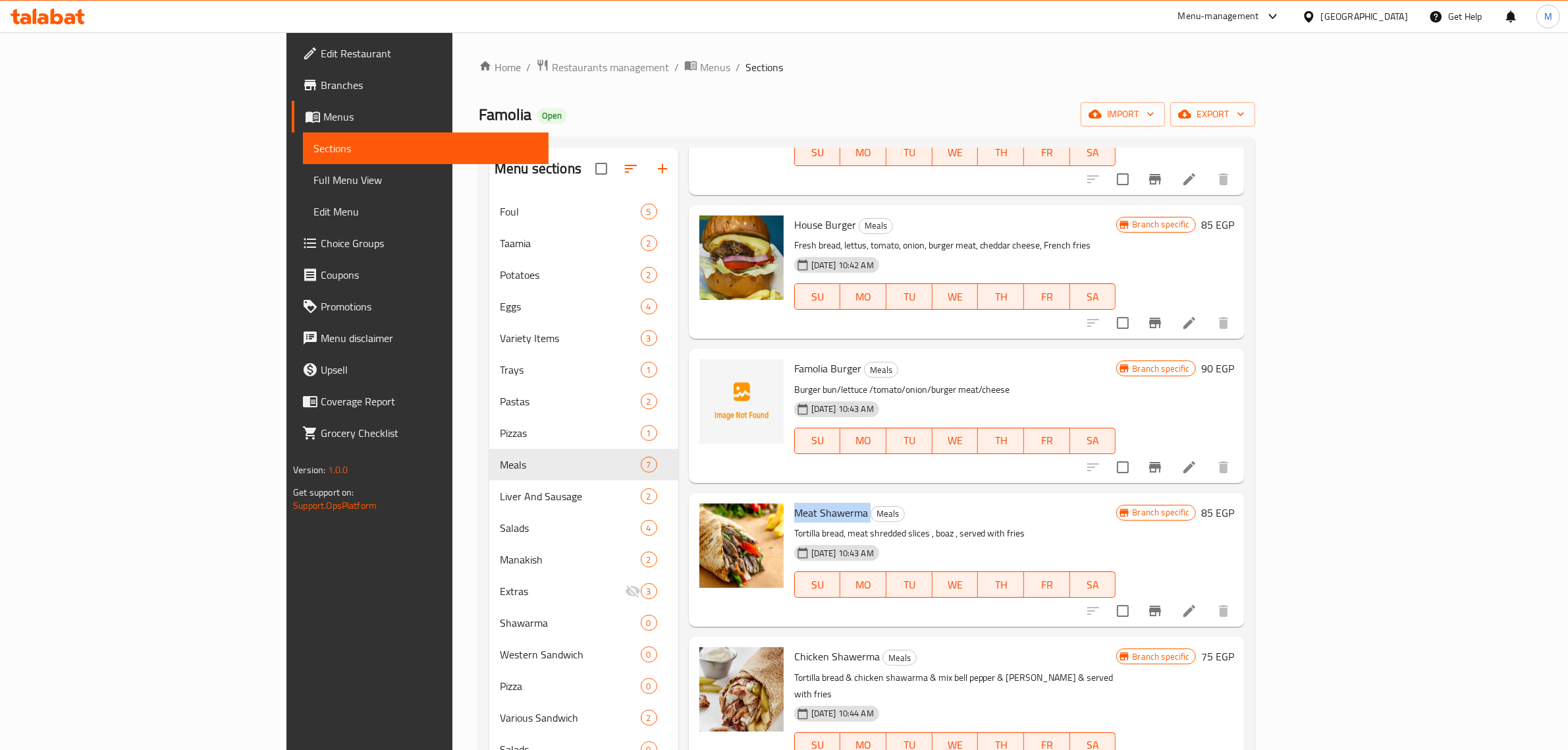
copy h6 "Meat Shawerma"
click at [1171, 598] on button "Branch-specific-item" at bounding box center [1155, 611] width 32 height 32
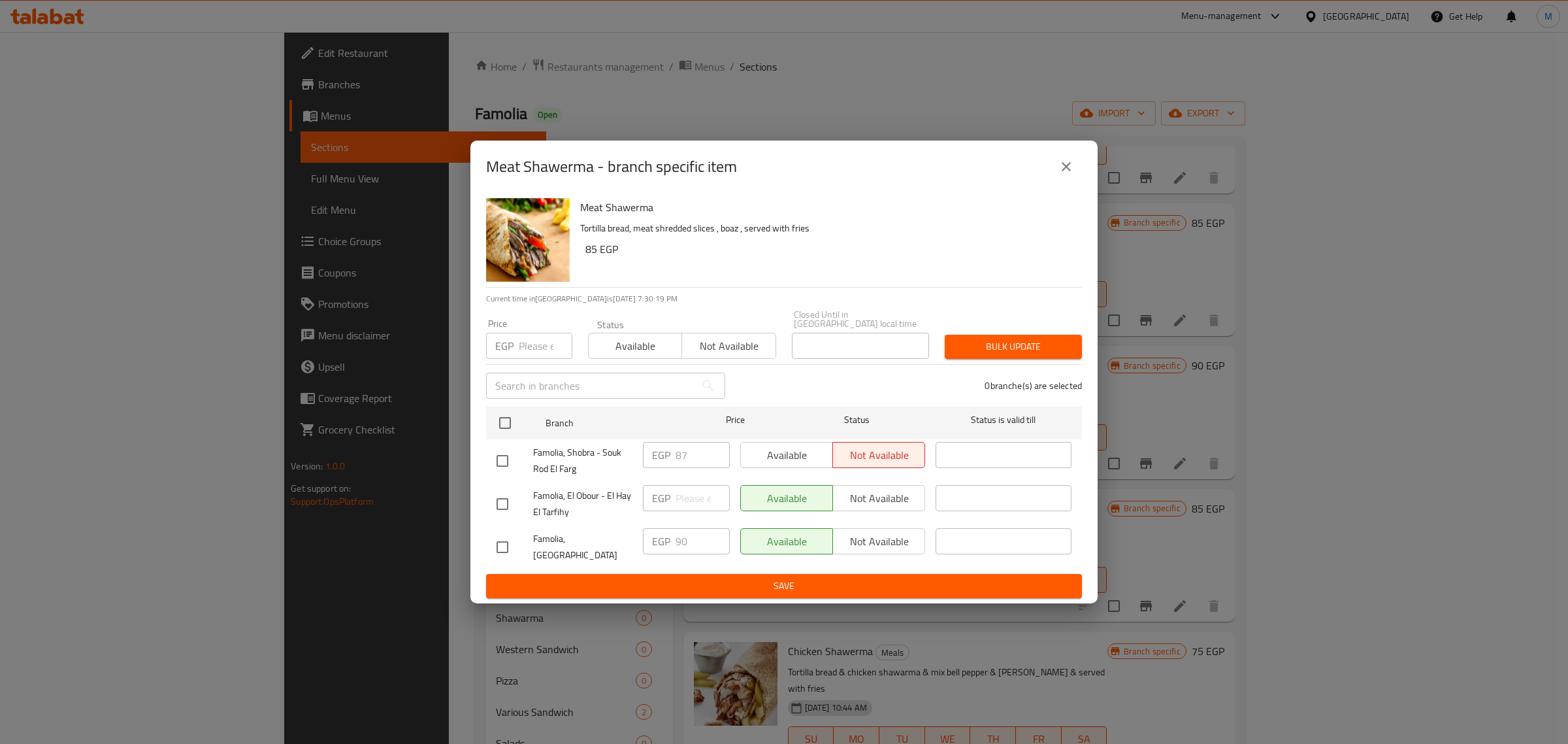
click at [504, 460] on input "checkbox" at bounding box center [502, 460] width 28 height 28
checkbox input "true"
click at [720, 578] on span "Save" at bounding box center [784, 586] width 575 height 16
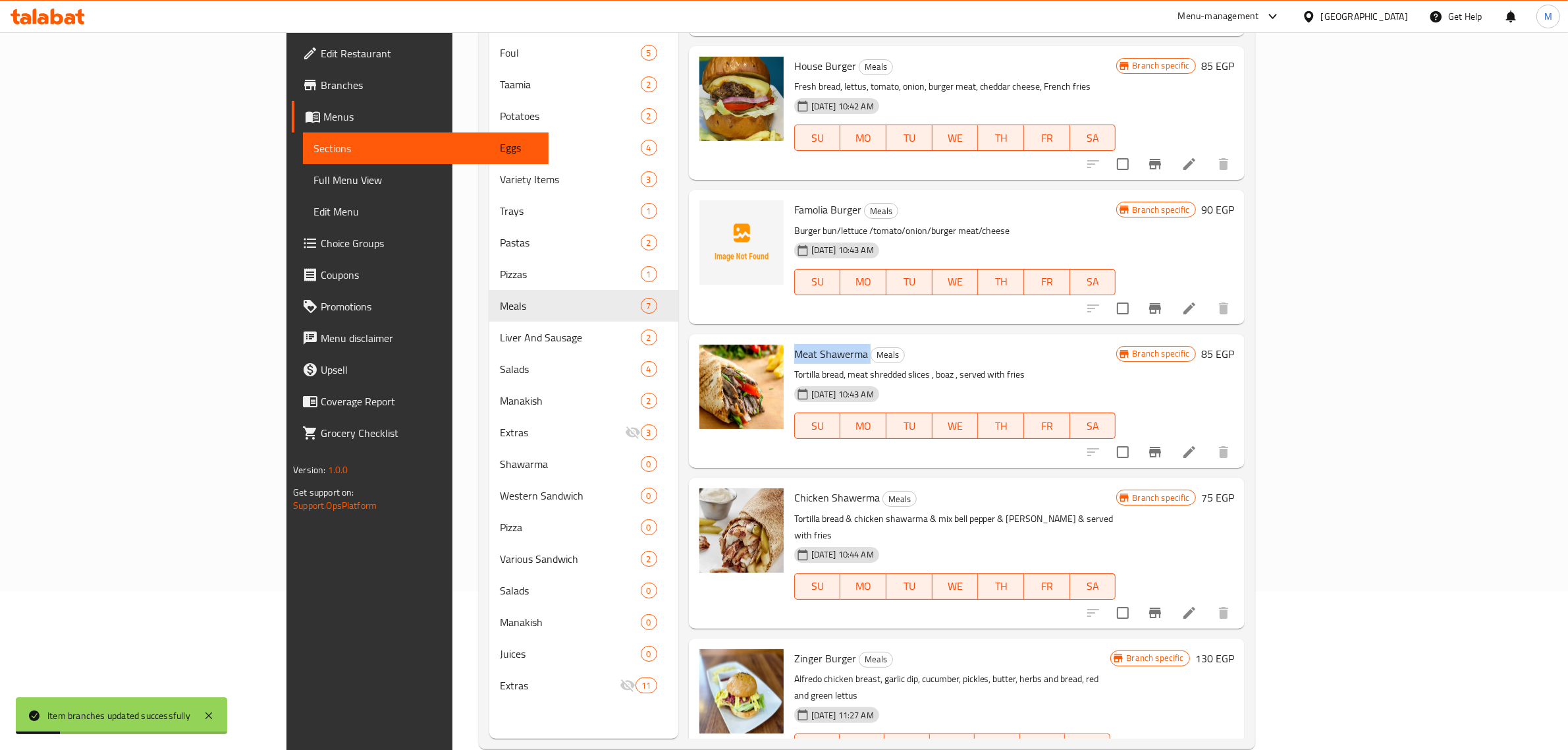
scroll to position [165, 0]
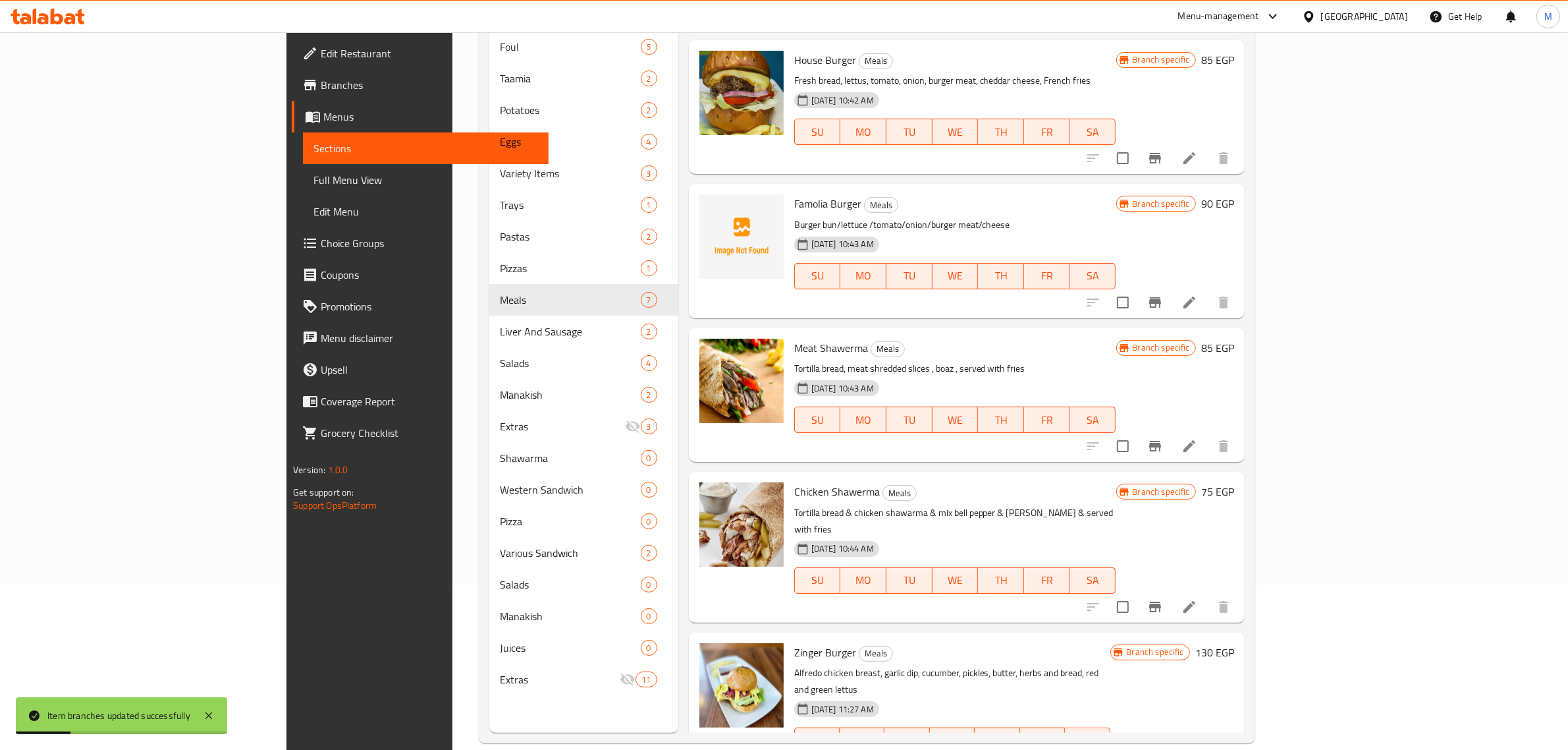
click at [794, 481] on span "Chicken Shawerma" at bounding box center [837, 491] width 85 height 20
copy h6 "Chicken Shawerma"
click at [1163, 599] on icon "Branch-specific-item" at bounding box center [1155, 607] width 16 height 16
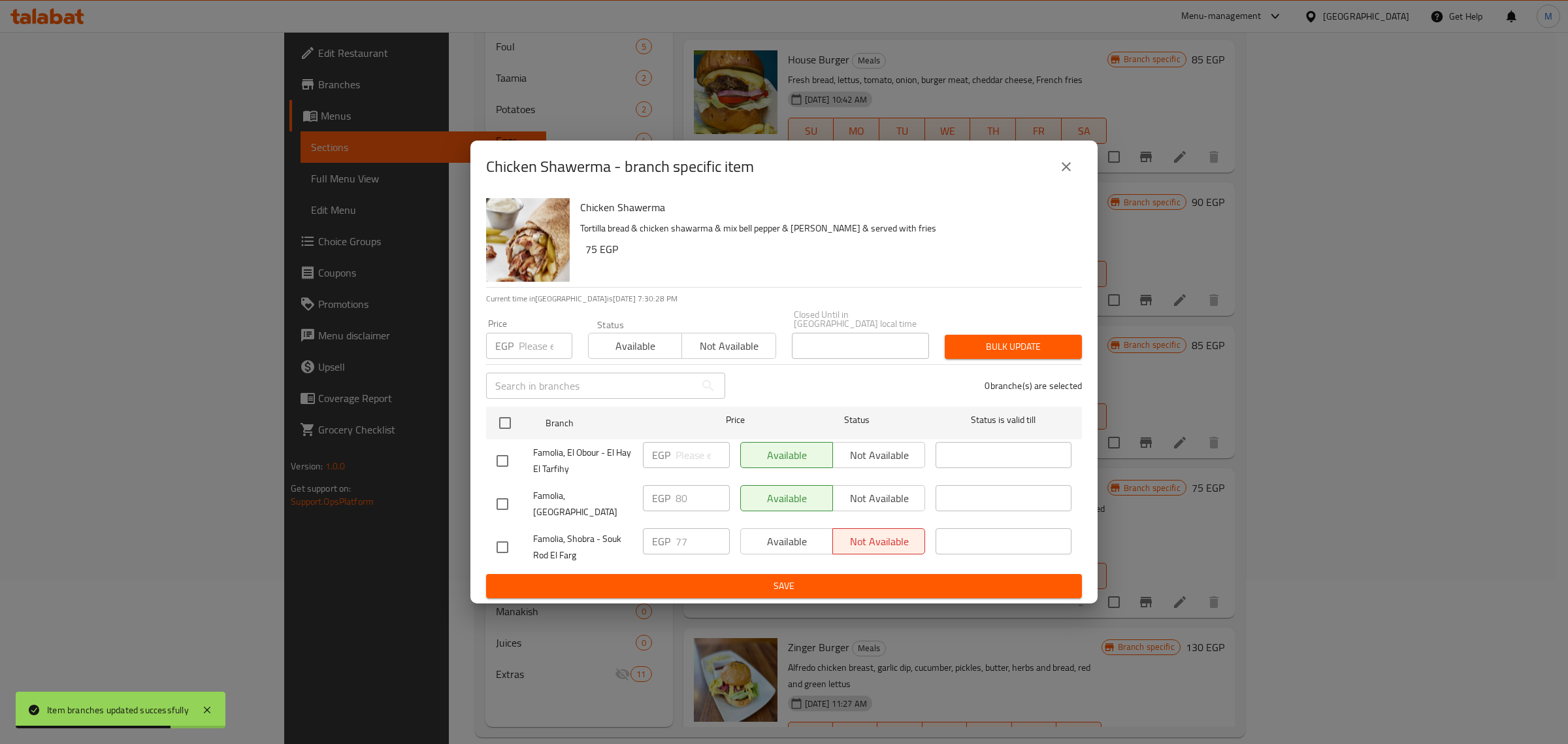
click at [503, 534] on input "checkbox" at bounding box center [502, 547] width 28 height 28
checkbox input "true"
click at [791, 579] on span "Save" at bounding box center [784, 586] width 575 height 16
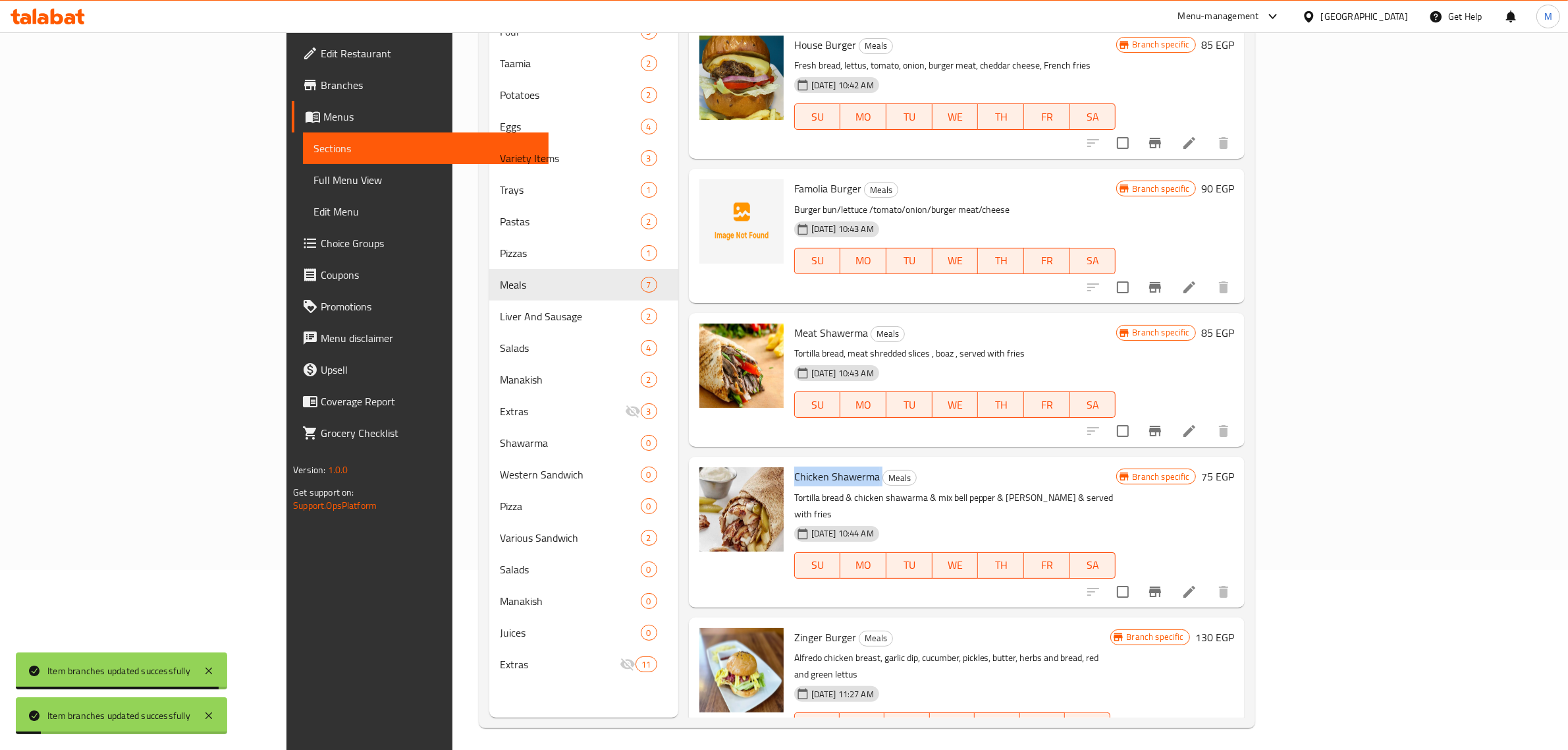
scroll to position [185, 0]
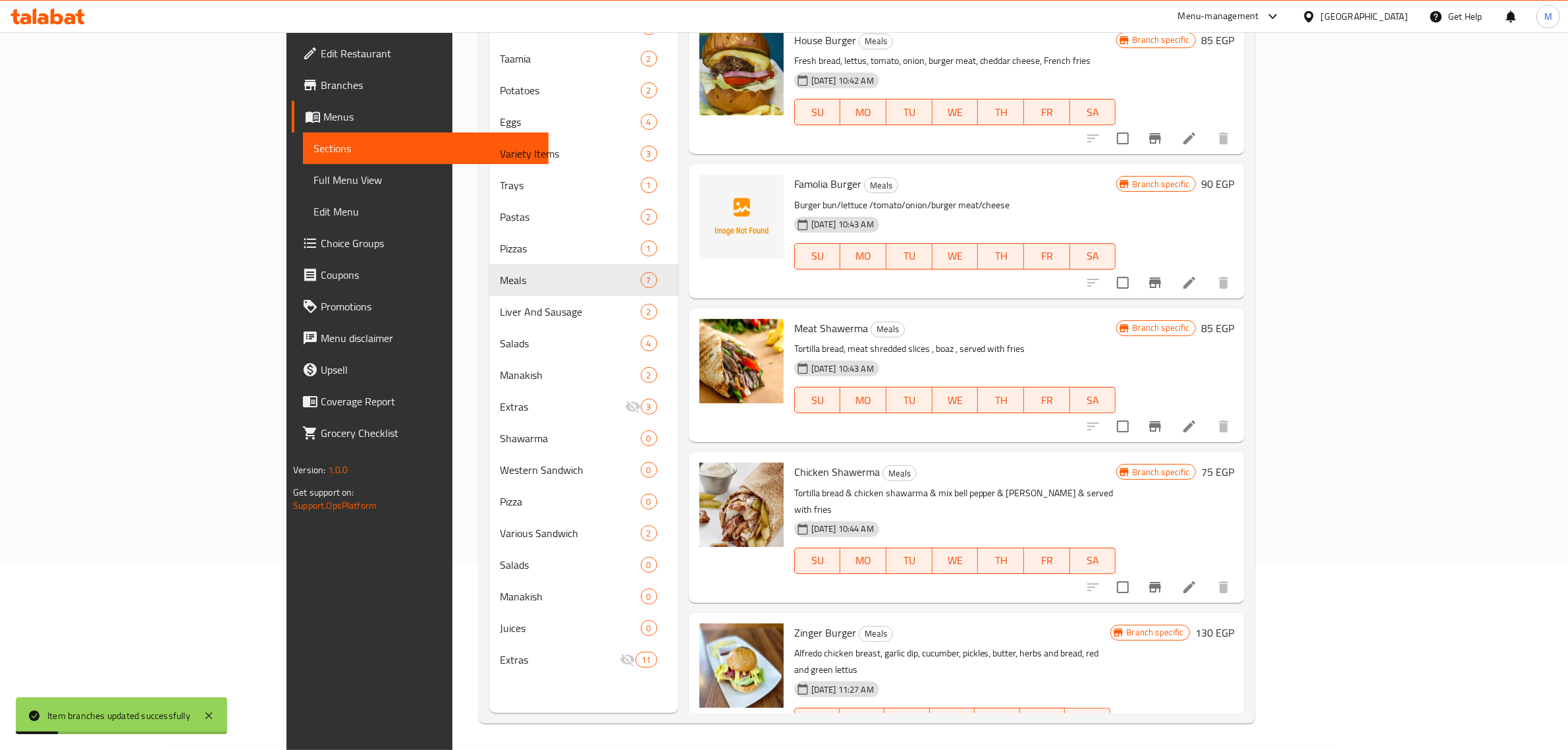
click at [794, 623] on span "Zinger Burger" at bounding box center [825, 633] width 62 height 20
copy h6 "Zinger Burger"
click at [1110, 623] on h6 "Zinger Burger Meals" at bounding box center [952, 632] width 316 height 19
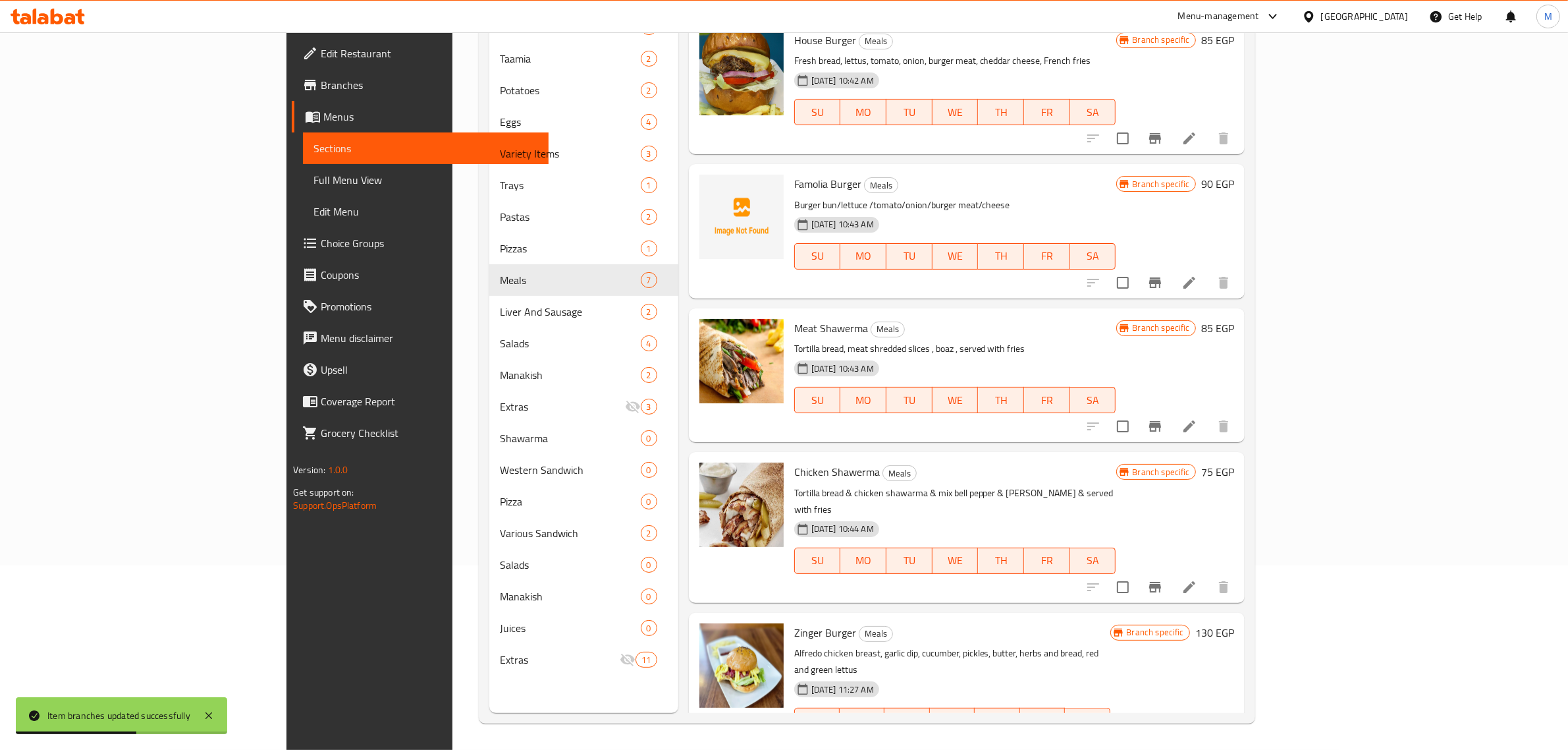
click at [1161, 742] on icon "Branch-specific-item" at bounding box center [1155, 747] width 12 height 11
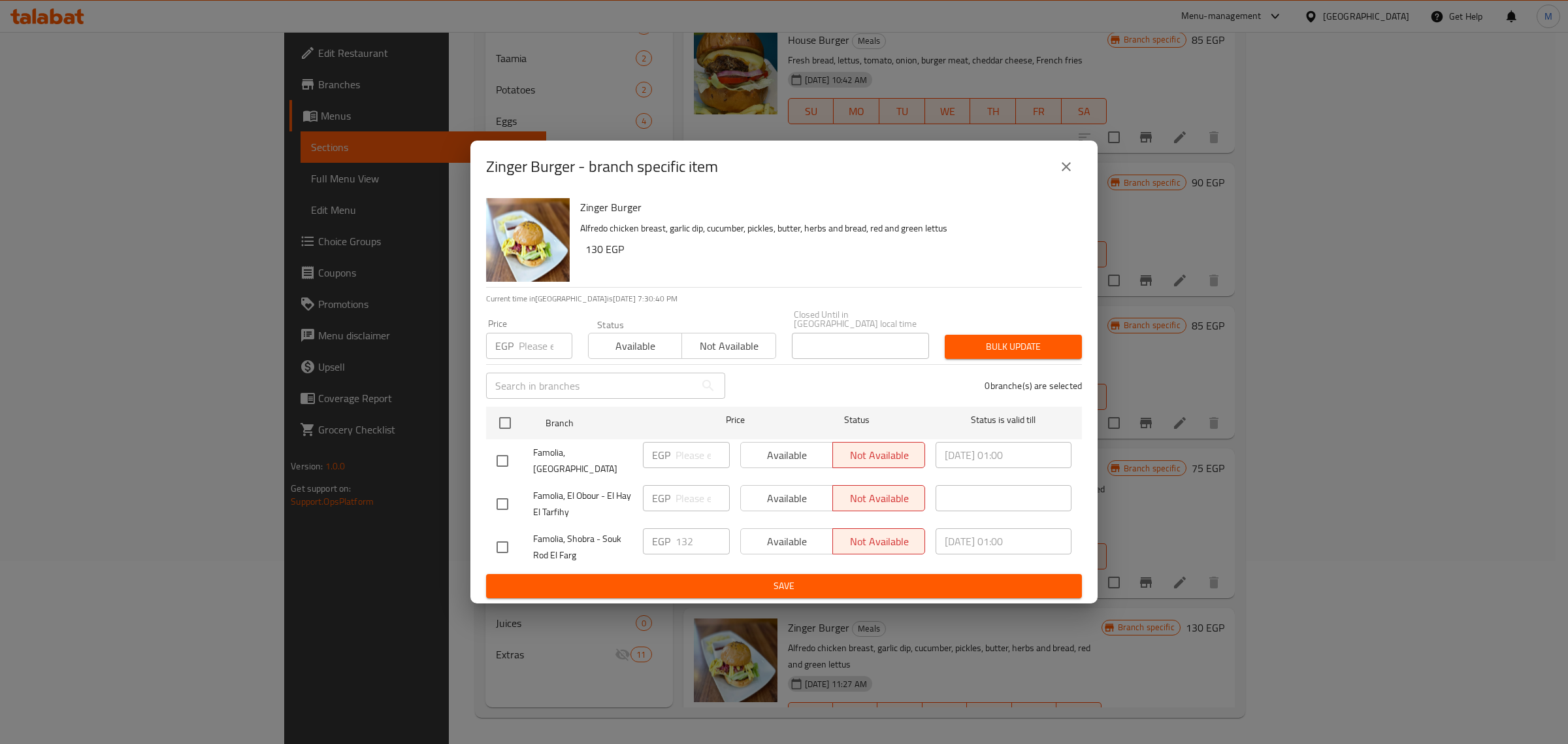
click at [513, 539] on input "checkbox" at bounding box center [502, 547] width 28 height 28
checkbox input "true"
click at [666, 584] on span "Save" at bounding box center [784, 586] width 575 height 16
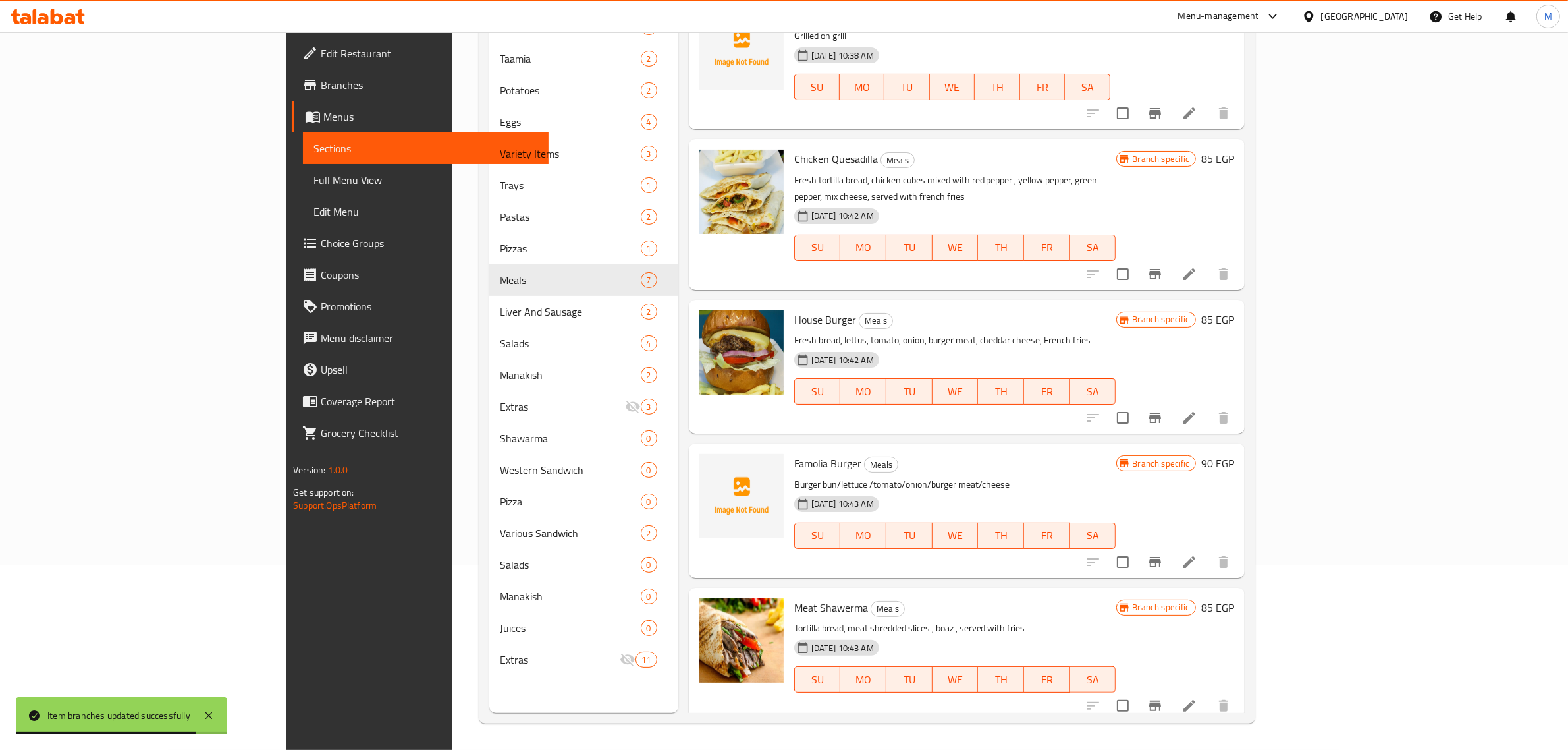
scroll to position [0, 0]
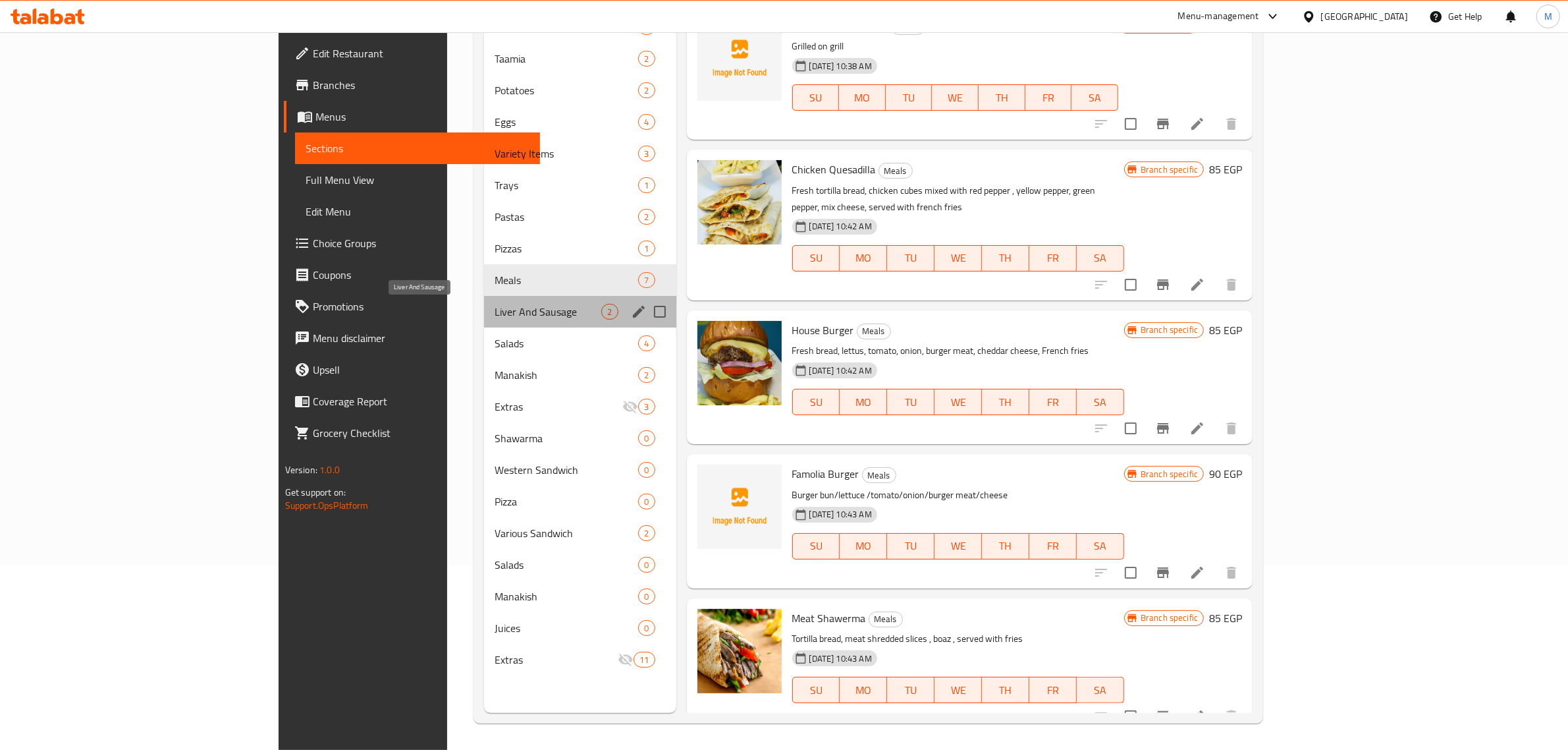
click at [495, 318] on span "Liver And Sausage" at bounding box center [548, 312] width 107 height 16
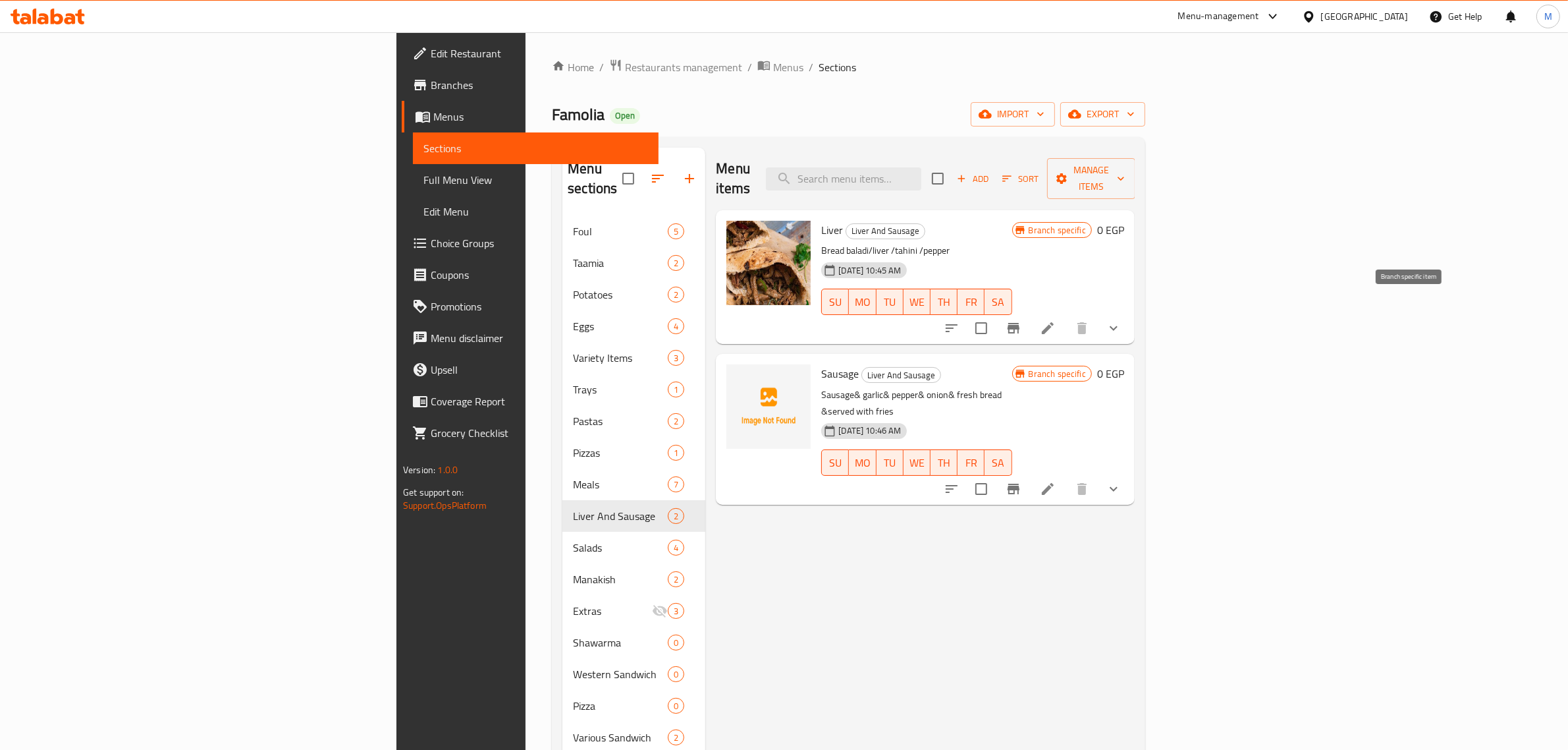
click at [1021, 320] on icon "Branch-specific-item" at bounding box center [1013, 328] width 16 height 16
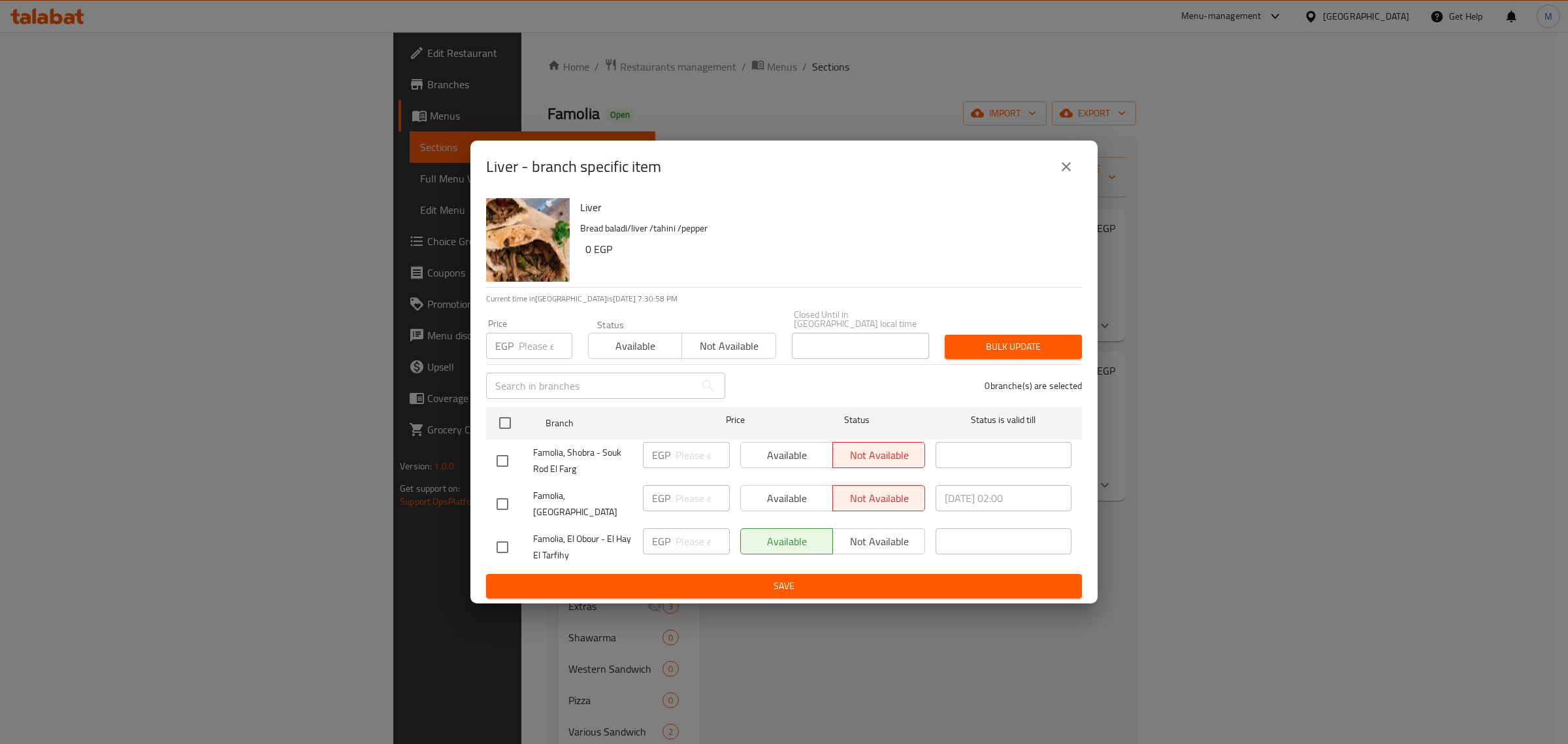
click at [504, 463] on input "checkbox" at bounding box center [502, 460] width 28 height 28
checkbox input "true"
click at [774, 579] on span "Save" at bounding box center [784, 586] width 575 height 16
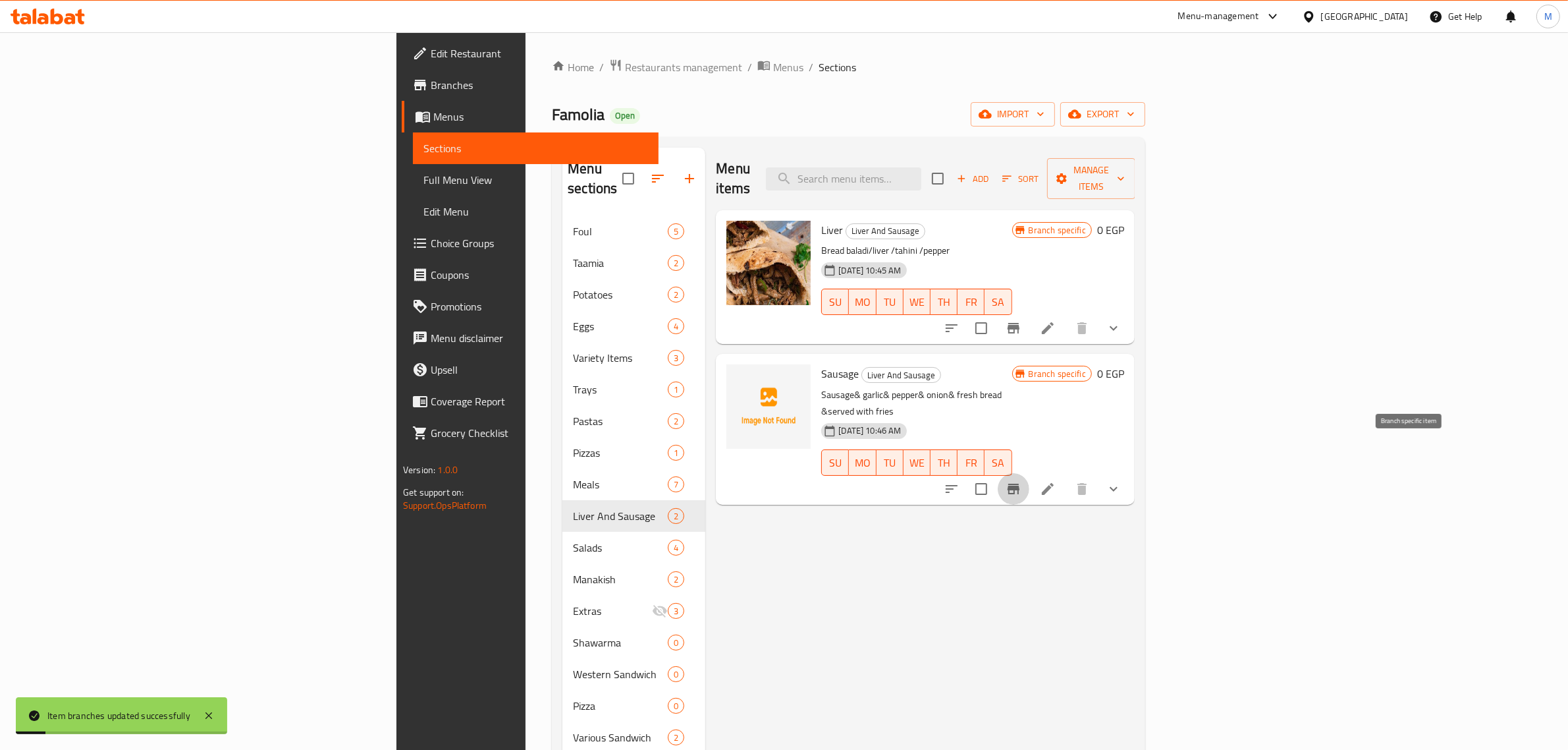
click at [1021, 481] on icon "Branch-specific-item" at bounding box center [1013, 489] width 16 height 16
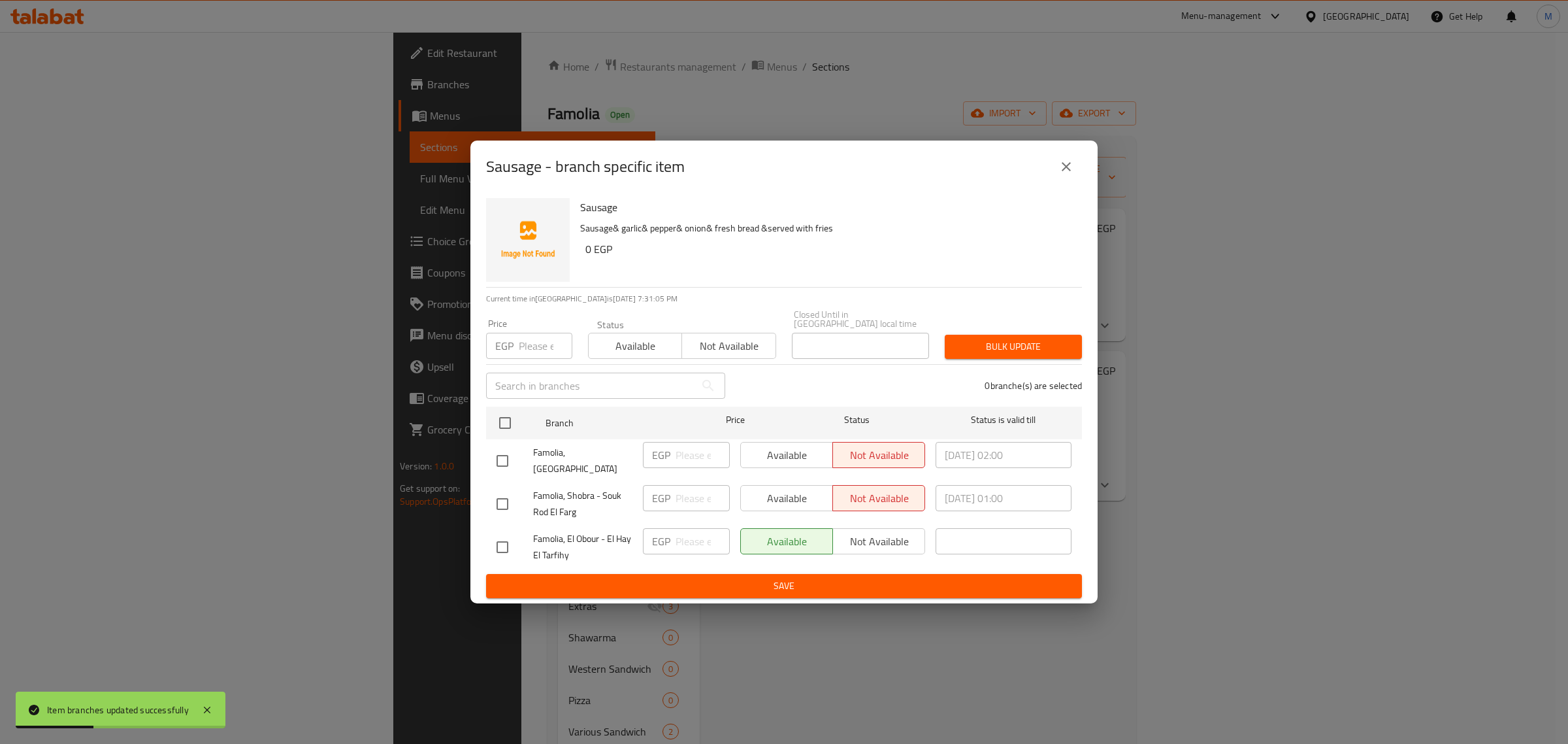
click at [499, 498] on input "checkbox" at bounding box center [502, 504] width 28 height 28
checkbox input "true"
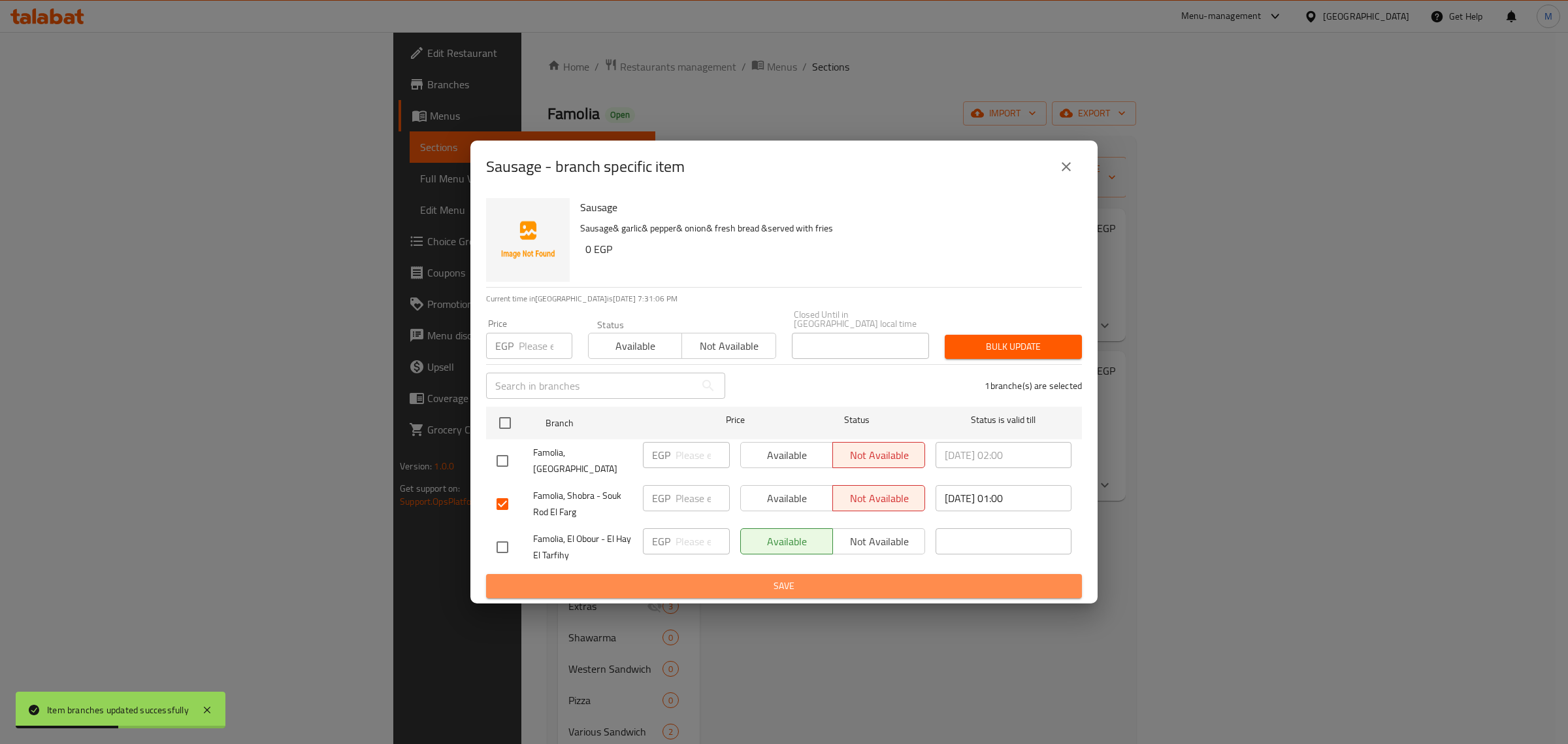
click at [775, 578] on span "Save" at bounding box center [784, 586] width 575 height 16
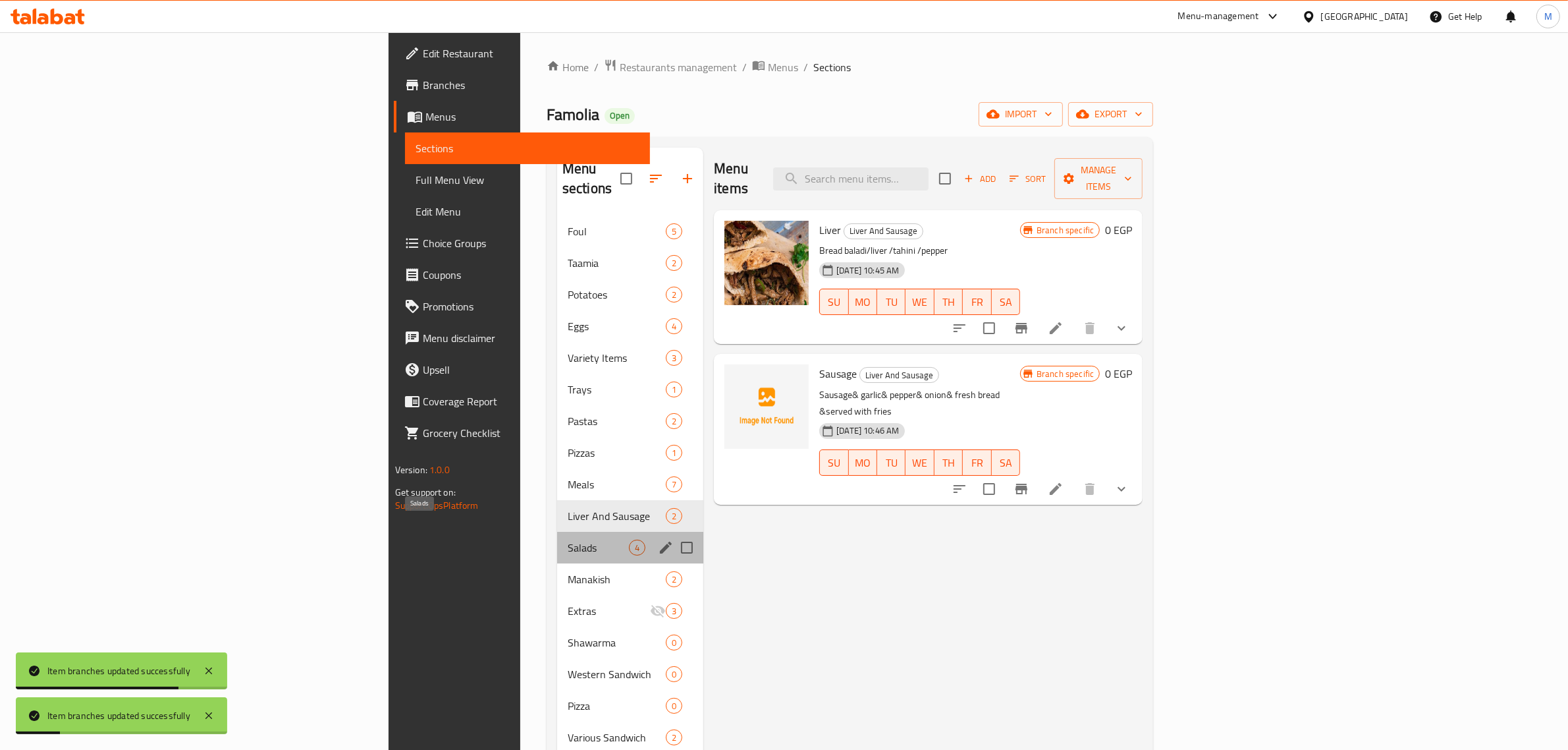
click at [567, 540] on span "Salads" at bounding box center [598, 547] width 61 height 16
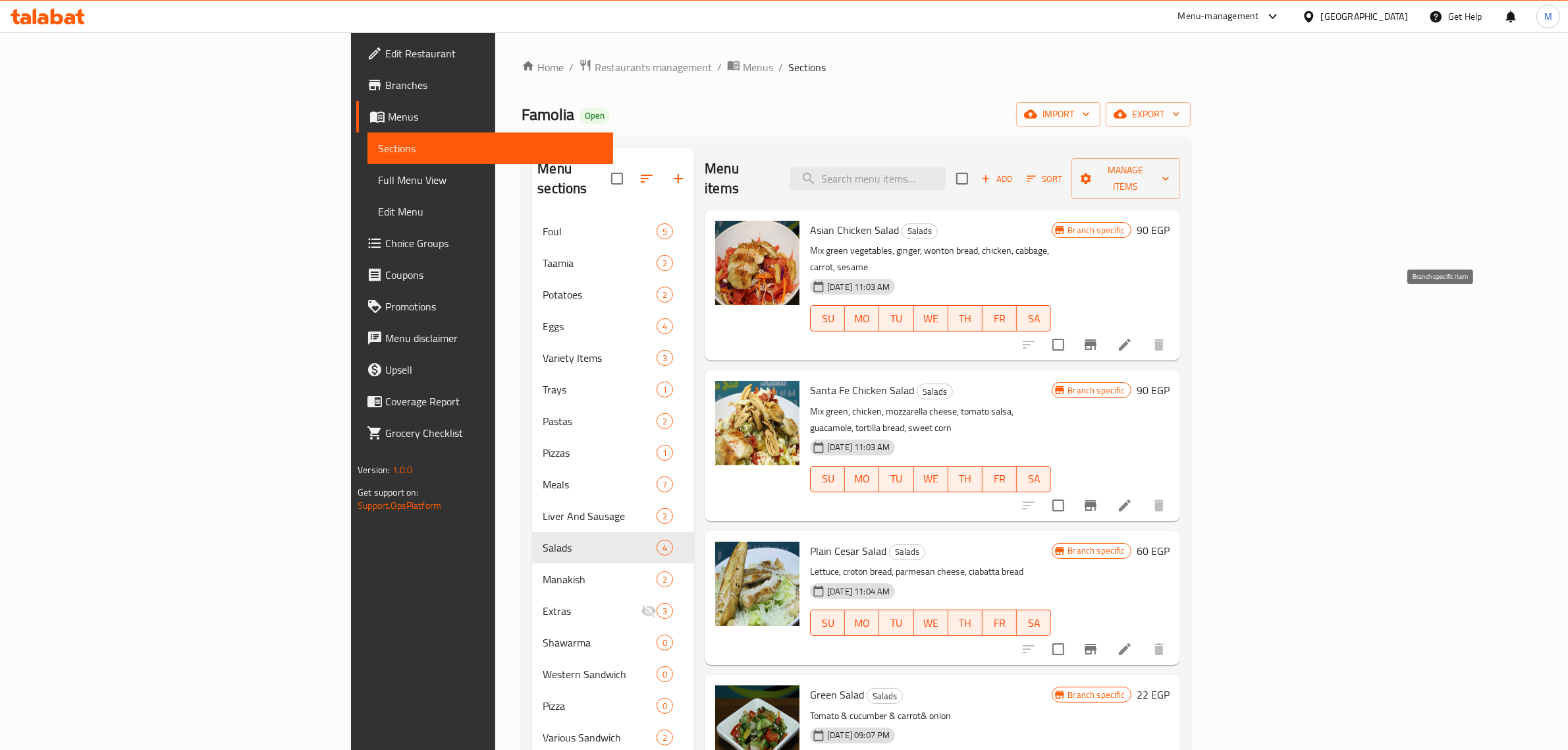
click at [1097, 339] on icon "Branch-specific-item" at bounding box center [1090, 344] width 12 height 11
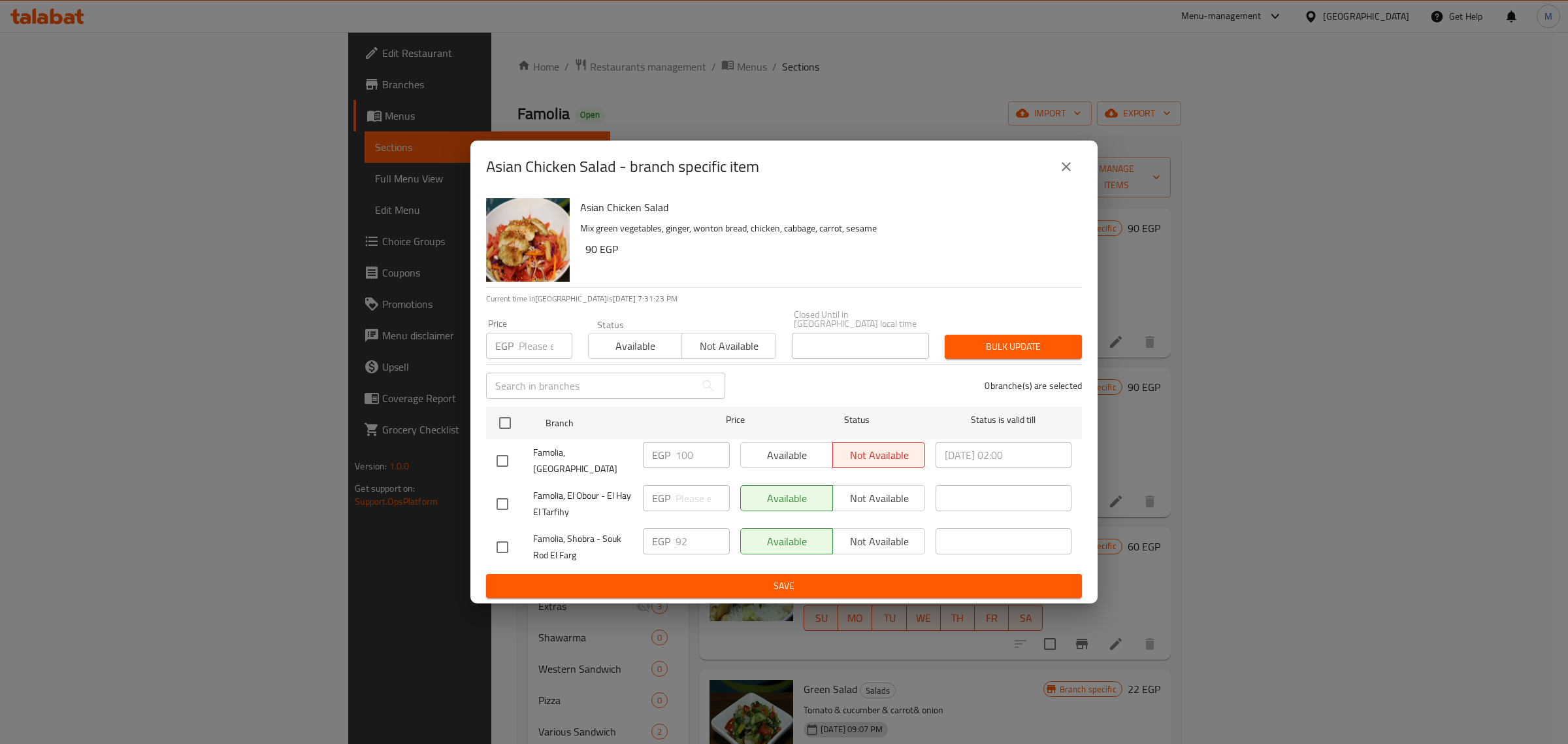
click at [511, 533] on input "checkbox" at bounding box center [502, 547] width 28 height 28
checkbox input "true"
click at [867, 532] on span "Not available" at bounding box center [878, 541] width 82 height 19
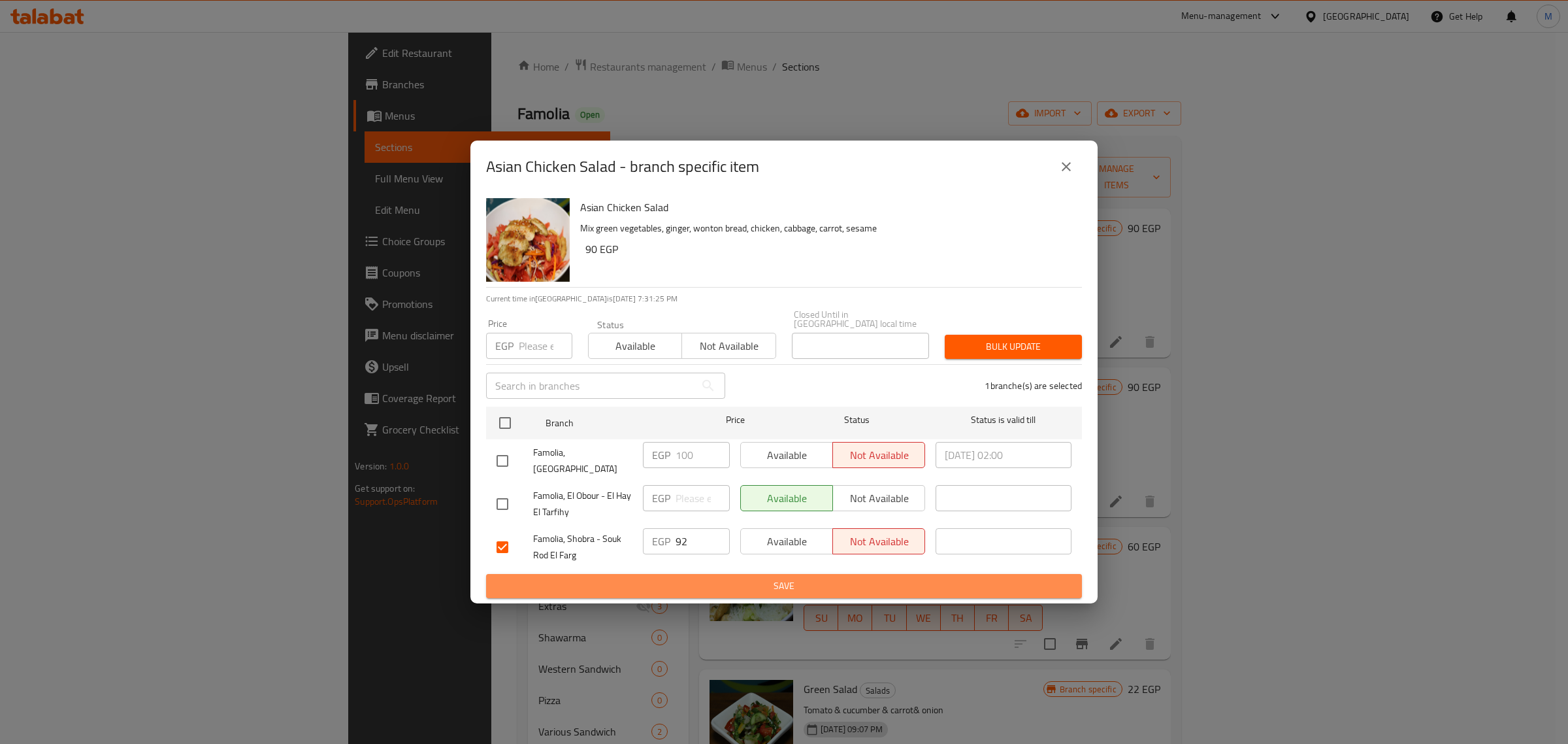
click at [866, 578] on span "Save" at bounding box center [784, 586] width 575 height 16
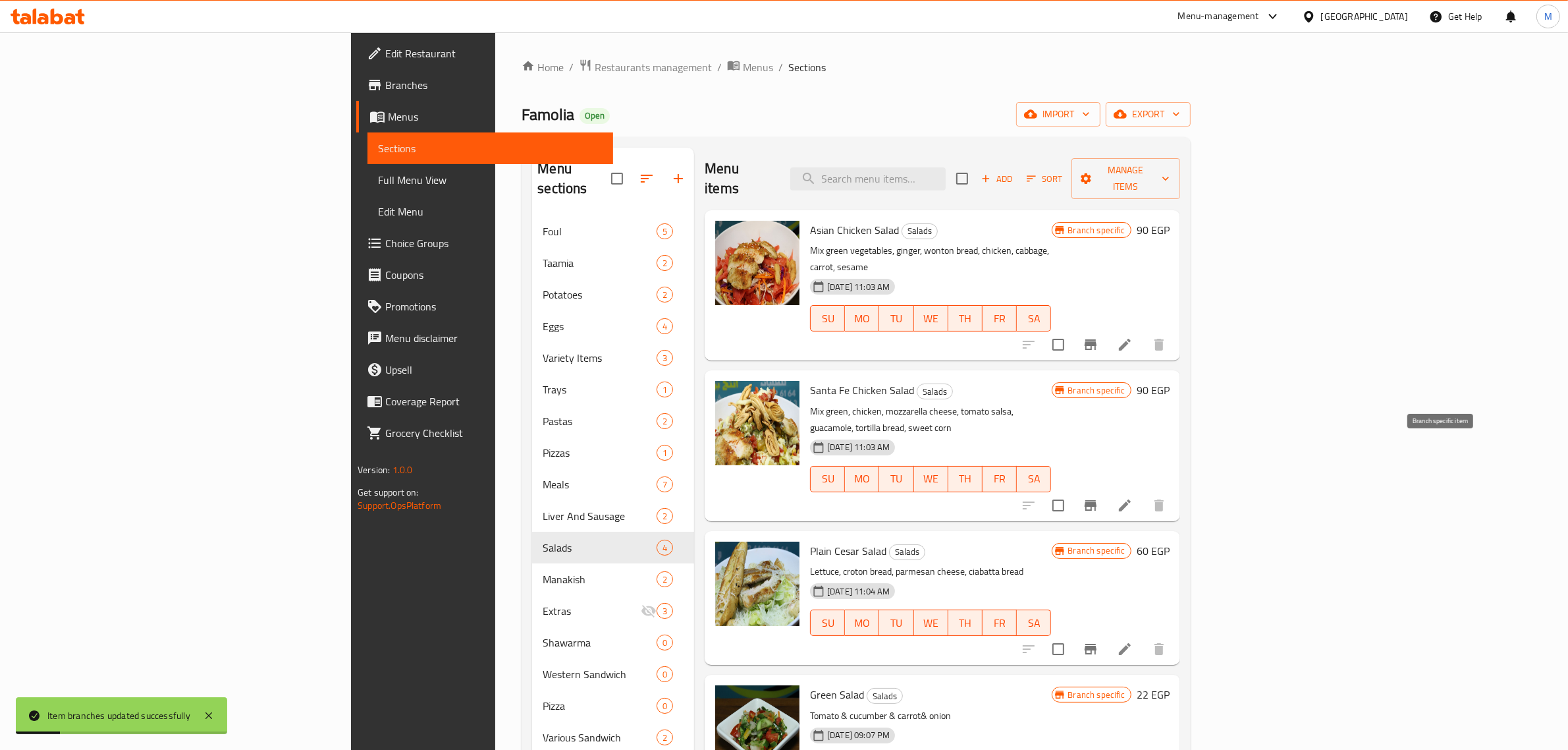
click at [1097, 500] on icon "Branch-specific-item" at bounding box center [1090, 505] width 12 height 11
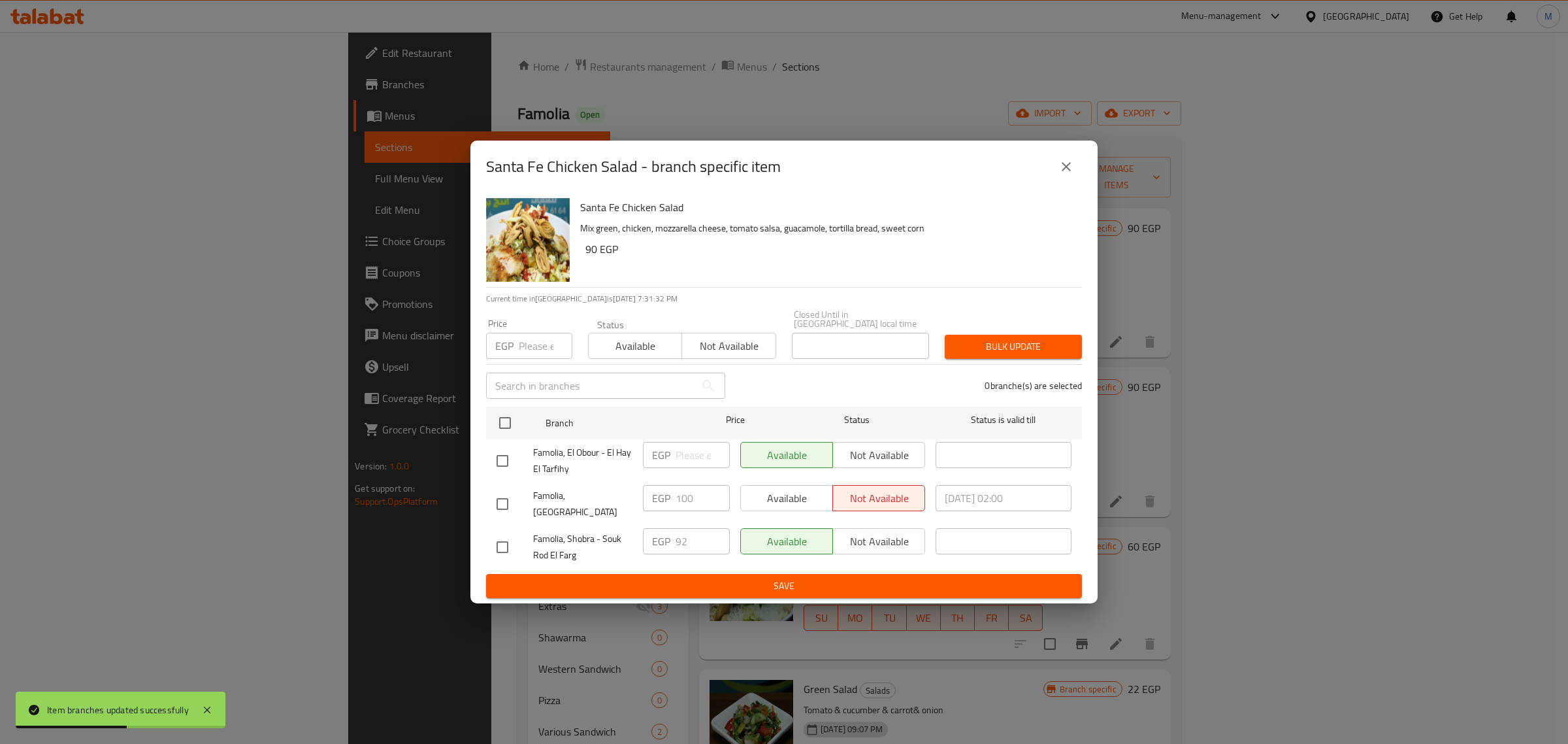
click at [501, 536] on input "checkbox" at bounding box center [502, 547] width 28 height 28
checkbox input "true"
click at [888, 537] on span "Not available" at bounding box center [878, 541] width 82 height 19
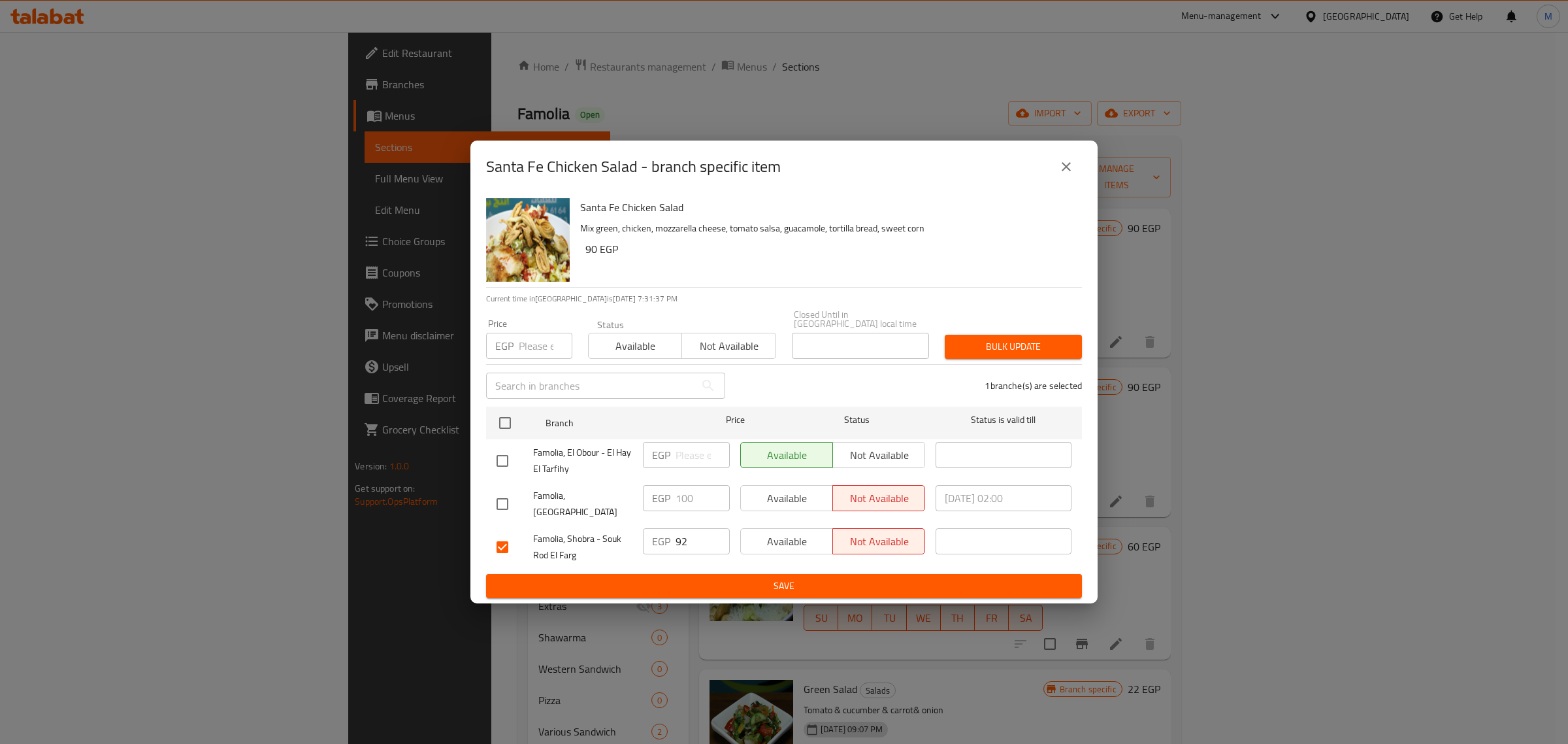
click at [814, 578] on span "Save" at bounding box center [784, 586] width 575 height 16
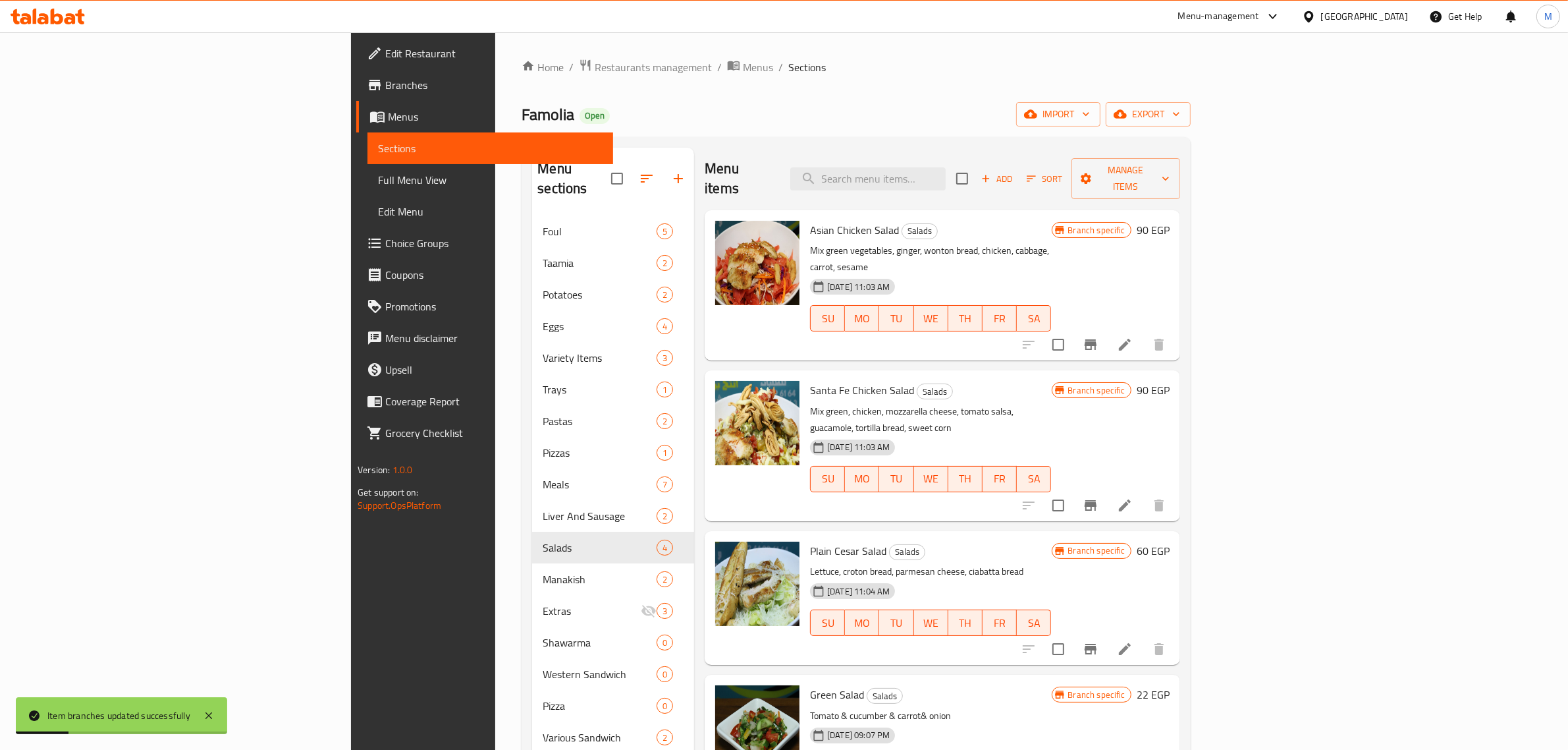
click at [1099, 641] on icon "Branch-specific-item" at bounding box center [1091, 649] width 16 height 16
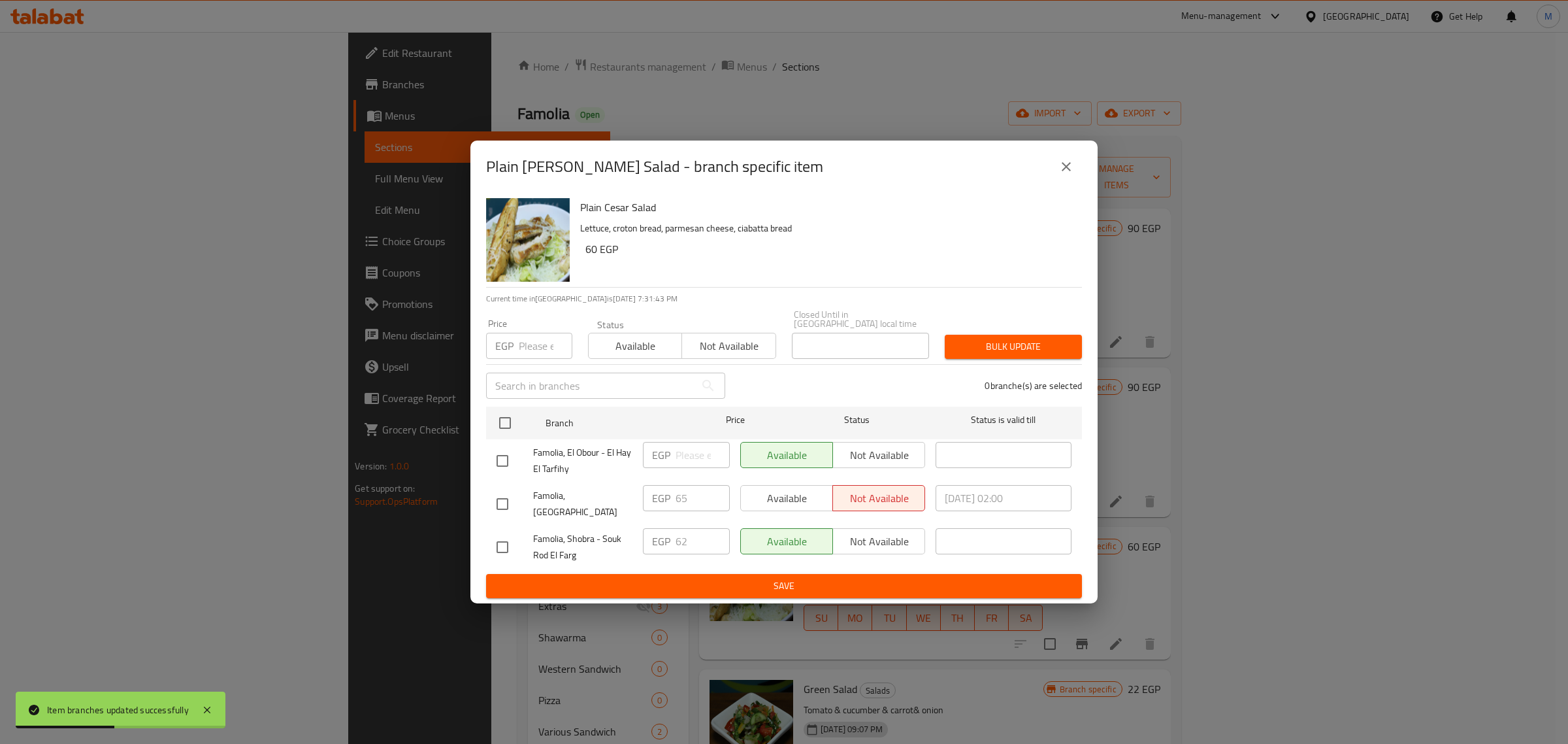
click at [508, 539] on input "checkbox" at bounding box center [502, 547] width 28 height 28
checkbox input "true"
drag, startPoint x: 850, startPoint y: 534, endPoint x: 849, endPoint y: 550, distance: 16.0
click at [851, 537] on span "Not available" at bounding box center [878, 541] width 82 height 19
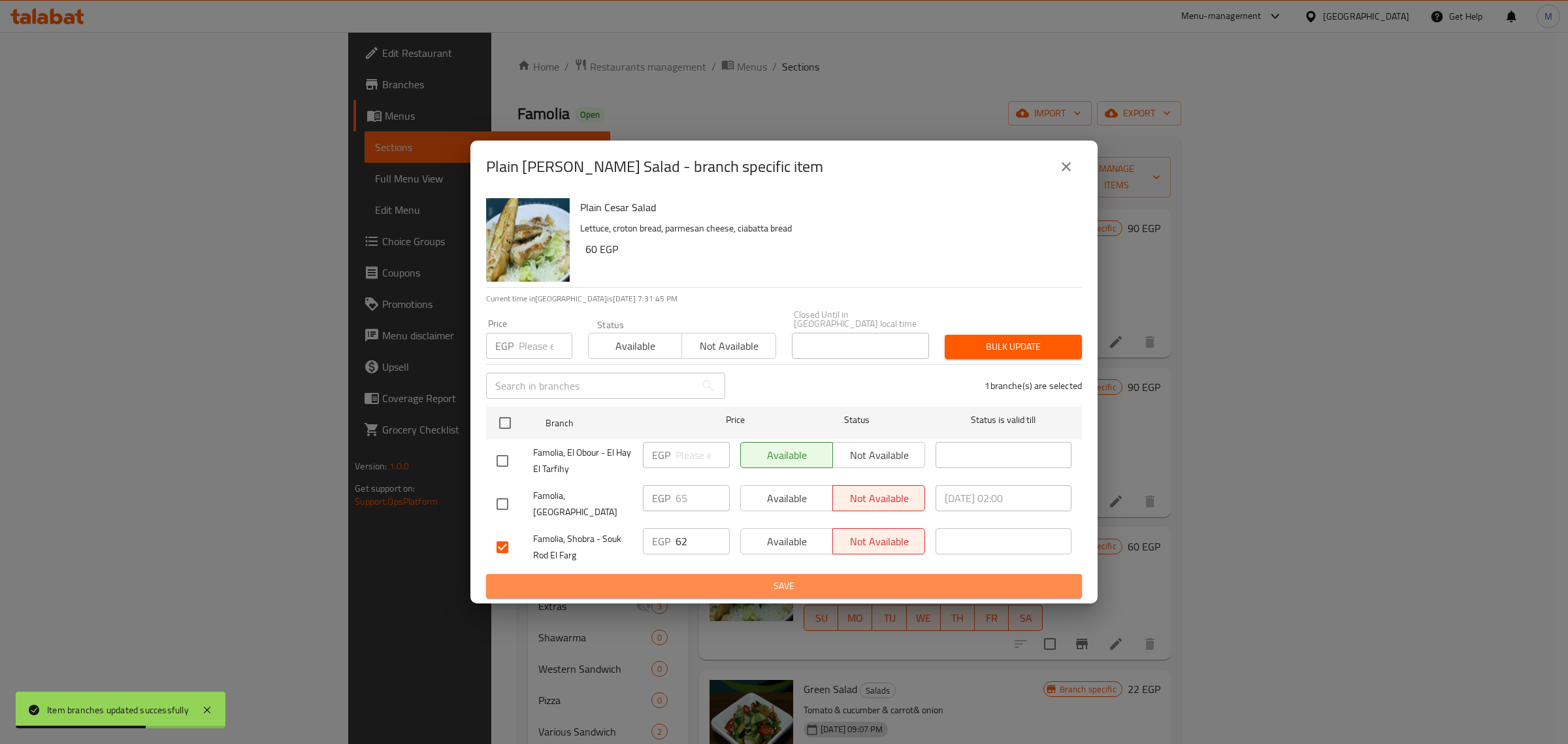
click at [845, 578] on span "Save" at bounding box center [784, 586] width 575 height 16
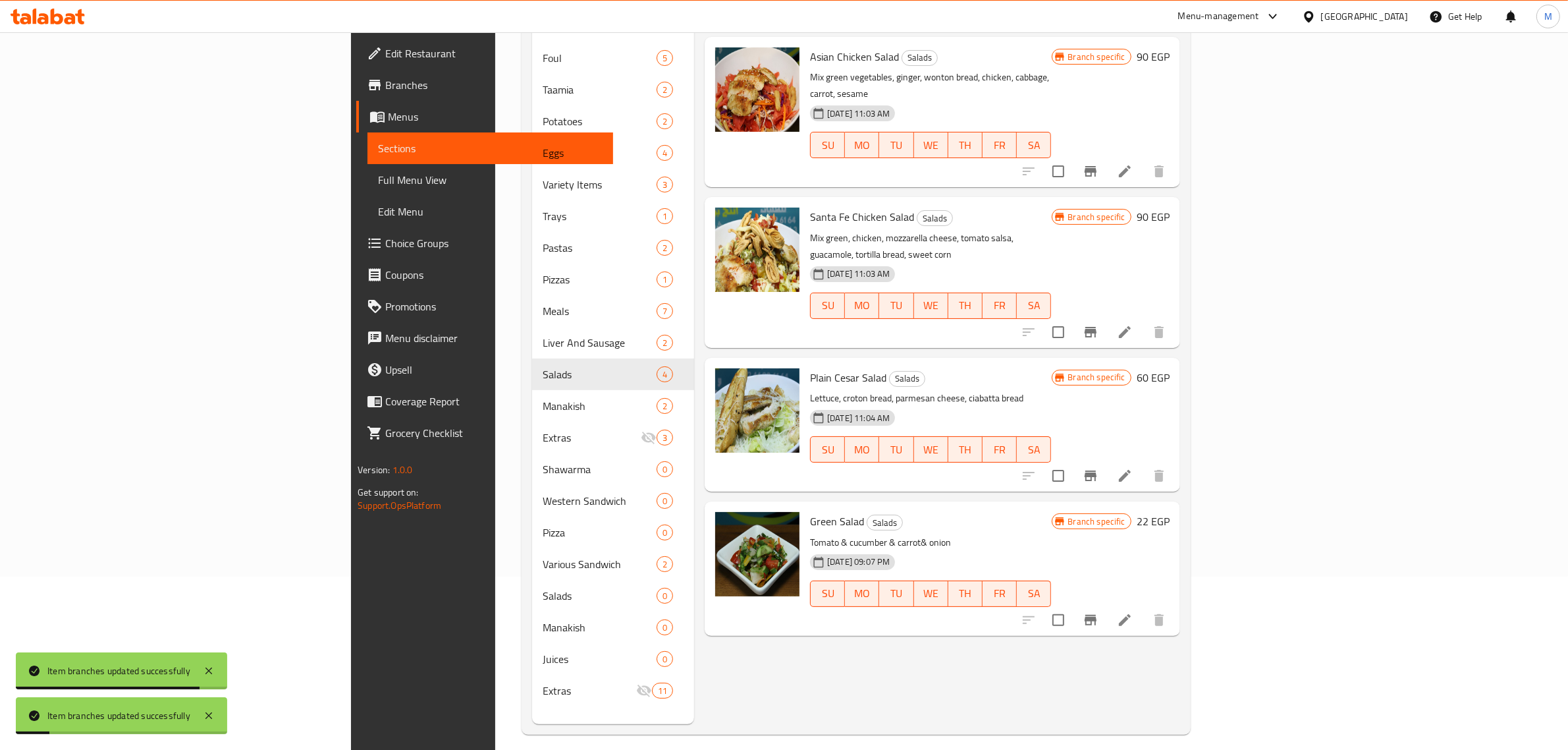
scroll to position [185, 0]
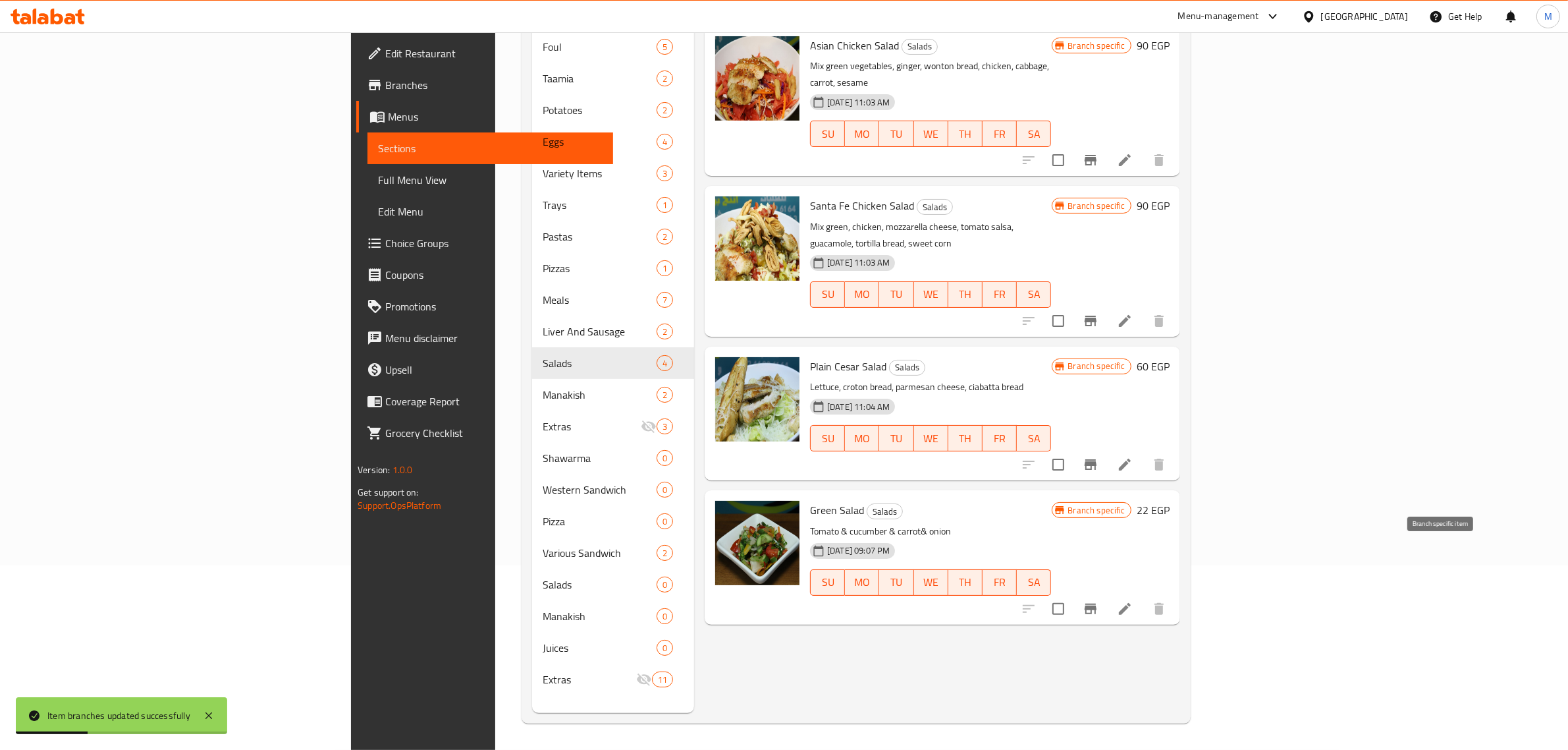
click at [1099, 601] on icon "Branch-specific-item" at bounding box center [1091, 608] width 16 height 16
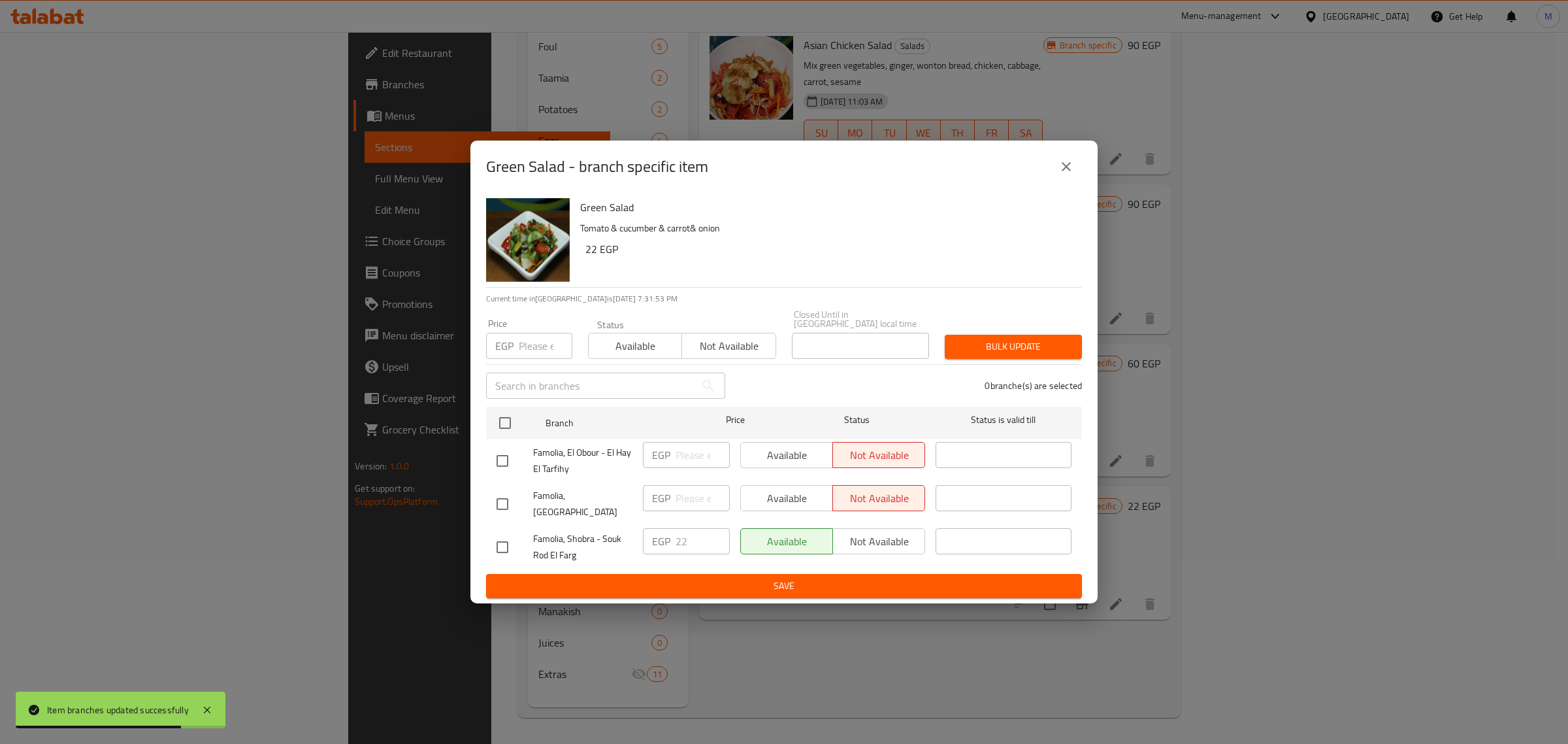
click at [507, 533] on input "checkbox" at bounding box center [502, 547] width 28 height 28
checkbox input "true"
click at [868, 534] on span "Not available" at bounding box center [878, 541] width 82 height 19
click at [846, 578] on span "Save" at bounding box center [784, 586] width 575 height 16
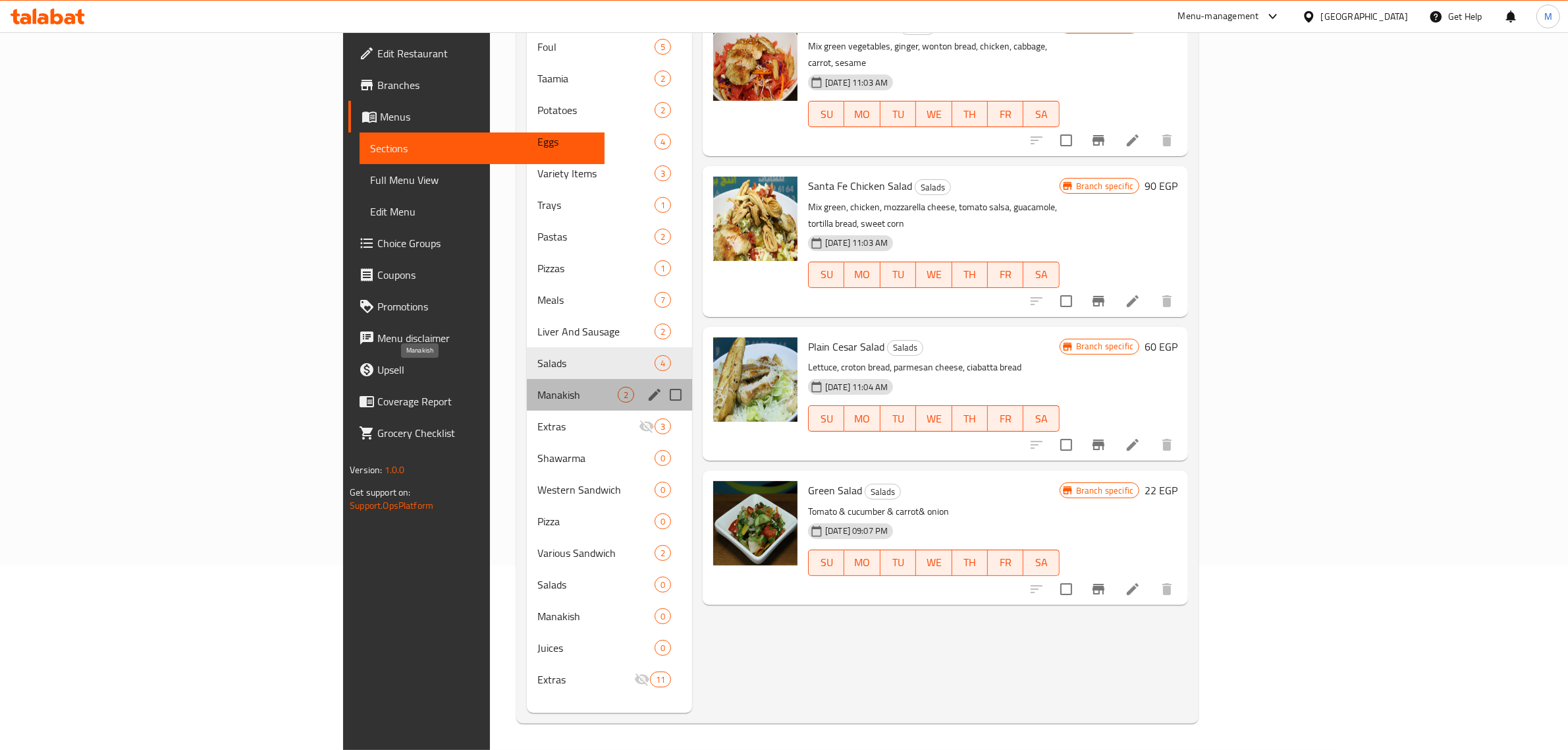
click at [537, 386] on span "Manakish" at bounding box center [577, 394] width 80 height 16
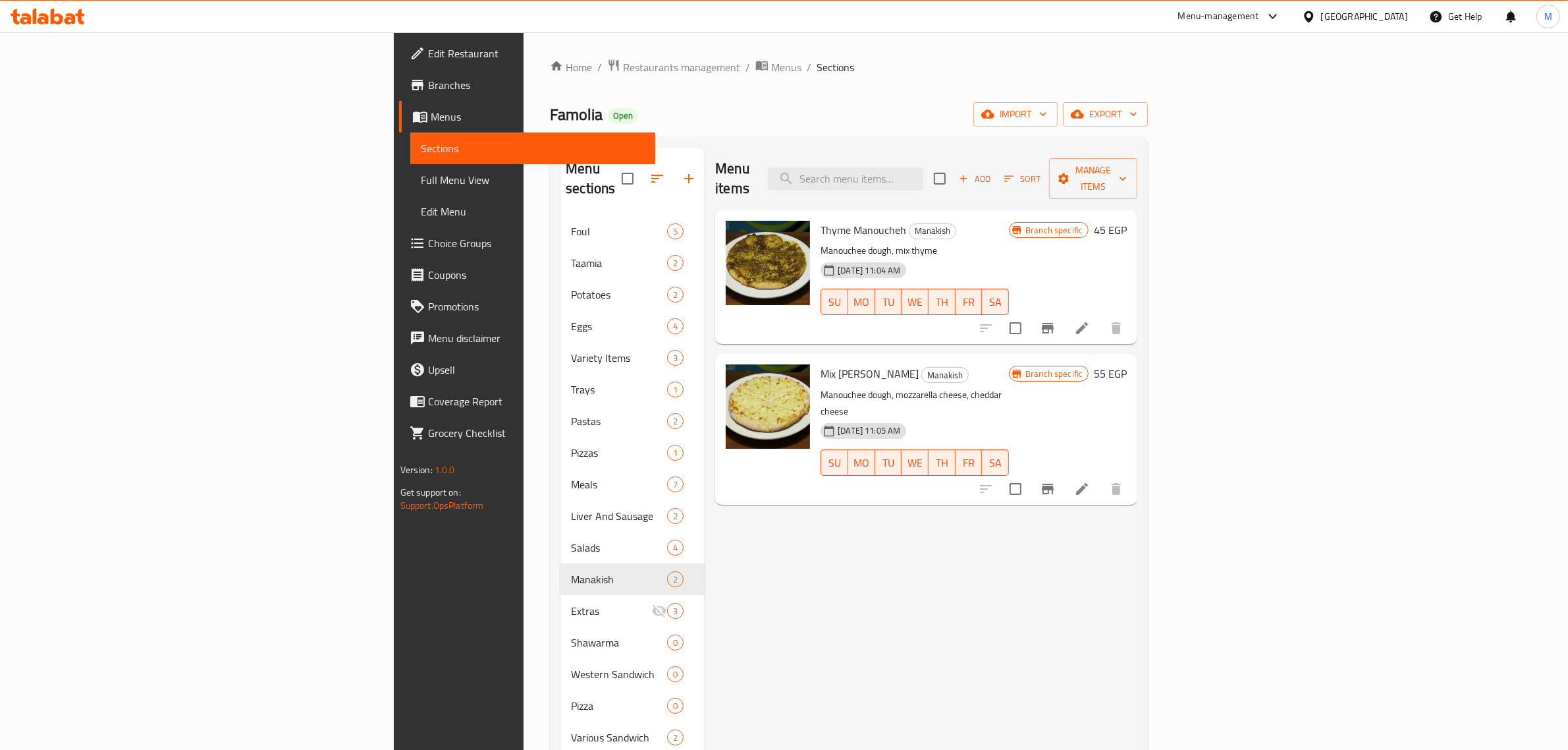
click at [1054, 323] on icon "Branch-specific-item" at bounding box center [1048, 328] width 12 height 11
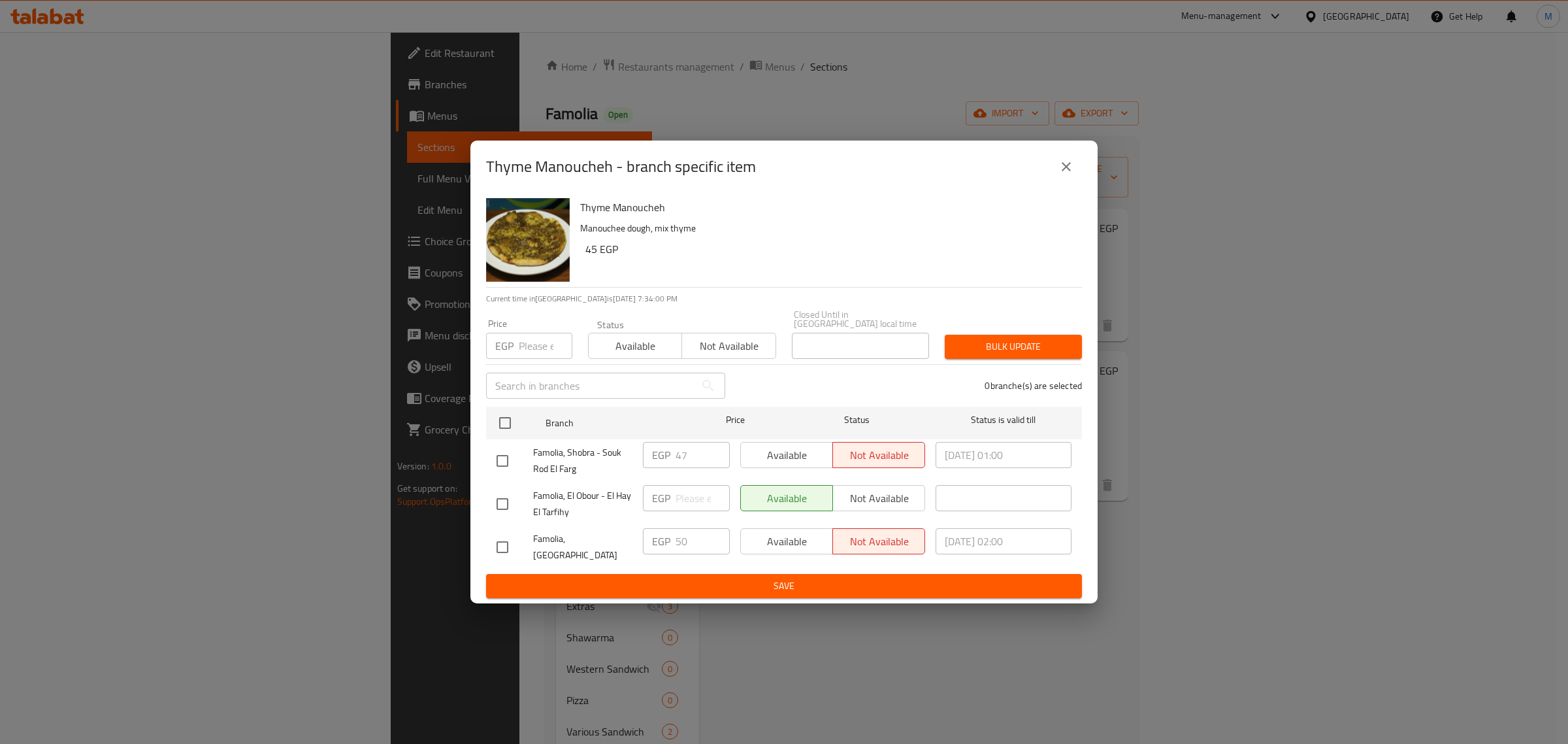
click at [1066, 173] on icon "close" at bounding box center [1066, 167] width 16 height 16
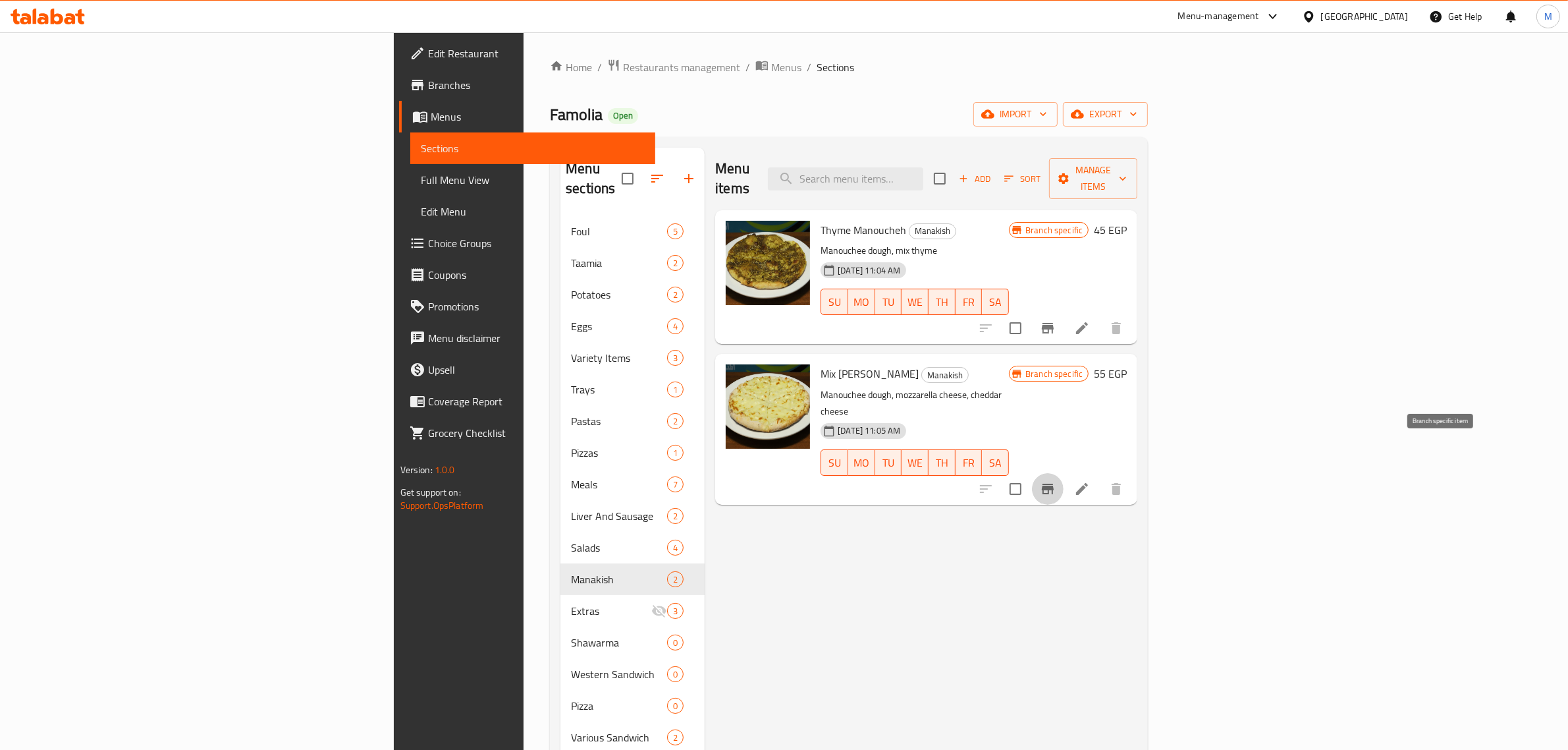
click at [1056, 481] on icon "Branch-specific-item" at bounding box center [1048, 489] width 16 height 16
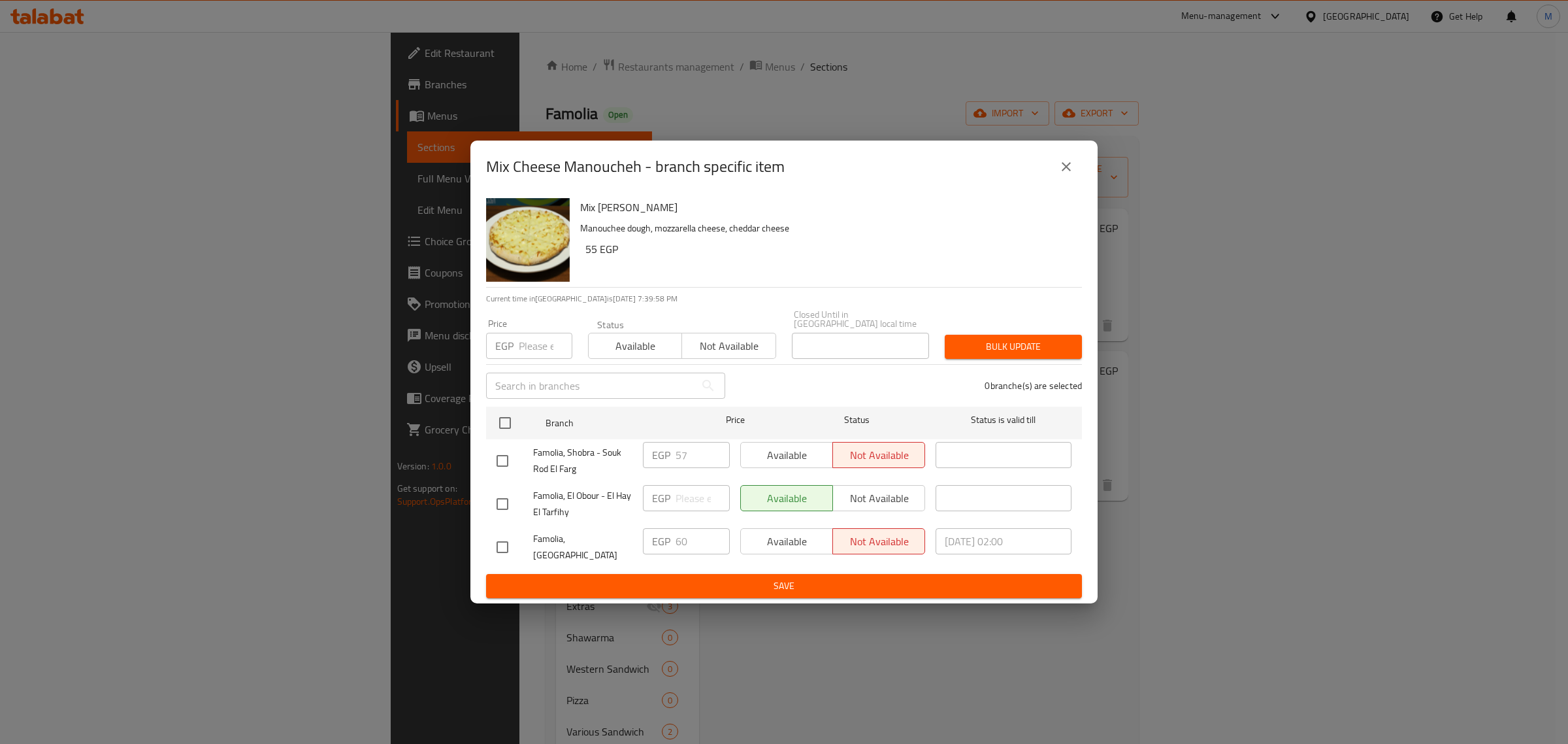
click at [503, 460] on input "checkbox" at bounding box center [502, 460] width 28 height 28
checkbox input "true"
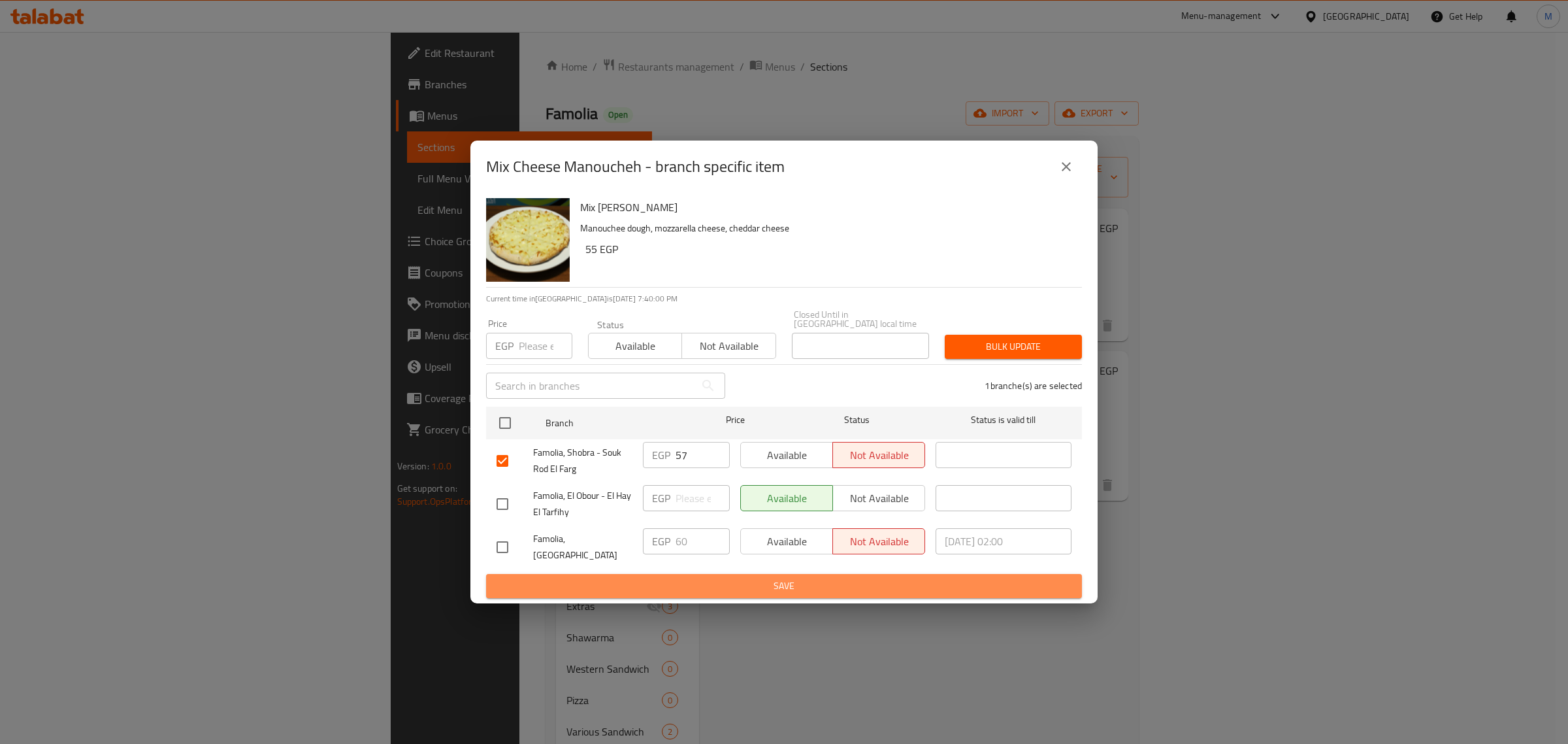
click at [764, 582] on span "Save" at bounding box center [784, 586] width 575 height 16
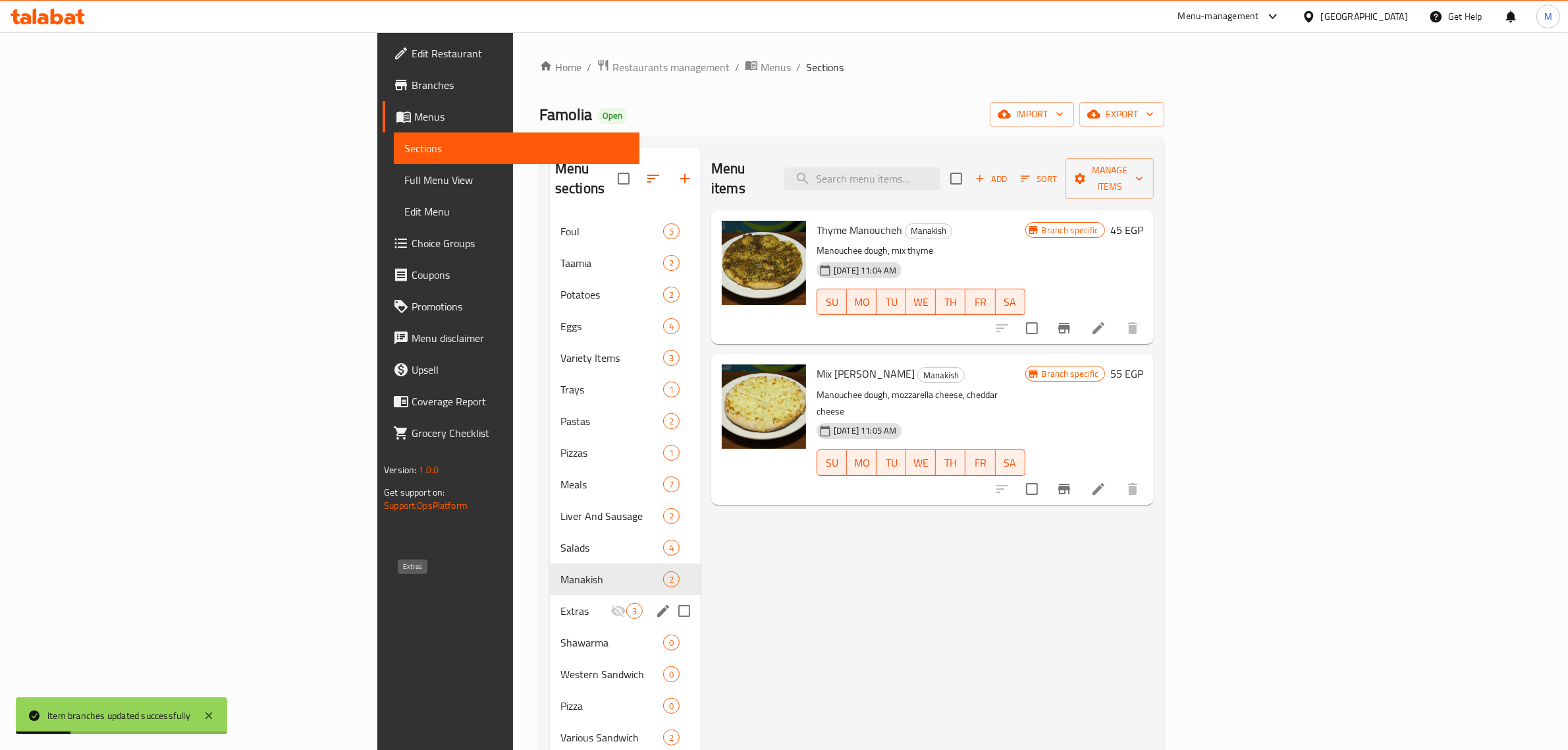
click at [560, 603] on span "Extras" at bounding box center [585, 611] width 50 height 16
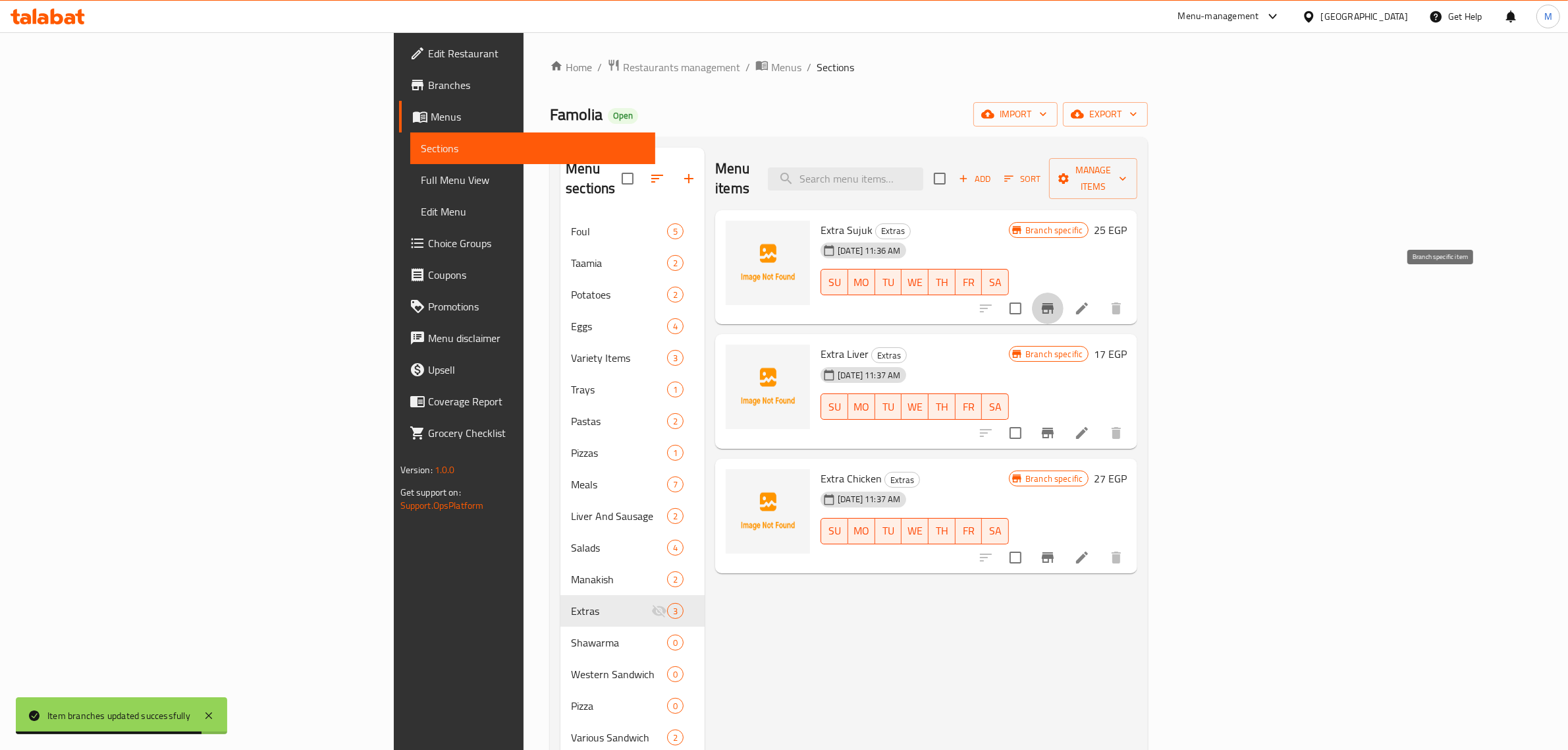
click at [1056, 300] on icon "Branch-specific-item" at bounding box center [1048, 308] width 16 height 16
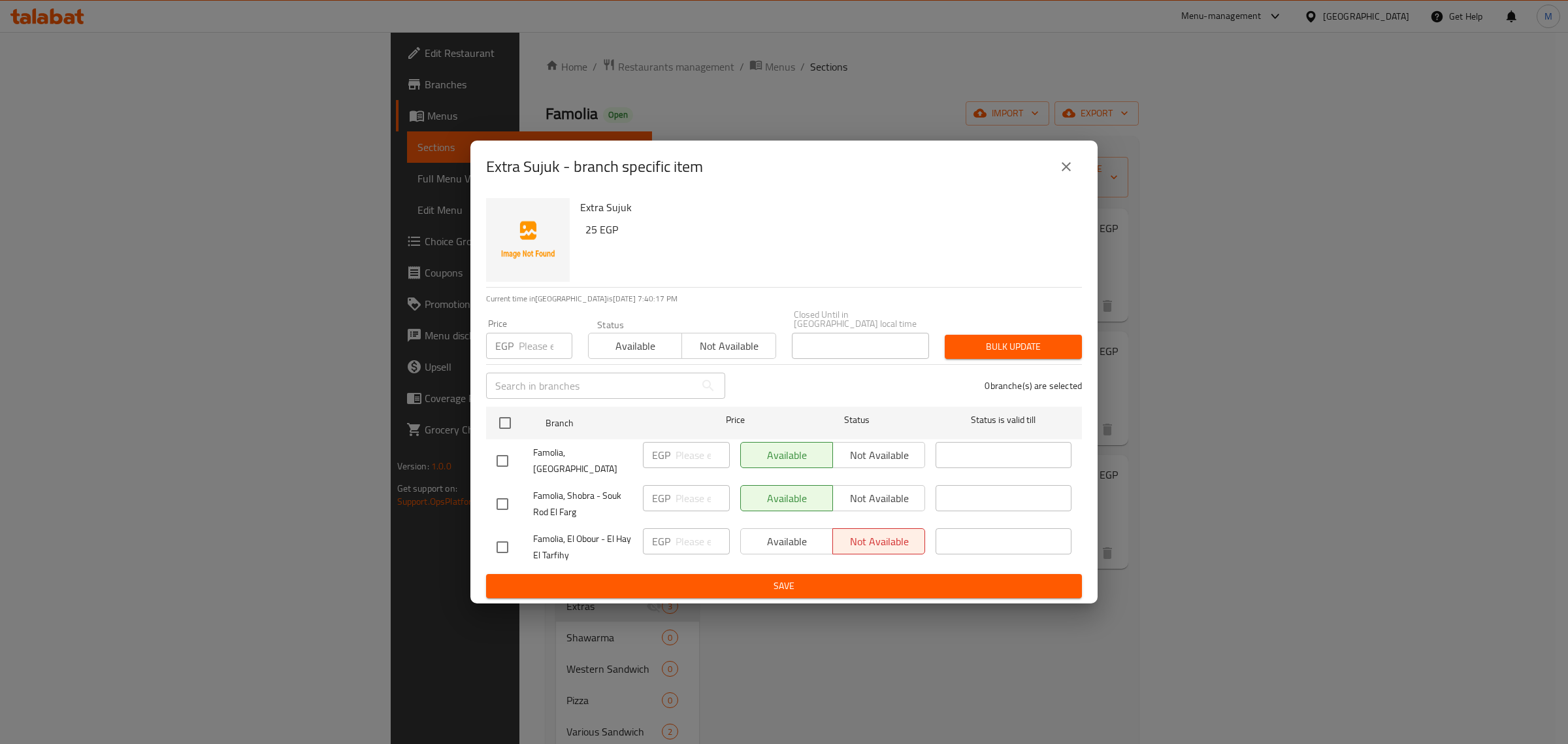
click at [504, 490] on input "checkbox" at bounding box center [502, 504] width 28 height 28
checkbox input "true"
click at [869, 497] on span "Not available" at bounding box center [878, 498] width 82 height 19
click at [866, 574] on button "Save" at bounding box center [784, 586] width 596 height 24
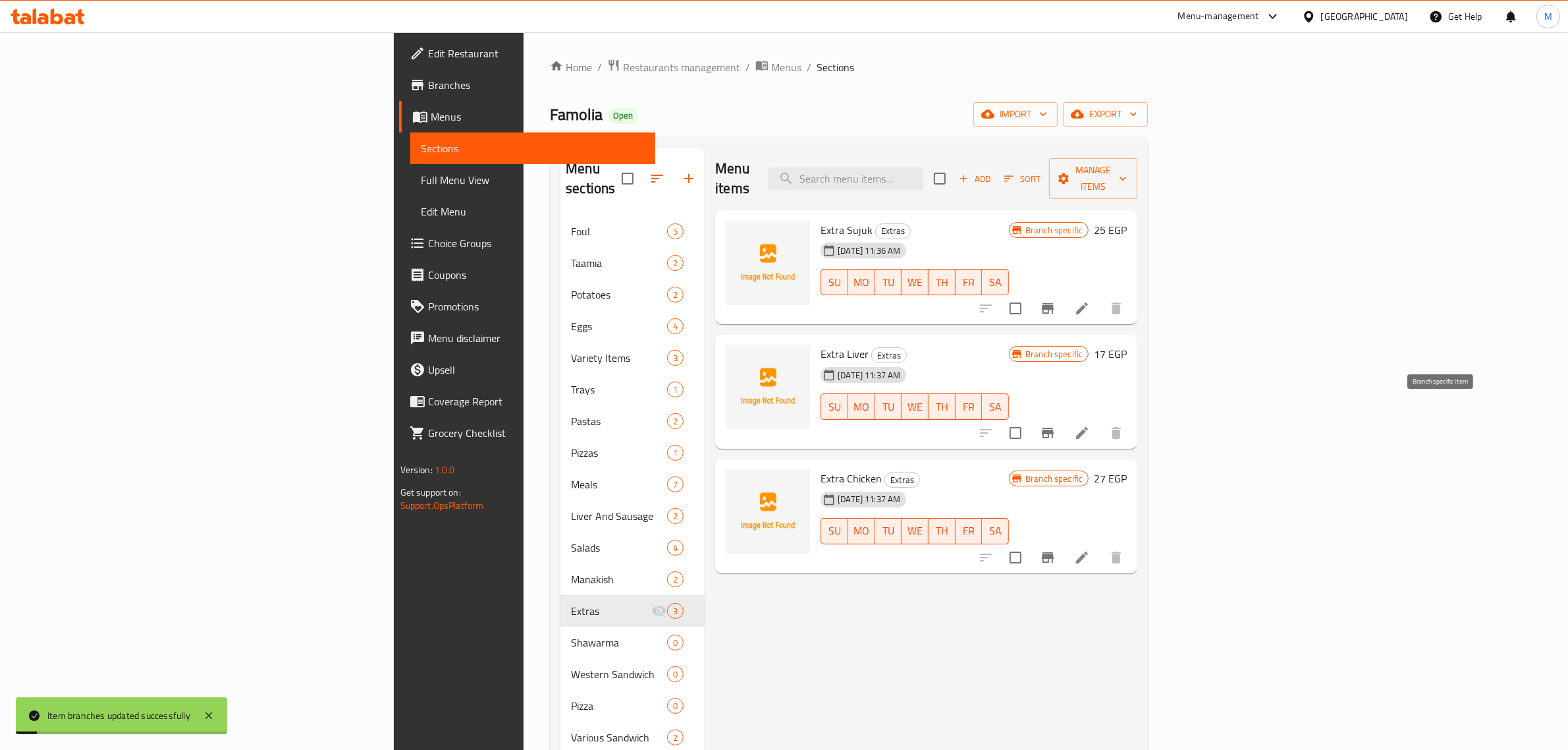
click at [1056, 425] on icon "Branch-specific-item" at bounding box center [1048, 432] width 16 height 16
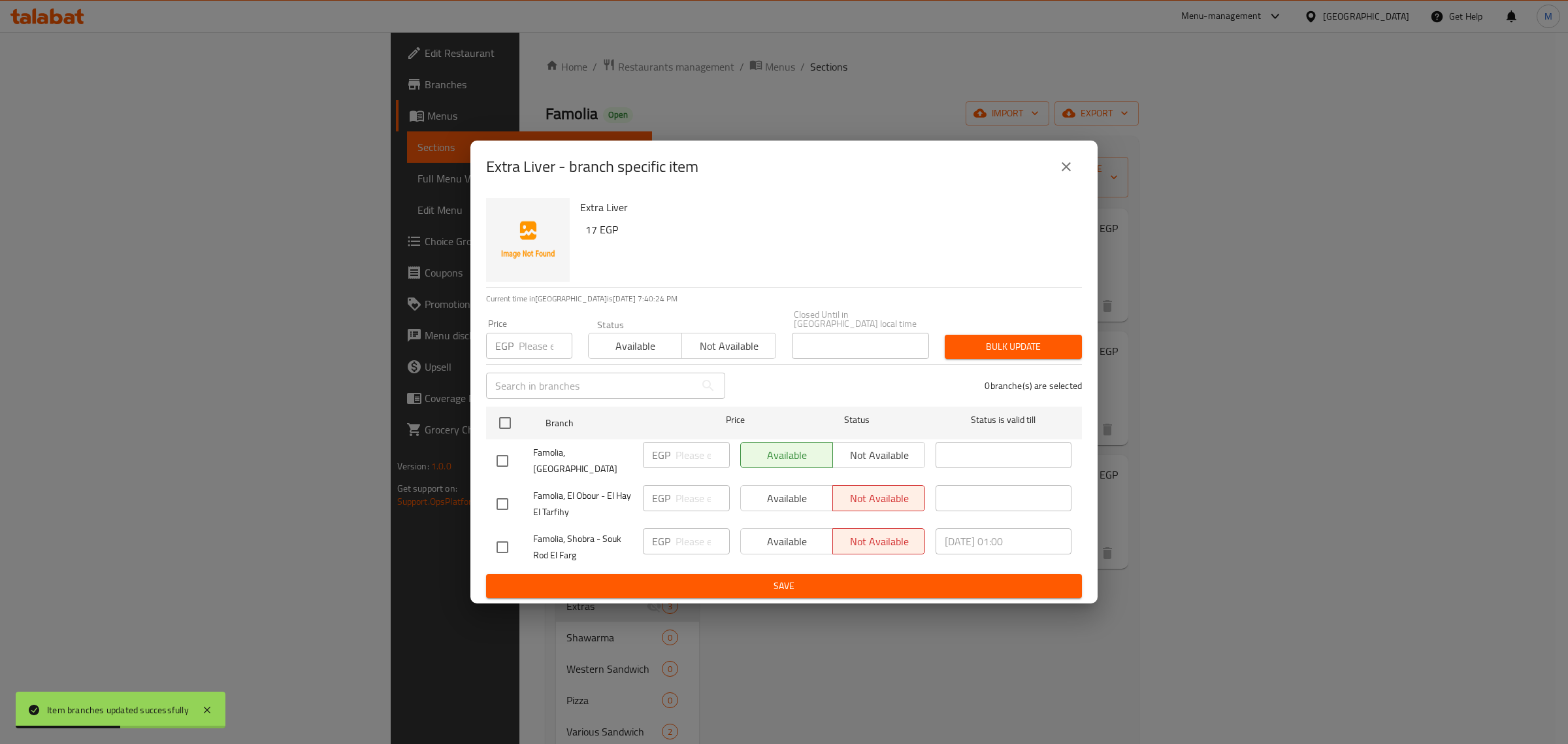
drag, startPoint x: 507, startPoint y: 537, endPoint x: 603, endPoint y: 562, distance: 99.2
click at [507, 537] on input "checkbox" at bounding box center [502, 547] width 28 height 28
checkbox input "true"
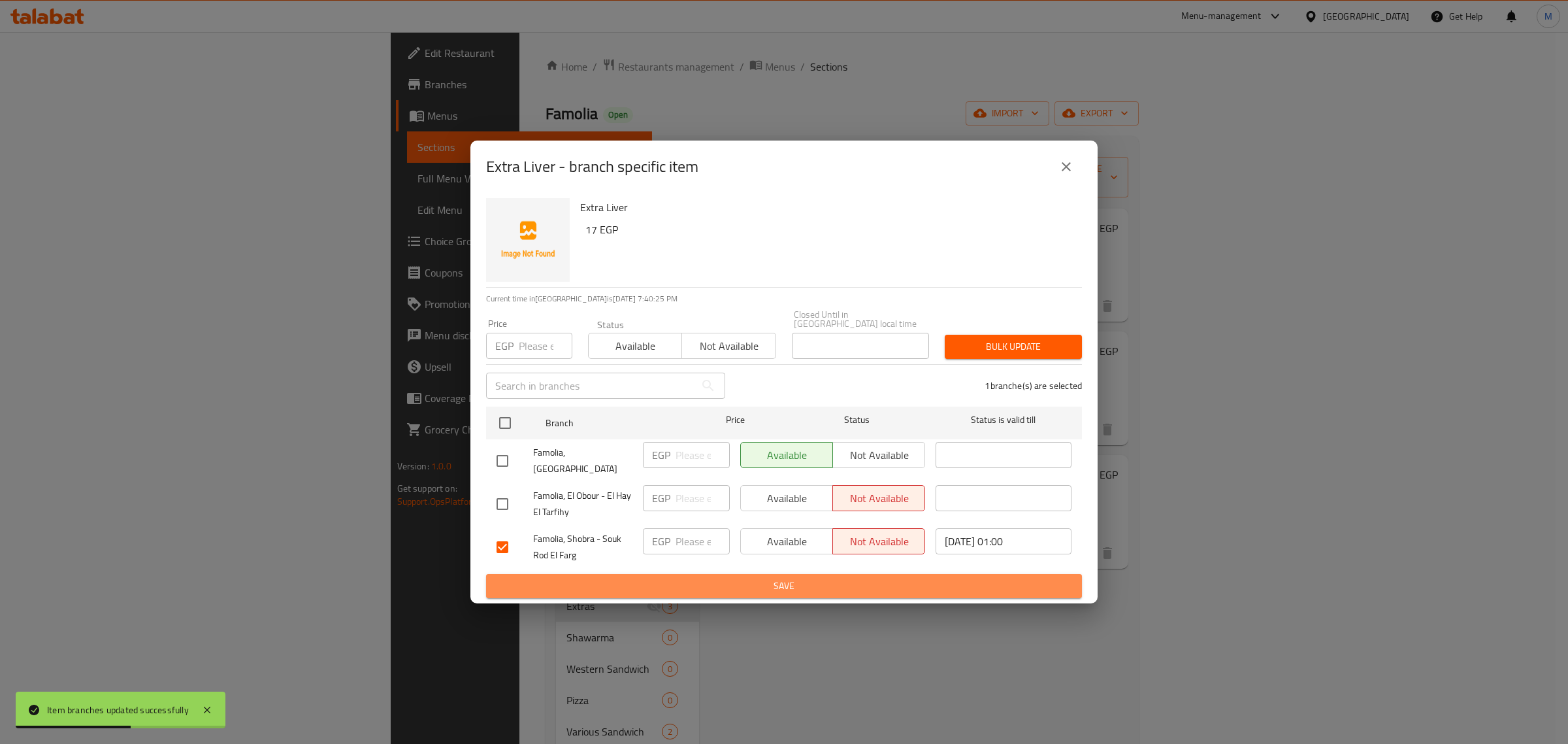
click at [650, 578] on span "Save" at bounding box center [784, 586] width 575 height 16
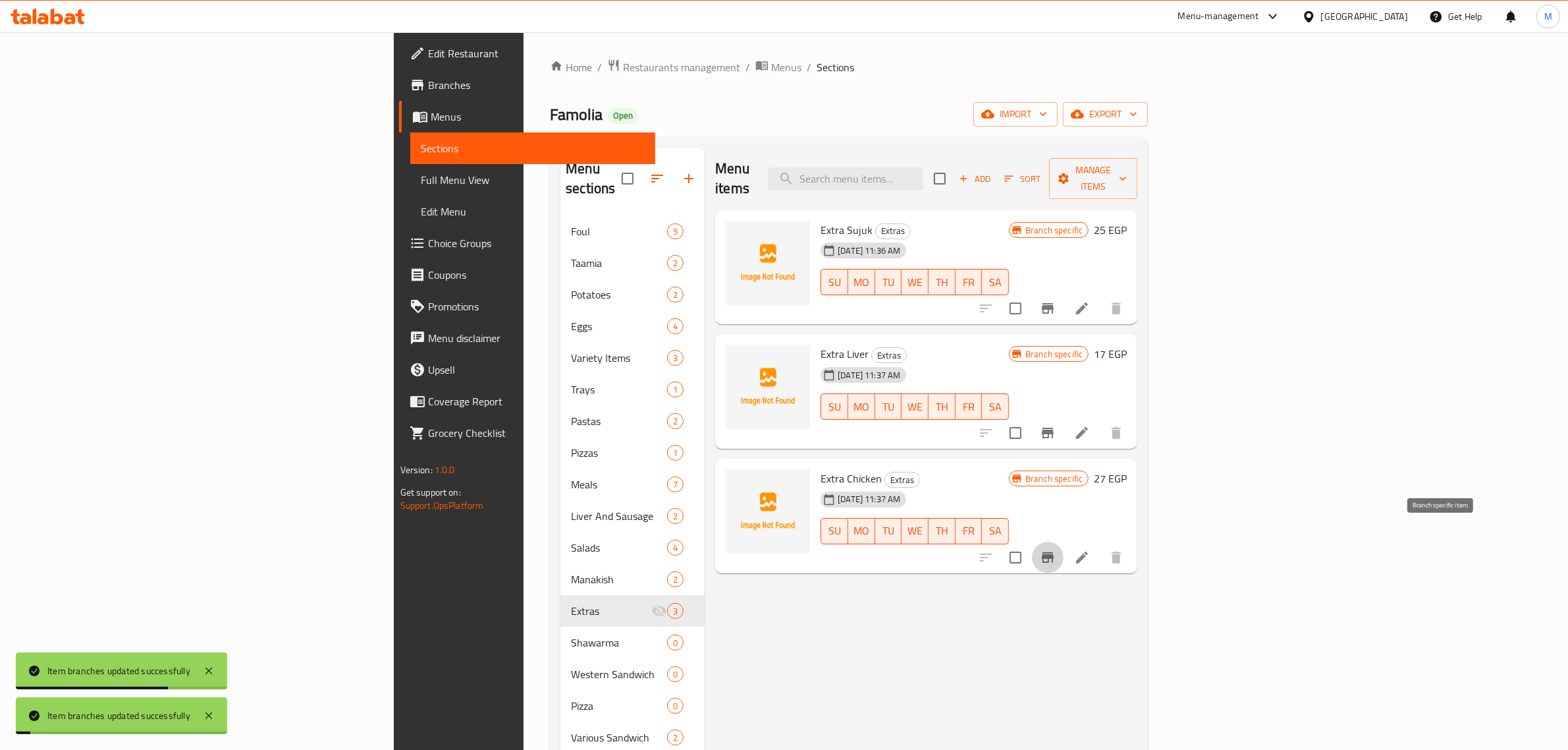
click at [1056, 550] on icon "Branch-specific-item" at bounding box center [1048, 557] width 16 height 16
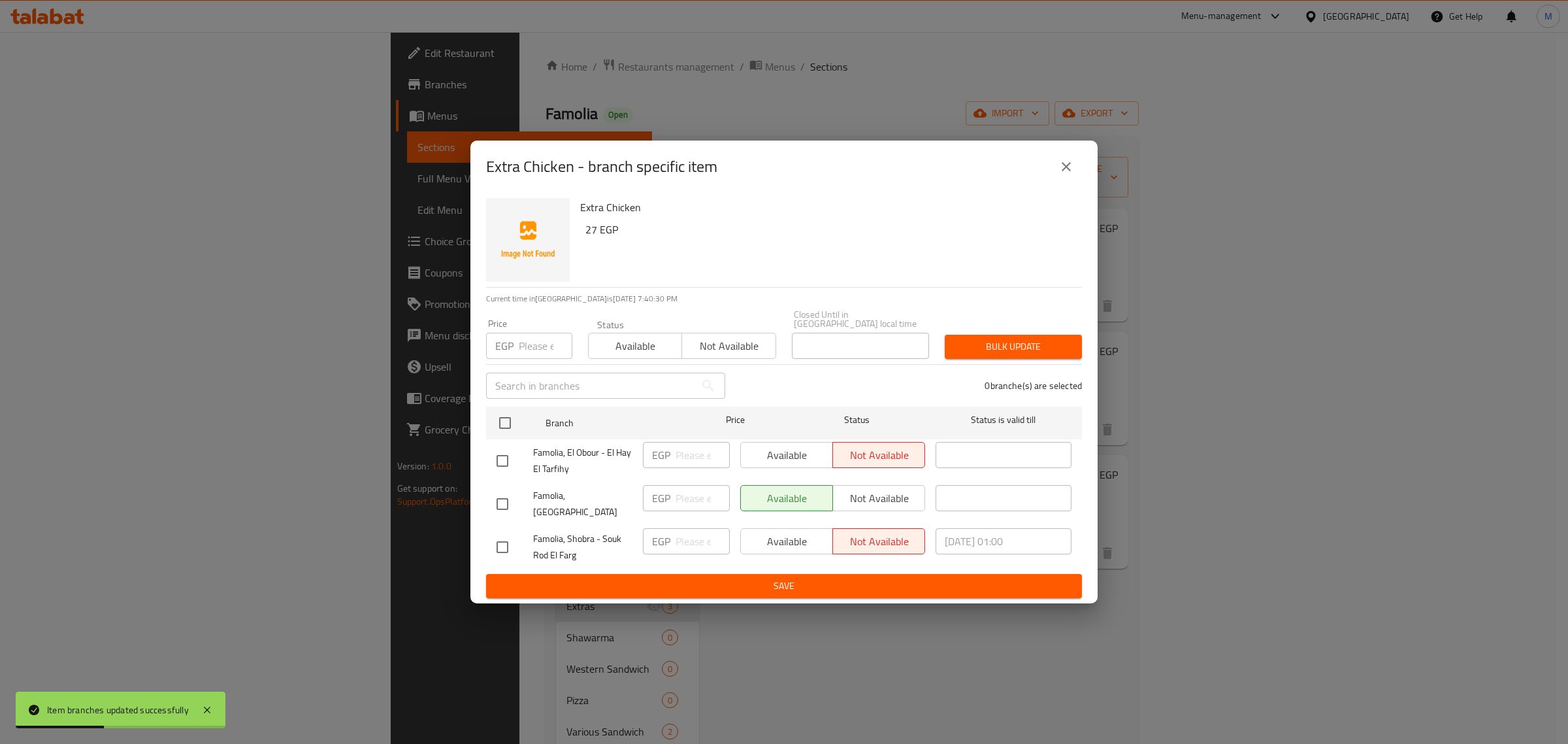
click at [500, 460] on input "checkbox" at bounding box center [502, 460] width 28 height 28
drag, startPoint x: 507, startPoint y: 468, endPoint x: 507, endPoint y: 485, distance: 17.0
click at [505, 468] on input "checkbox" at bounding box center [502, 460] width 28 height 28
checkbox input "false"
click at [510, 534] on input "checkbox" at bounding box center [502, 547] width 28 height 28
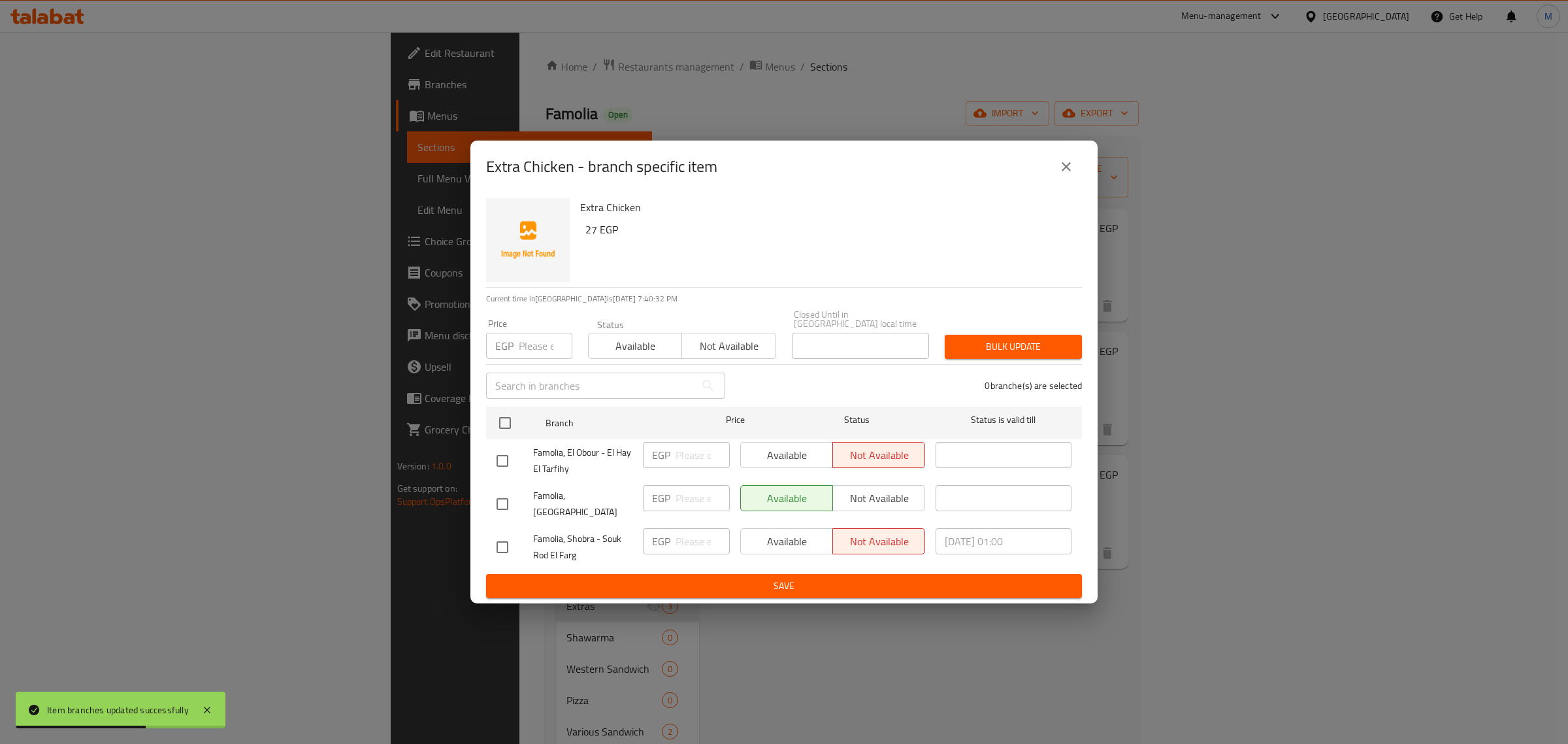
checkbox input "true"
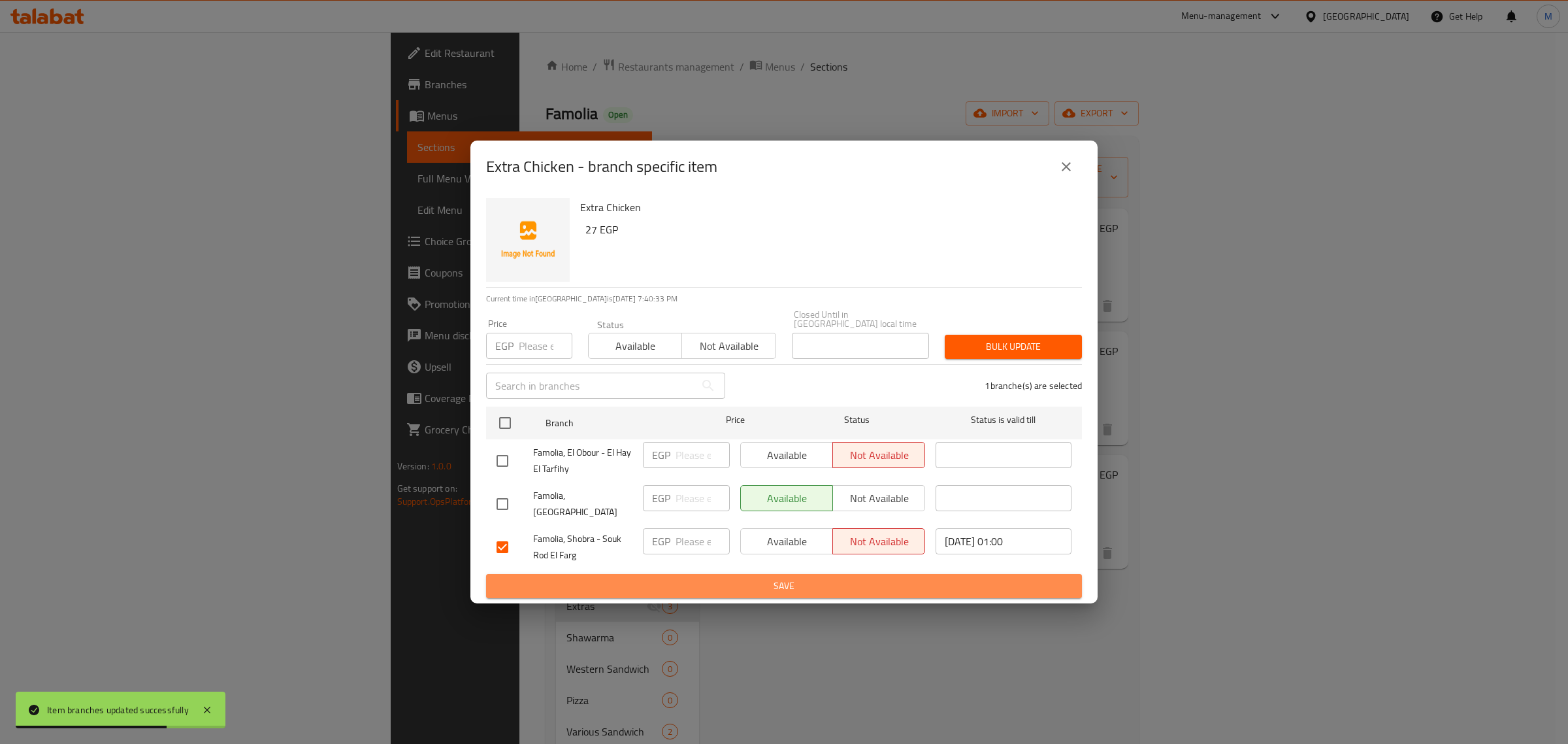
click at [650, 578] on span "Save" at bounding box center [784, 586] width 575 height 16
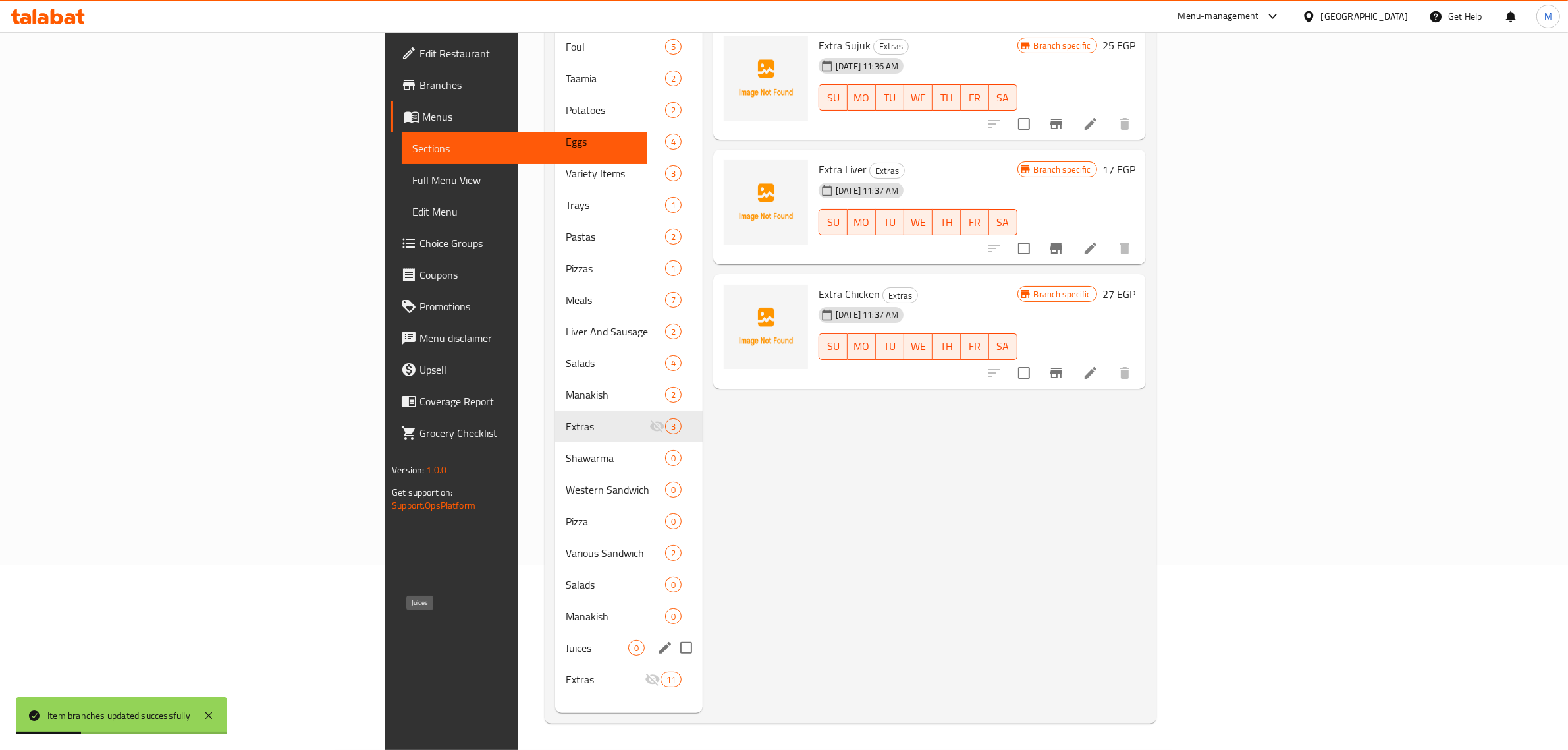
scroll to position [185, 0]
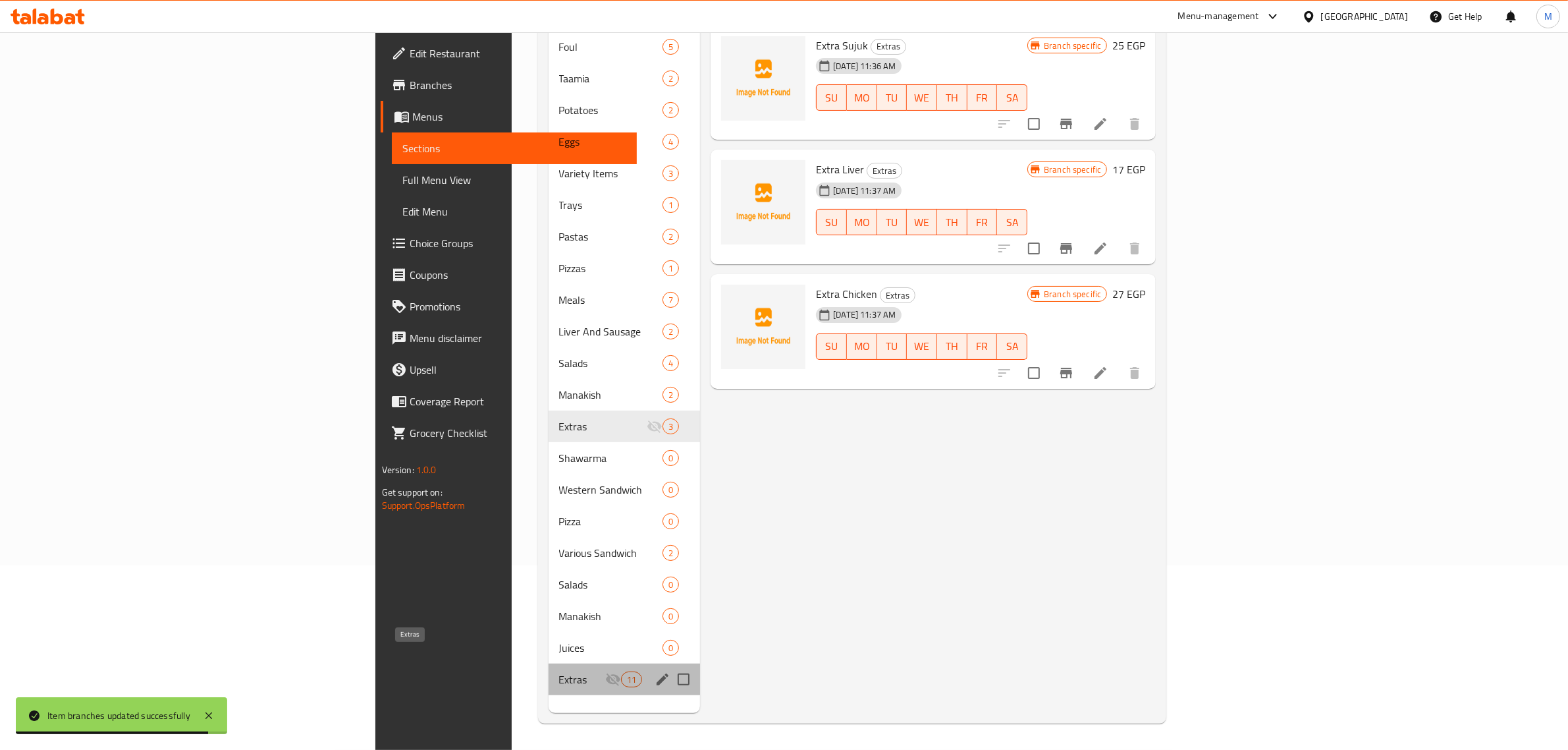
click at [560, 671] on span "Extras" at bounding box center [583, 679] width 46 height 16
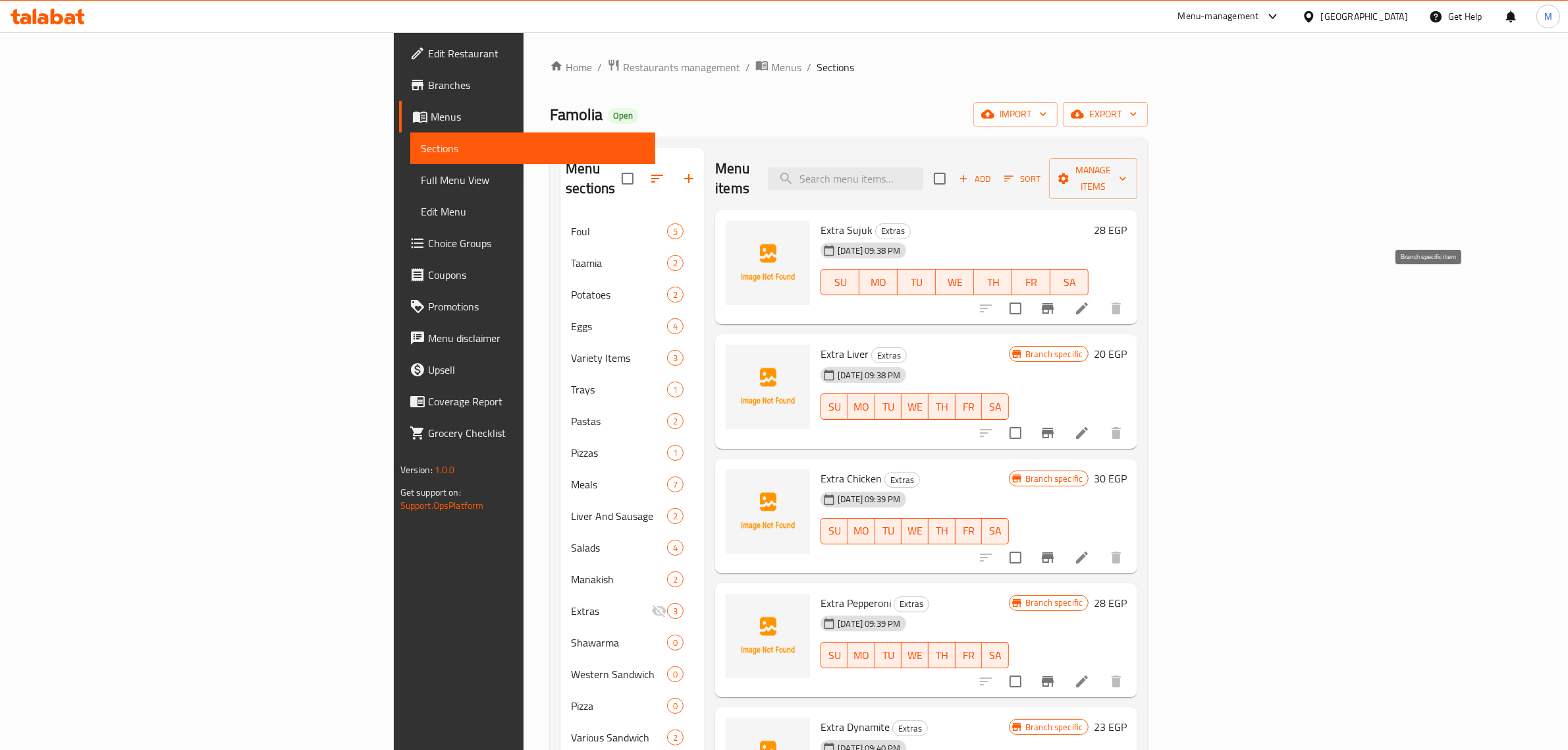
click at [1054, 303] on icon "Branch-specific-item" at bounding box center [1048, 308] width 12 height 11
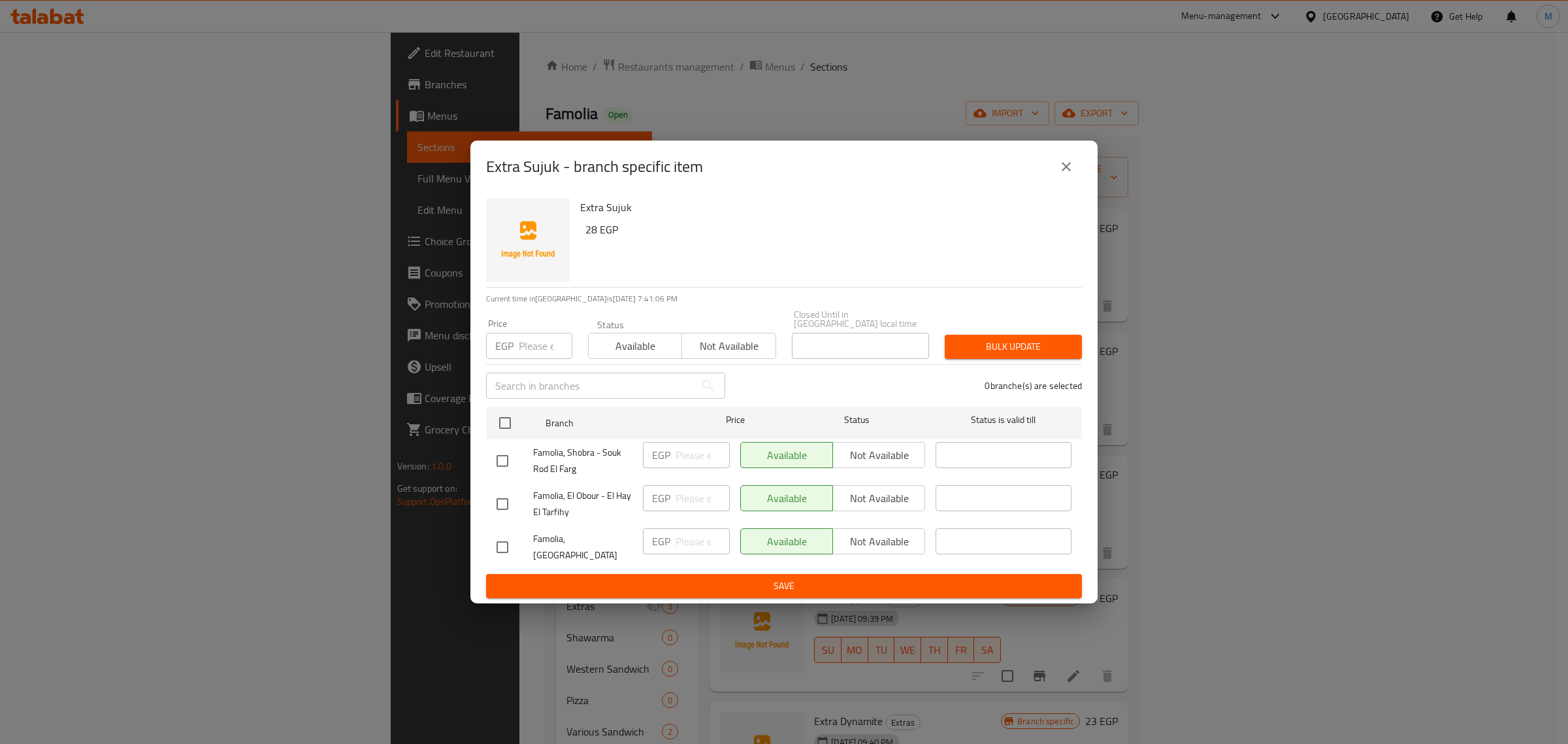
click at [497, 468] on input "checkbox" at bounding box center [502, 460] width 28 height 28
checkbox input "true"
click at [871, 456] on span "Not available" at bounding box center [878, 455] width 82 height 19
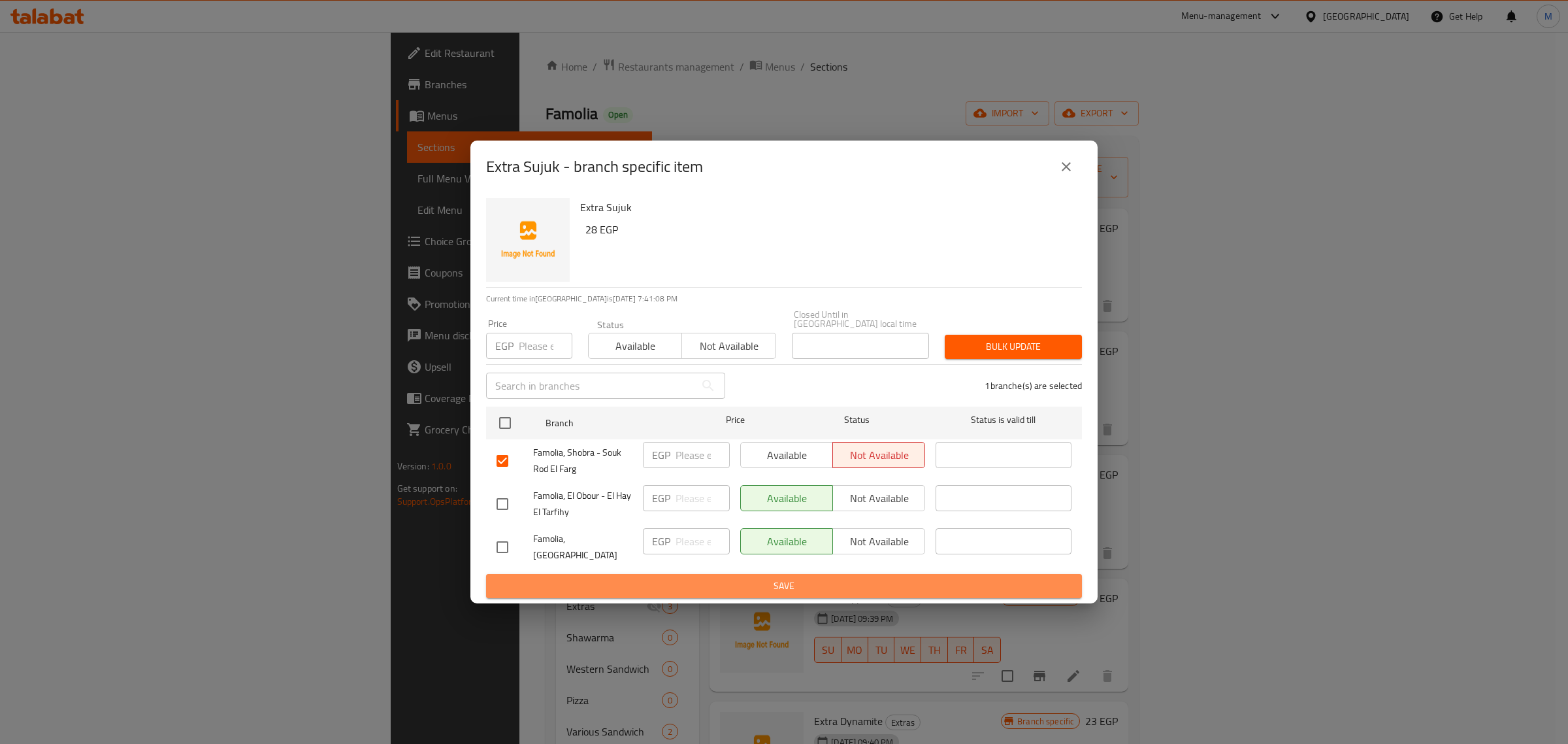
click at [851, 582] on span "Save" at bounding box center [784, 586] width 575 height 16
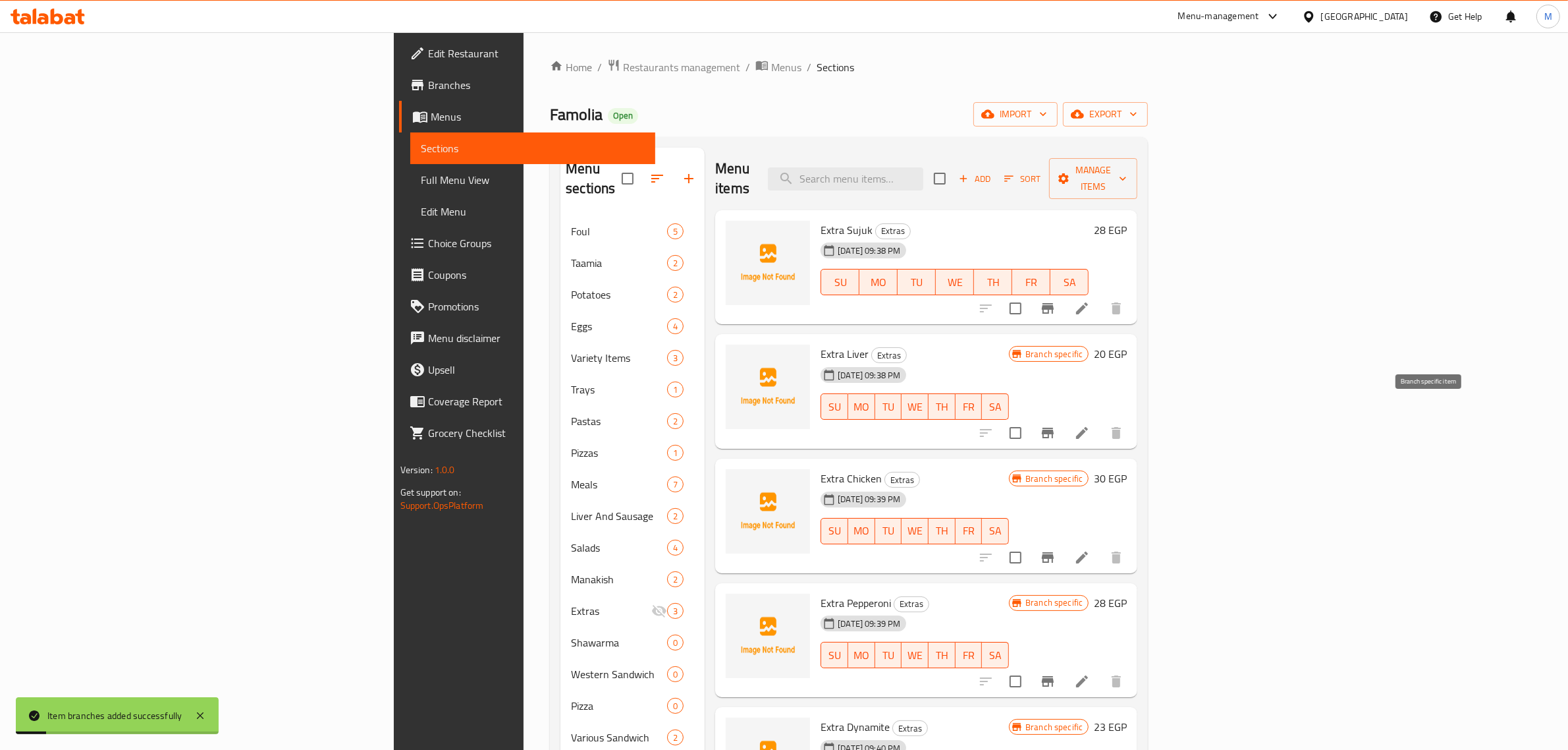
click at [1064, 422] on button "Branch-specific-item" at bounding box center [1048, 432] width 32 height 32
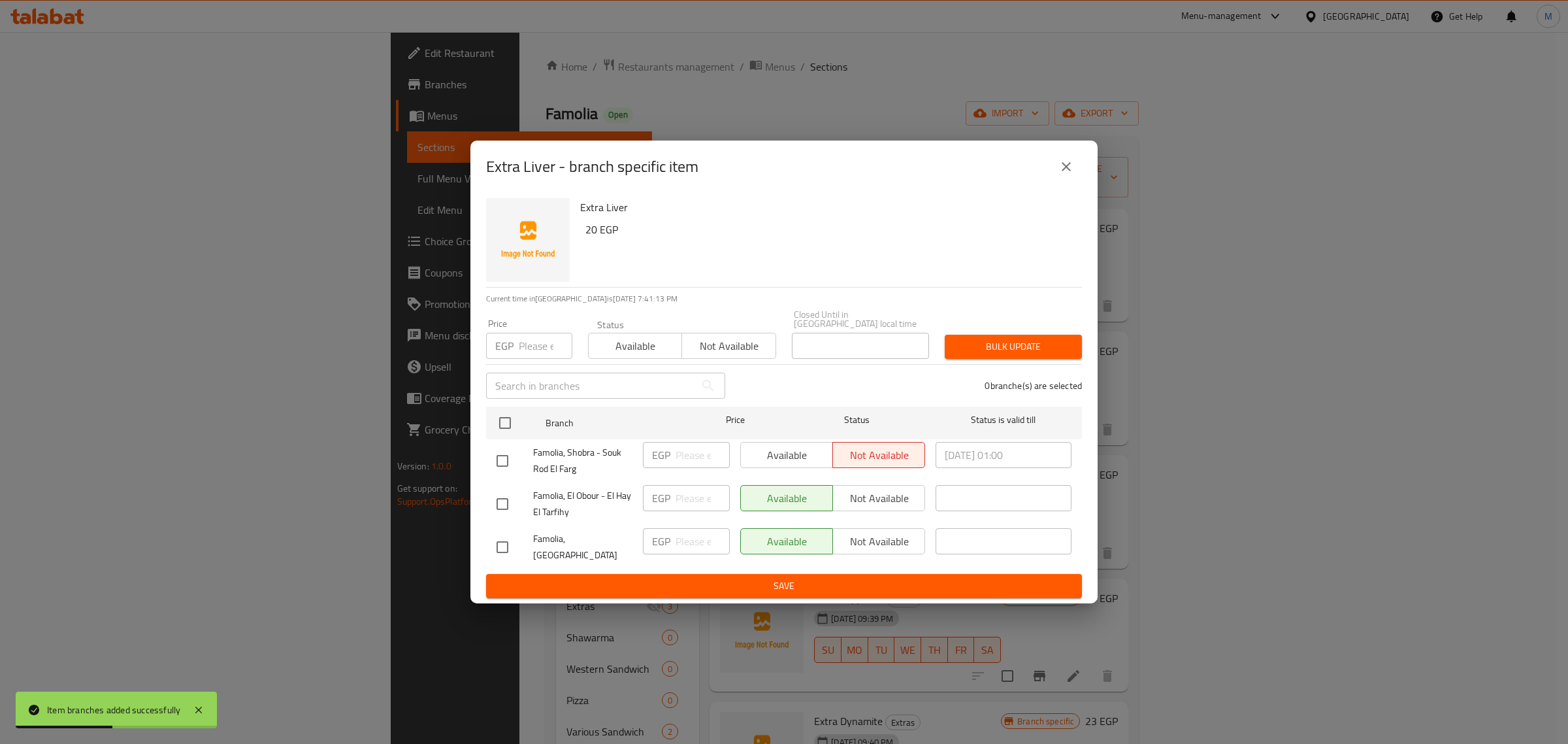
click at [1066, 170] on icon "close" at bounding box center [1066, 167] width 16 height 16
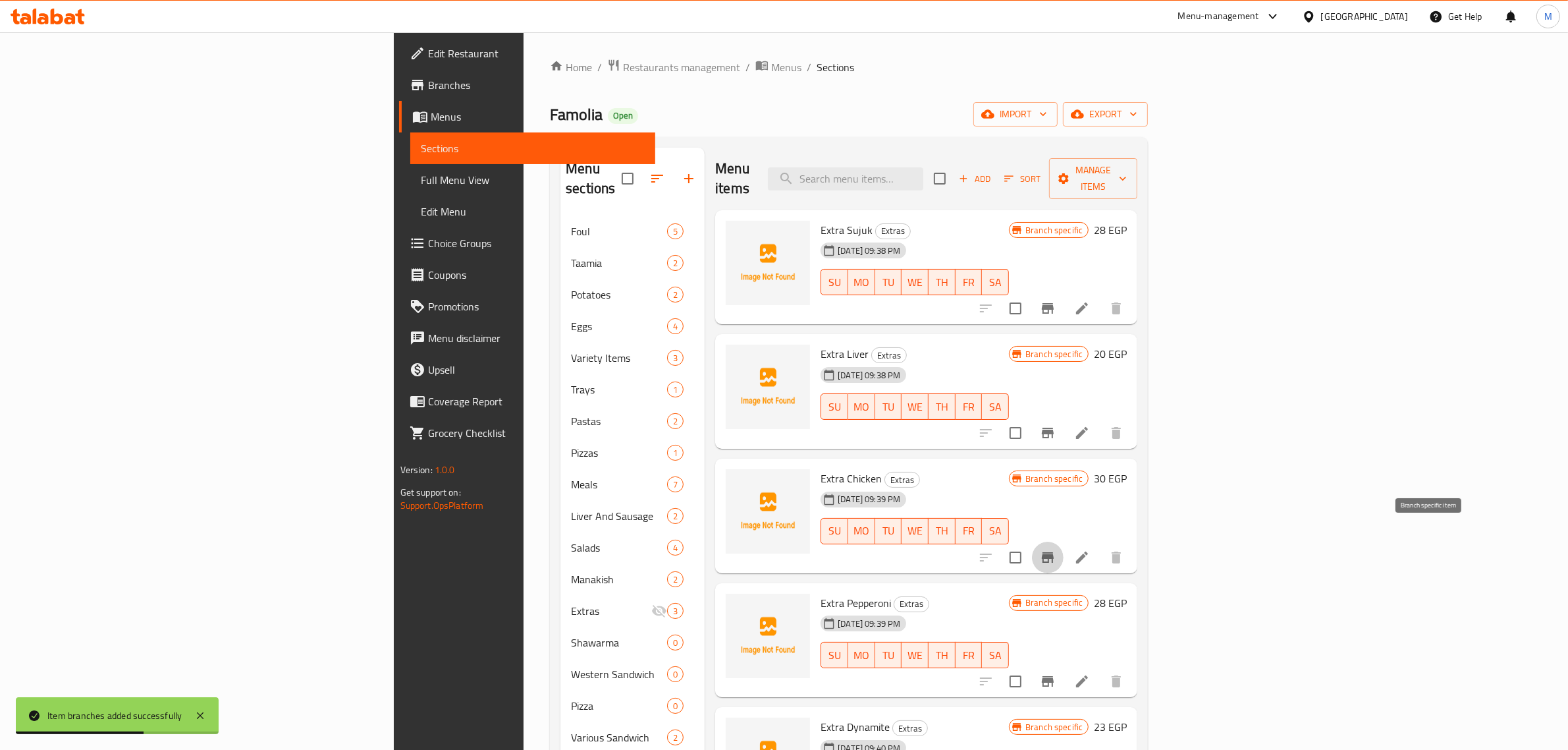
click at [1054, 552] on icon "Branch-specific-item" at bounding box center [1048, 557] width 12 height 11
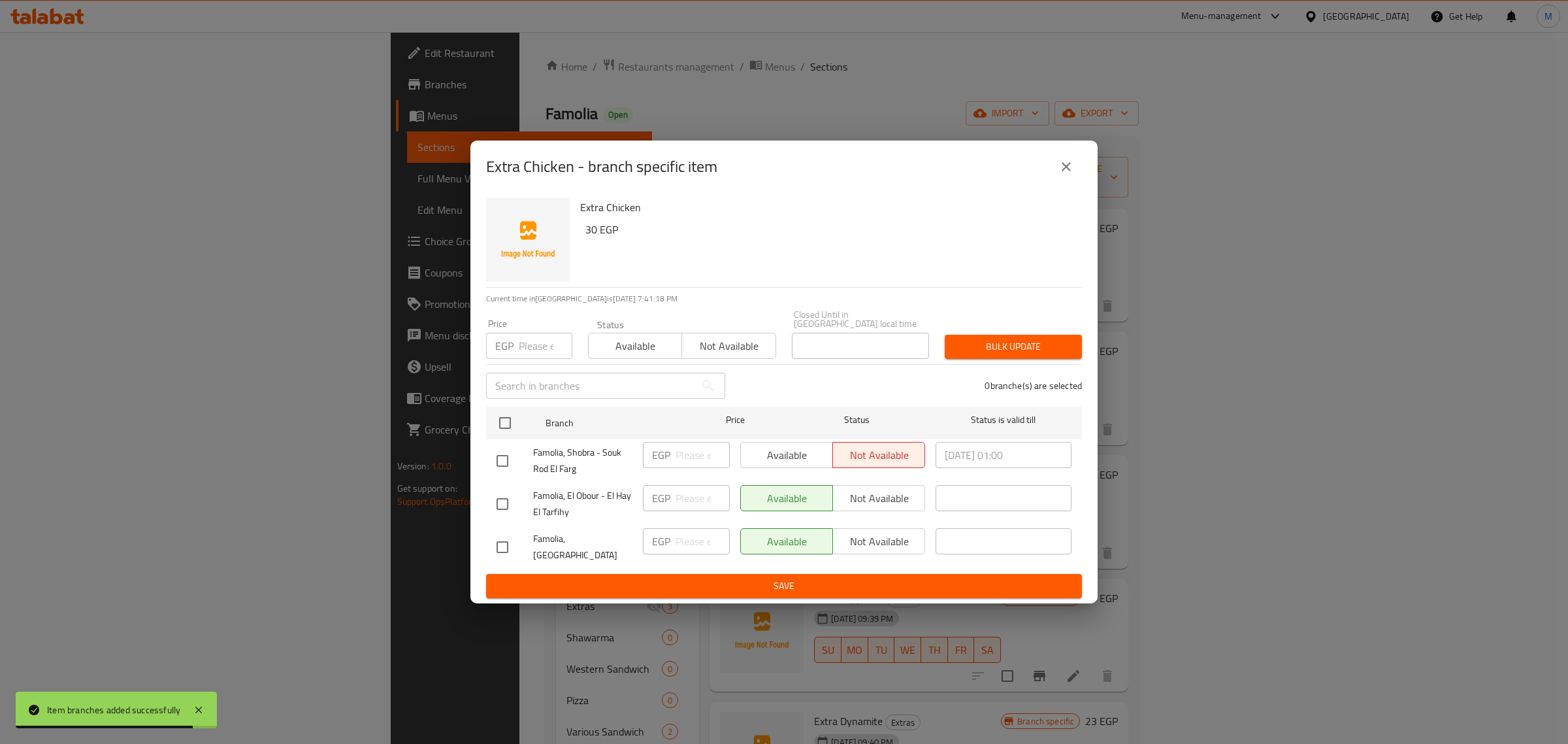
click at [1066, 168] on icon "close" at bounding box center [1066, 167] width 16 height 16
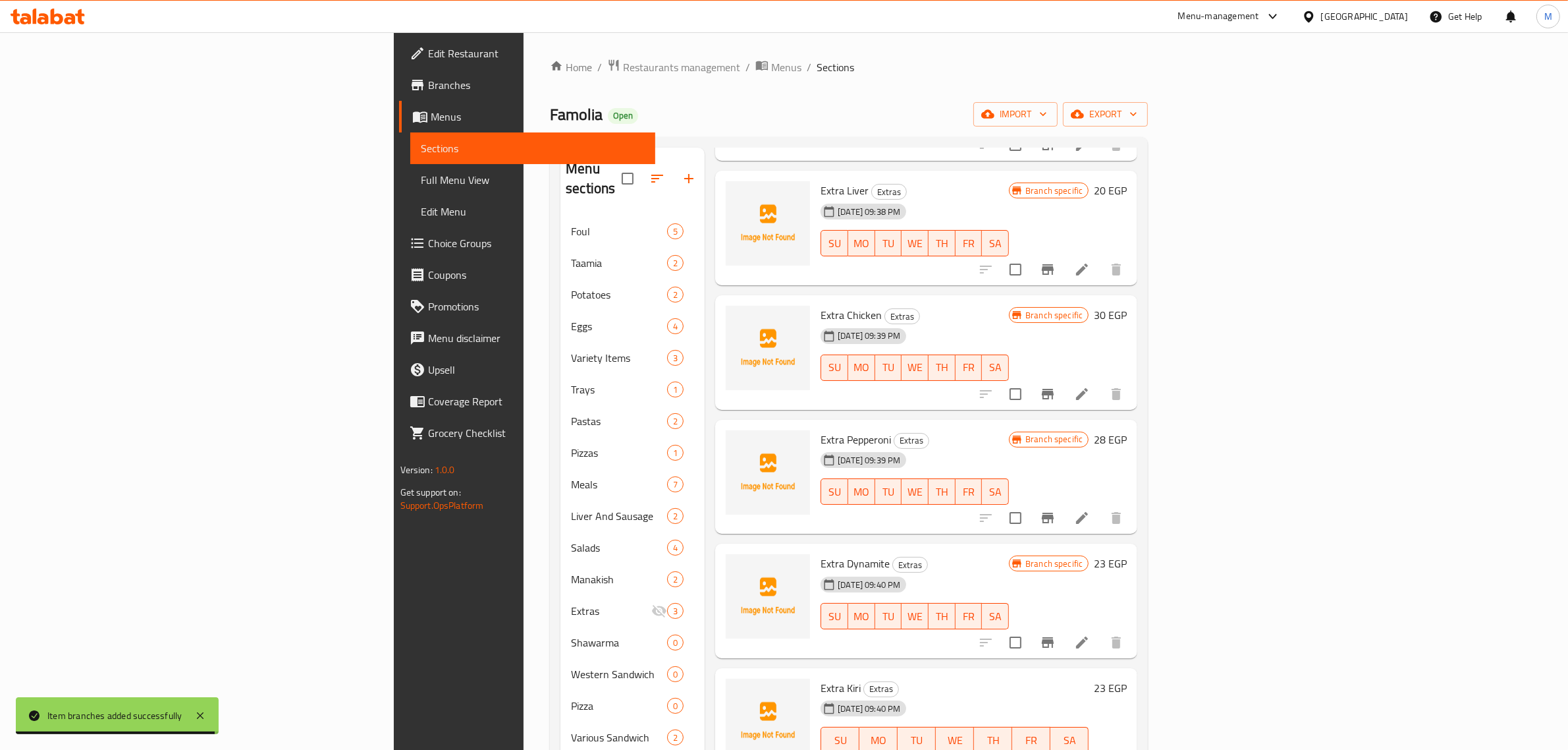
scroll to position [165, 0]
click at [1056, 509] on icon "Branch-specific-item" at bounding box center [1048, 517] width 16 height 16
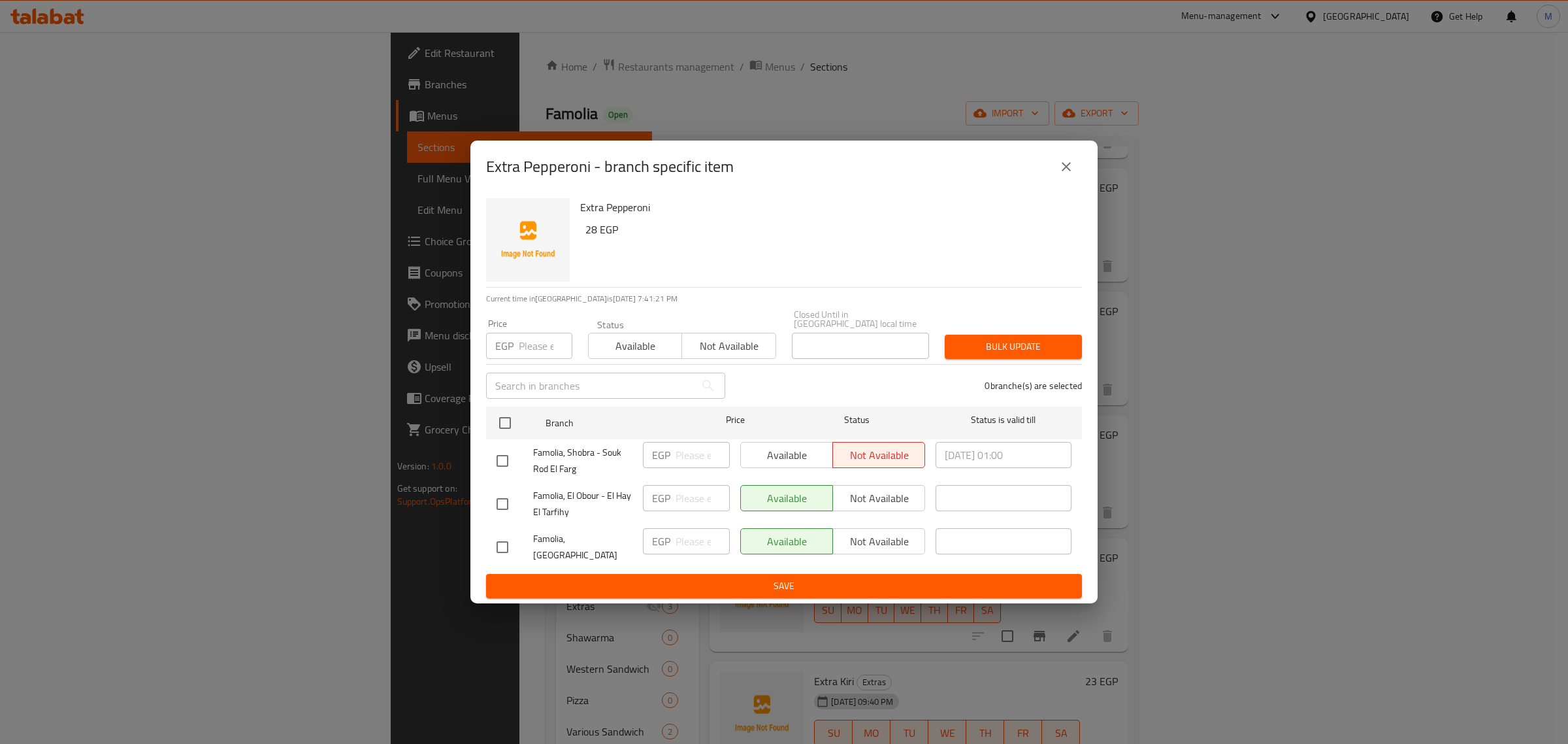
click at [1061, 175] on icon "close" at bounding box center [1066, 167] width 16 height 16
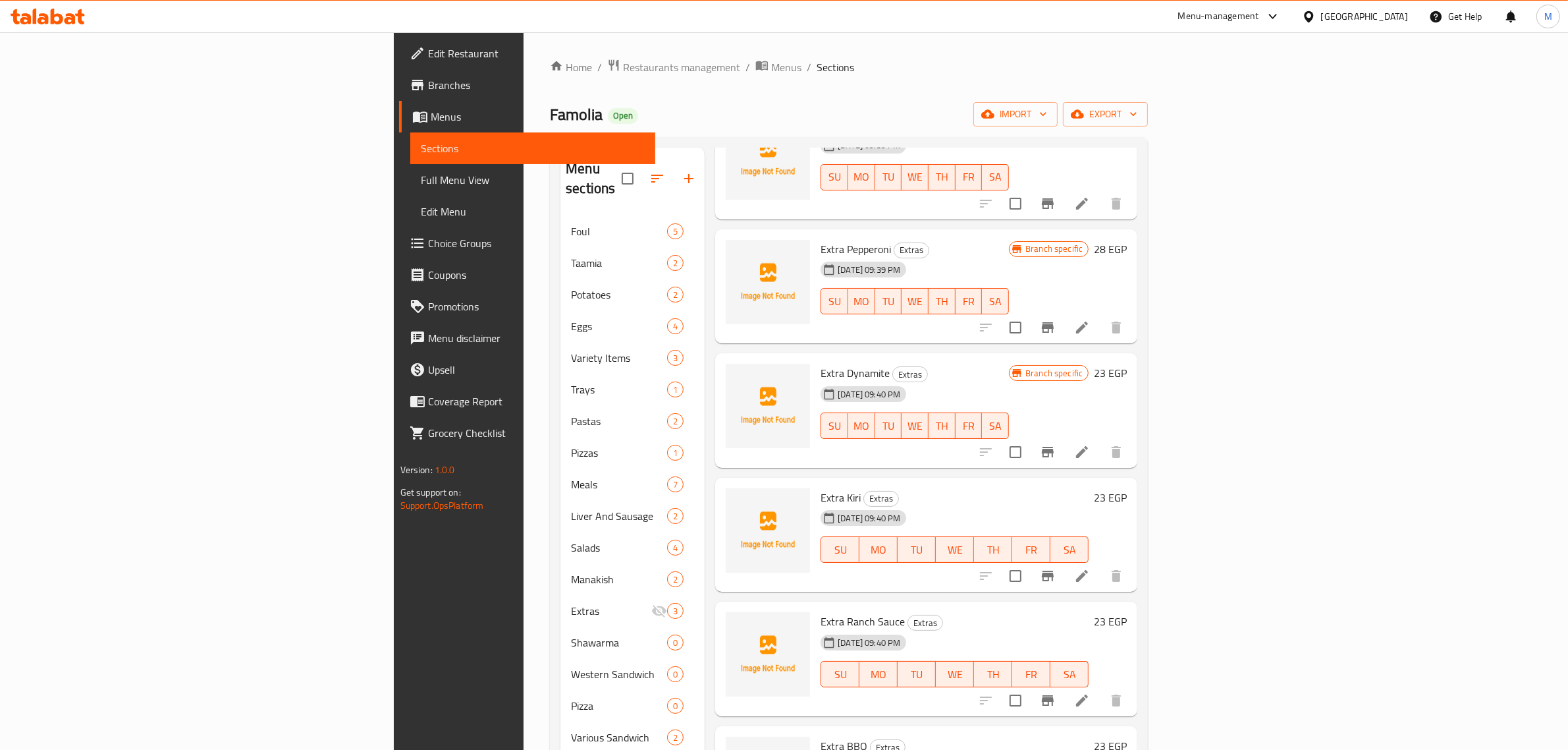
scroll to position [412, 0]
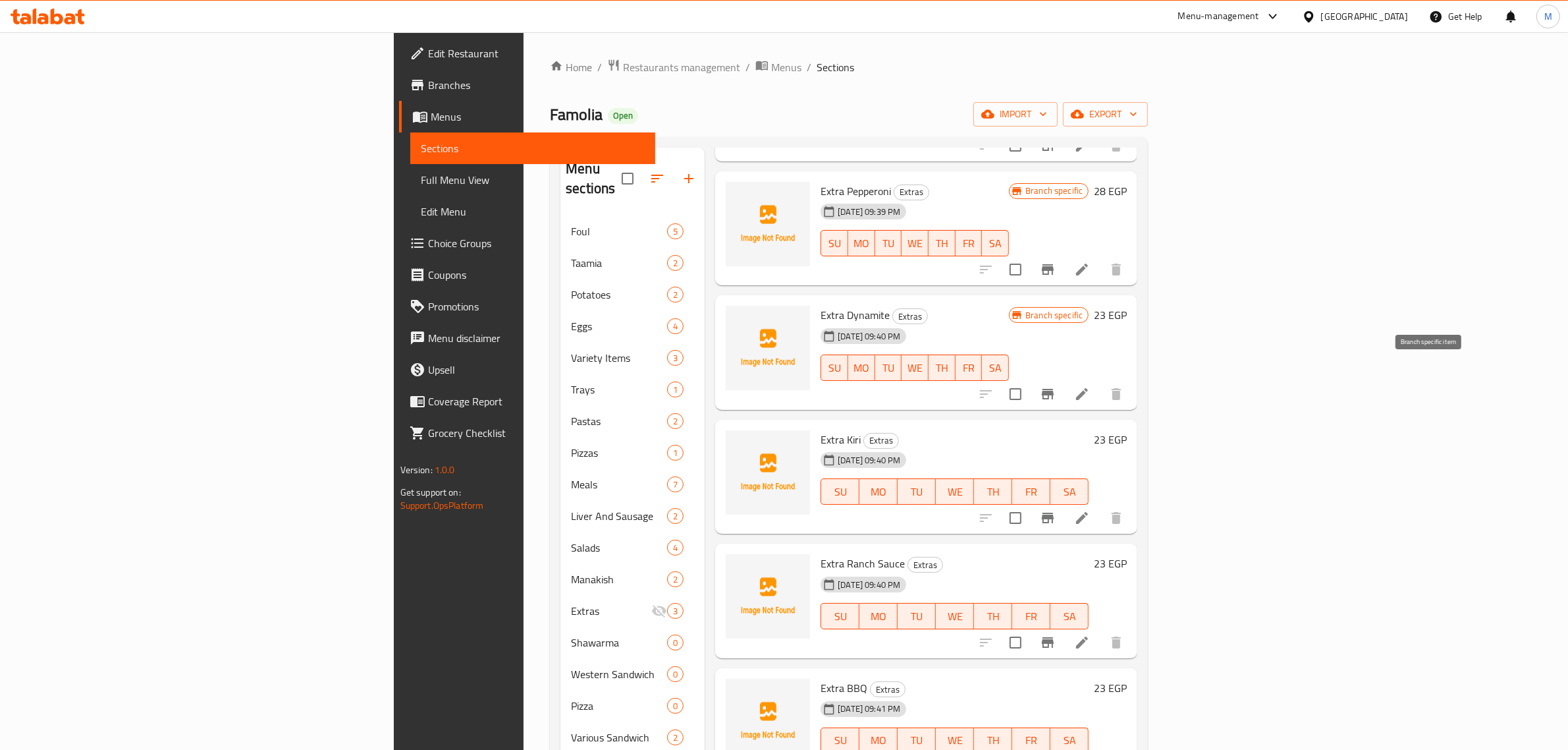
click at [1054, 389] on icon "Branch-specific-item" at bounding box center [1048, 394] width 12 height 11
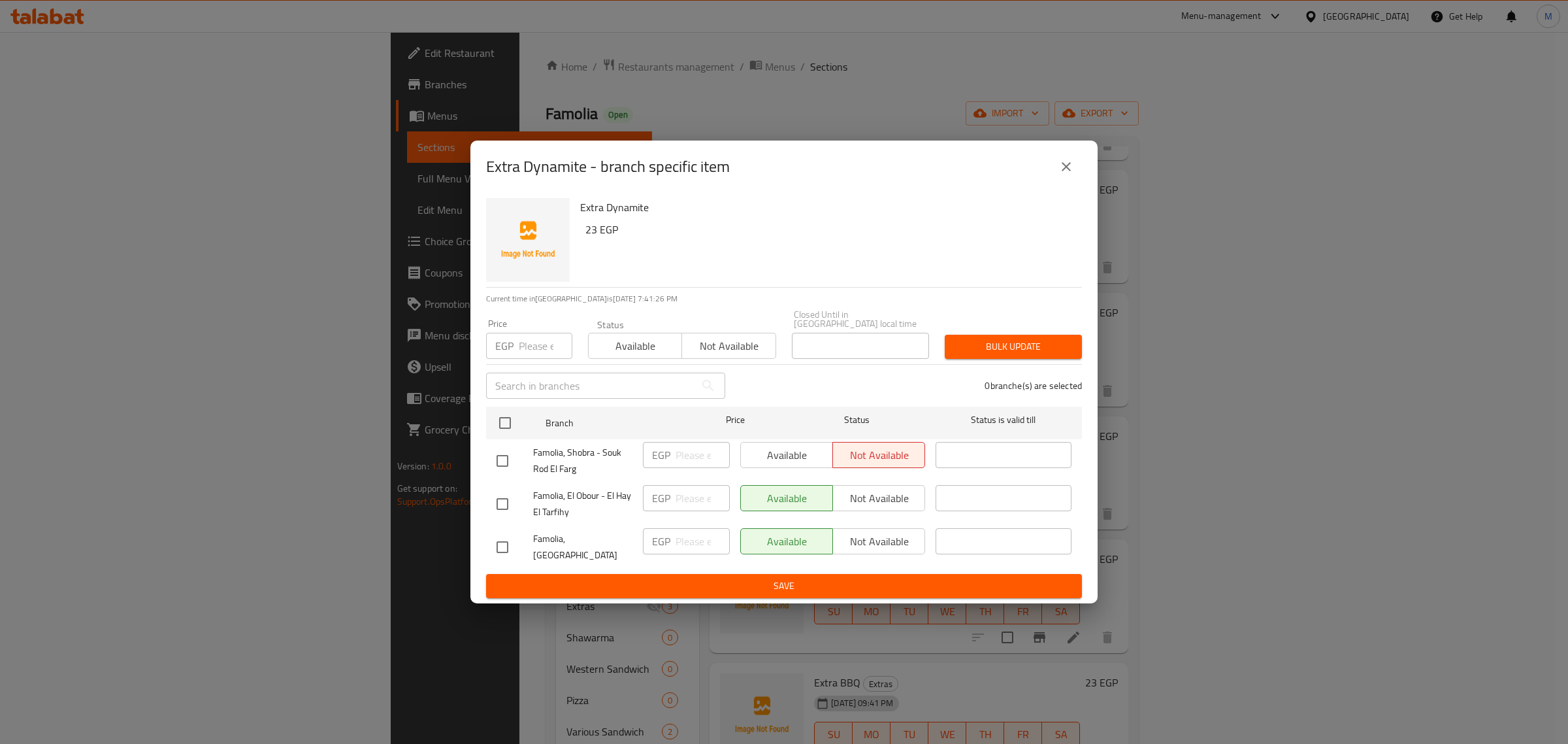
click at [1073, 175] on icon "close" at bounding box center [1066, 167] width 16 height 16
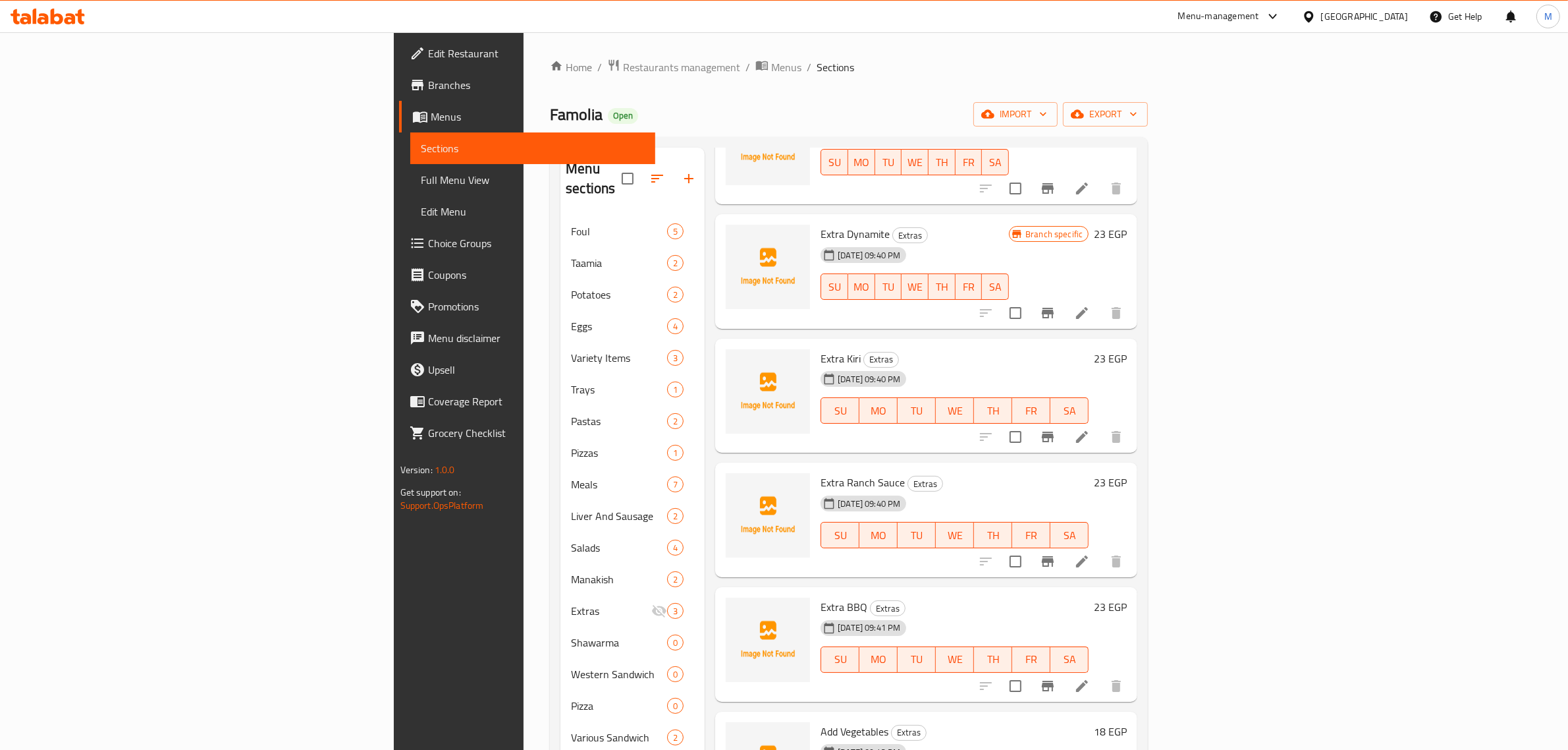
scroll to position [494, 0]
click at [1056, 427] on icon "Branch-specific-item" at bounding box center [1048, 435] width 16 height 16
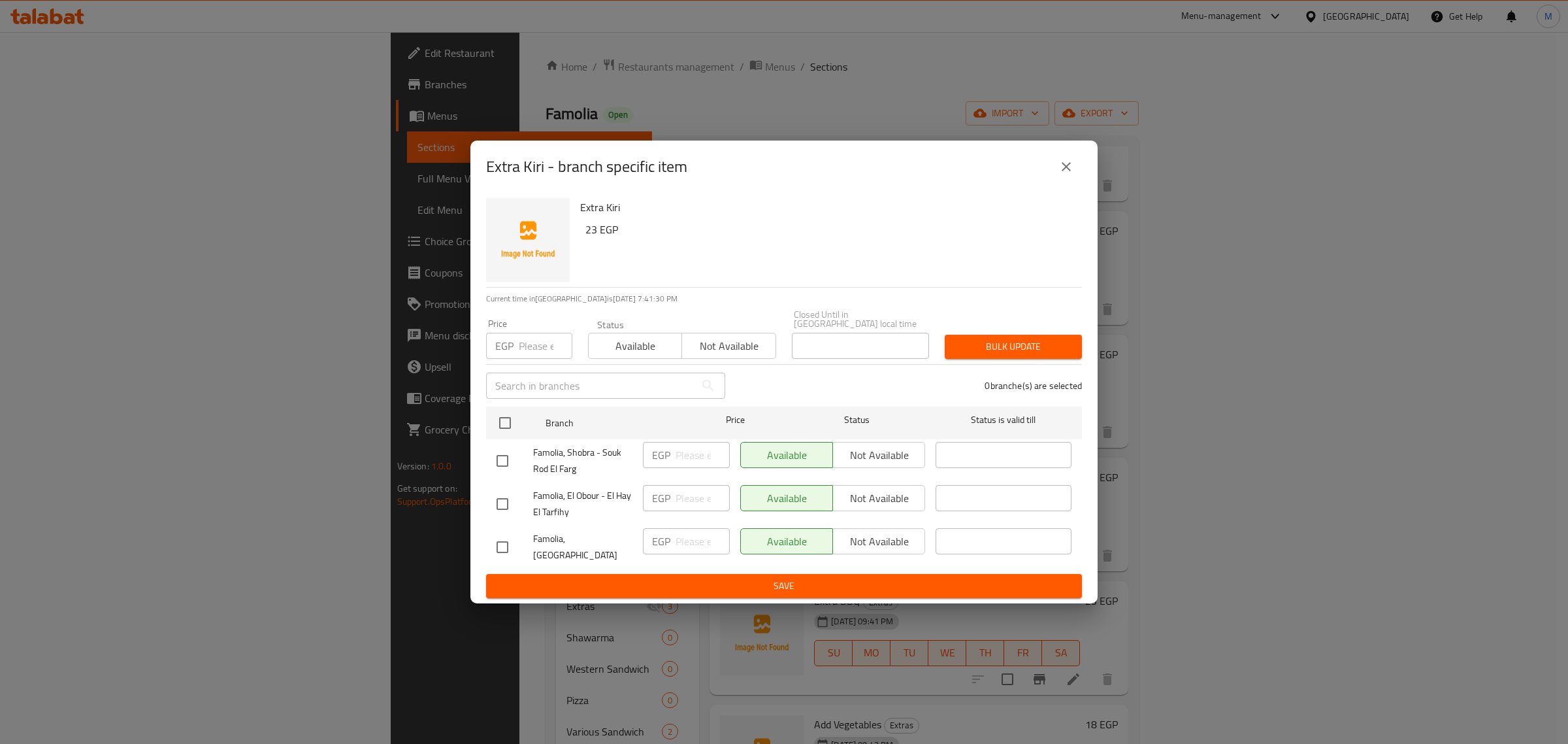
click at [503, 454] on input "checkbox" at bounding box center [502, 460] width 28 height 28
checkbox input "true"
click at [853, 453] on span "Not available" at bounding box center [878, 455] width 82 height 19
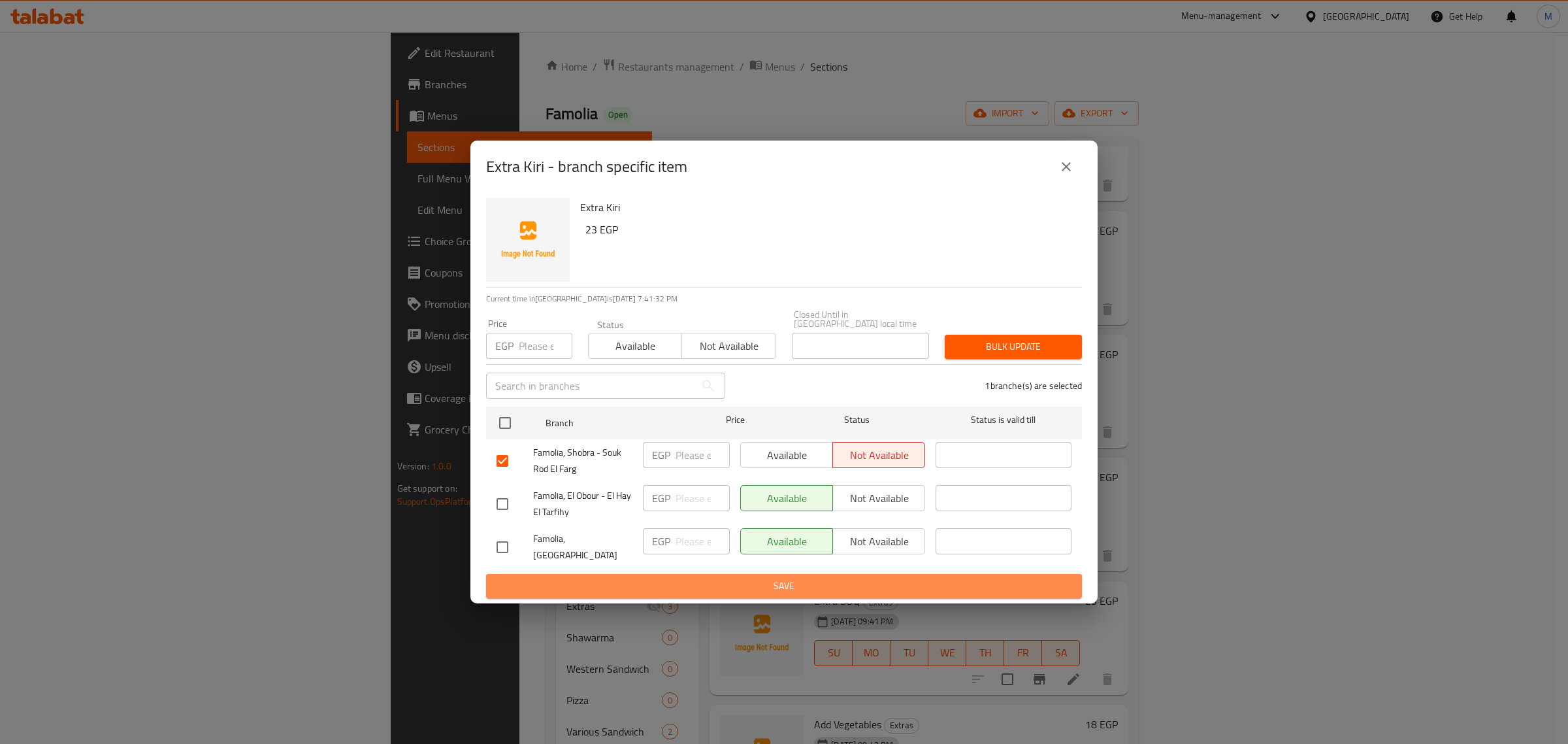
click at [886, 578] on span "Save" at bounding box center [784, 586] width 575 height 16
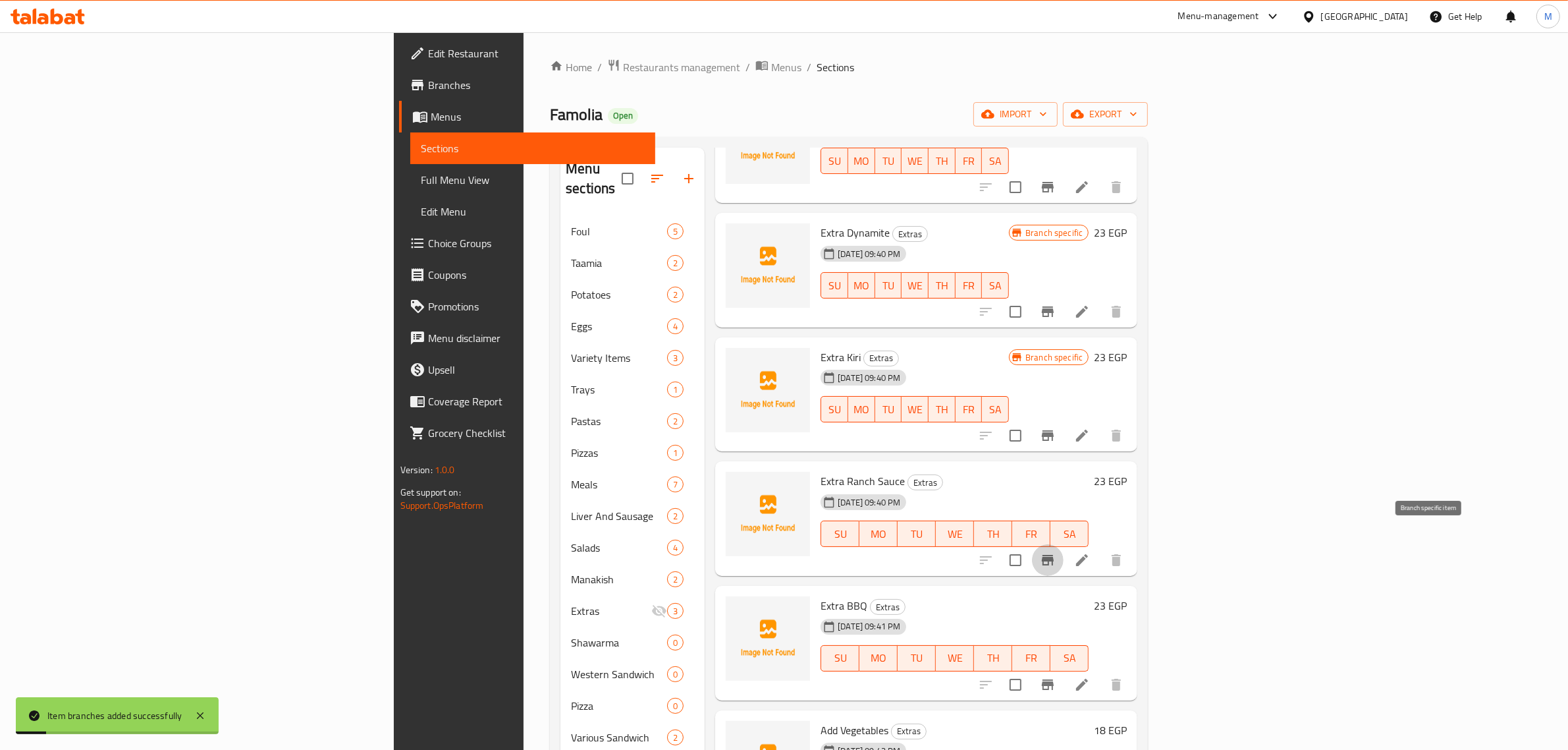
click at [1056, 552] on icon "Branch-specific-item" at bounding box center [1048, 560] width 16 height 16
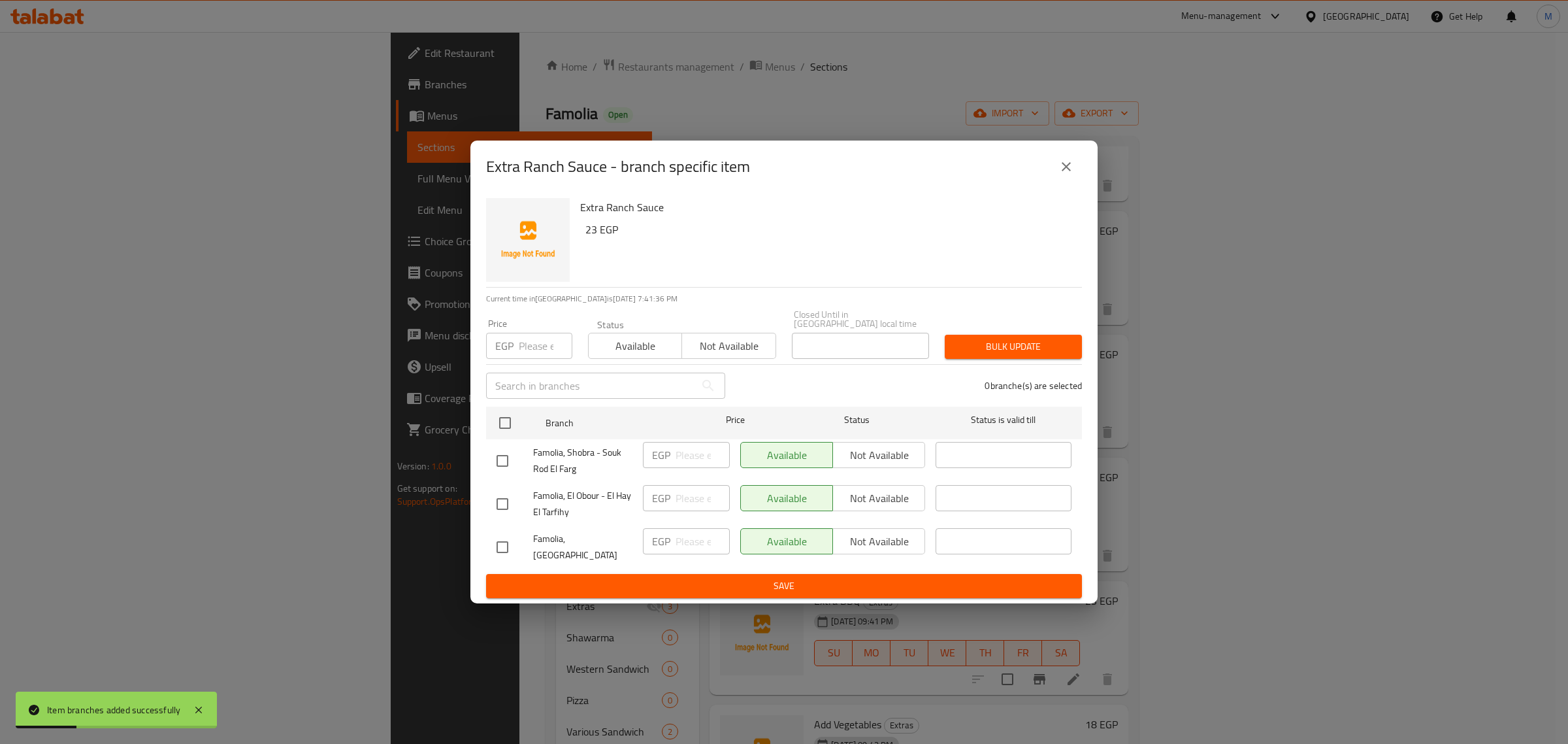
click at [505, 459] on input "checkbox" at bounding box center [502, 460] width 28 height 28
checkbox input "true"
click at [849, 462] on span "Not available" at bounding box center [878, 455] width 82 height 19
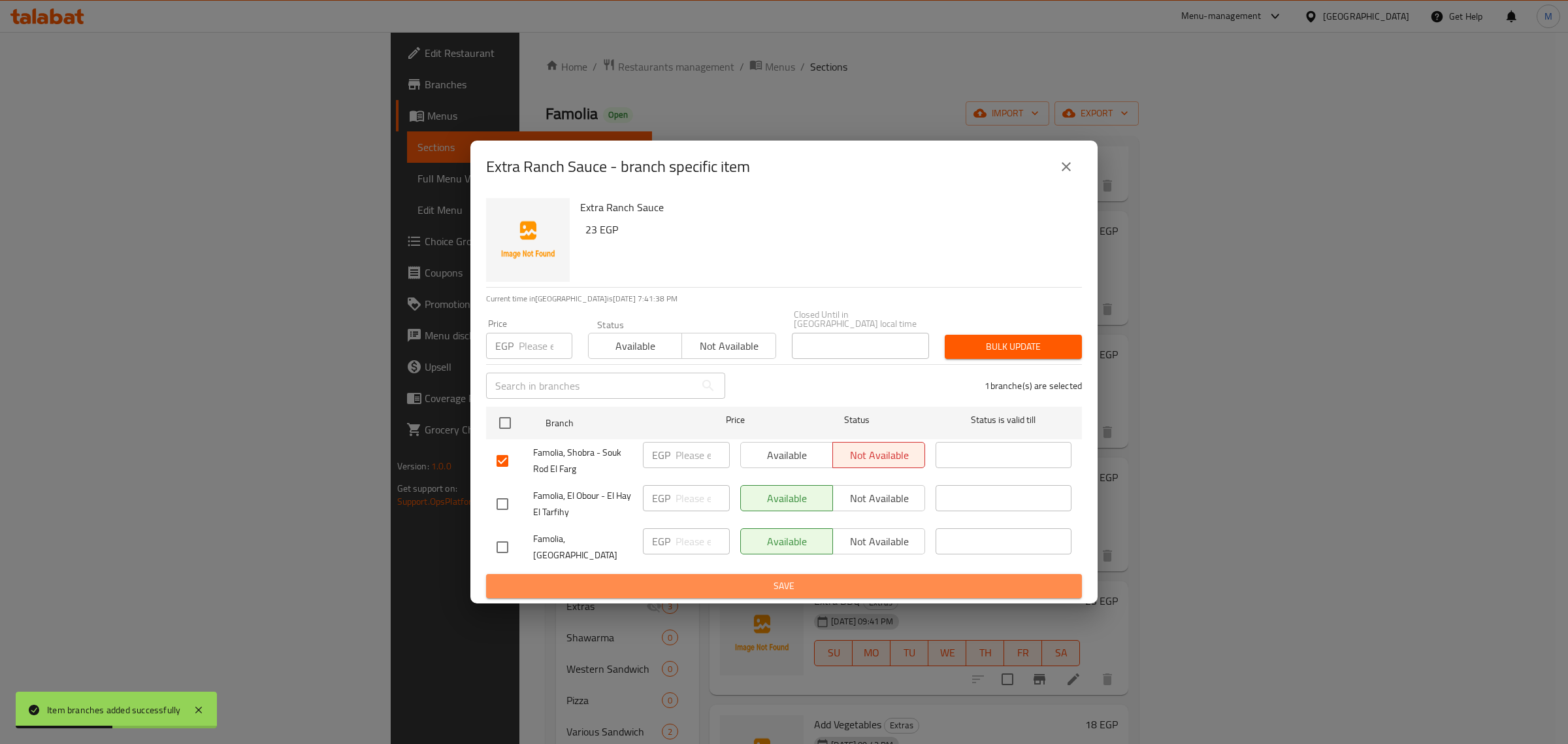
click at [853, 574] on button "Save" at bounding box center [784, 586] width 596 height 24
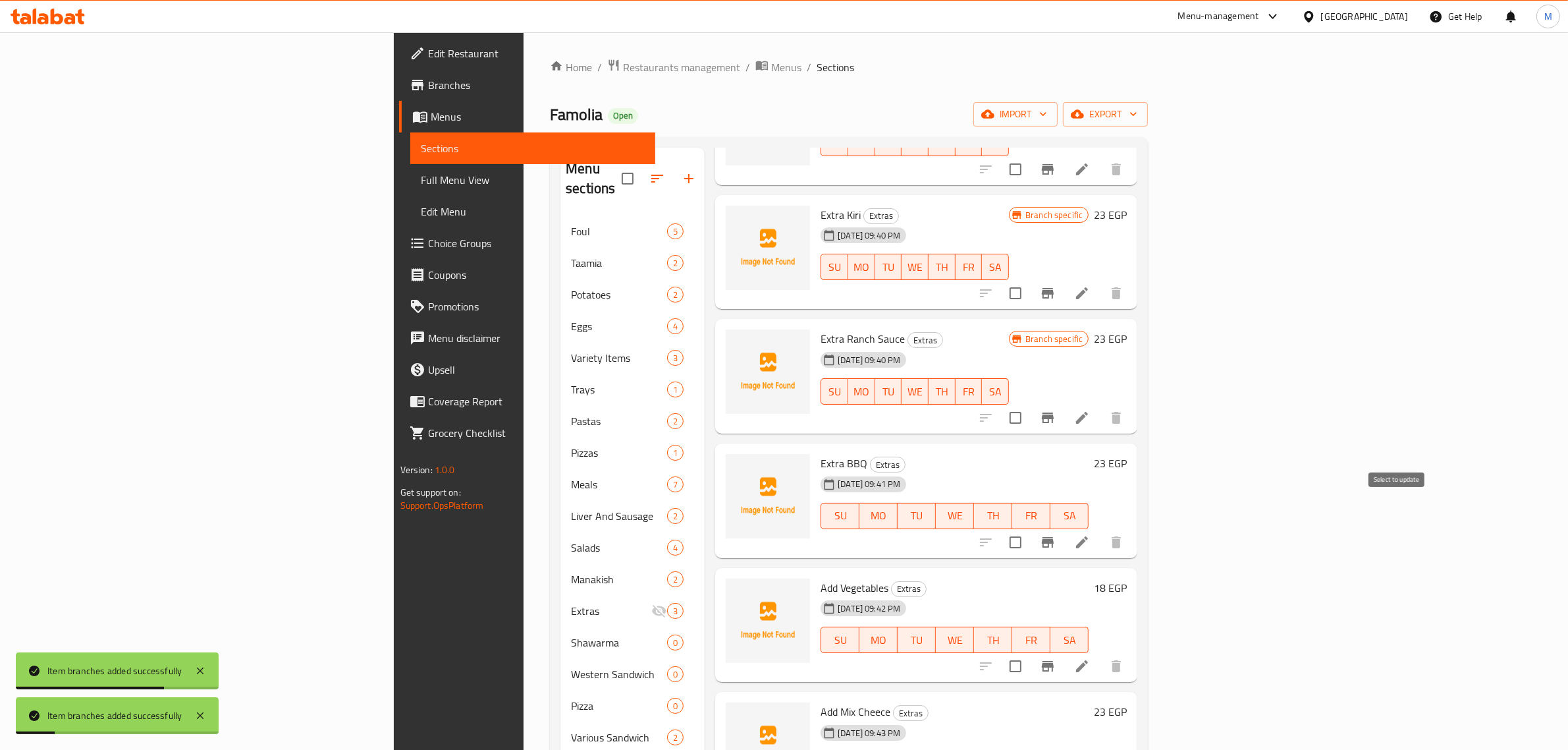
scroll to position [649, 0]
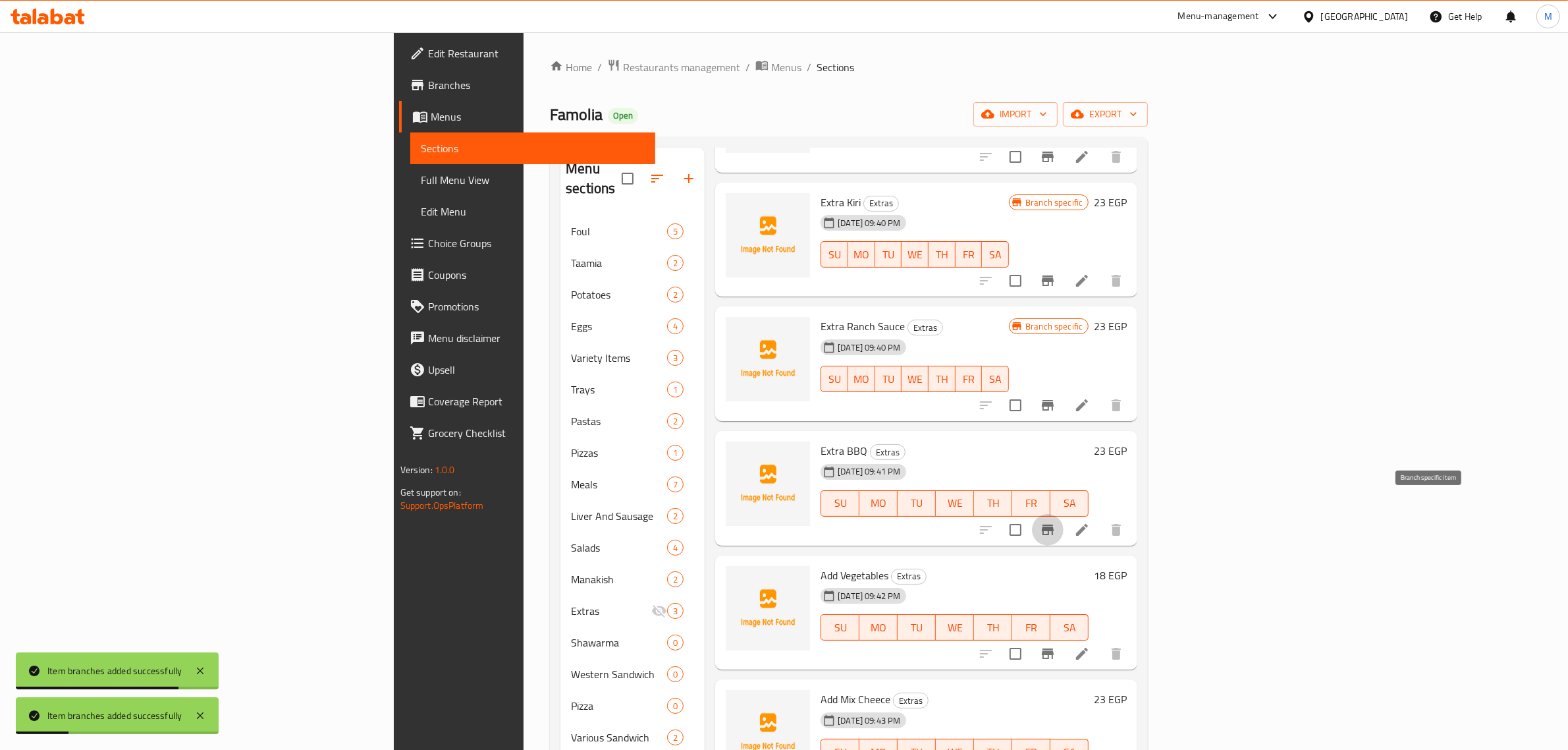
click at [1056, 522] on icon "Branch-specific-item" at bounding box center [1048, 529] width 16 height 16
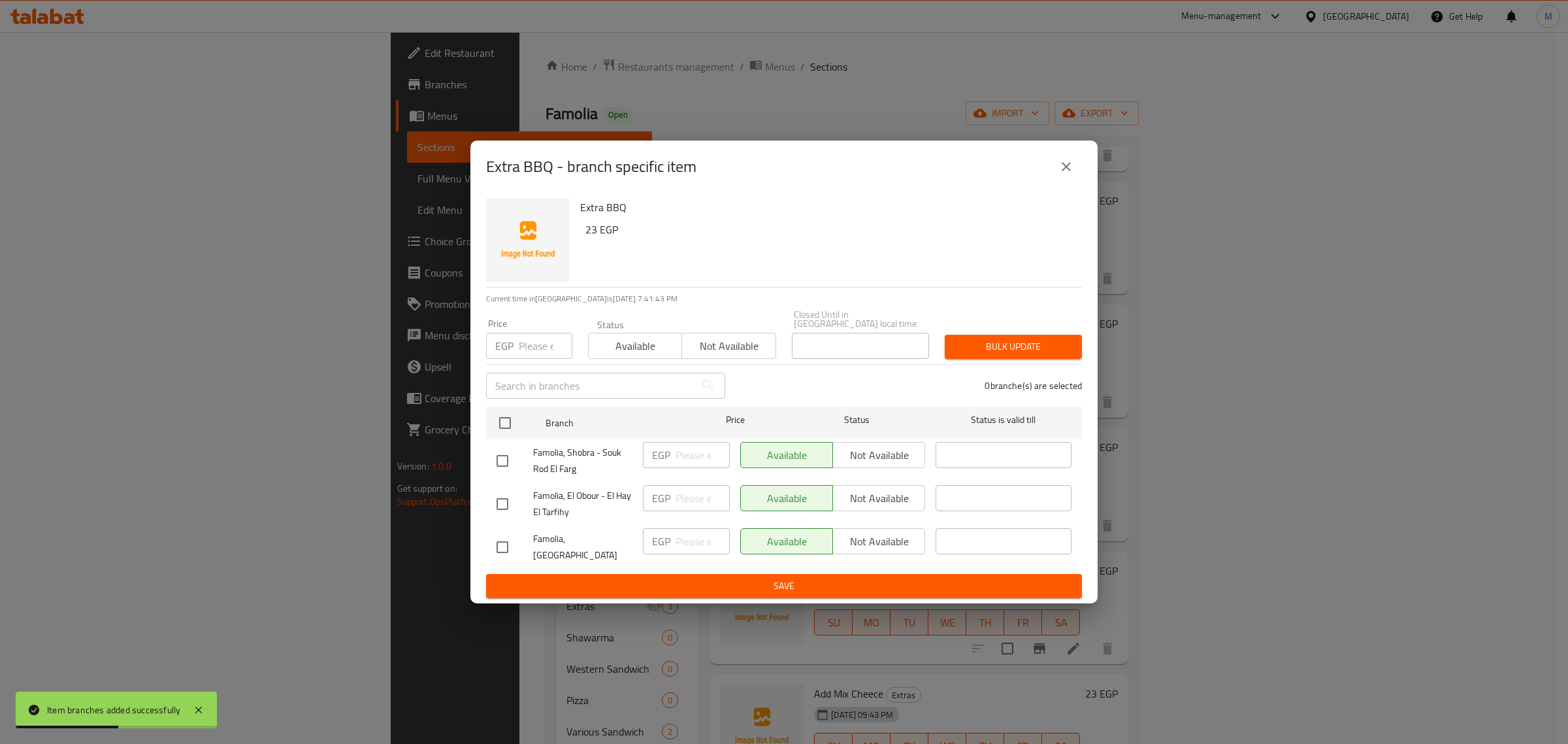
drag, startPoint x: 489, startPoint y: 458, endPoint x: 519, endPoint y: 462, distance: 30.3
click at [490, 458] on input "checkbox" at bounding box center [502, 460] width 28 height 28
checkbox input "true"
click at [887, 455] on span "Not available" at bounding box center [878, 455] width 82 height 19
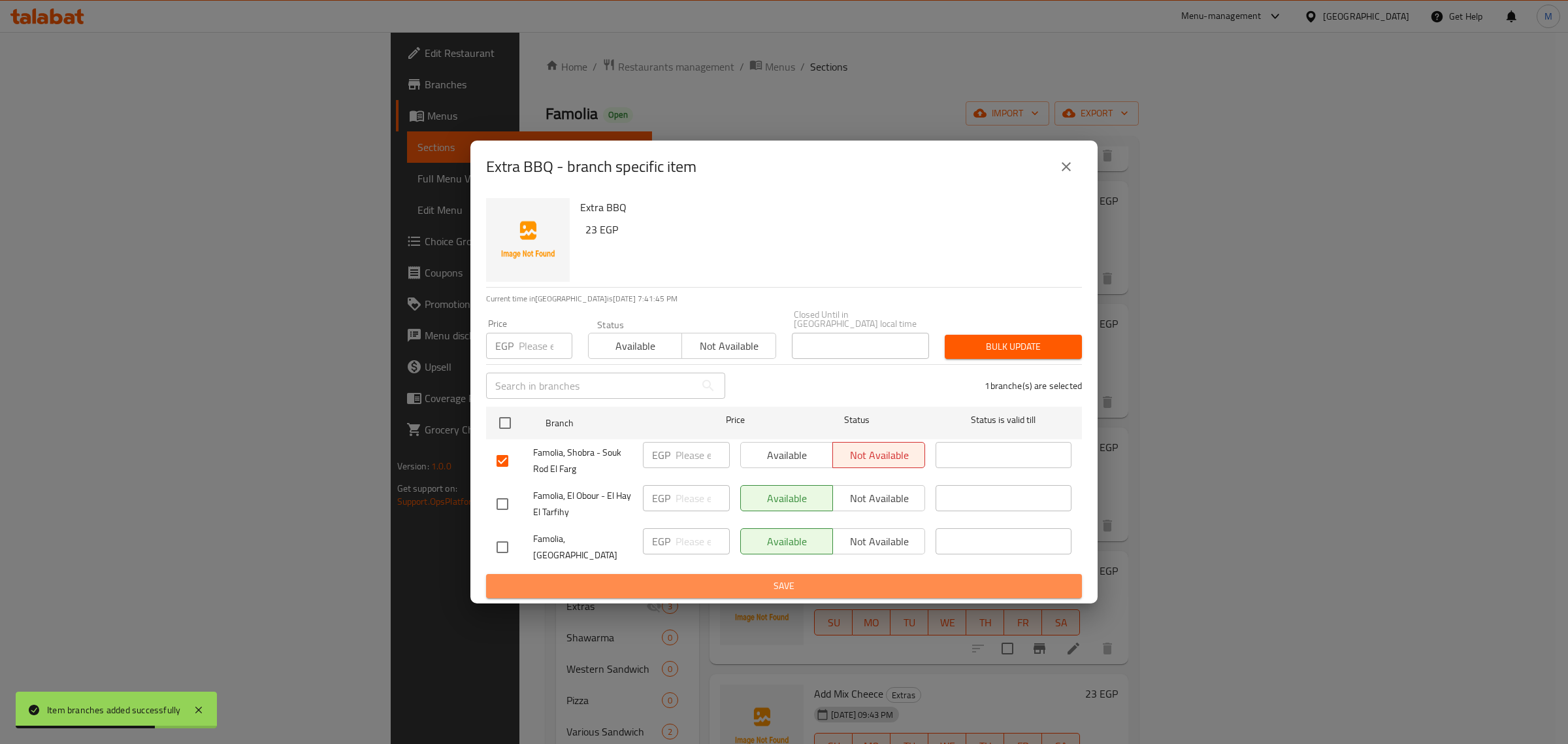
click at [899, 578] on span "Save" at bounding box center [784, 586] width 575 height 16
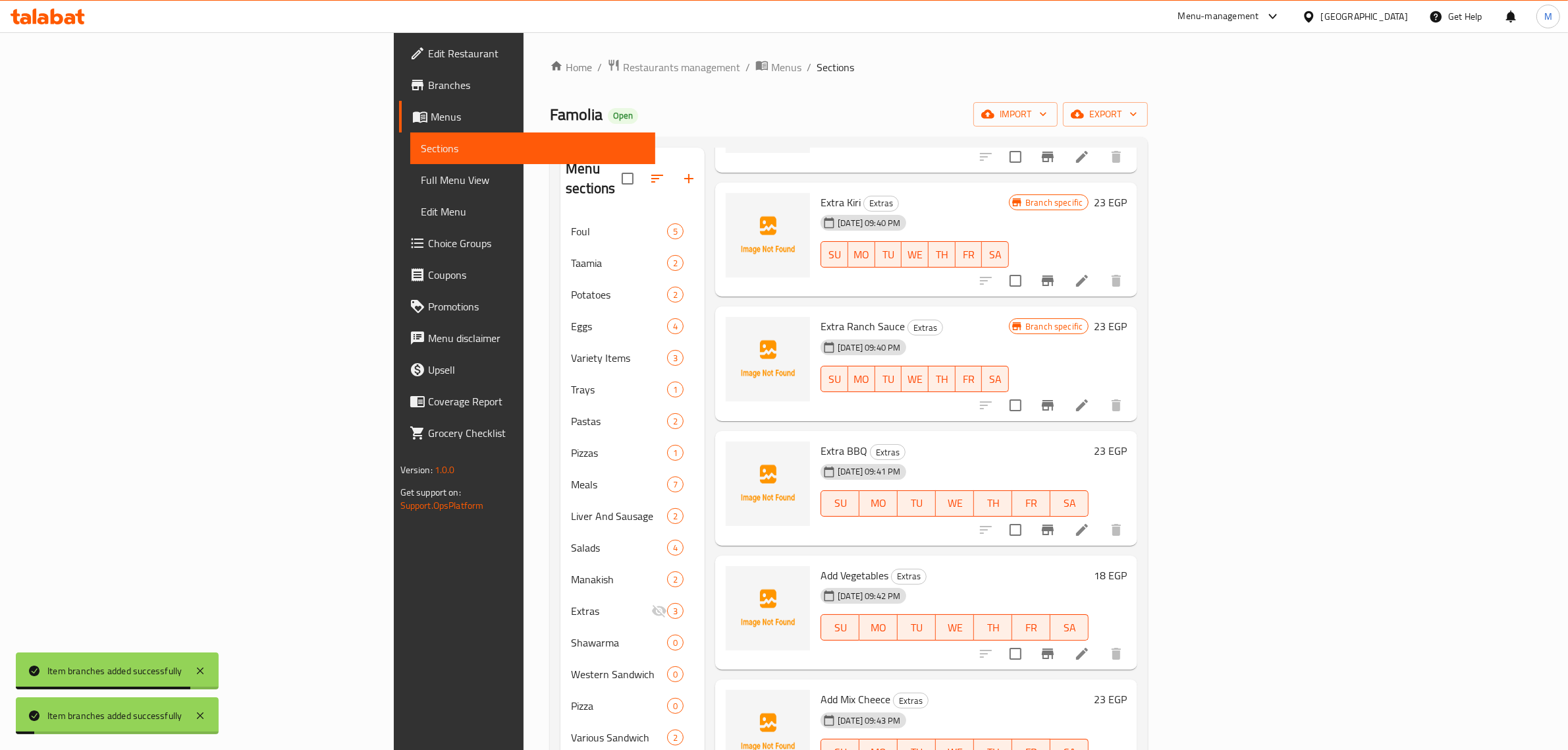
scroll to position [165, 0]
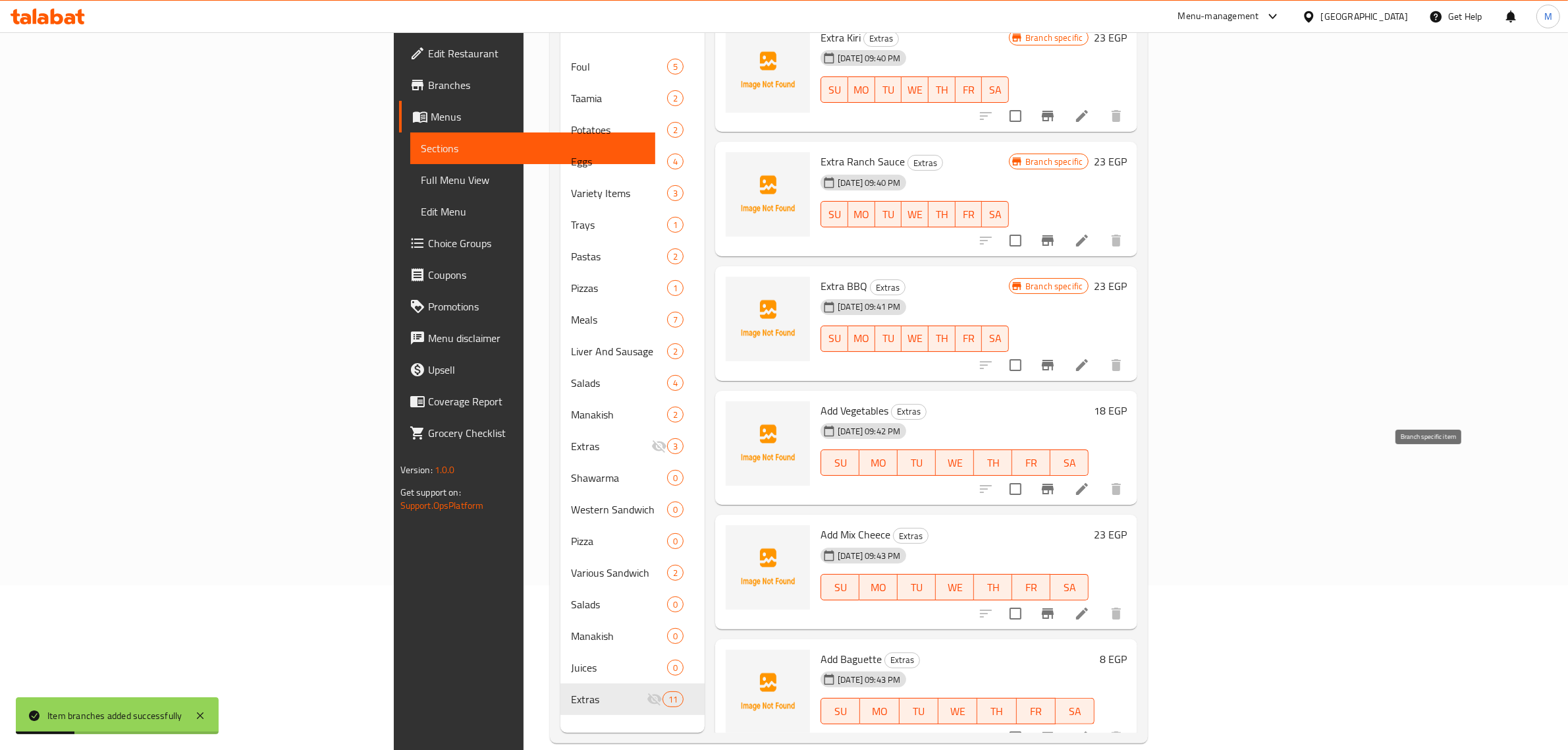
click at [1054, 483] on icon "Branch-specific-item" at bounding box center [1048, 489] width 12 height 11
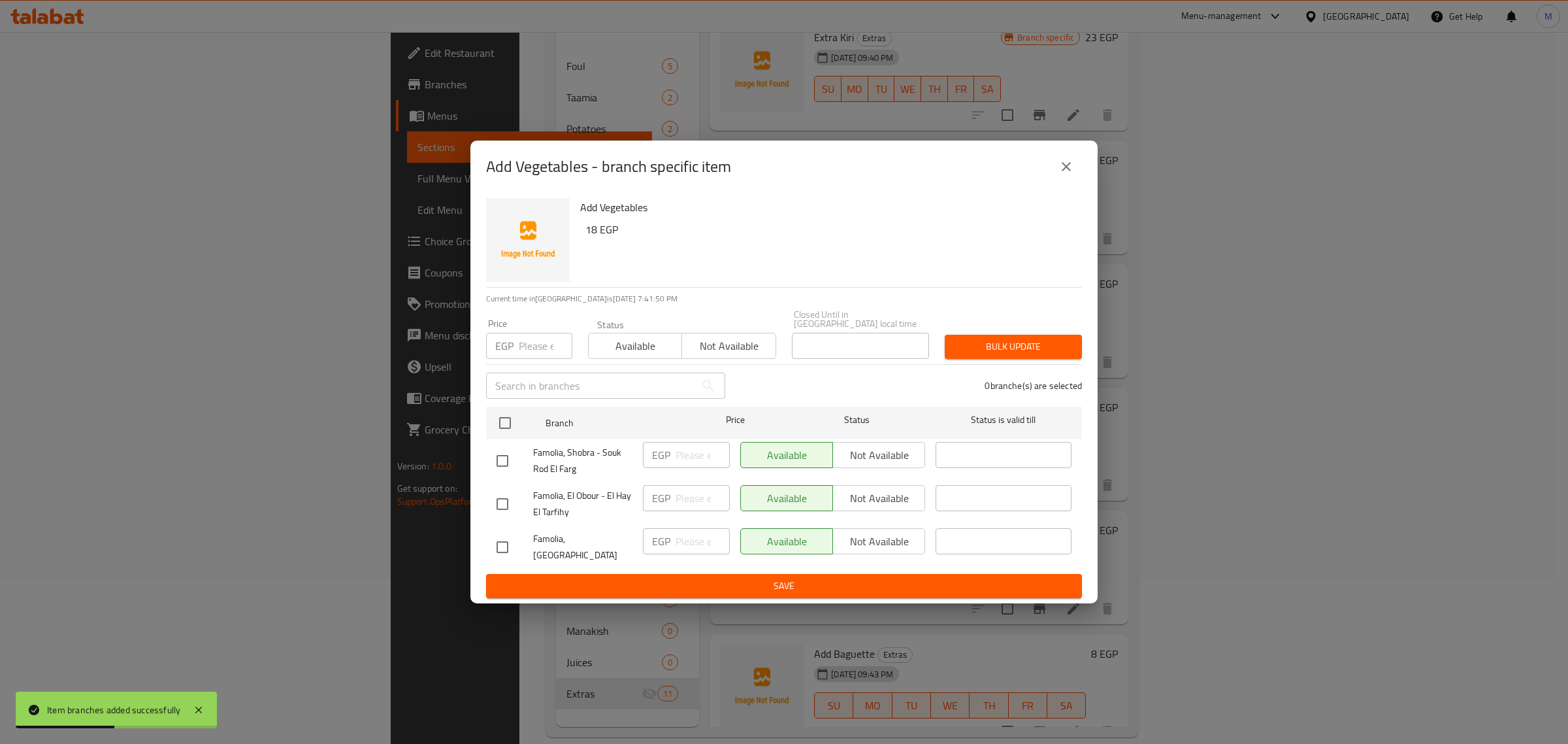
click at [501, 460] on input "checkbox" at bounding box center [502, 460] width 28 height 28
checkbox input "true"
drag, startPoint x: 853, startPoint y: 451, endPoint x: 903, endPoint y: 532, distance: 95.2
click at [853, 452] on span "Not available" at bounding box center [878, 455] width 82 height 19
click at [912, 584] on span "Save" at bounding box center [784, 586] width 575 height 16
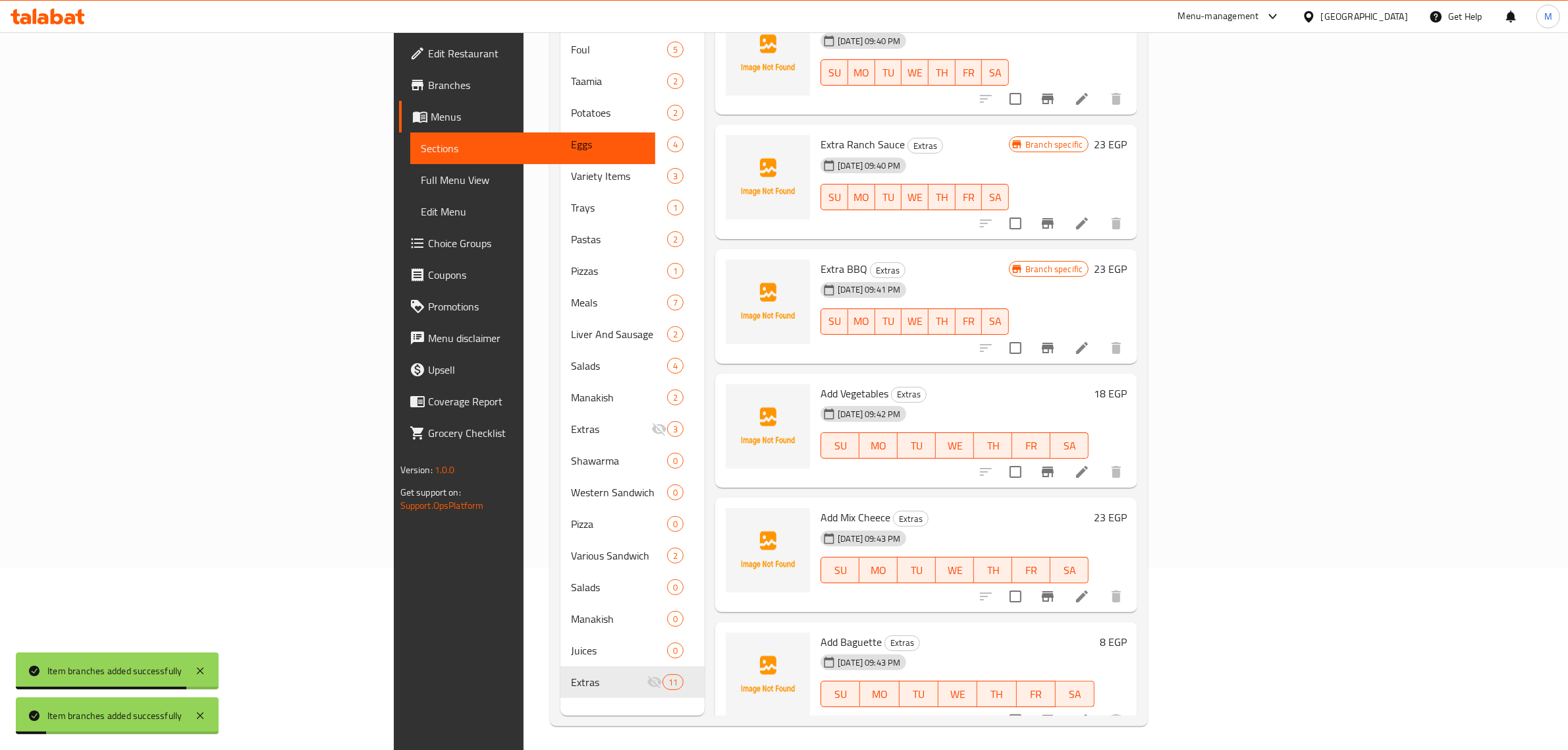
scroll to position [185, 0]
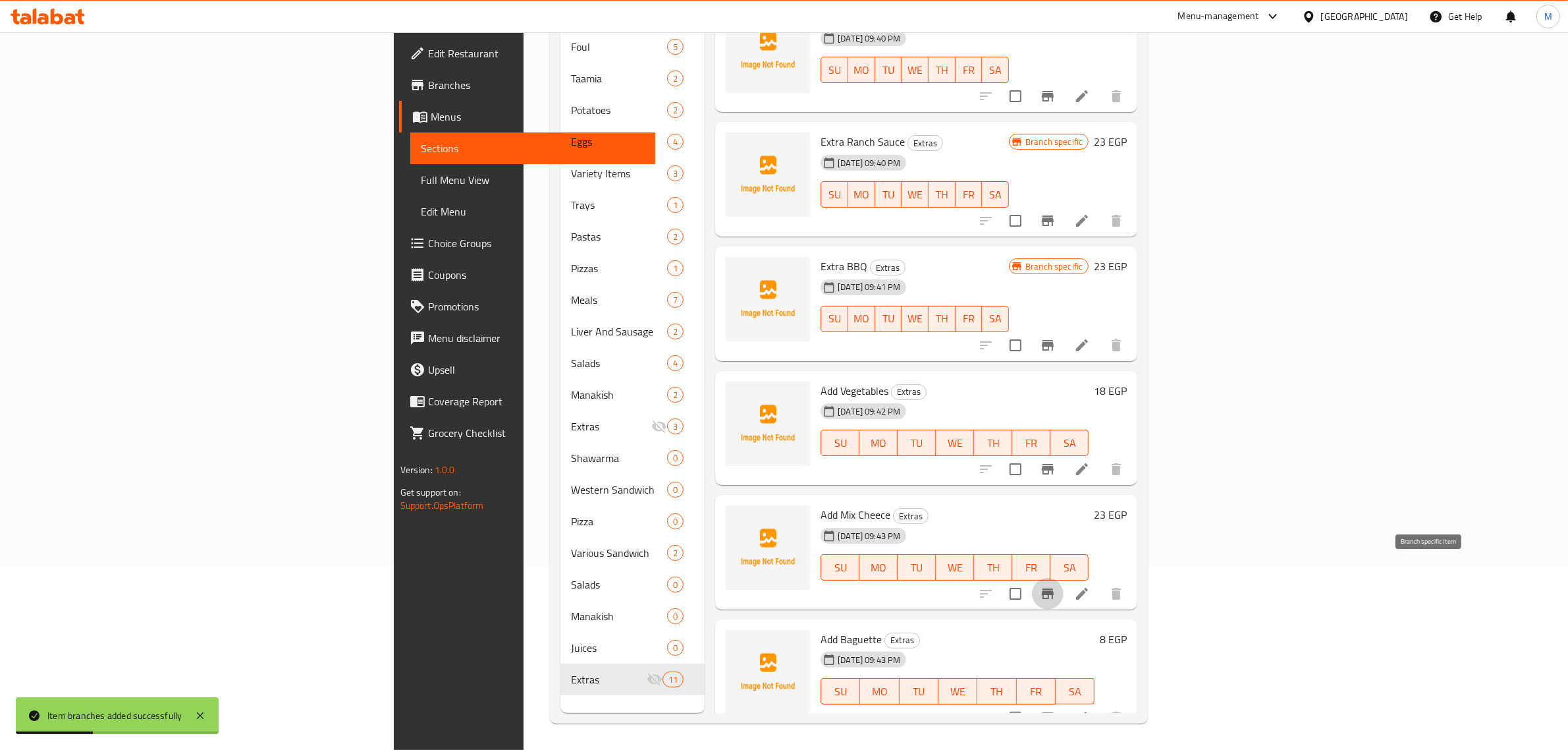
click at [1054, 588] on icon "Branch-specific-item" at bounding box center [1048, 593] width 12 height 11
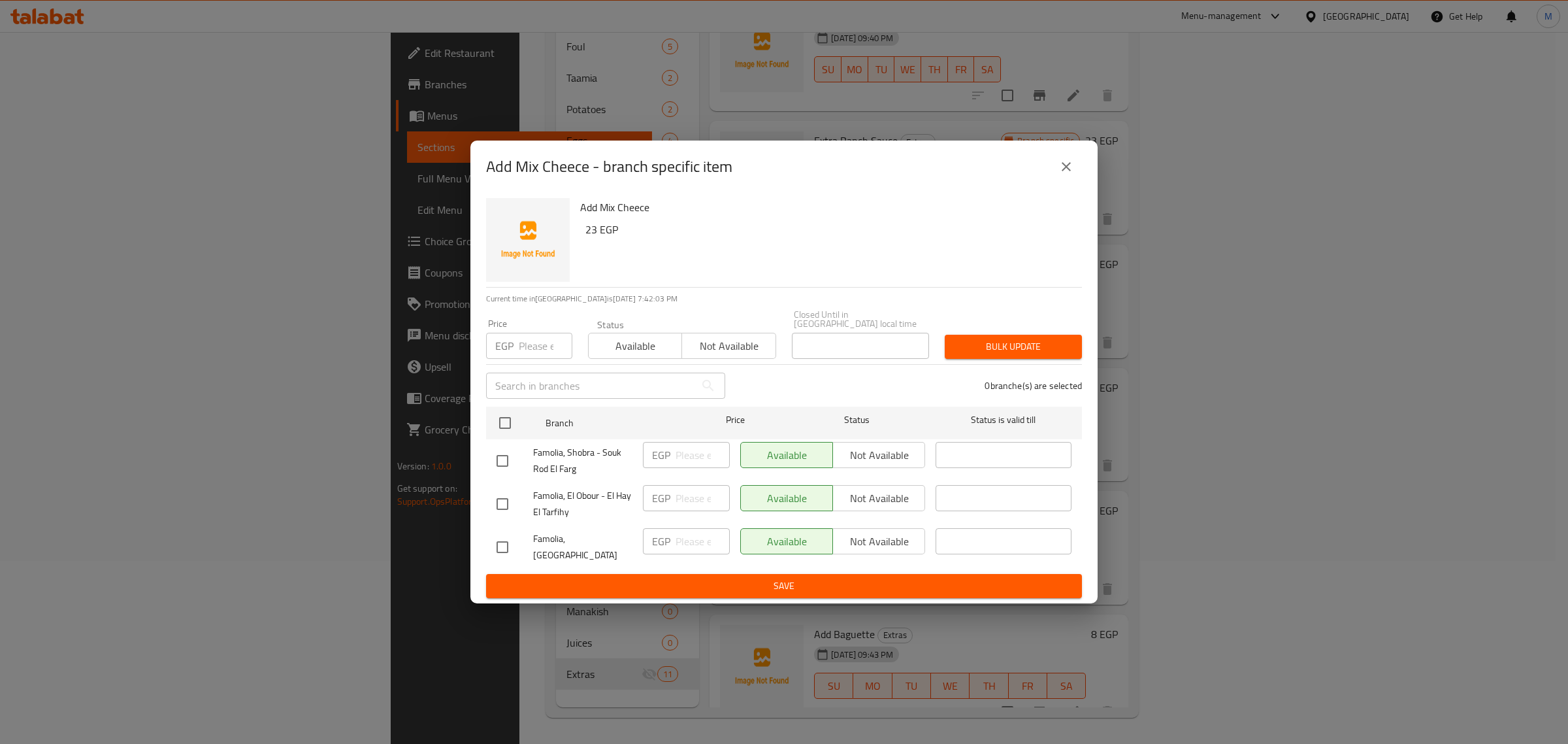
click at [507, 456] on input "checkbox" at bounding box center [502, 460] width 28 height 28
checkbox input "true"
click at [860, 456] on span "Not available" at bounding box center [878, 455] width 82 height 19
click at [892, 579] on span "Save" at bounding box center [784, 586] width 575 height 16
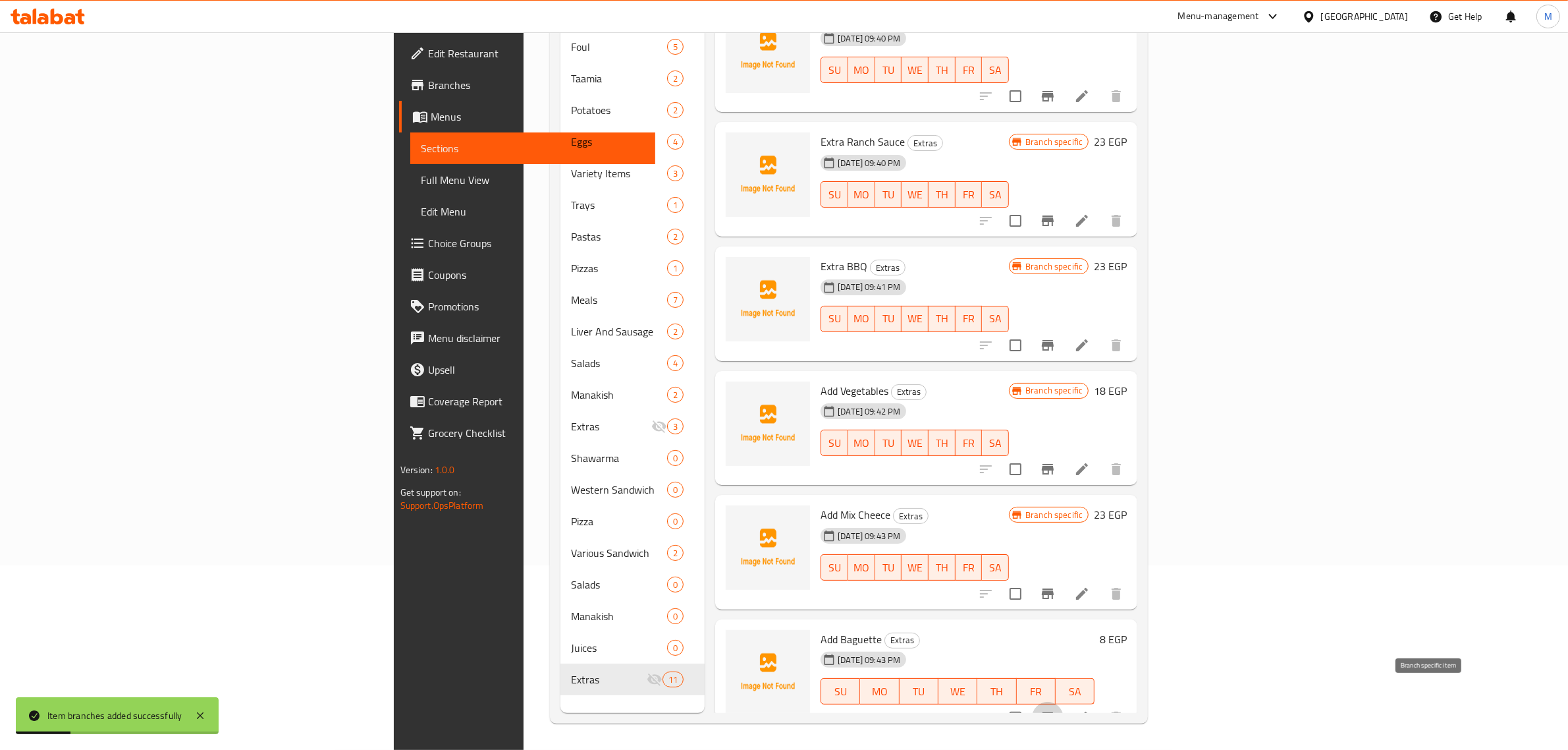
click at [1056, 710] on icon "Branch-specific-item" at bounding box center [1048, 718] width 16 height 16
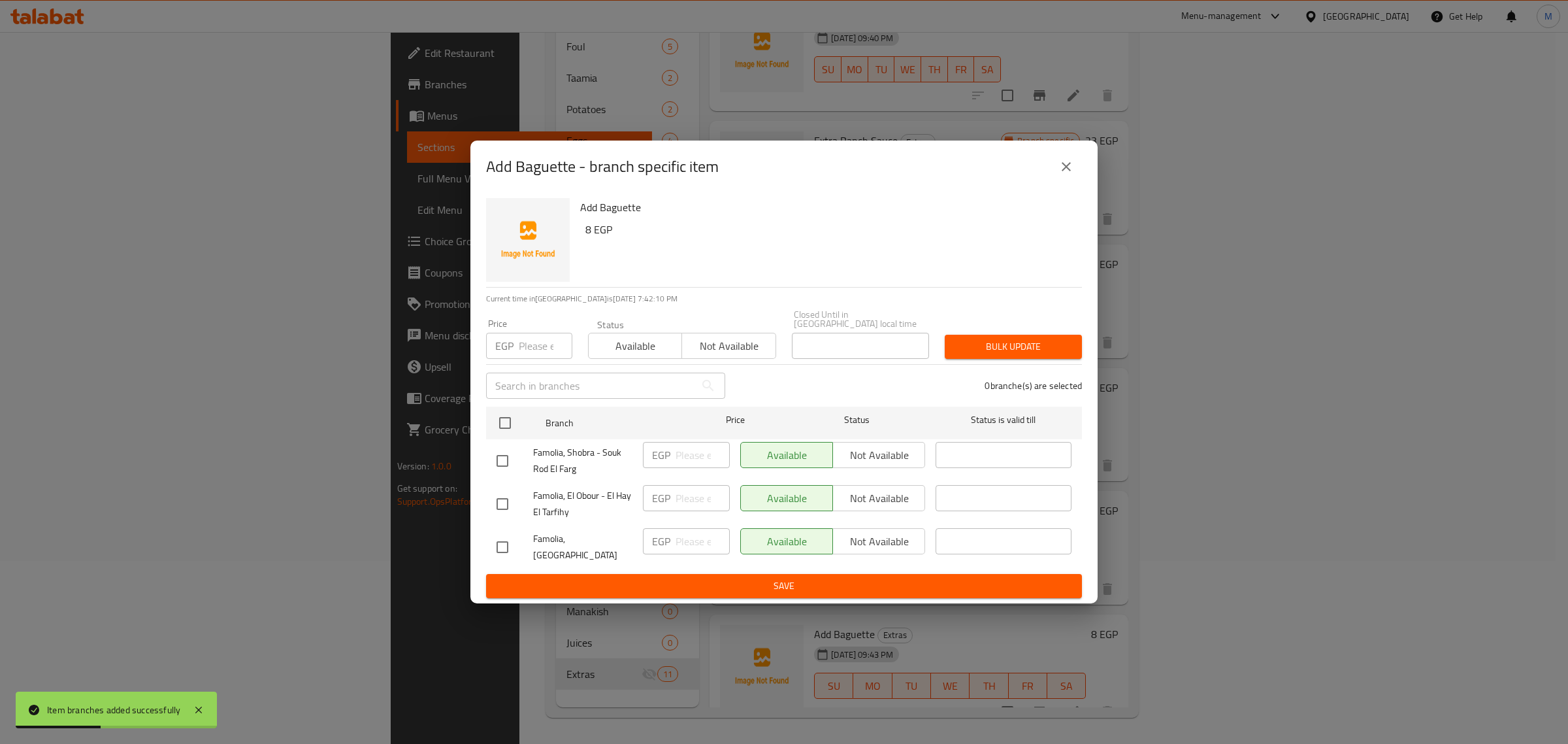
drag, startPoint x: 507, startPoint y: 451, endPoint x: 532, endPoint y: 458, distance: 26.0
click at [505, 451] on input "checkbox" at bounding box center [502, 460] width 28 height 28
checkbox input "true"
click at [853, 454] on span "Not available" at bounding box center [878, 455] width 82 height 19
click at [900, 578] on span "Save" at bounding box center [784, 586] width 575 height 16
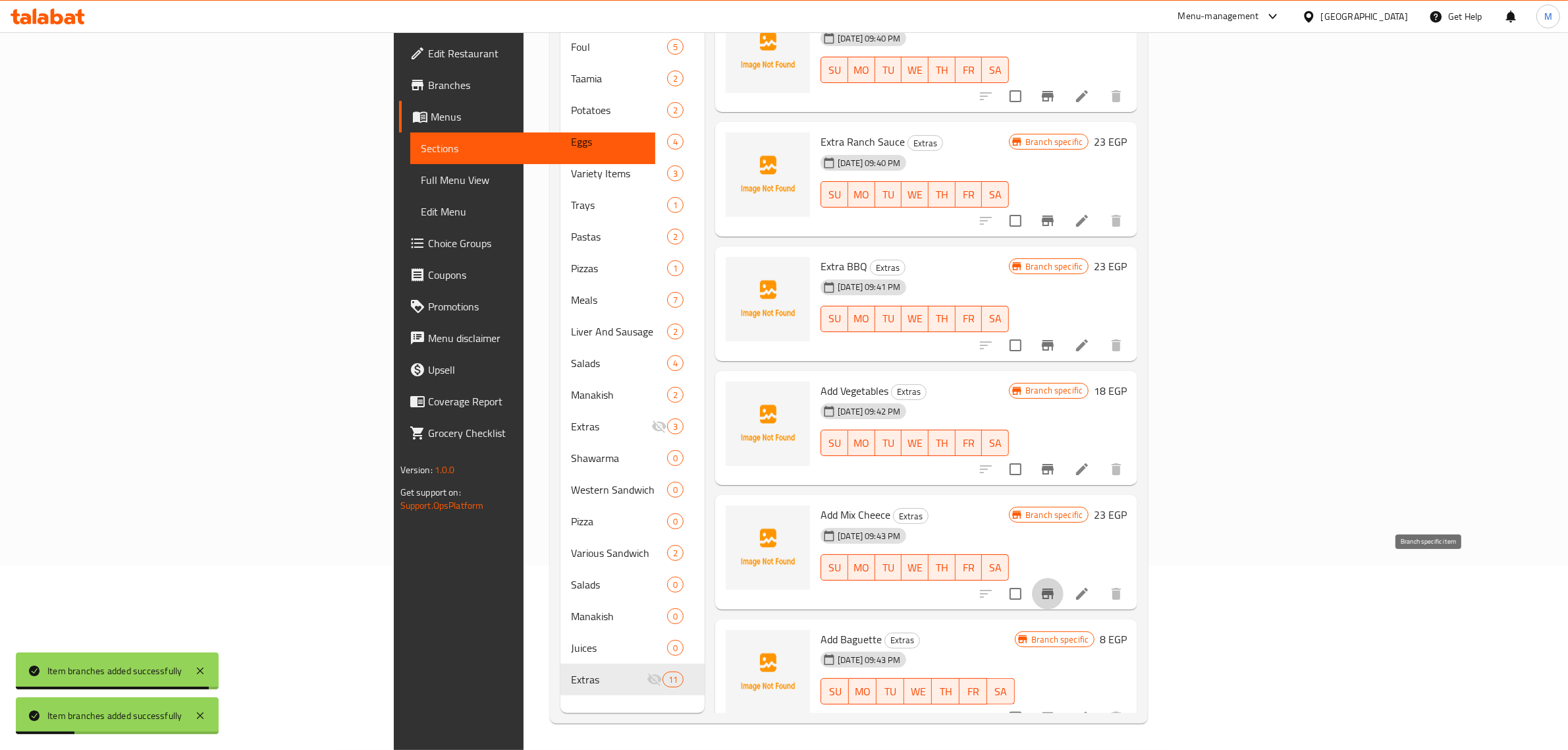
click at [1064, 578] on button "Branch-specific-item" at bounding box center [1048, 593] width 32 height 32
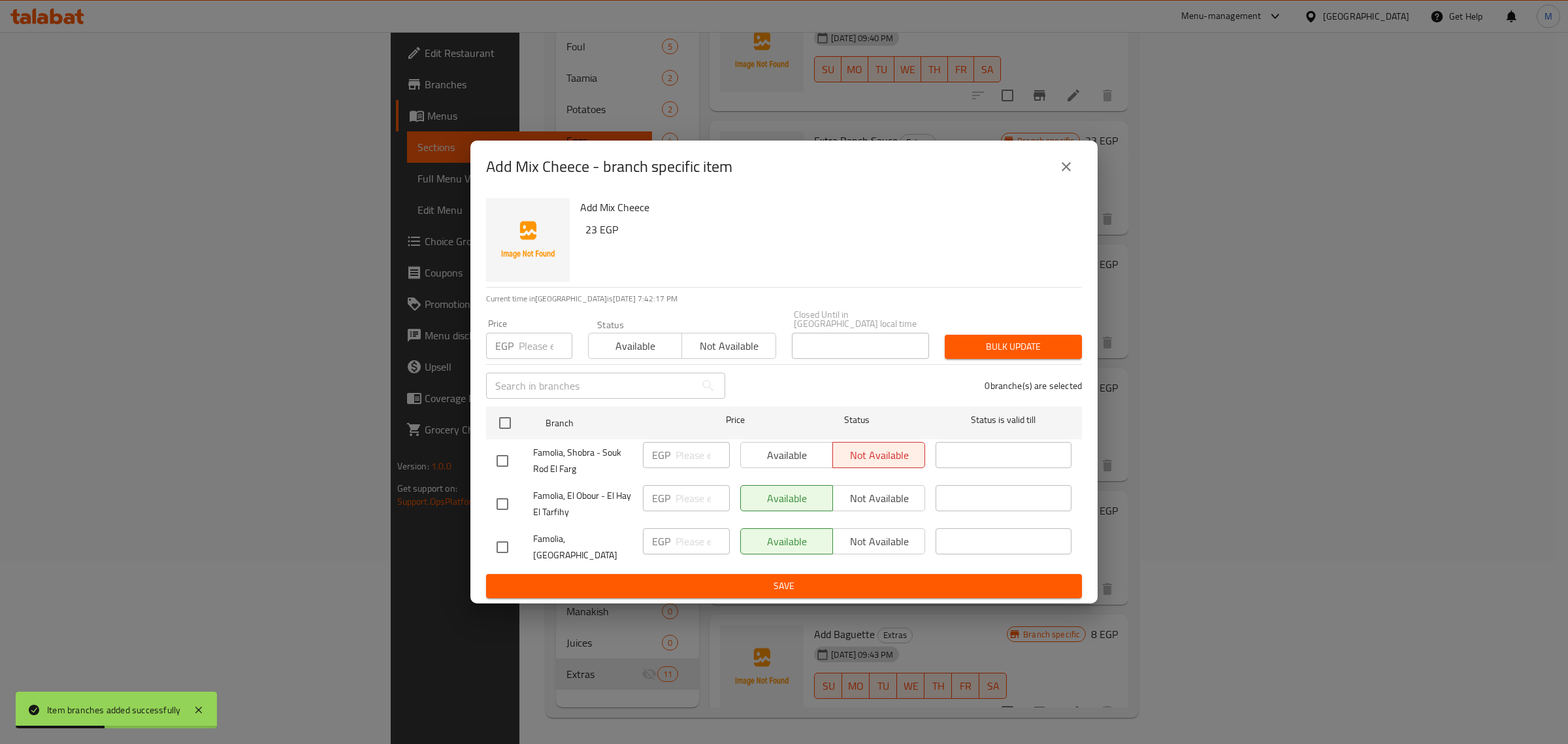
drag, startPoint x: 1304, startPoint y: 564, endPoint x: 1109, endPoint y: 467, distance: 217.8
click at [1060, 175] on icon "close" at bounding box center [1066, 167] width 16 height 16
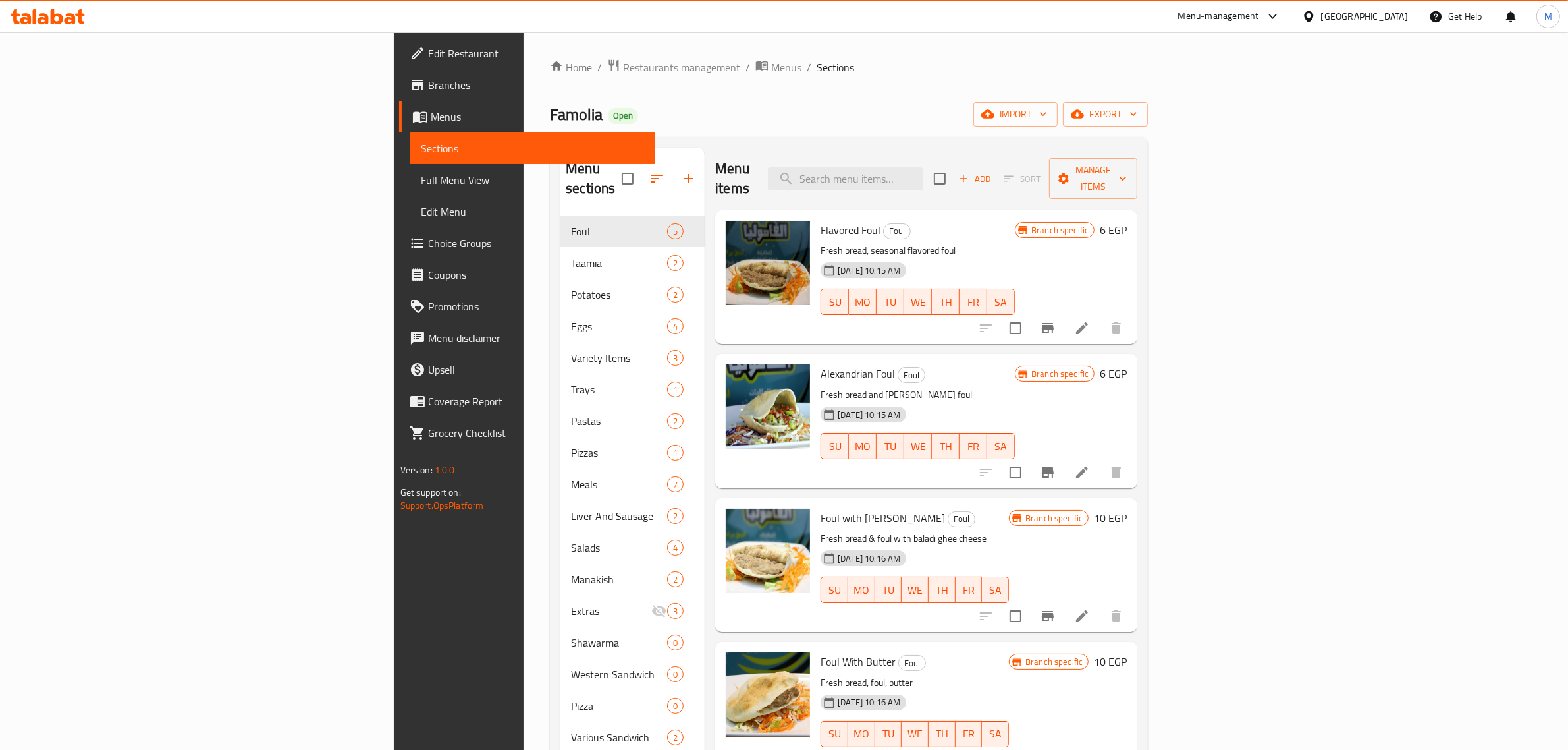
click at [421, 186] on span "Full Menu View" at bounding box center [533, 180] width 225 height 16
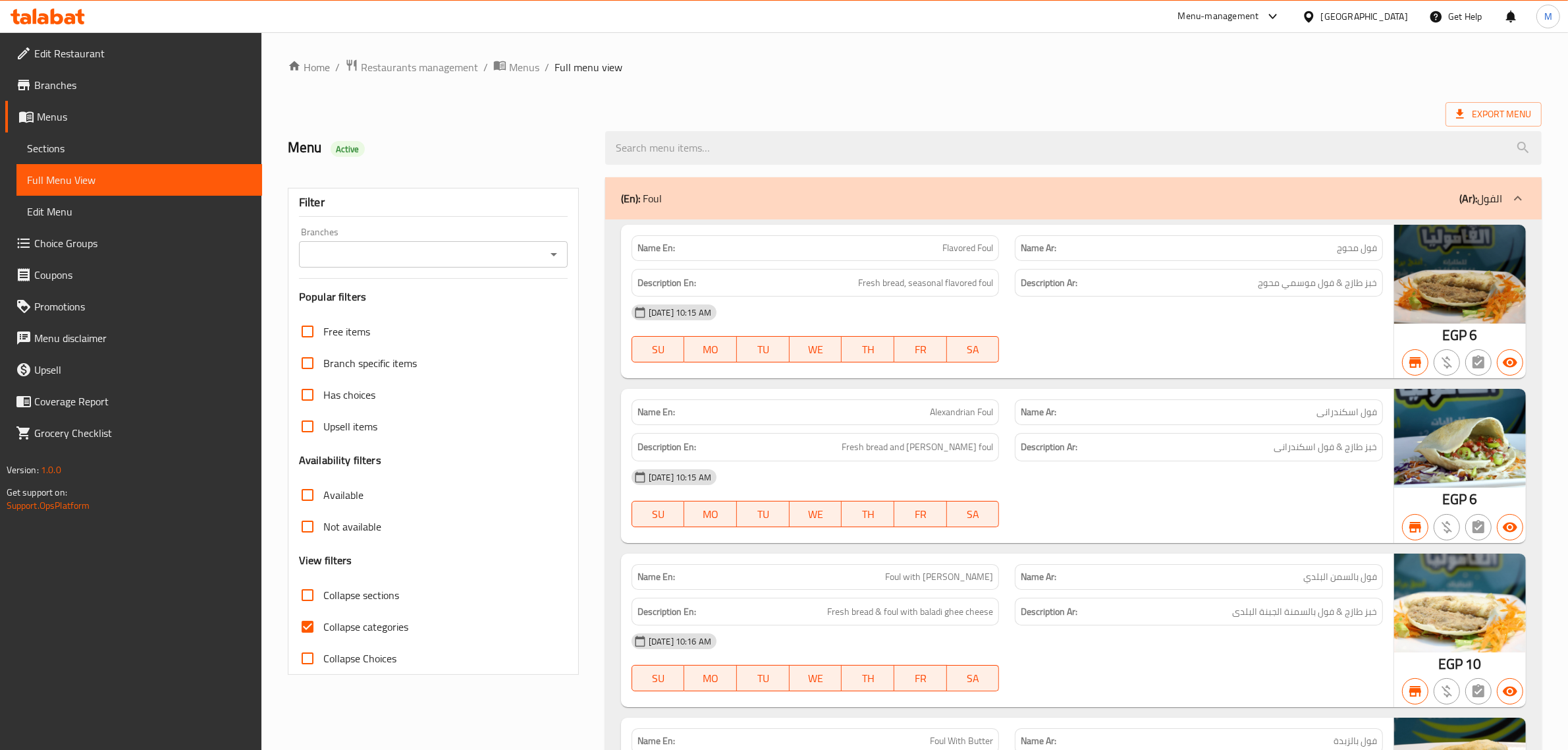
click at [494, 258] on input "Branches" at bounding box center [422, 254] width 239 height 19
click at [1500, 116] on span "Export Menu" at bounding box center [1493, 114] width 75 height 17
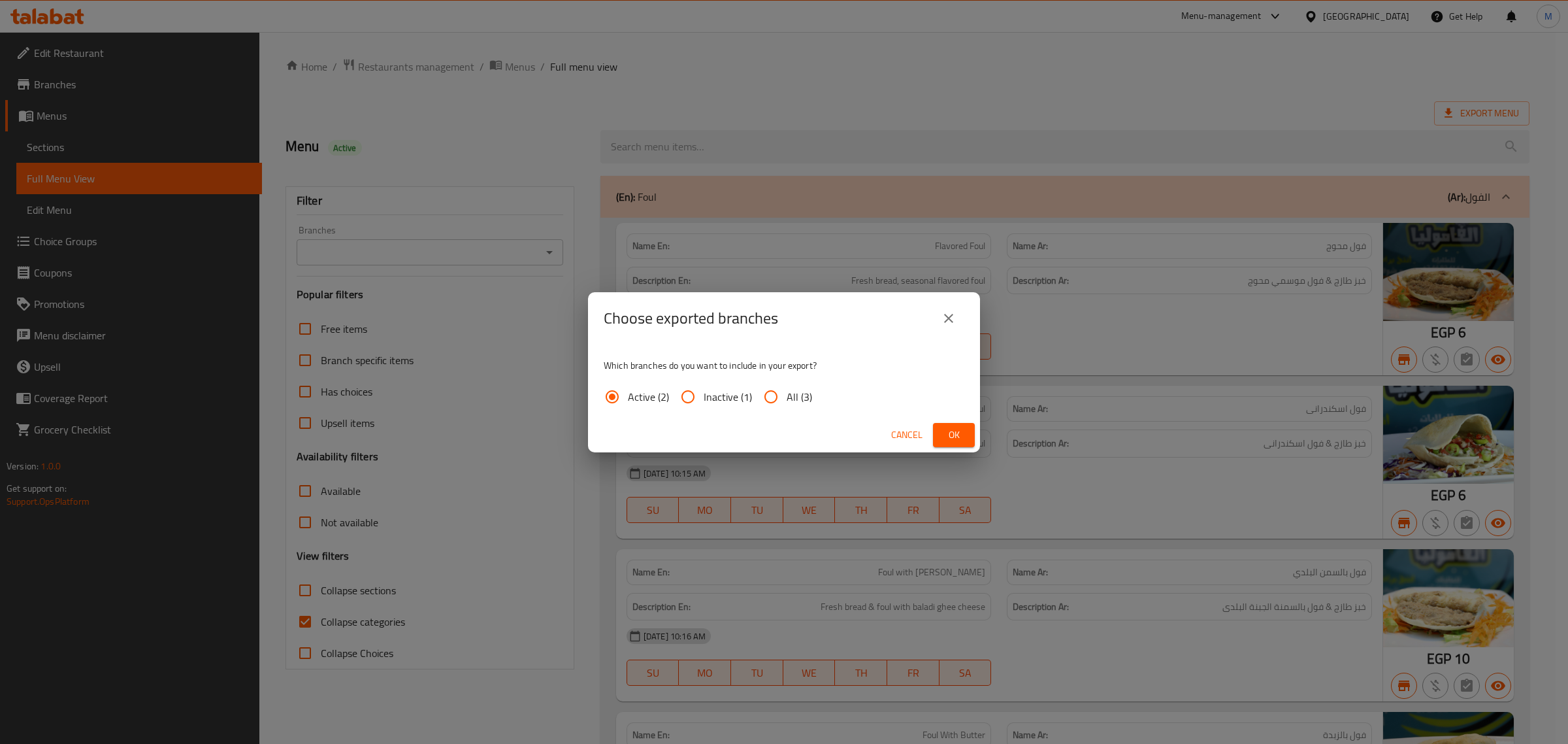
click at [962, 429] on span "Ok" at bounding box center [953, 435] width 21 height 16
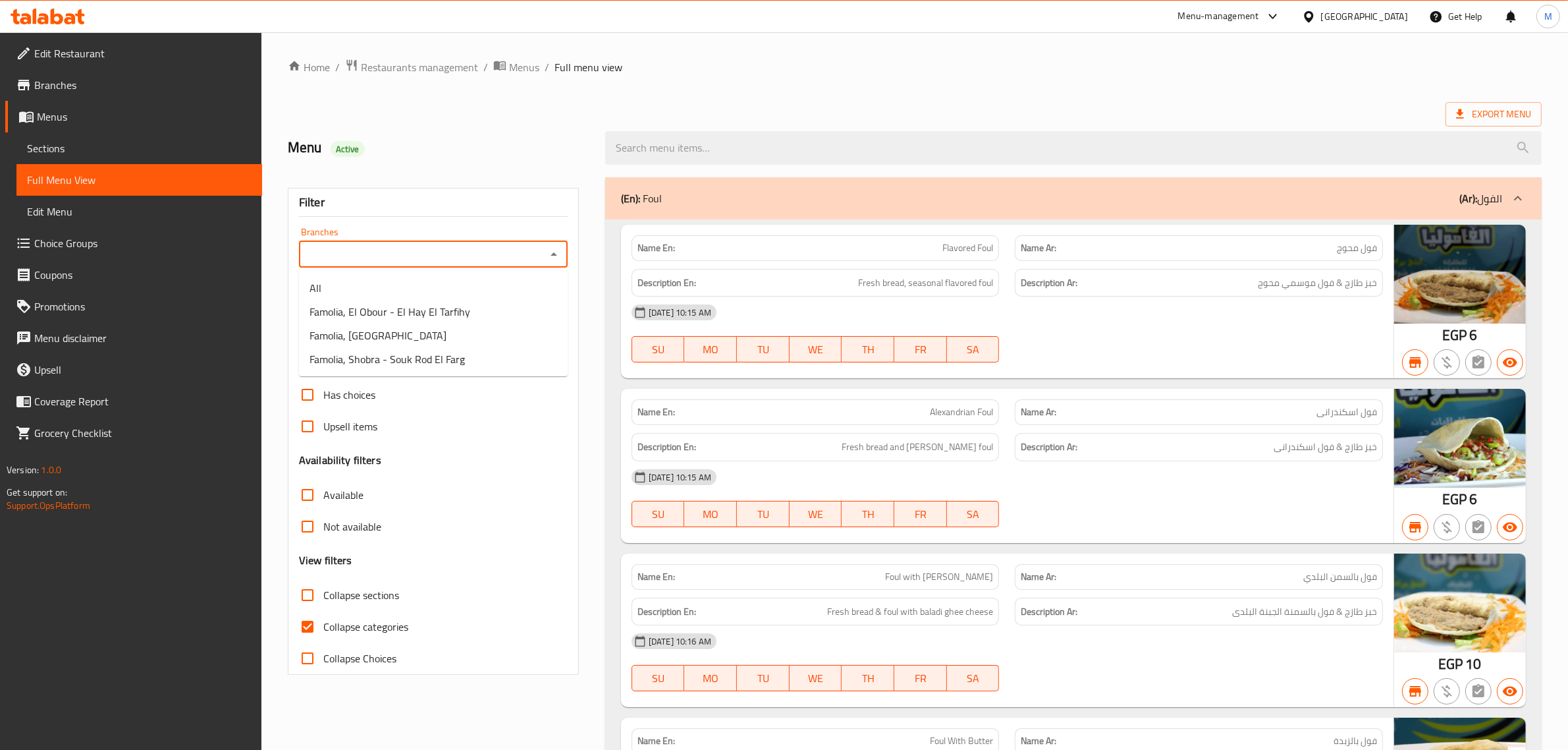
click at [479, 246] on input "Branches" at bounding box center [422, 254] width 239 height 19
click at [456, 354] on span "Famolia, Shobra - Souk Rod El Farg" at bounding box center [387, 359] width 155 height 16
type input "Famolia, Shobra - Souk Rod El Farg"
drag, startPoint x: 306, startPoint y: 255, endPoint x: 464, endPoint y: 255, distance: 158.0
click at [464, 255] on input "Famolia, Shobra - Souk Rod El Farg" at bounding box center [422, 254] width 239 height 19
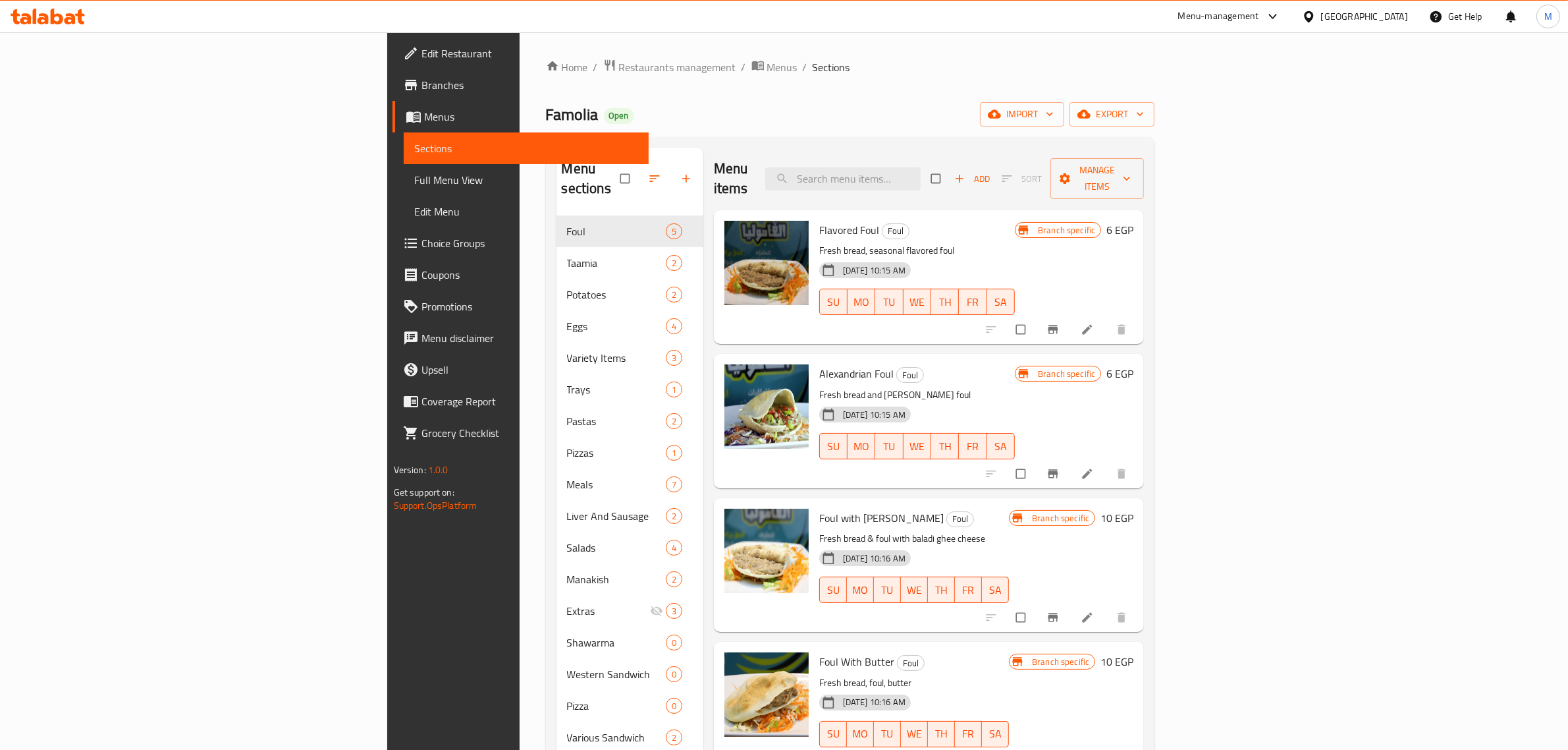
click at [422, 87] on span "Branches" at bounding box center [530, 85] width 218 height 16
